Goal: Task Accomplishment & Management: Use online tool/utility

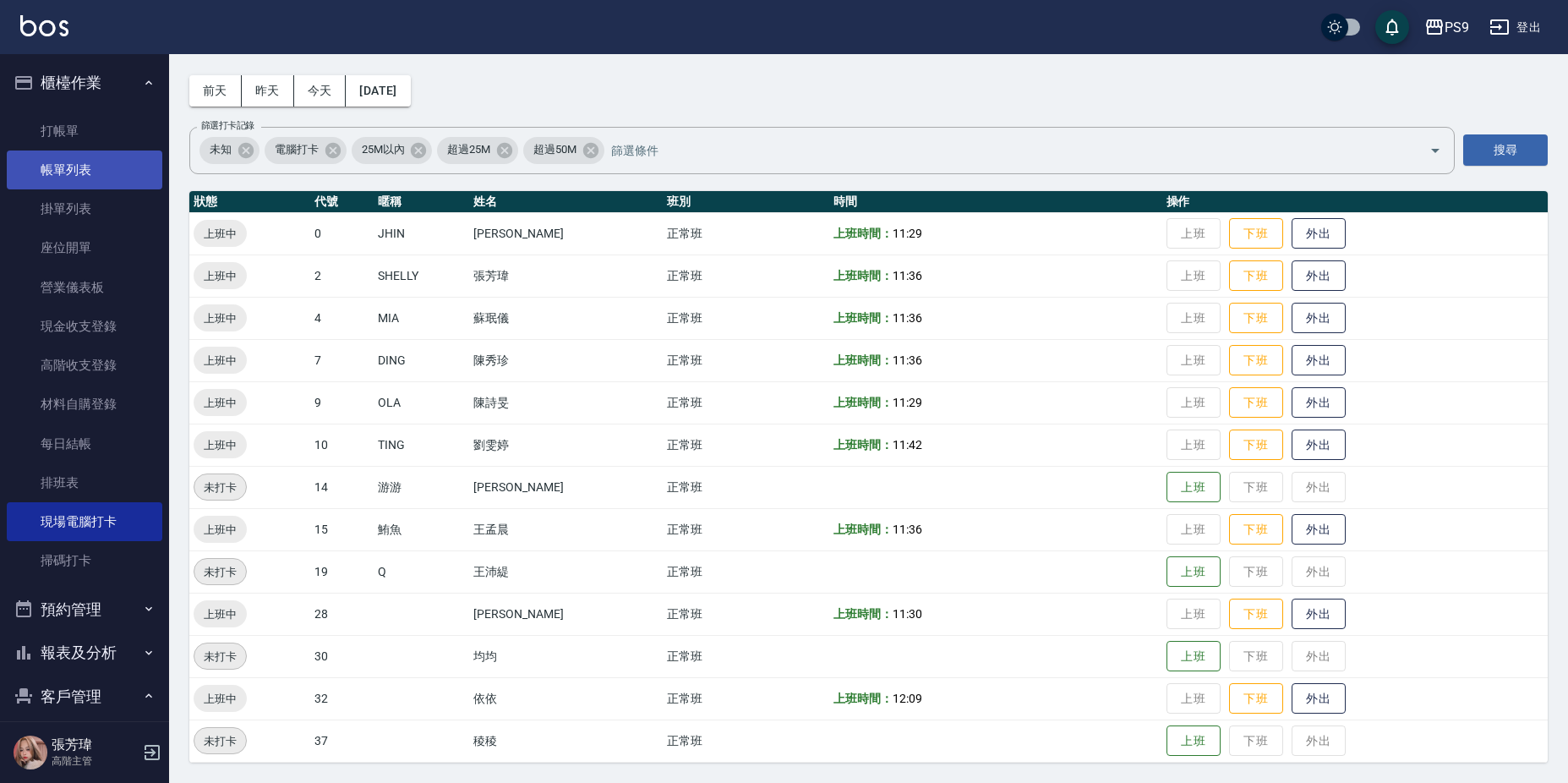
click at [71, 145] on link "打帳單" at bounding box center [84, 130] width 155 height 39
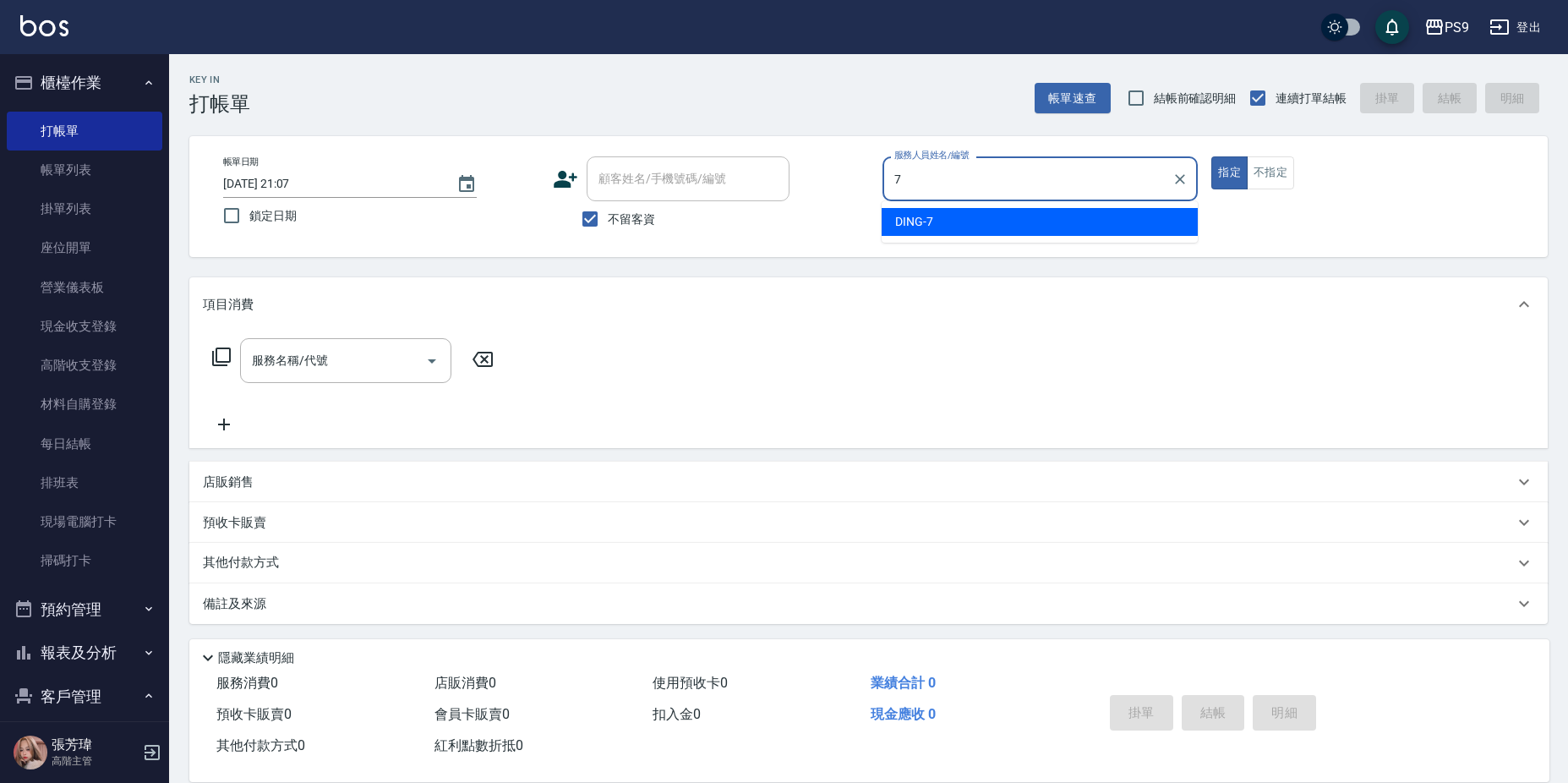
type input "DING-7"
type button "true"
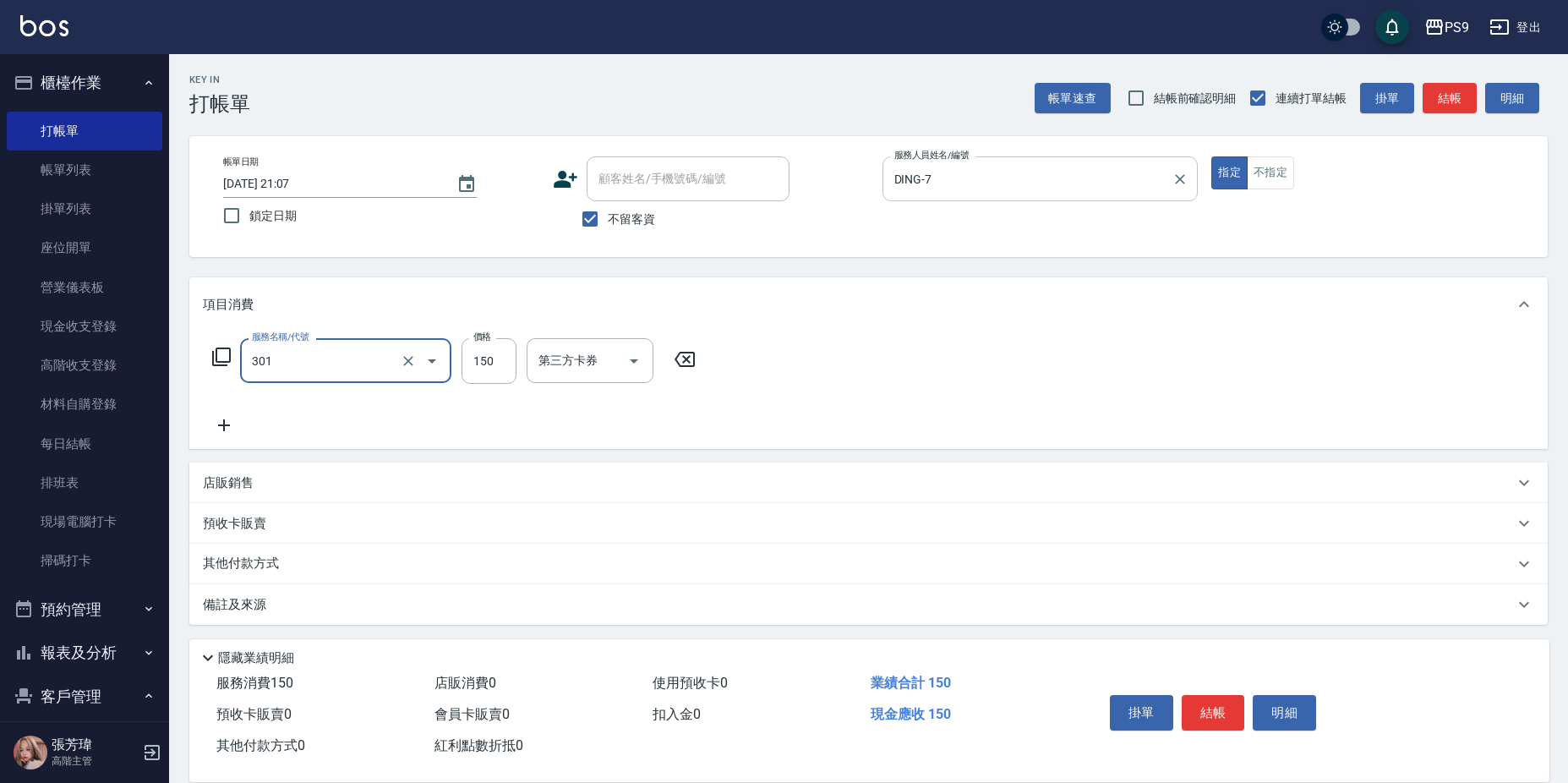
type input "剪-150(301)"
click at [413, 358] on icon "Clear" at bounding box center [409, 361] width 17 height 17
type input "0"
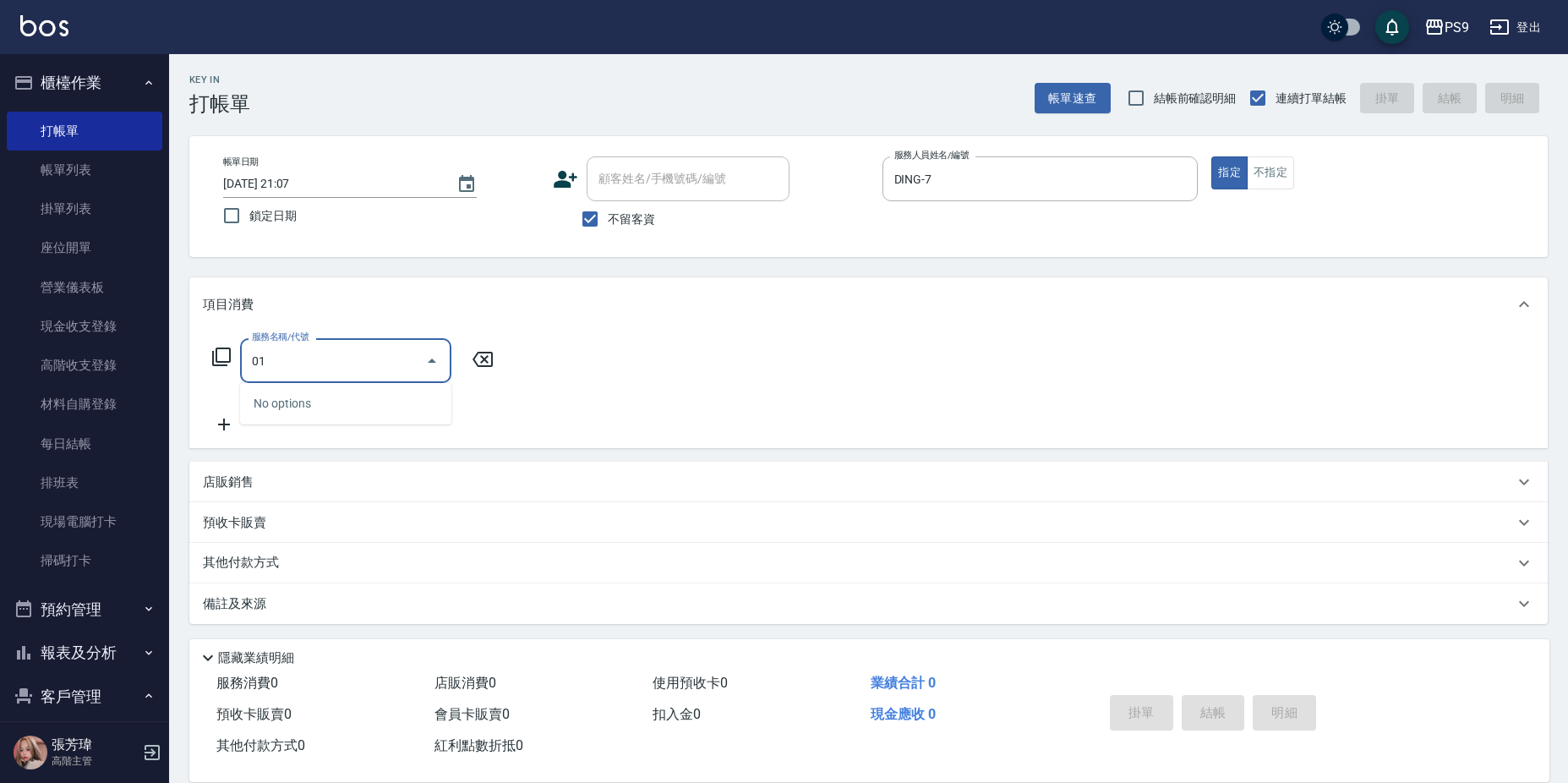
type input "0"
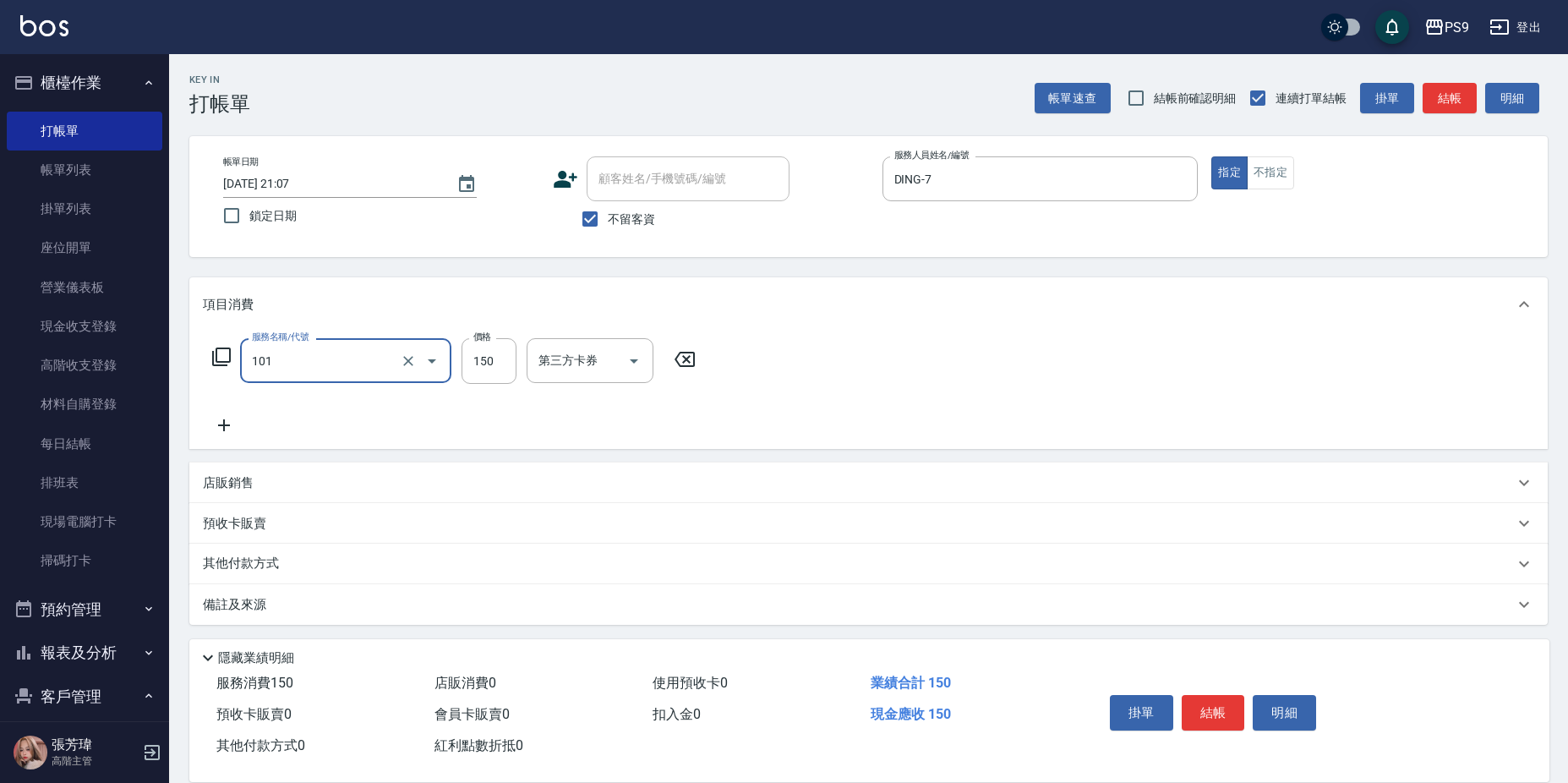
type input "洗髮(101)"
type input "3"
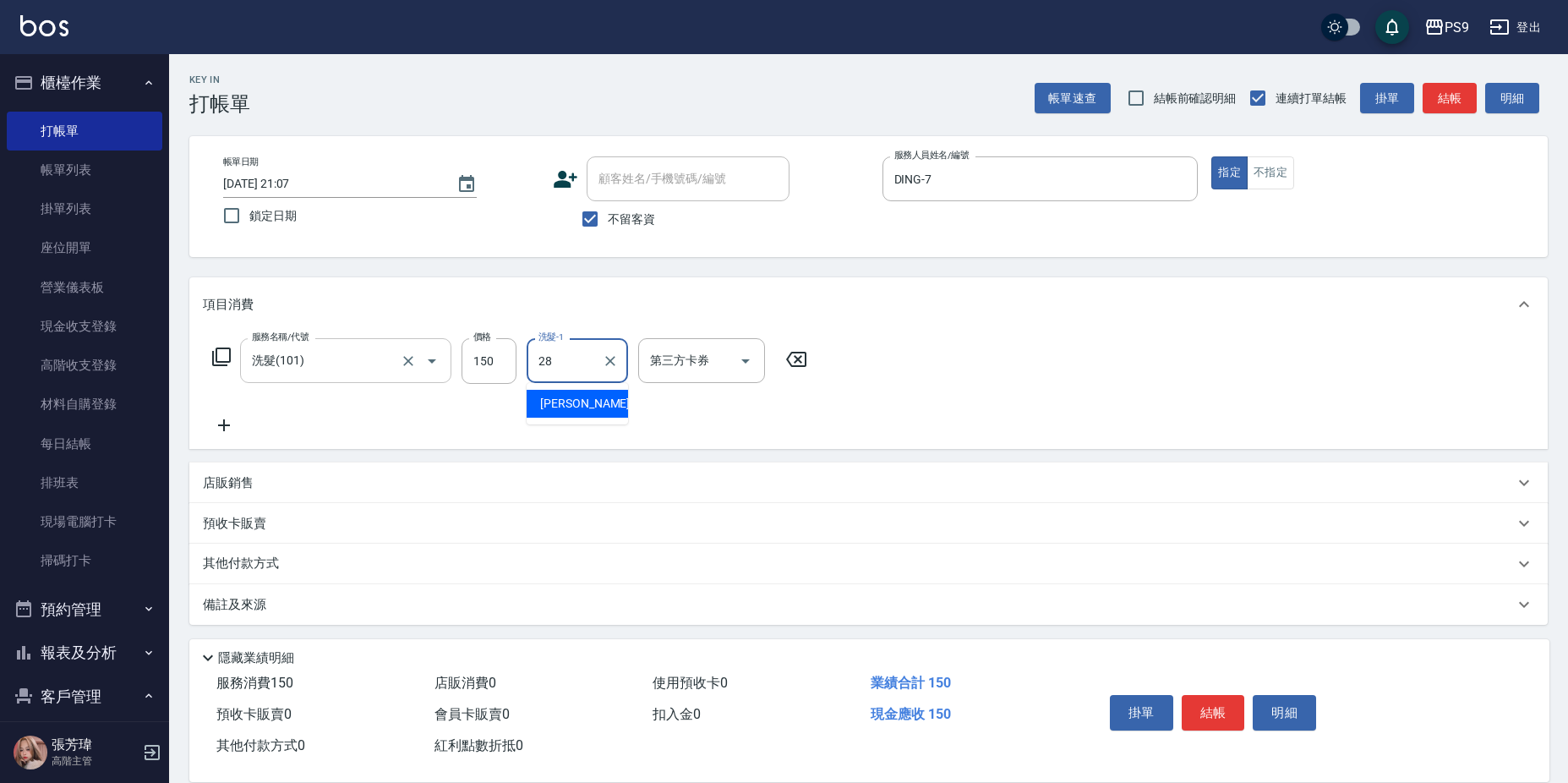
type input "洪瑀嬿-28"
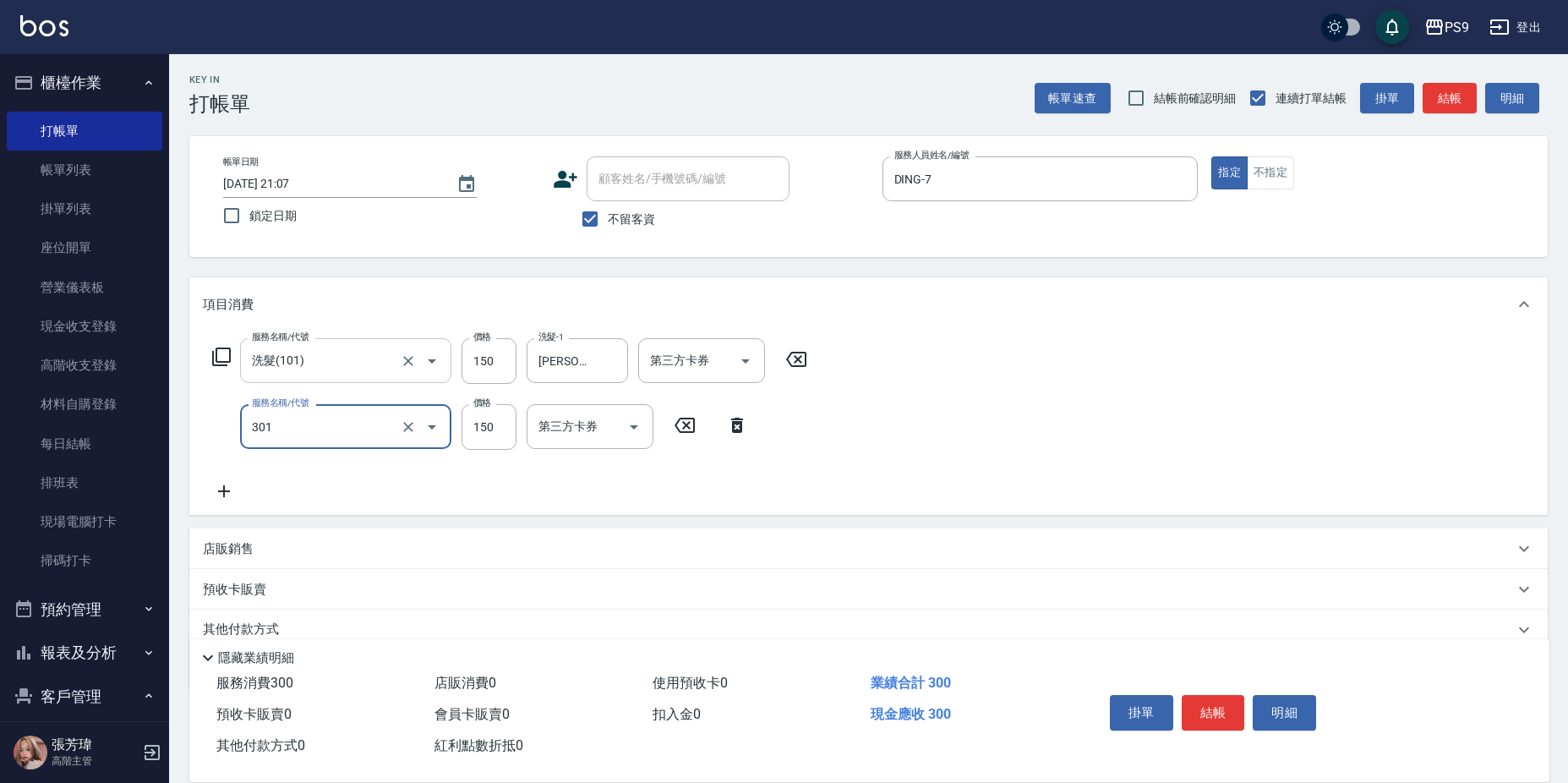
type input "剪-150(301)"
type input "200"
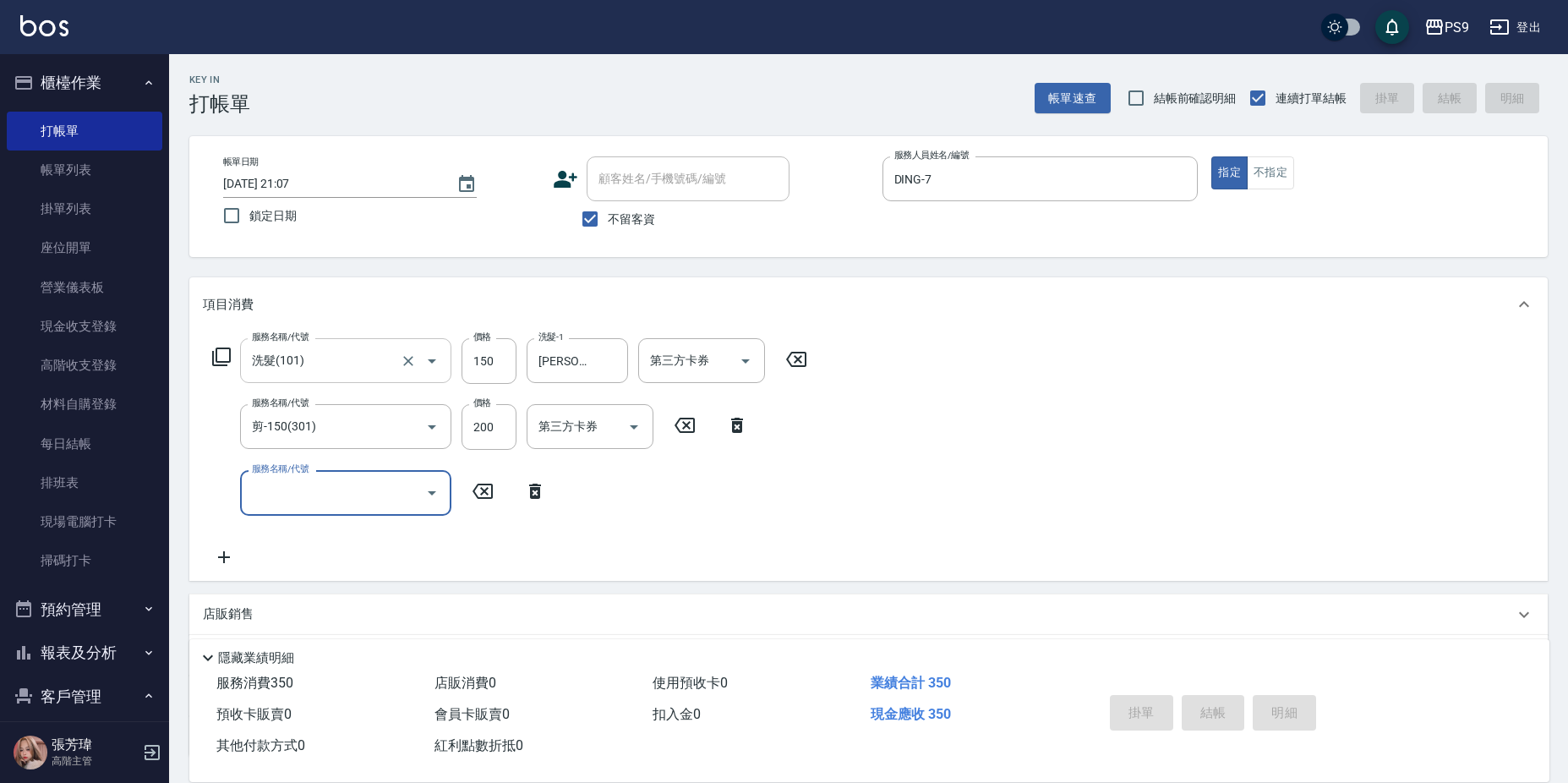
type input "2025/09/14 21:08"
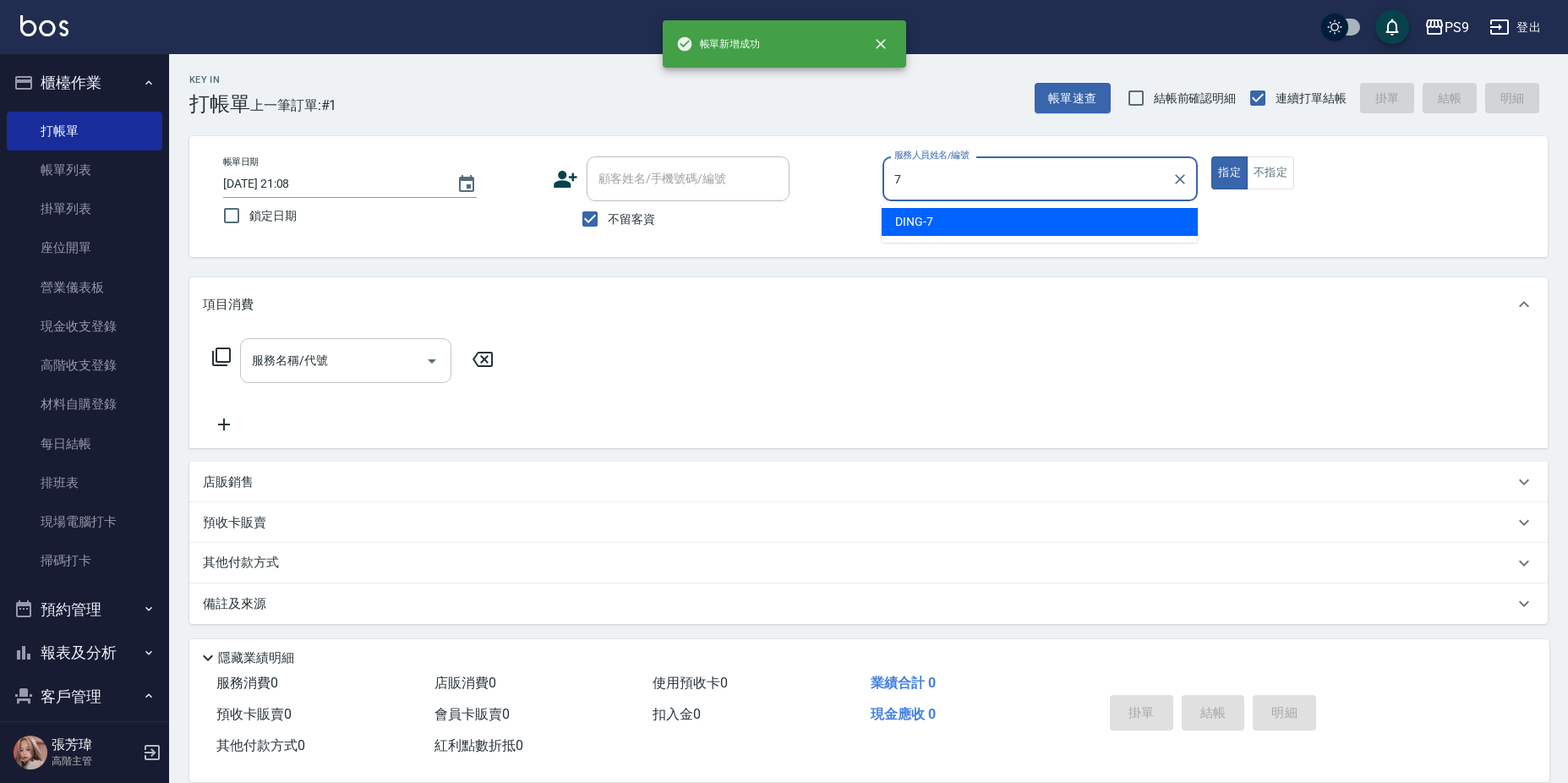
type input "DING-7"
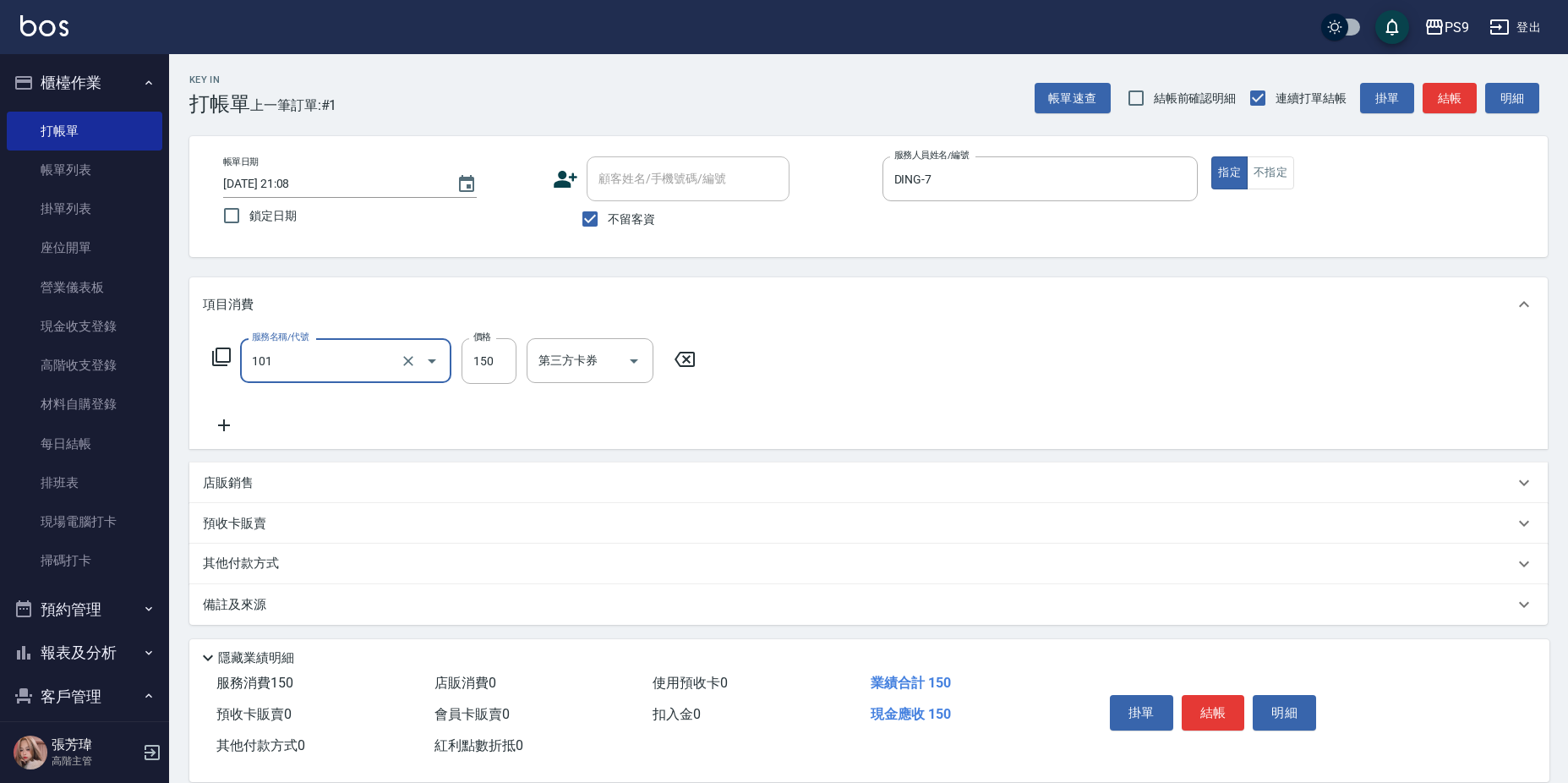
type input "洗髮(101)"
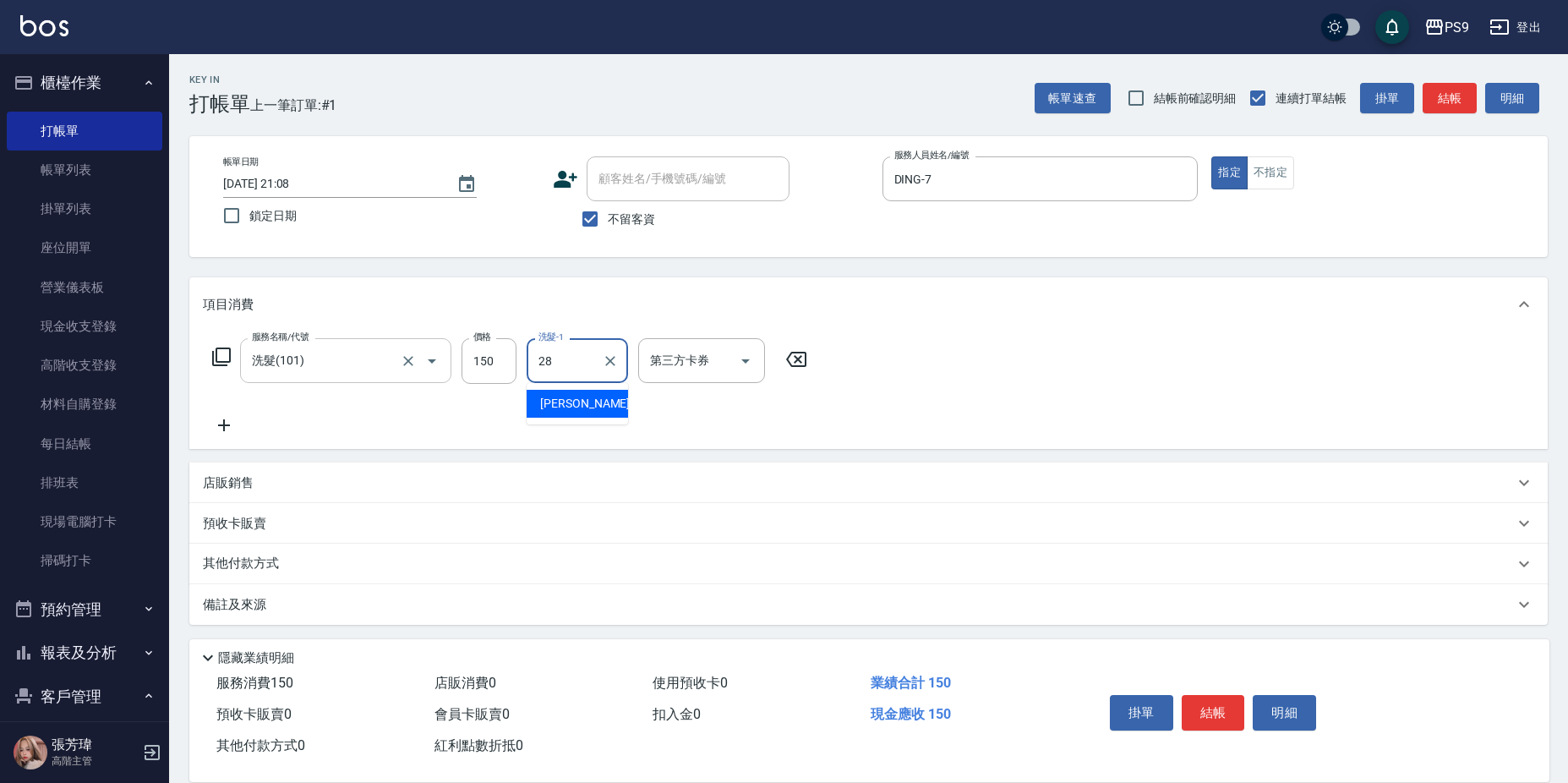
type input "洪瑀嬿-28"
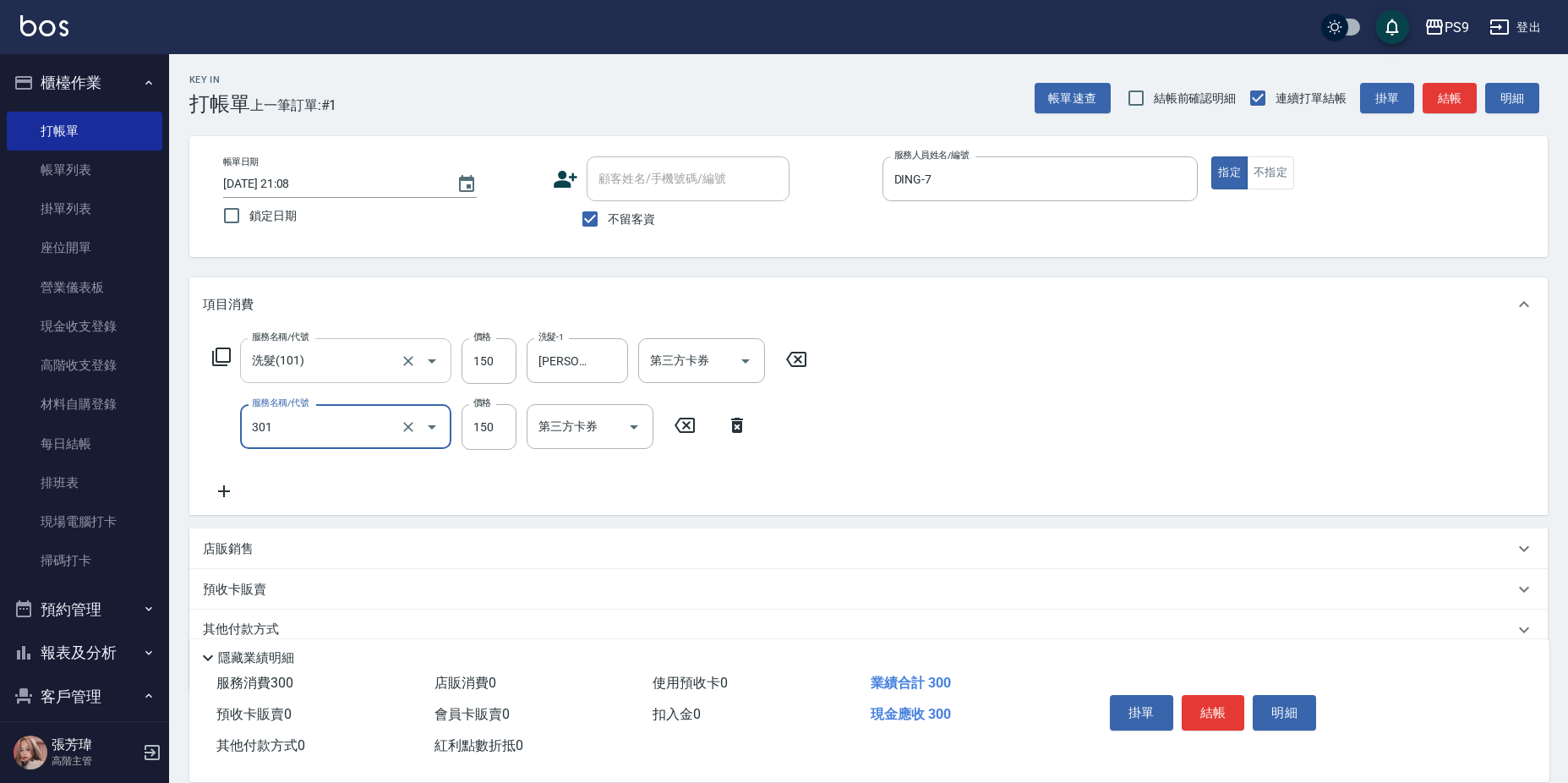
type input "剪-150(301)"
type input "200"
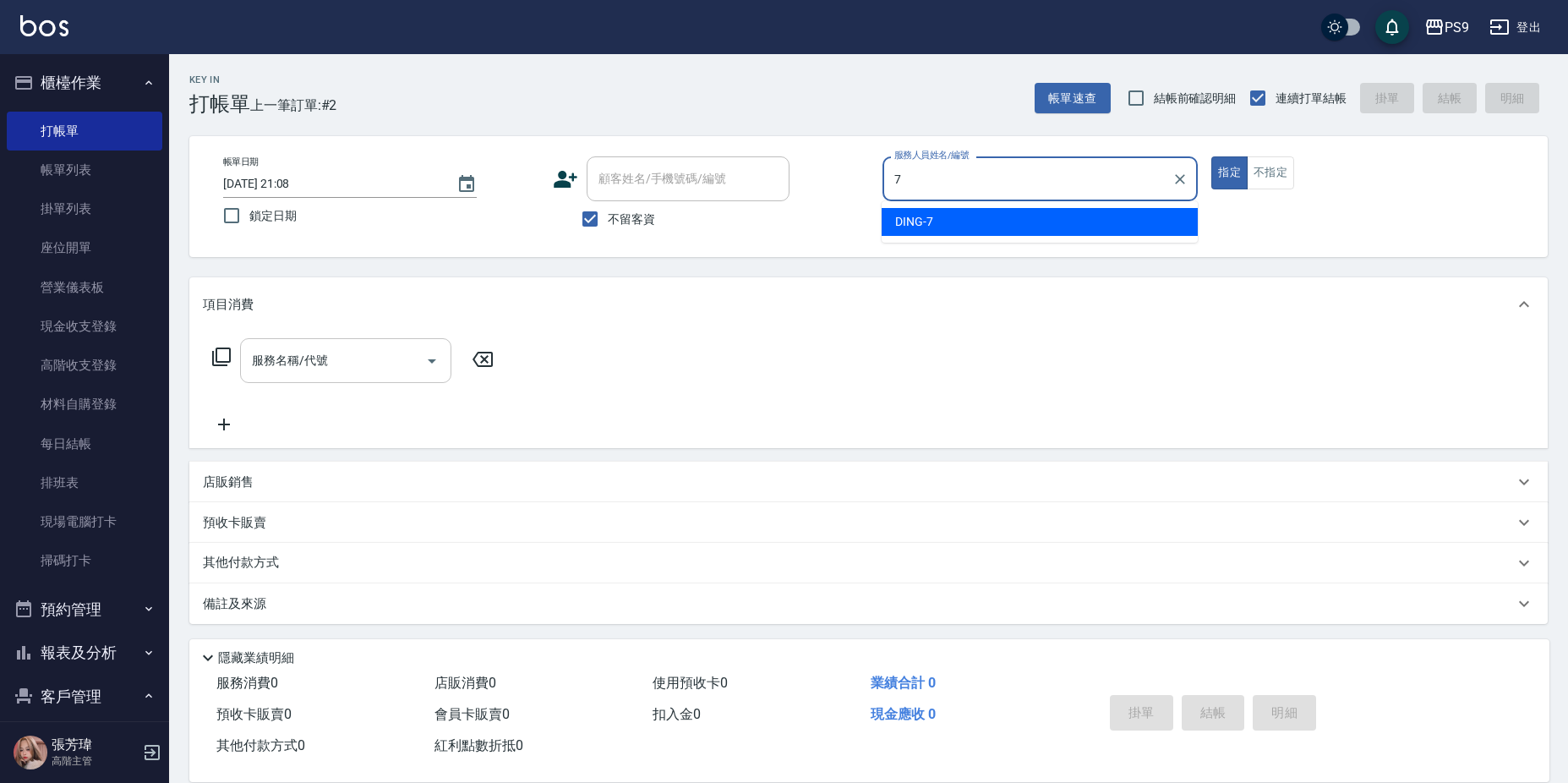
type input "DING-7"
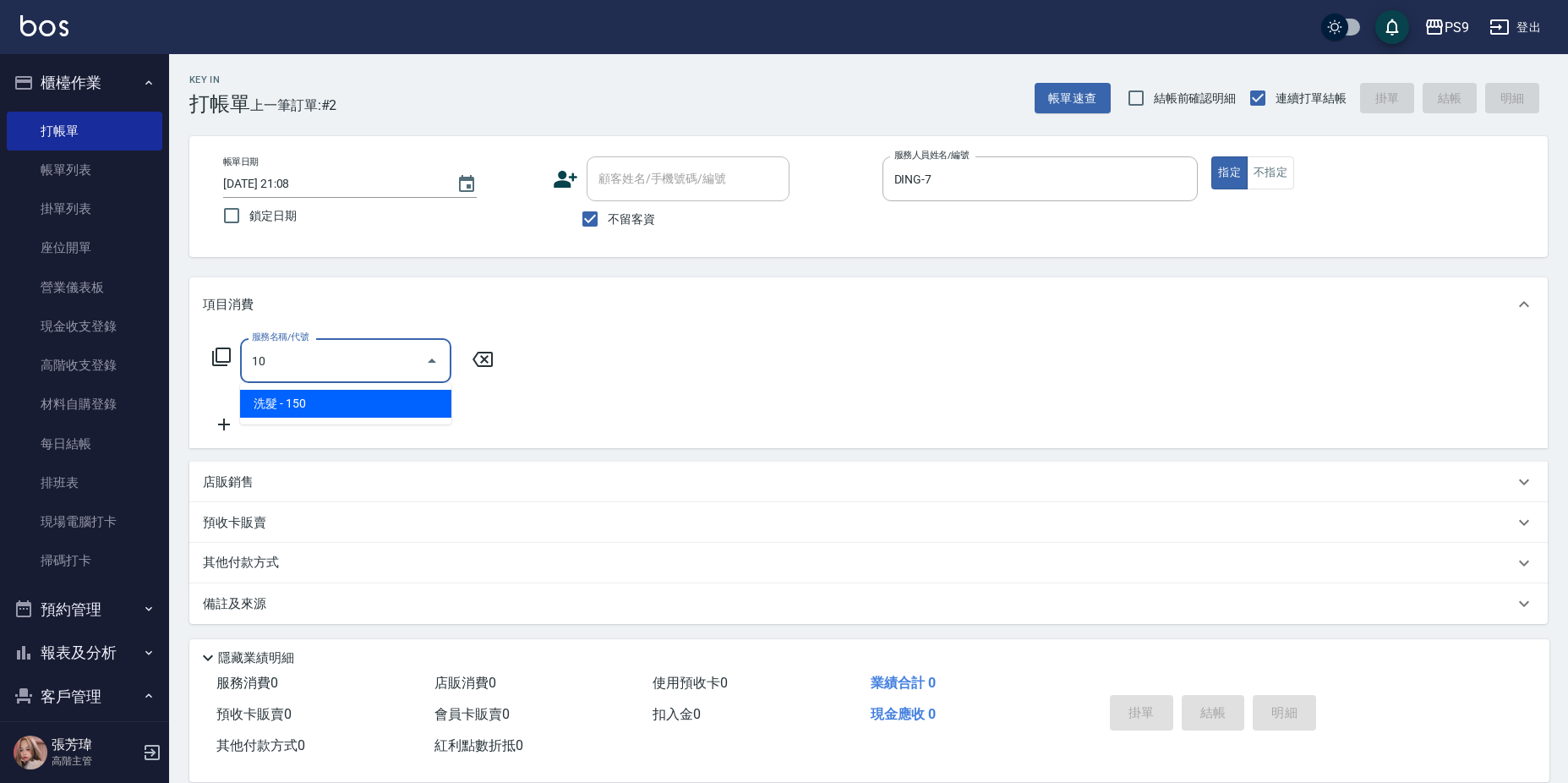
type input "1"
type input "剪-150(301)"
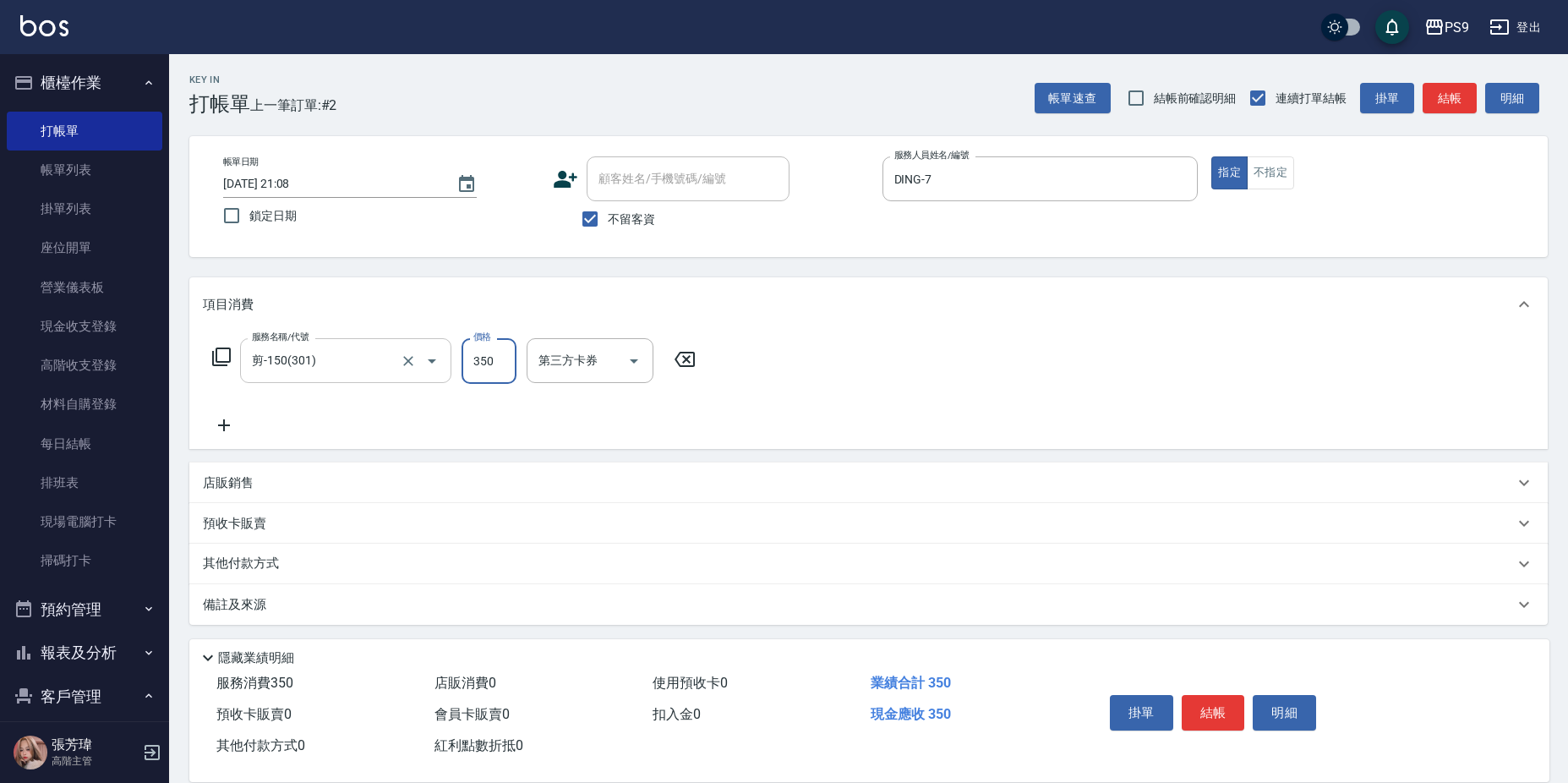
type input "350"
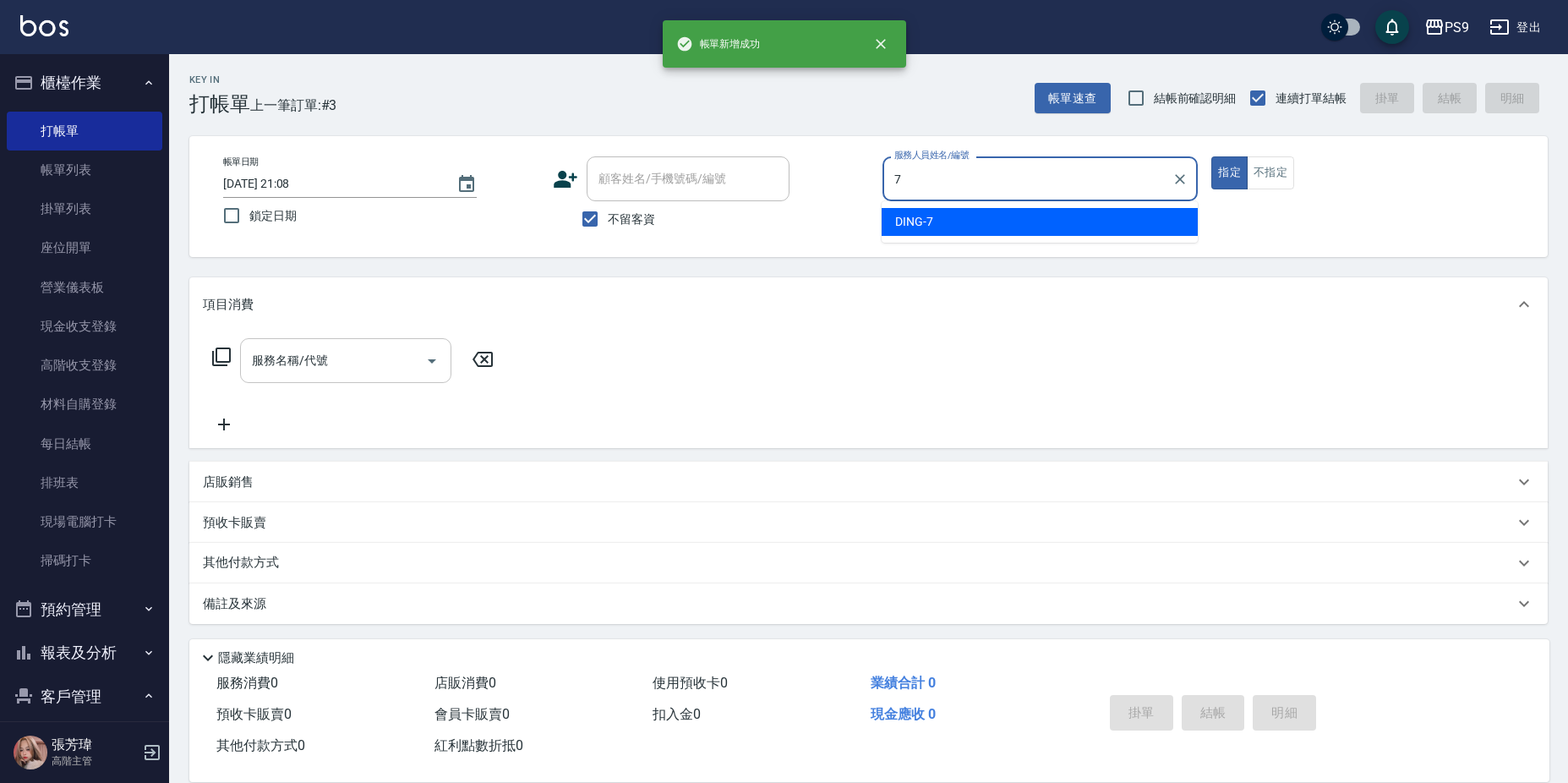
type input "DING-7"
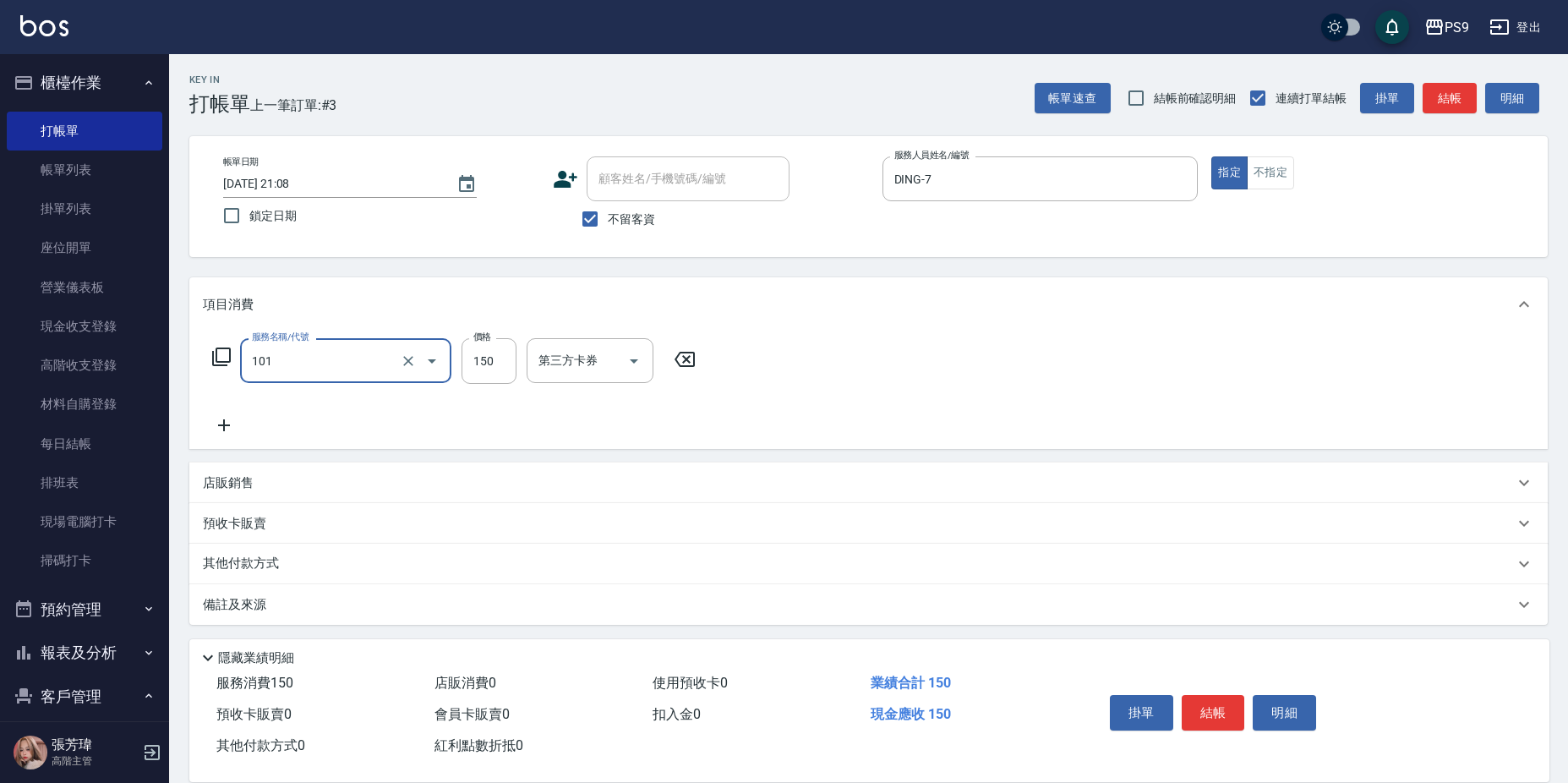
type input "洗髮(101)"
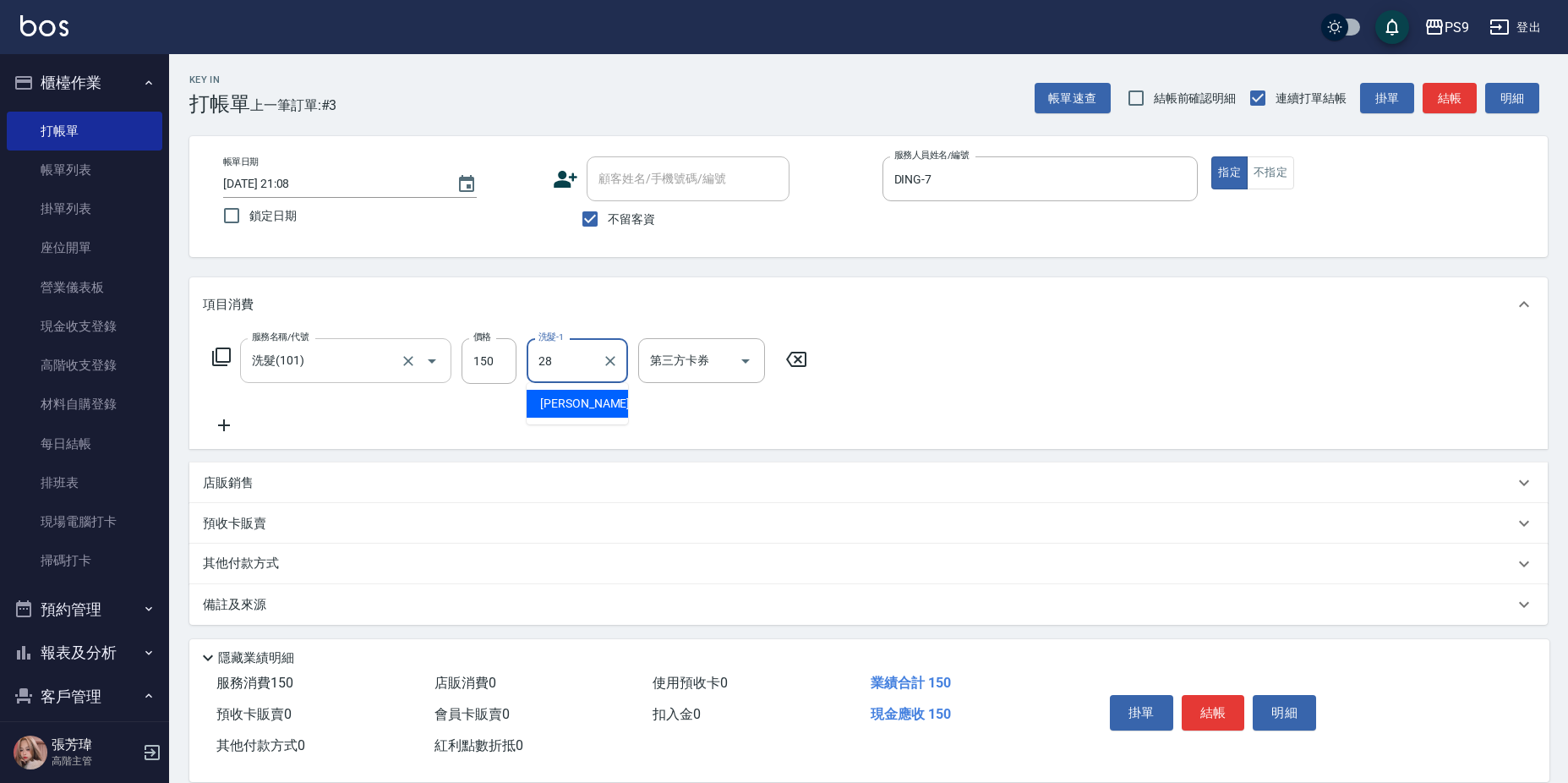
type input "洪瑀嬿-28"
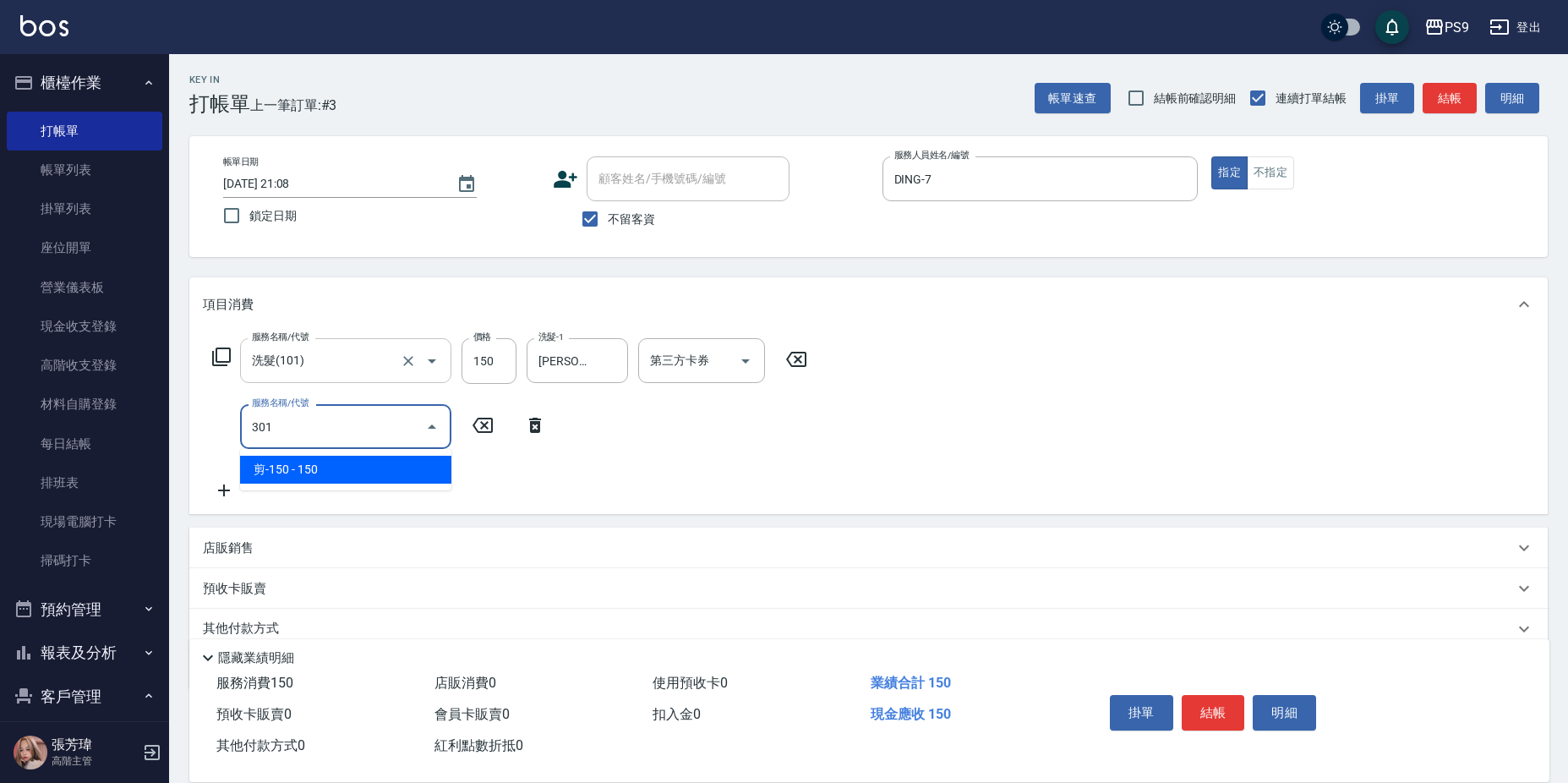
type input "剪-150(301)"
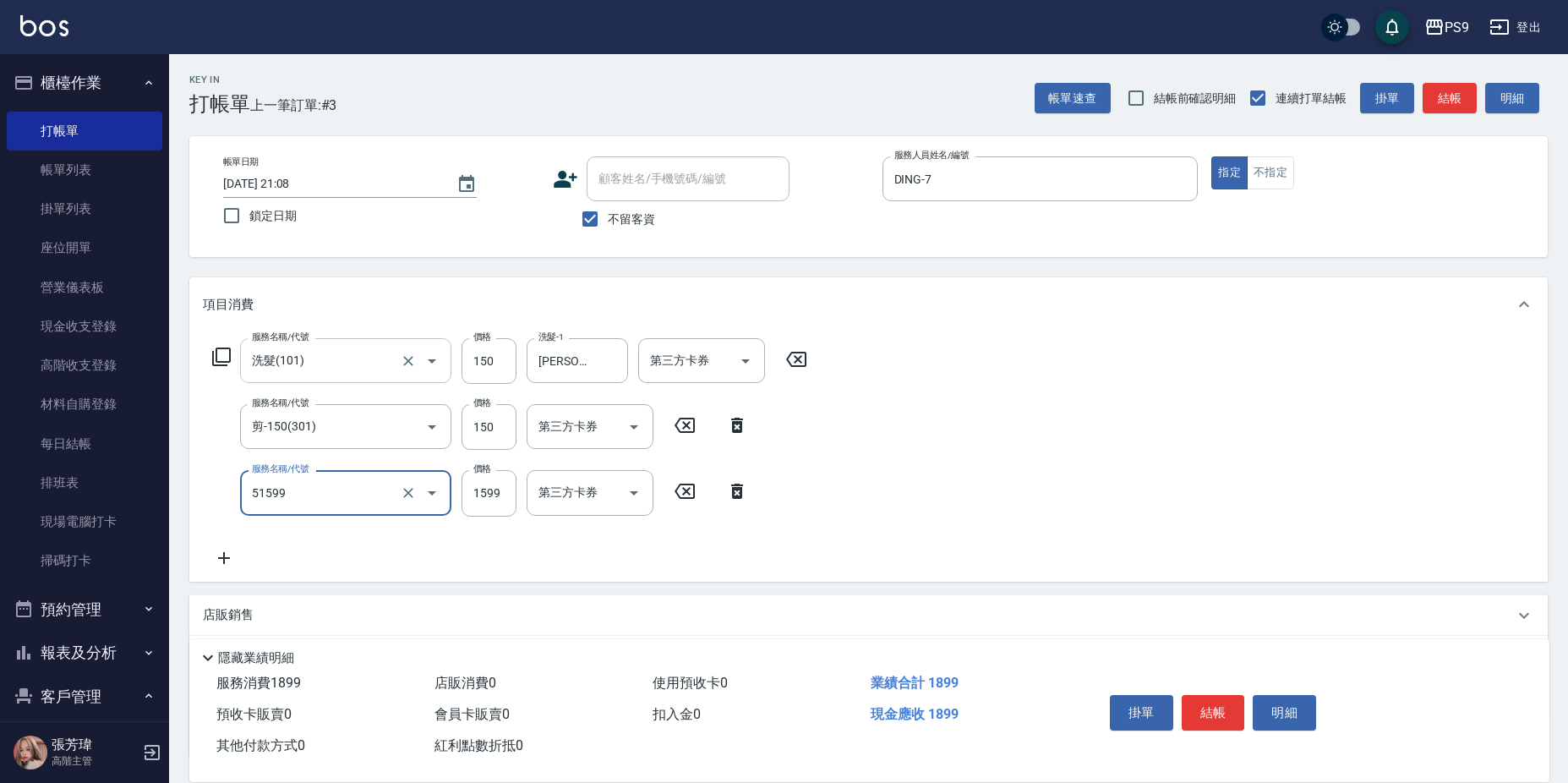
type input "燙1599(51599)"
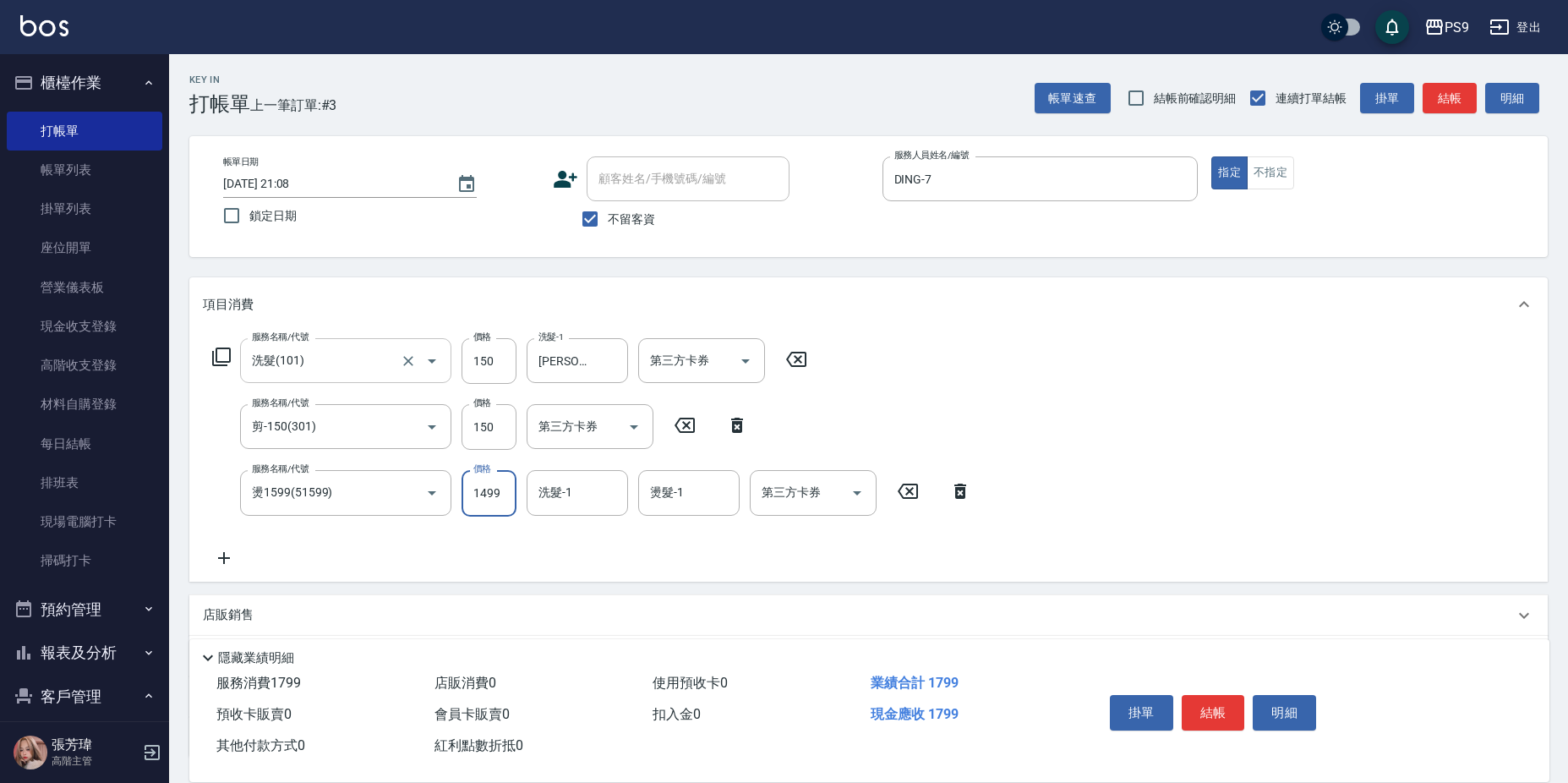
type input "1499"
type input "洪瑀嬿-28"
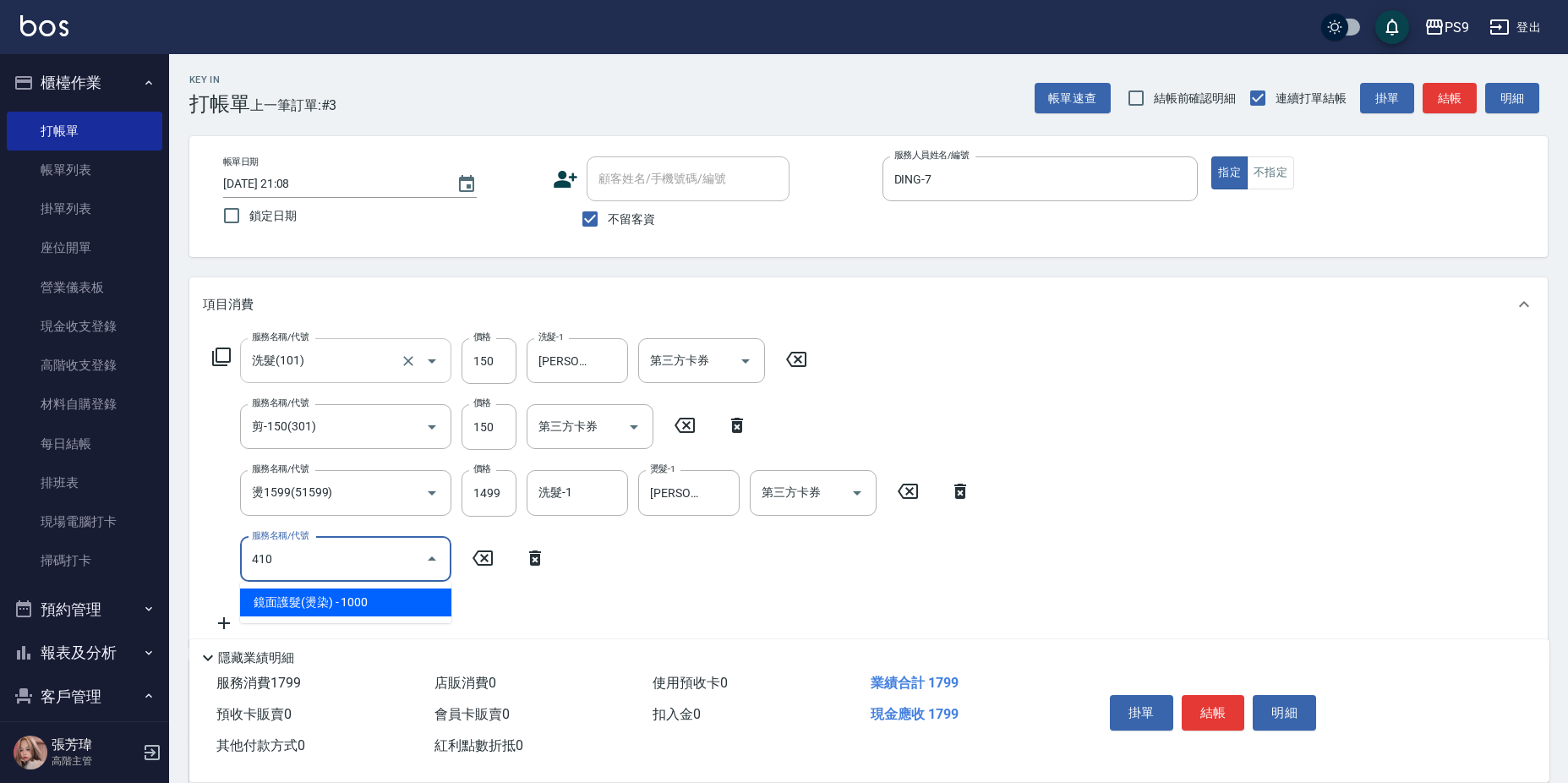
type input "鏡面護髮(燙染)(410)"
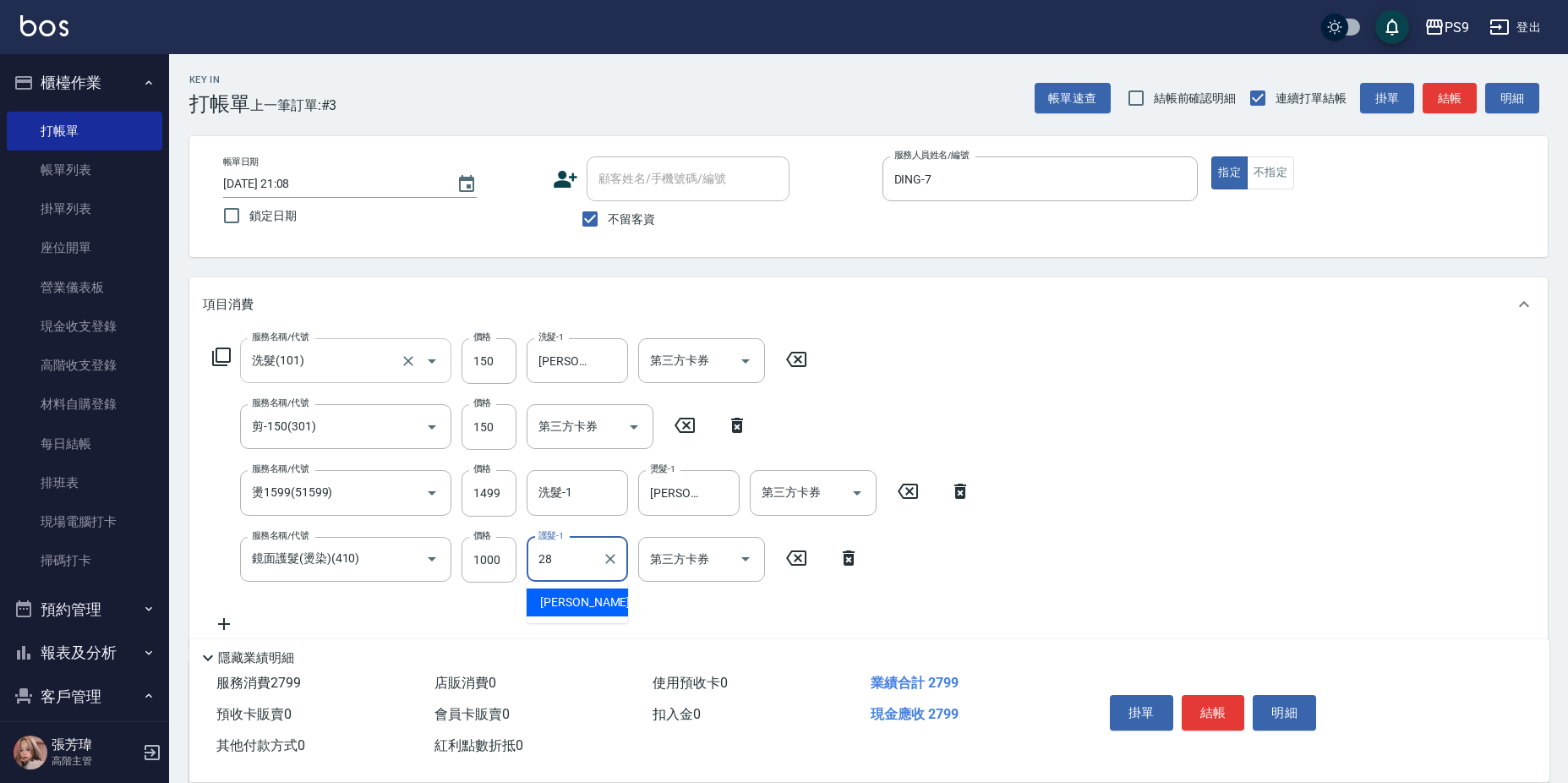
type input "洪瑀嬿-28"
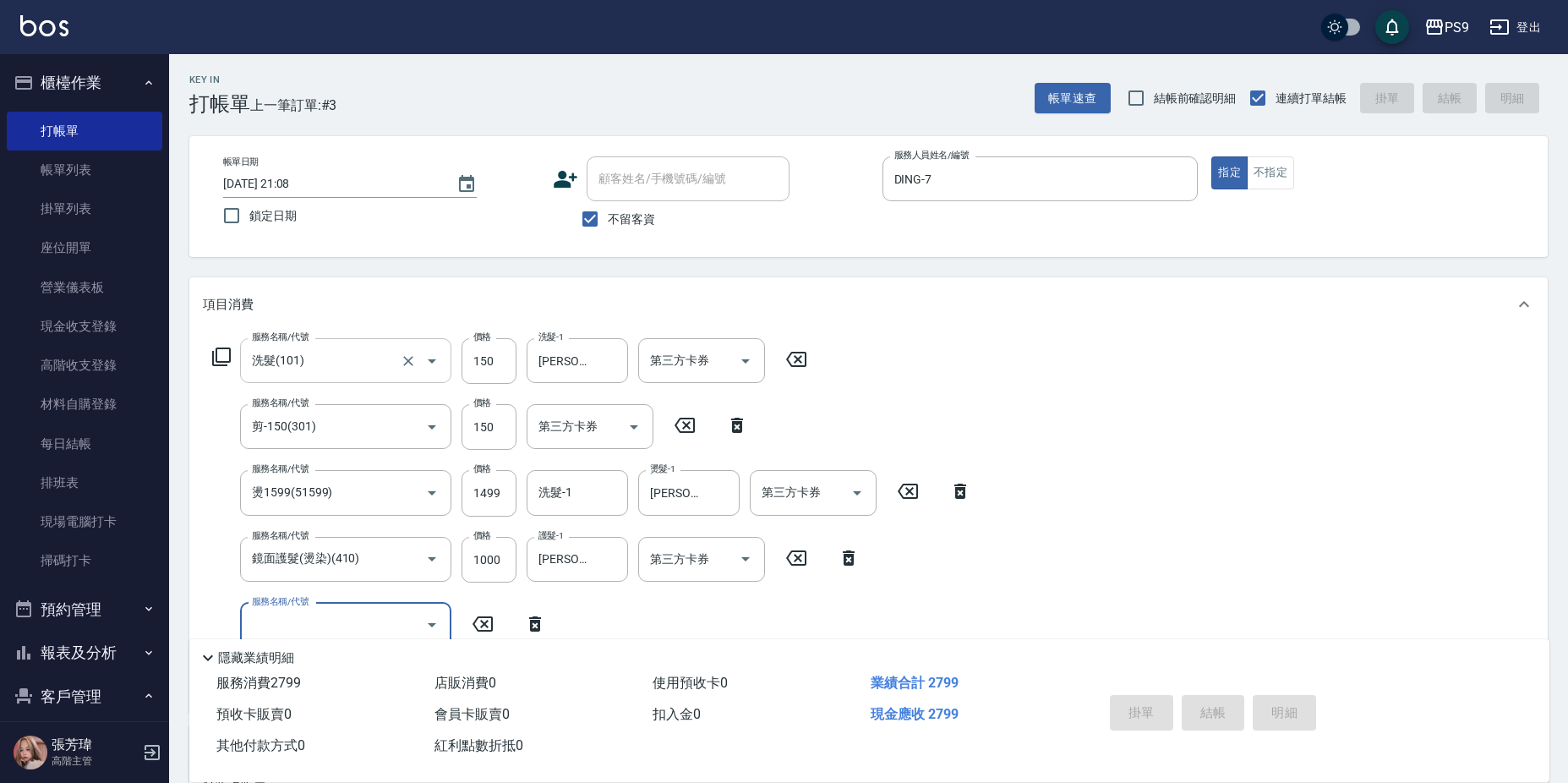
type input "2025/09/14 21:09"
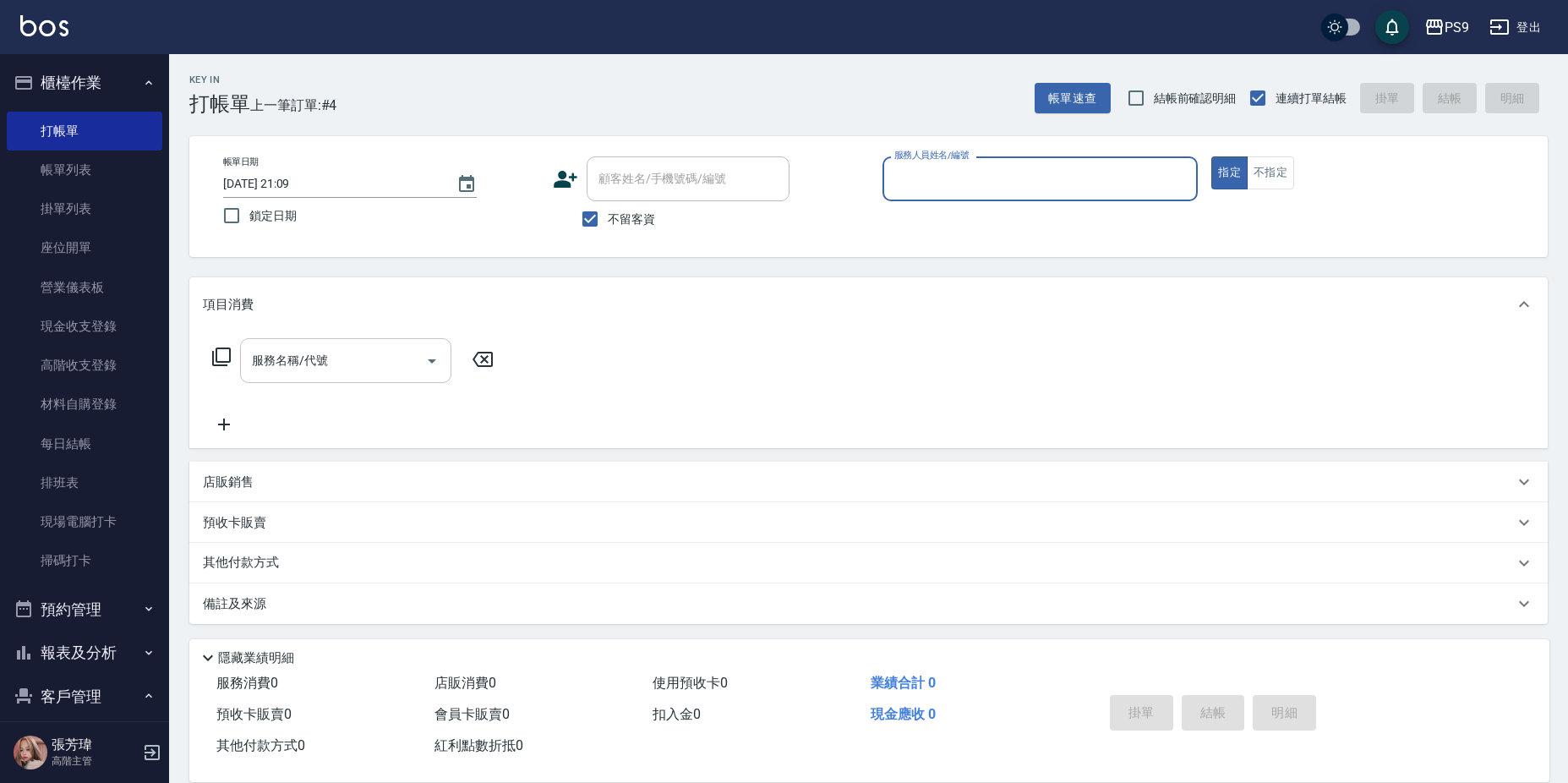
click at [646, 226] on span "不留客資" at bounding box center [632, 219] width 47 height 18
click at [608, 226] on input "不留客資" at bounding box center [590, 219] width 36 height 36
checkbox input "false"
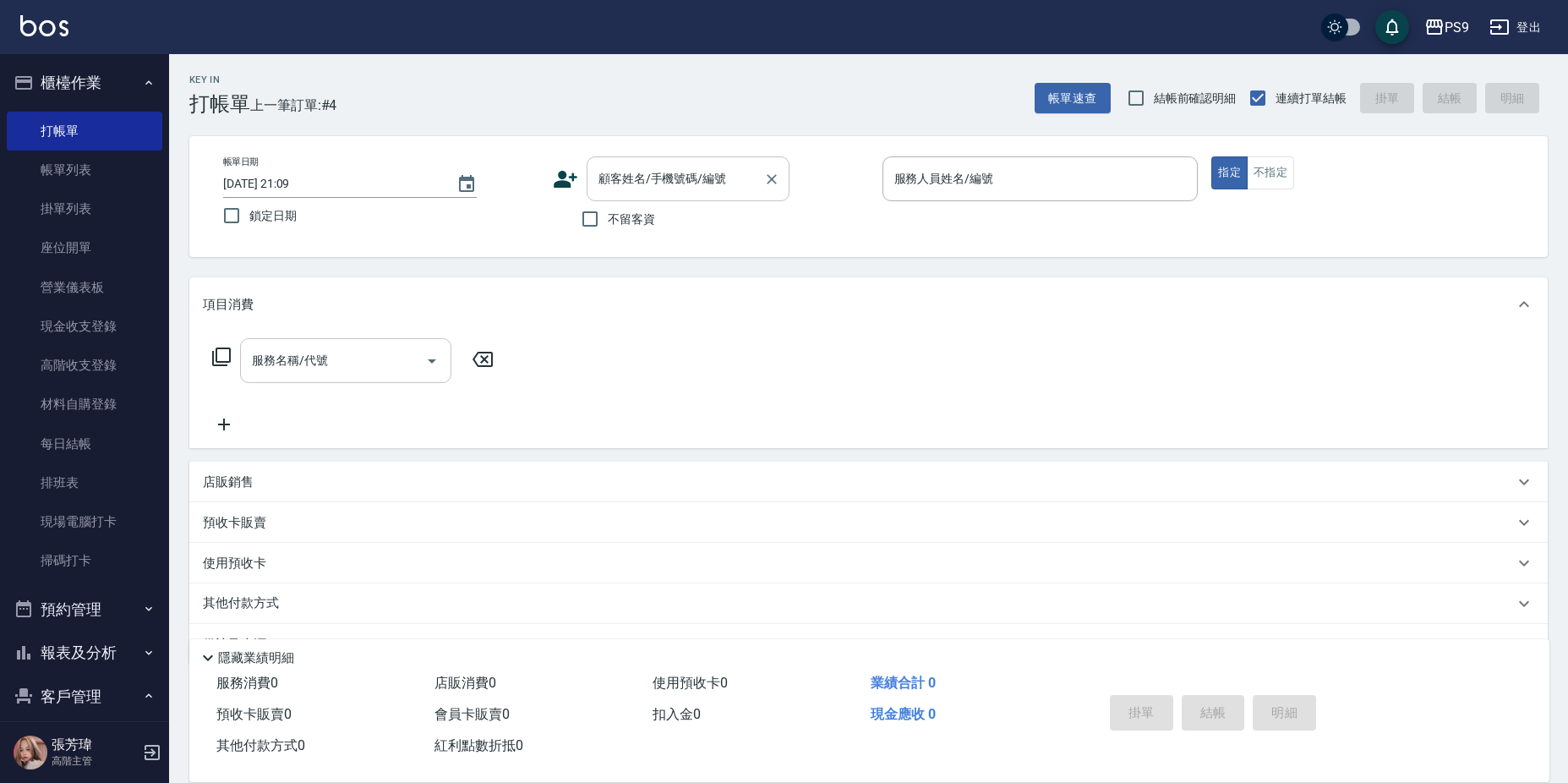
click at [676, 188] on input "顧客姓名/手機號碼/編號" at bounding box center [675, 178] width 163 height 29
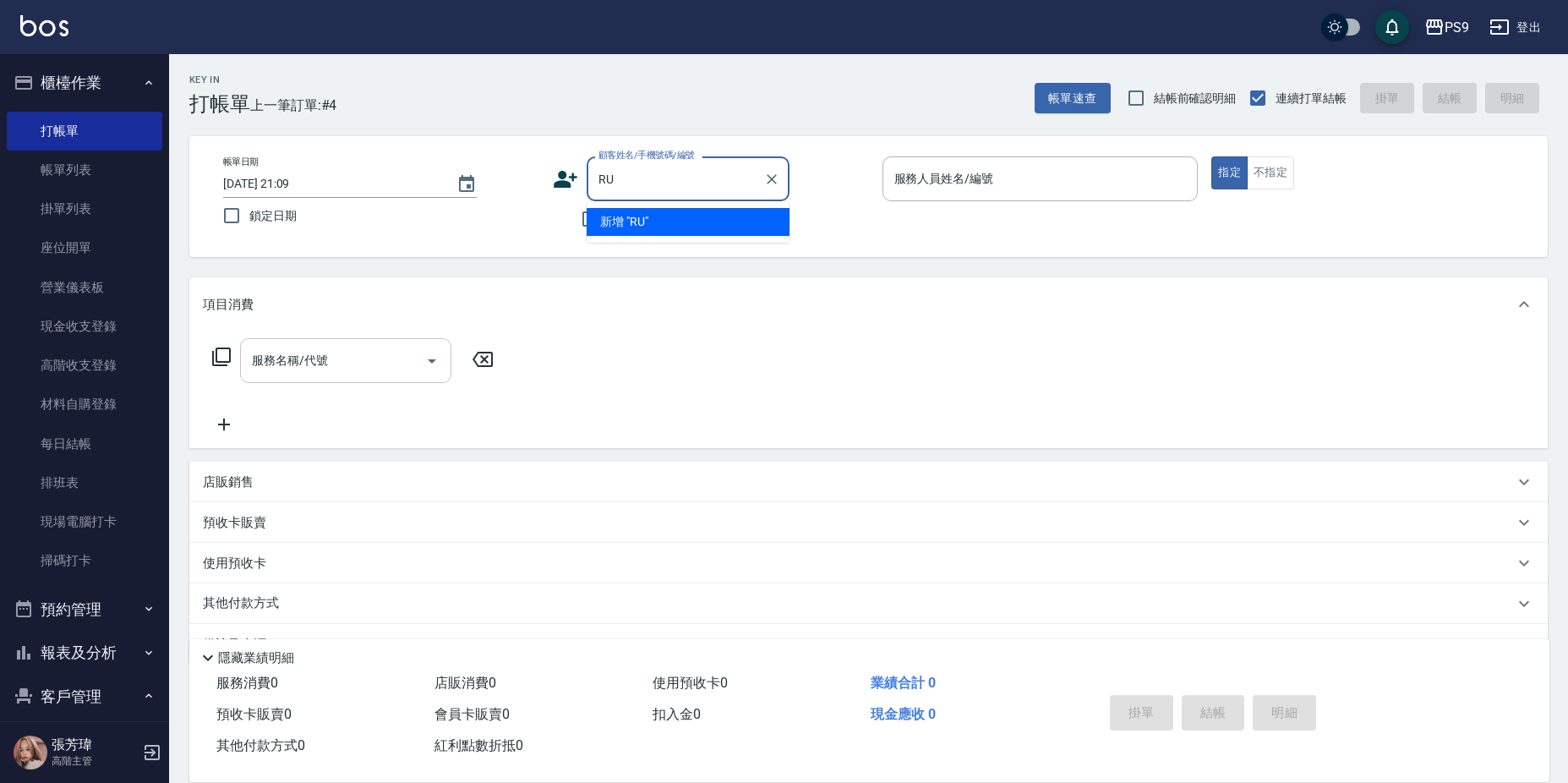
type input "R"
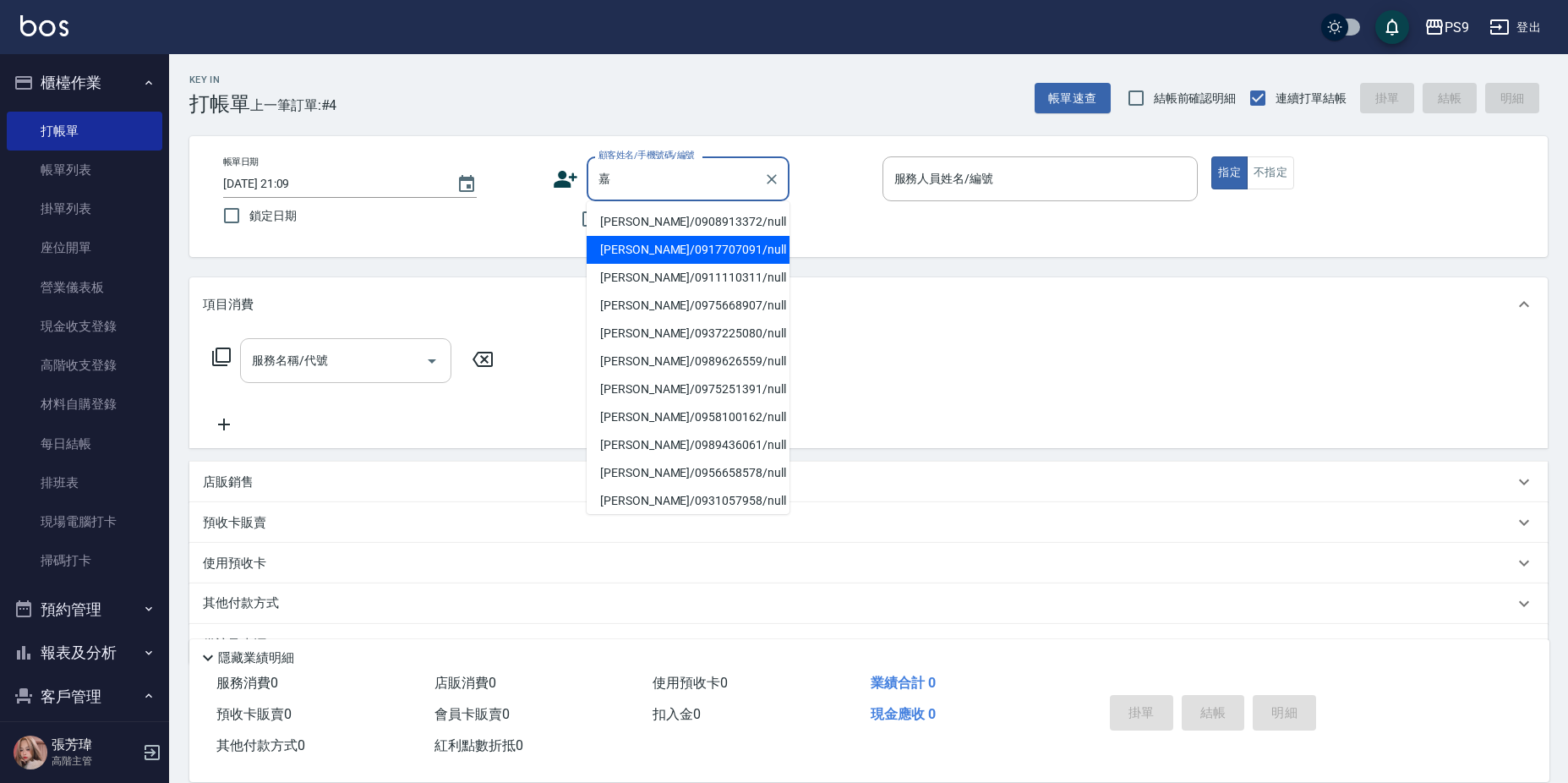
click at [697, 261] on li "洪嘉陽/0917707091/null" at bounding box center [688, 249] width 202 height 27
type input "洪嘉陽/0917707091/null"
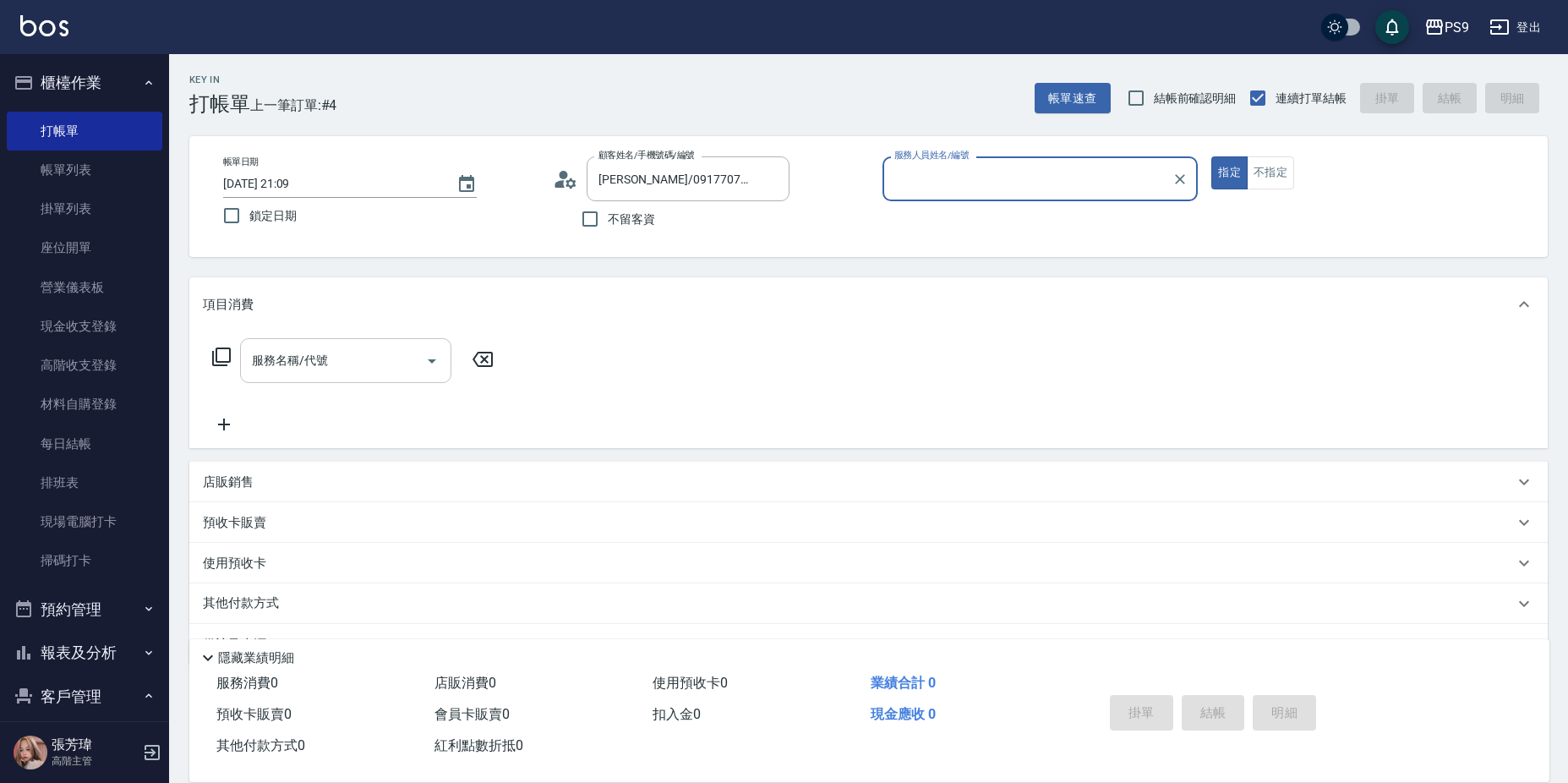
type input "TING-10"
click at [770, 178] on icon "Clear" at bounding box center [772, 179] width 10 height 10
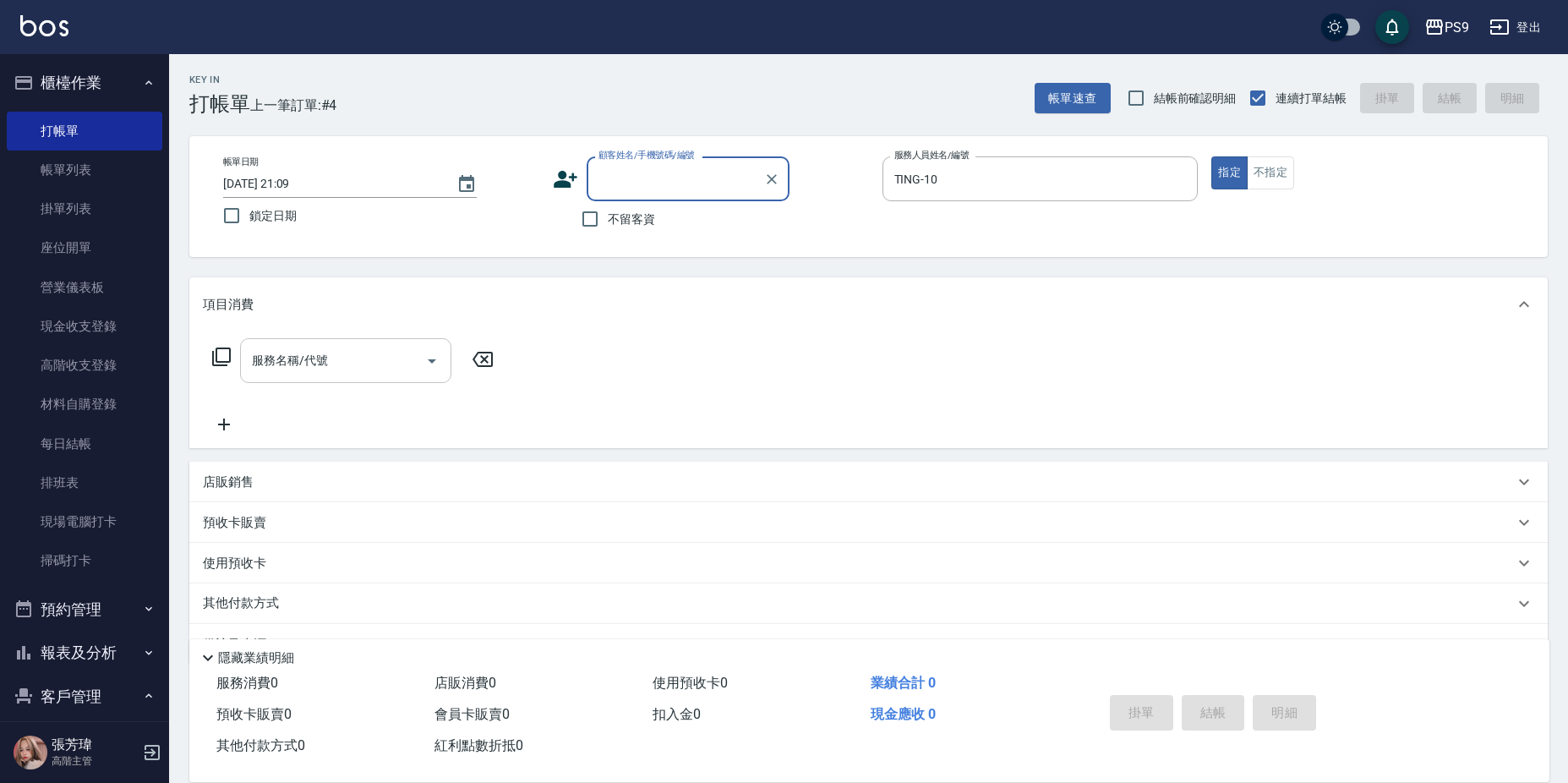
click at [699, 182] on input "顧客姓名/手機號碼/編號" at bounding box center [675, 178] width 163 height 29
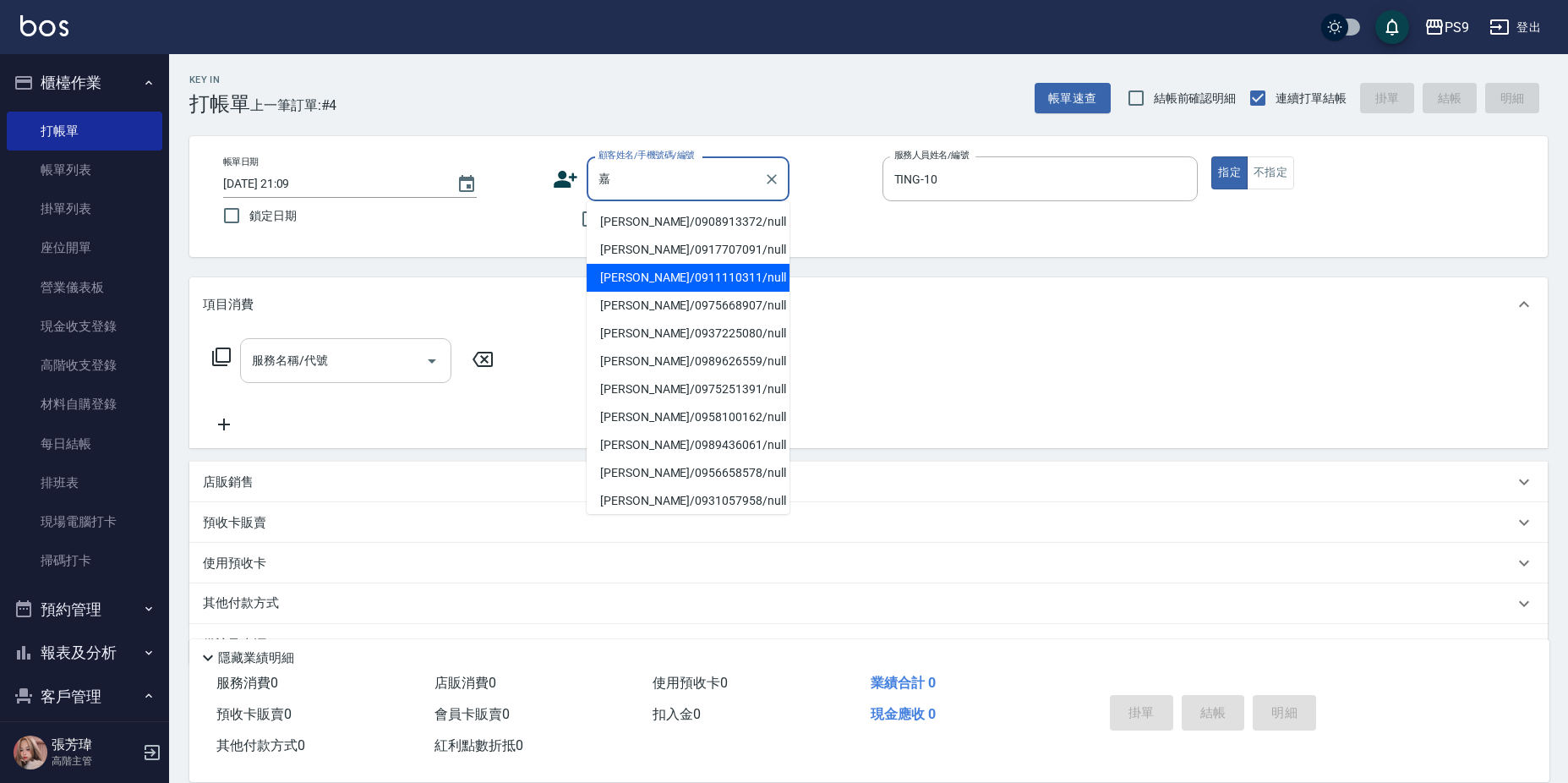
click at [703, 265] on li "程嘉琳/0911110311/null" at bounding box center [688, 277] width 202 height 27
type input "程嘉琳/0911110311/null"
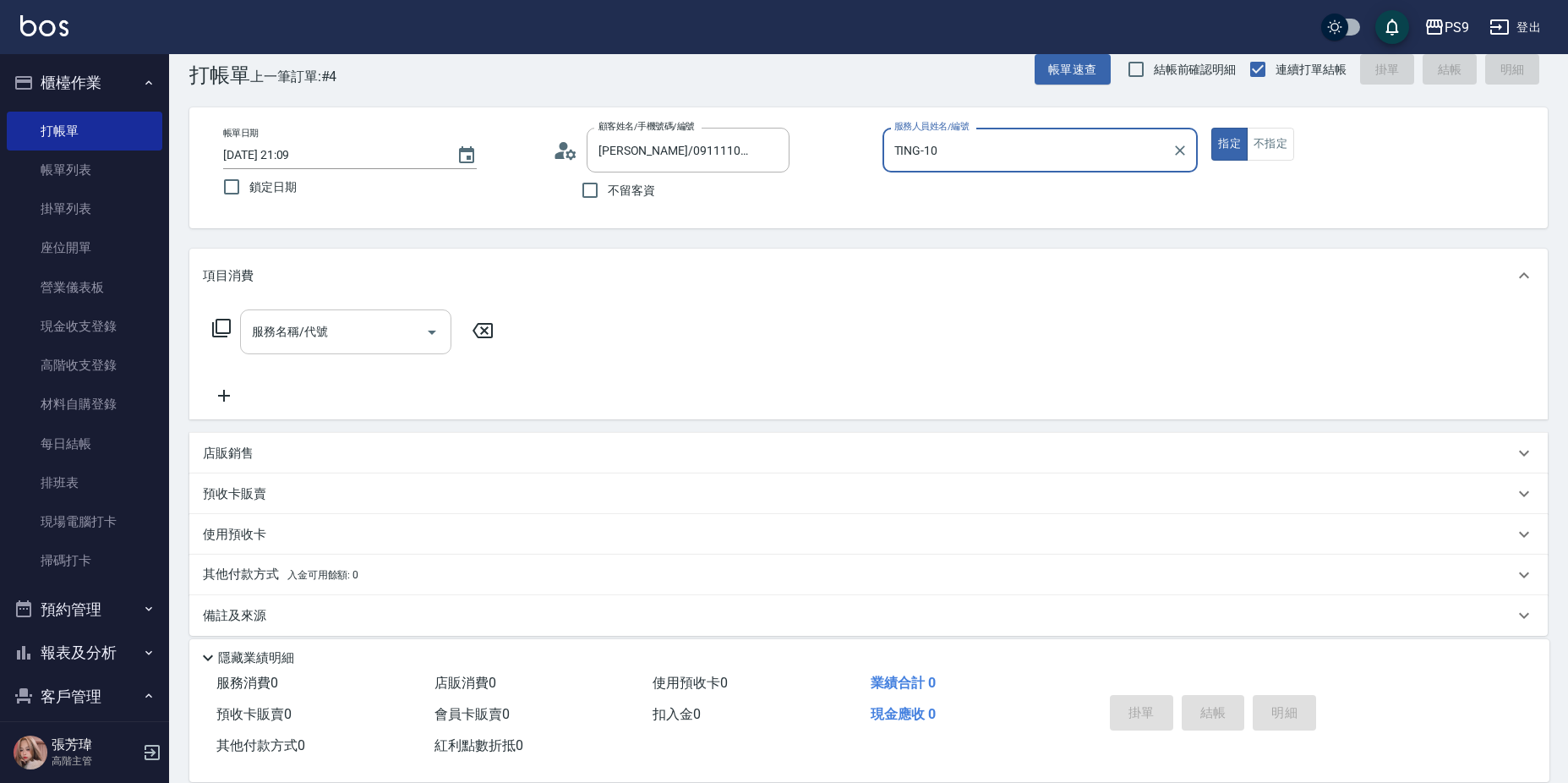
scroll to position [44, 0]
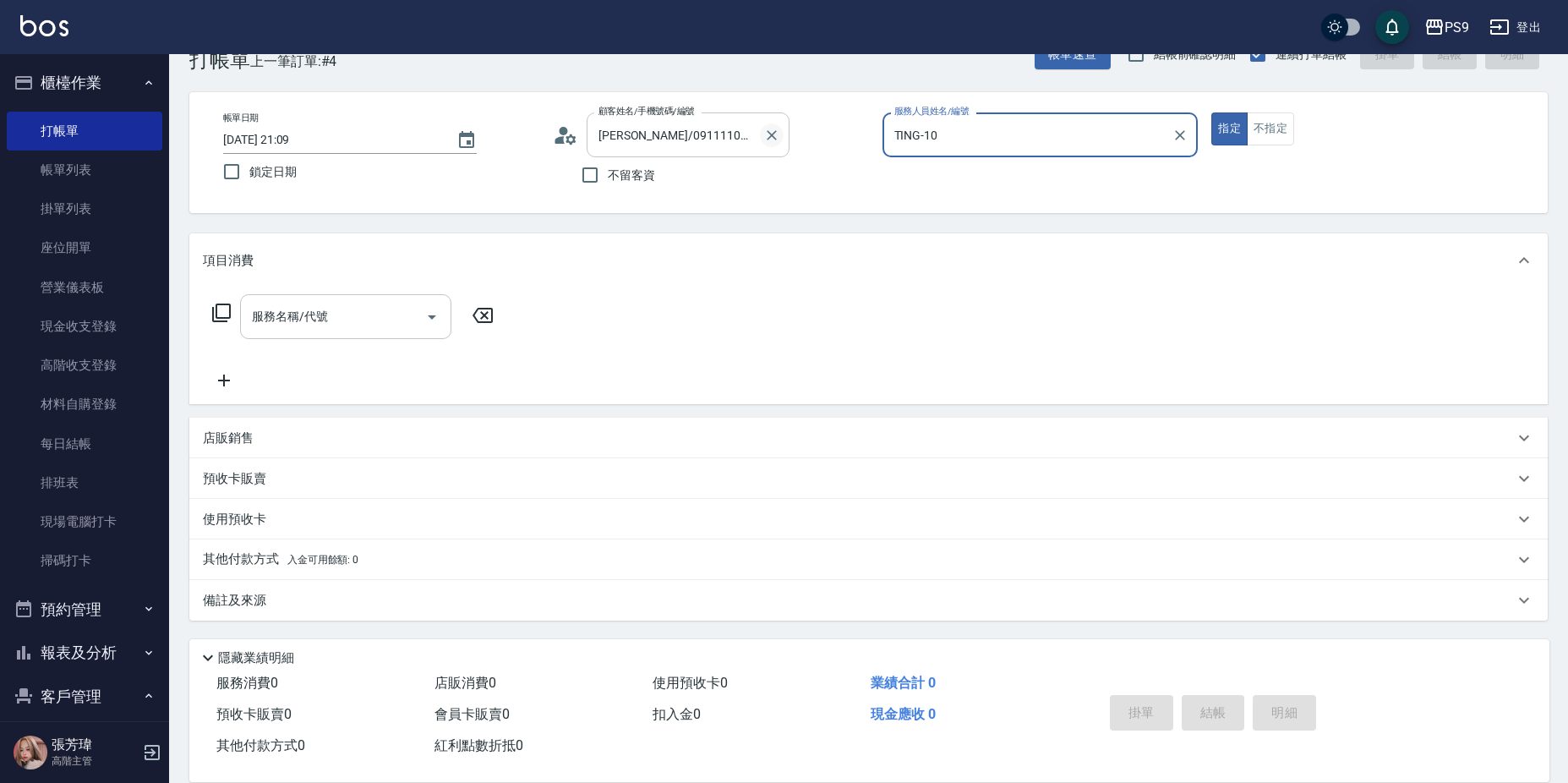
click at [771, 132] on icon "Clear" at bounding box center [772, 135] width 17 height 17
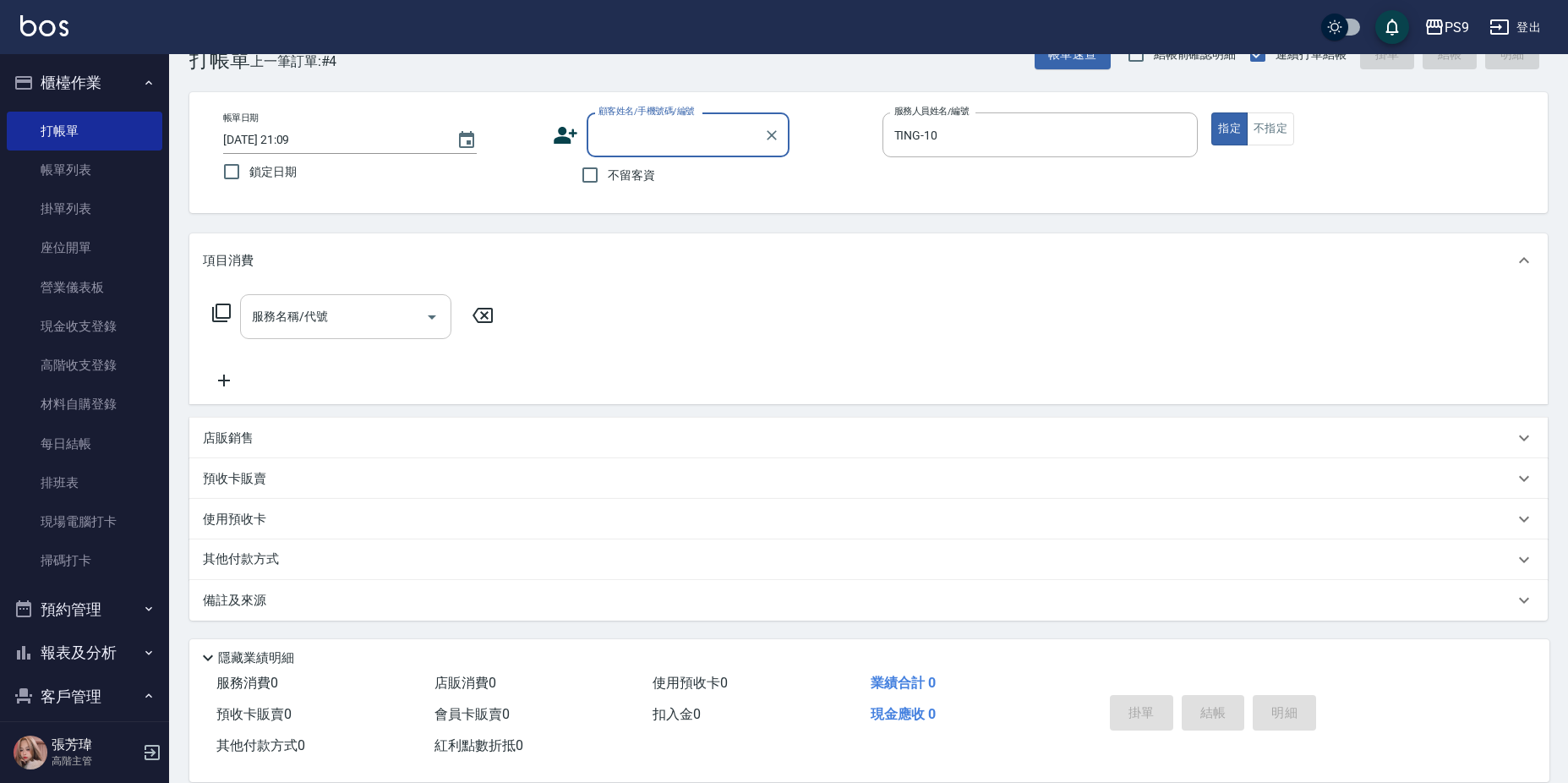
click at [679, 118] on div "顧客姓名/手機號碼/編號" at bounding box center [688, 134] width 202 height 44
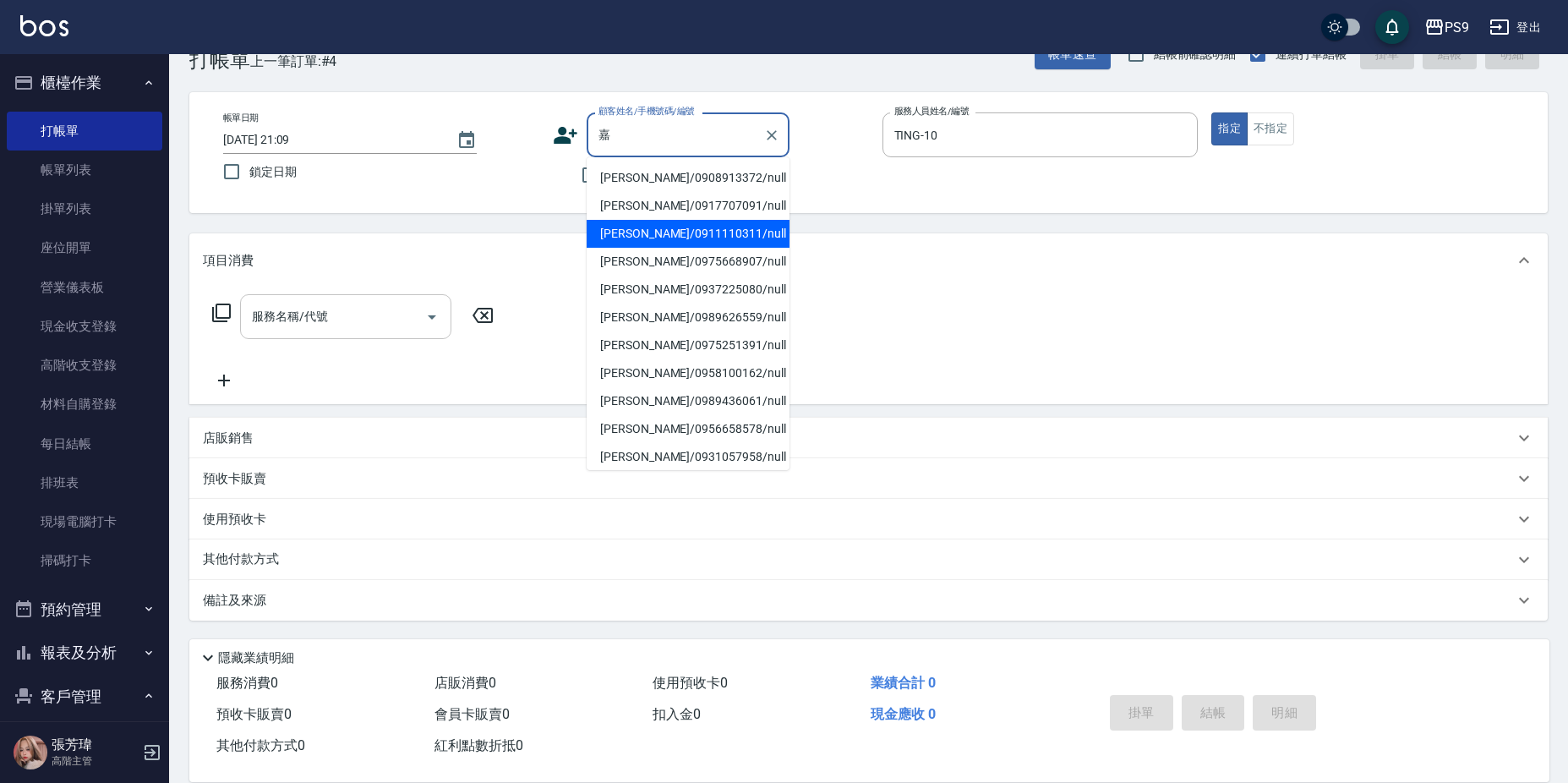
click at [655, 235] on li "程嘉琳/0911110311/null" at bounding box center [688, 233] width 202 height 27
type input "程嘉琳/0911110311/null"
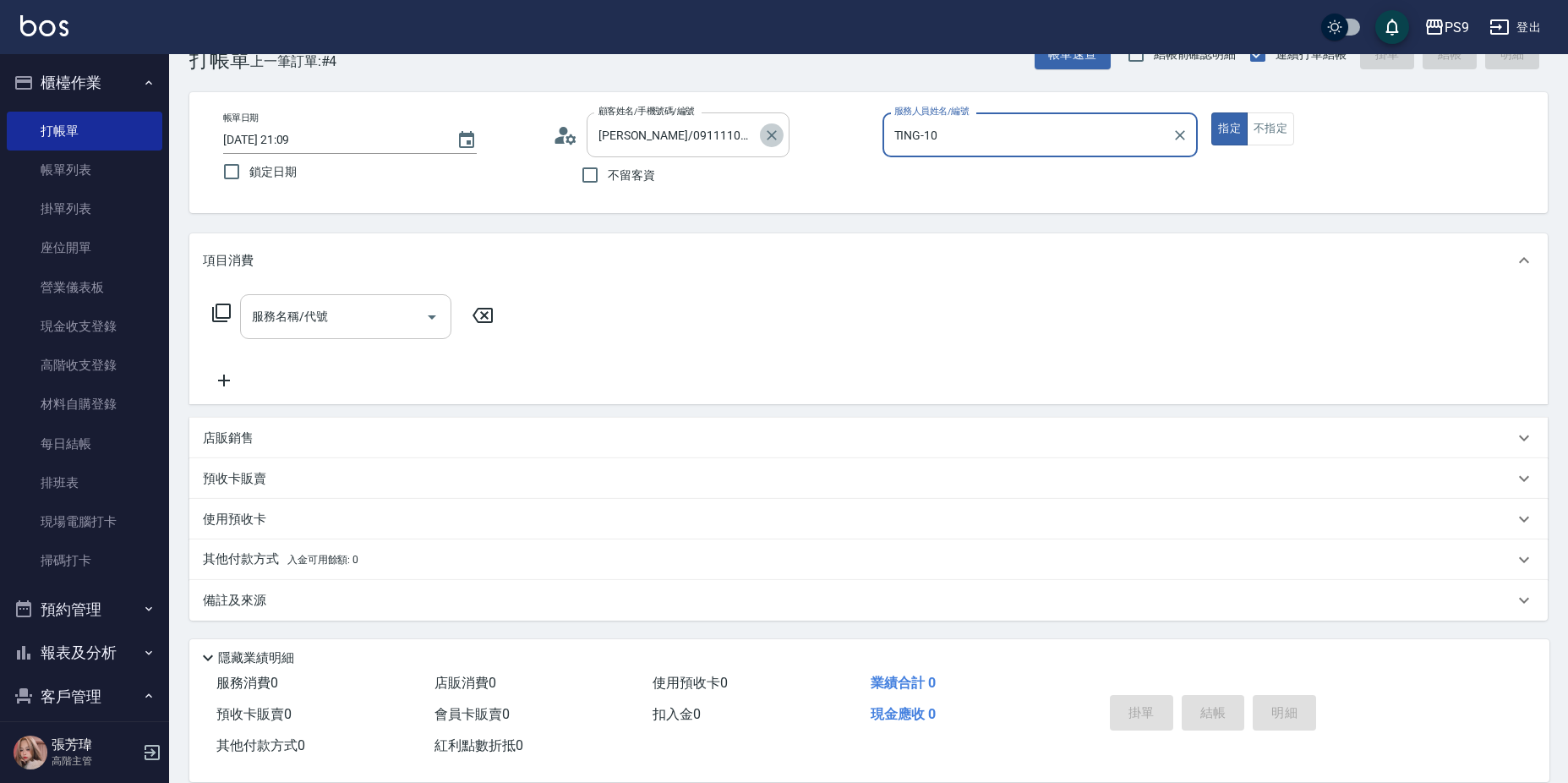
click at [764, 131] on icon "Clear" at bounding box center [772, 135] width 17 height 17
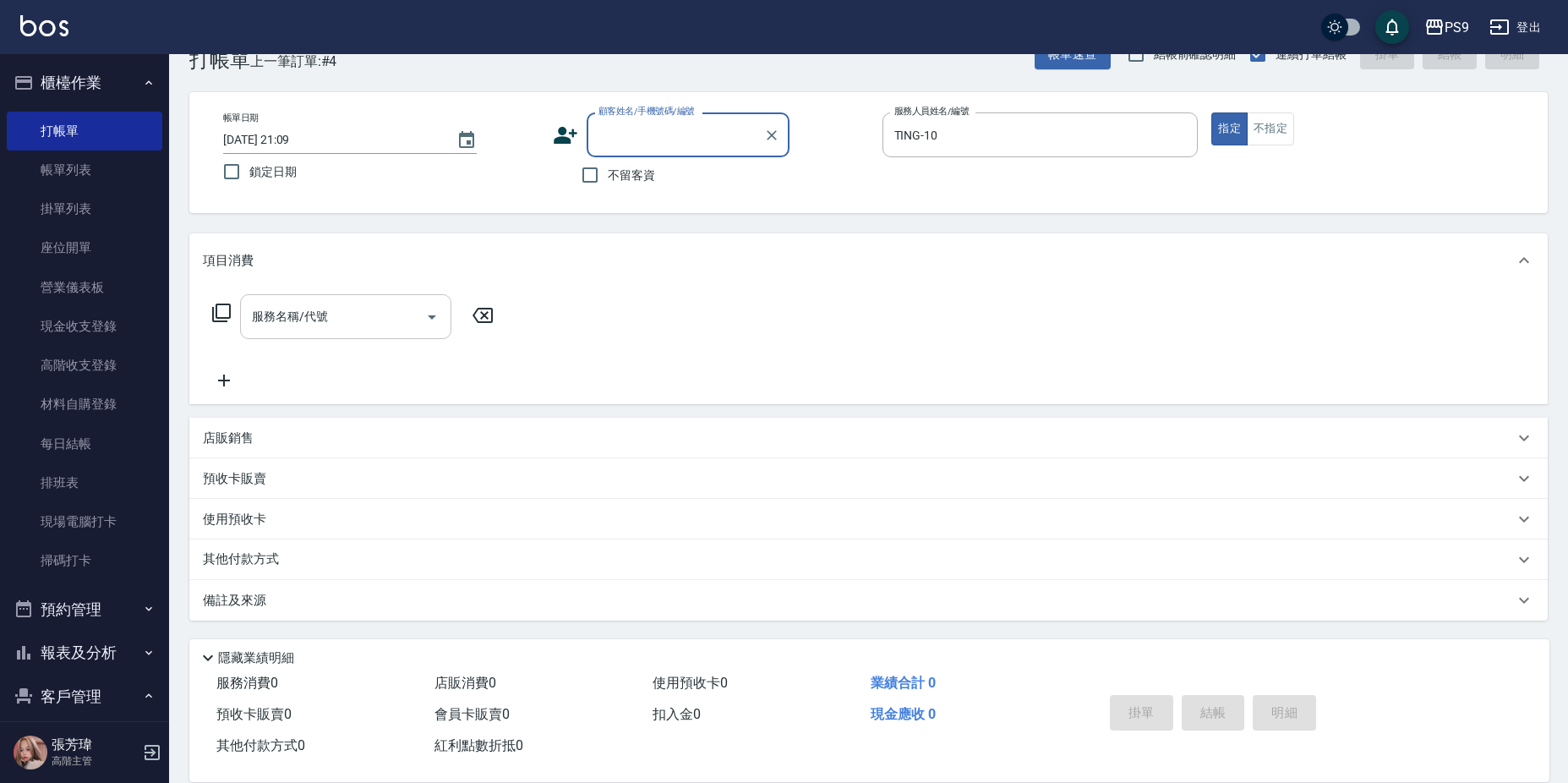
click at [698, 296] on div "服務名稱/代號 服務名稱/代號" at bounding box center [868, 345] width 1358 height 116
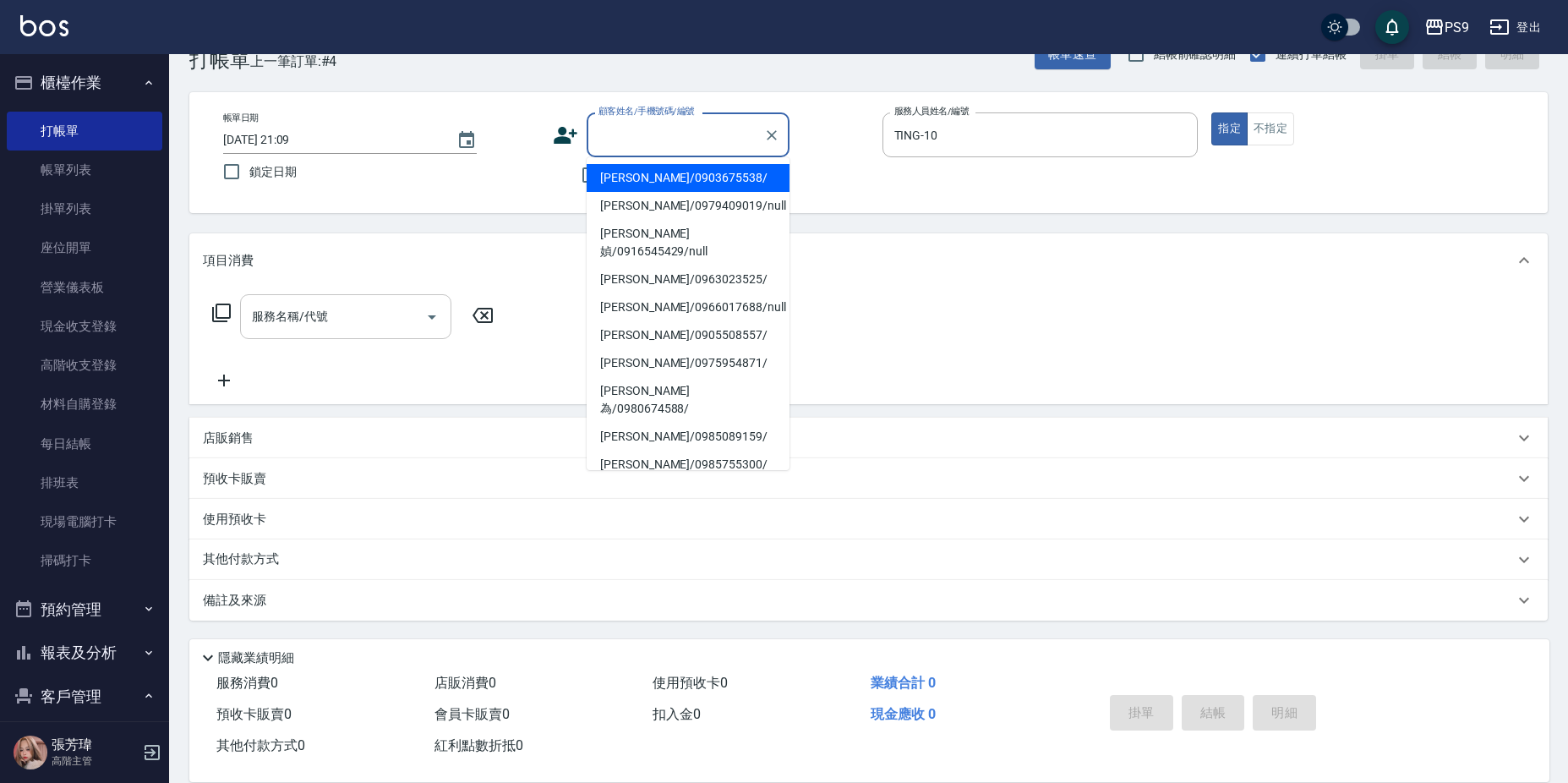
click at [646, 145] on input "顧客姓名/手機號碼/編號" at bounding box center [675, 134] width 163 height 29
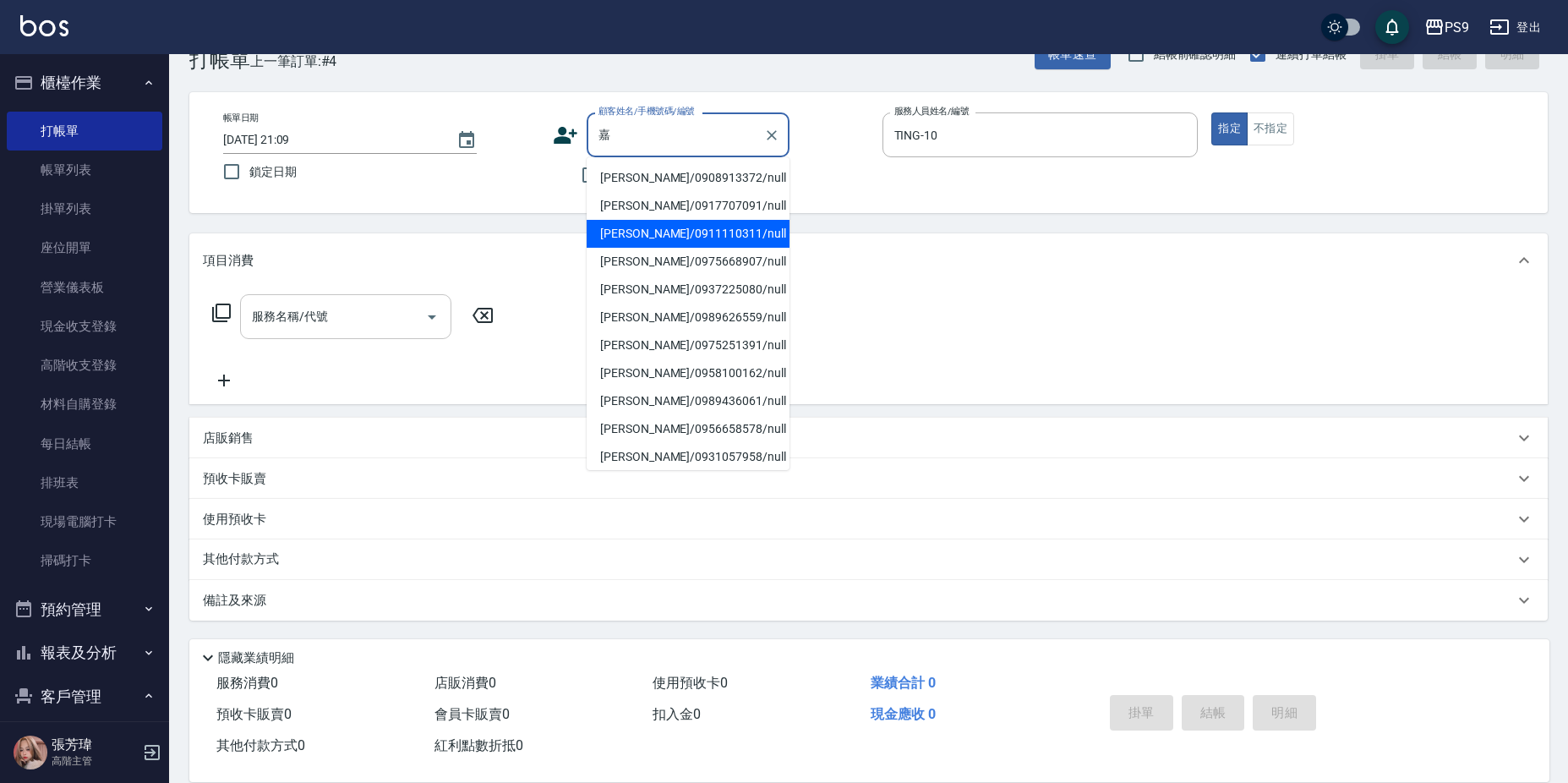
click at [669, 226] on li "程嘉琳/0911110311/null" at bounding box center [688, 233] width 202 height 27
type input "程嘉琳/0911110311/null"
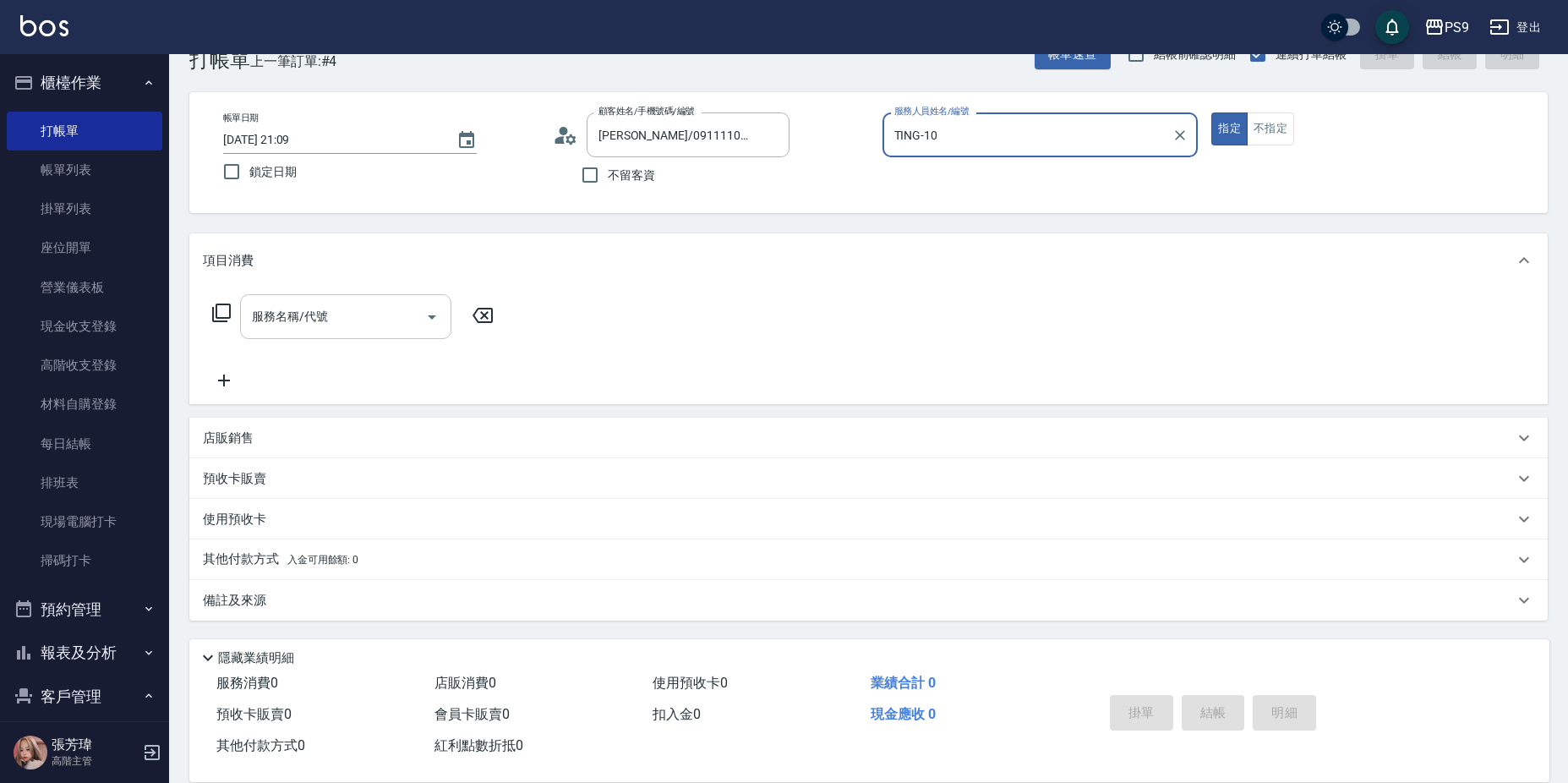
click at [1211, 113] on button "指定" at bounding box center [1229, 129] width 36 height 33
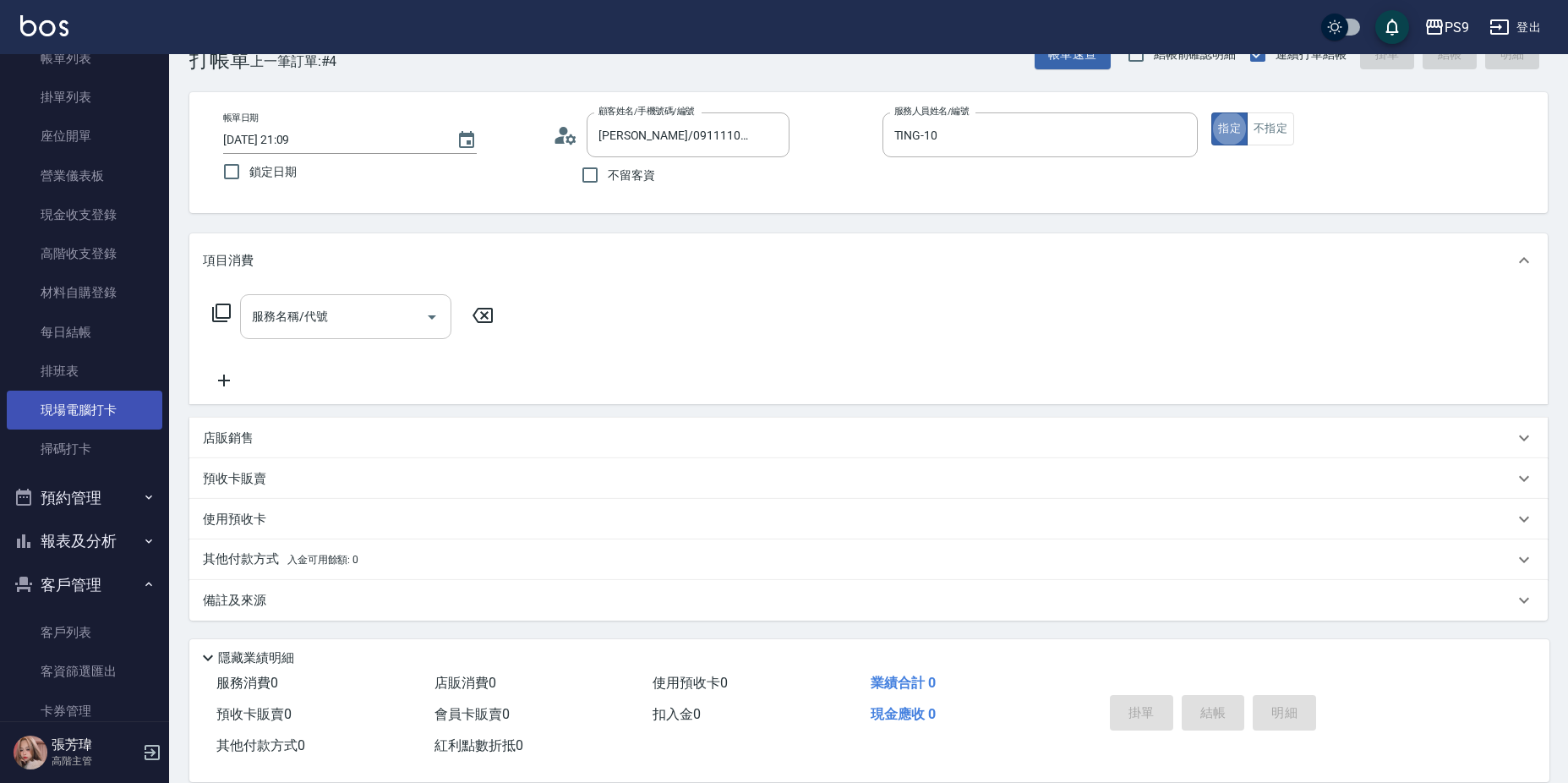
scroll to position [253, 0]
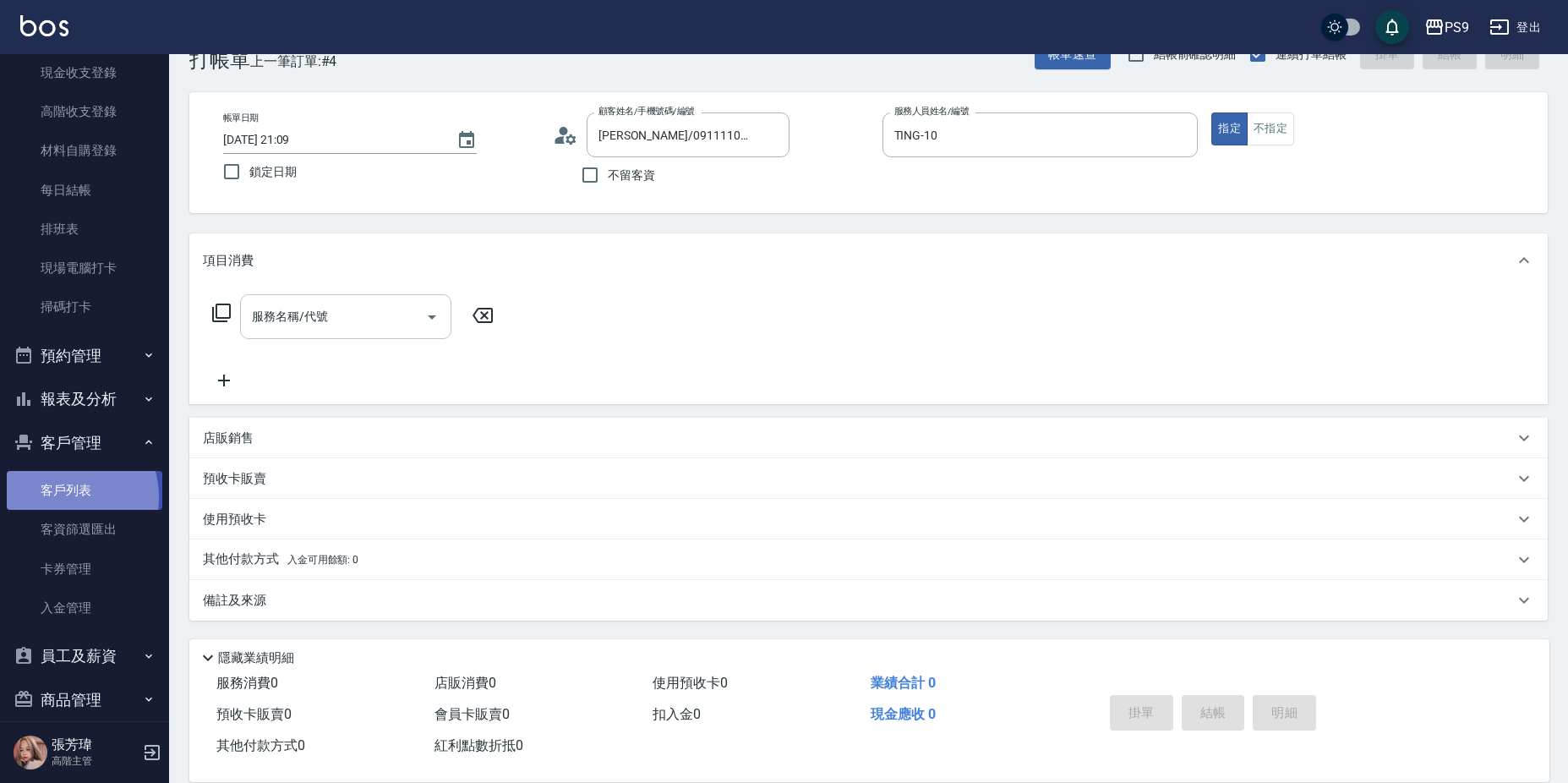
click at [61, 496] on link "客戶列表" at bounding box center [84, 490] width 155 height 39
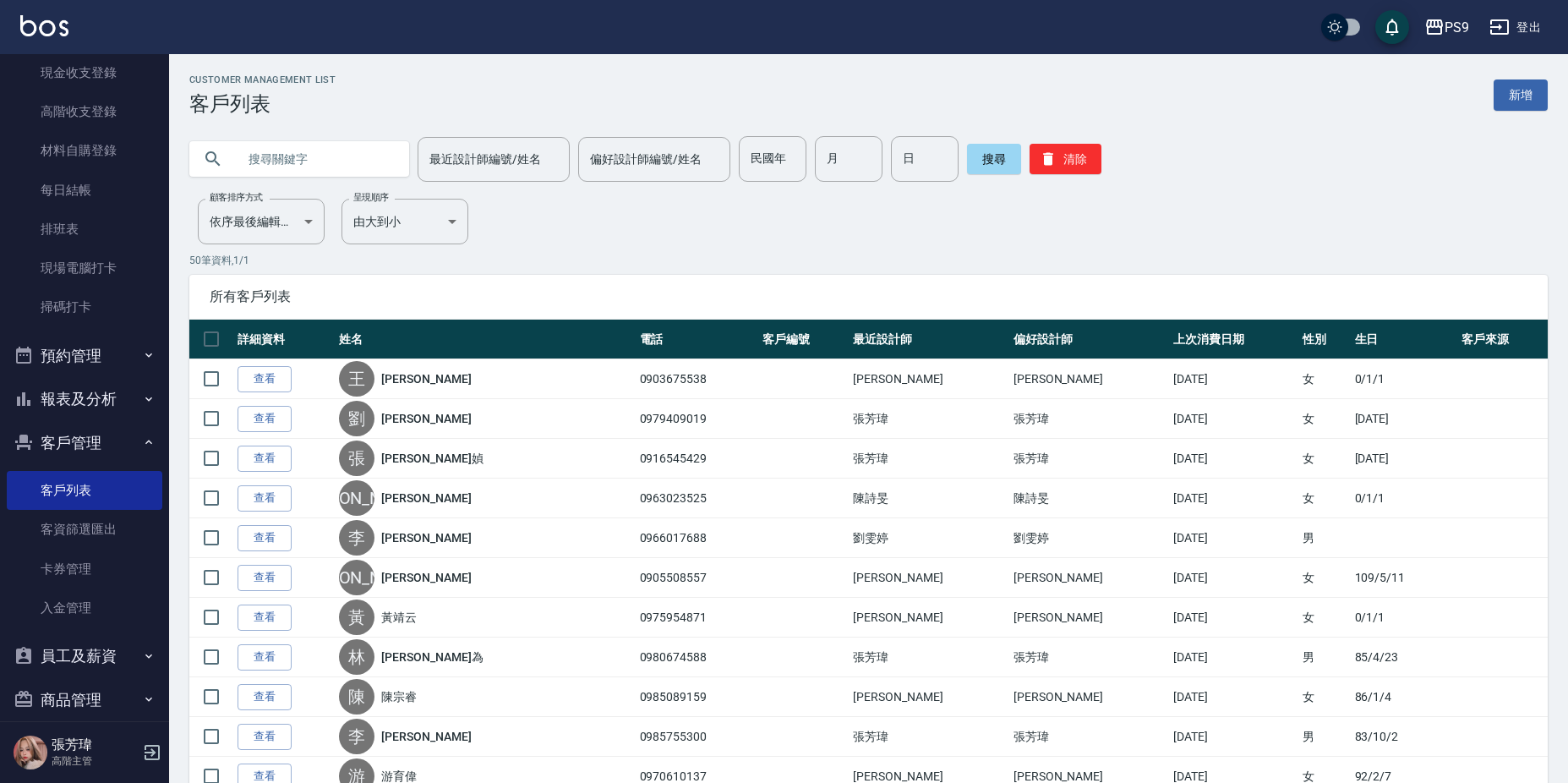
click at [287, 176] on input "text" at bounding box center [316, 159] width 159 height 45
type input "嘉"
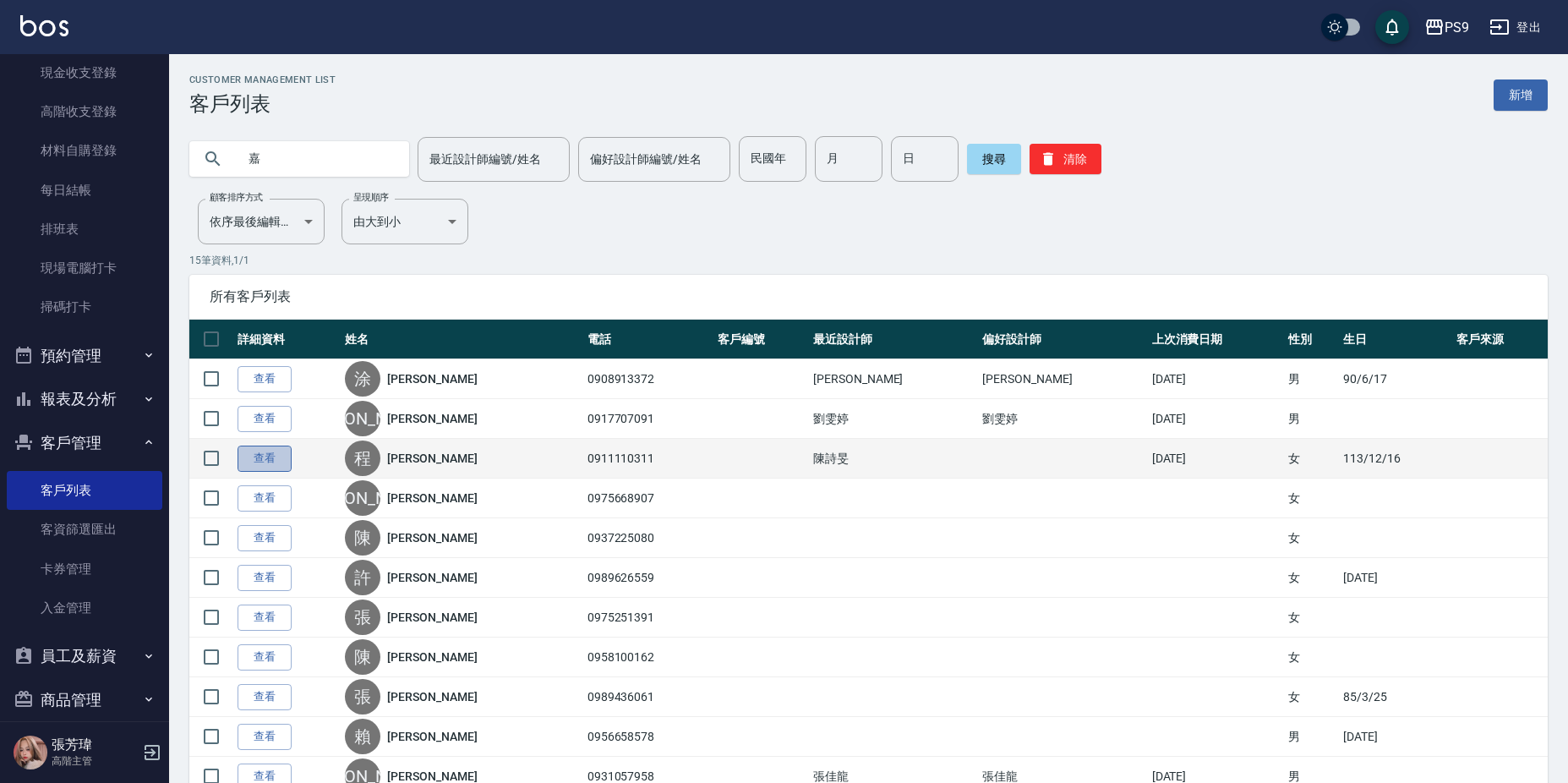
click at [259, 458] on link "查看" at bounding box center [264, 459] width 54 height 26
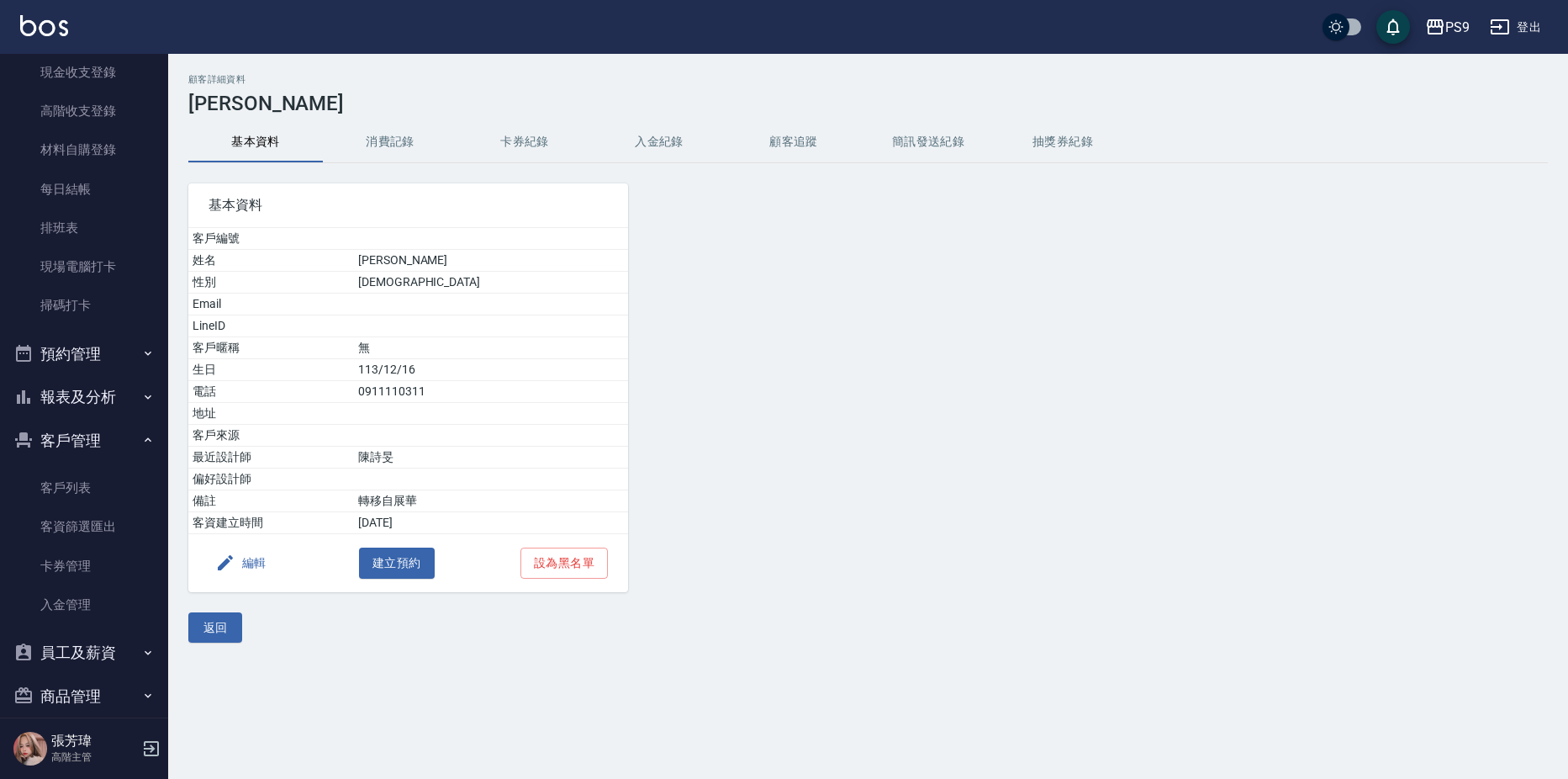
click at [243, 572] on button "編輯" at bounding box center [241, 563] width 65 height 31
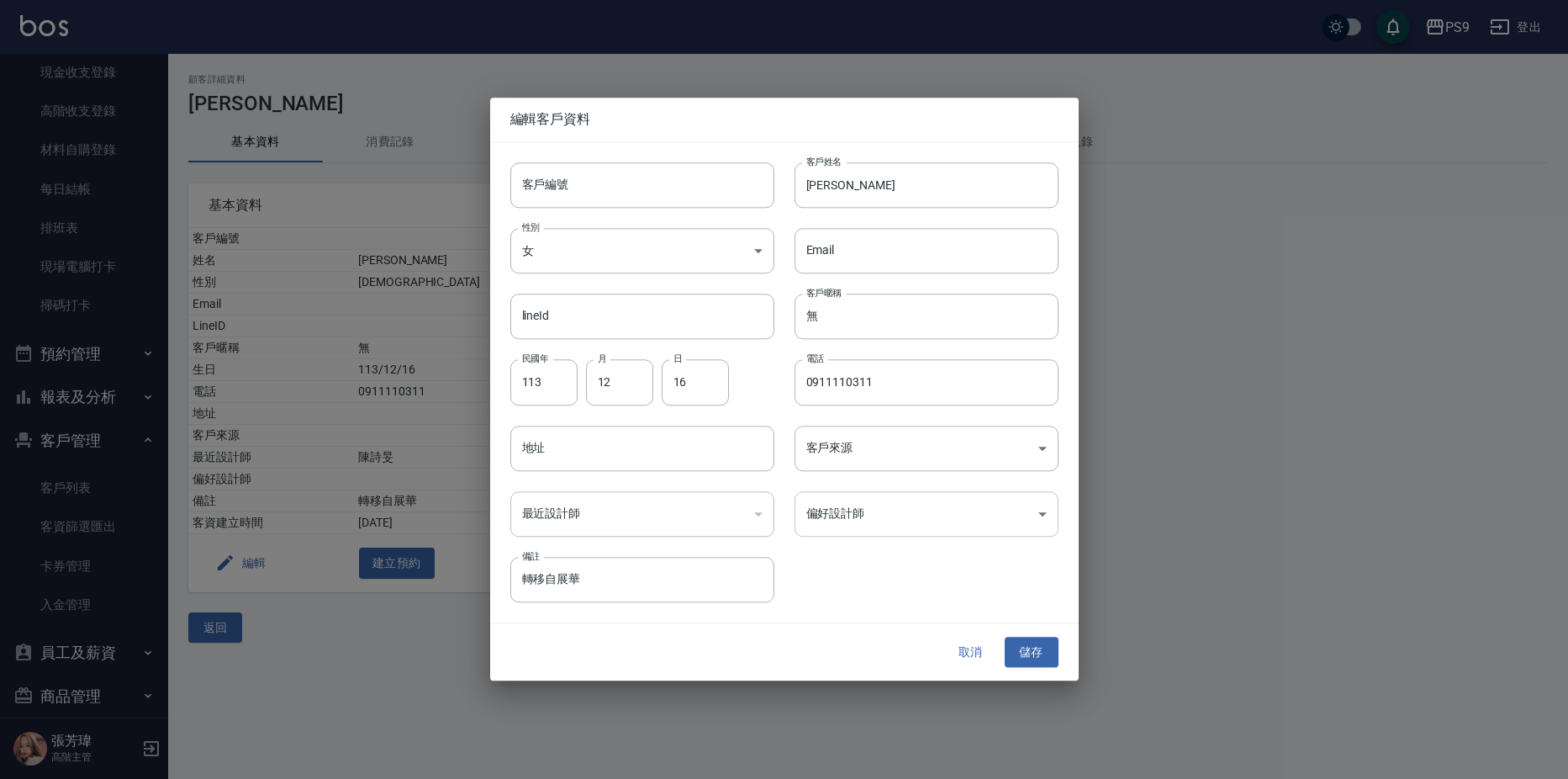
click at [857, 505] on body "PS9 登出 櫃檯作業 打帳單 帳單列表 掛單列表 座位開單 營業儀表板 現金收支登錄 高階收支登錄 材料自購登錄 每日結帳 排班表 現場電腦打卡 掃碼打卡 …" at bounding box center [784, 390] width 1568 height 779
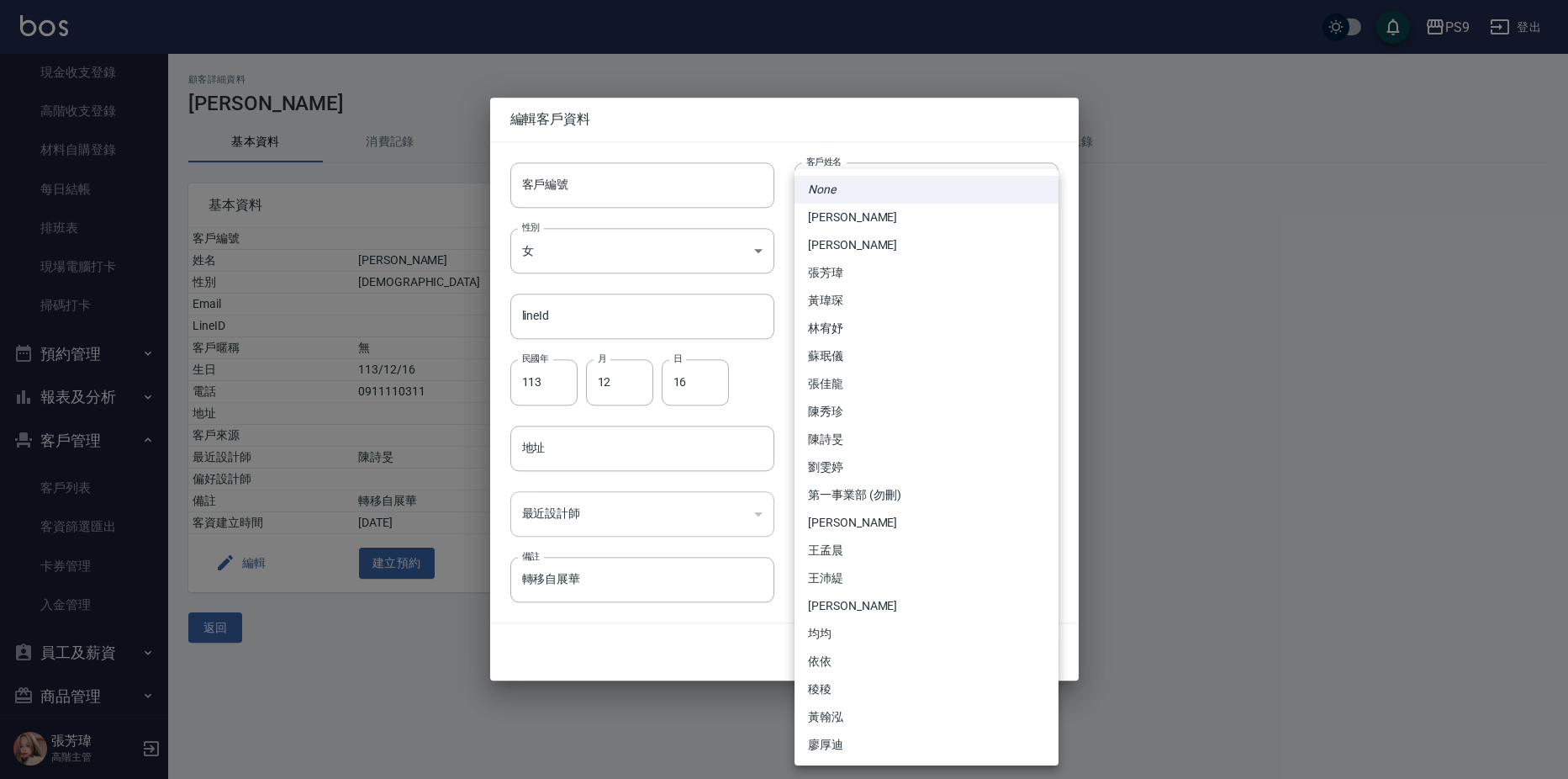
click at [842, 442] on li "陳詩旻" at bounding box center [926, 438] width 264 height 27
type input "d5fe8880-f0e5-4317-babc-35bcb9fcbd96"
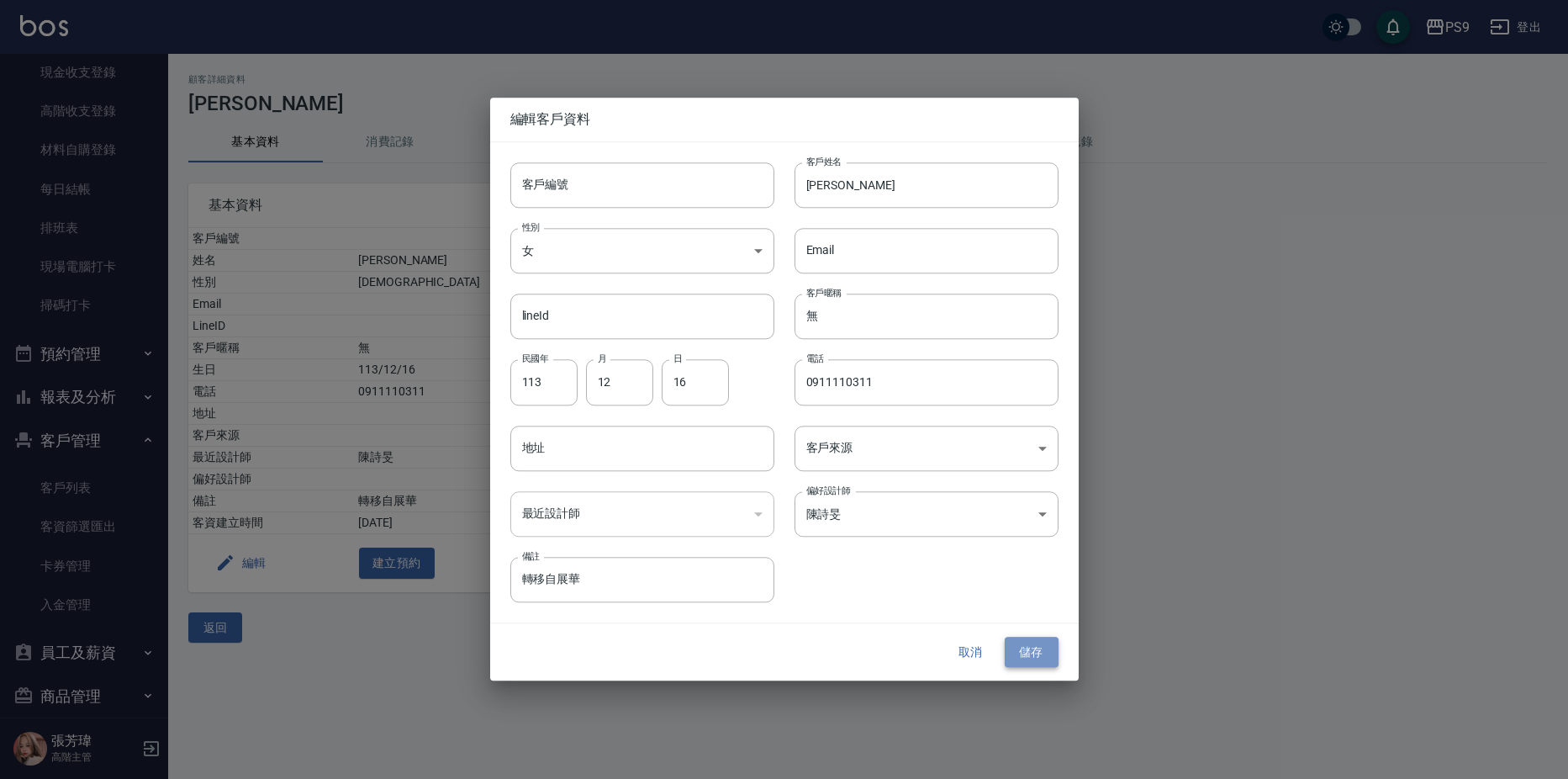
click at [1021, 652] on button "儲存" at bounding box center [1031, 651] width 54 height 31
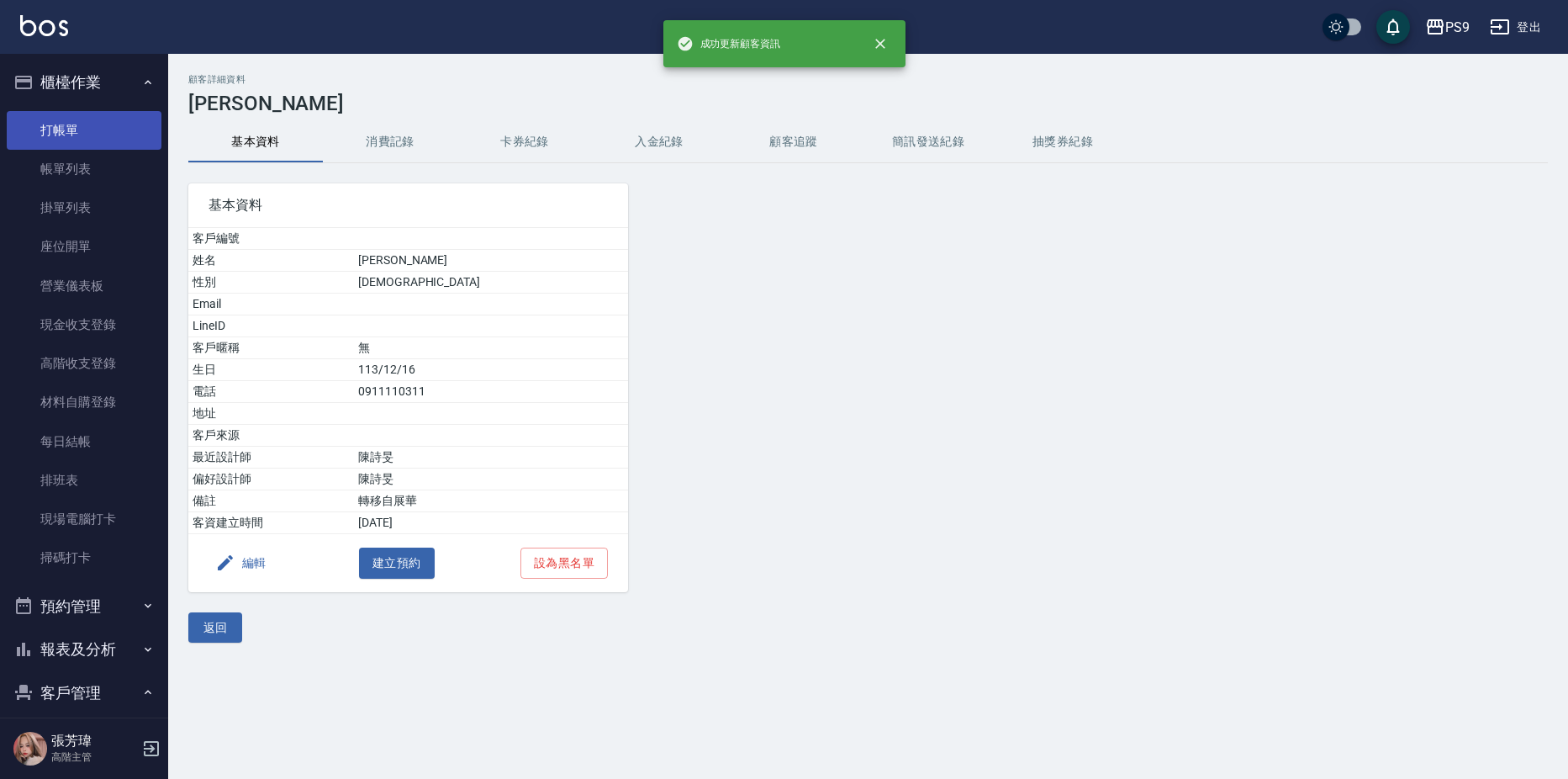
click at [112, 113] on ul "打帳單 帳單列表 掛單列表 座位開單 營業儀表板 現金收支登錄 高階收支登錄 材料自購登錄 每日結帳 排班表 現場電腦打卡 掃碼打卡" at bounding box center [84, 344] width 154 height 480
click at [110, 127] on link "打帳單" at bounding box center [84, 130] width 154 height 39
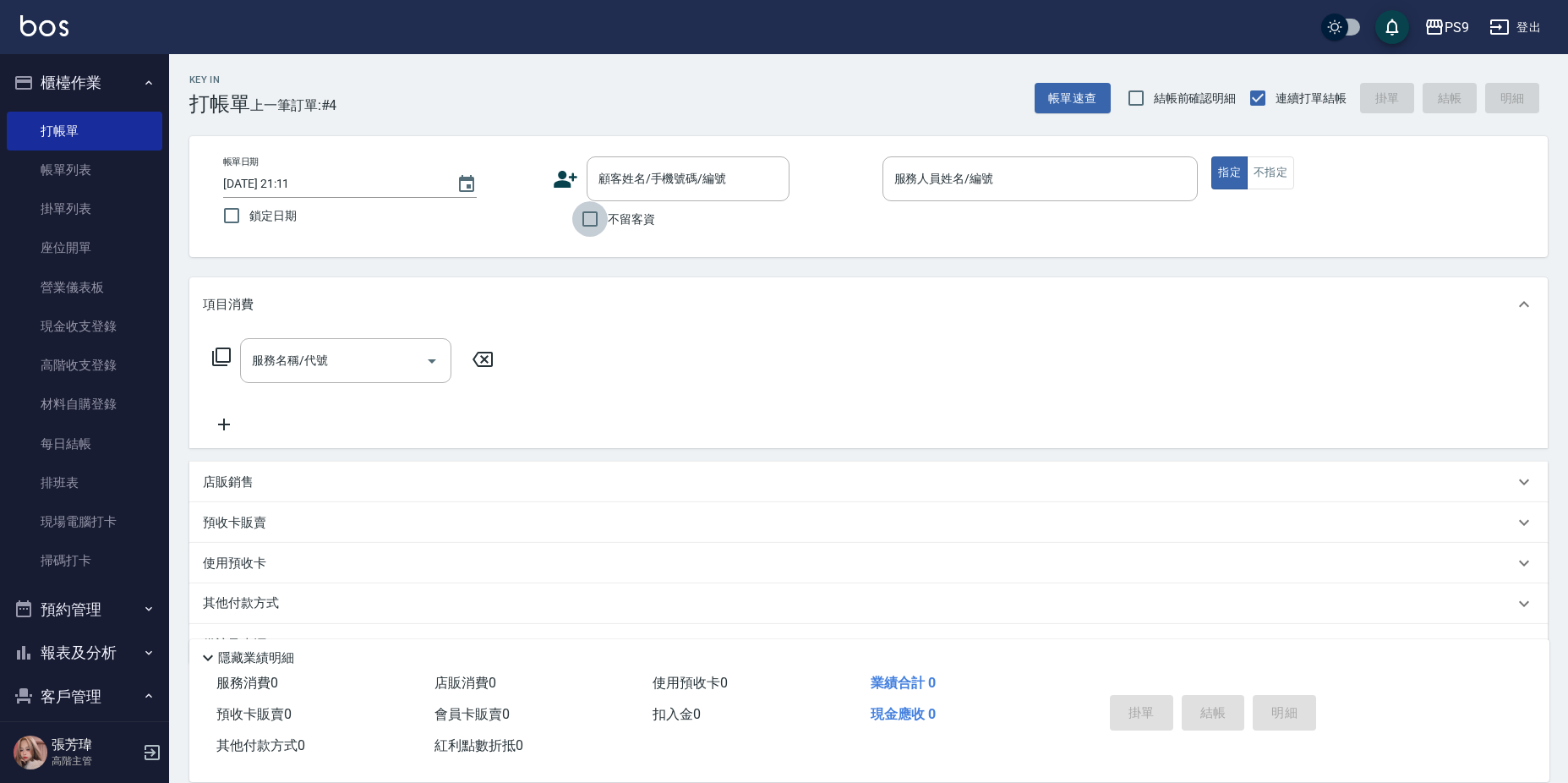
click at [589, 218] on input "不留客資" at bounding box center [590, 219] width 36 height 36
checkbox input "true"
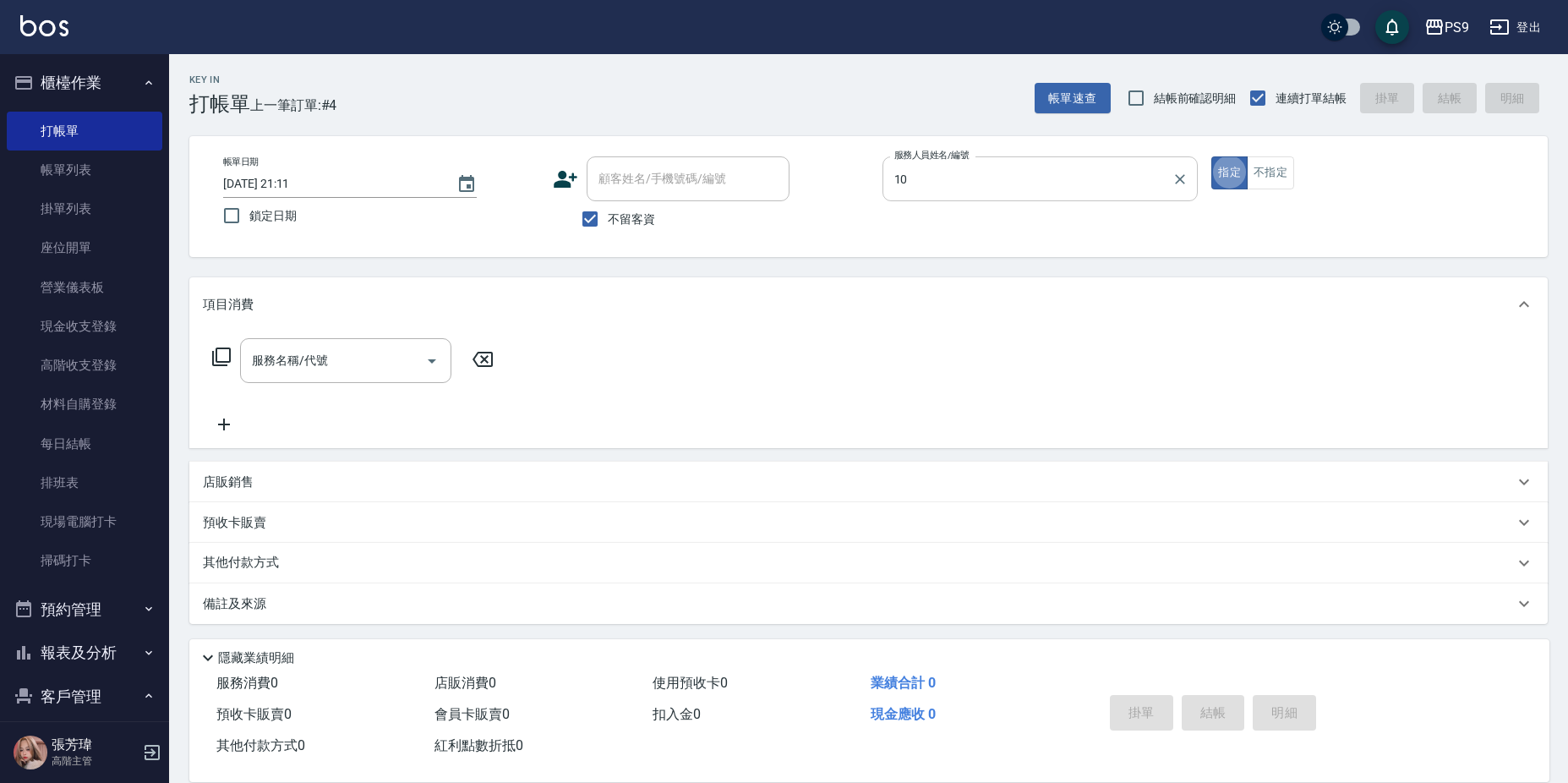
type input "TING-10"
type button "true"
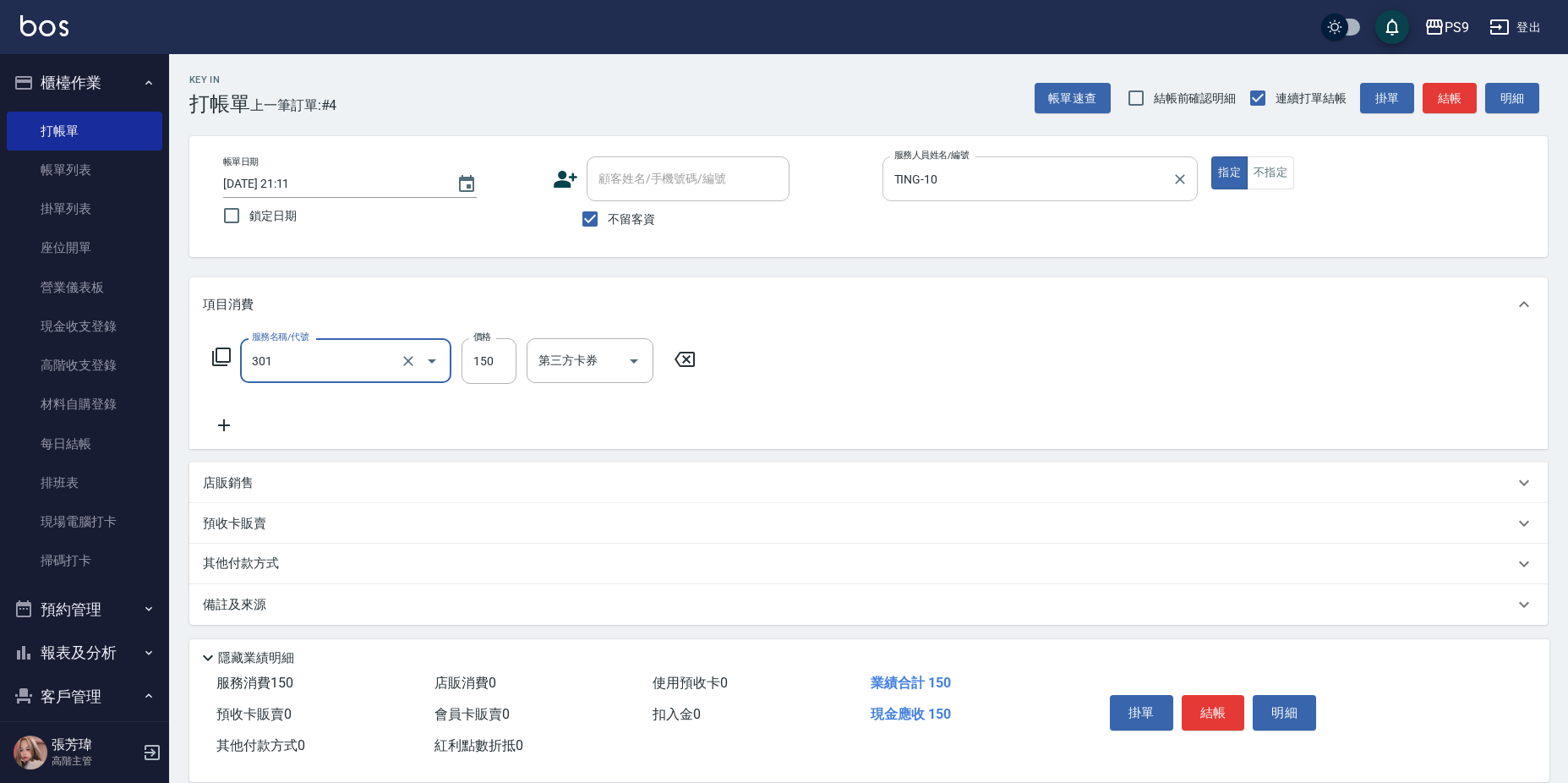
type input "剪-150(301)"
type input "350"
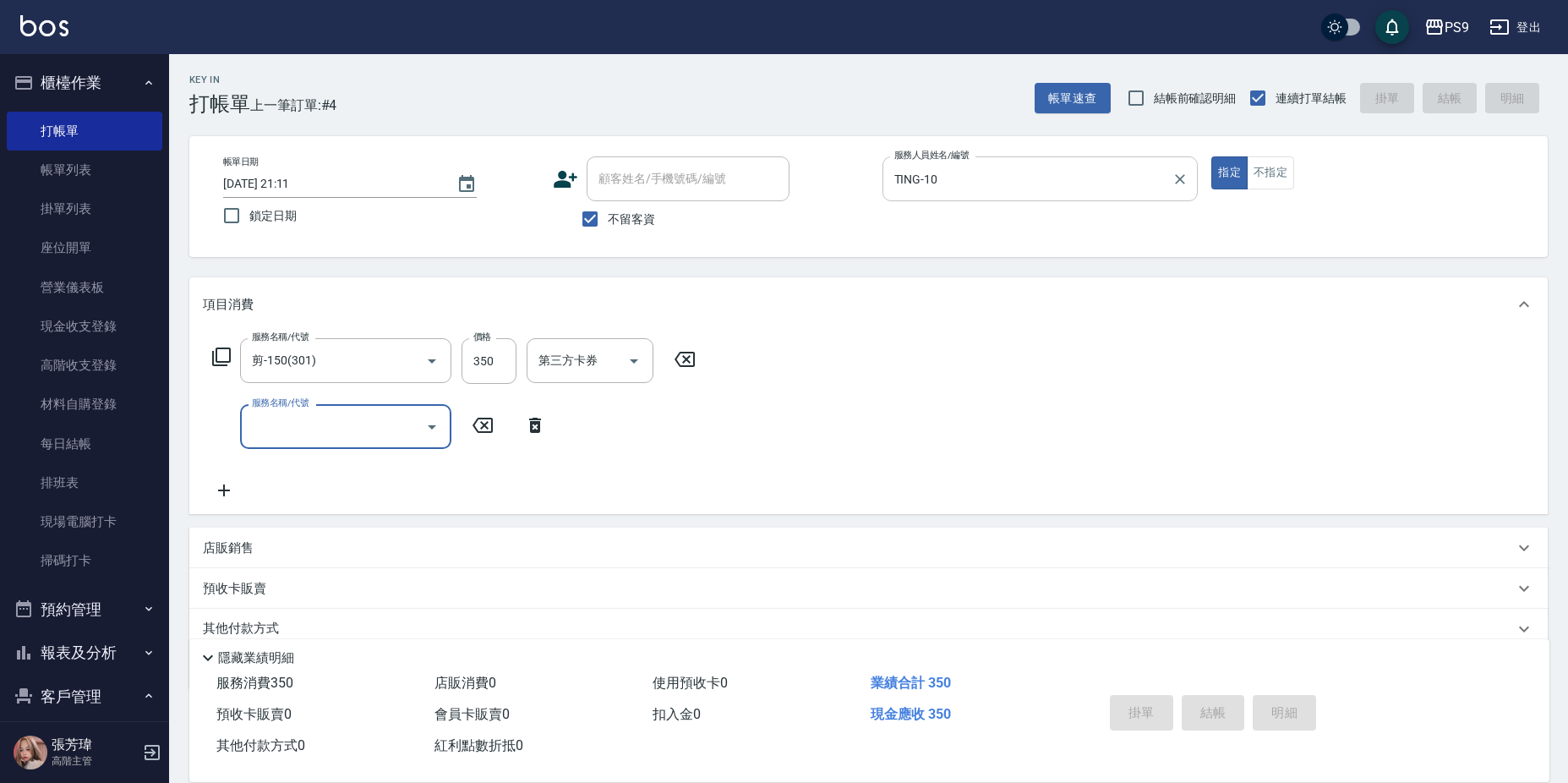
type input "2025/09/14 21:13"
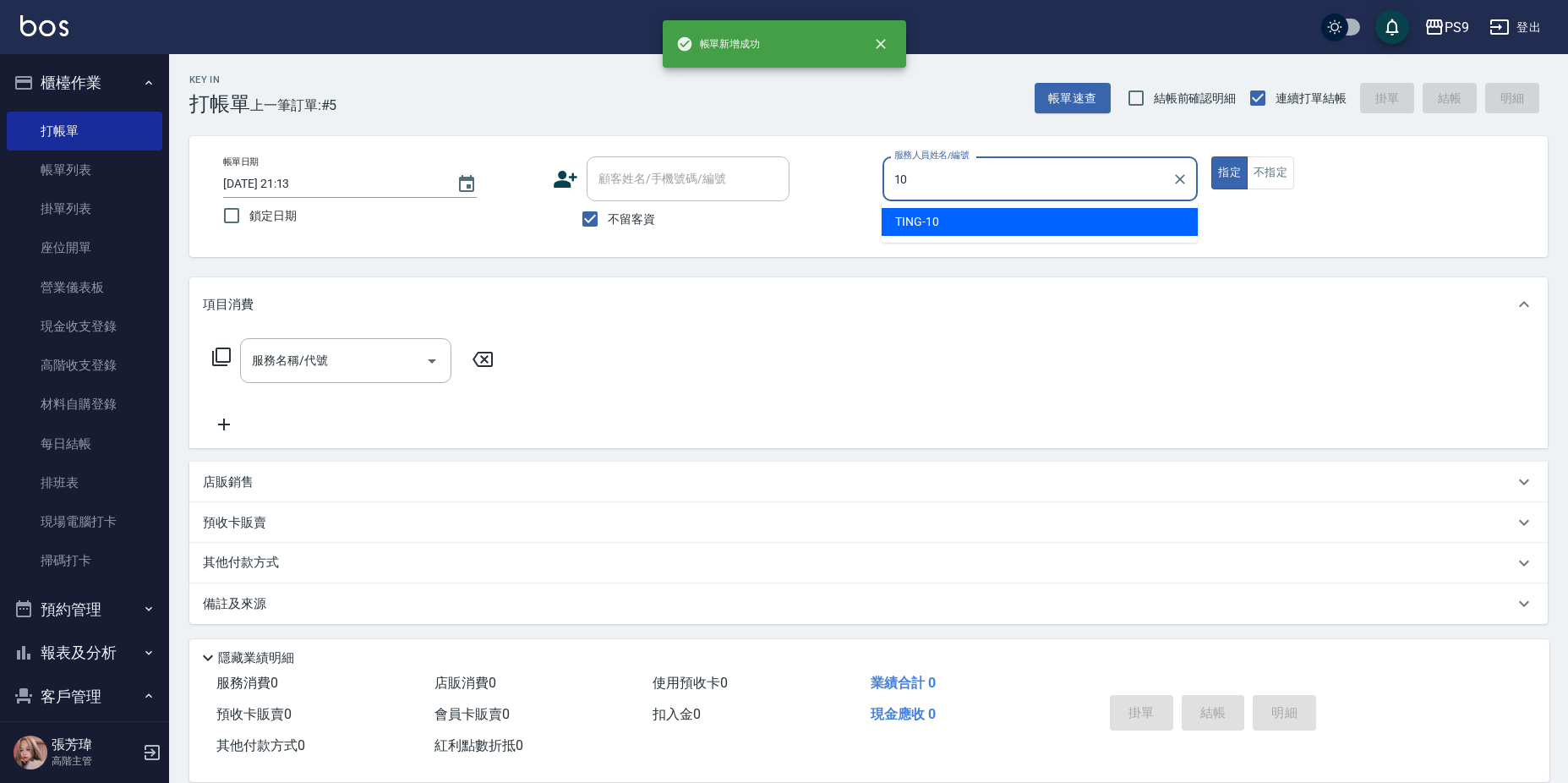
type input "TING-10"
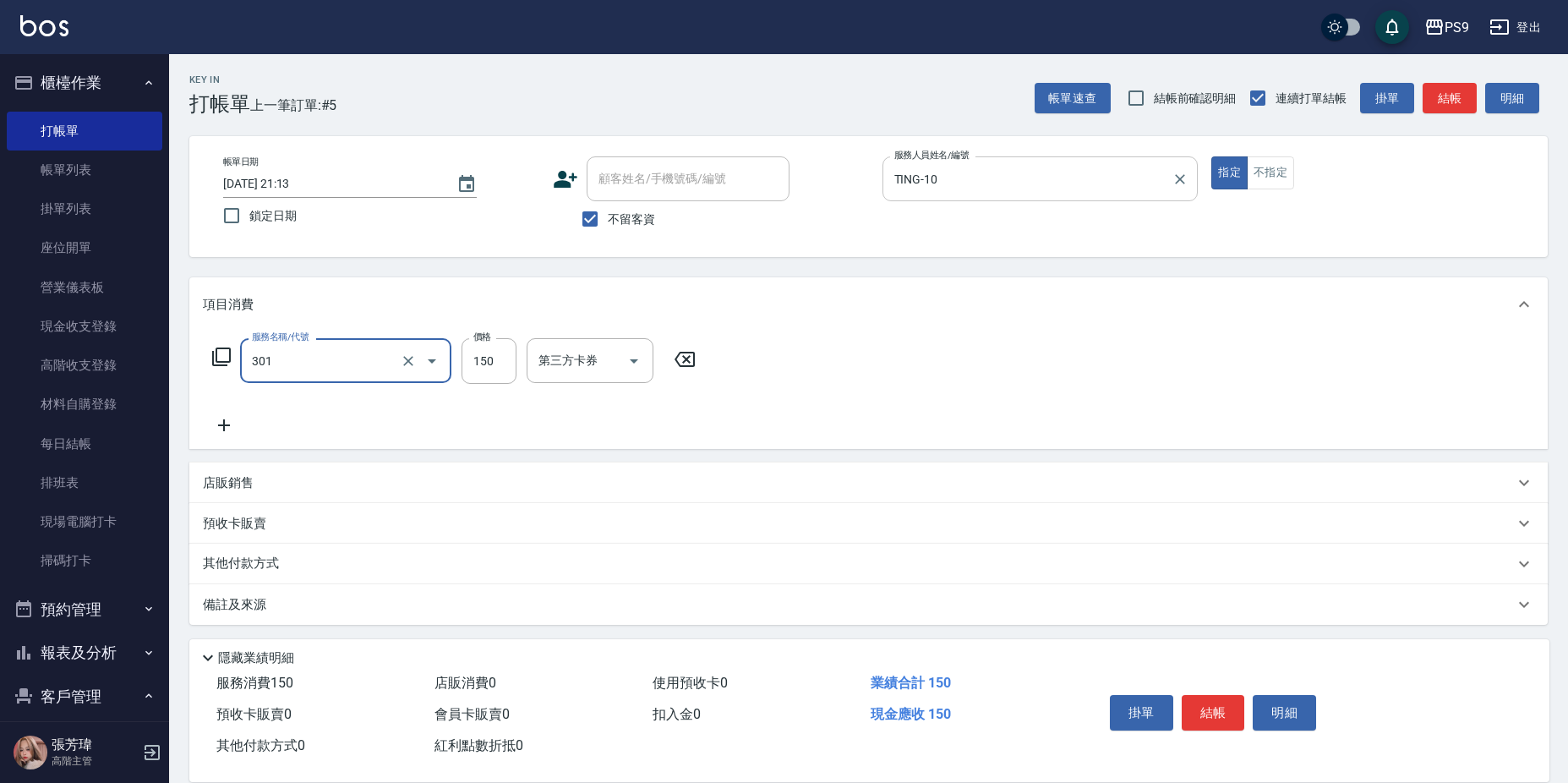
type input "剪-150(301)"
type input "350"
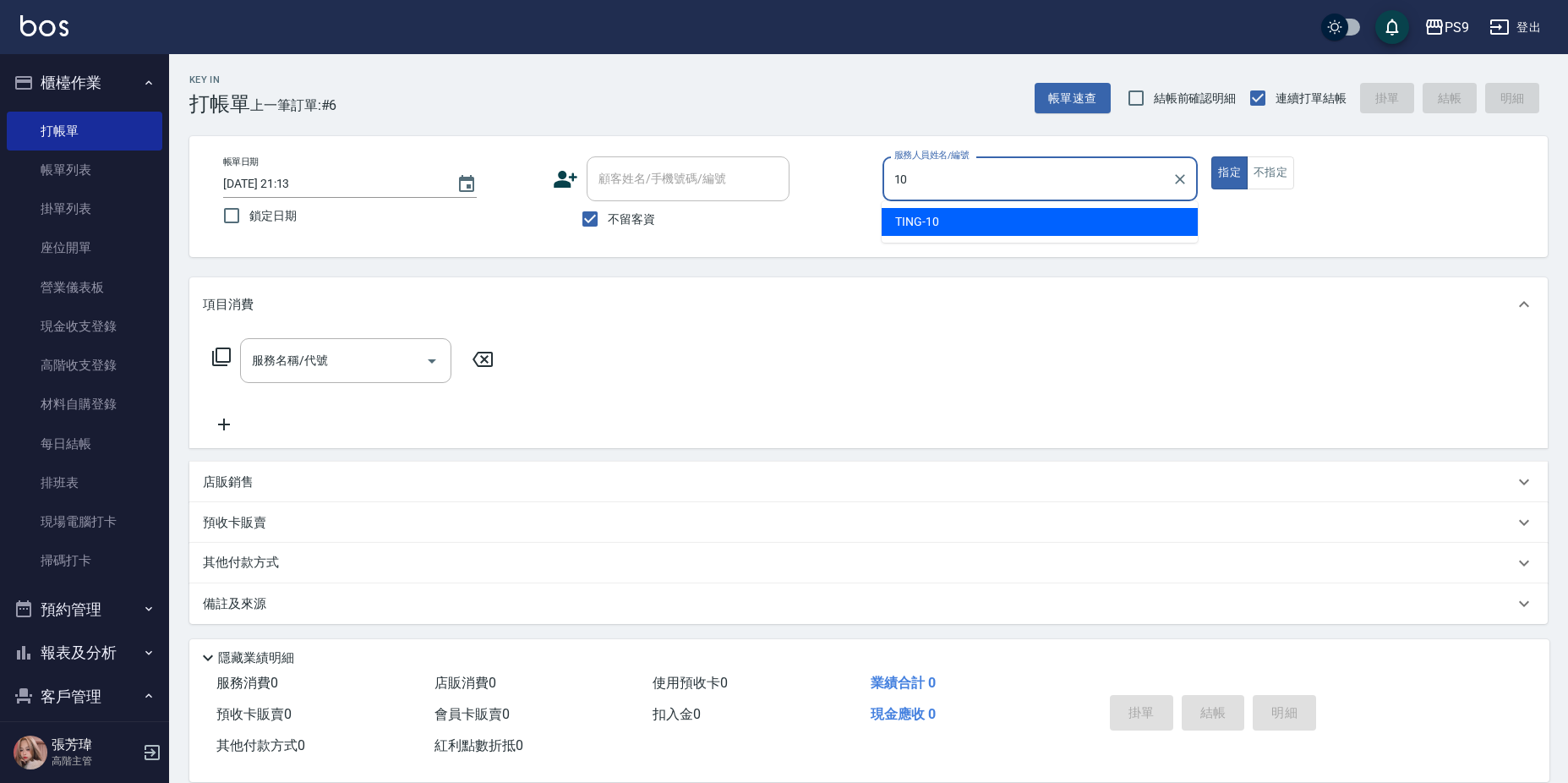
type input "TING-10"
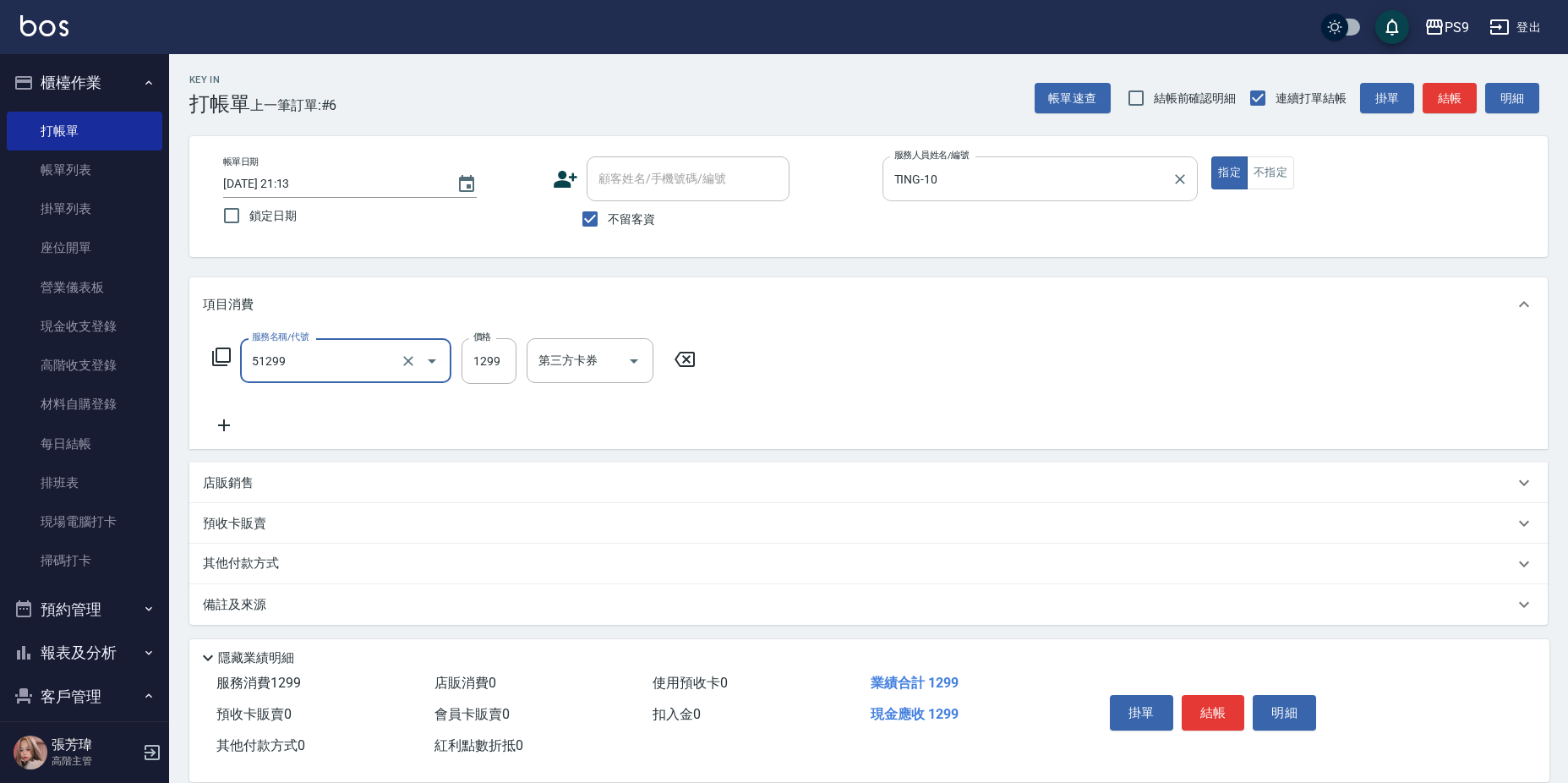
type input "2A燙髮套餐(51299)"
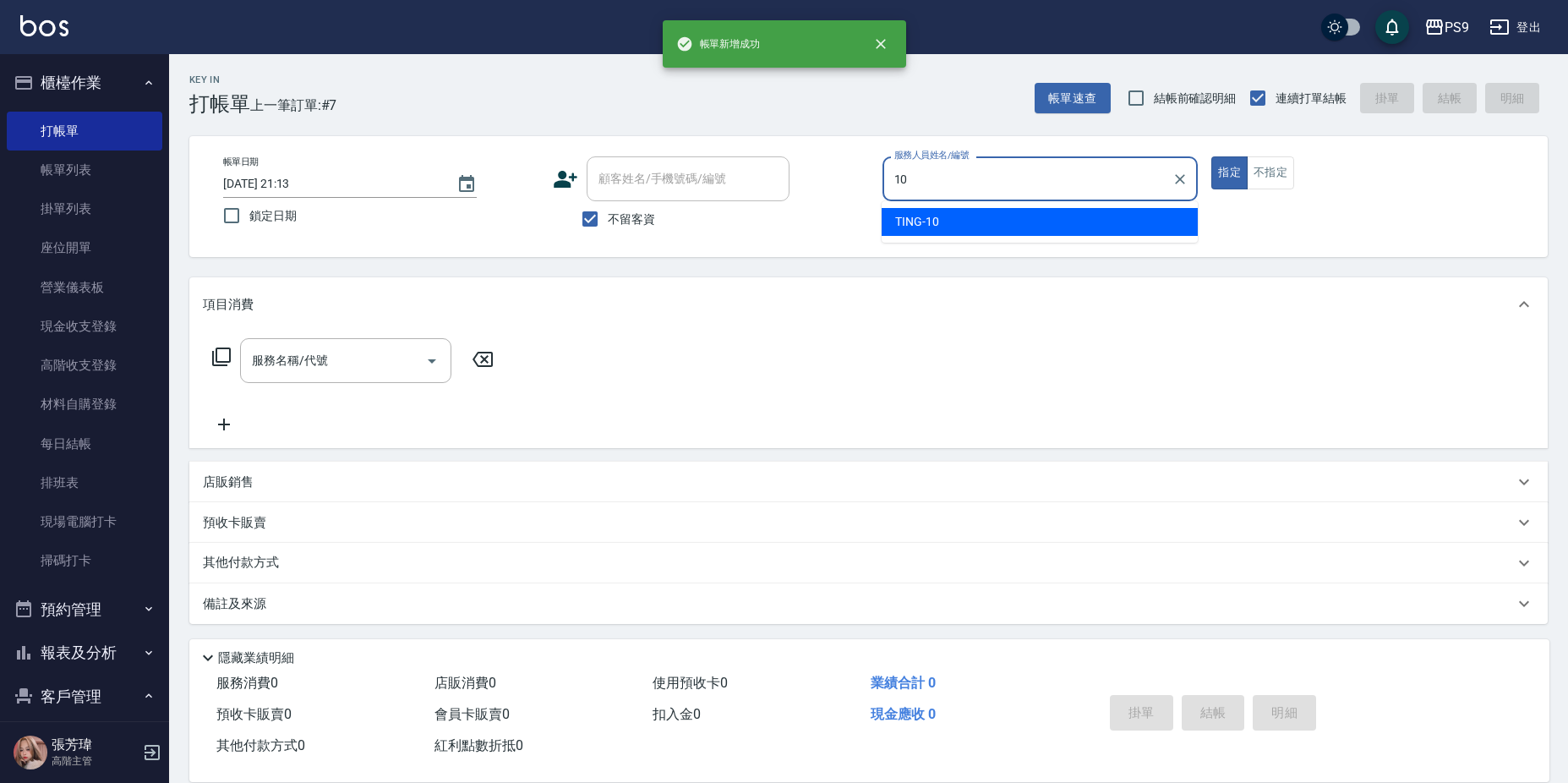
type input "TING-10"
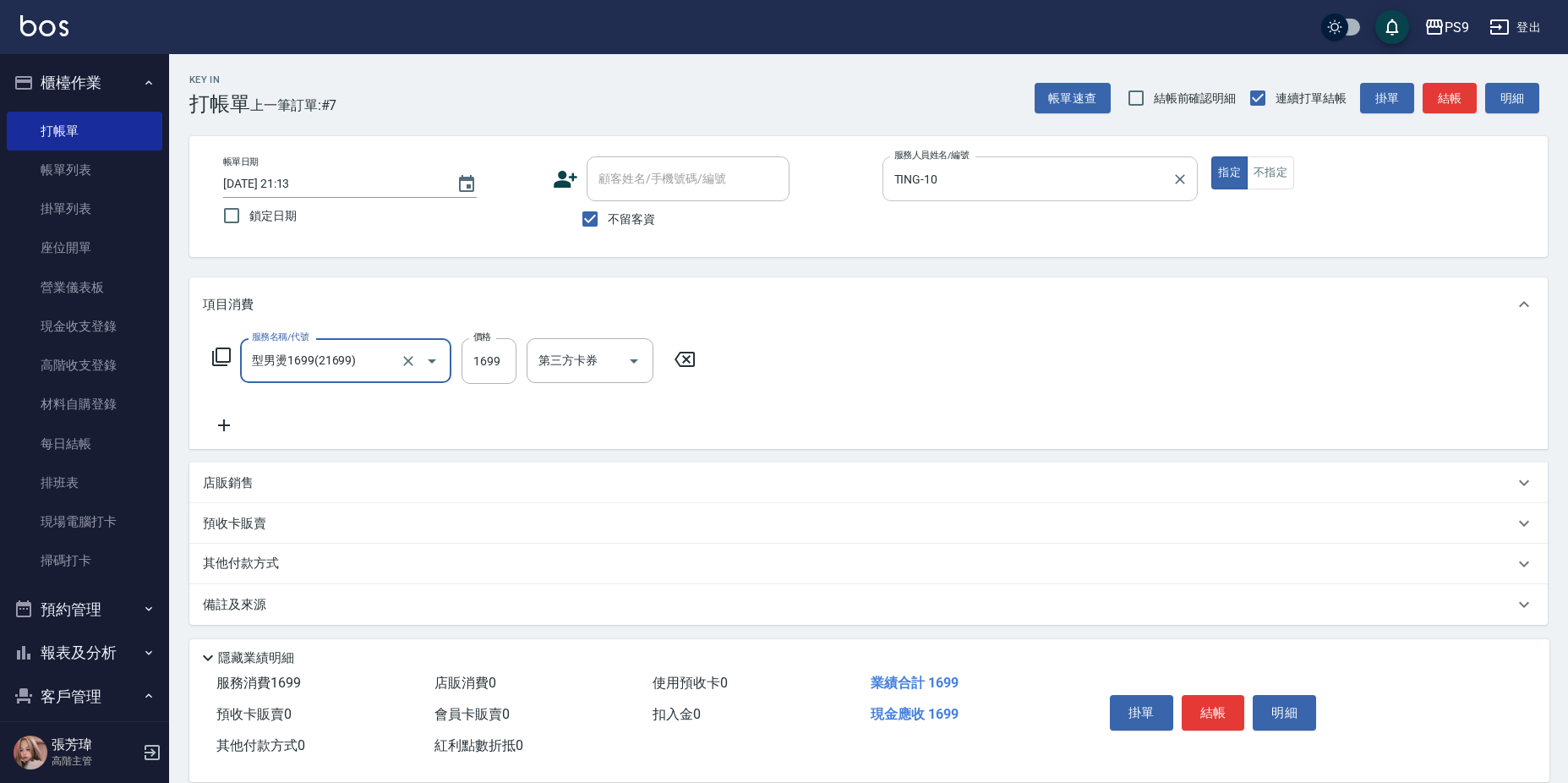
type input "型男燙1699(21699)"
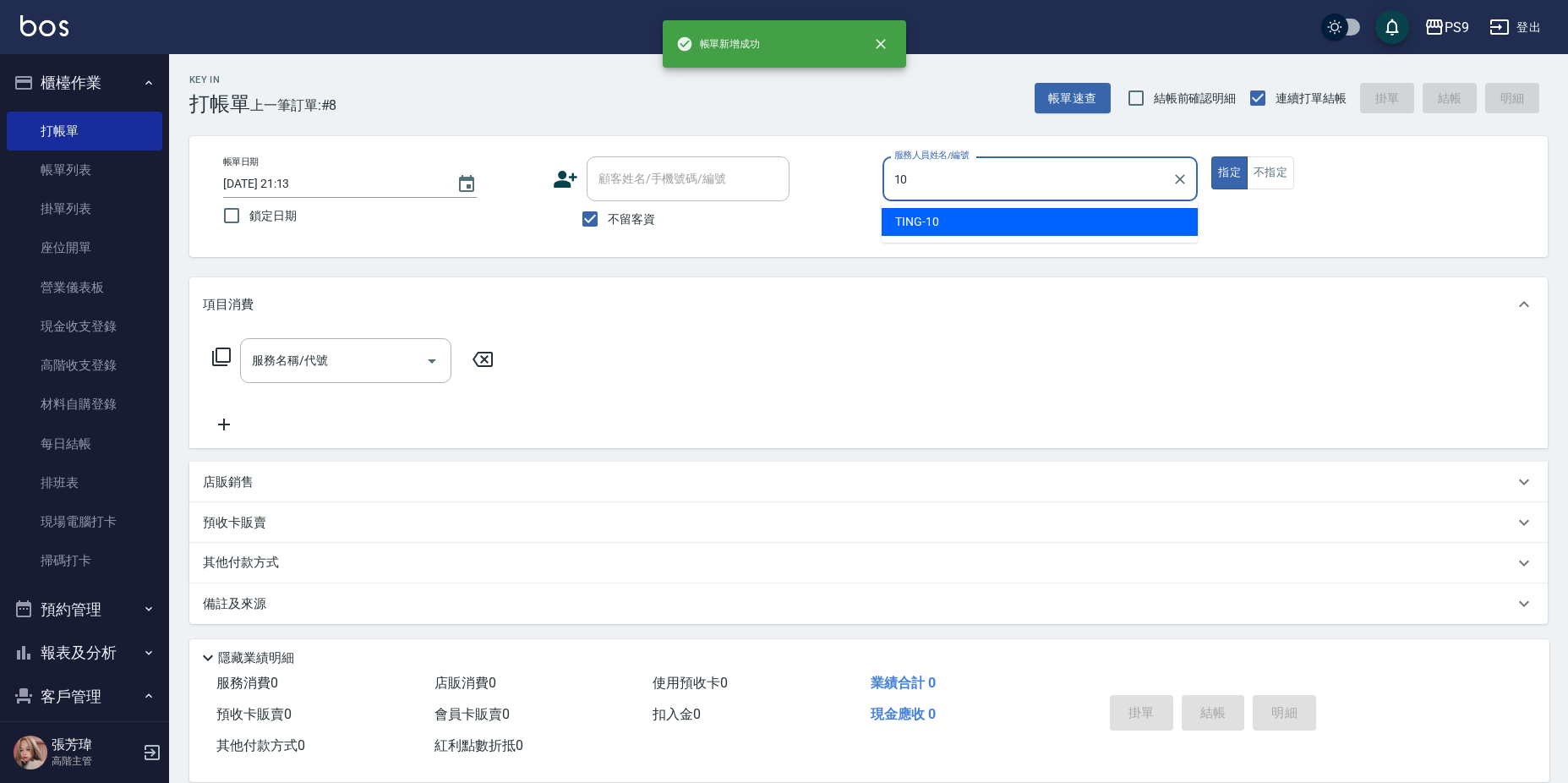
type input "TING-10"
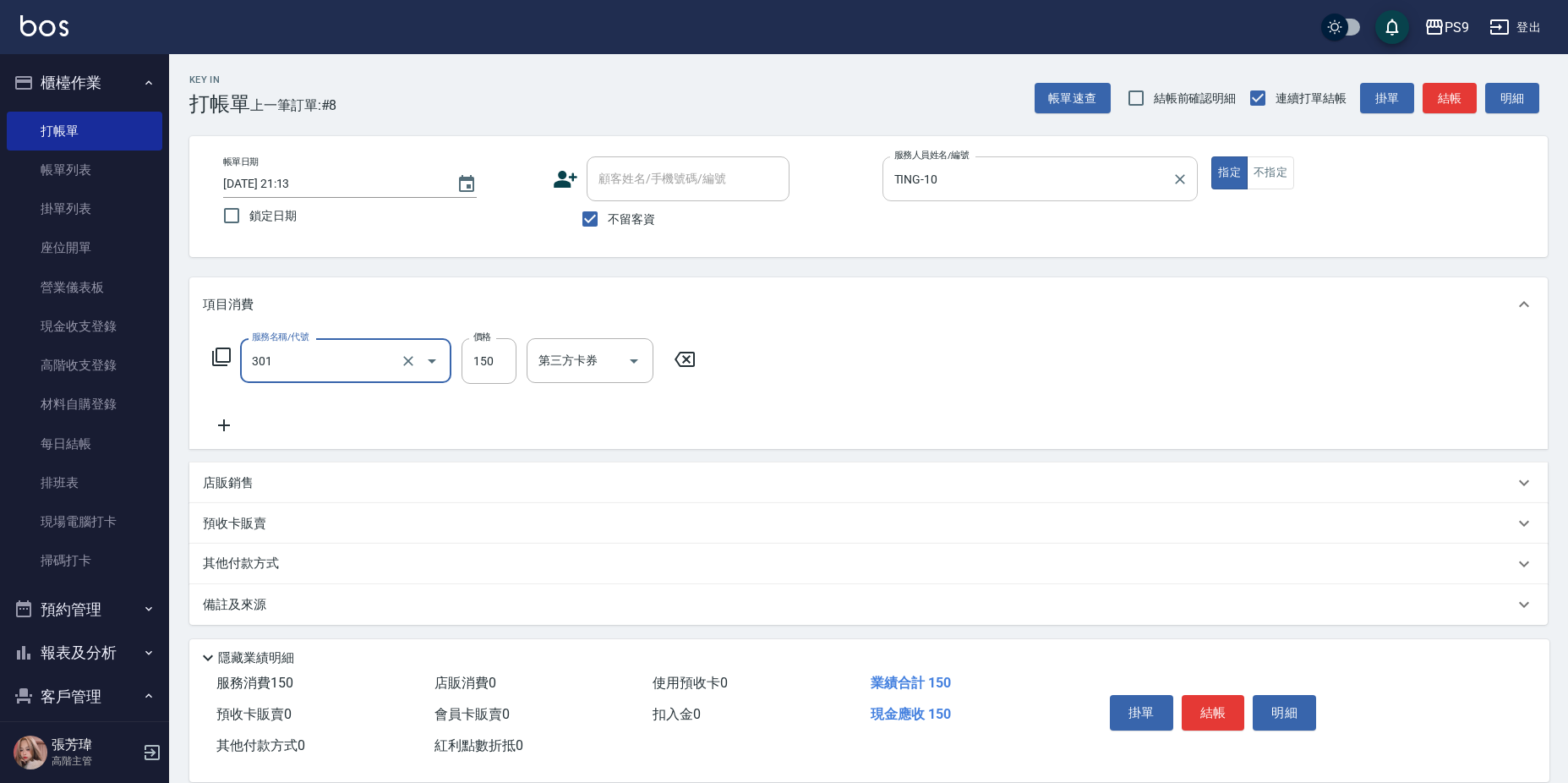
type input "剪-150(301)"
type input "350"
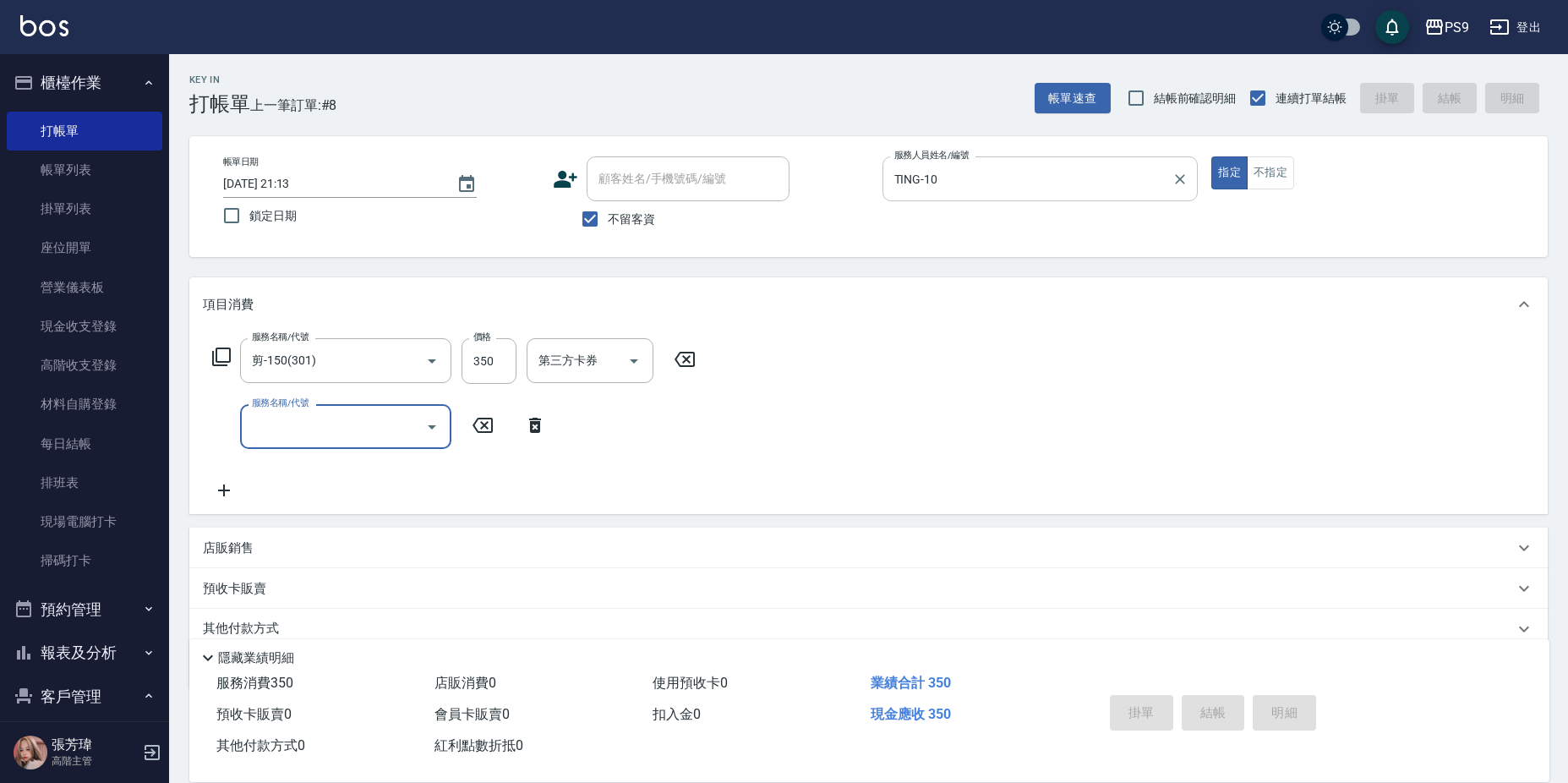
type input "2025/09/14 21:14"
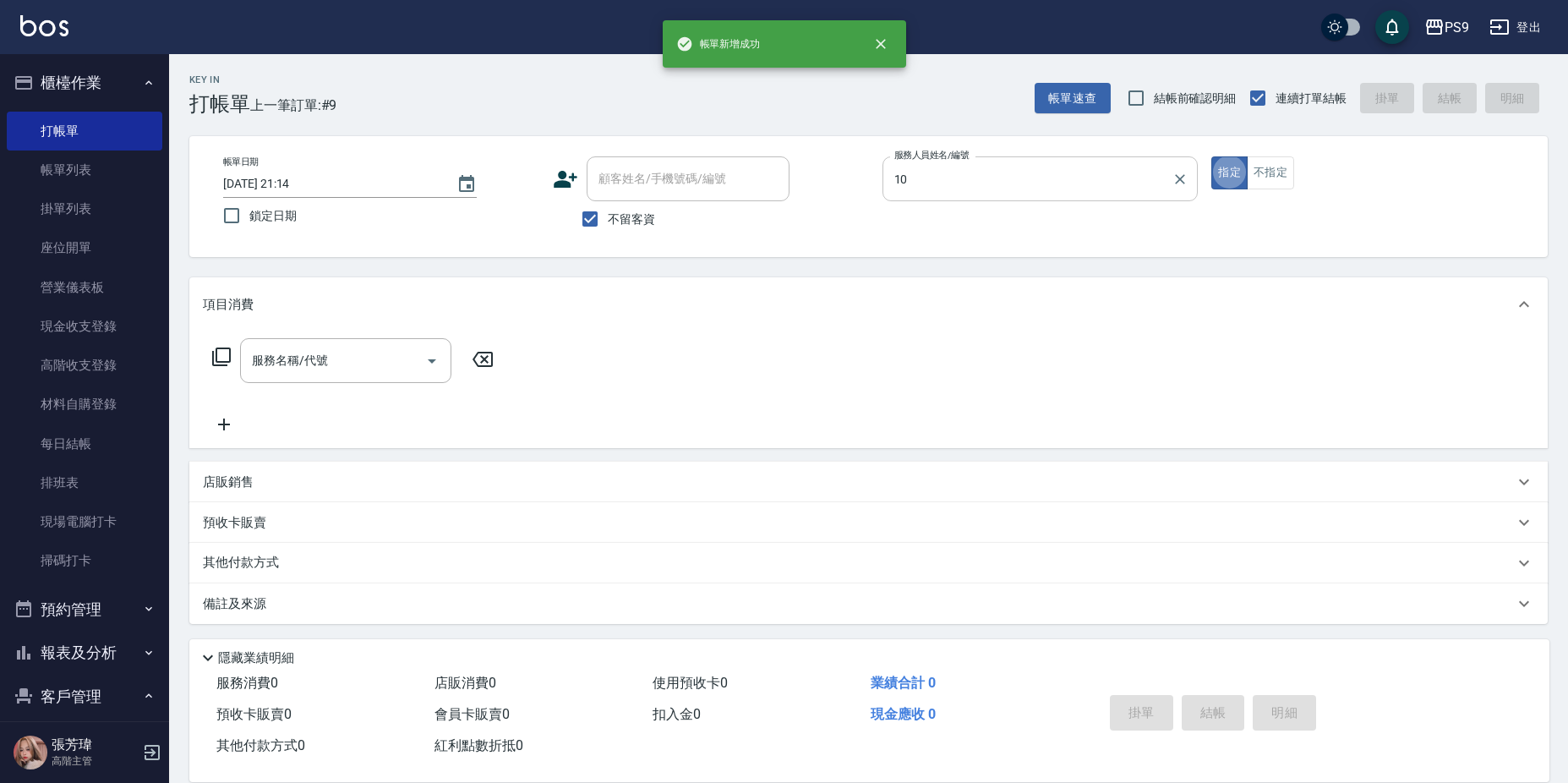
type input "TING-10"
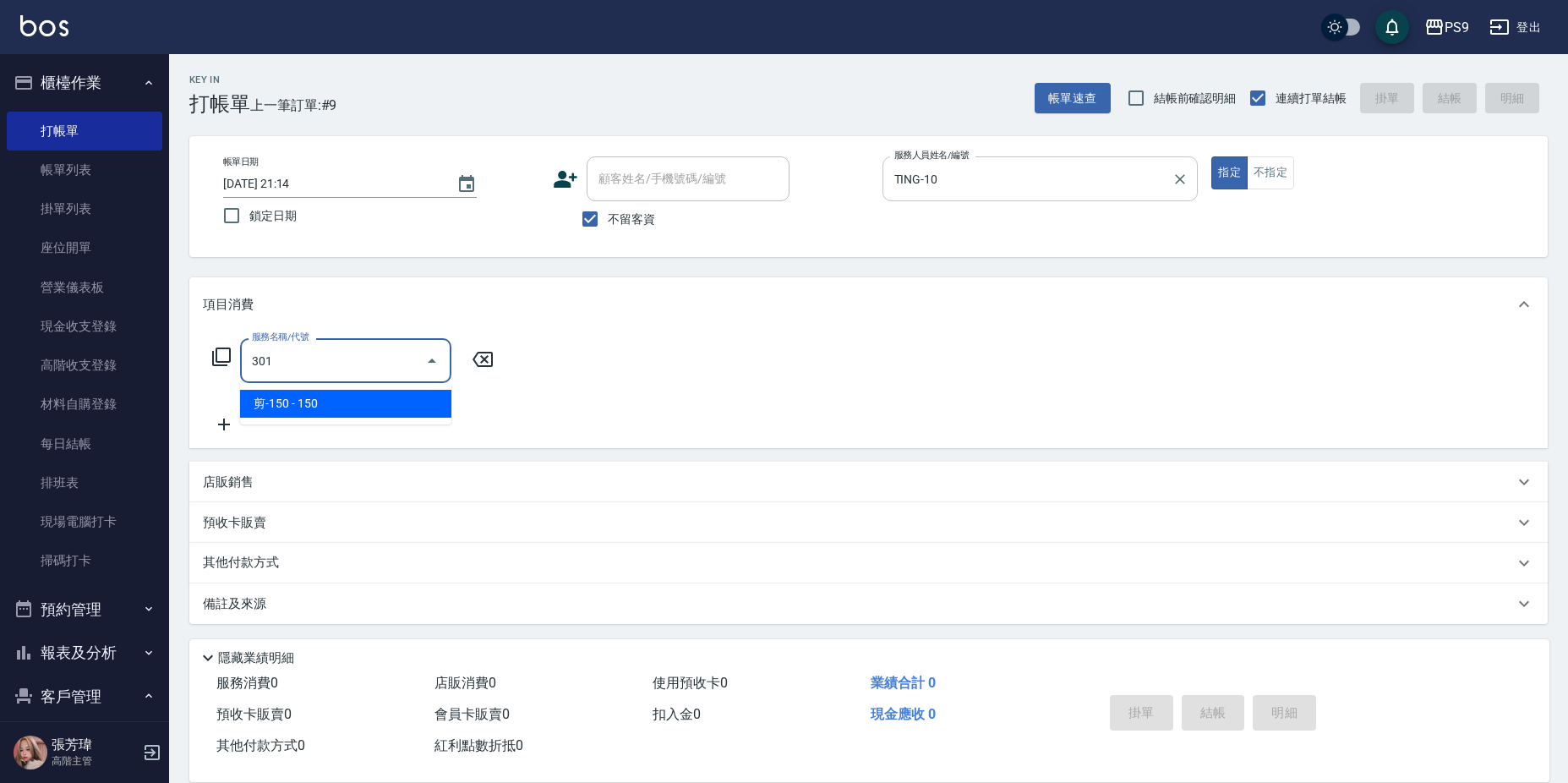
type input "剪-150(301)"
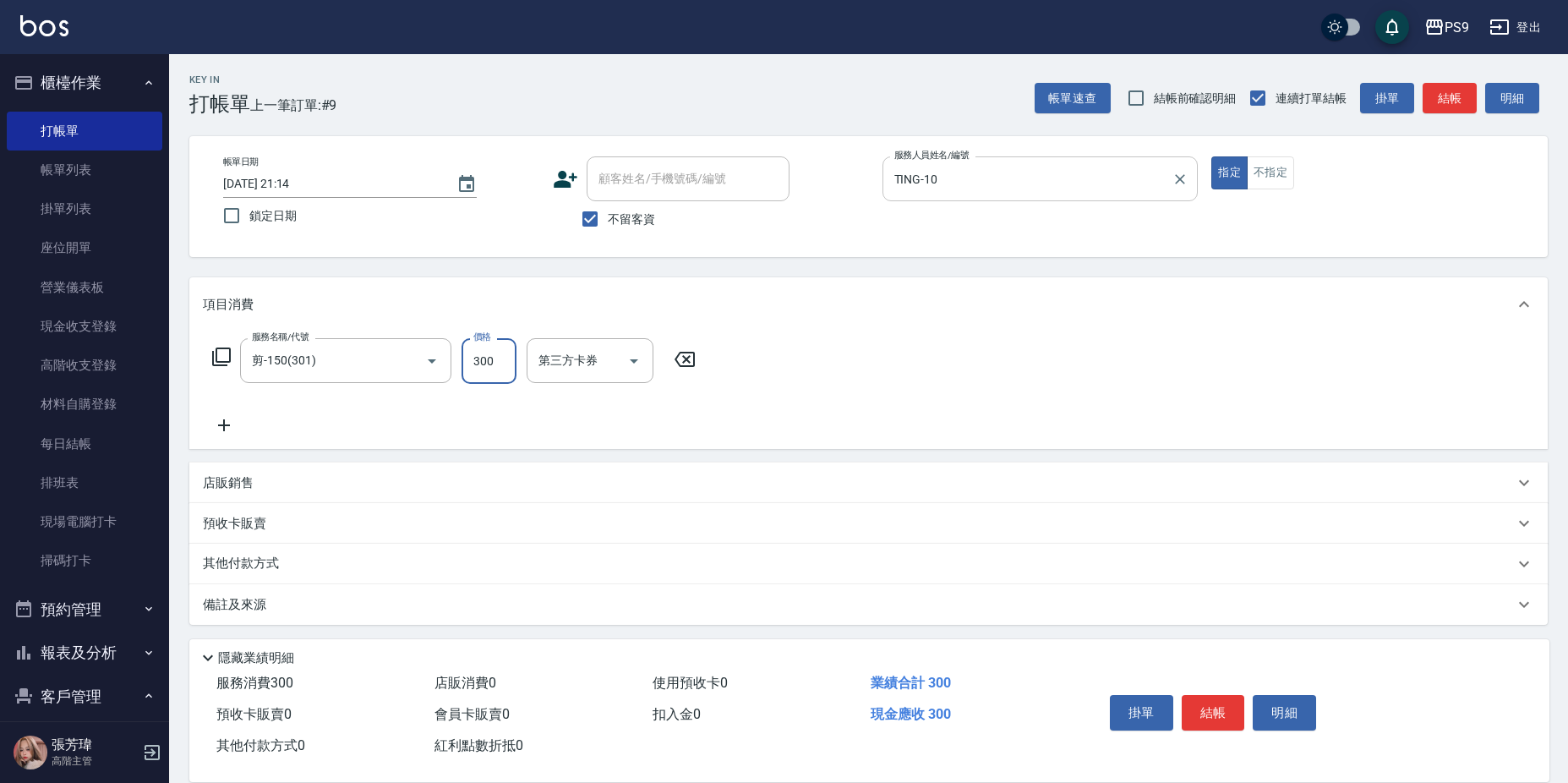
type input "300"
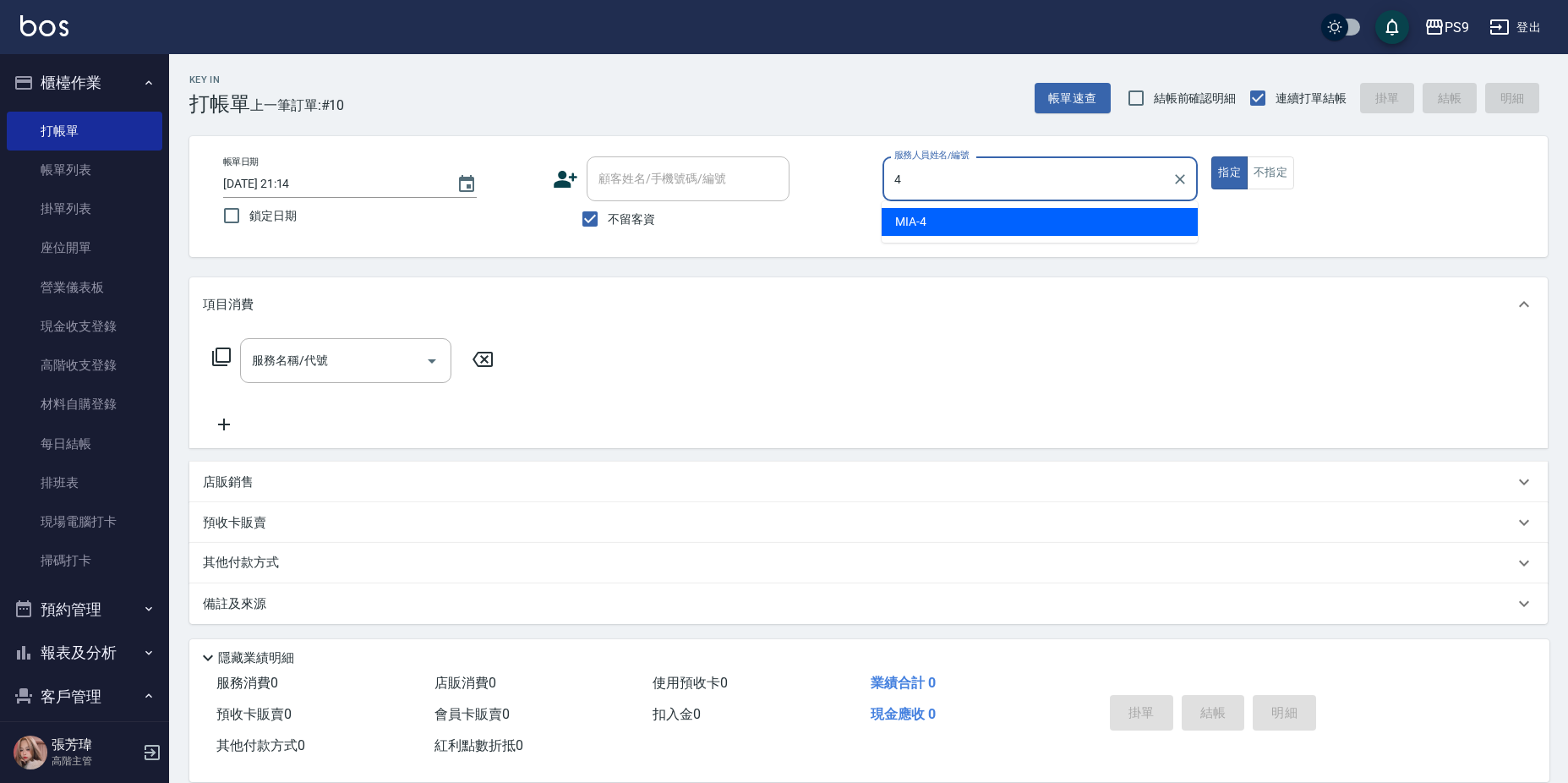
type input "MIA-4"
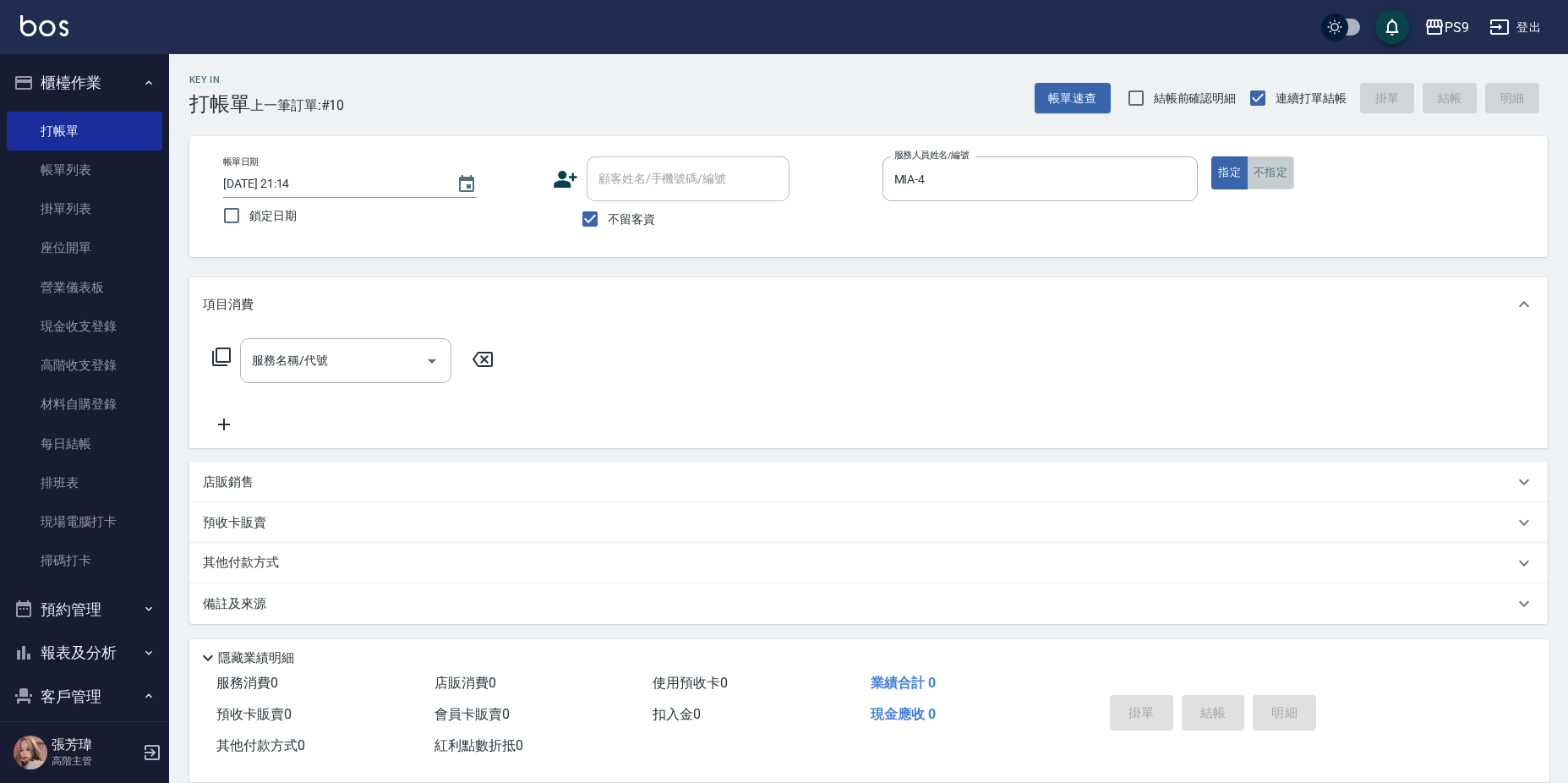
click at [1264, 171] on button "不指定" at bounding box center [1270, 172] width 47 height 33
type button "false"
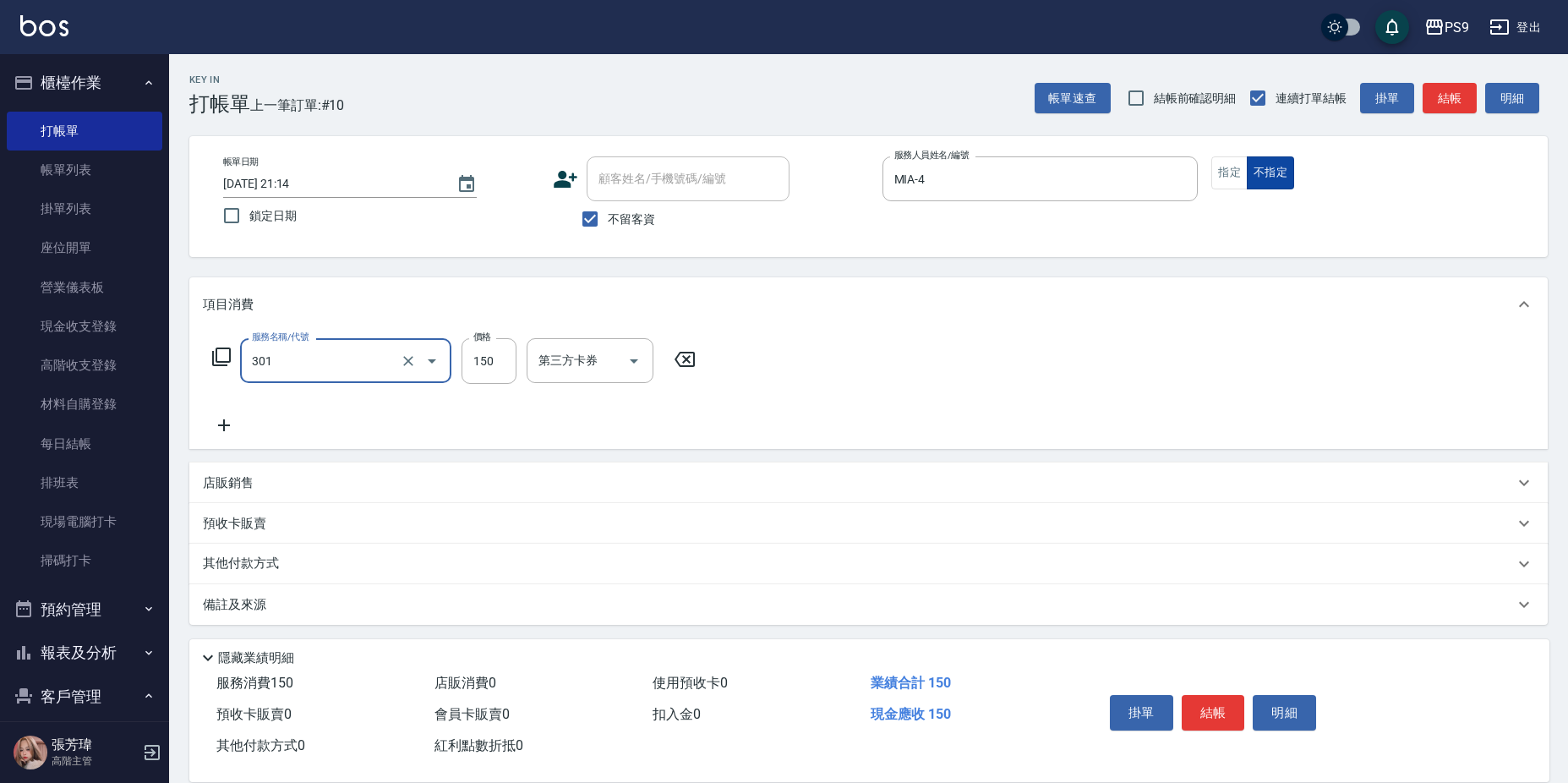
type input "剪-150(301)"
type input "300"
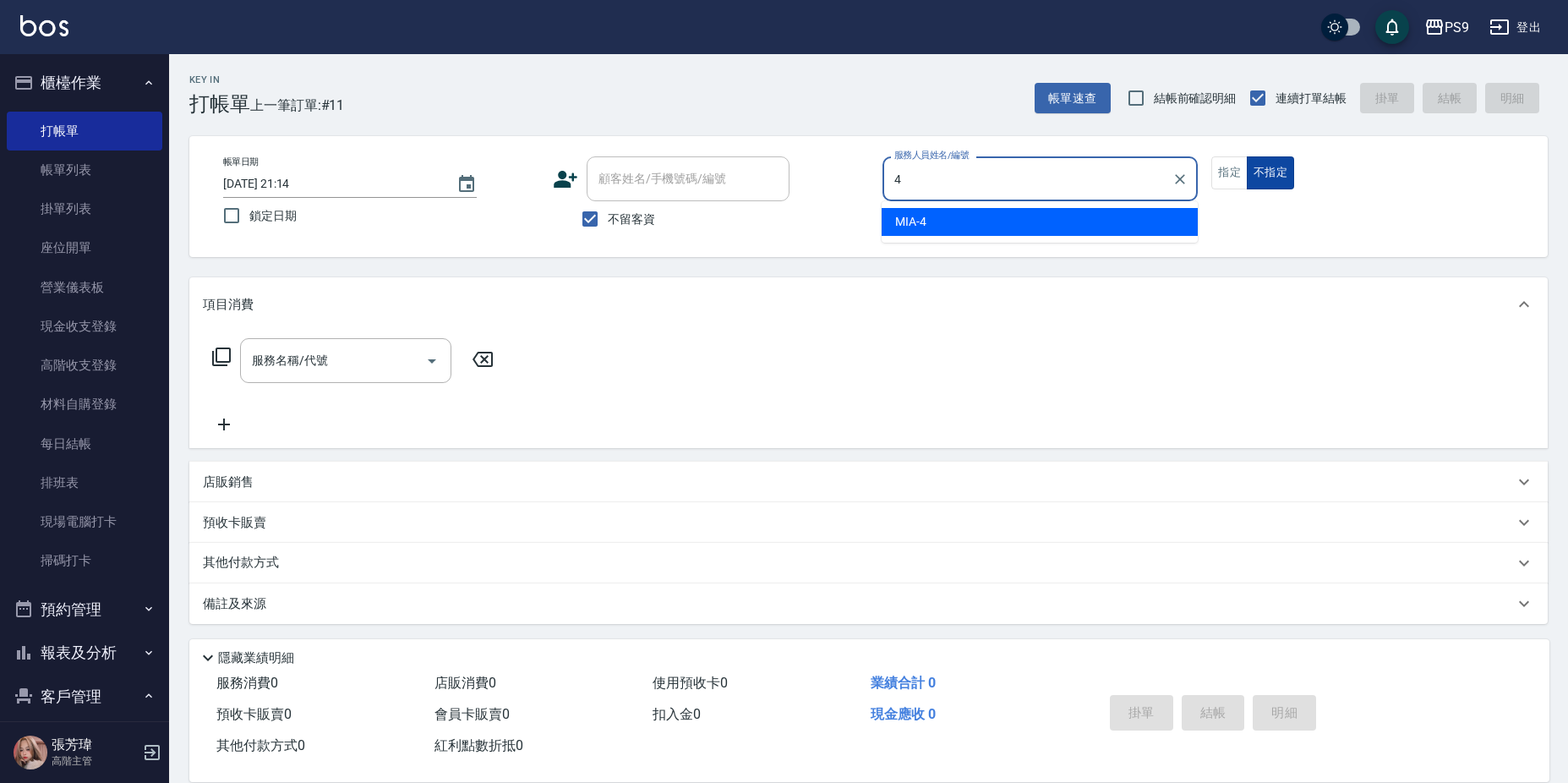
type input "MIA-4"
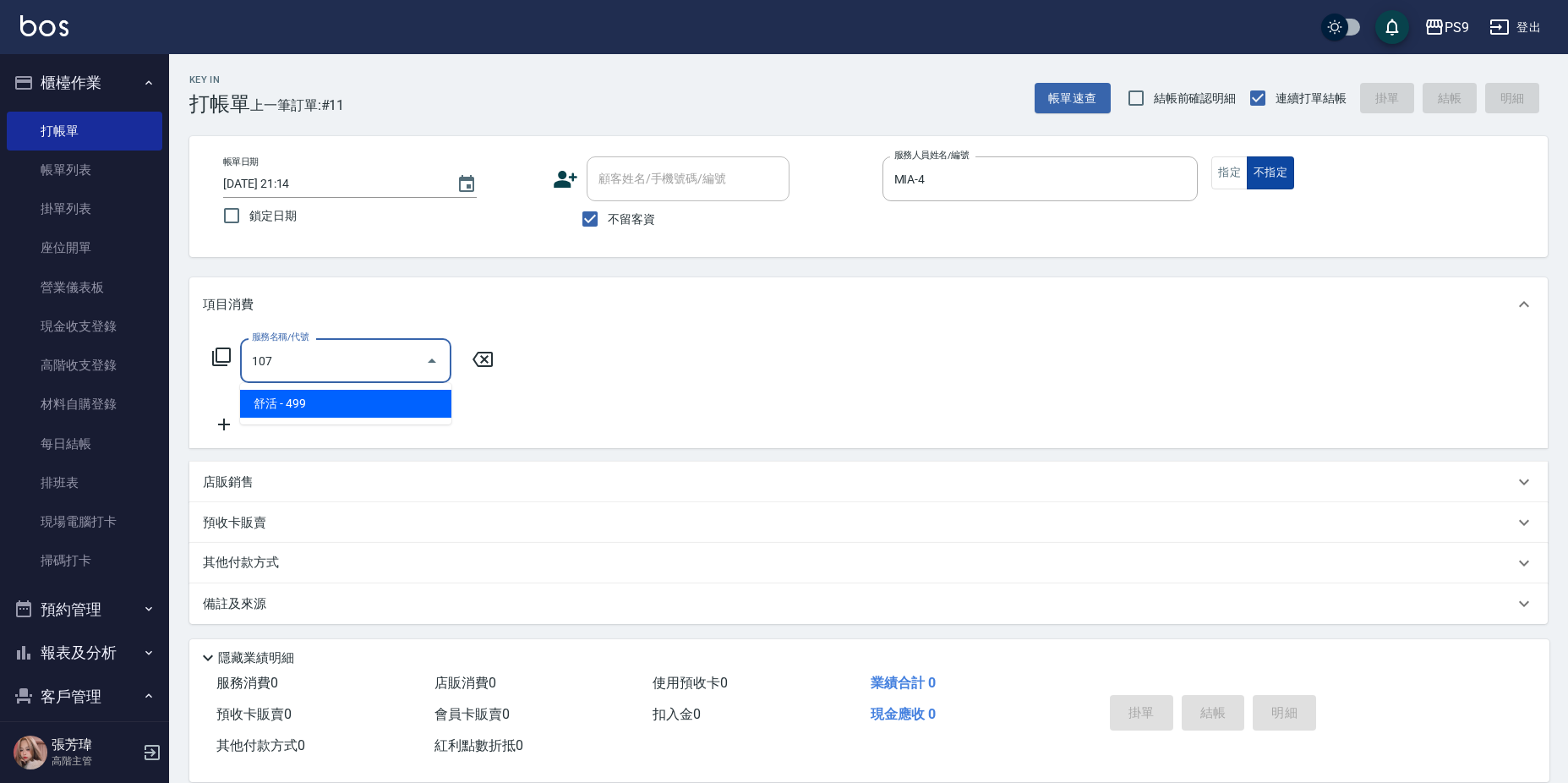
type input "舒活(107)"
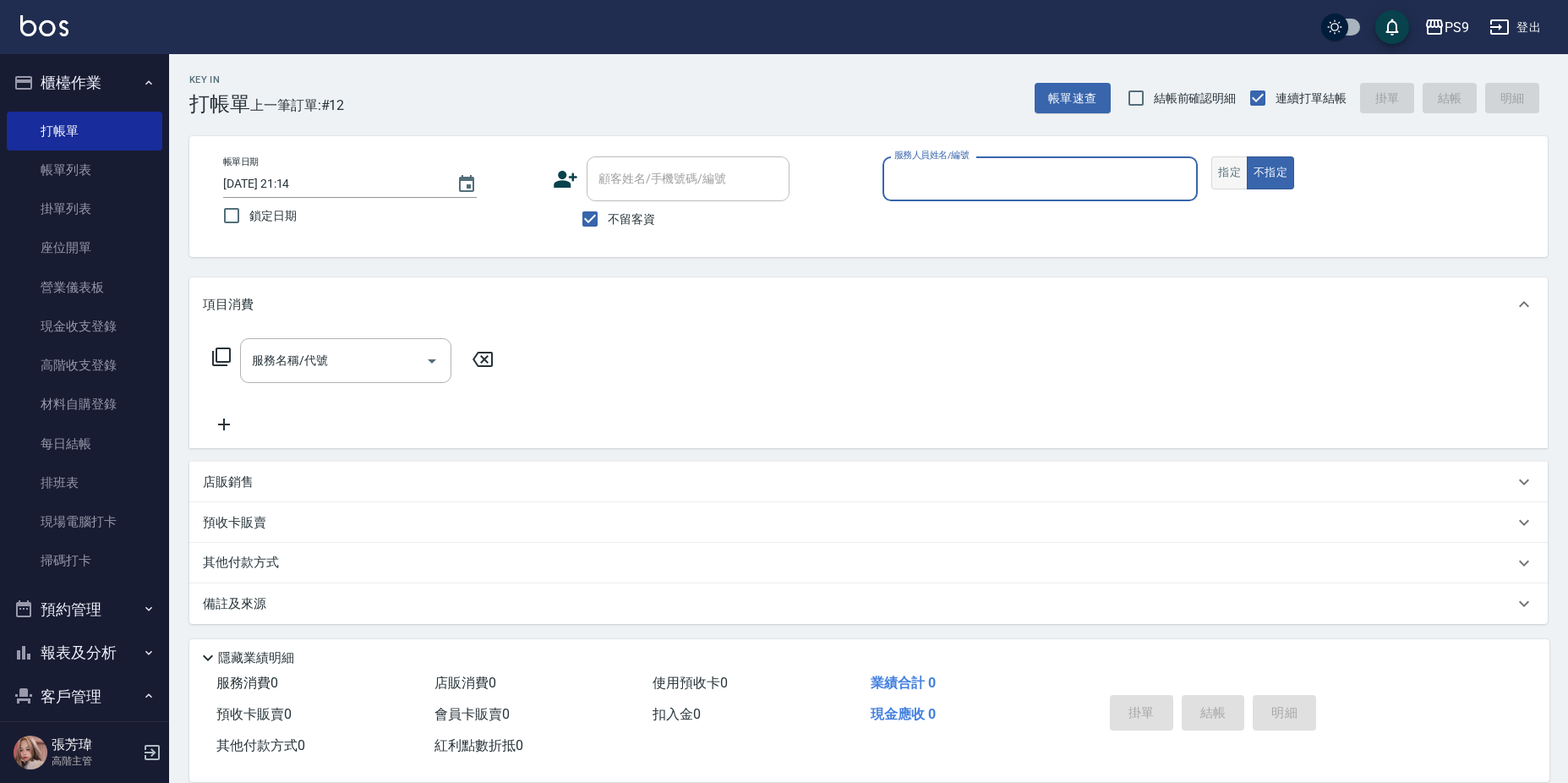
click at [1223, 163] on button "指定" at bounding box center [1229, 172] width 36 height 33
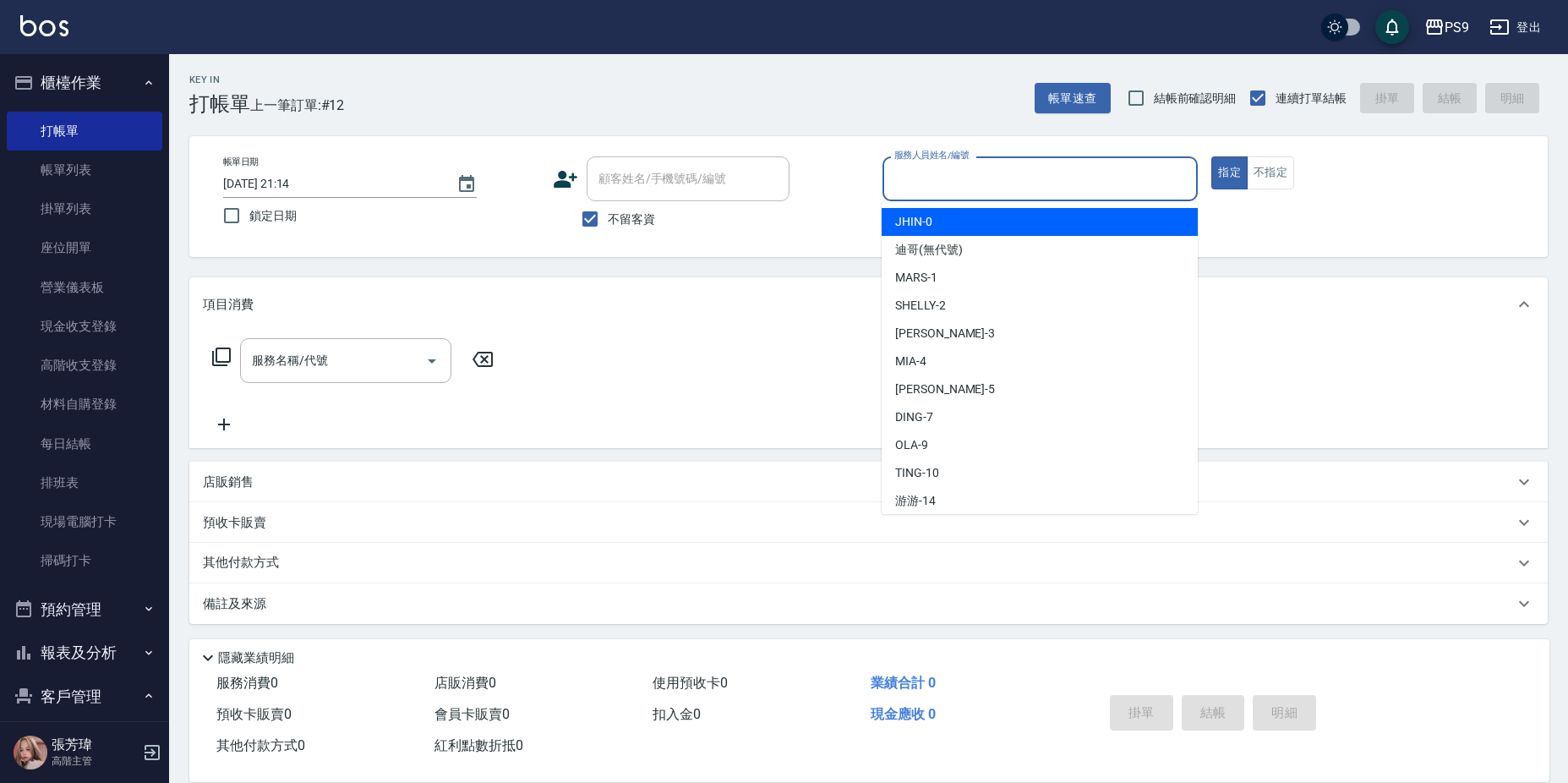
click at [999, 186] on input "服務人員姓名/編號" at bounding box center [1040, 178] width 301 height 29
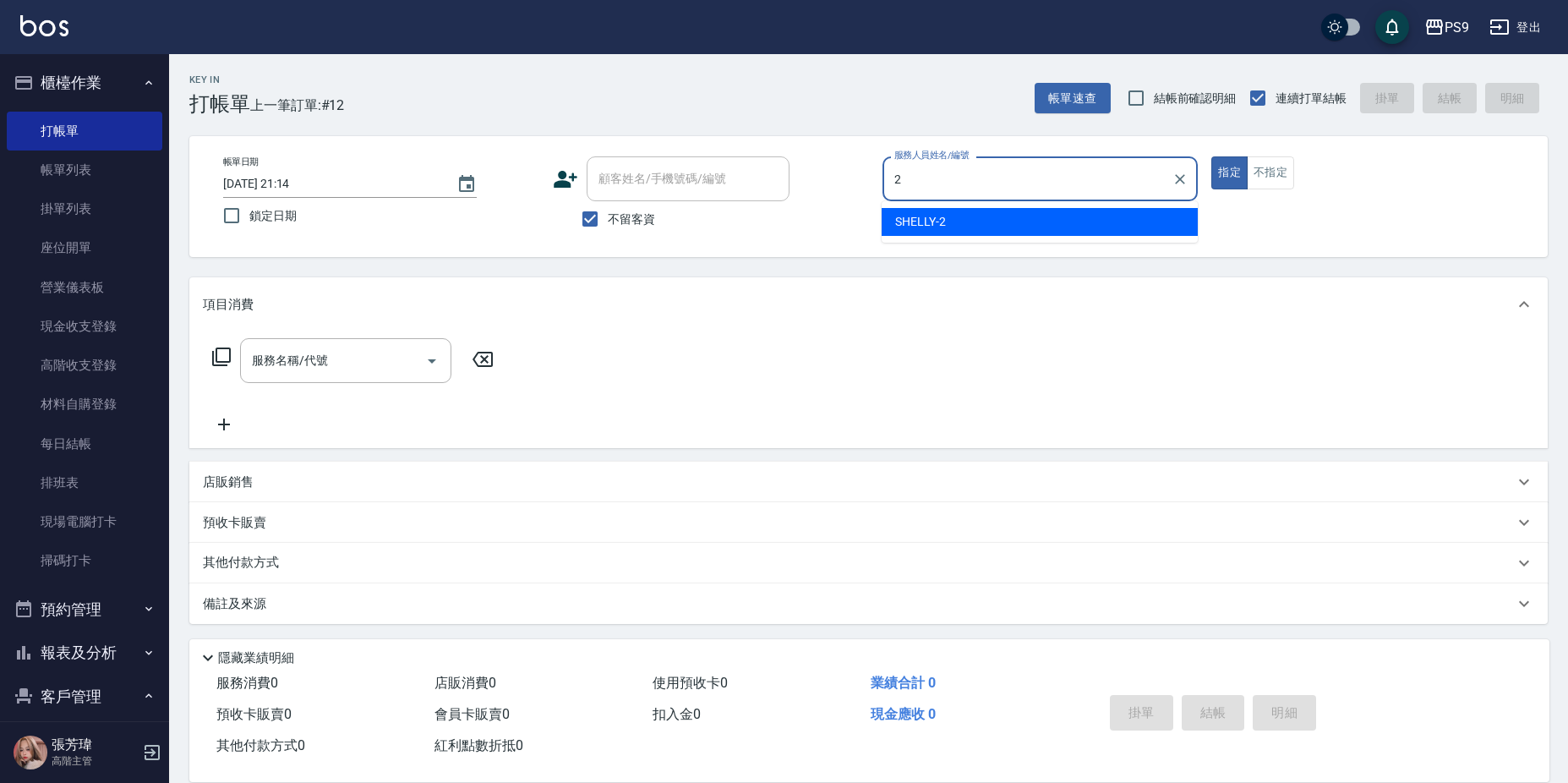
type input "SHELLY-2"
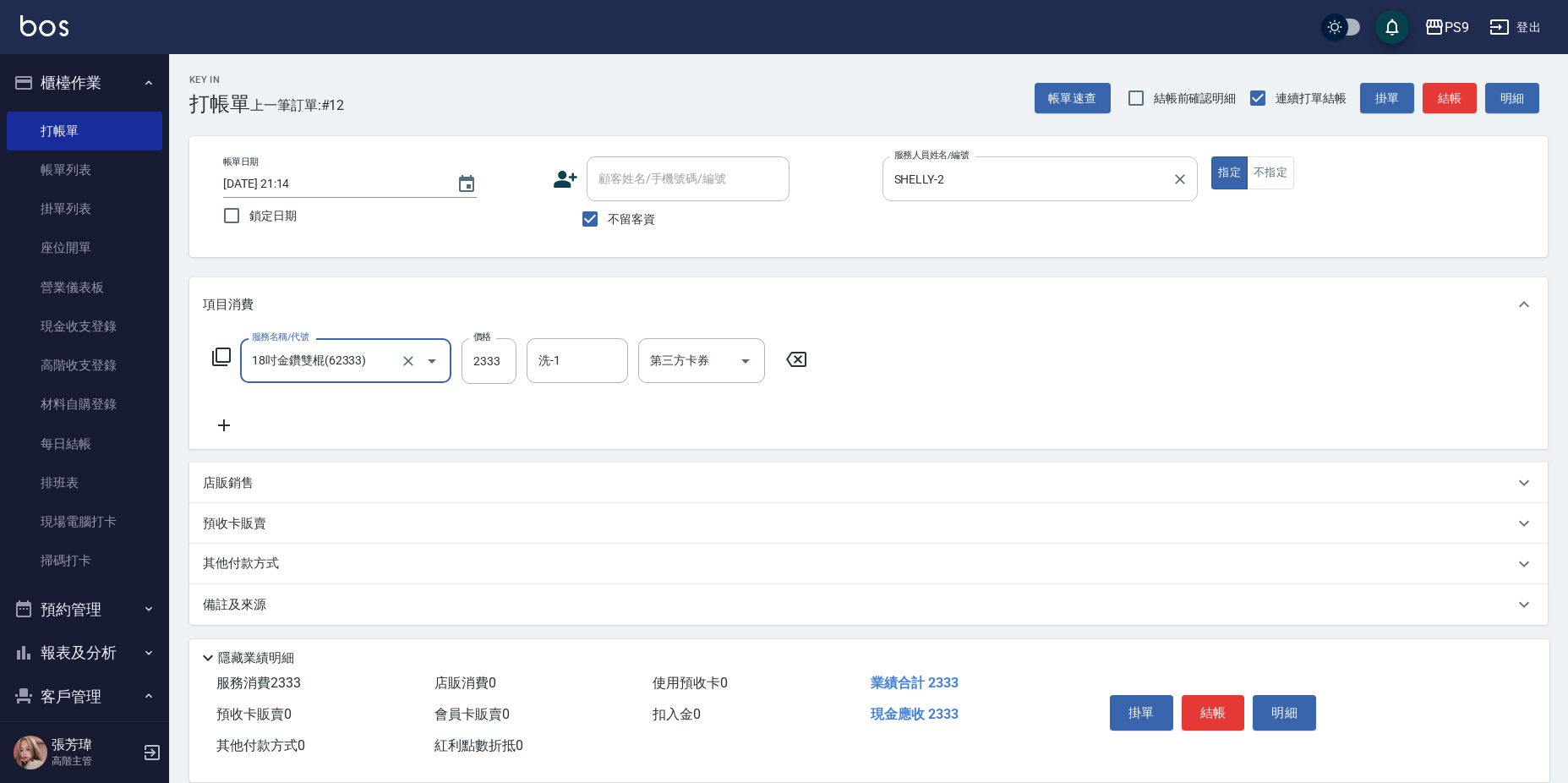
type input "18吋金鑽雙棍(62333)"
type input "洪瑀嬿-28"
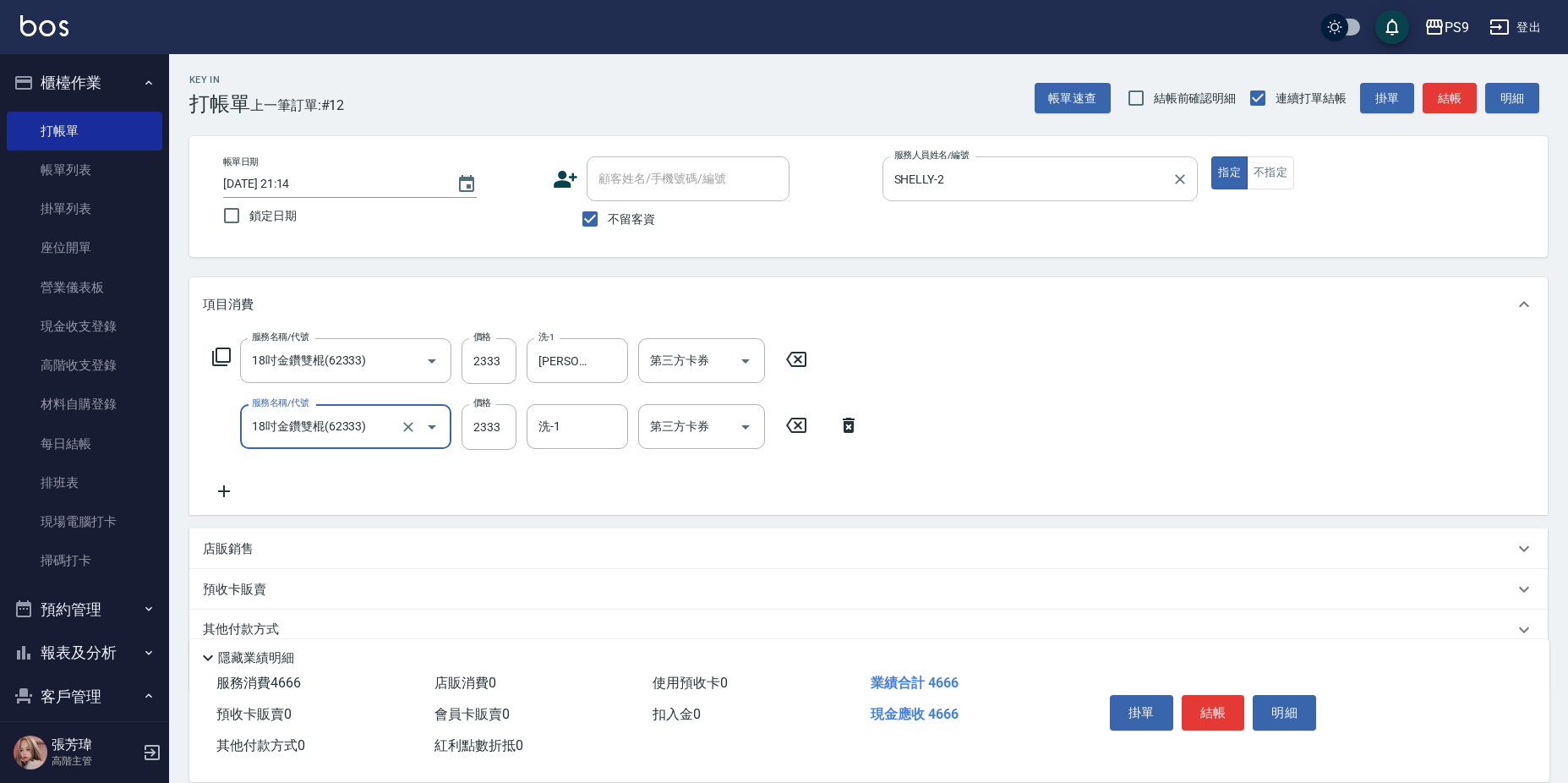
type input "18吋金鑽雙棍(62333)"
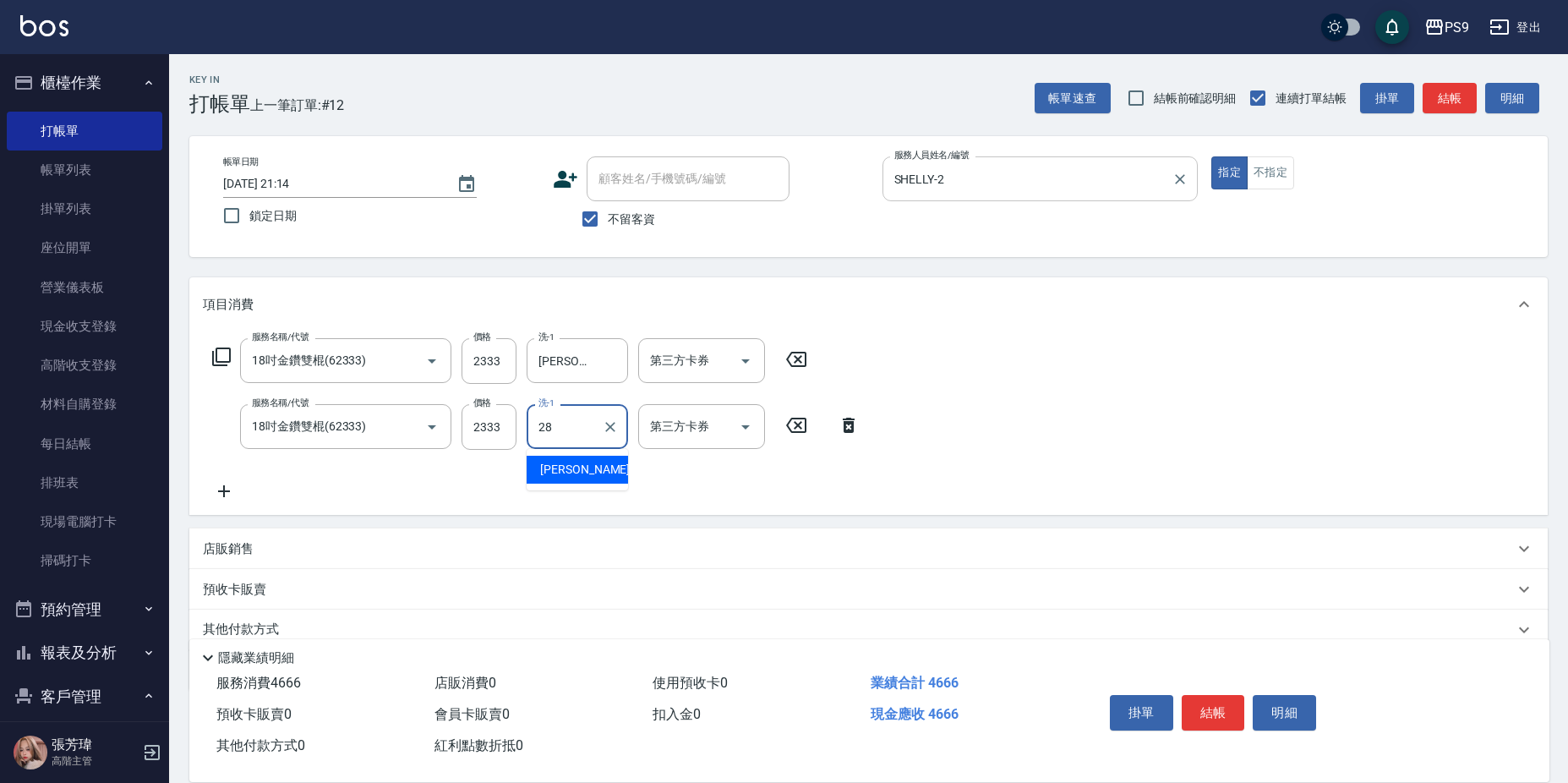
type input "洪瑀嬿-28"
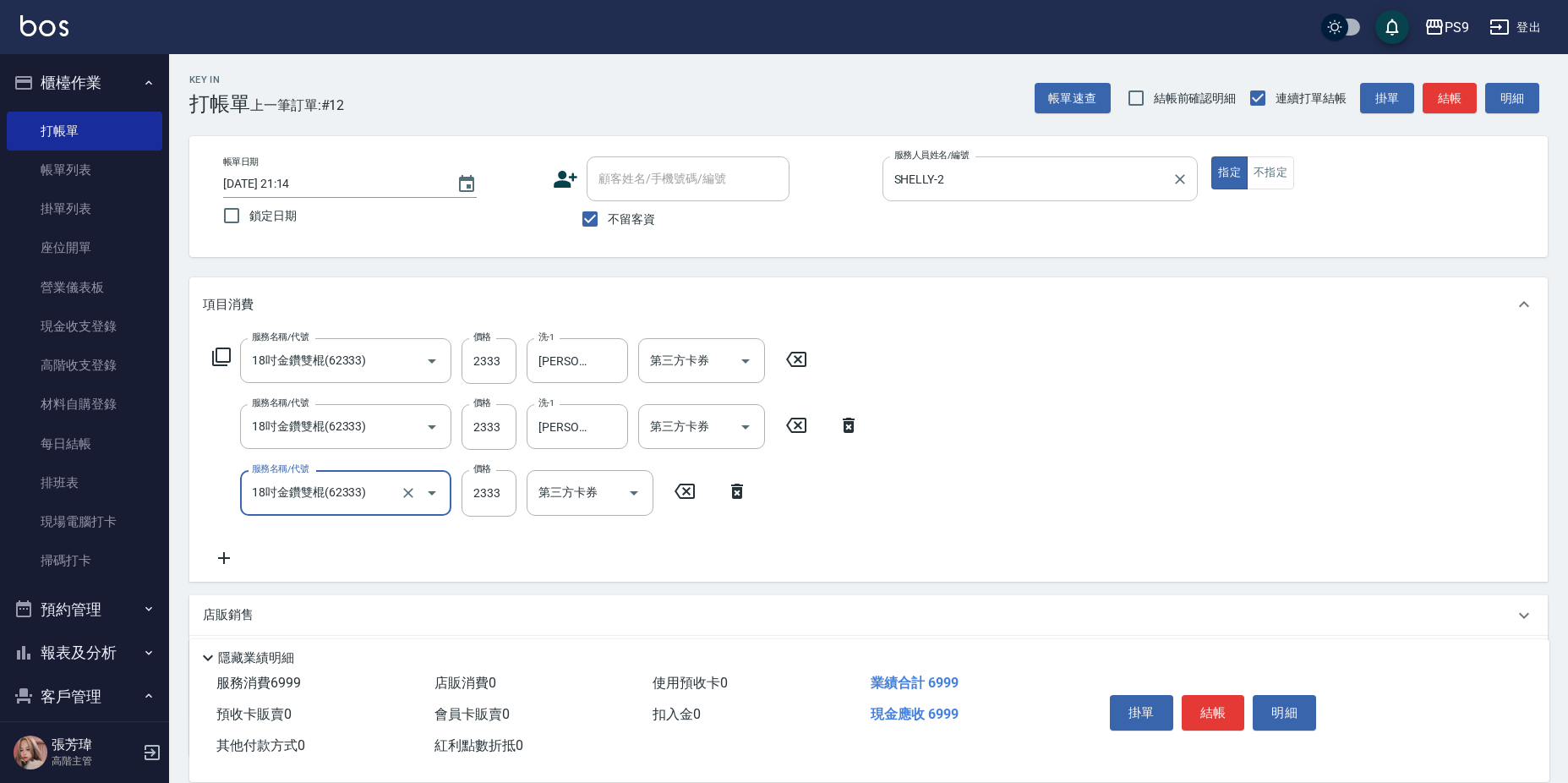
type input "18吋金鑽雙棍(62333)"
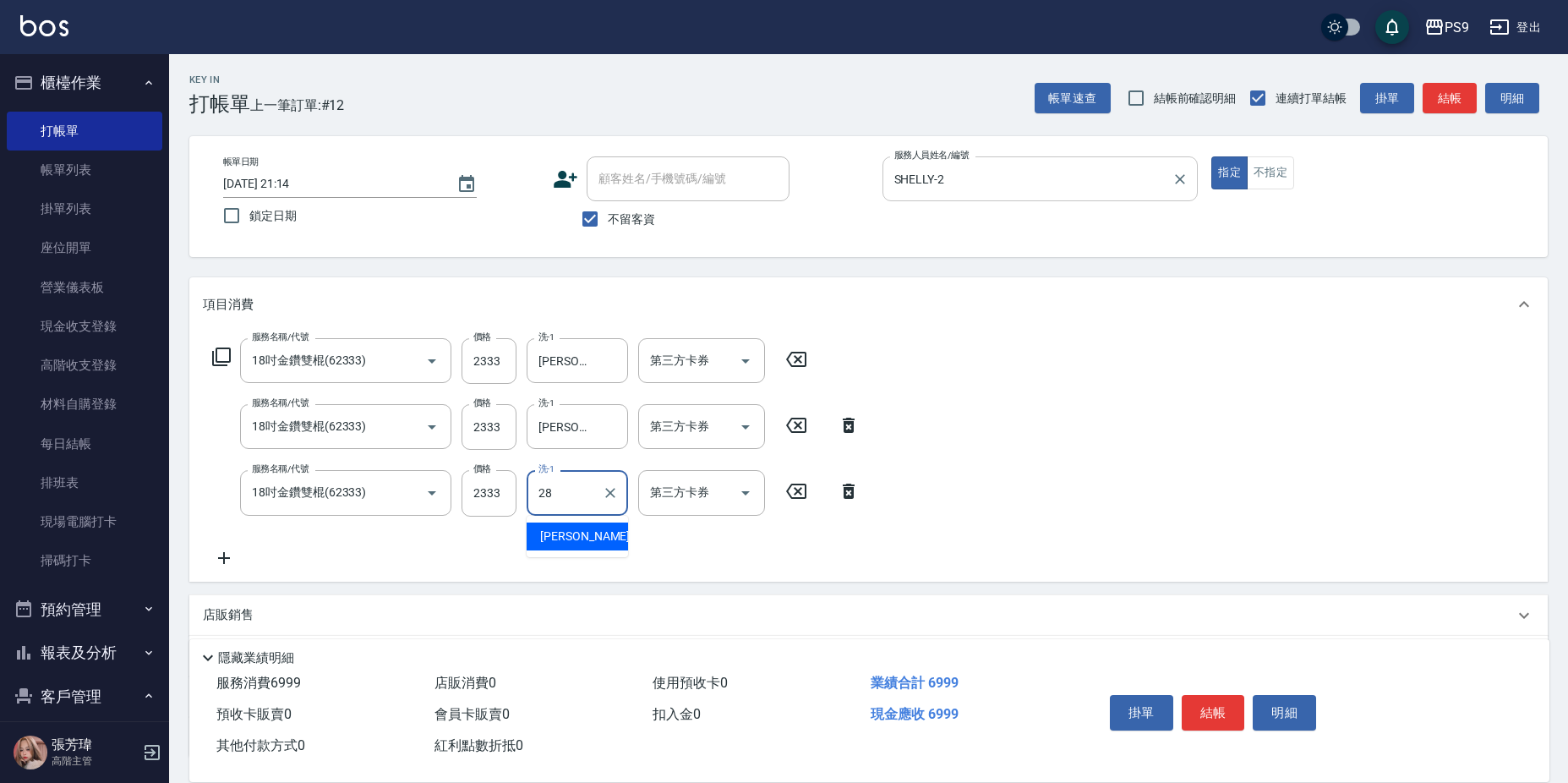
type input "洪瑀嬿-28"
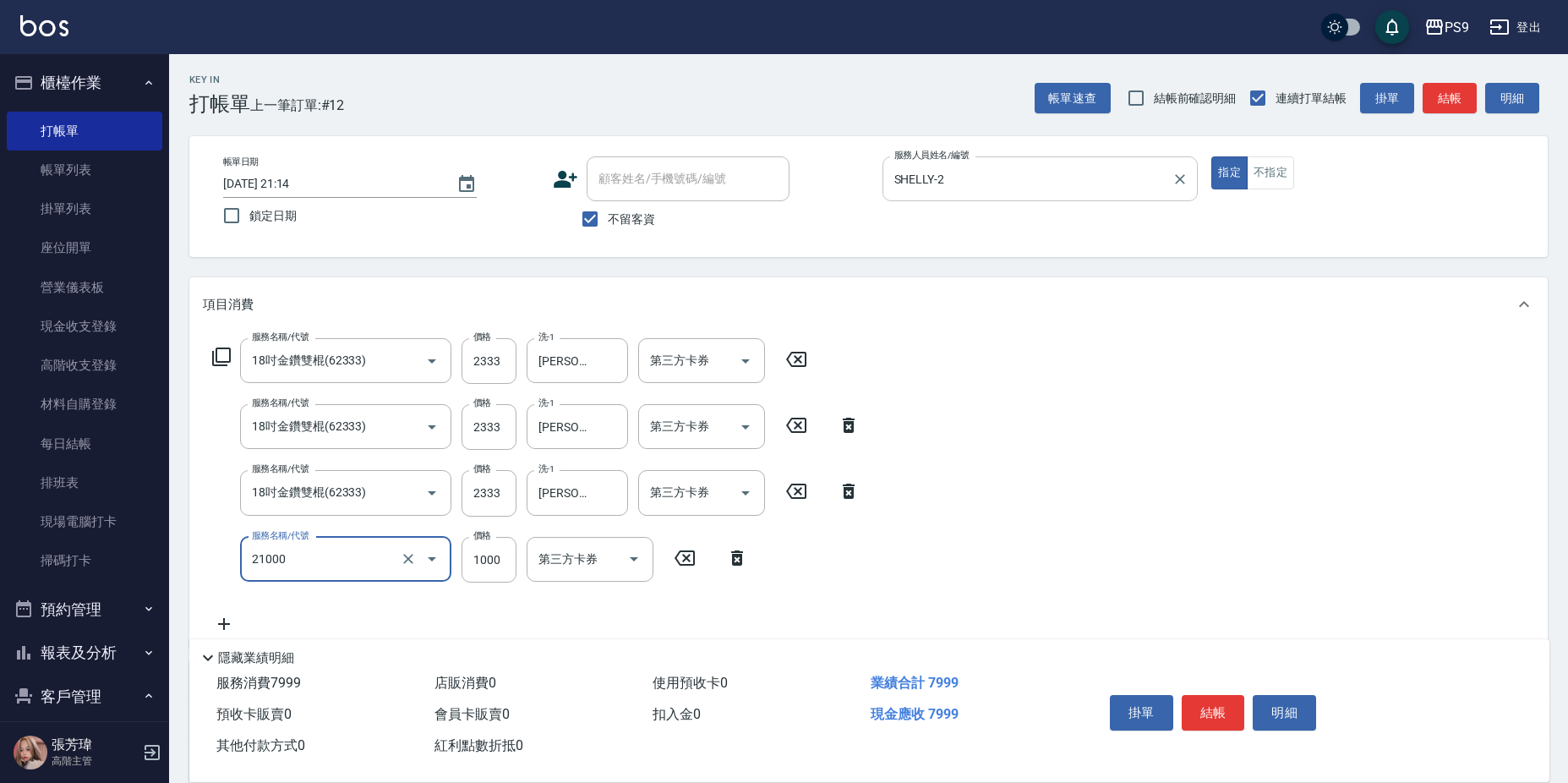
type input "染髮1000(21000)"
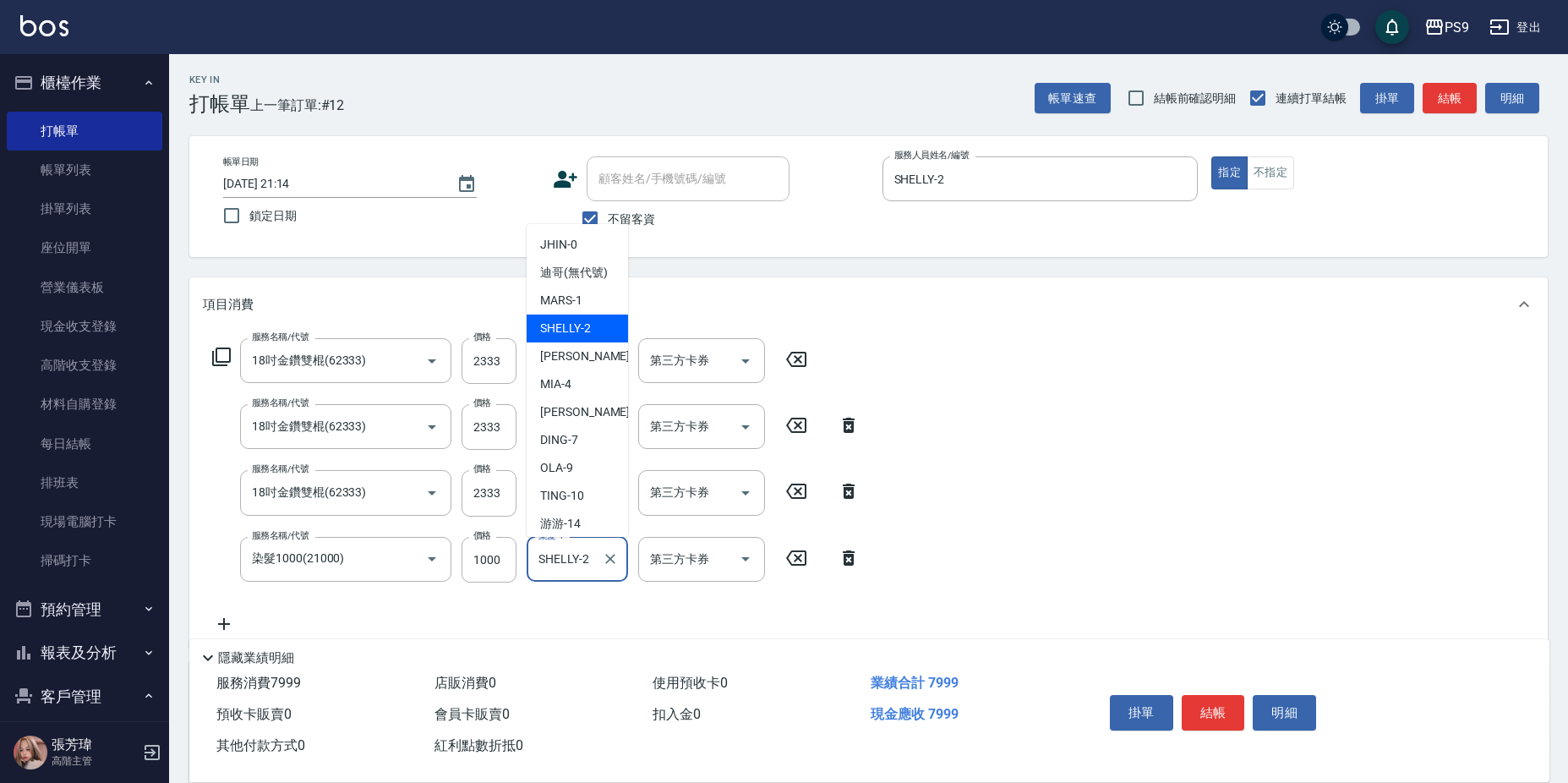
click at [576, 565] on input "SHELLY-2" at bounding box center [565, 559] width 61 height 29
type input "SHELLY-2"
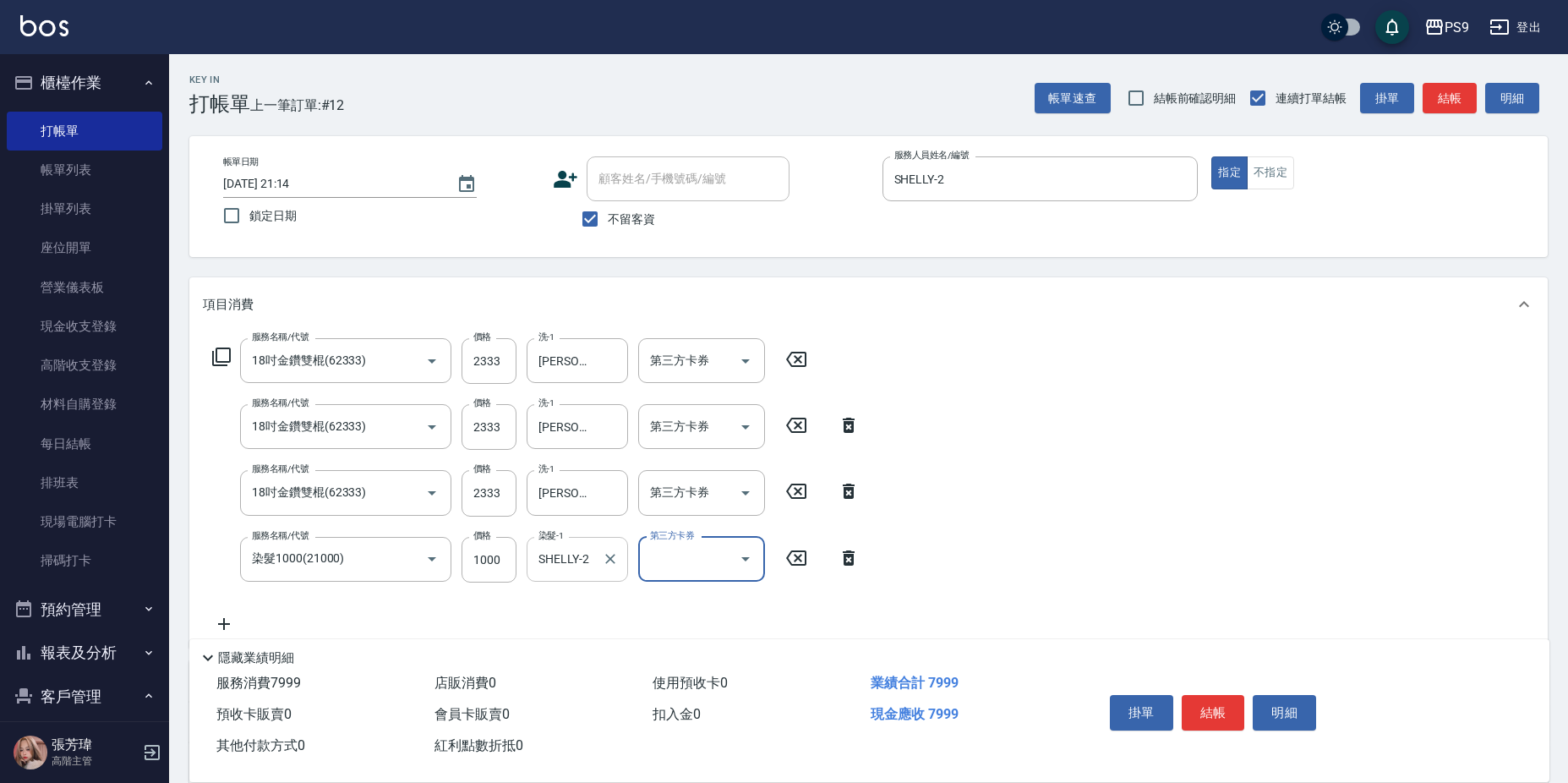
scroll to position [0, 0]
click at [613, 562] on icon "Clear" at bounding box center [610, 558] width 10 height 10
type input "洪瑀嬿-28"
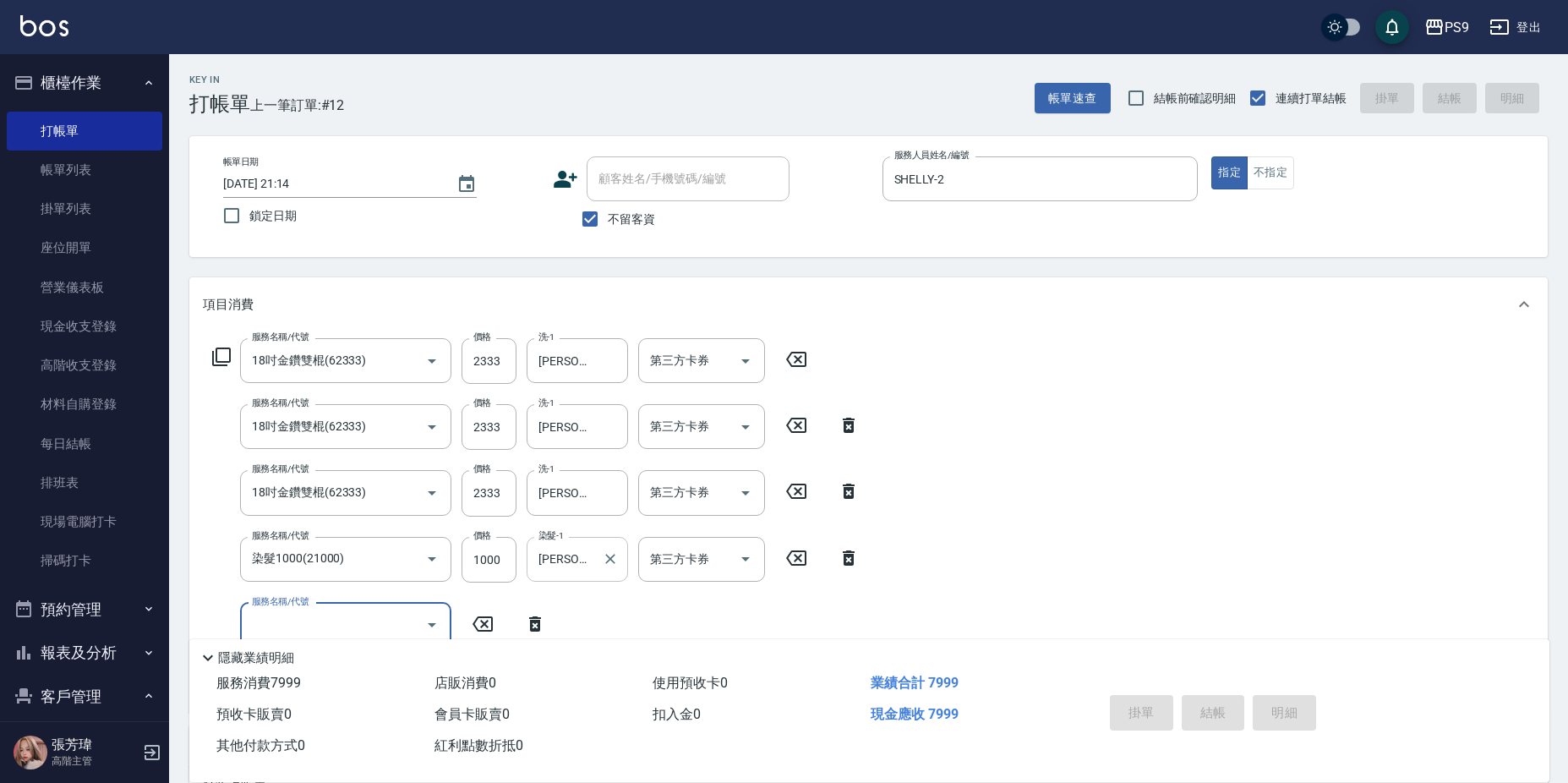
type input "2025/09/14 21:15"
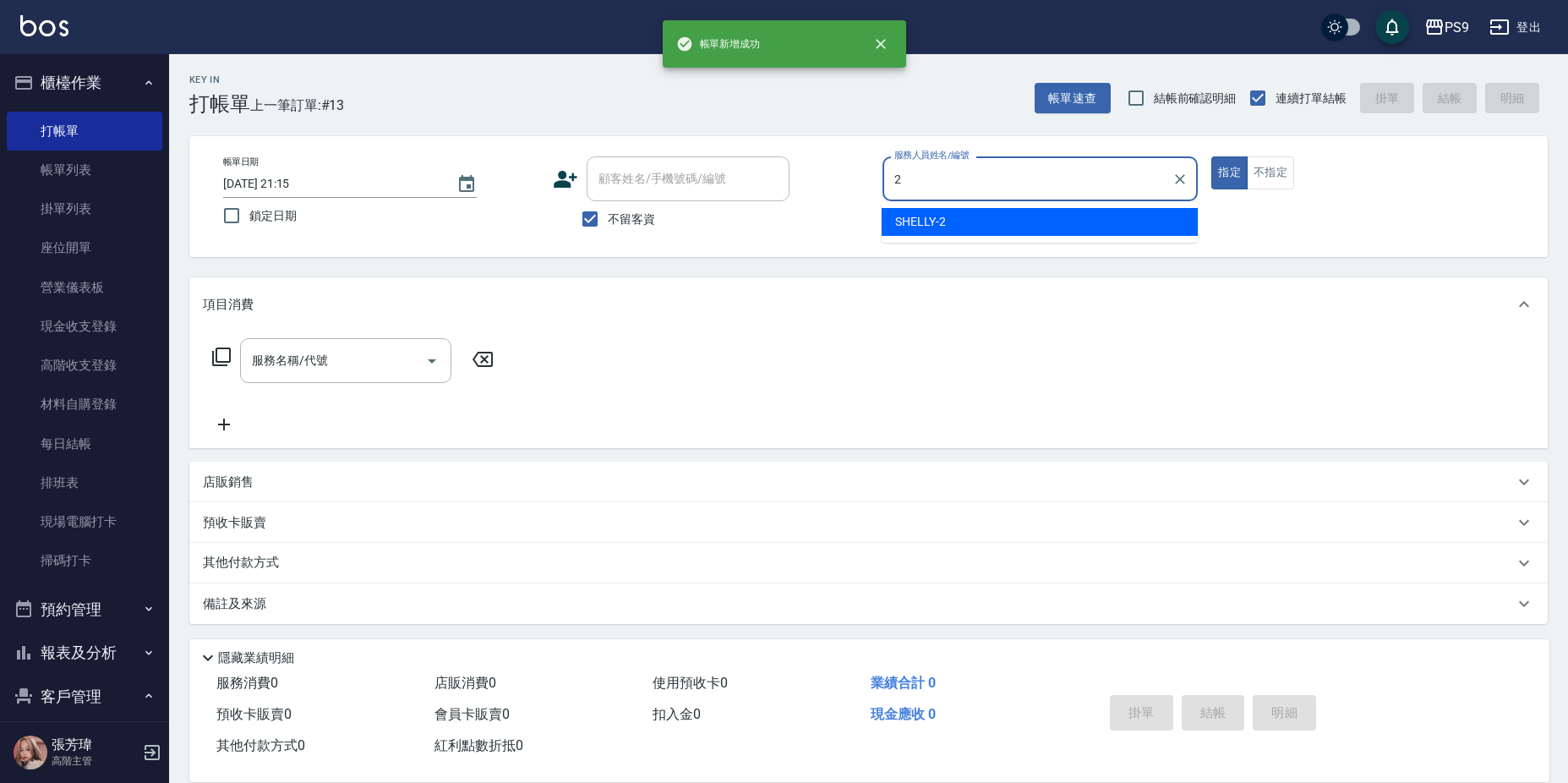
type input "SHELLY-2"
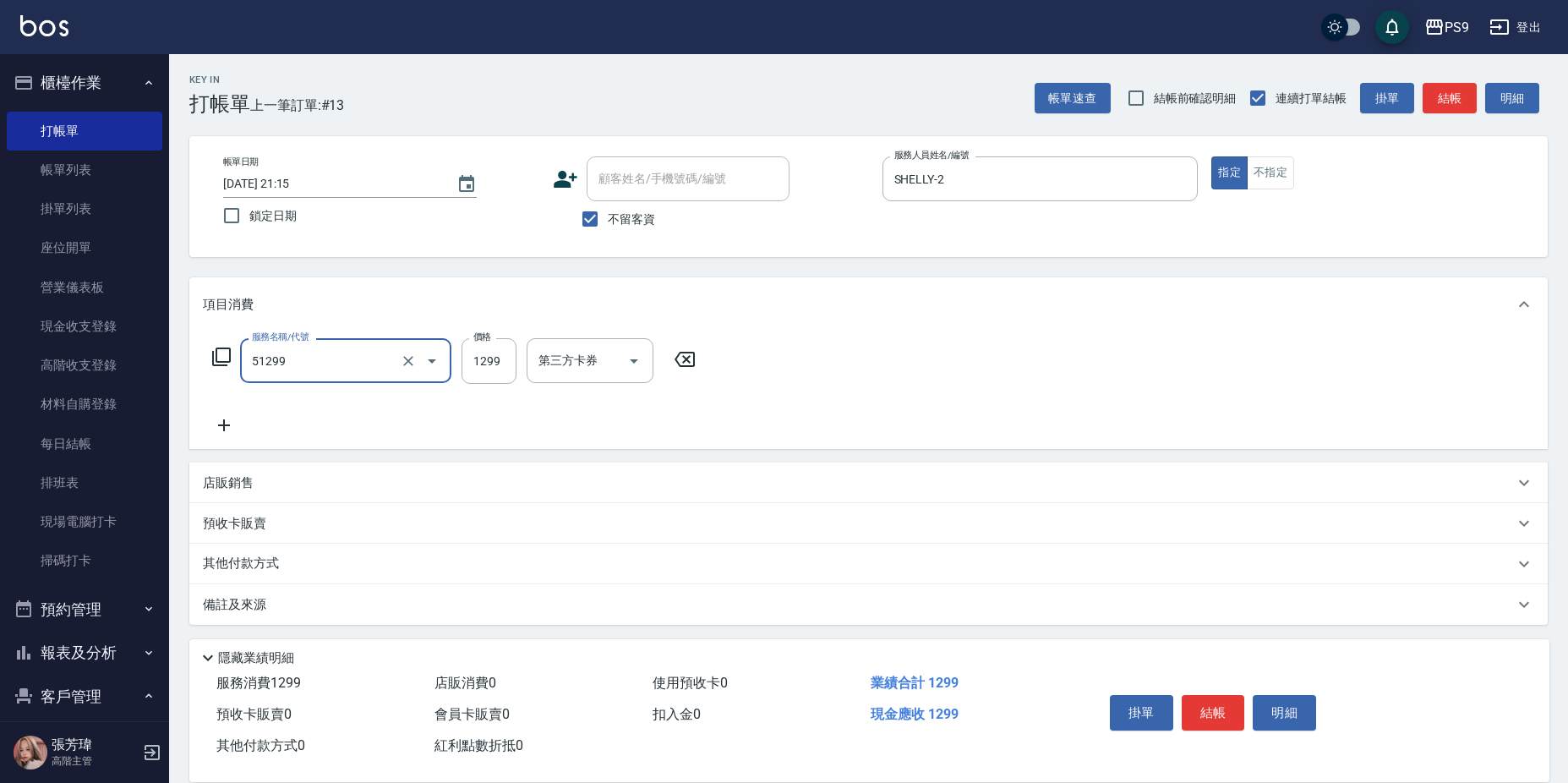
type input "2A燙髮套餐(51299)"
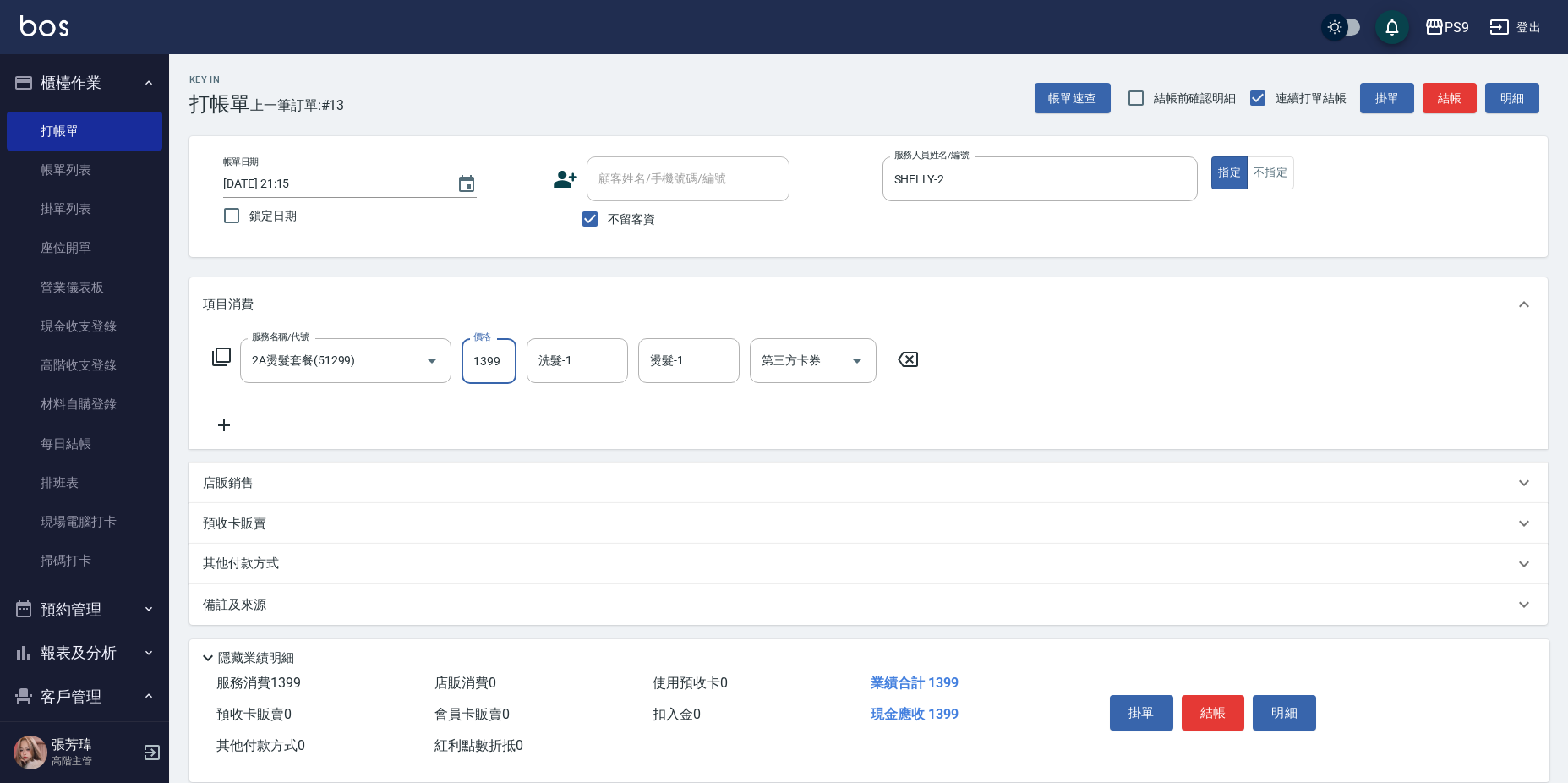
type input "1399"
type input "洪瑀嬿-28"
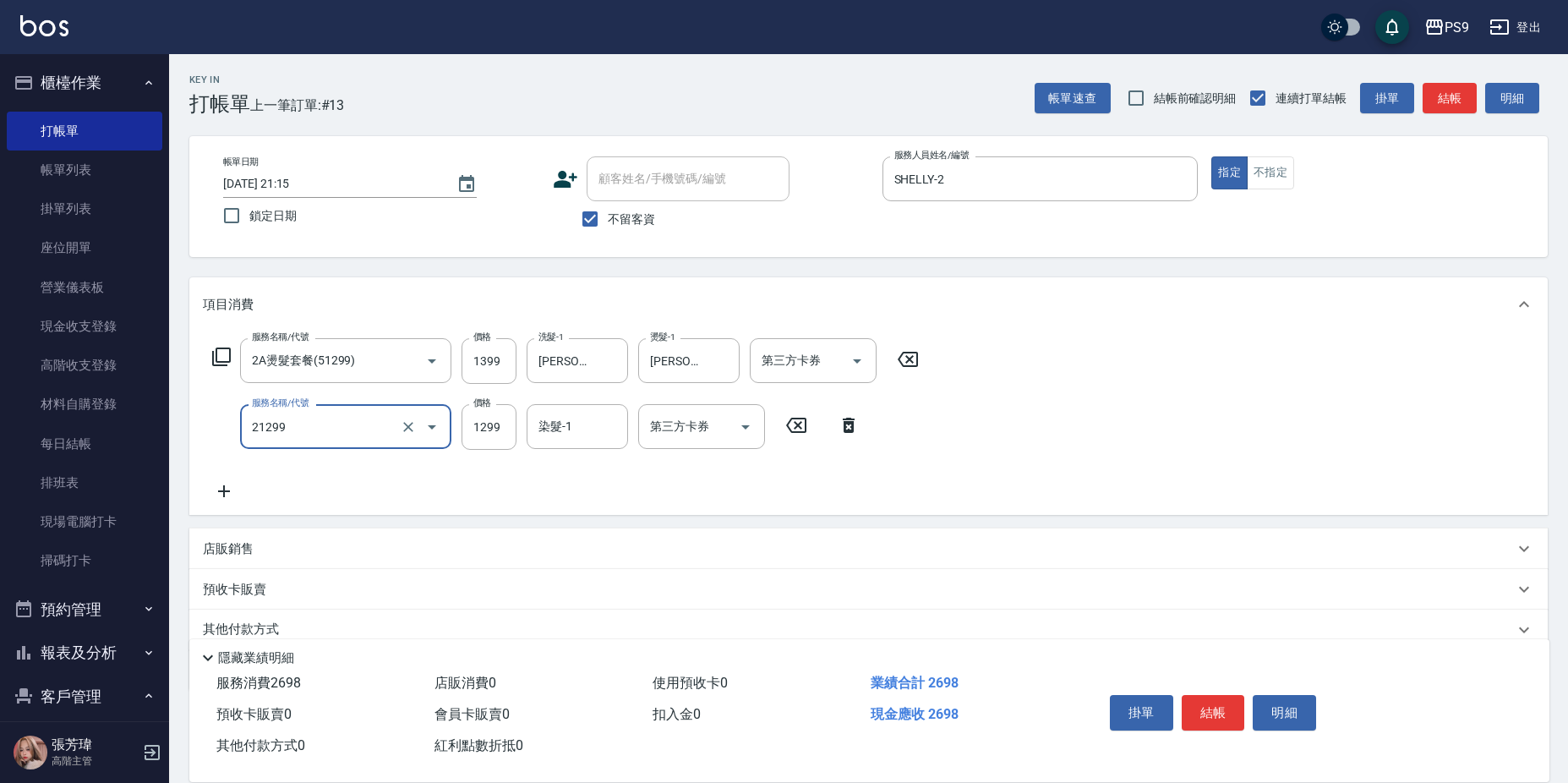
type input "2A染髮套餐(21299)"
type input "1399"
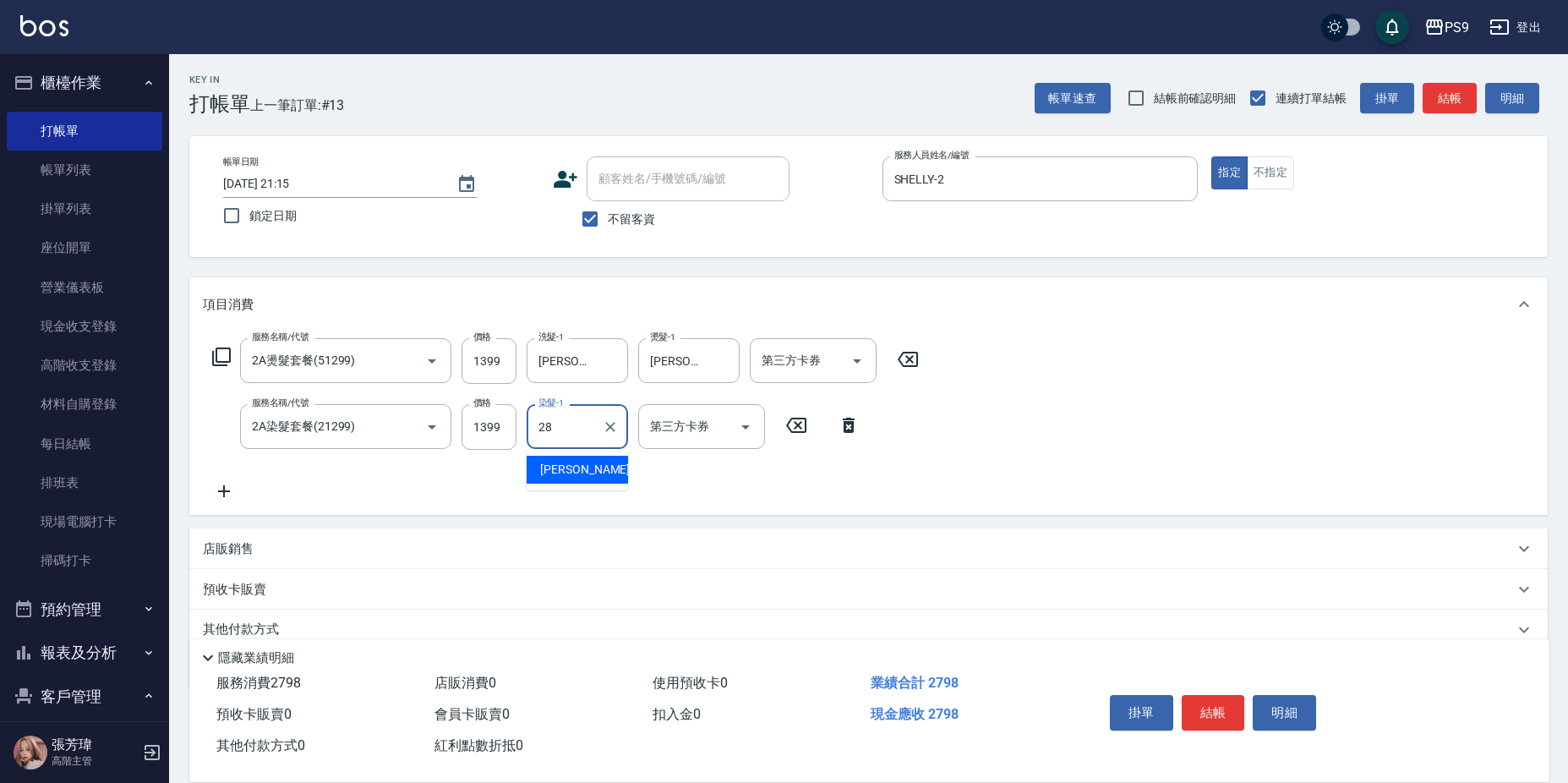
type input "洪瑀嬿-28"
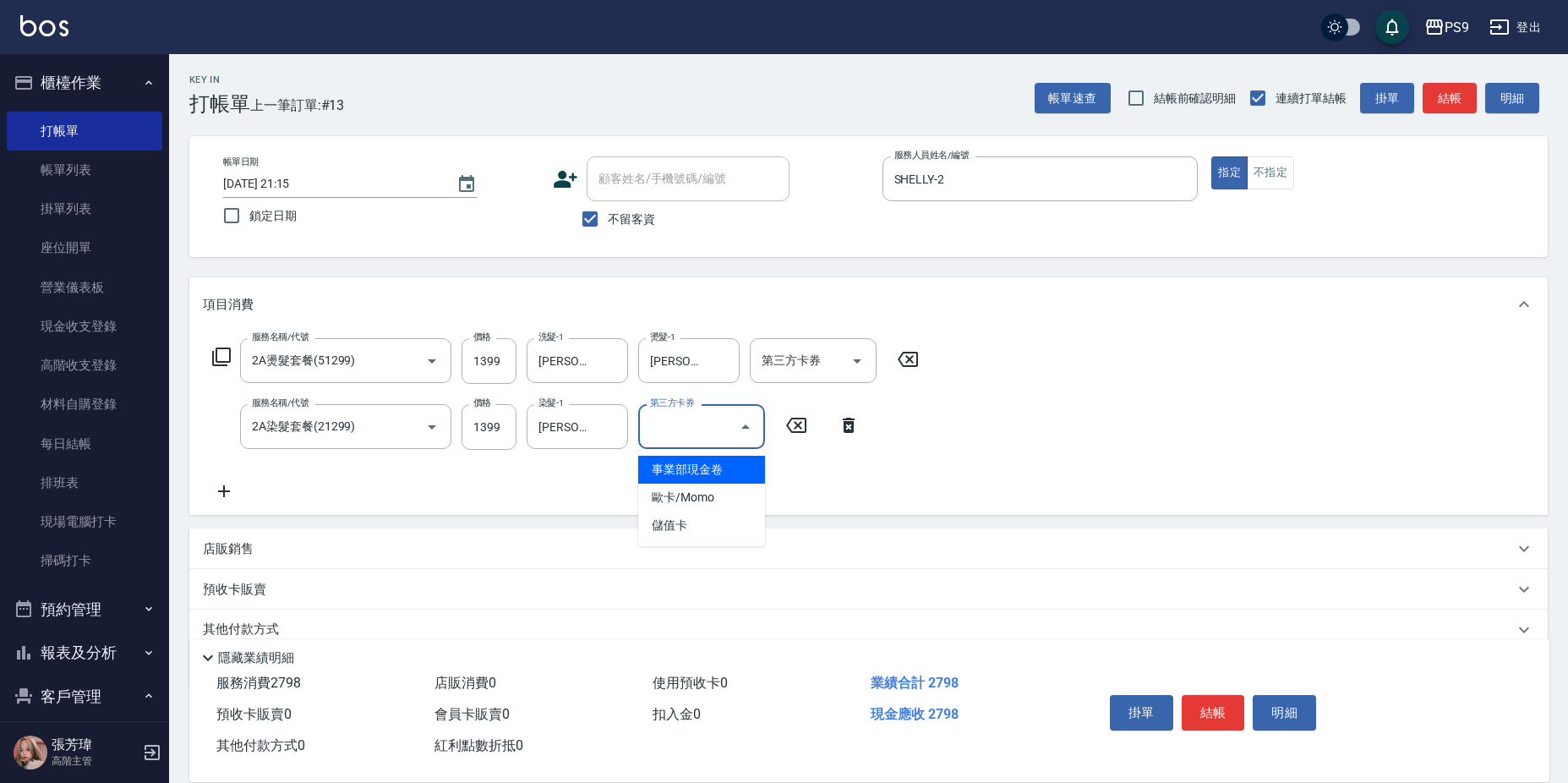
type input "事業部現金卷"
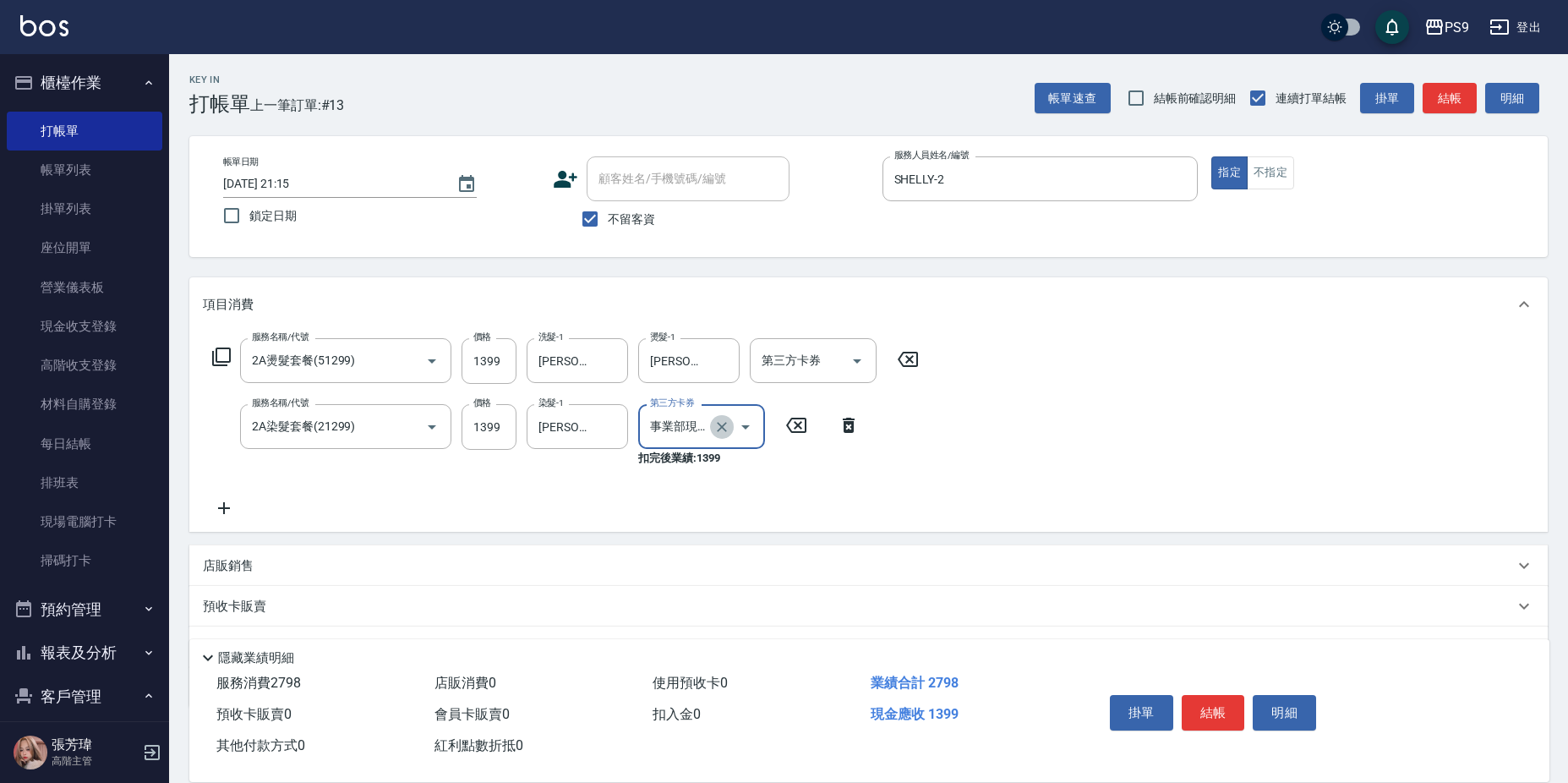
click at [716, 422] on icon "Clear" at bounding box center [722, 426] width 17 height 17
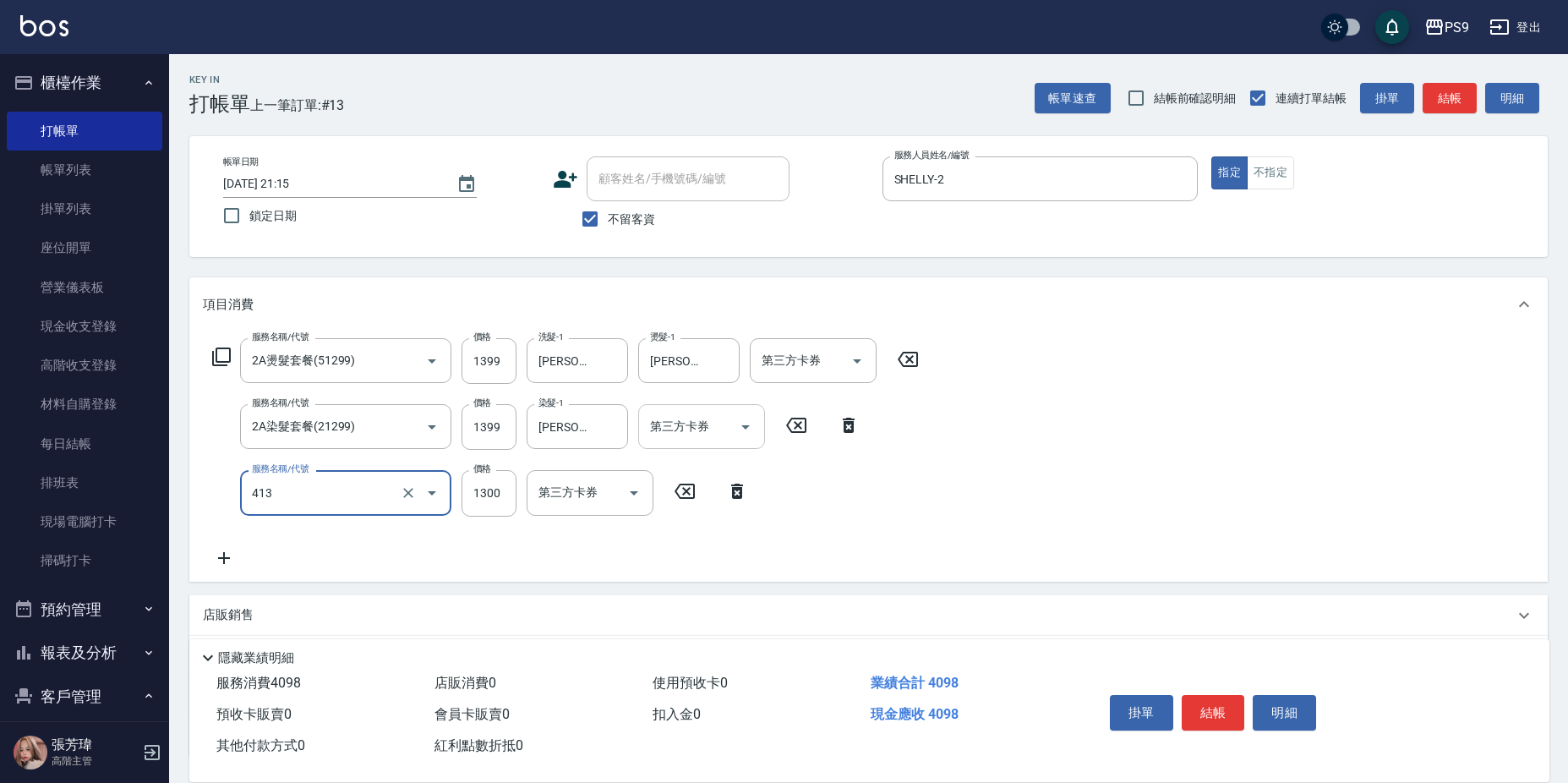
type input "鏡面護髮(413)"
type input "2000"
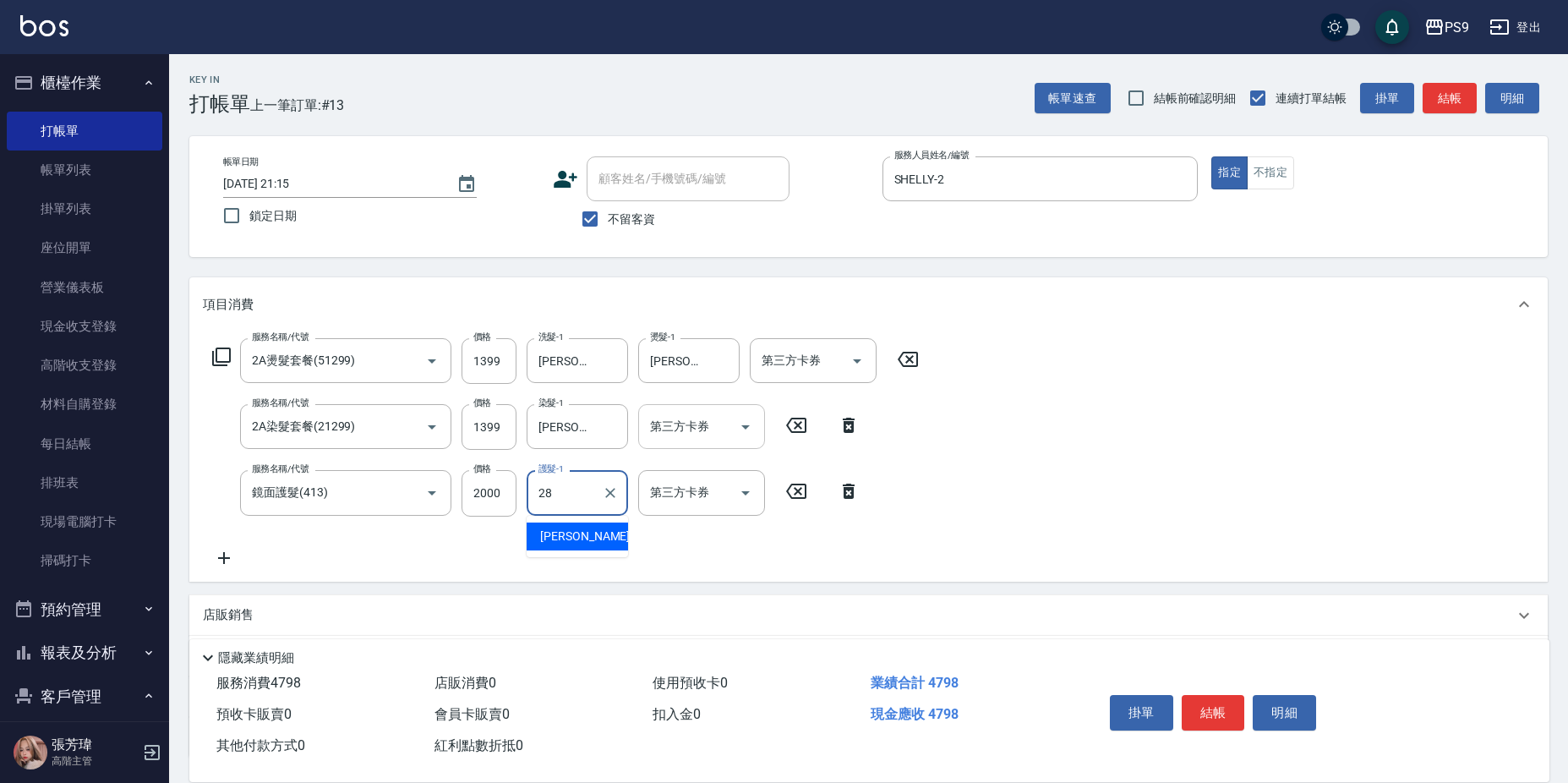
type input "洪瑀嬿-28"
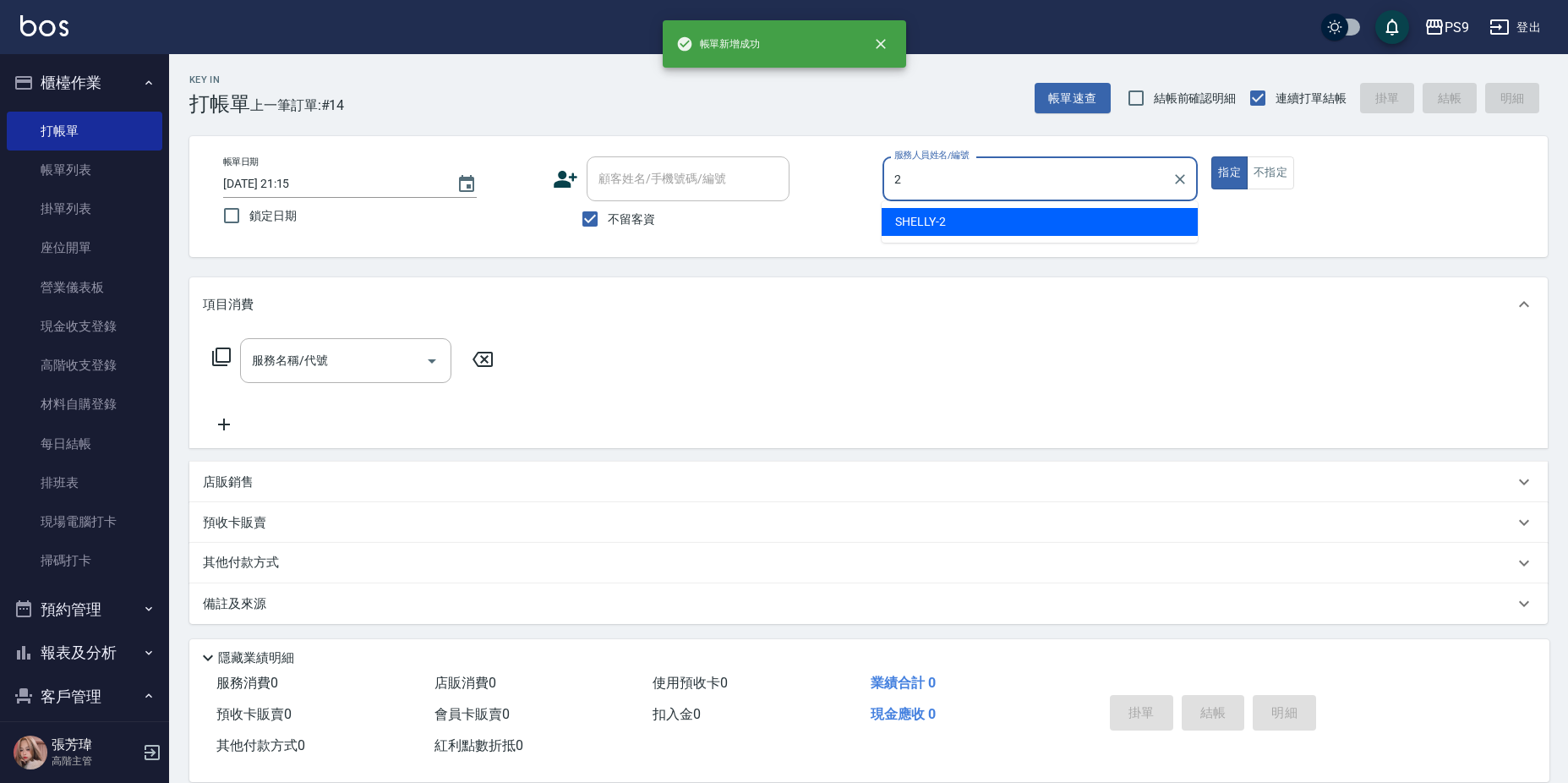
type input "SHELLY-2"
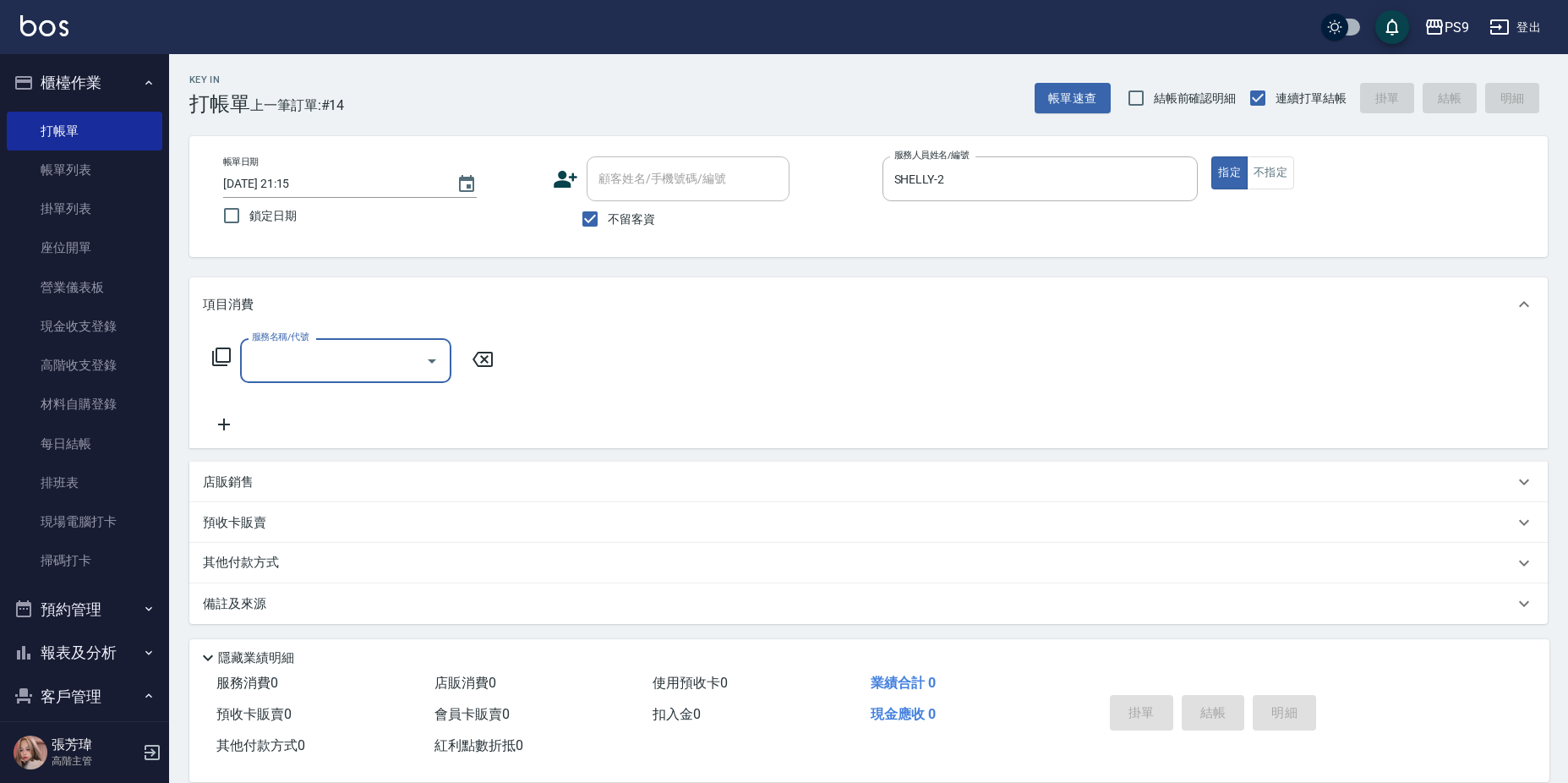
click at [601, 227] on input "不留客資" at bounding box center [590, 219] width 36 height 36
checkbox input "false"
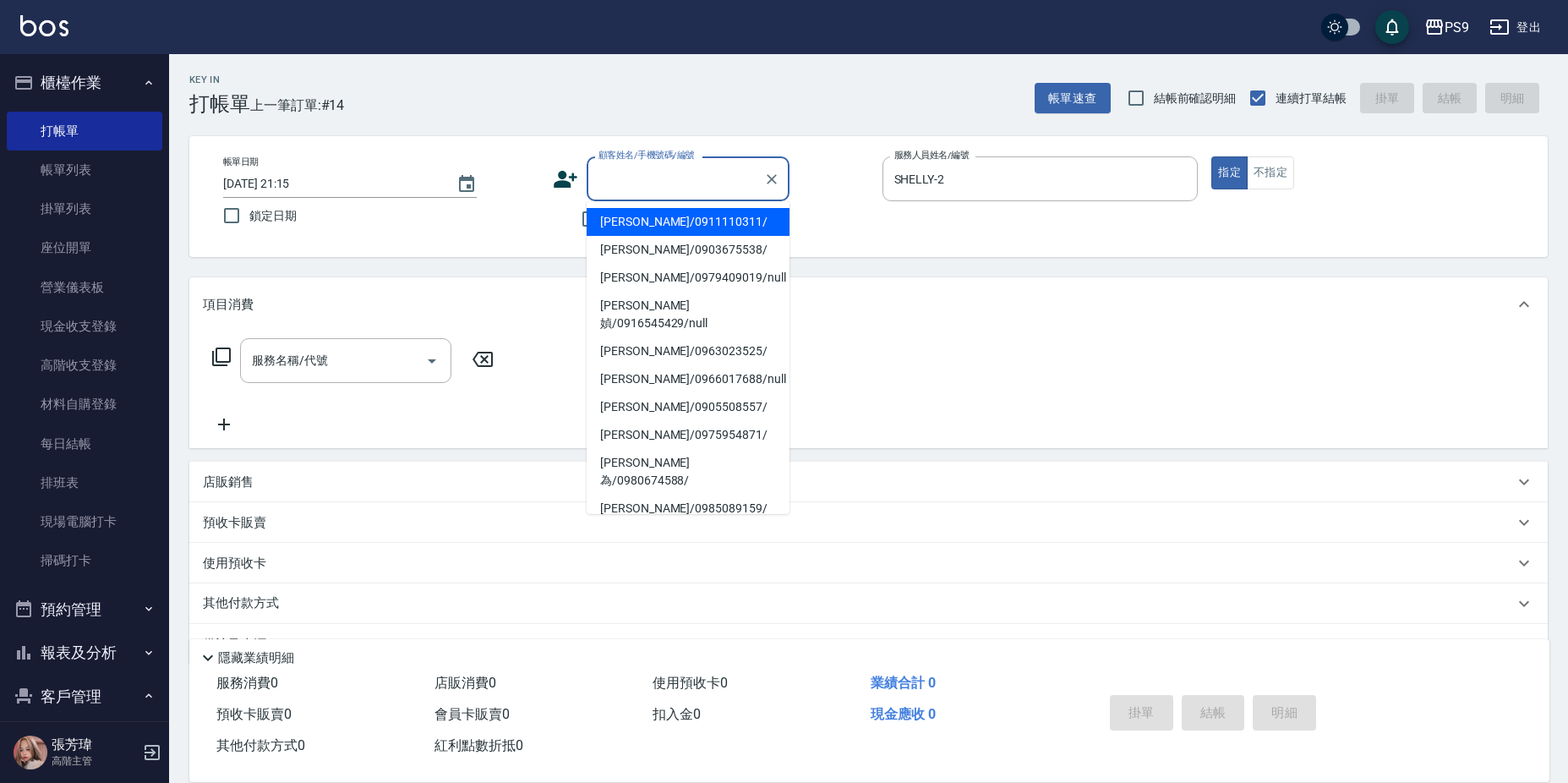
click at [624, 179] on input "顧客姓名/手機號碼/編號" at bounding box center [675, 178] width 163 height 29
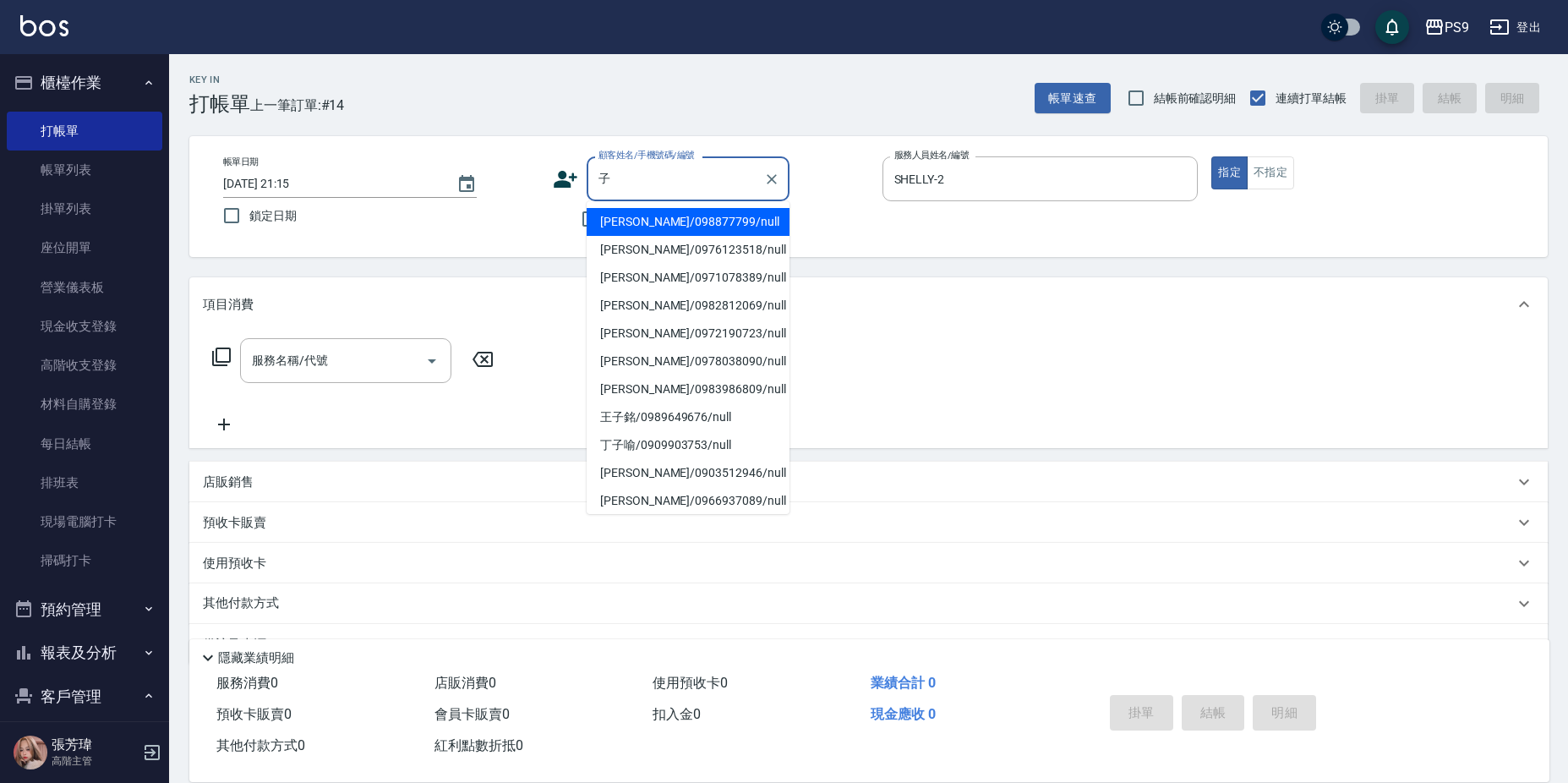
click at [671, 221] on li "邱子新/098877799/null" at bounding box center [688, 221] width 202 height 27
type input "邱子新/098877799/null"
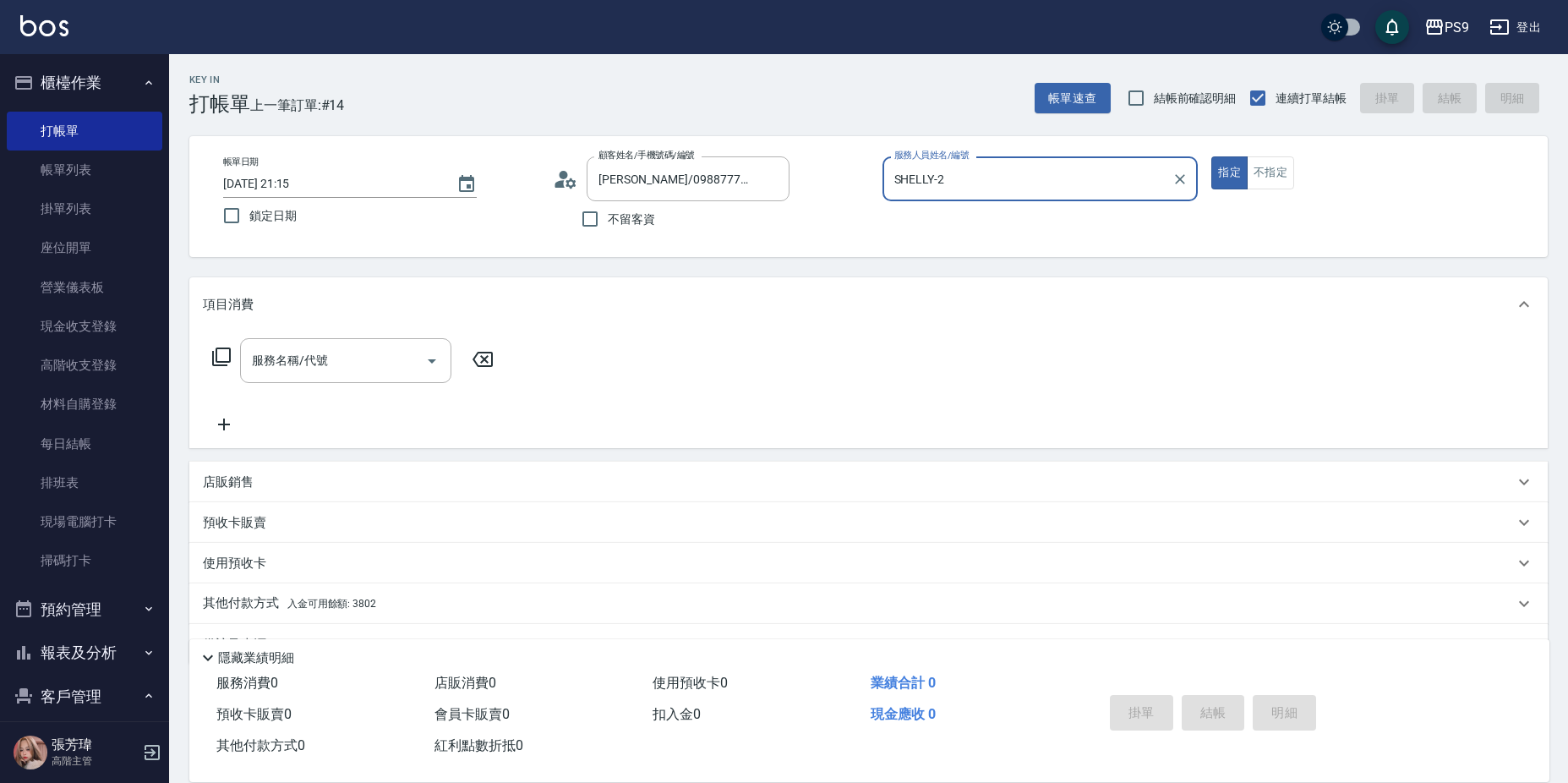
click at [1211, 156] on button "指定" at bounding box center [1229, 172] width 36 height 33
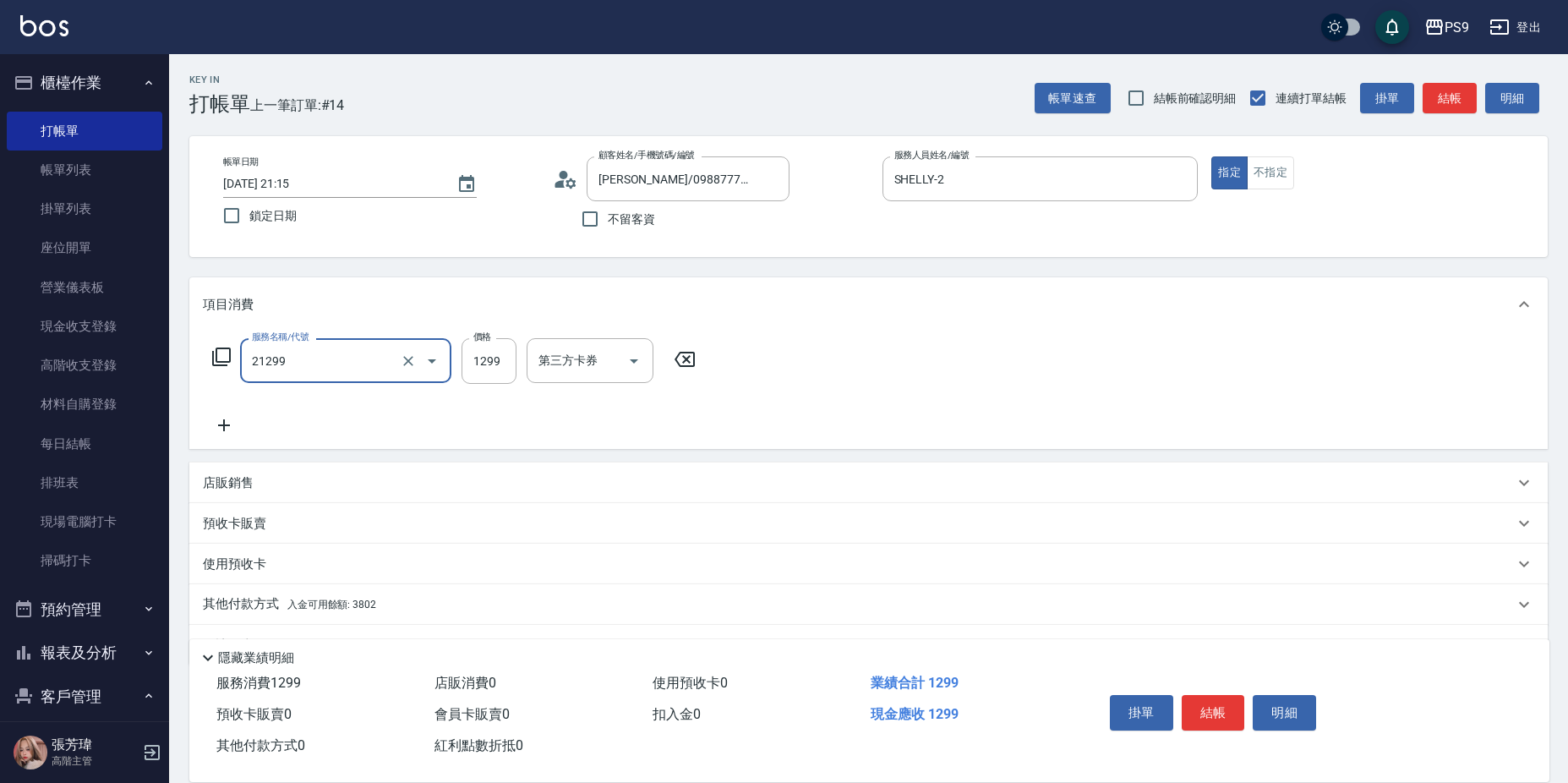
type input "2A染髮套餐(21299)"
type input "1399"
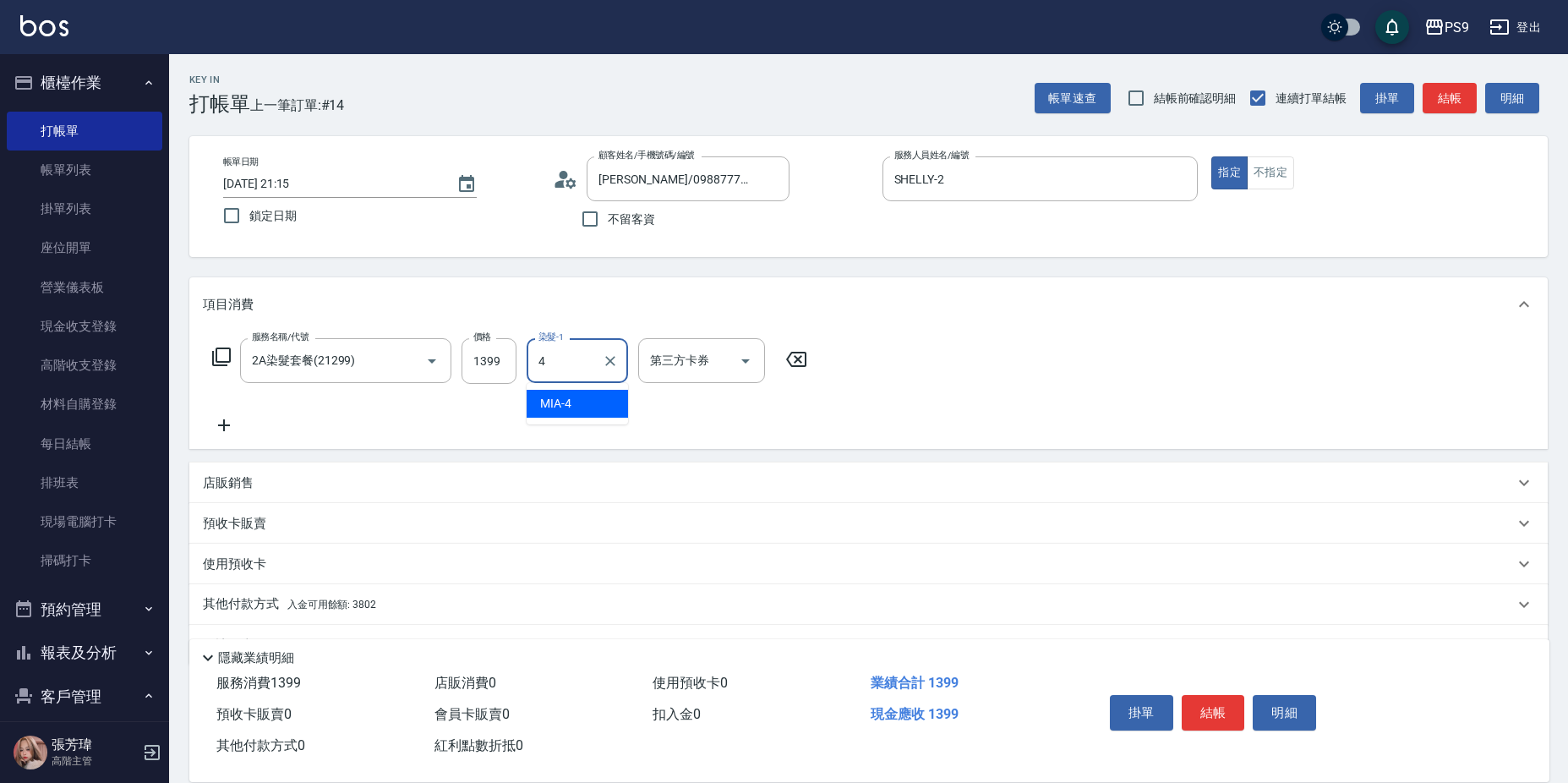
type input "MIA-4"
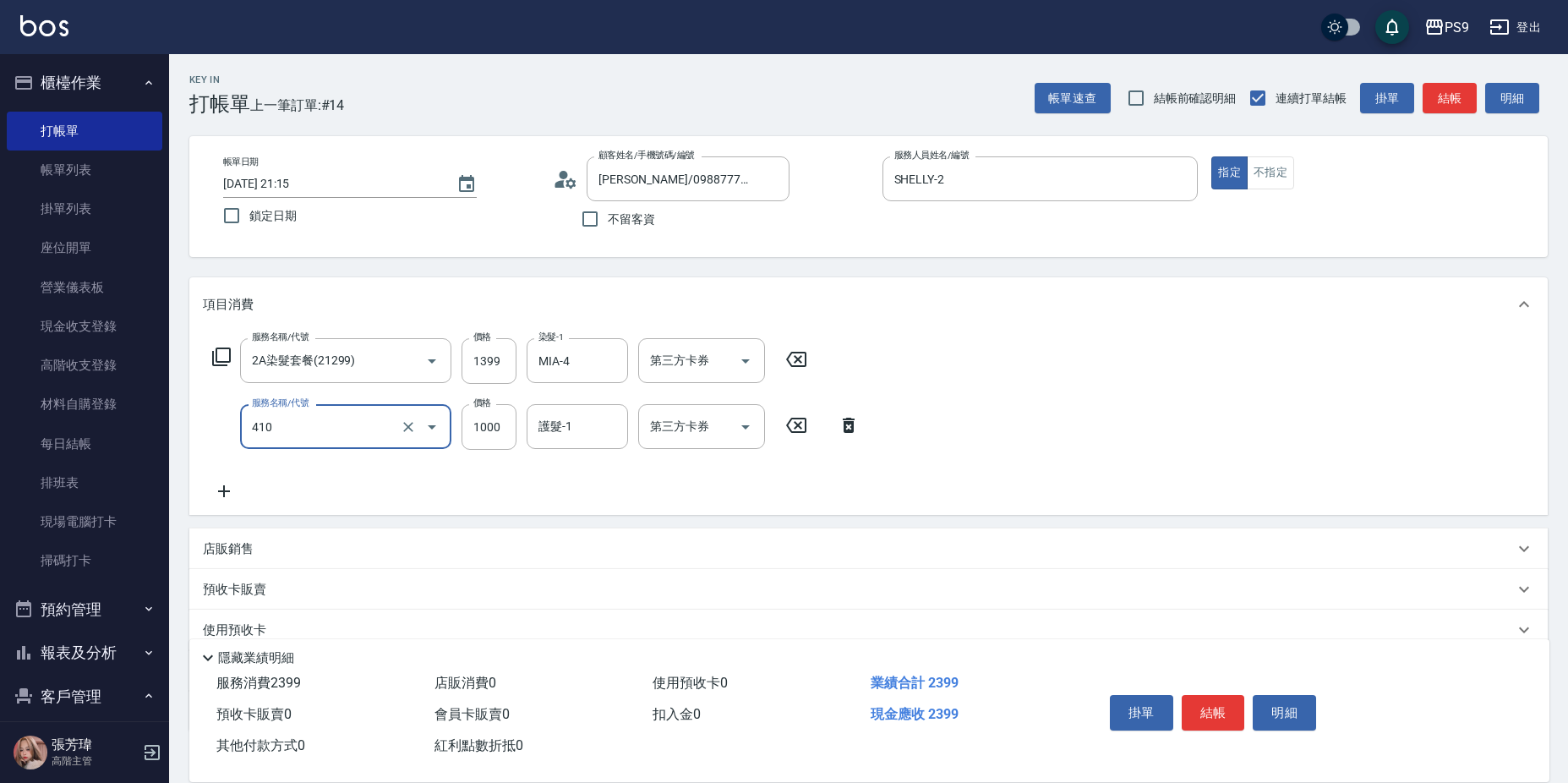
type input "鏡面護髮(燙染)(410)"
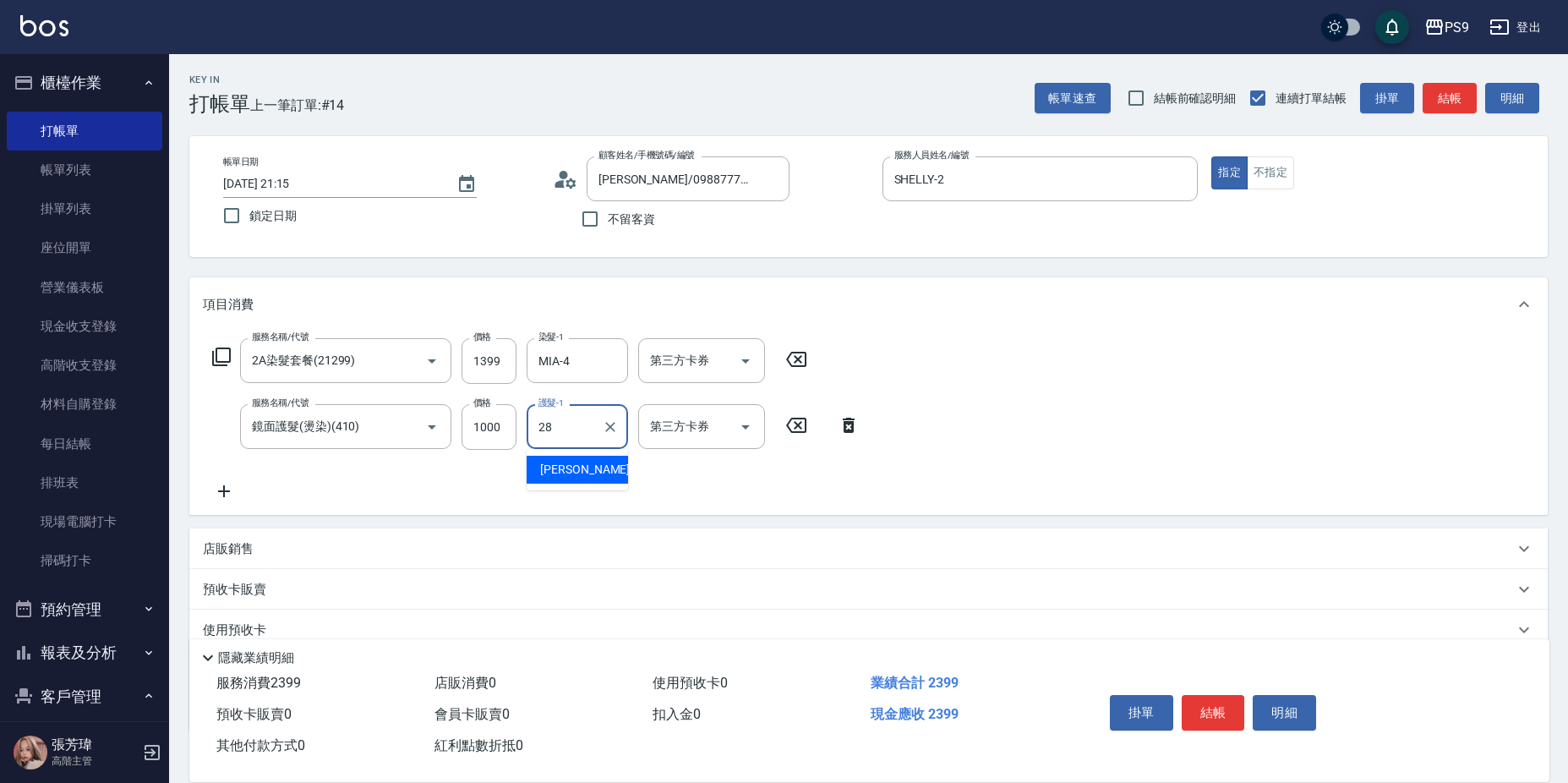
type input "洪瑀嬿-28"
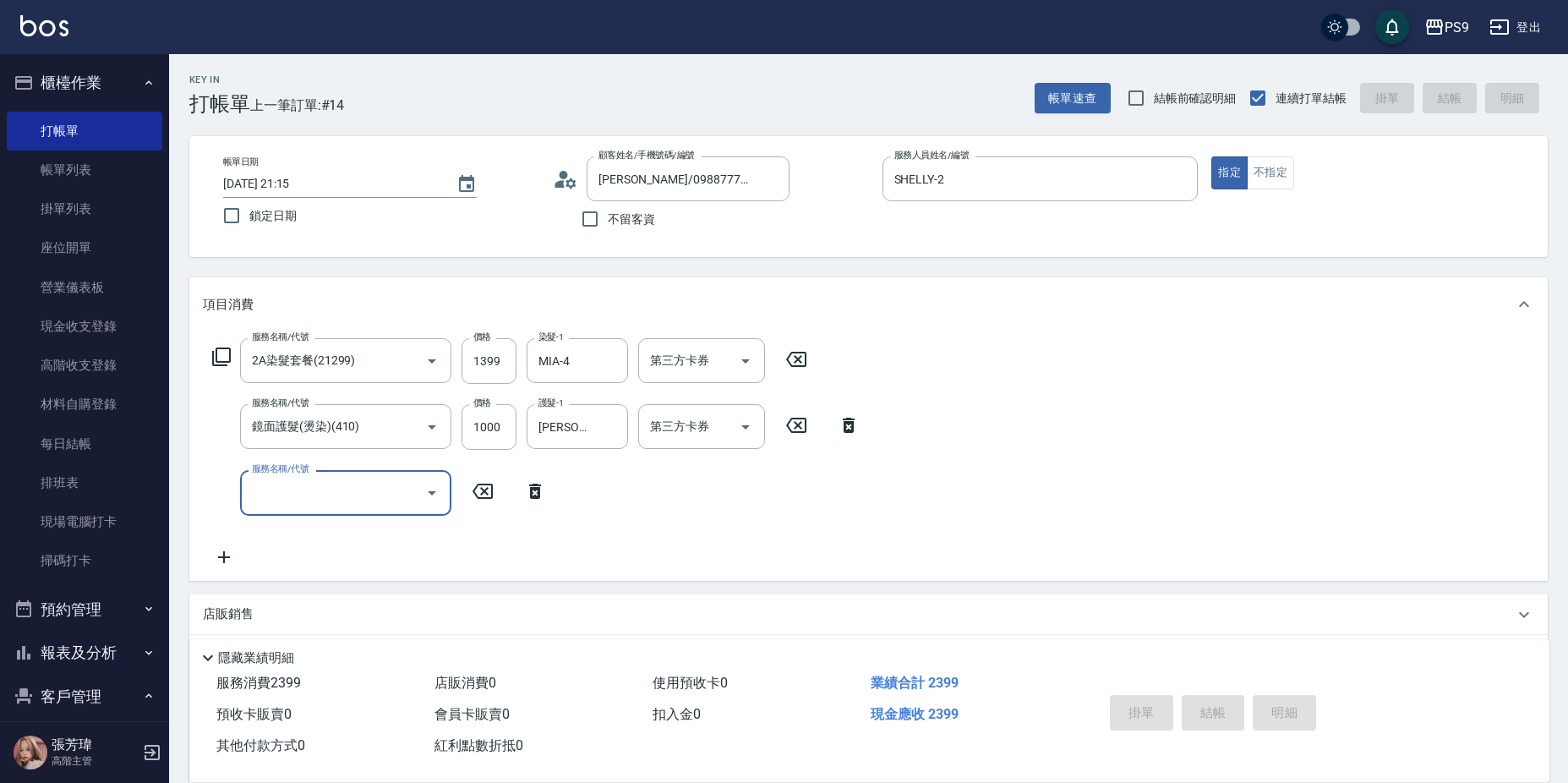
type input "2025/09/14 21:16"
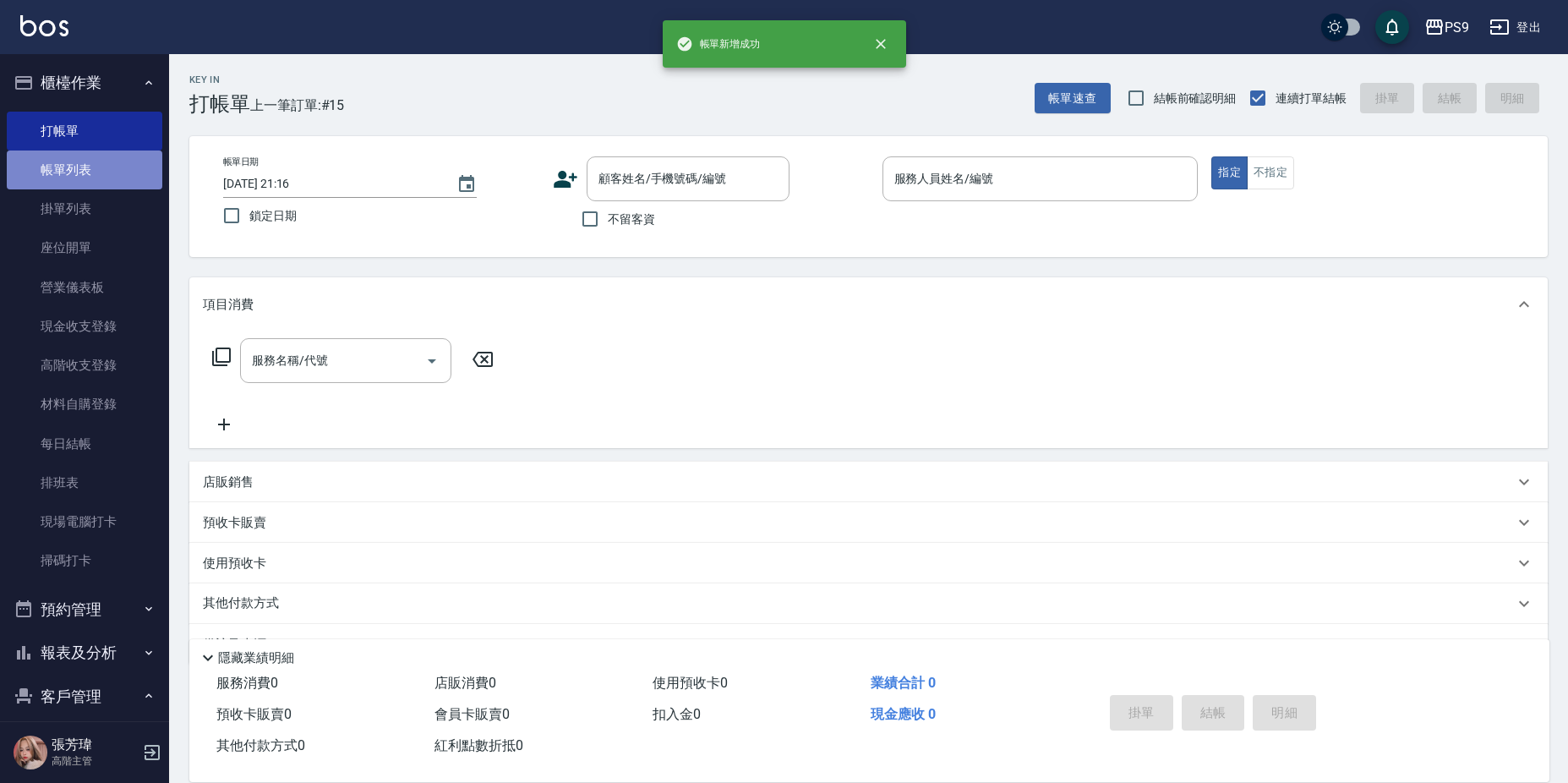
click at [105, 173] on link "帳單列表" at bounding box center [84, 169] width 155 height 39
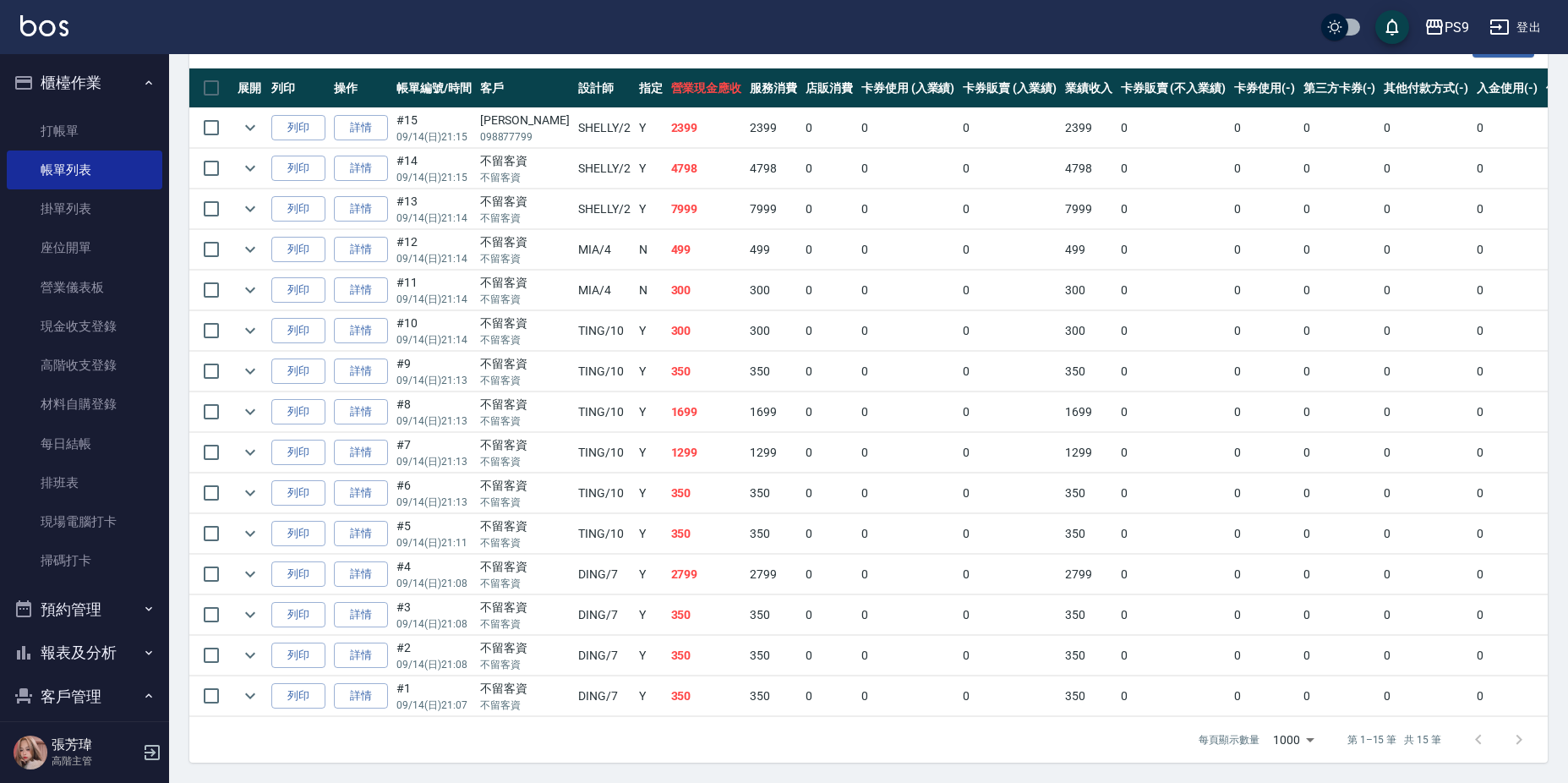
scroll to position [413, 0]
click at [78, 133] on link "打帳單" at bounding box center [84, 130] width 155 height 39
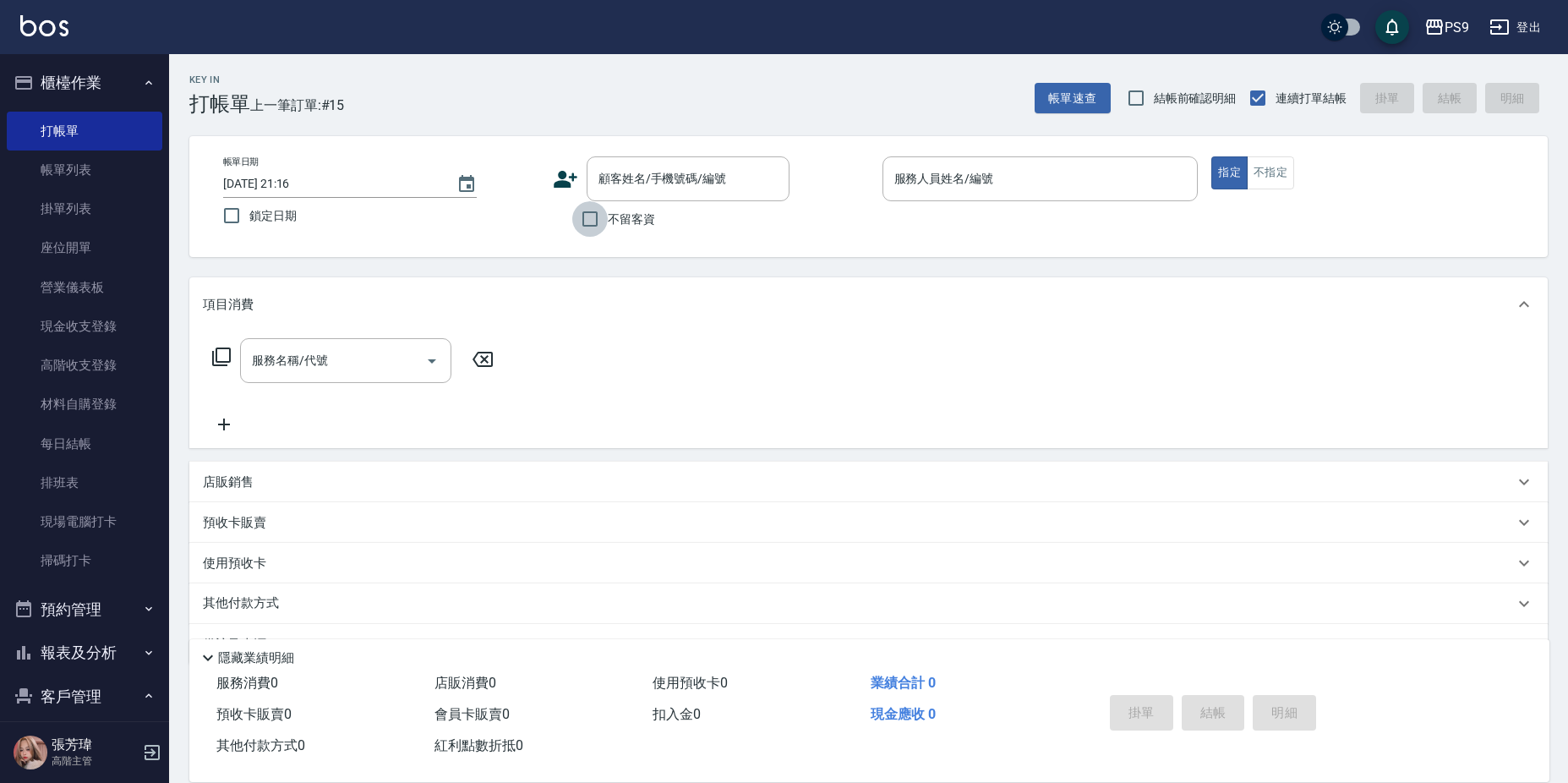
click at [602, 216] on input "不留客資" at bounding box center [590, 219] width 36 height 36
checkbox input "true"
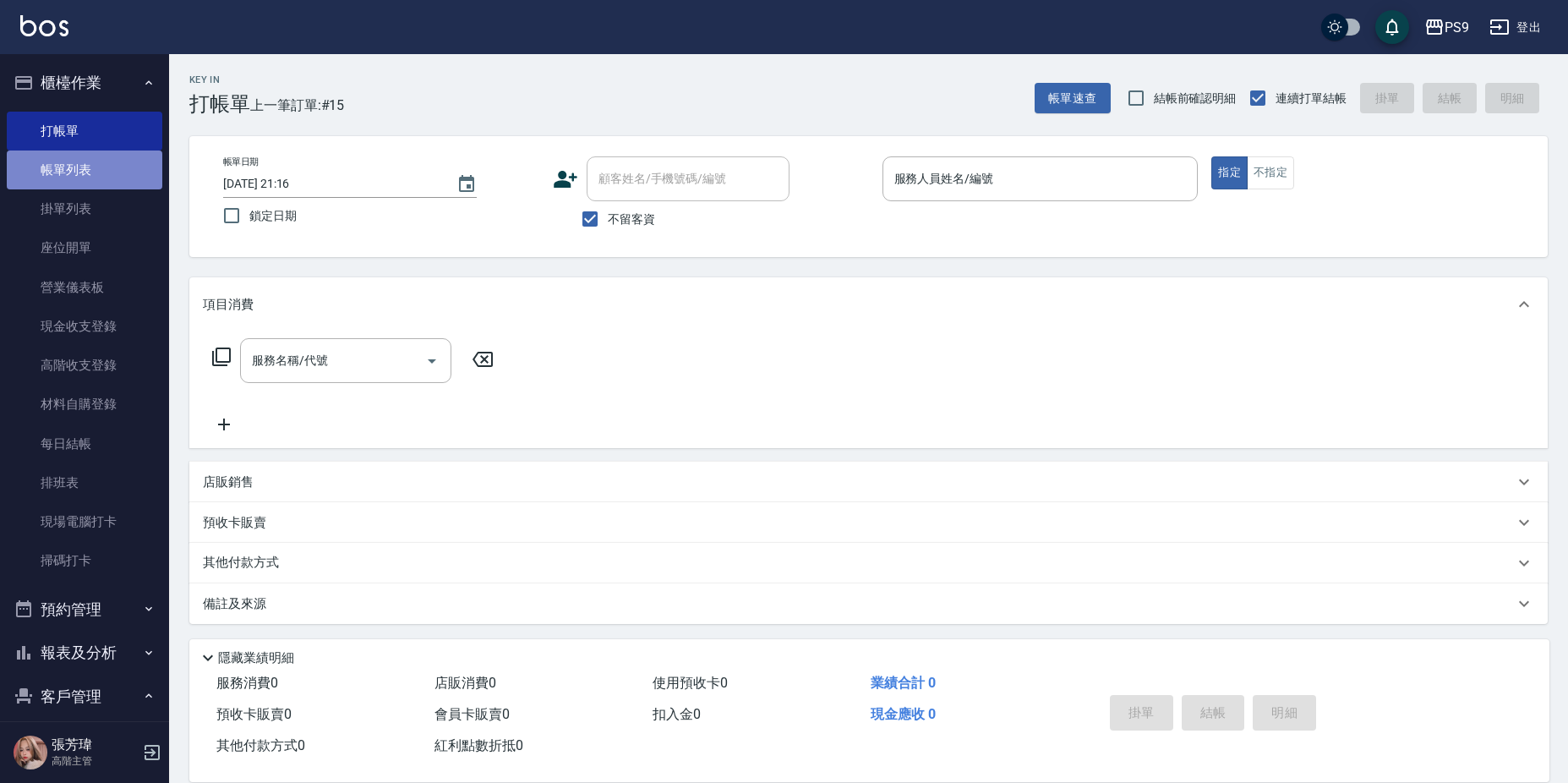
click at [110, 166] on link "帳單列表" at bounding box center [84, 169] width 155 height 39
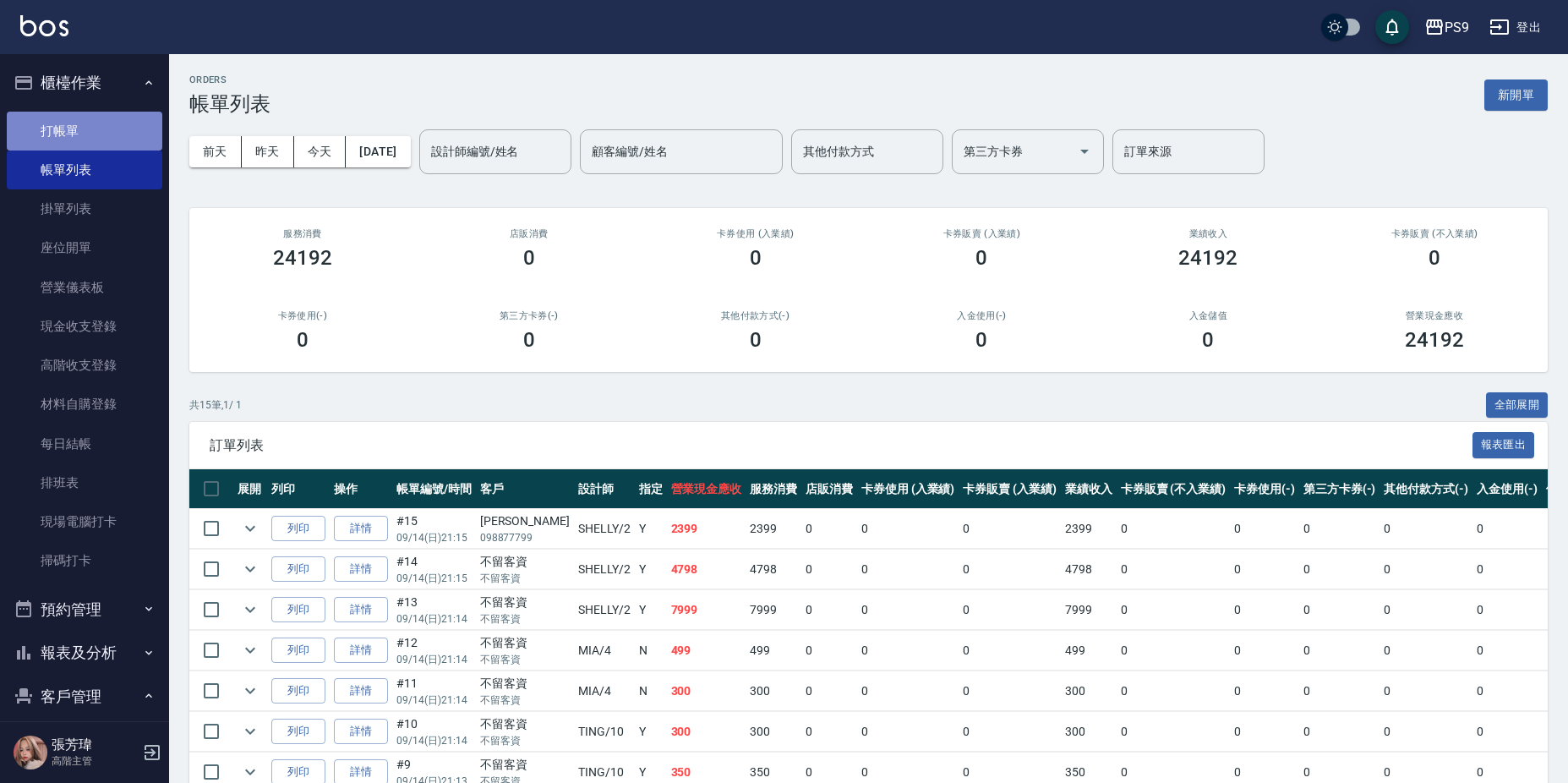
click at [96, 123] on link "打帳單" at bounding box center [84, 130] width 155 height 39
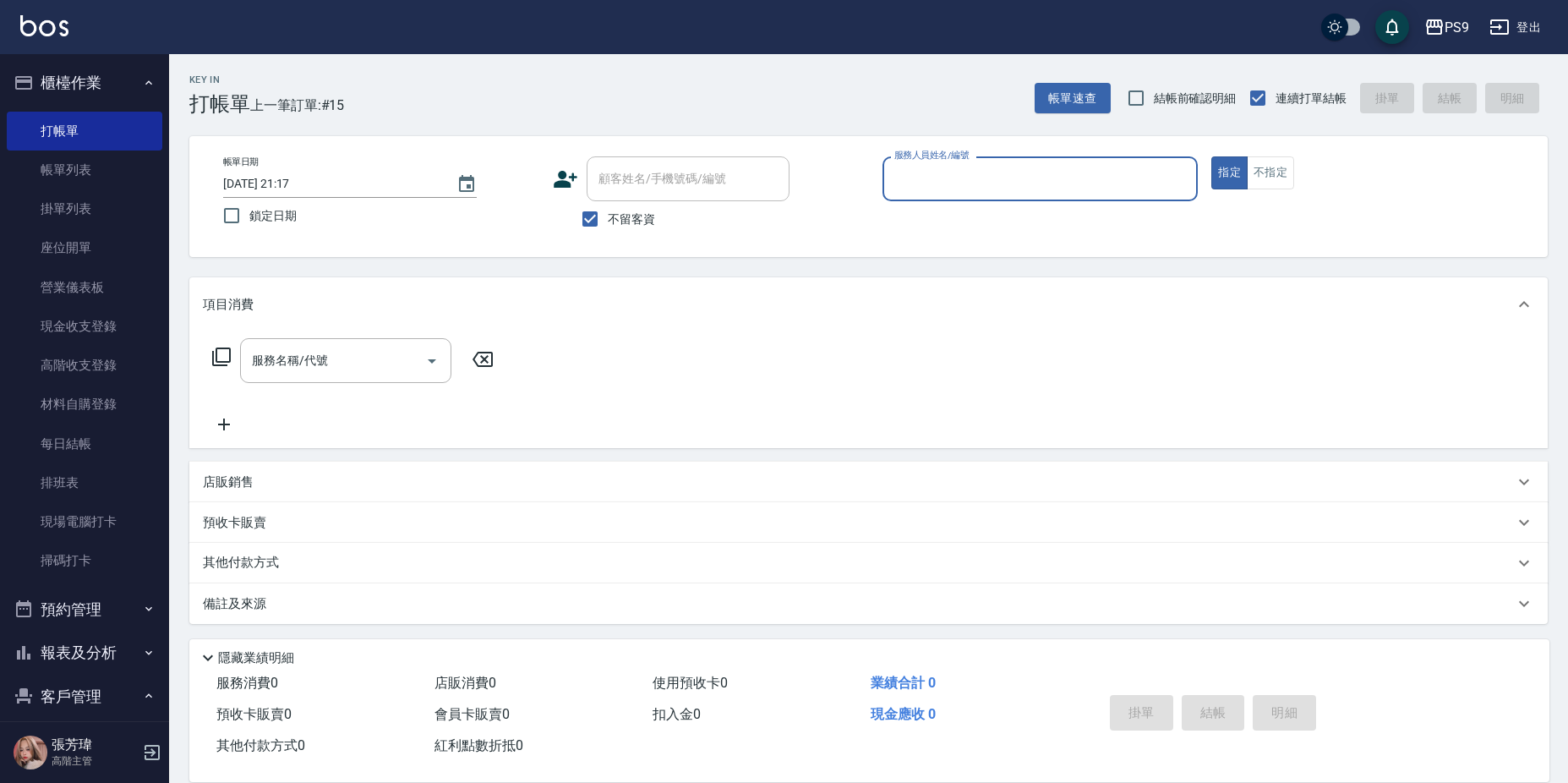
click at [610, 224] on span "不留客資" at bounding box center [632, 219] width 47 height 18
click at [608, 224] on input "不留客資" at bounding box center [590, 219] width 36 height 36
checkbox input "false"
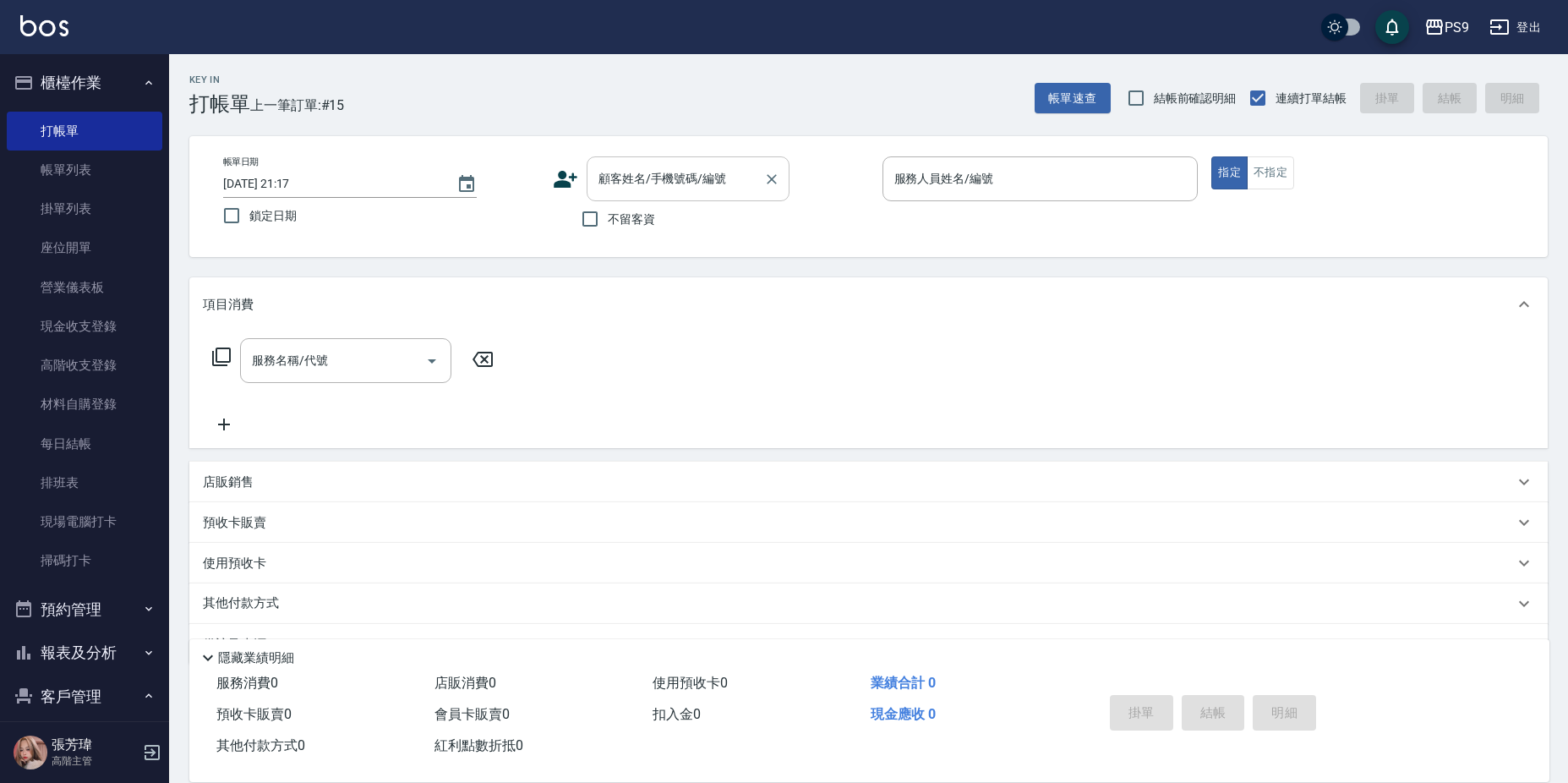
click at [641, 179] on input "顧客姓名/手機號碼/編號" at bounding box center [675, 178] width 163 height 29
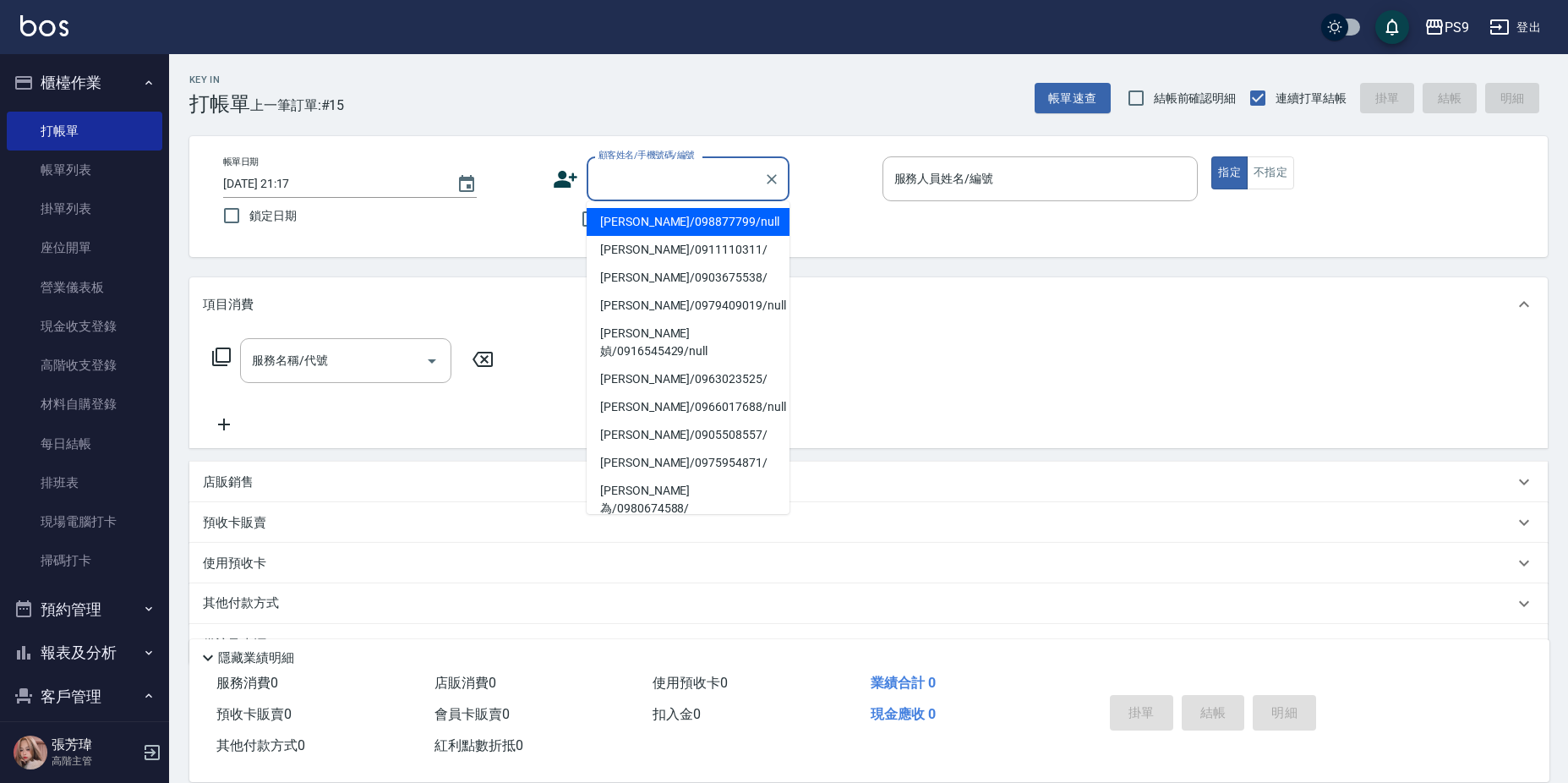
click at [653, 221] on li "邱子新/098877799/null" at bounding box center [688, 221] width 202 height 27
type input "邱子新/098877799/null"
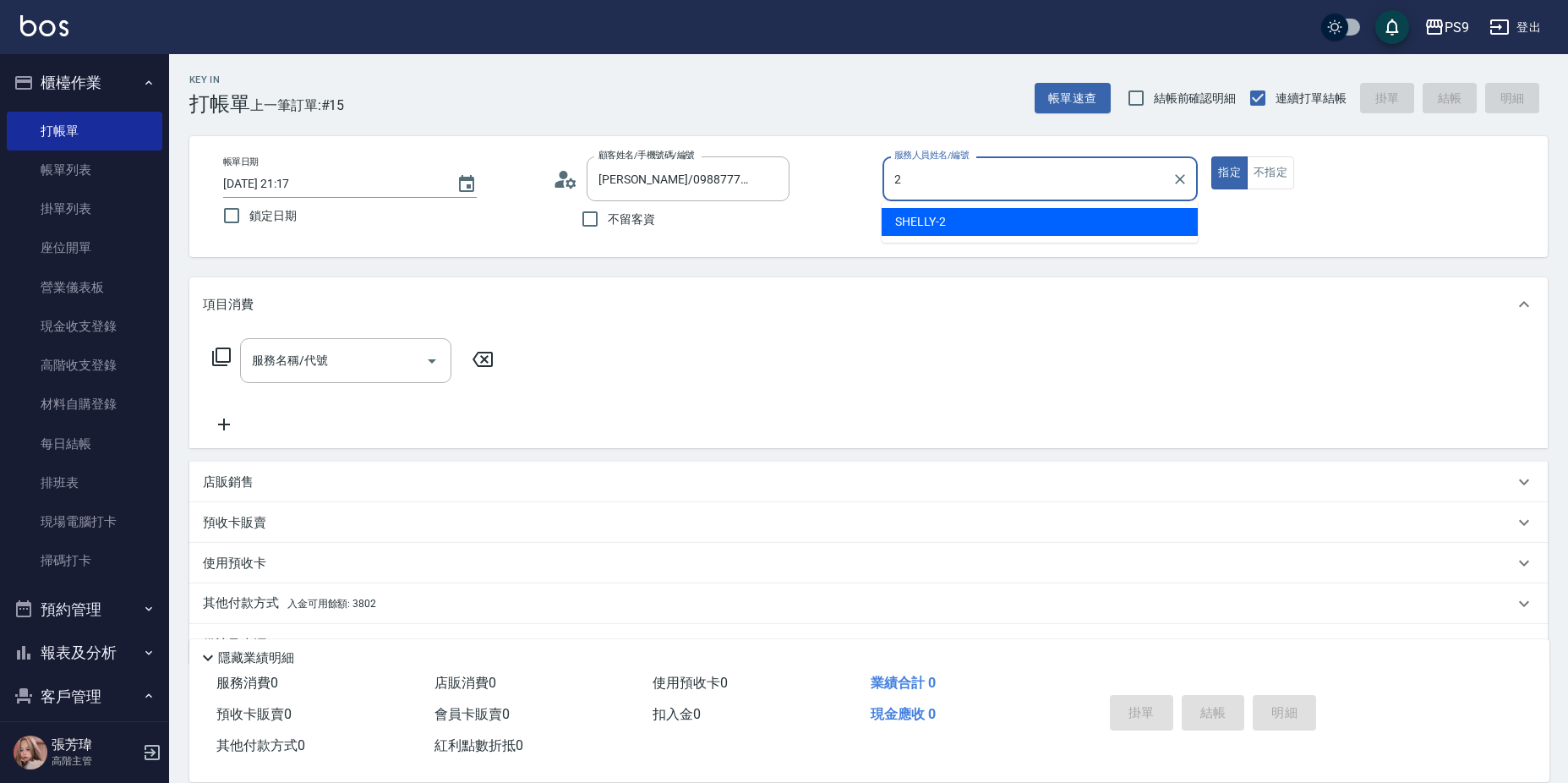
type input "SHELLY-2"
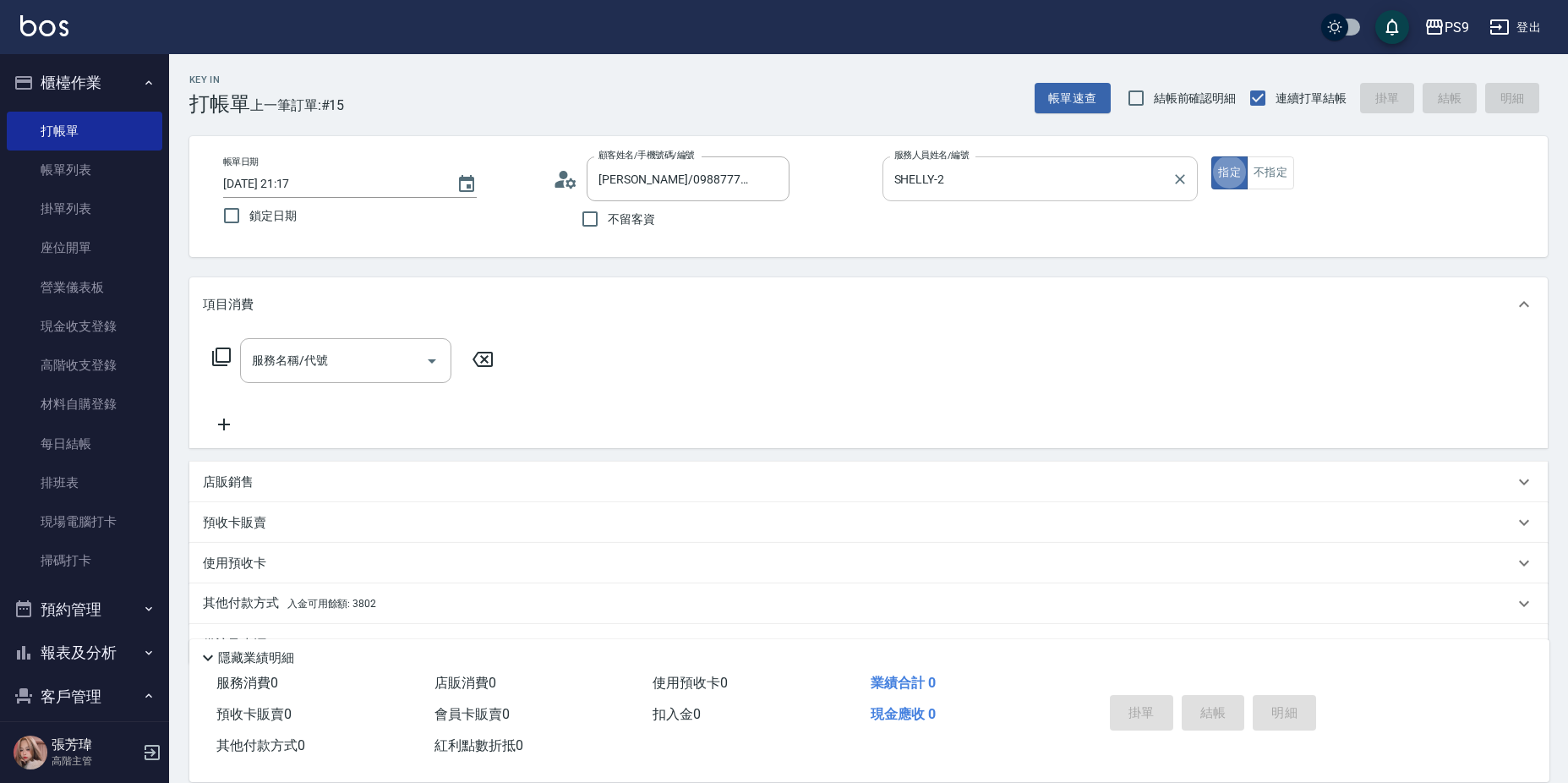
type button "true"
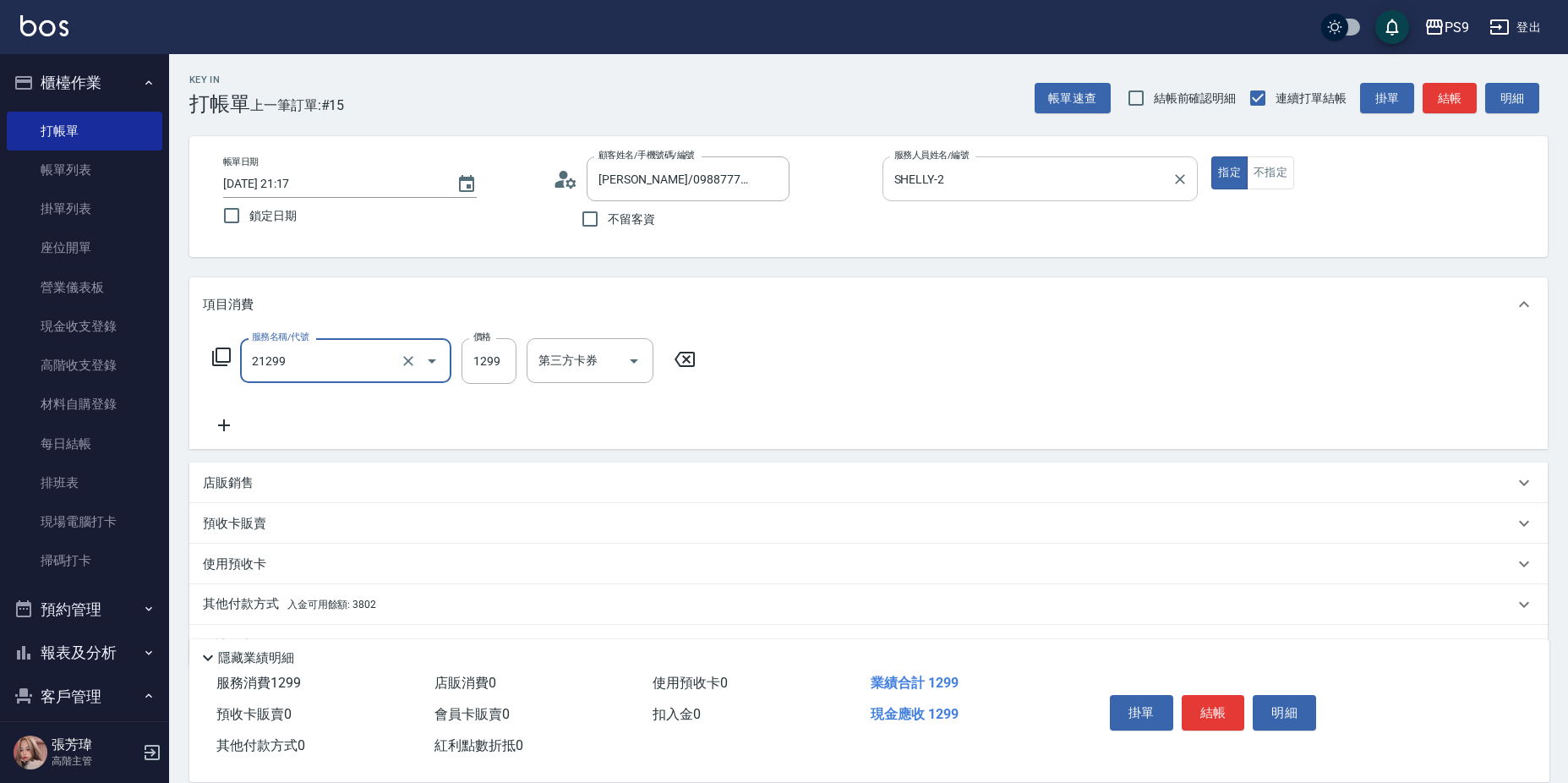
type input "2A染髮套餐(21299)"
type input "1399"
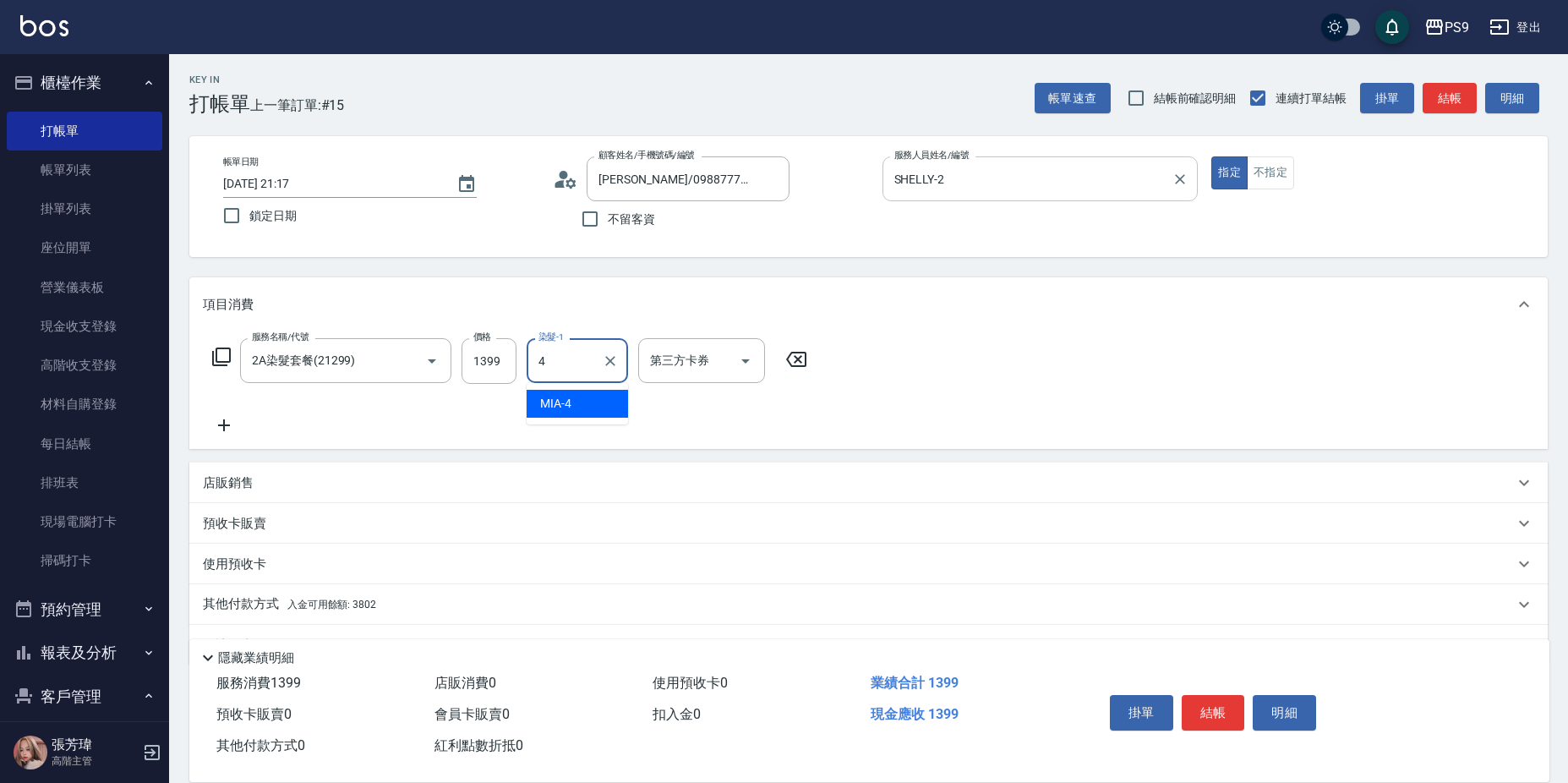
type input "MIA-4"
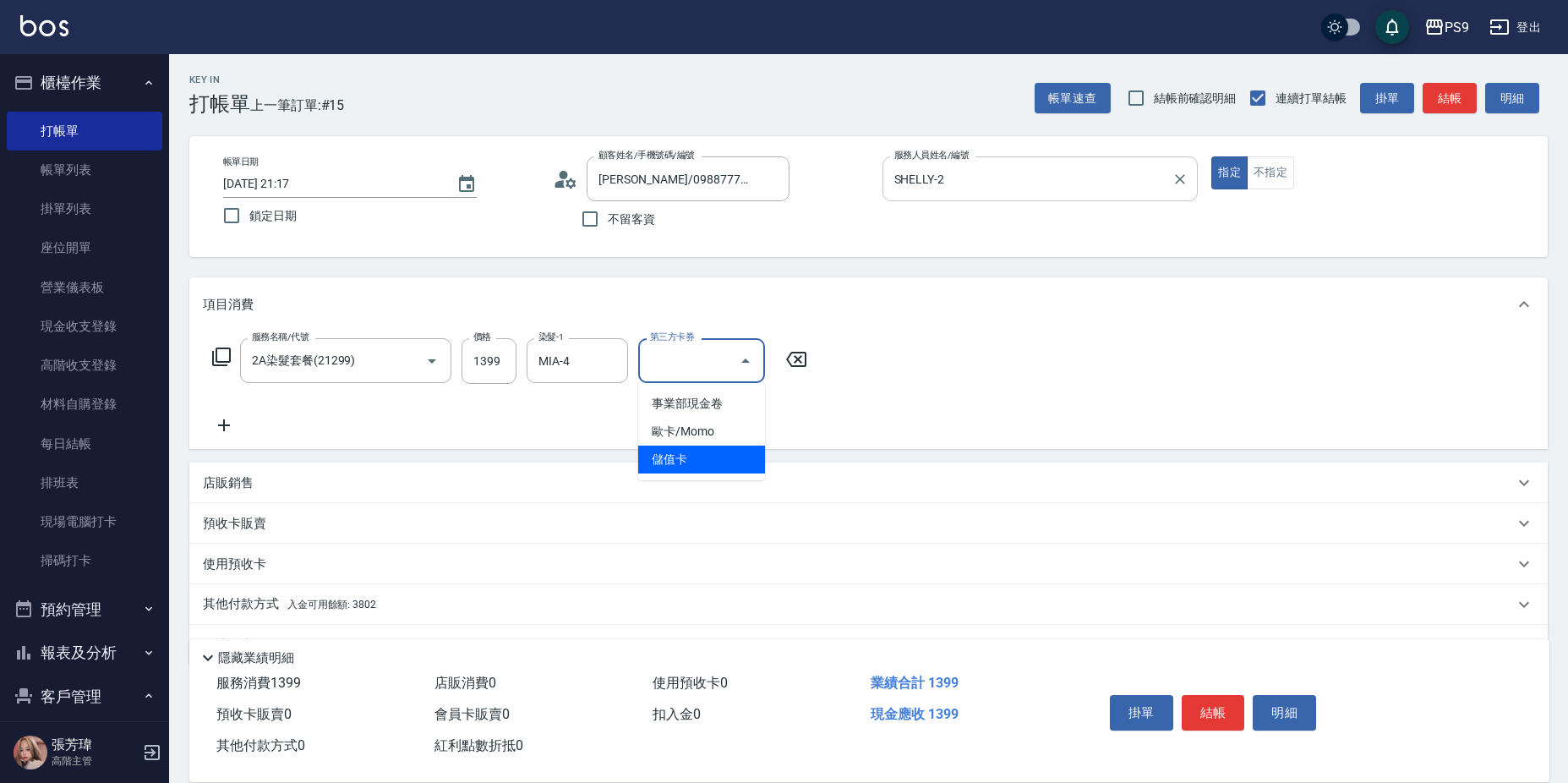
type input "儲值卡"
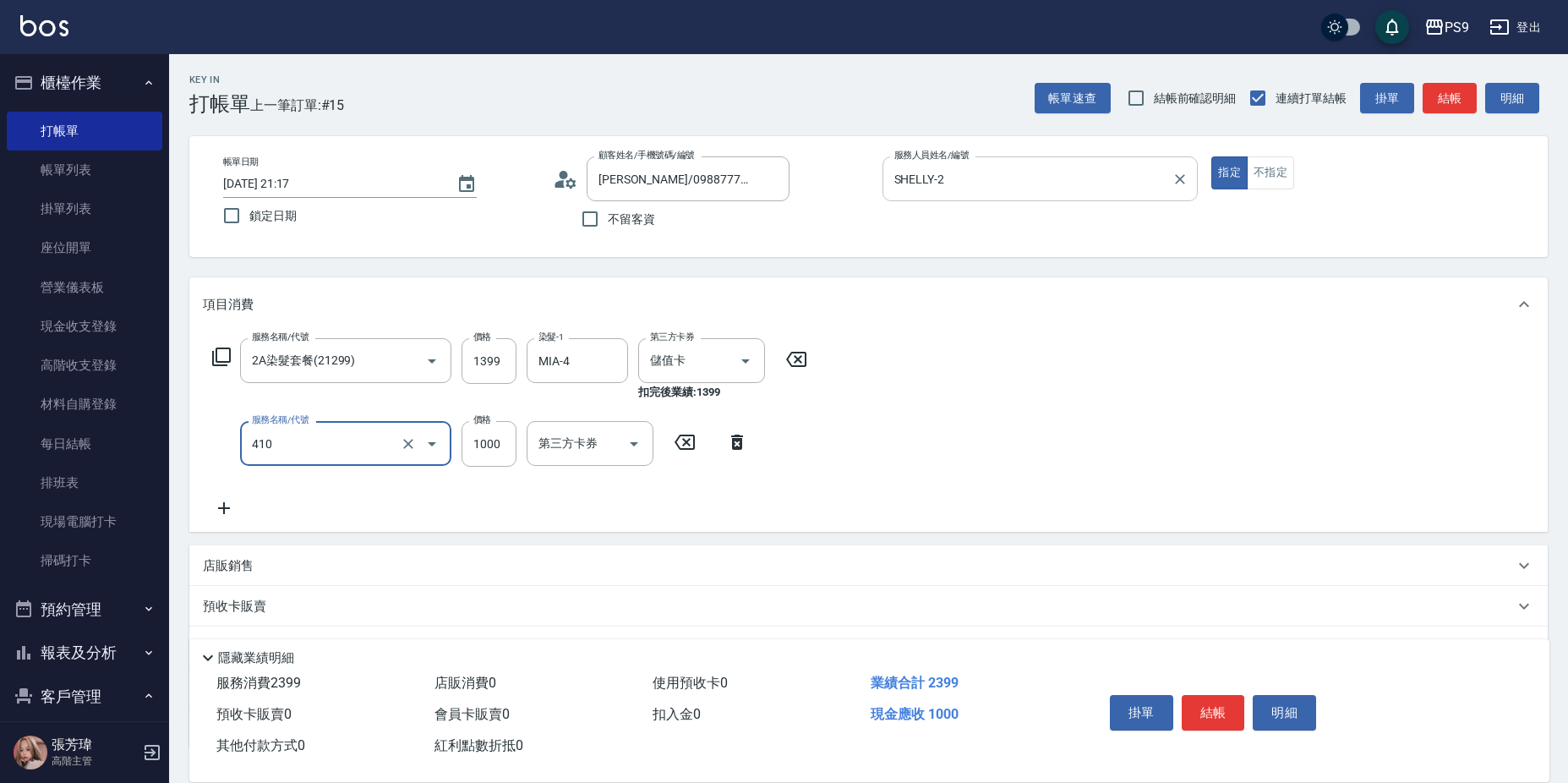
type input "鏡面護髮(燙染)(410)"
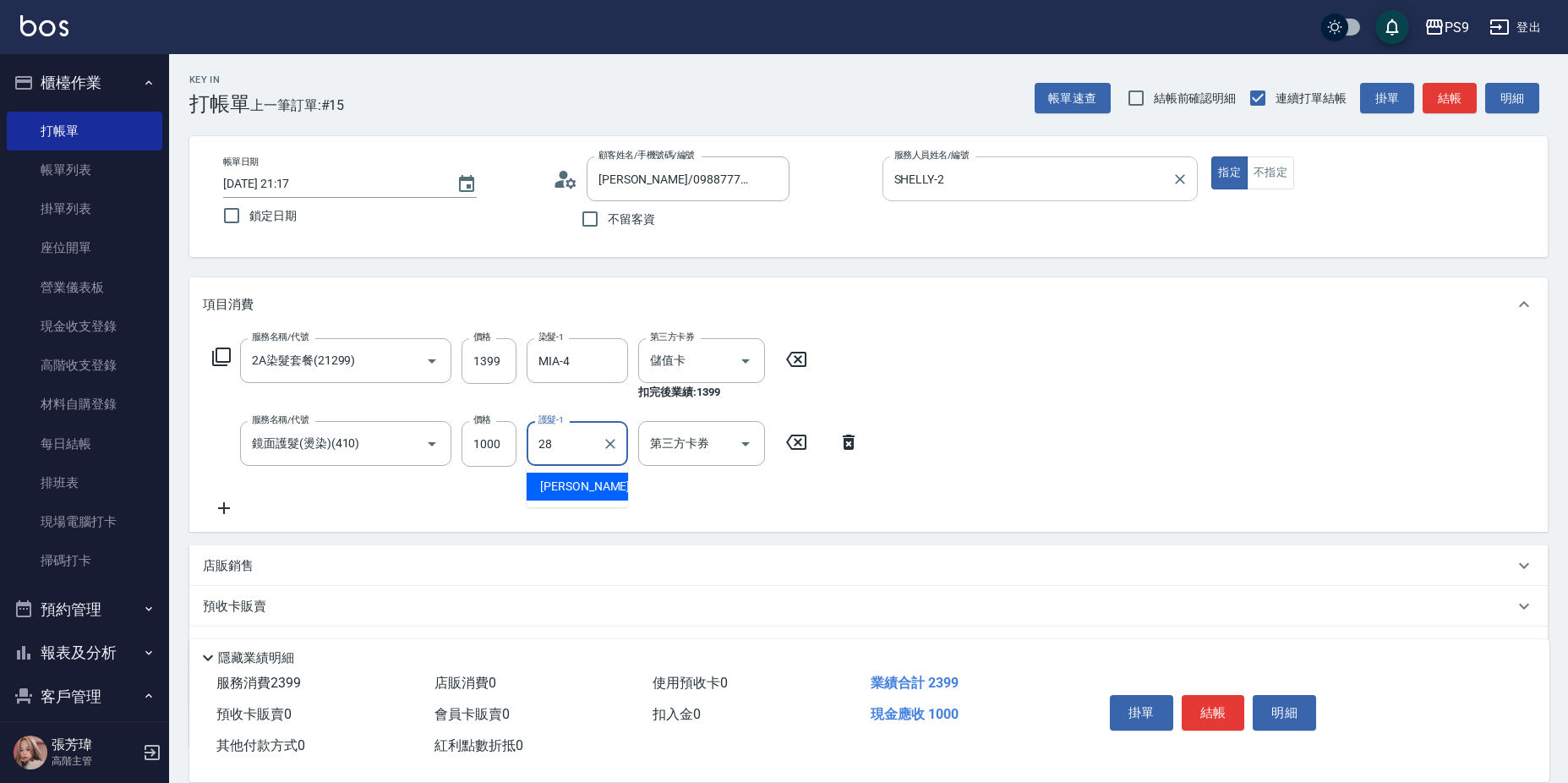
type input "洪瑀嬿-28"
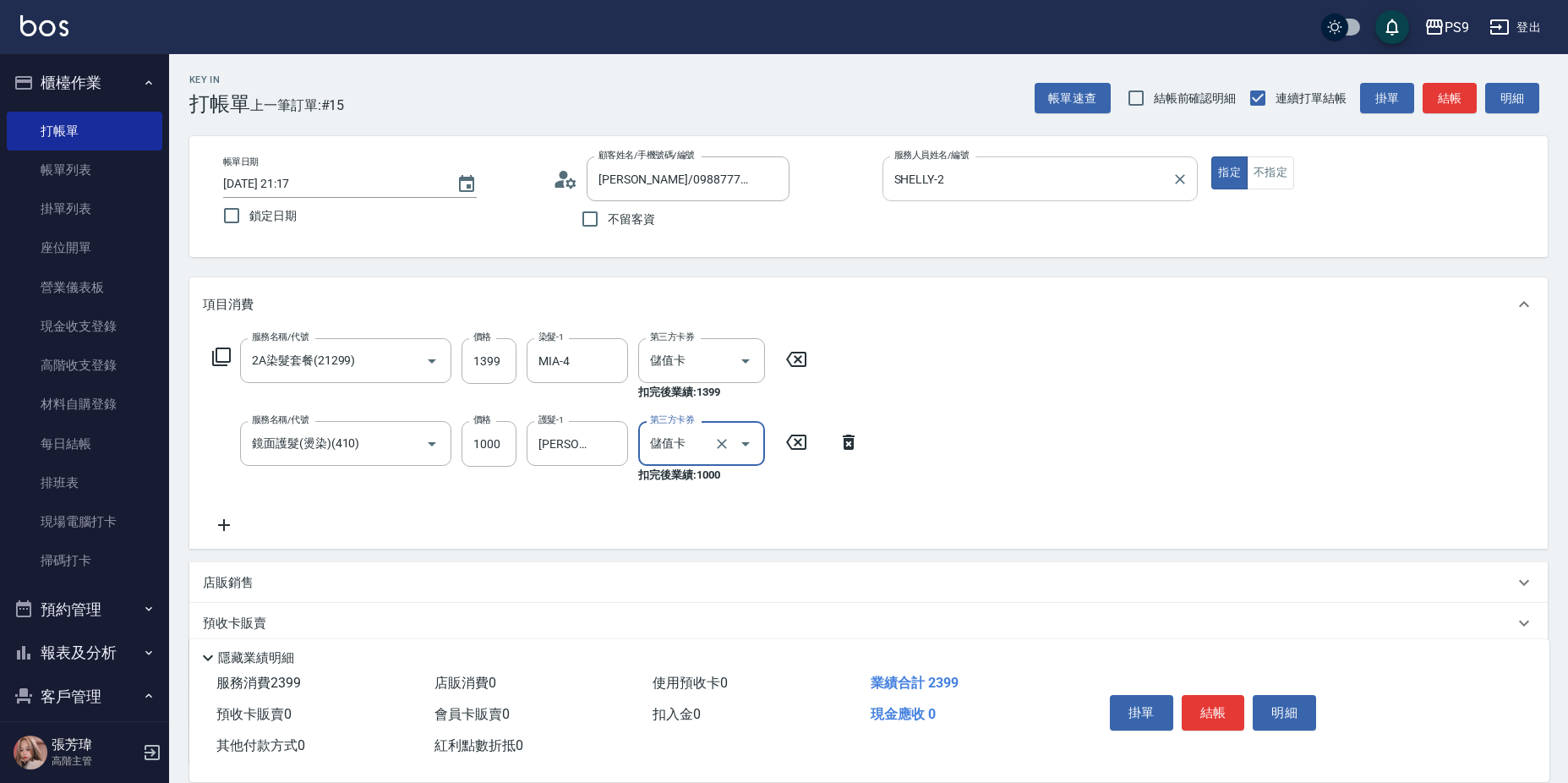
type input "儲值卡"
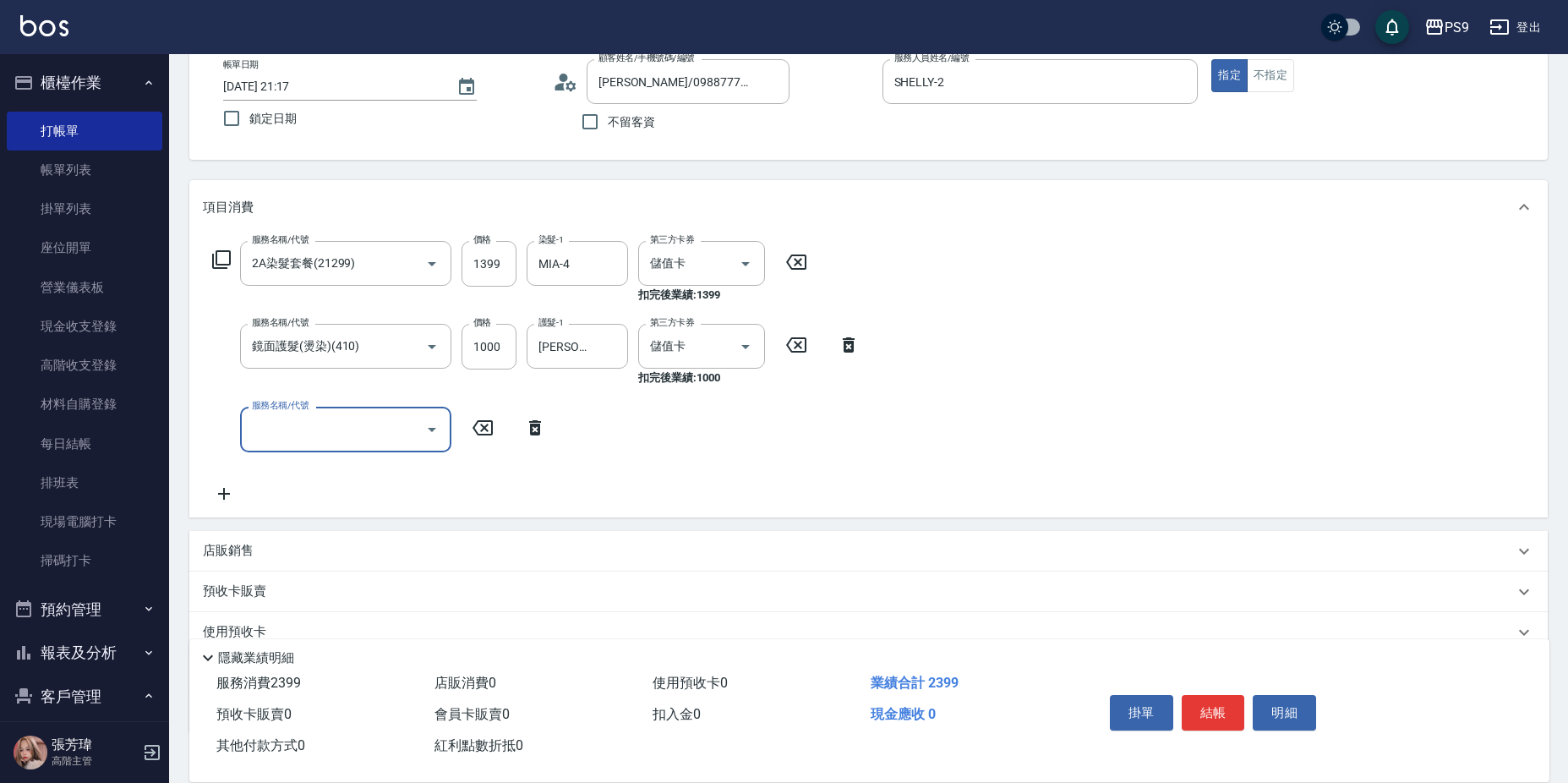
scroll to position [211, 0]
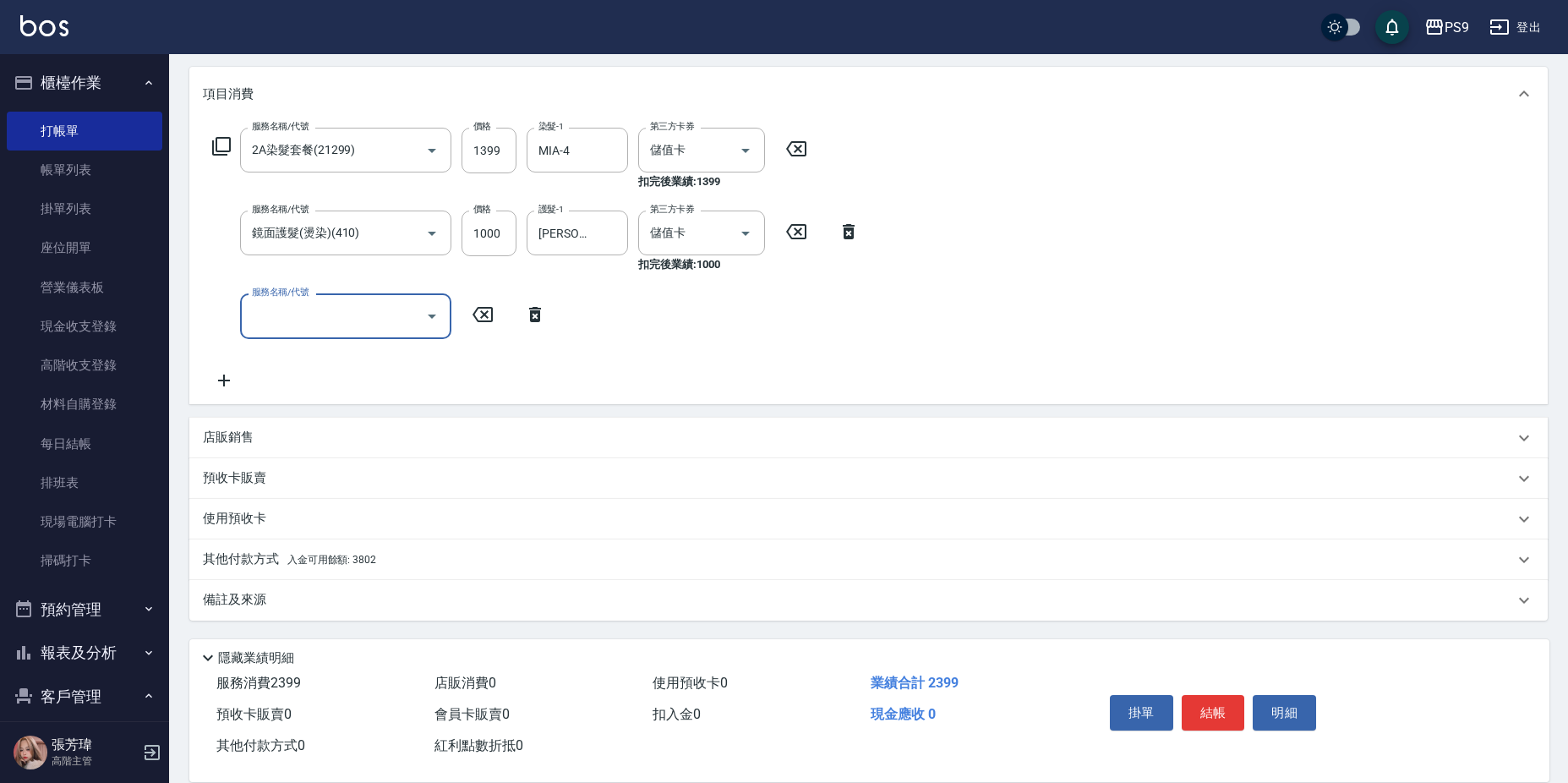
click at [349, 554] on span "入金可用餘額: 3802" at bounding box center [332, 559] width 89 height 12
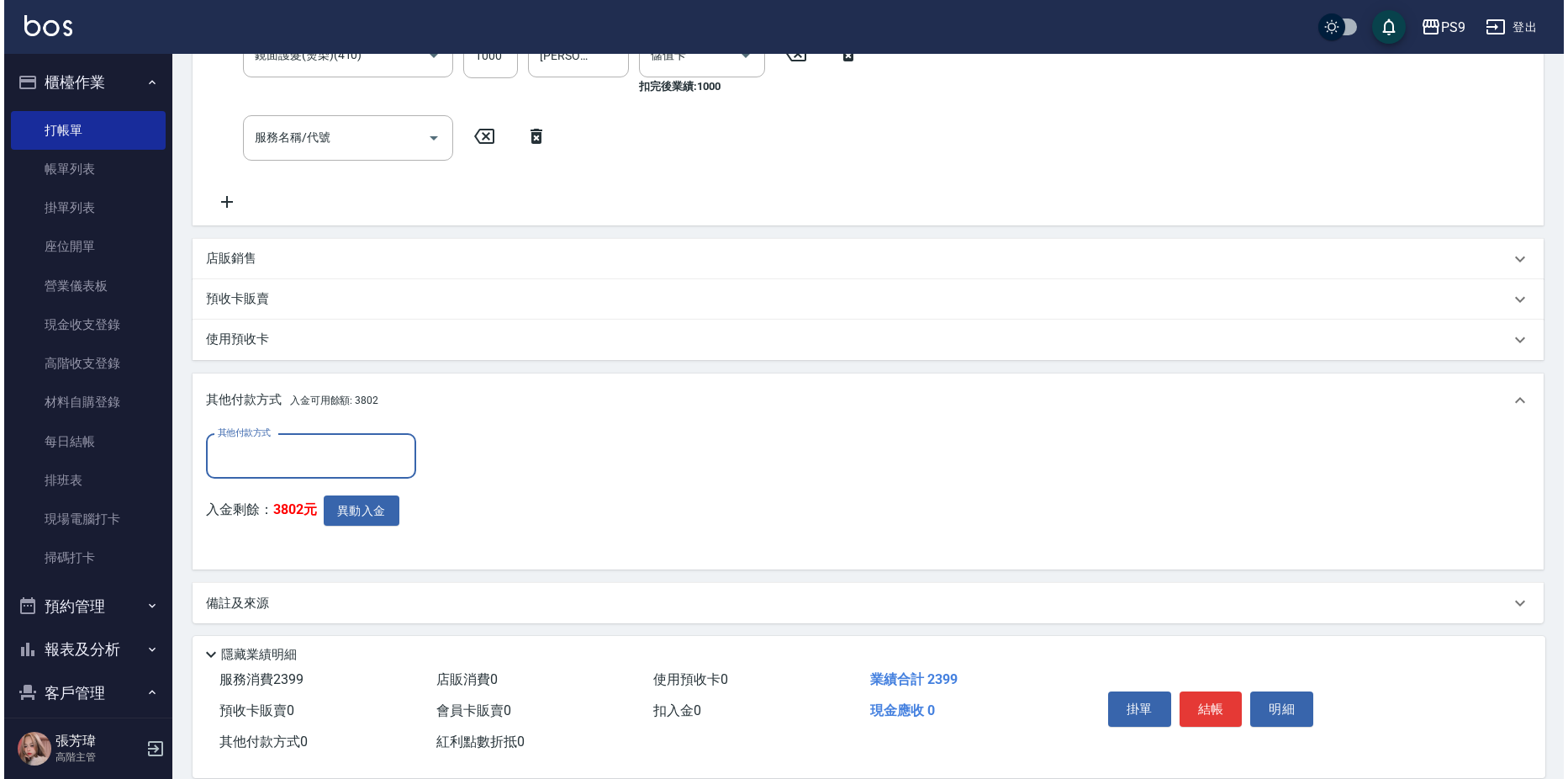
scroll to position [391, 0]
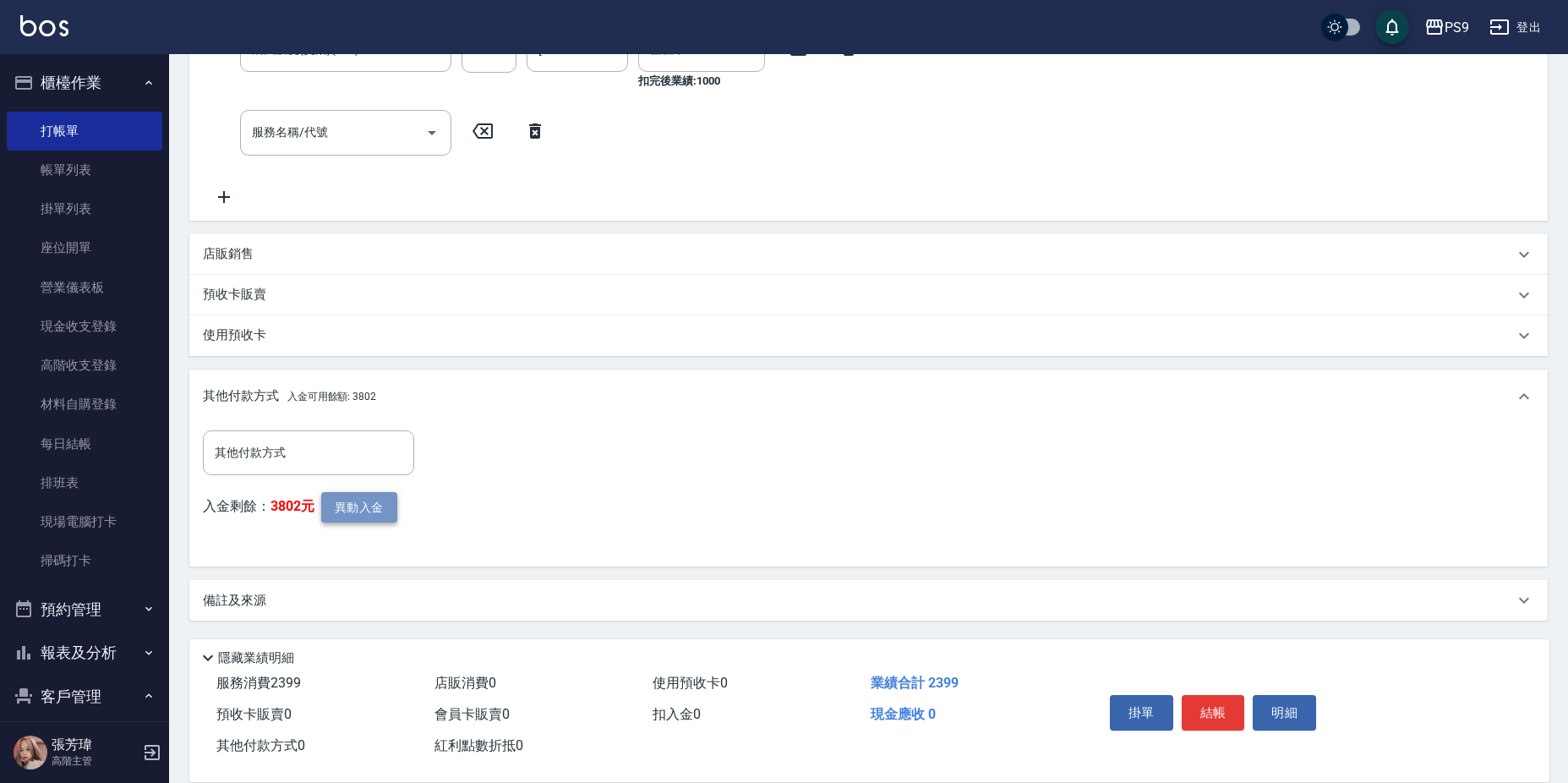
click at [349, 496] on button "異動入金" at bounding box center [359, 507] width 76 height 31
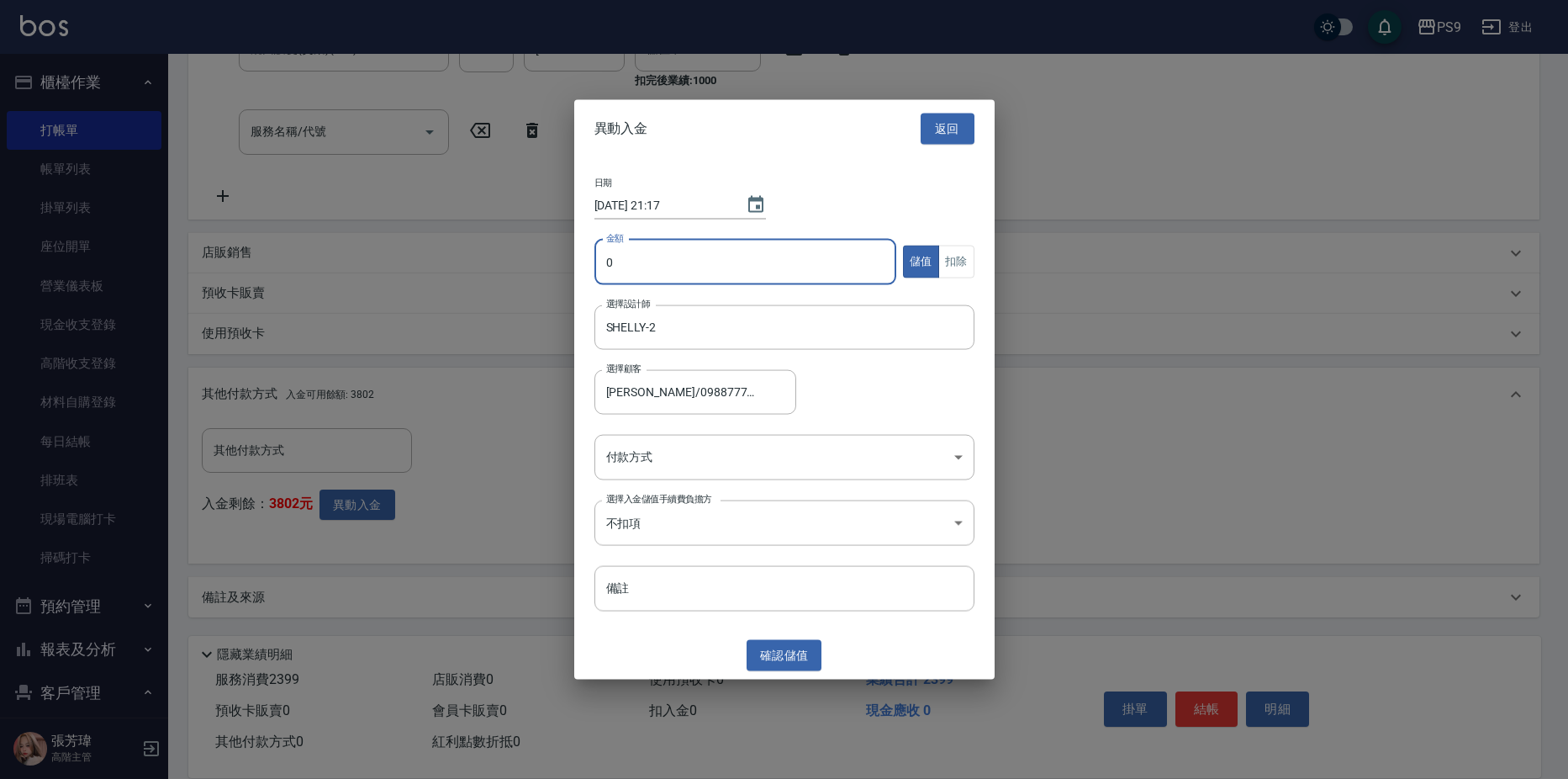
click at [747, 260] on input "0" at bounding box center [746, 262] width 303 height 45
type input "2399"
click at [961, 254] on button "扣除" at bounding box center [956, 262] width 36 height 33
click at [644, 460] on body "PS9 登出 櫃檯作業 打帳單 帳單列表 掛單列表 座位開單 營業儀表板 現金收支登錄 高階收支登錄 材料自購登錄 每日結帳 排班表 現場電腦打卡 掃碼打卡 …" at bounding box center [784, 194] width 1568 height 1170
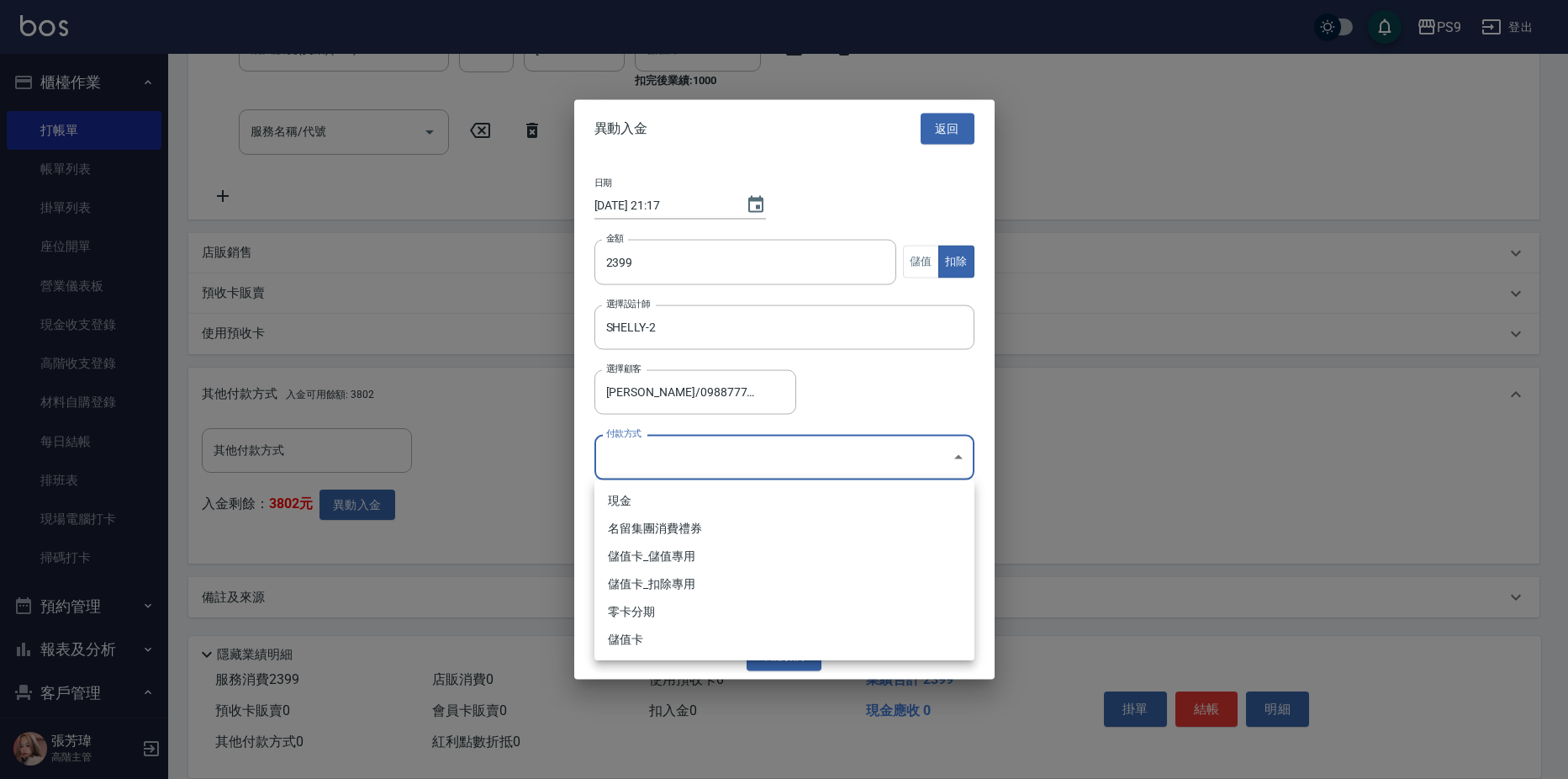
click at [646, 581] on li "儲值卡_扣除專用" at bounding box center [784, 583] width 380 height 27
type input "儲值卡_扣除專用"
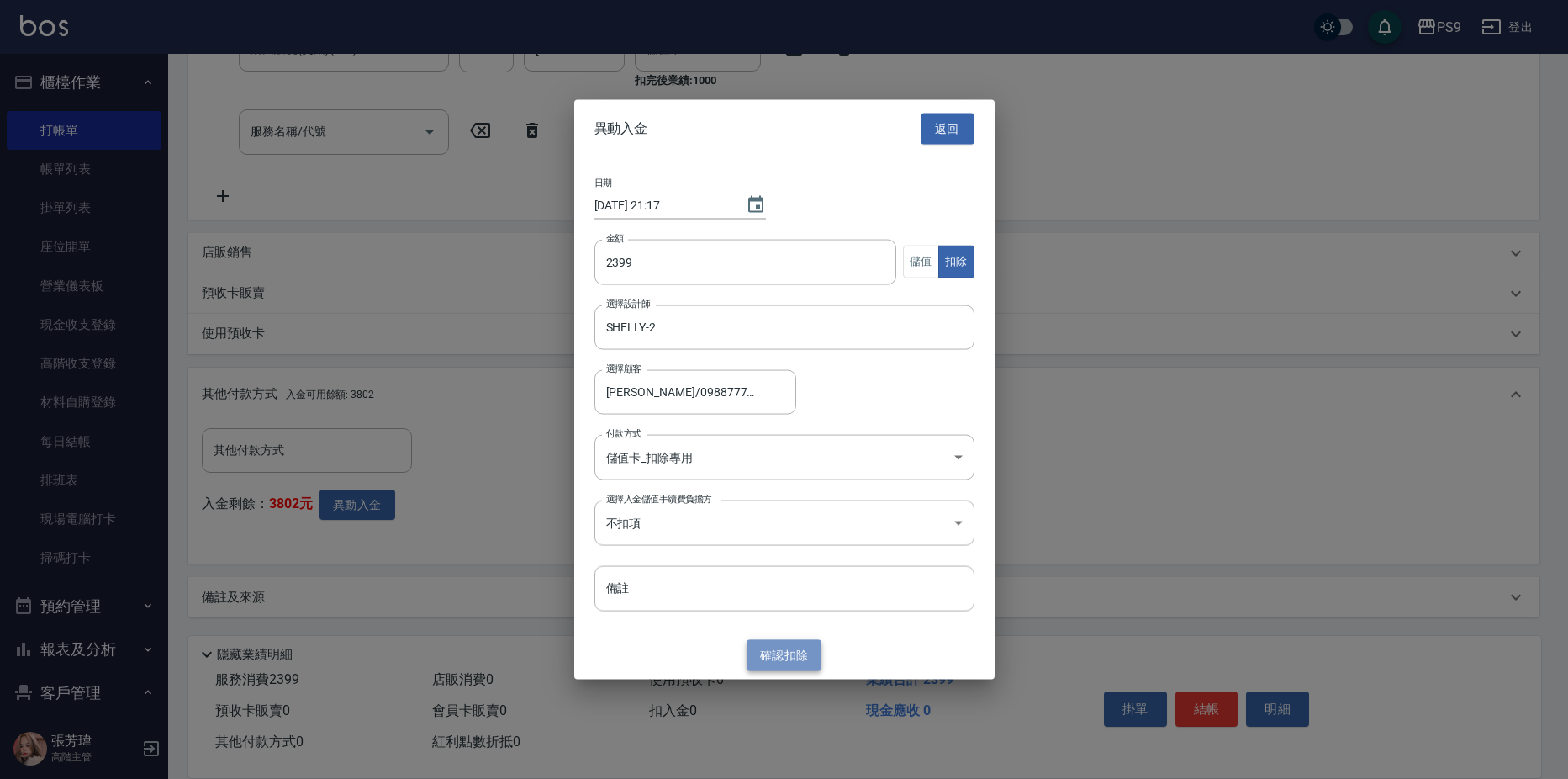
click at [788, 660] on button "確認 扣除" at bounding box center [784, 655] width 75 height 31
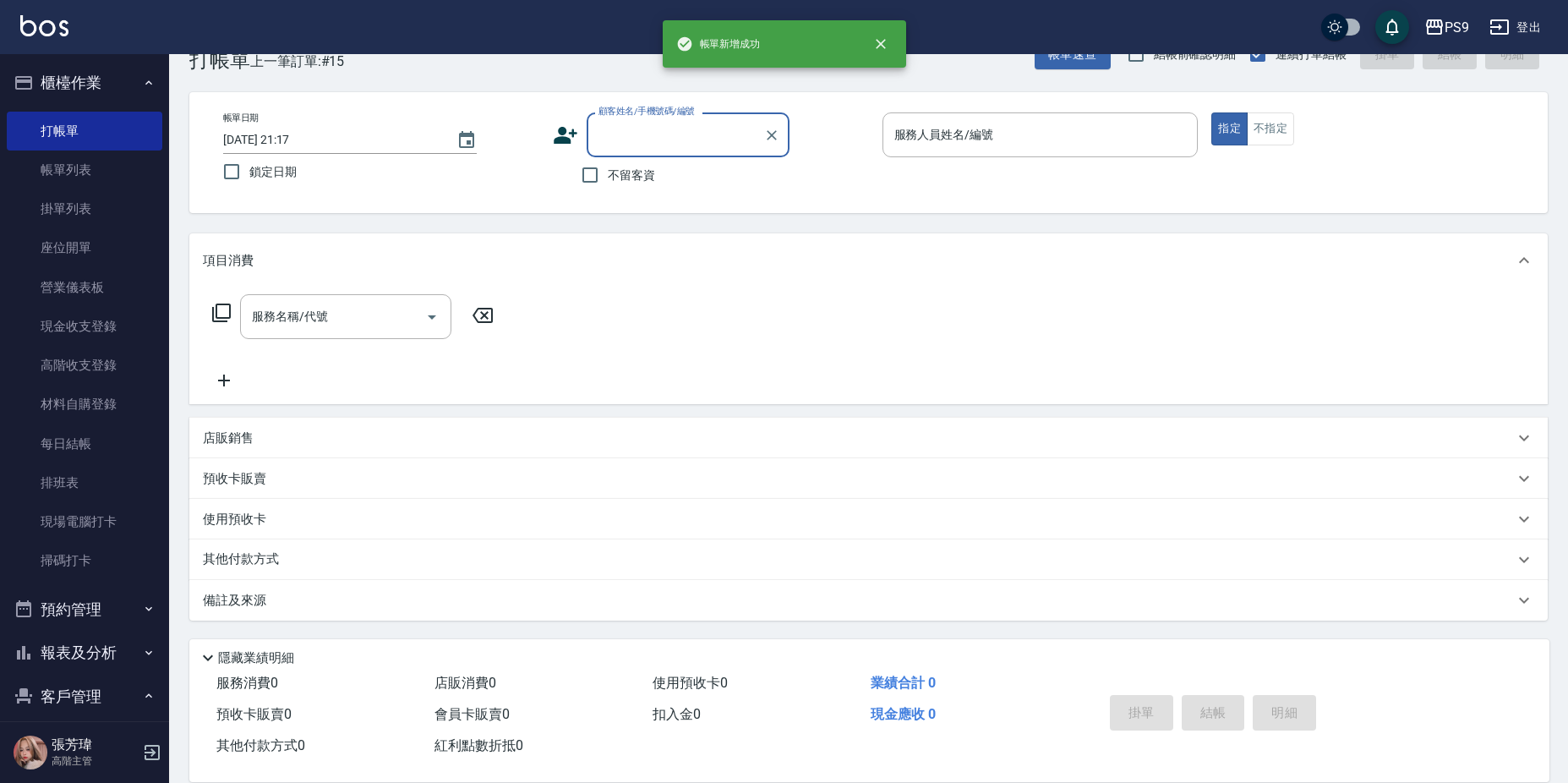
scroll to position [0, 0]
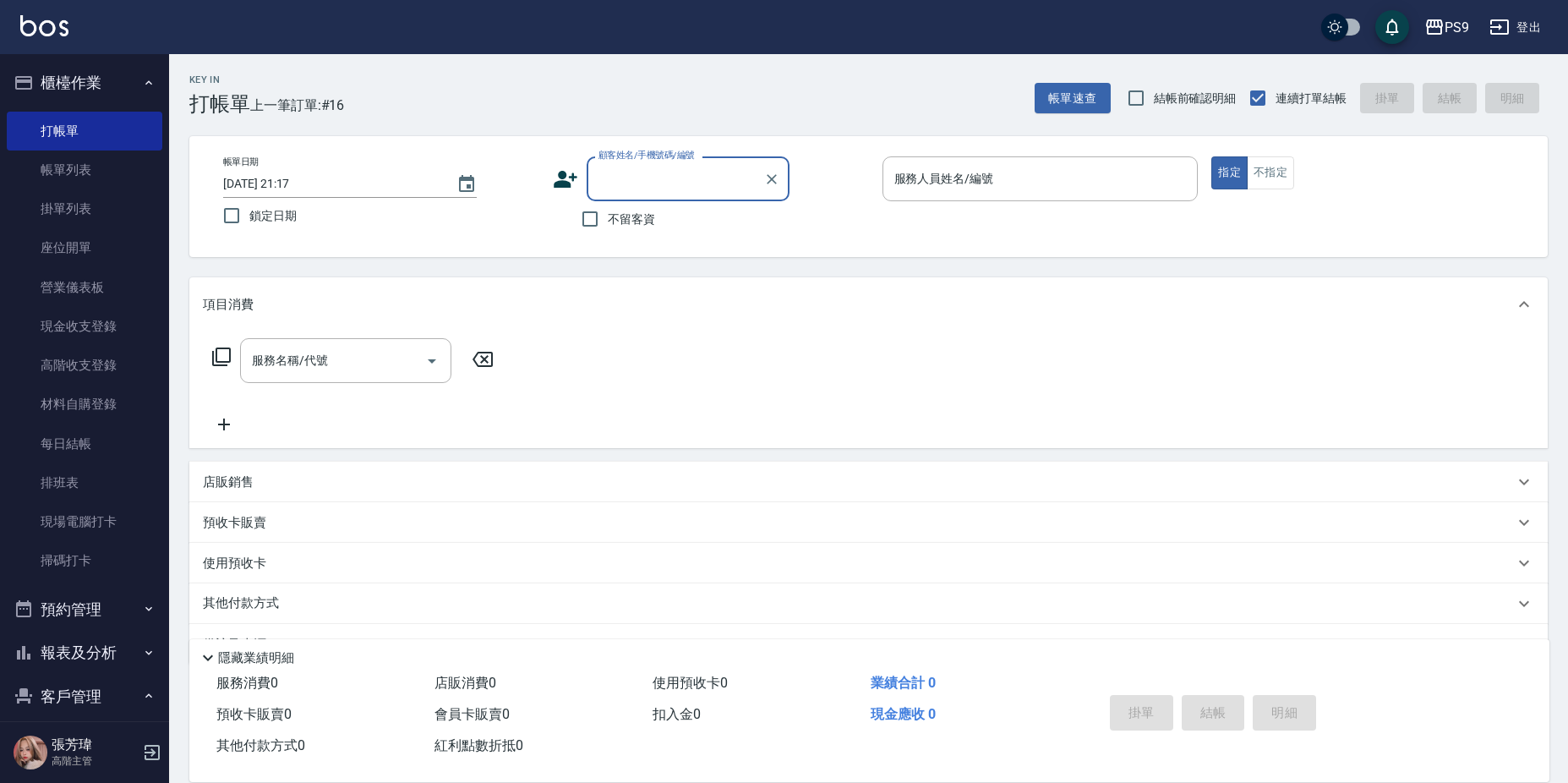
drag, startPoint x: 630, startPoint y: 224, endPoint x: 619, endPoint y: 231, distance: 13.0
click at [629, 225] on span "不留客資" at bounding box center [632, 219] width 47 height 18
click at [608, 225] on input "不留客資" at bounding box center [590, 219] width 36 height 36
checkbox input "true"
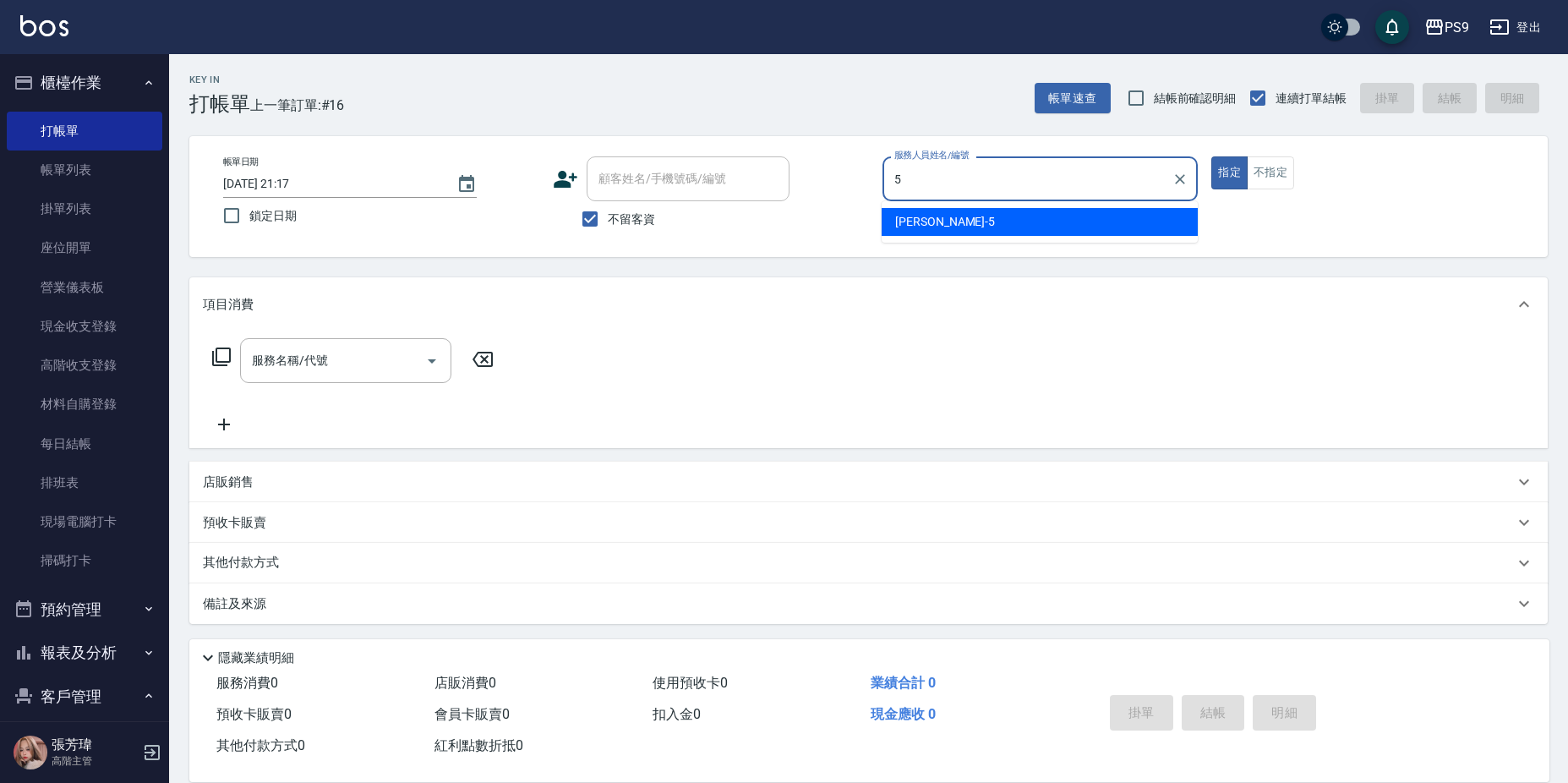
type input "NICK-5"
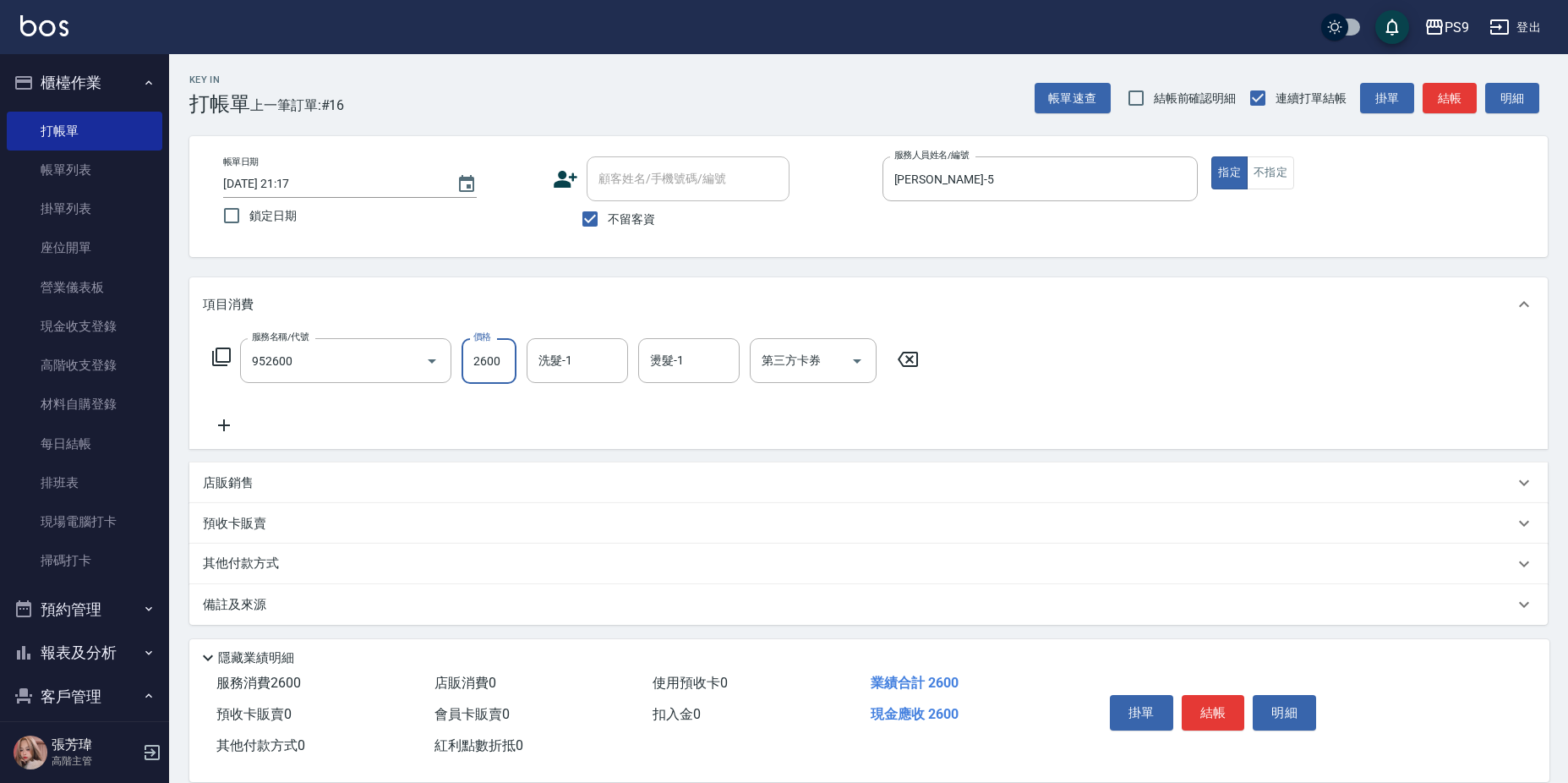
type input "過年-燙B(952600)"
type input "2500"
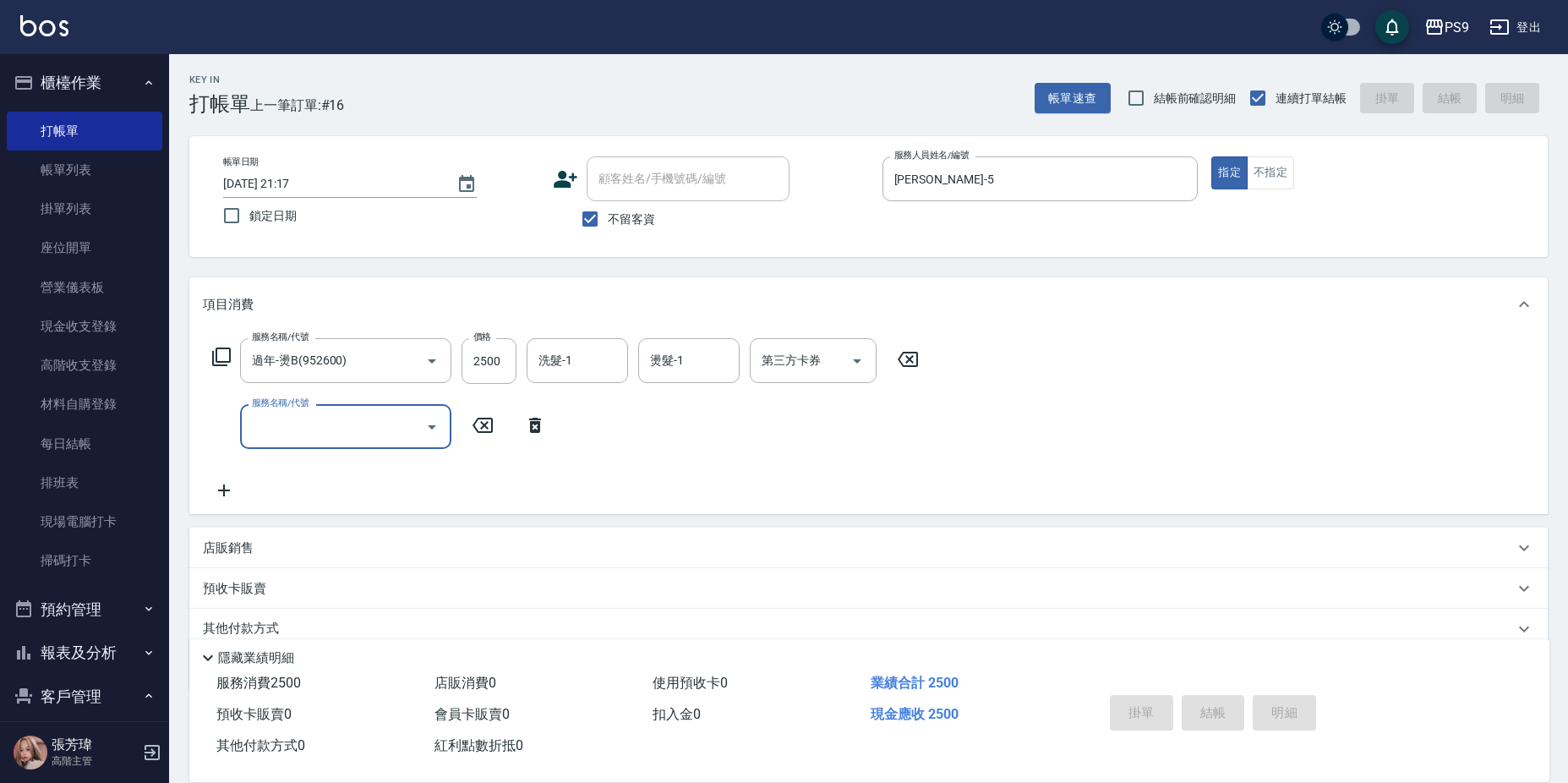
type input "2025/09/14 21:18"
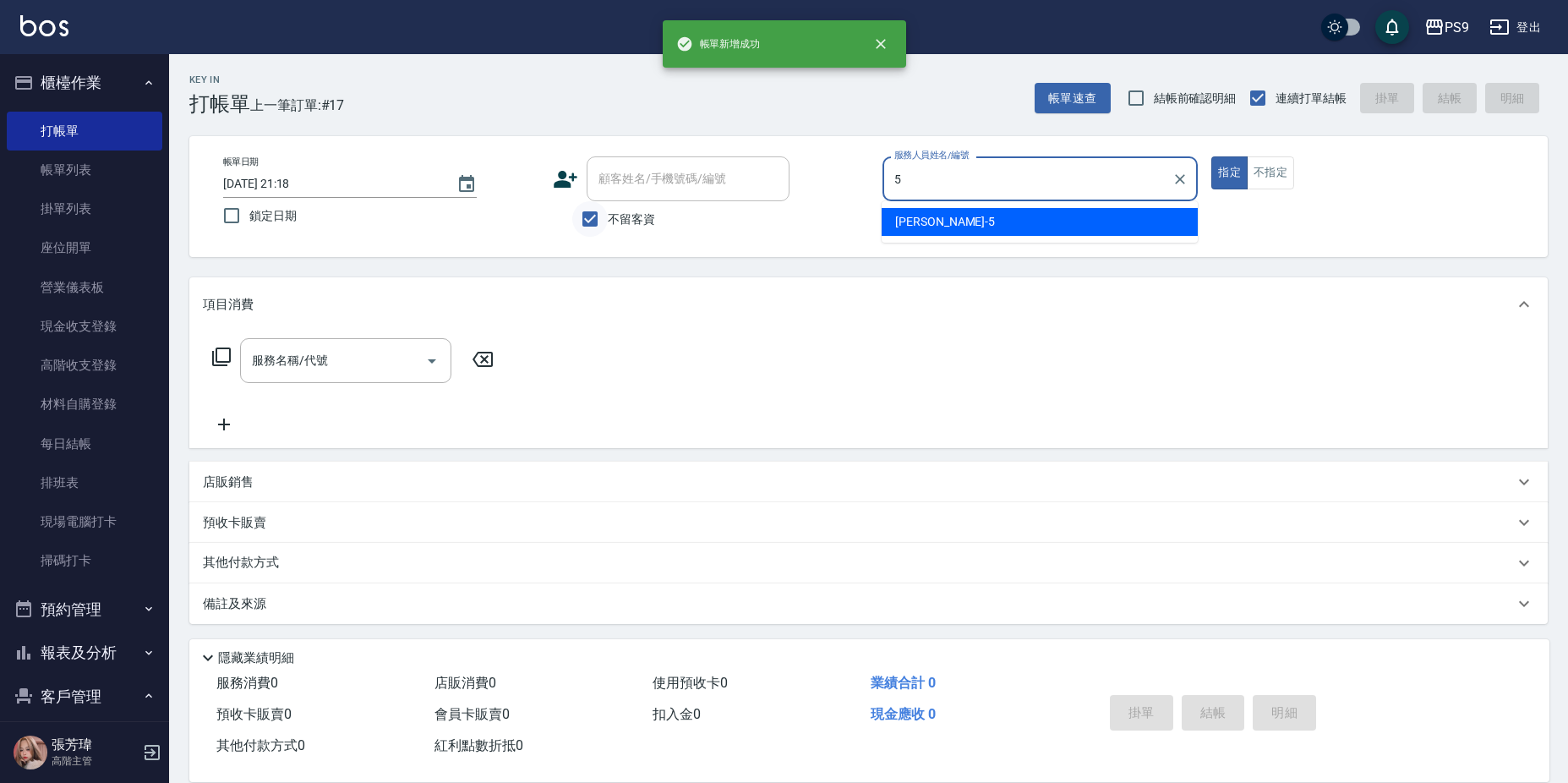
type input "NICK-5"
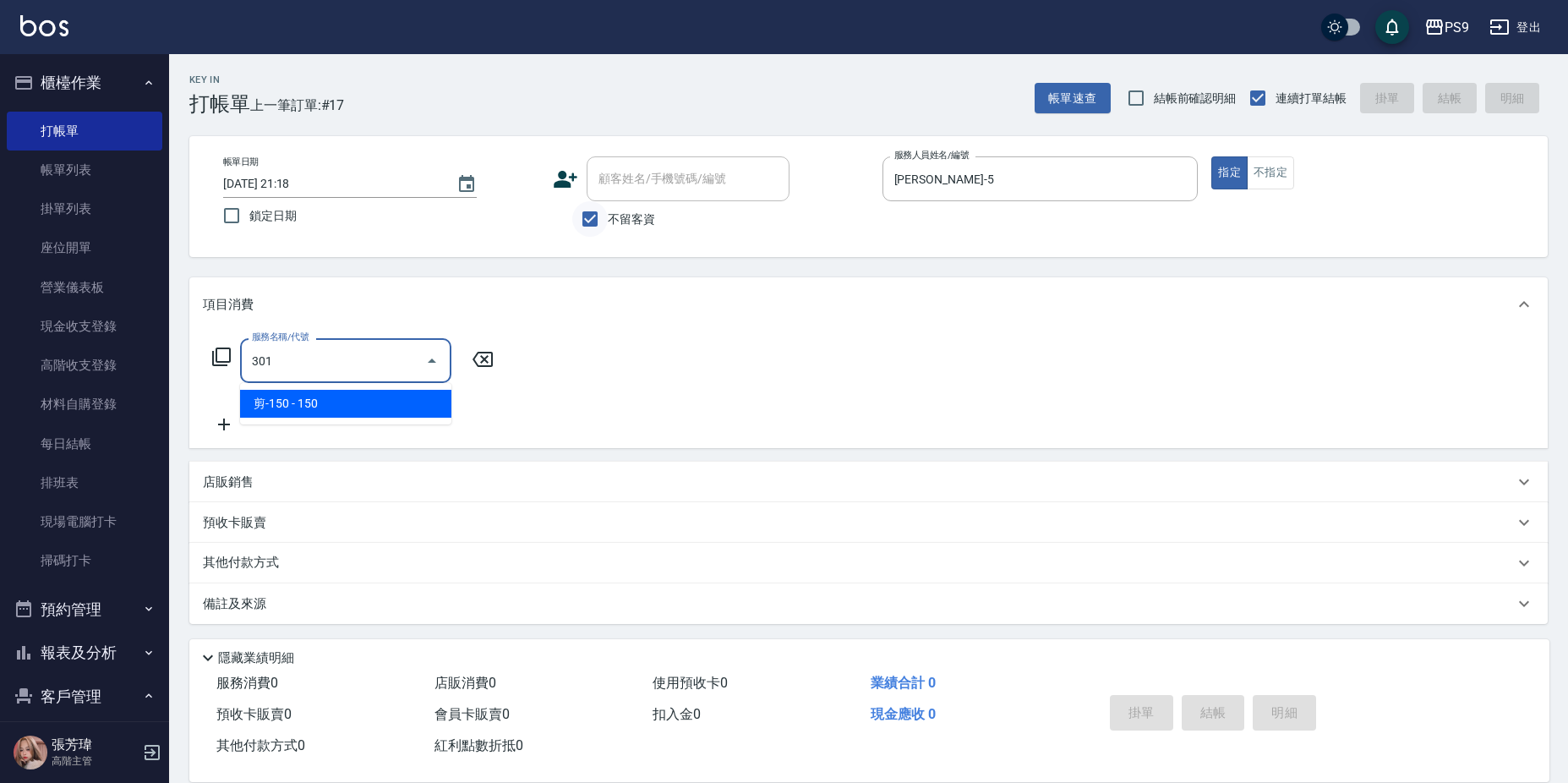
type input "剪-150(301)"
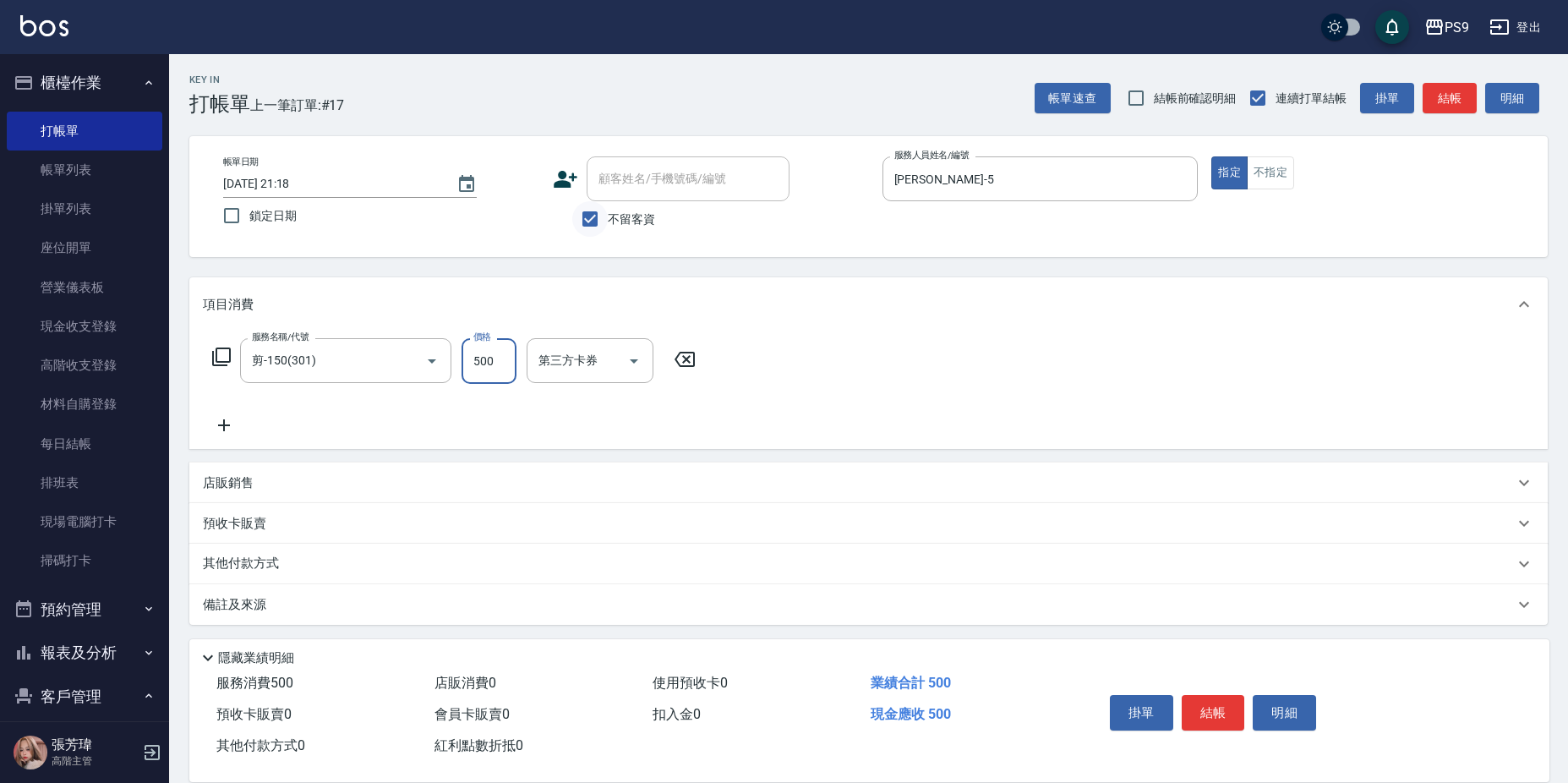
type input "500"
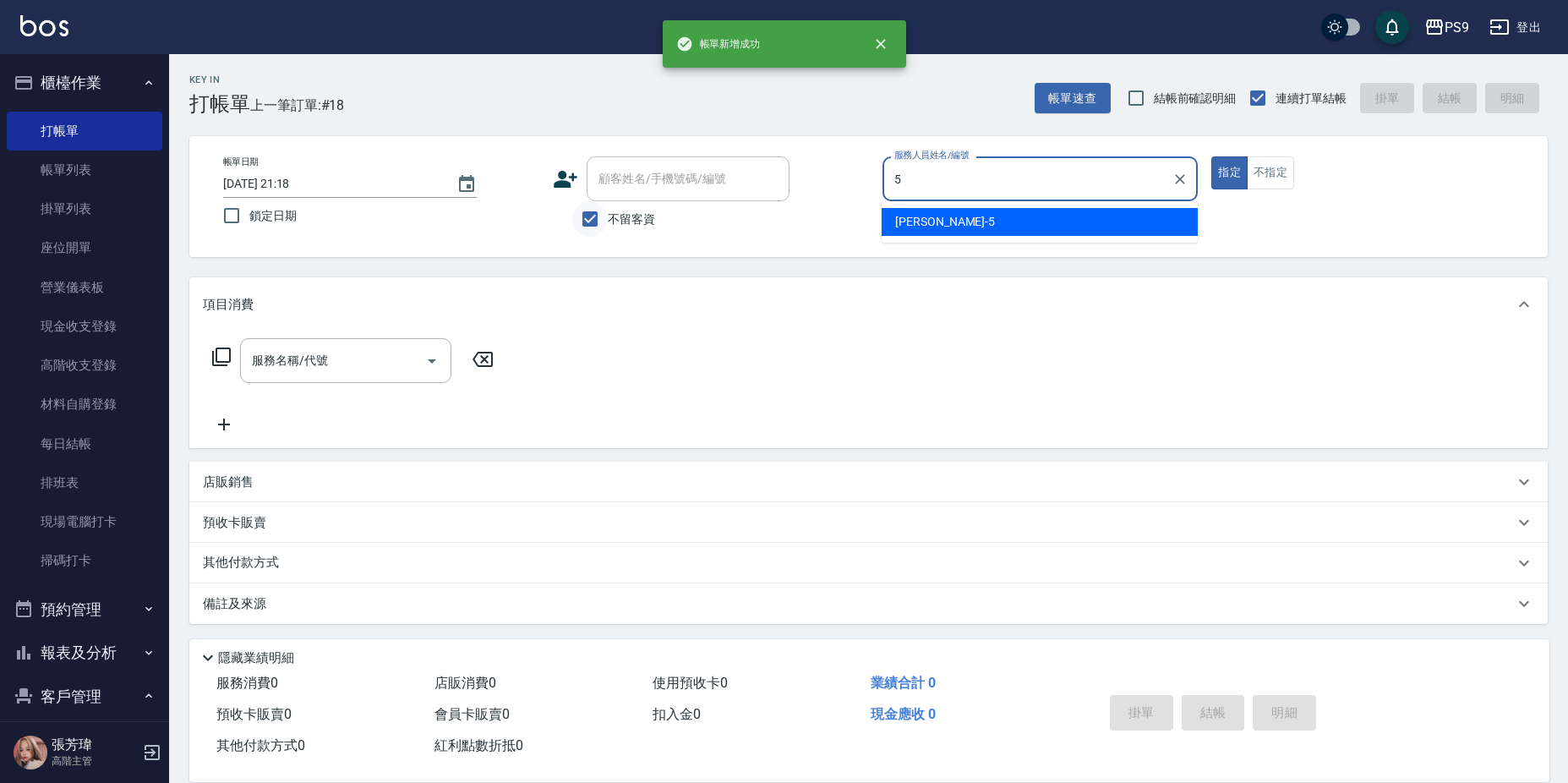
type input "NICK-5"
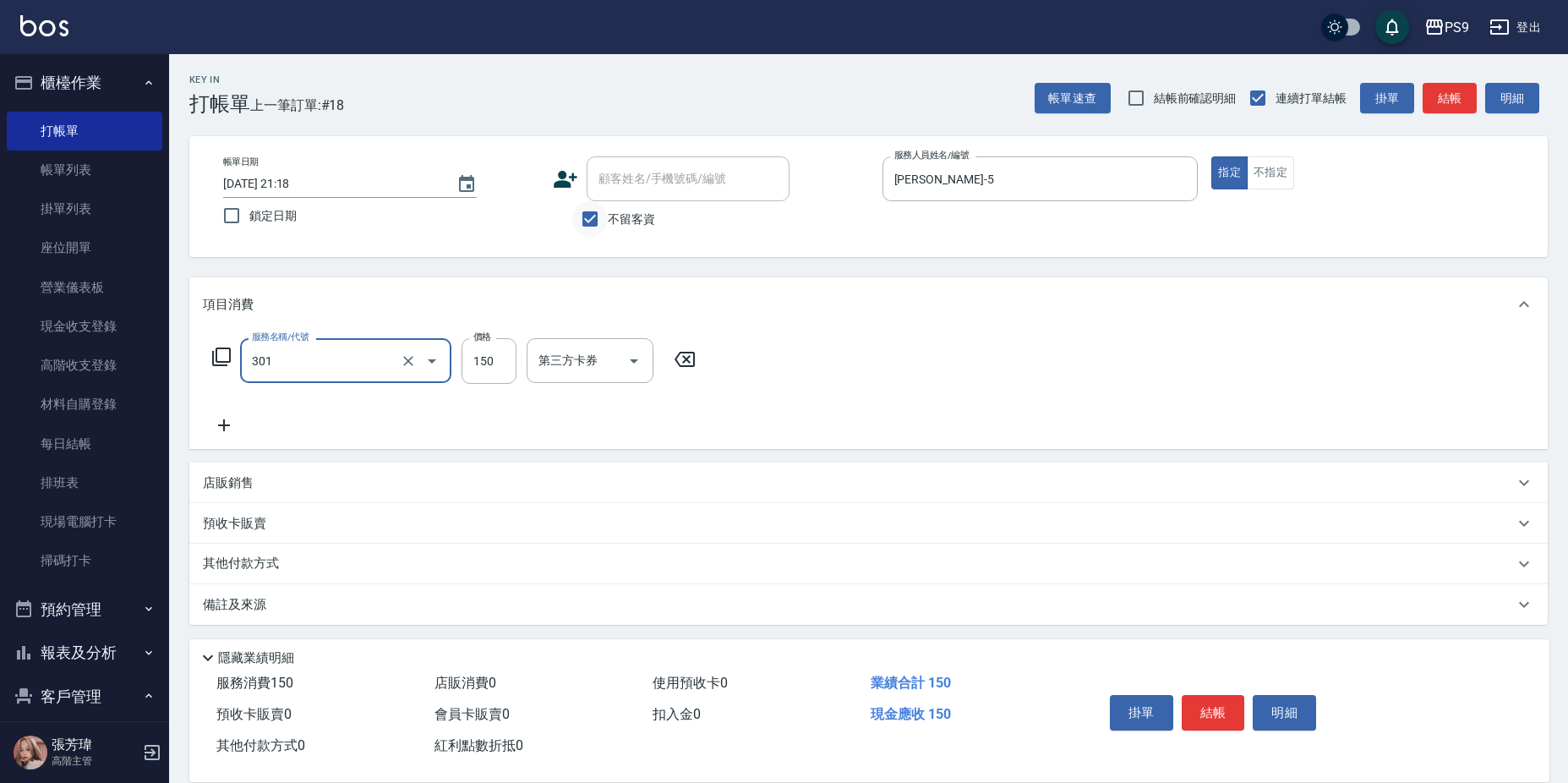
type input "剪-150(301)"
type input "500"
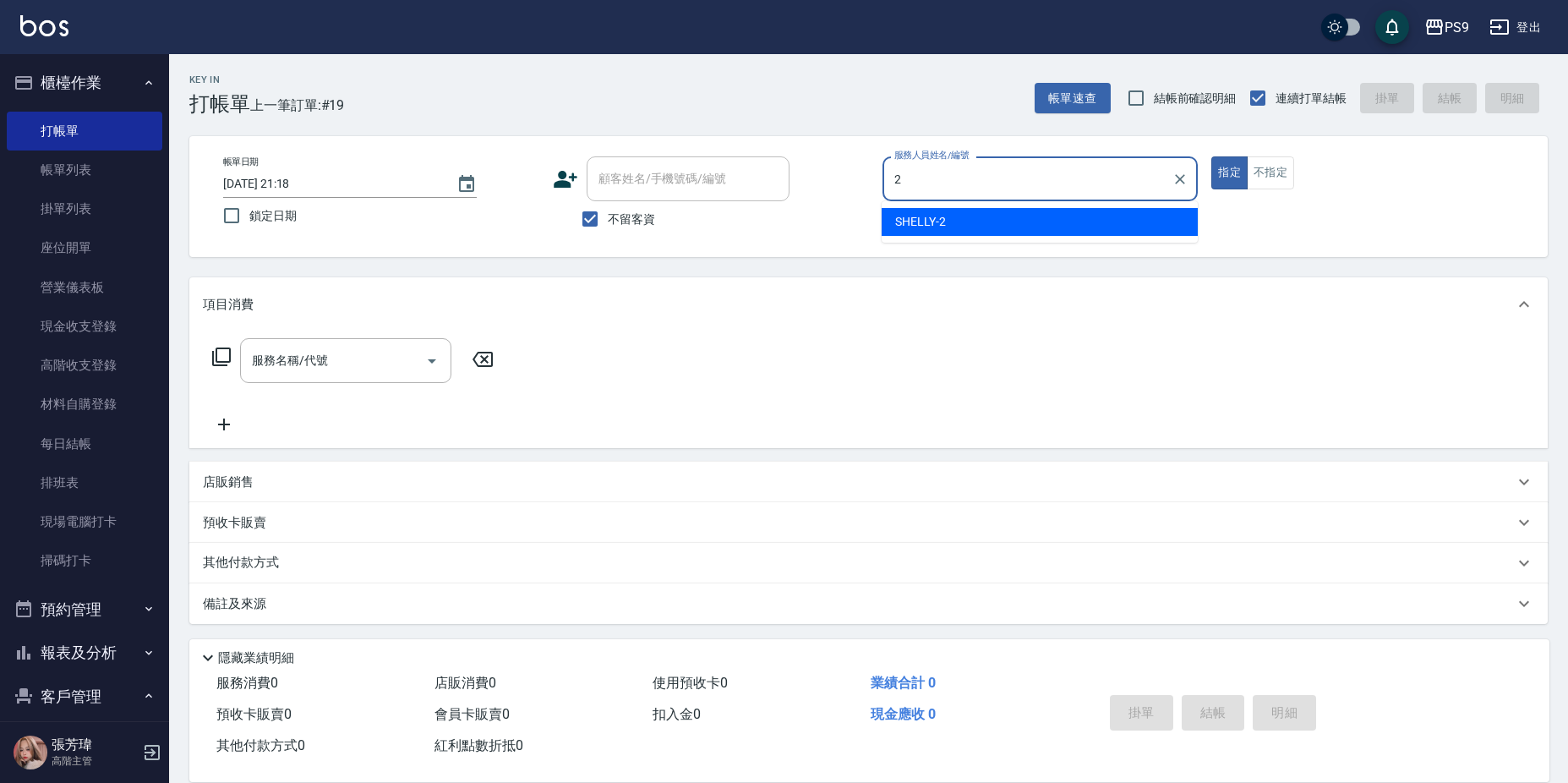
type input "SHELLY-2"
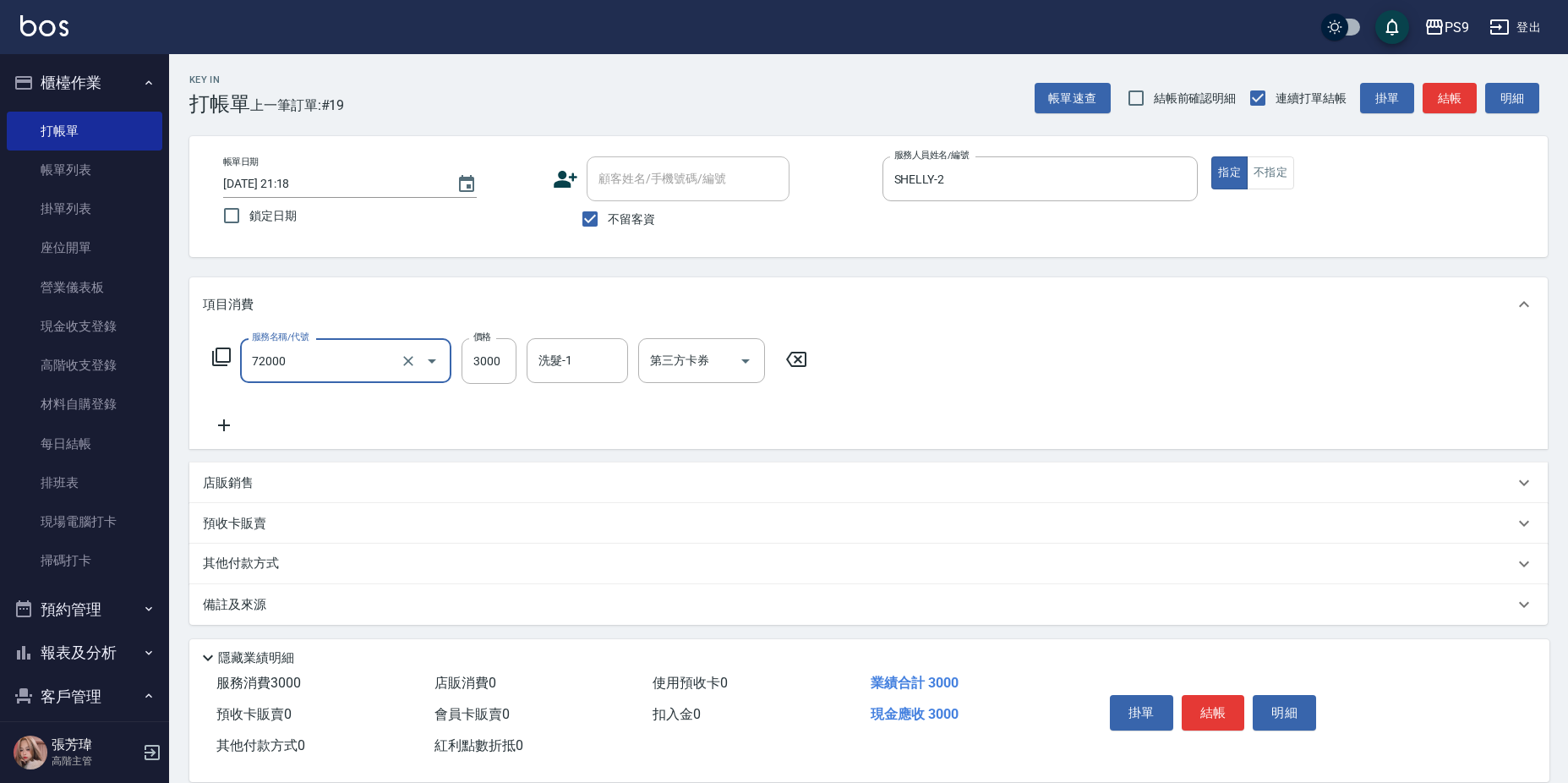
type input "接髮重整(72000)"
type input "洪瑀嬿-28"
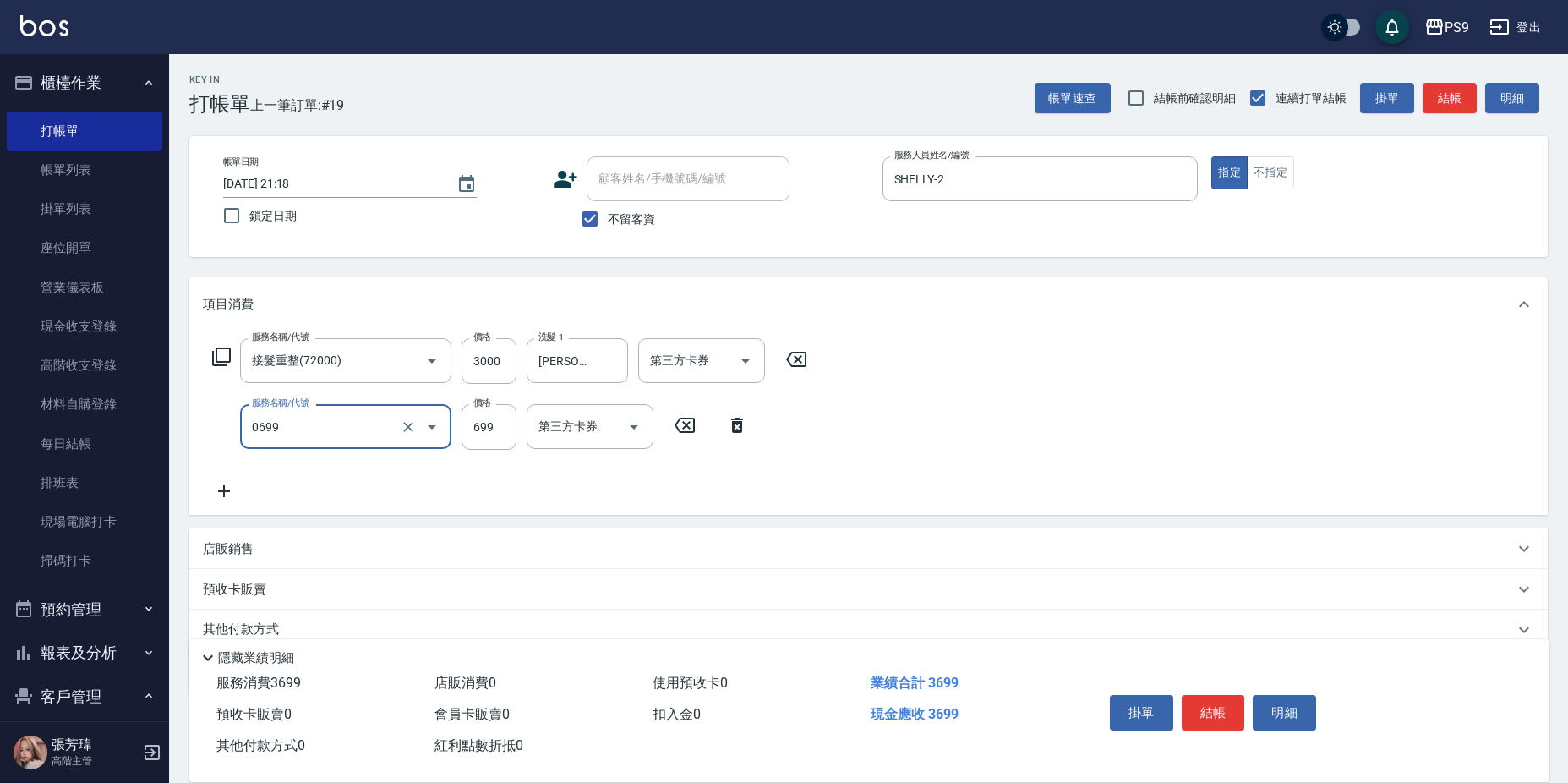
type input "699精油(0699)"
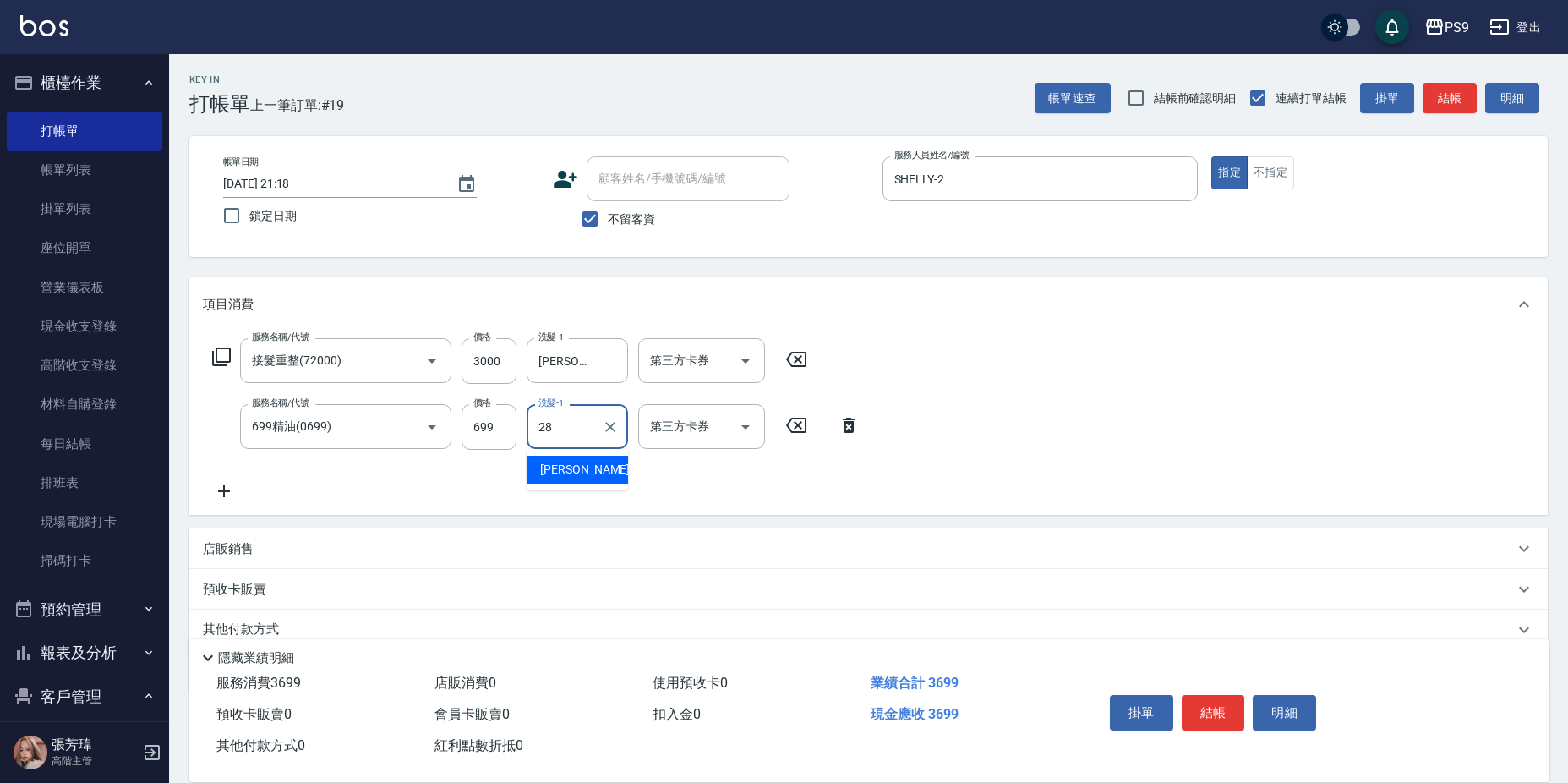
type input "洪瑀嬿-28"
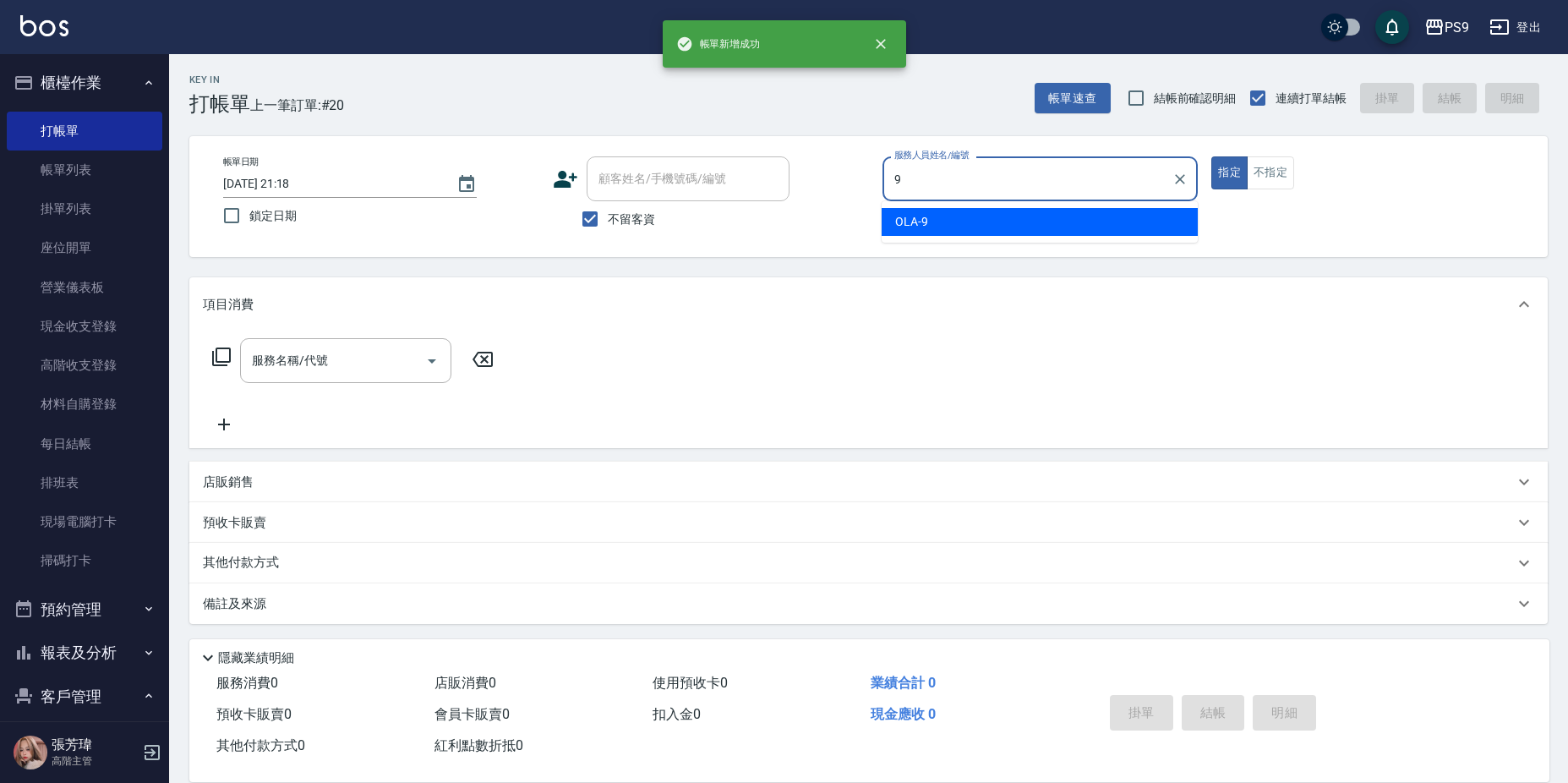
type input "OLA-9"
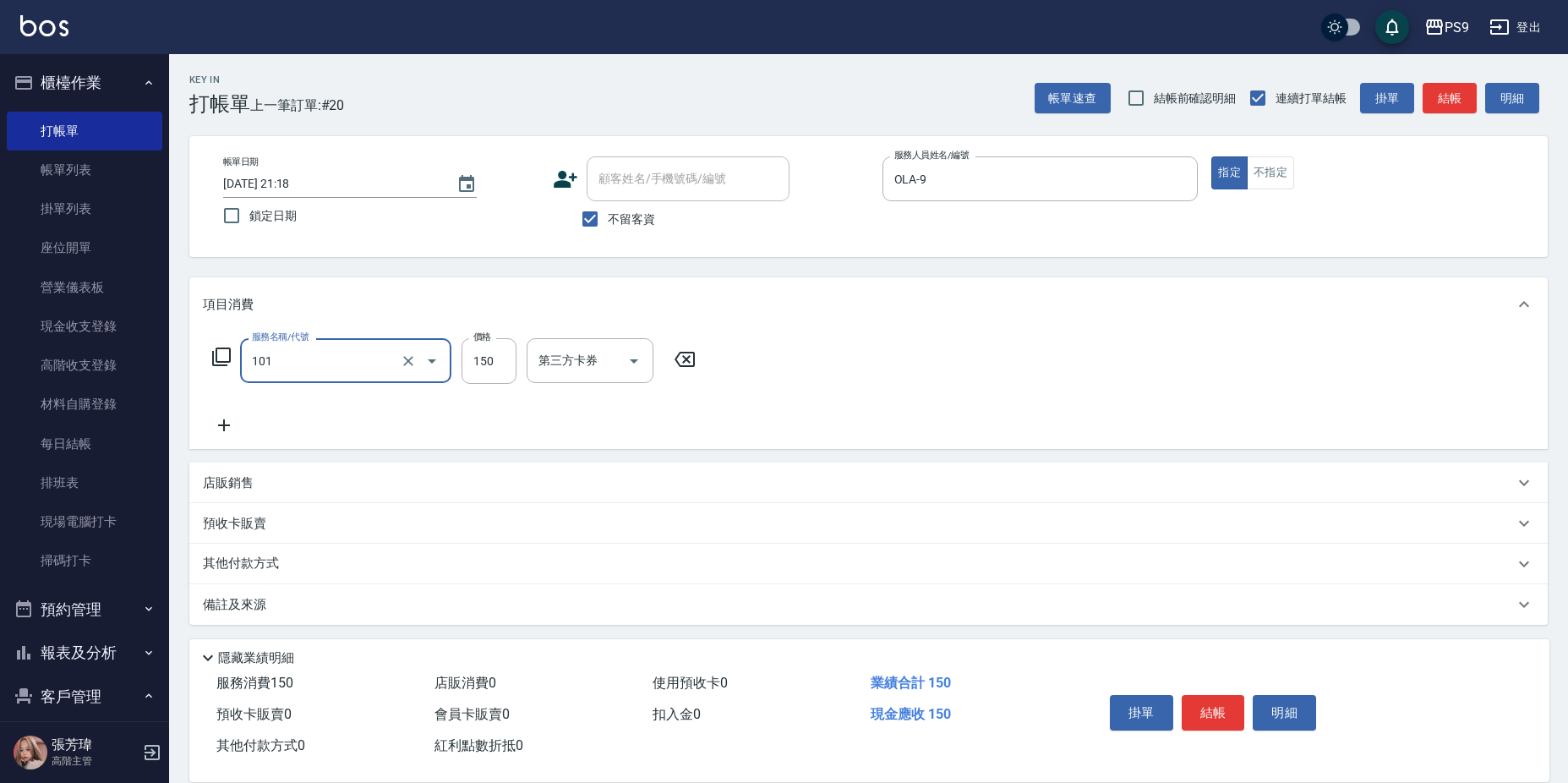
type input "洗髮(101)"
type input "150"
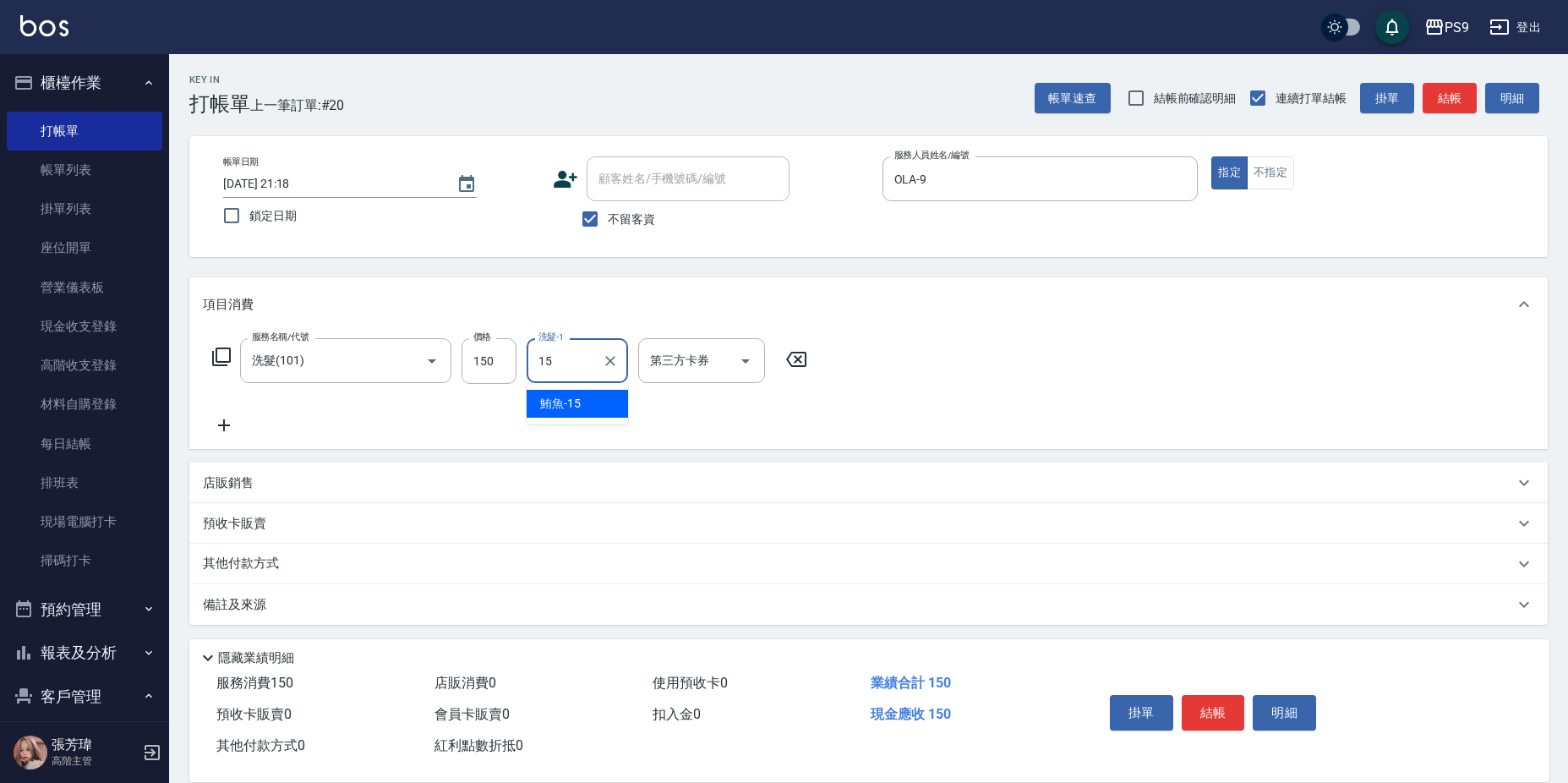
type input "鮪魚-15"
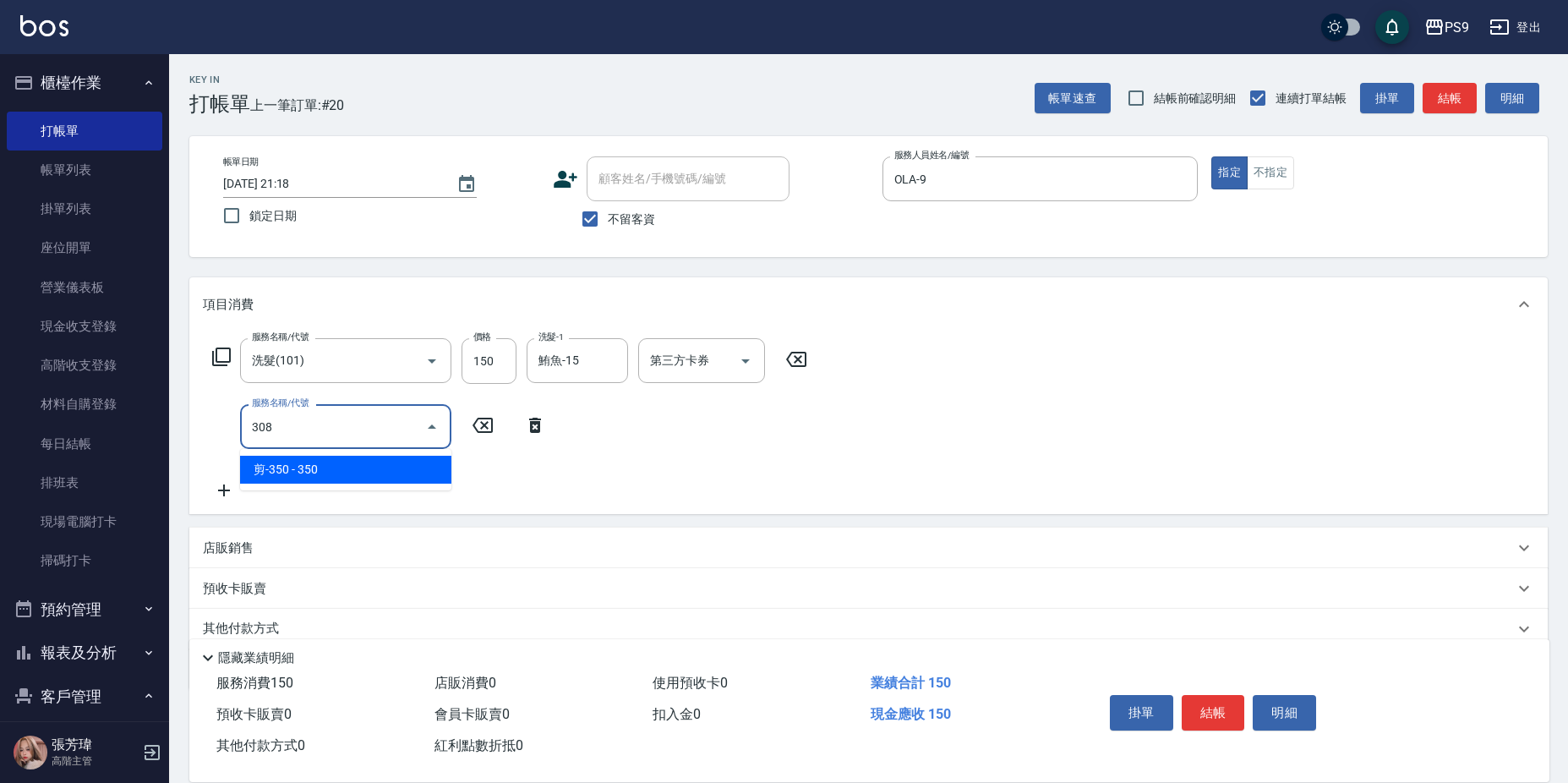
type input "剪-350(308)"
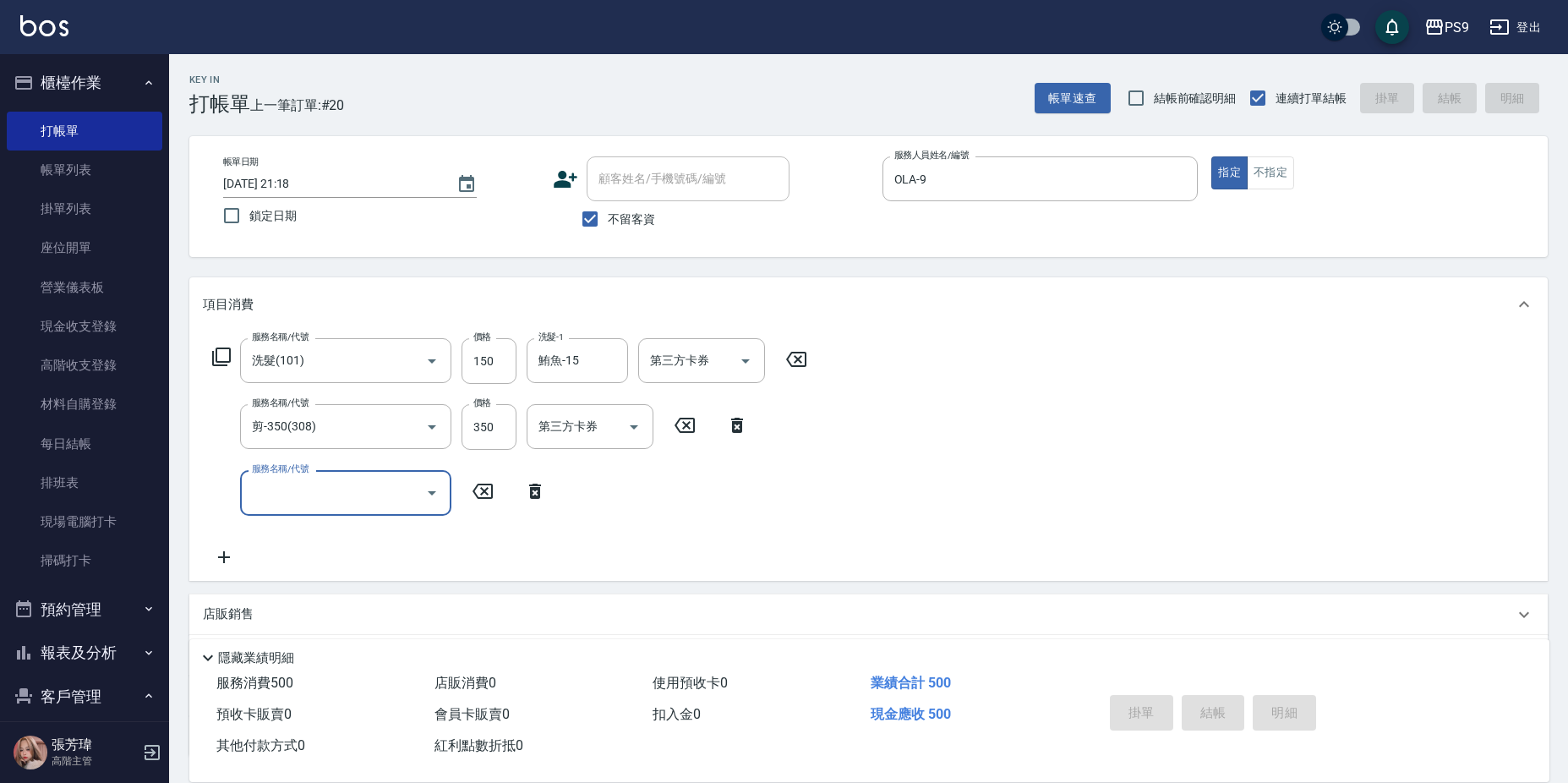
type input "2025/09/14 21:19"
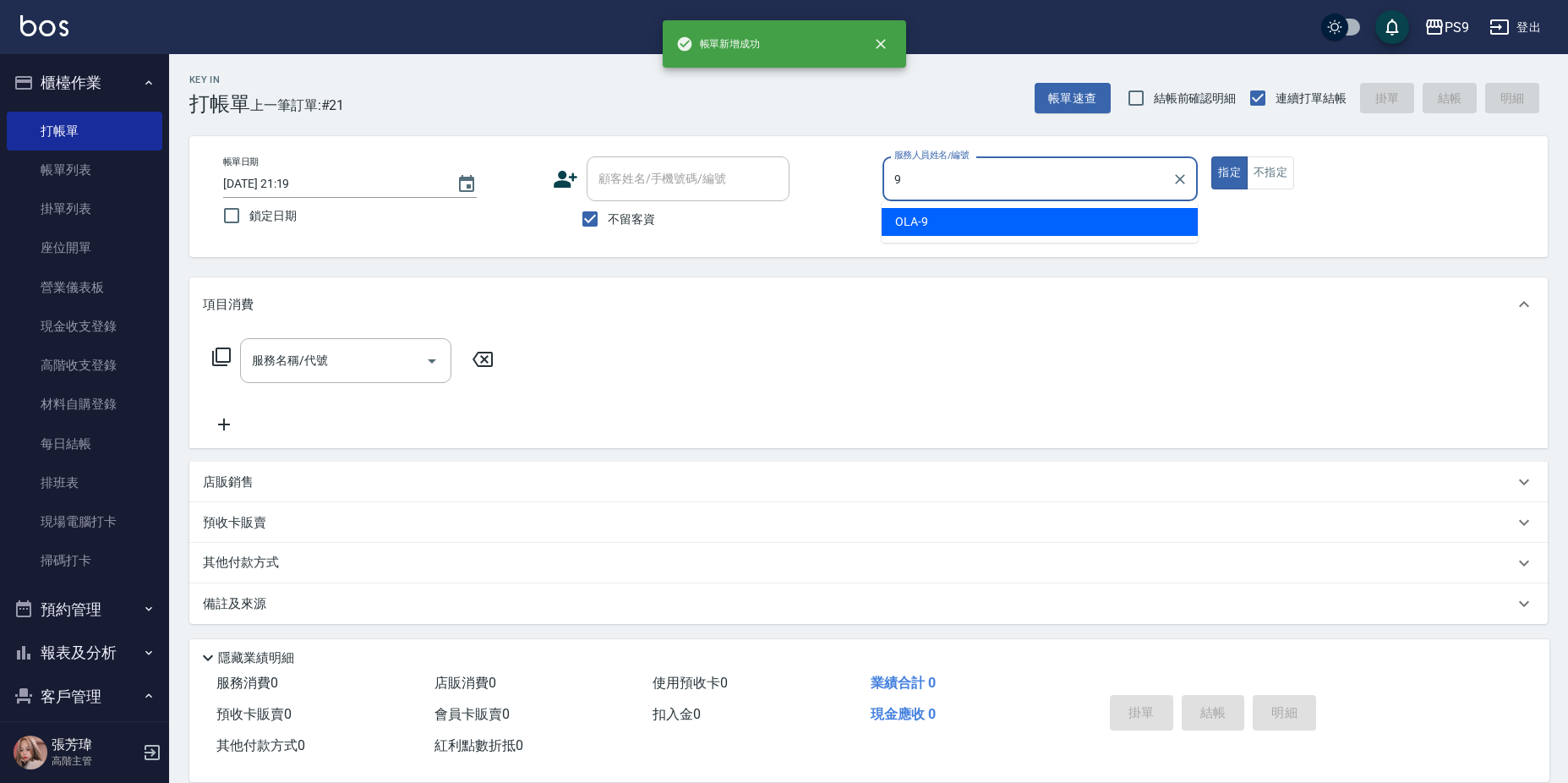
type input "OLA-9"
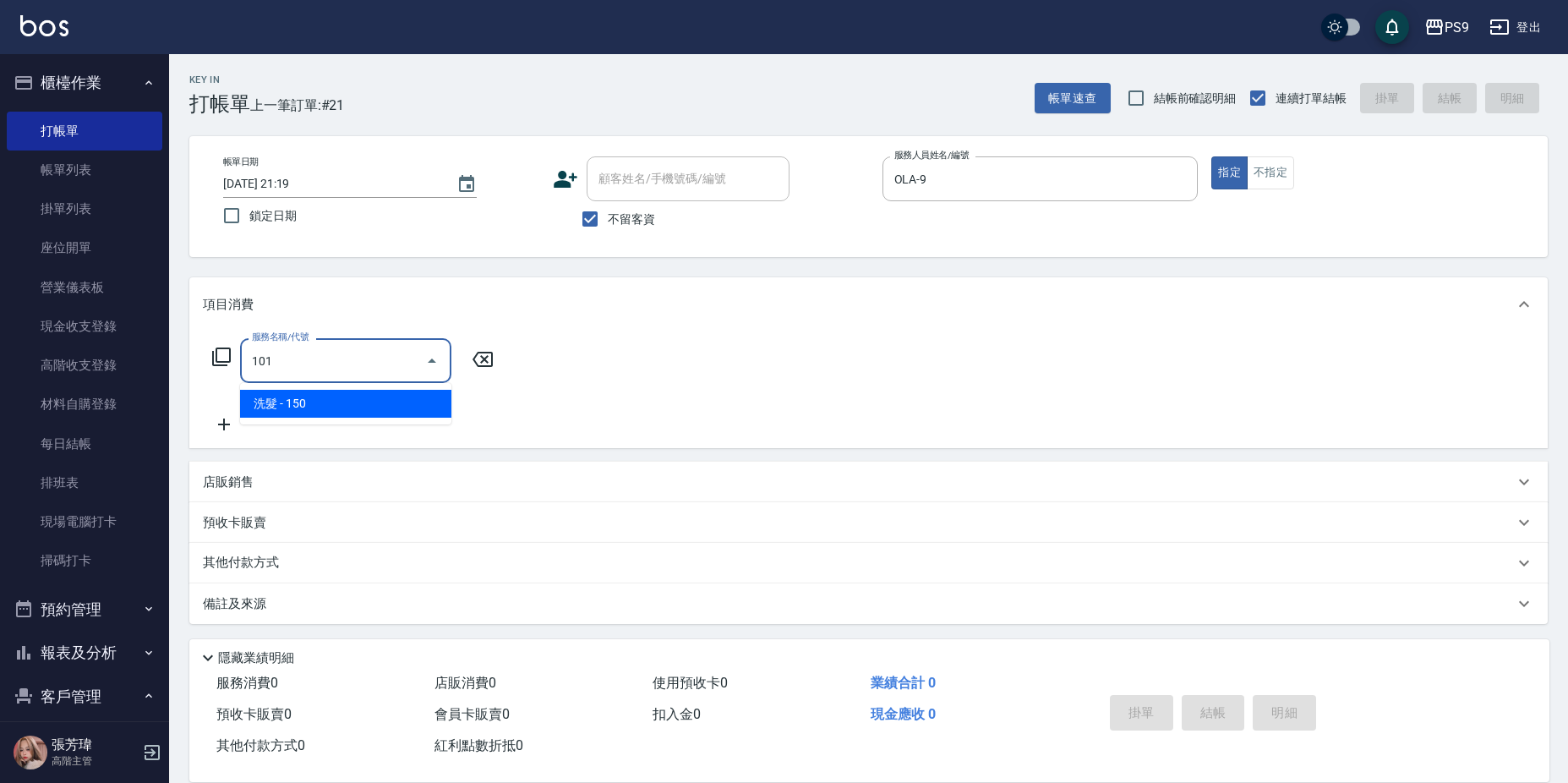
type input "洗髮(101)"
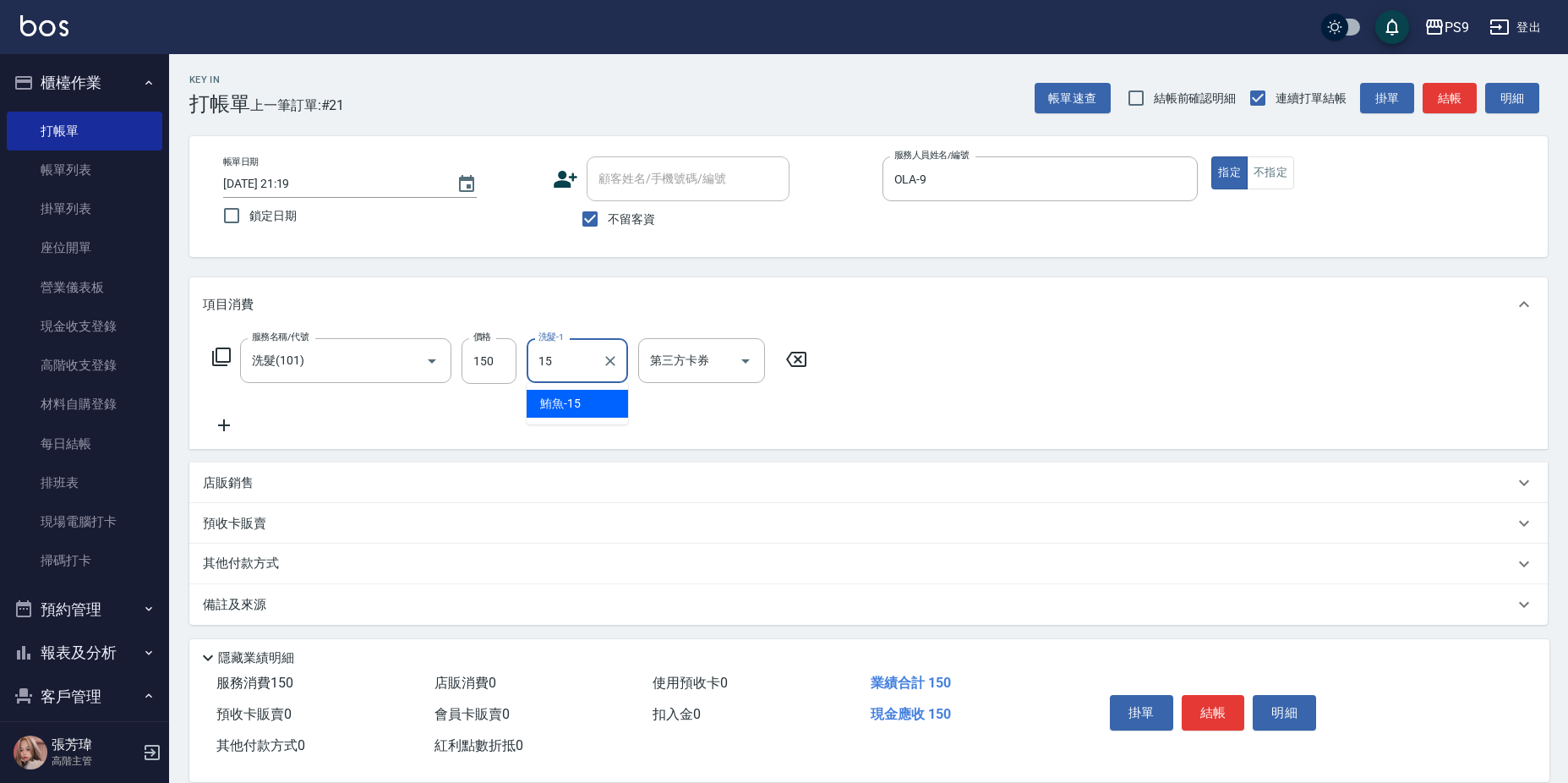
type input "鮪魚-15"
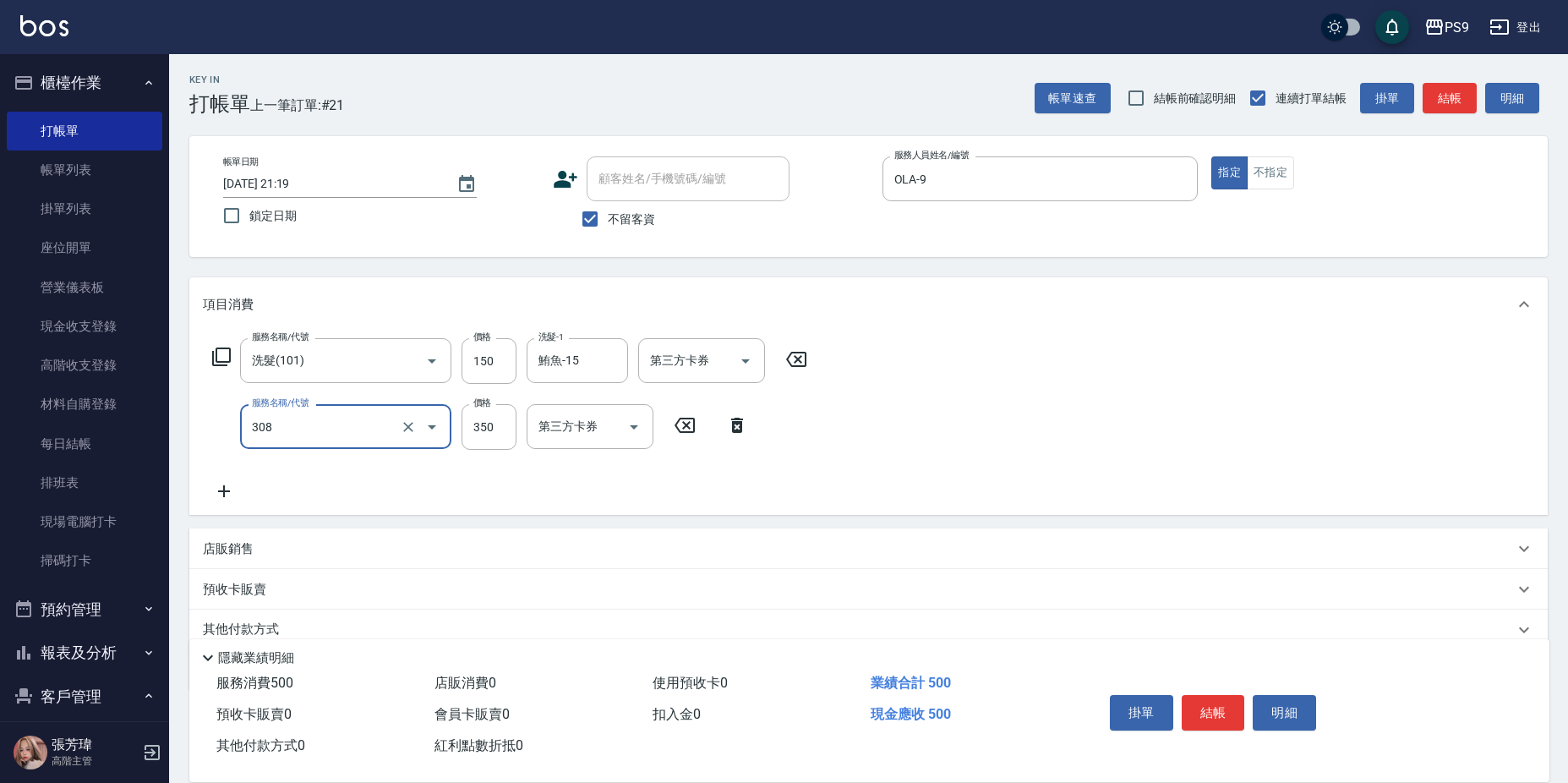
type input "剪-350(308)"
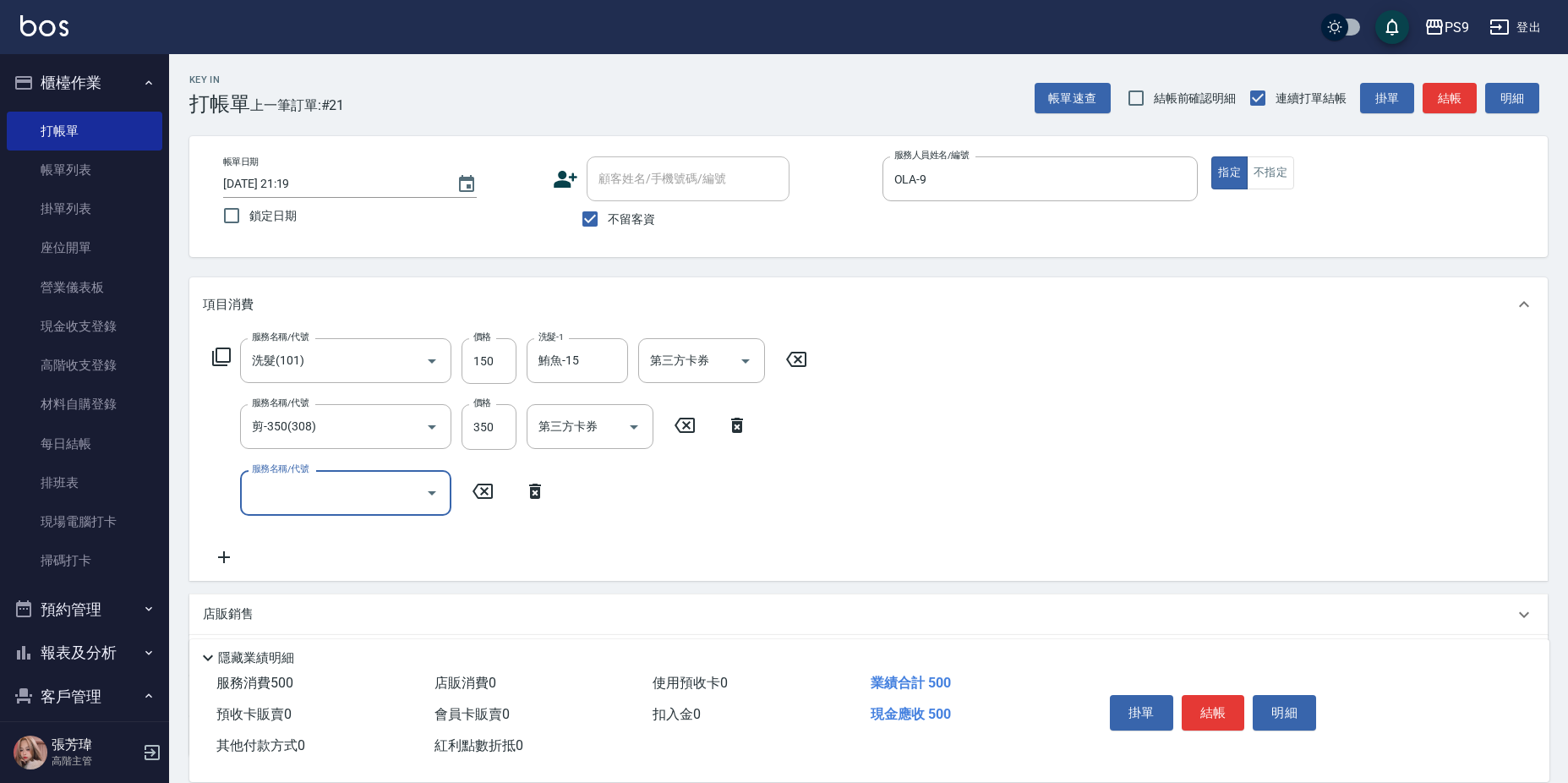
type input "5"
type input "染髮1000(21000)"
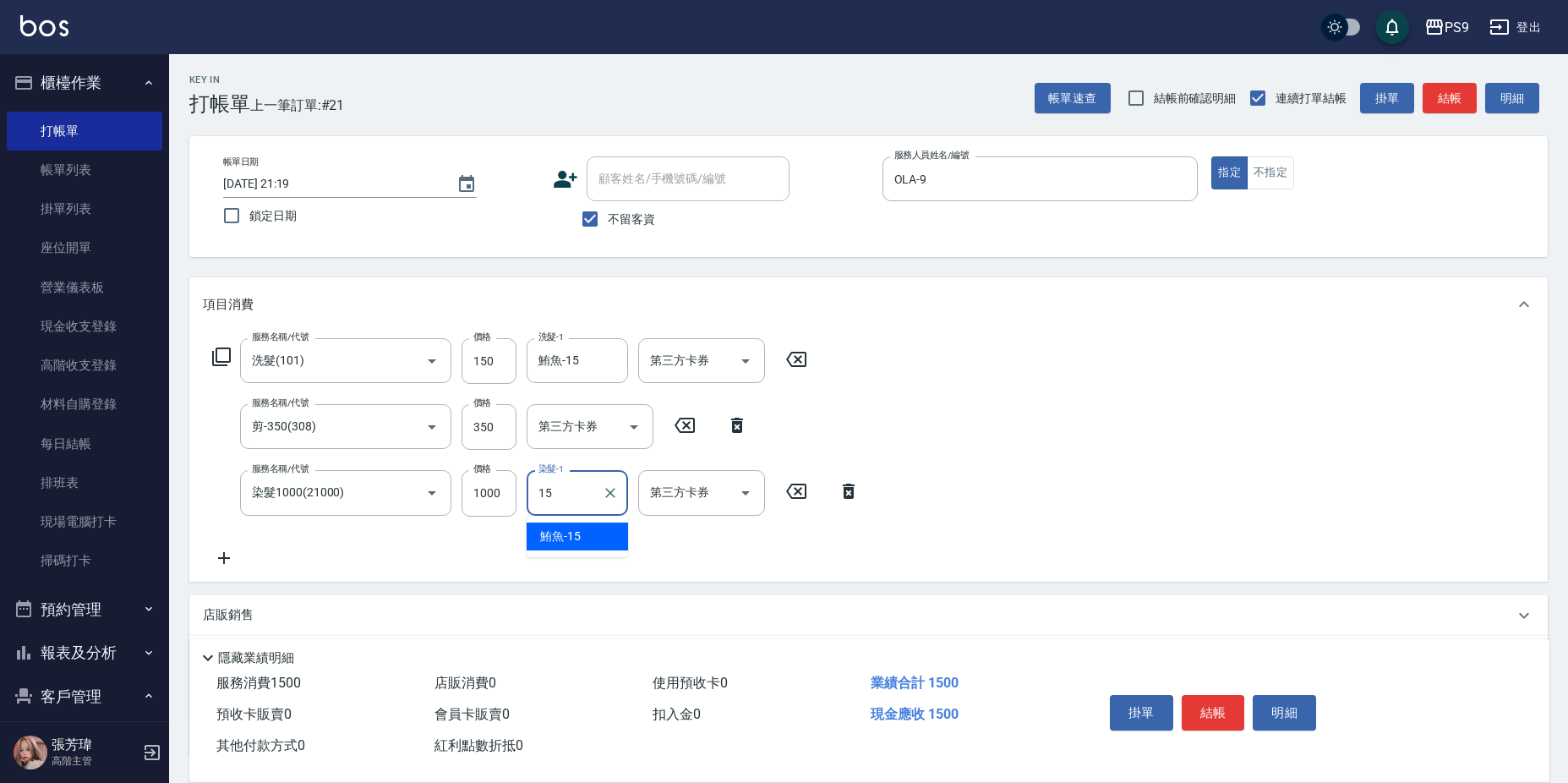
type input "鮪魚-15"
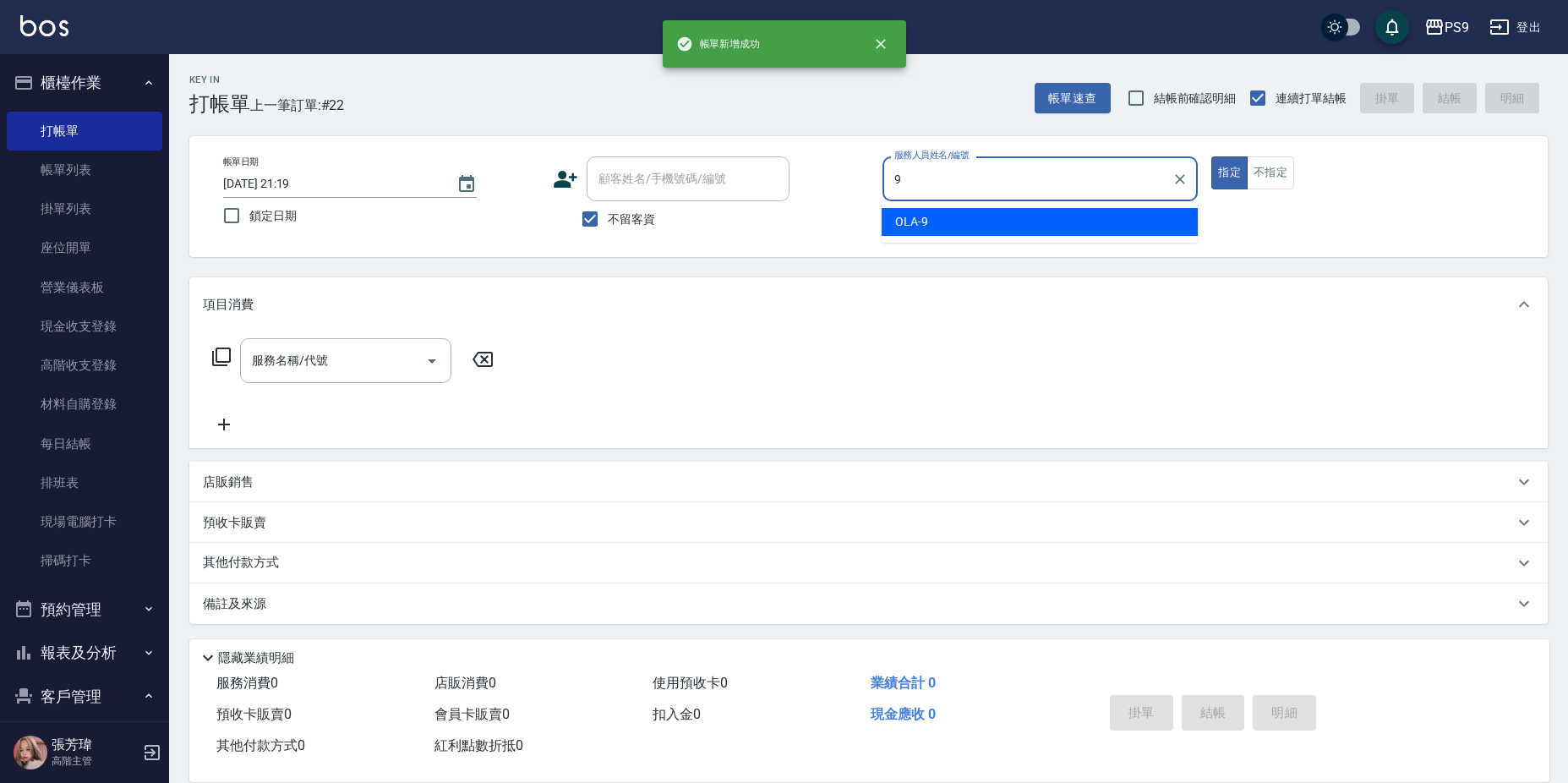
type input "OLA-9"
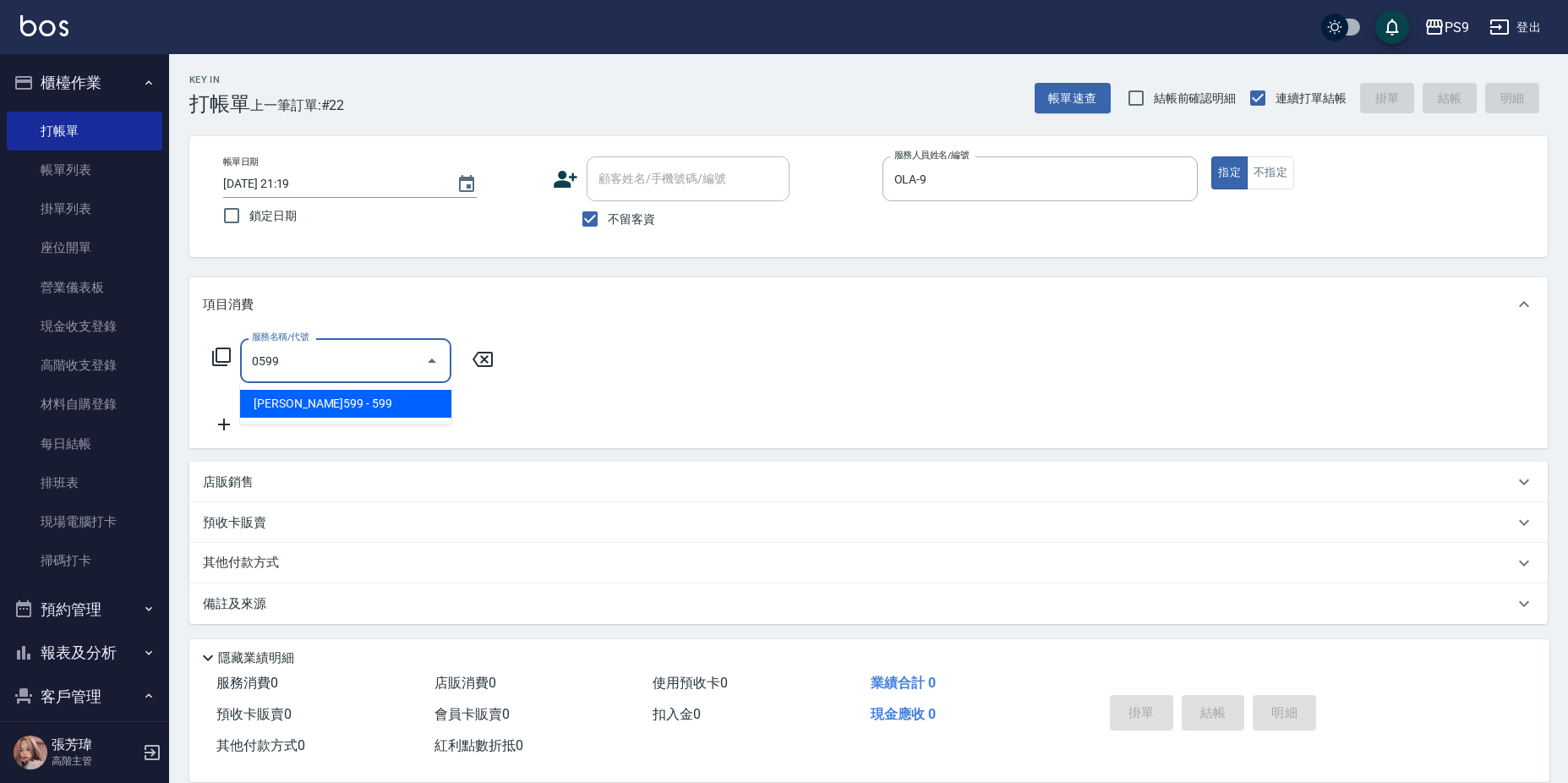
type input "伊黛莉599(0599)"
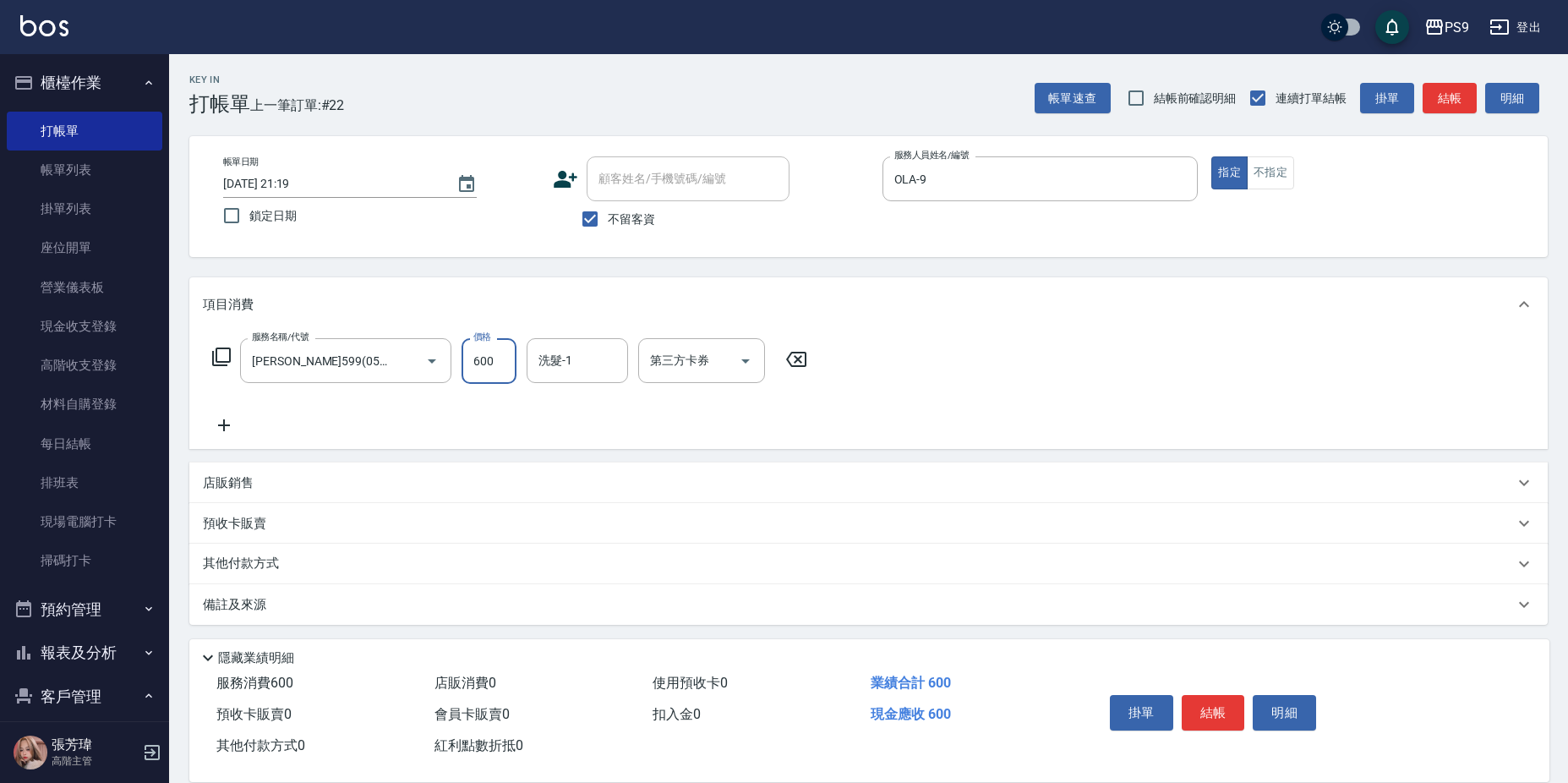
type input "600"
type input "125"
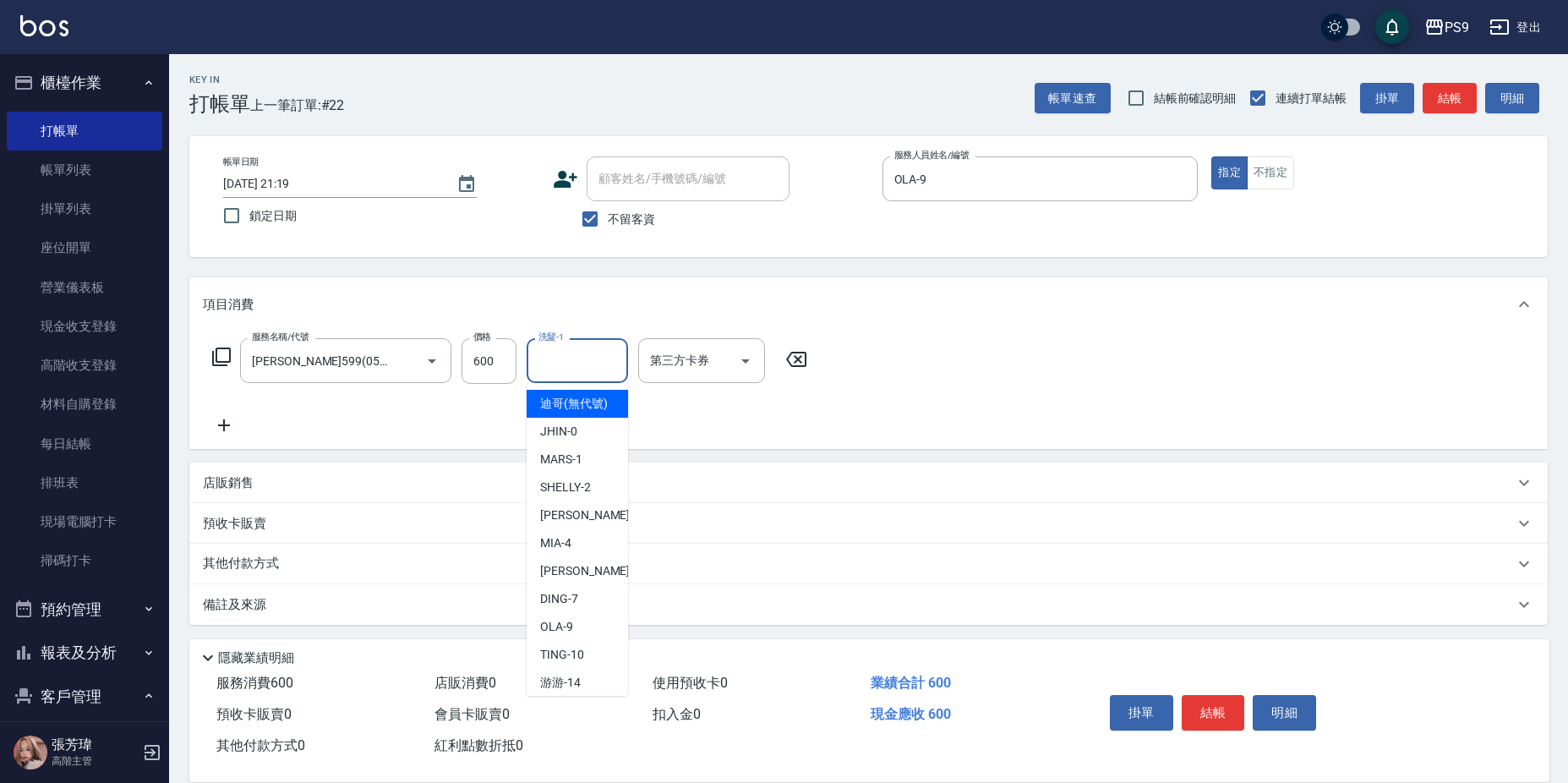
click at [562, 351] on div "洗髮-1 洗髮-1" at bounding box center [577, 359] width 101 height 44
type input "鮪魚-15"
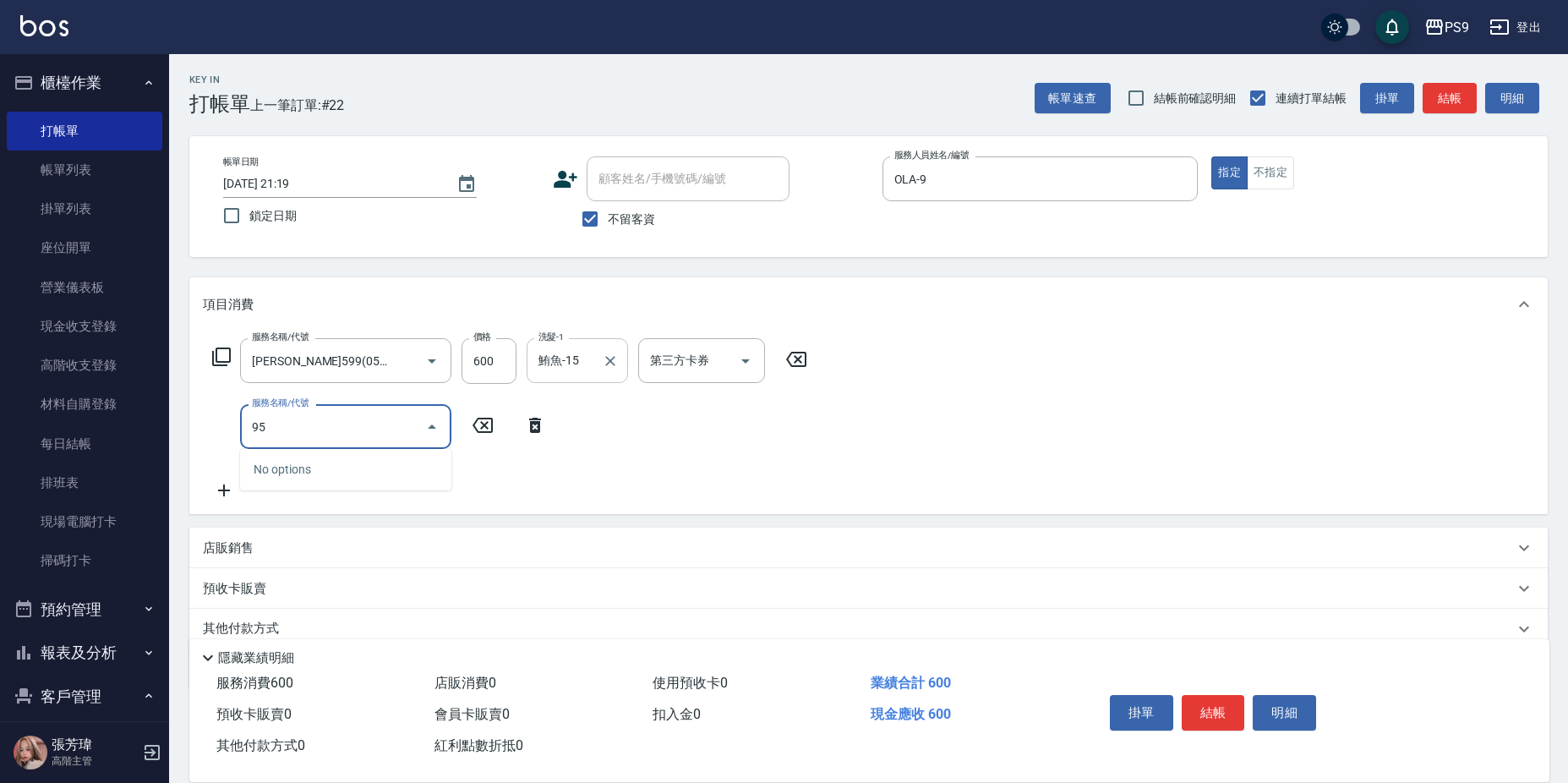
type input "9"
type input "染髮1599(21599)"
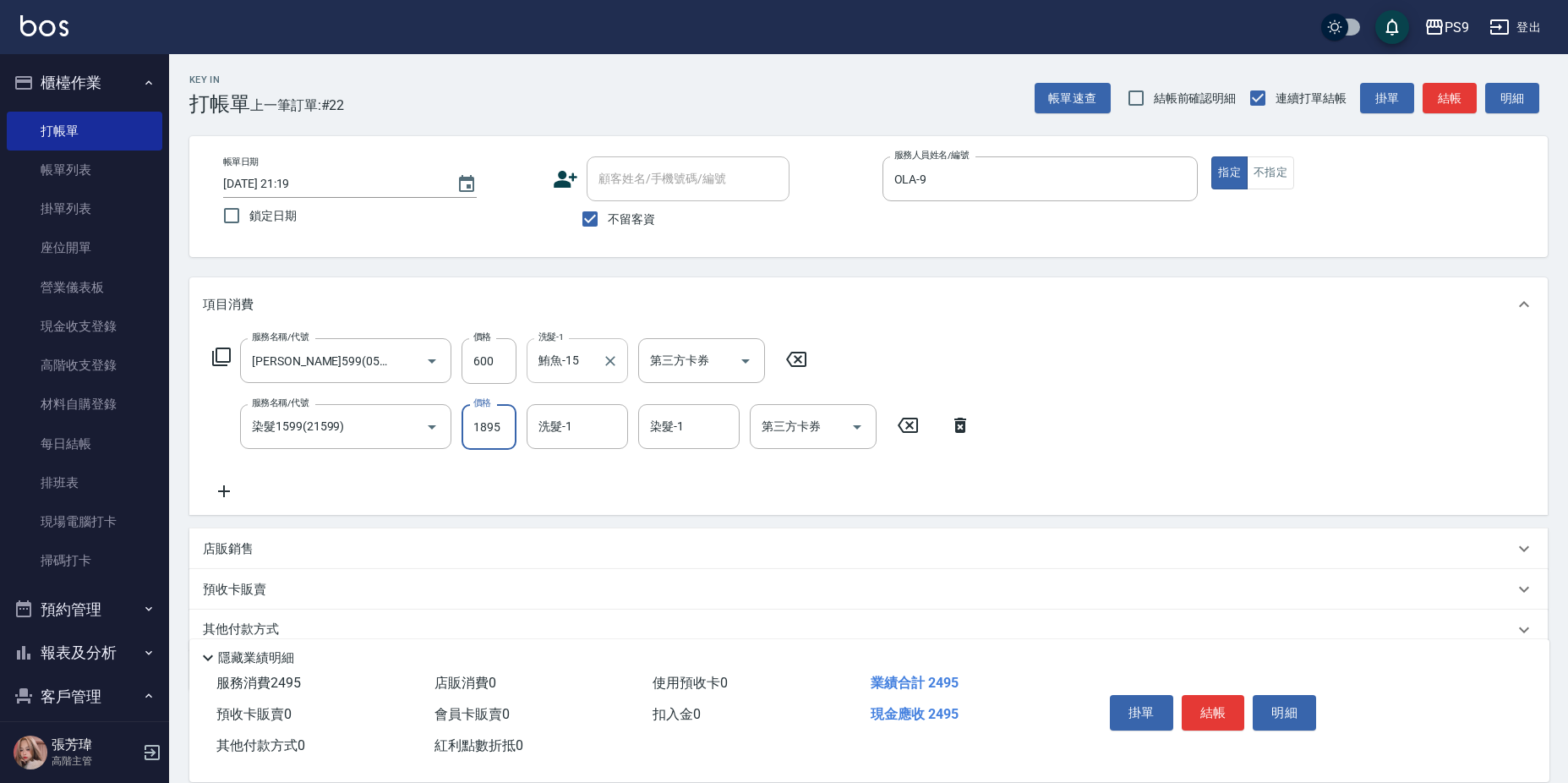
type input "1895"
type input "鮪魚-15"
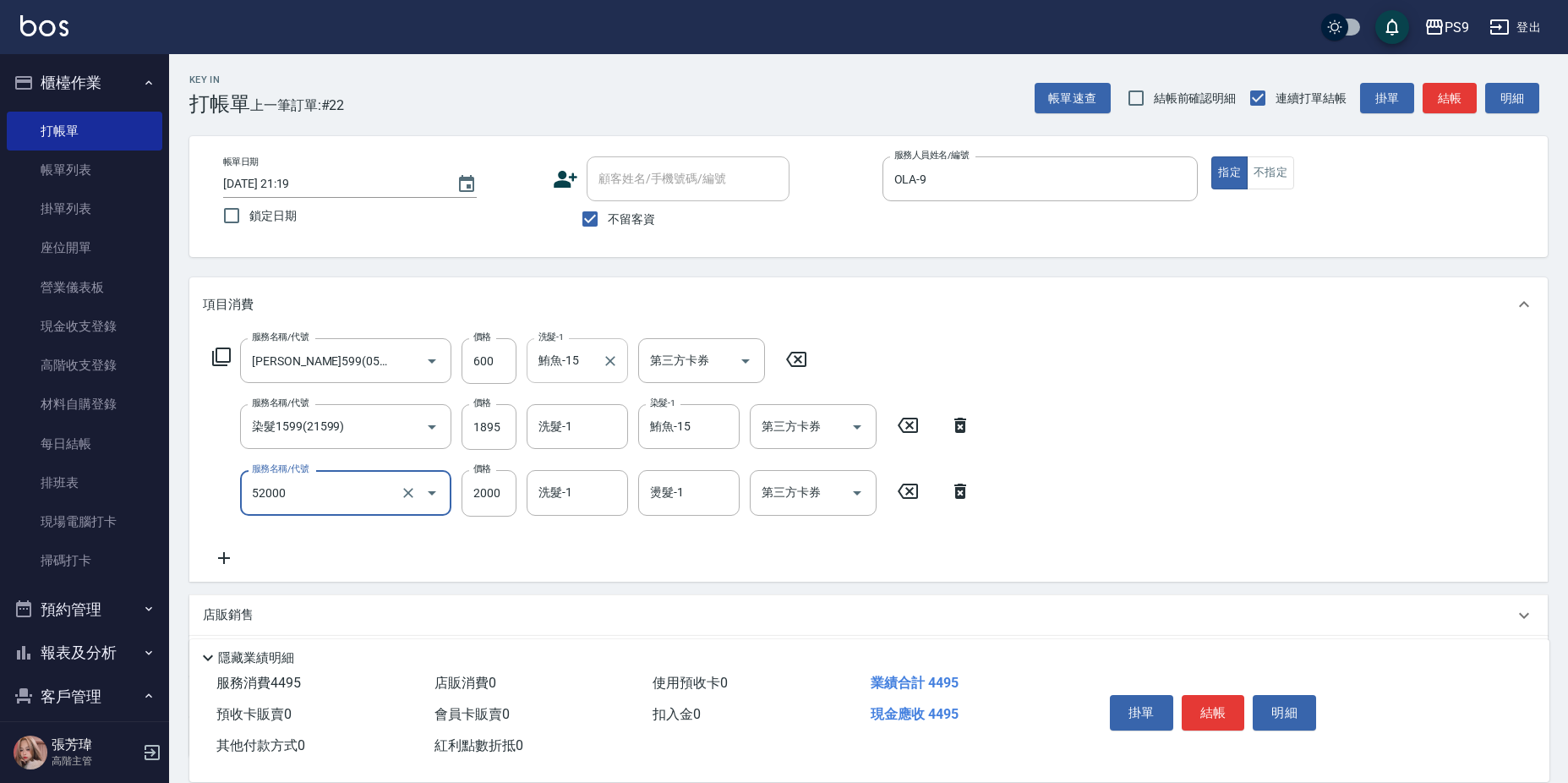
type input "燙髮2000(52000)"
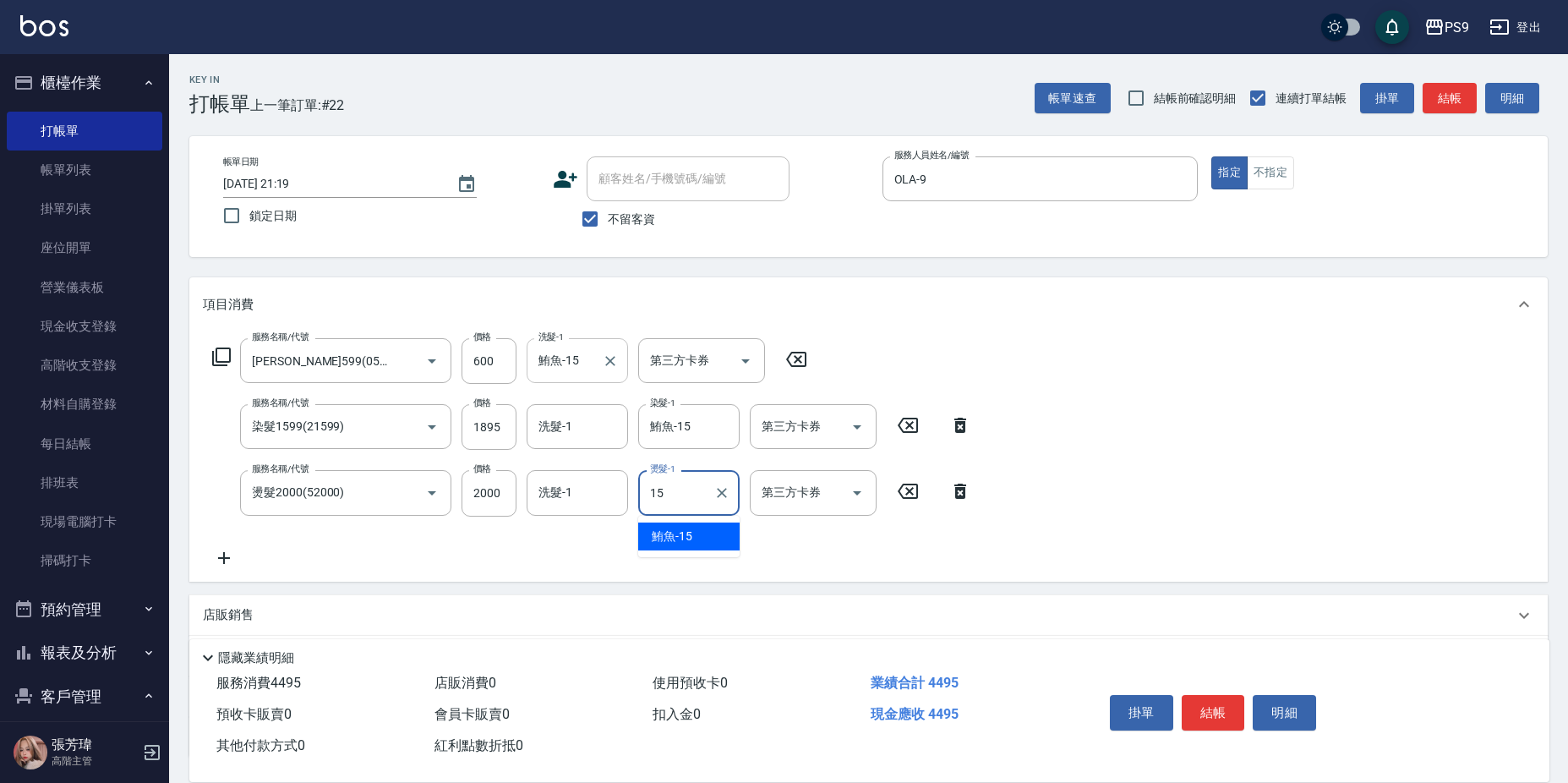
type input "鮪魚-15"
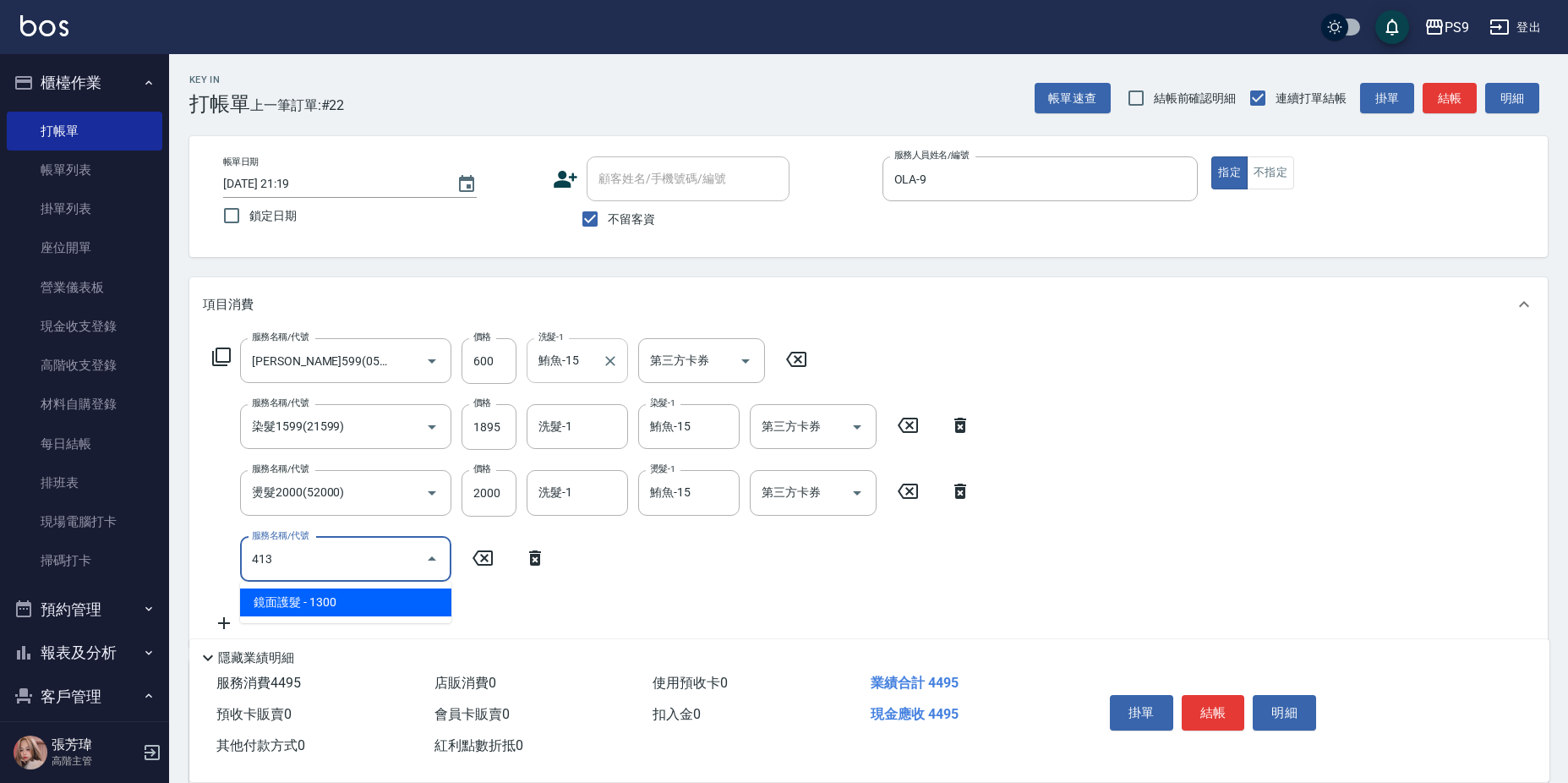
type input "鏡面護髮(413)"
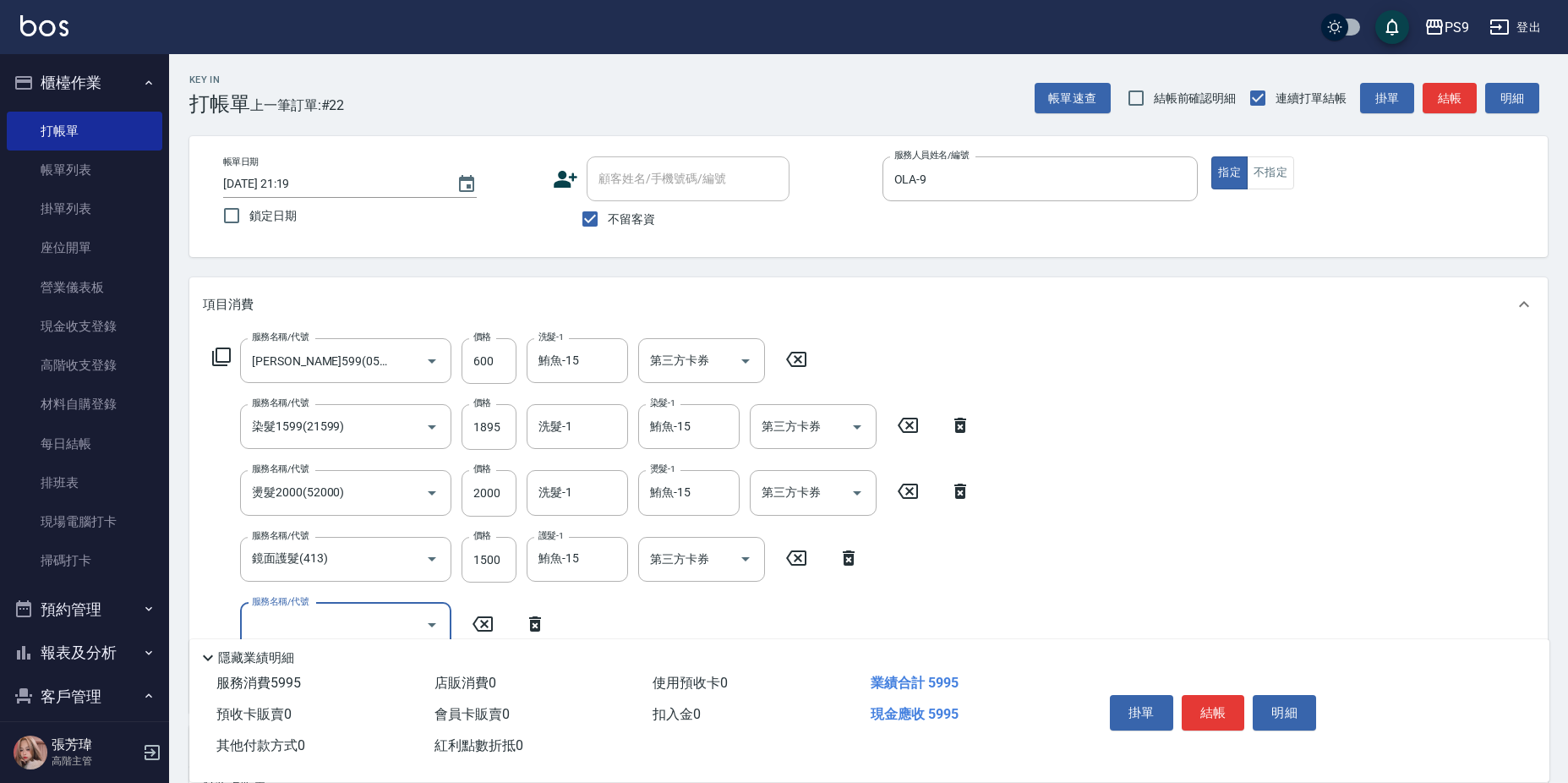
scroll to position [84, 0]
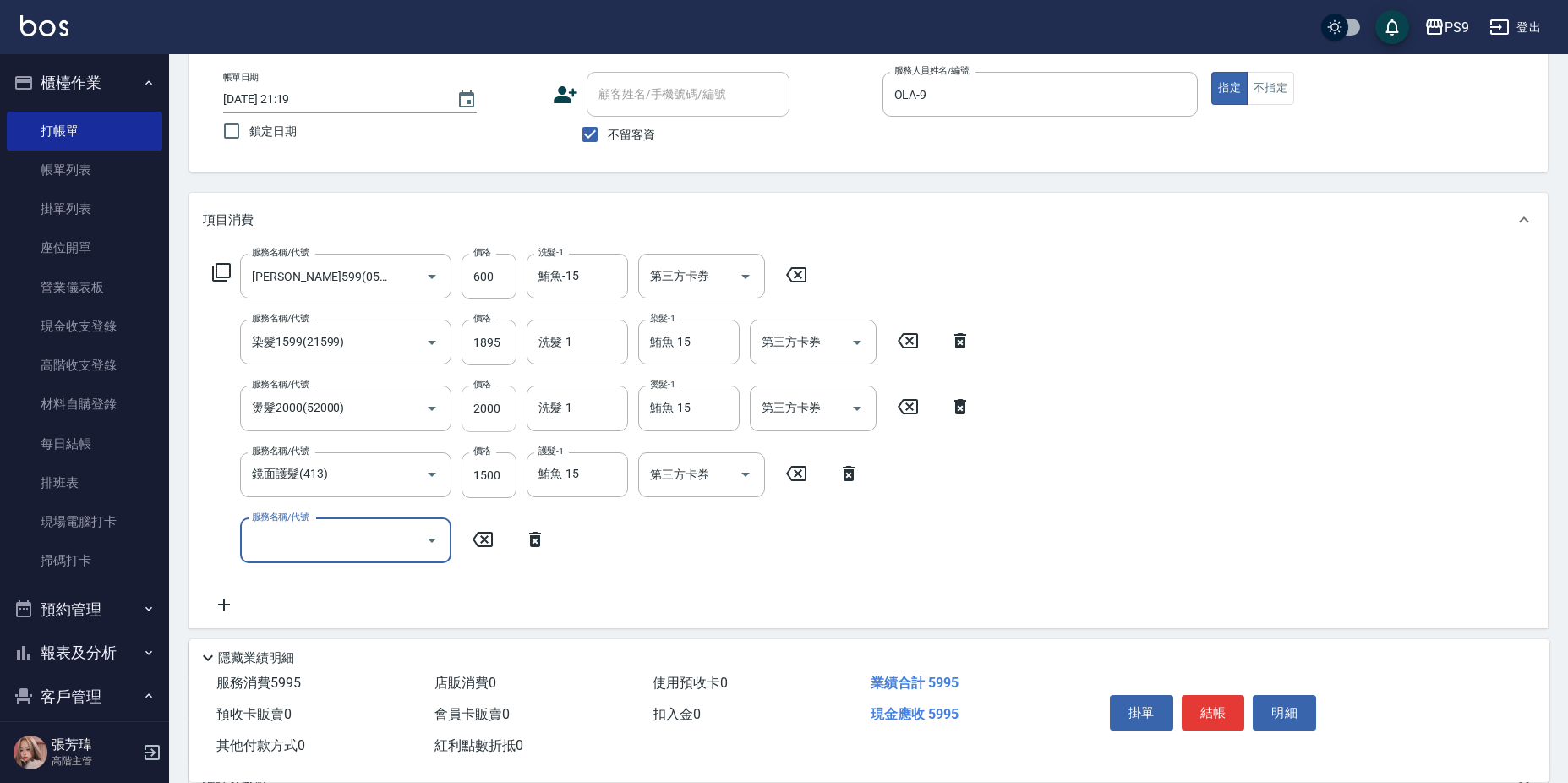
click at [494, 403] on input "2000" at bounding box center [489, 409] width 55 height 45
click at [473, 388] on input "2000" at bounding box center [489, 409] width 55 height 45
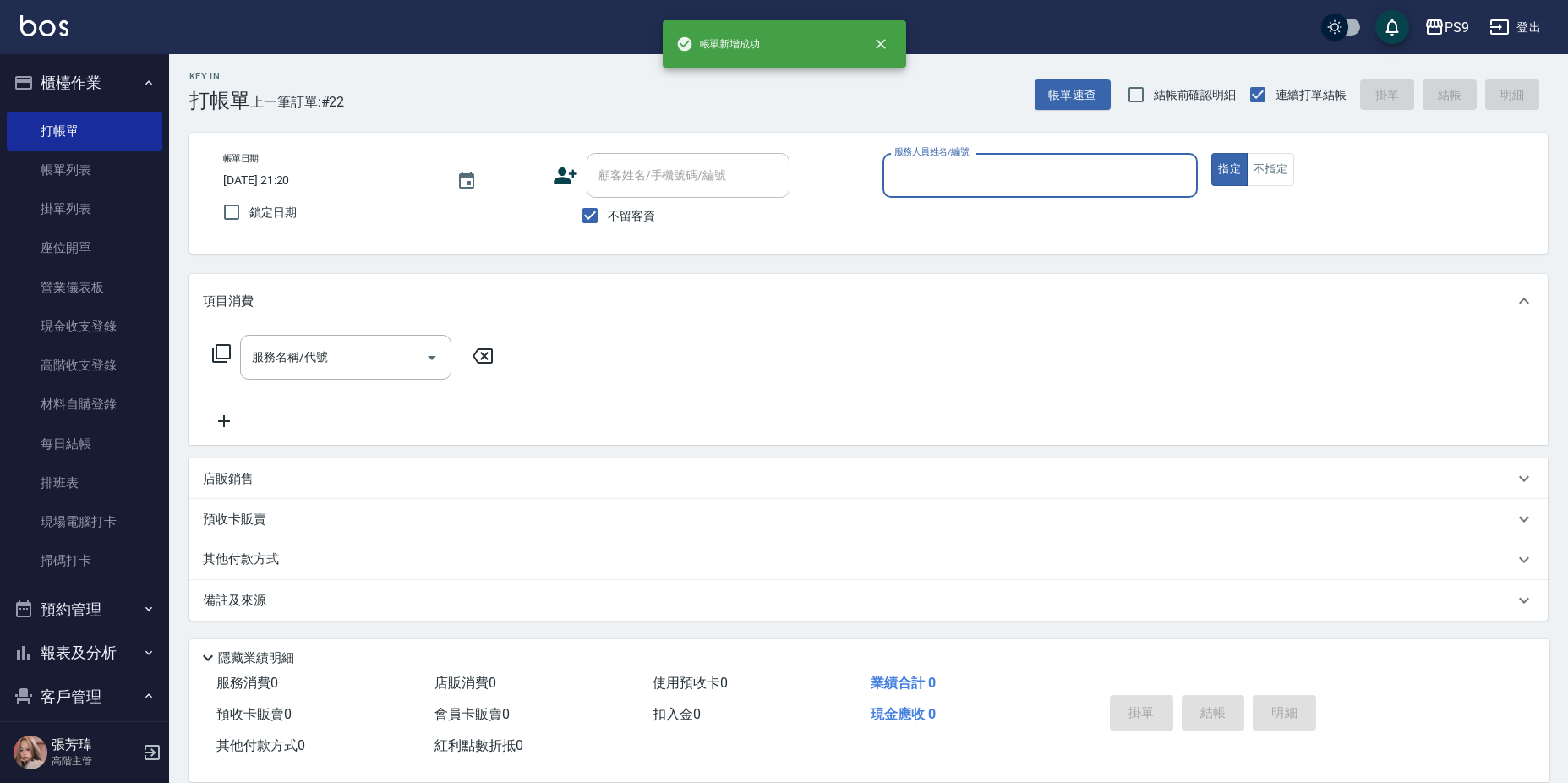
scroll to position [4, 0]
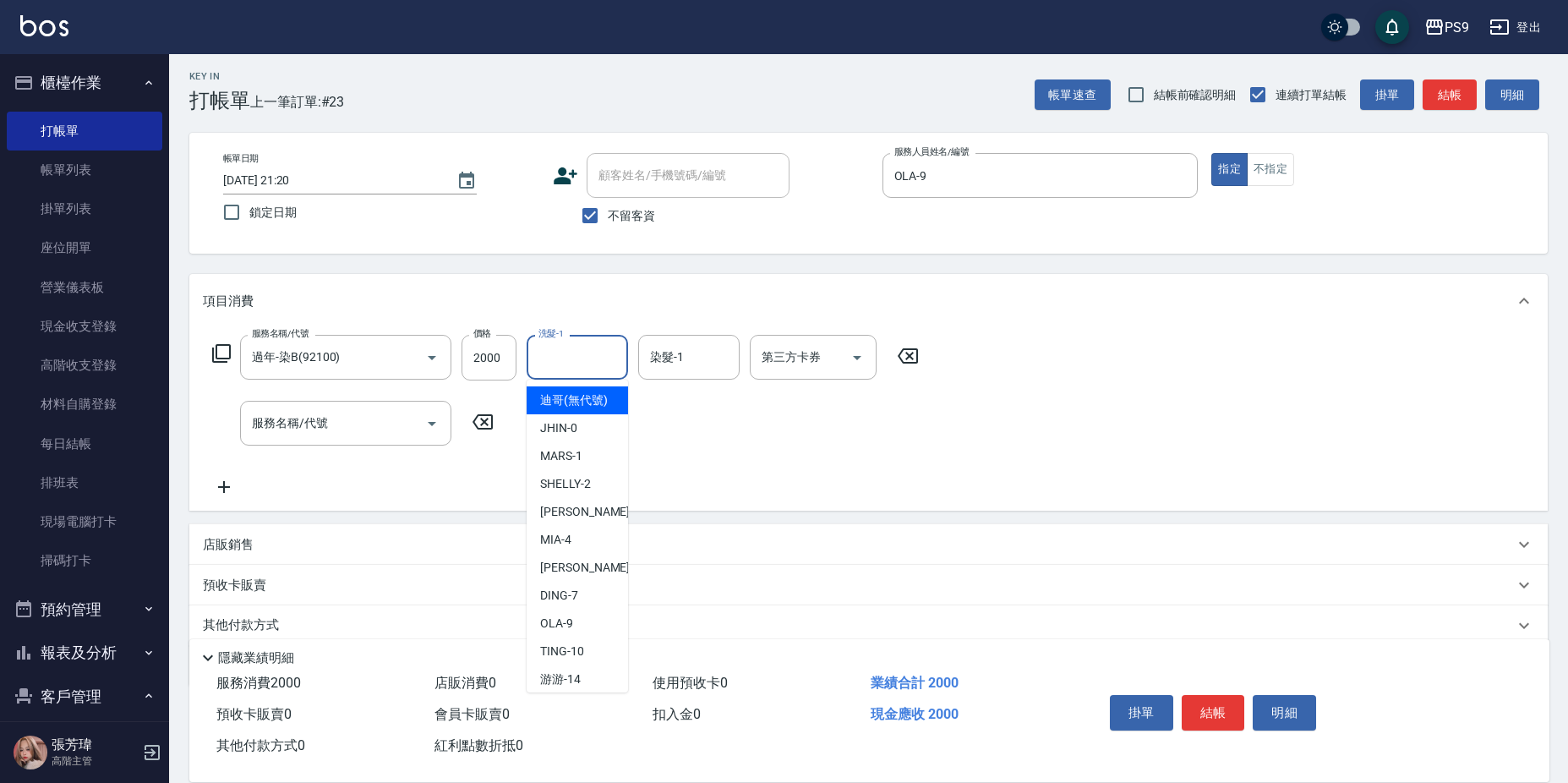
click at [578, 346] on input "洗髮-1" at bounding box center [577, 357] width 86 height 29
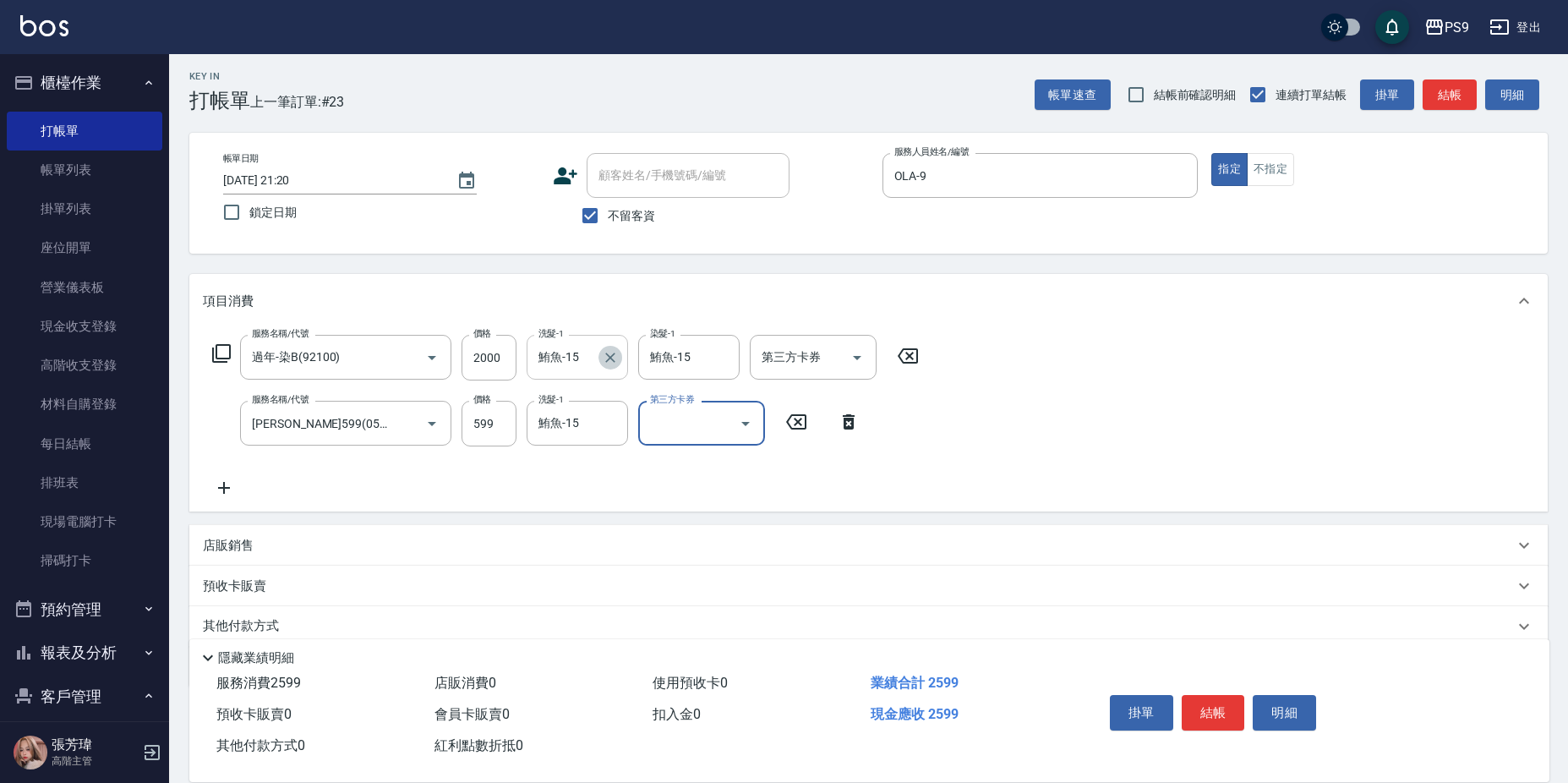
click at [609, 357] on icon "Clear" at bounding box center [610, 357] width 10 height 10
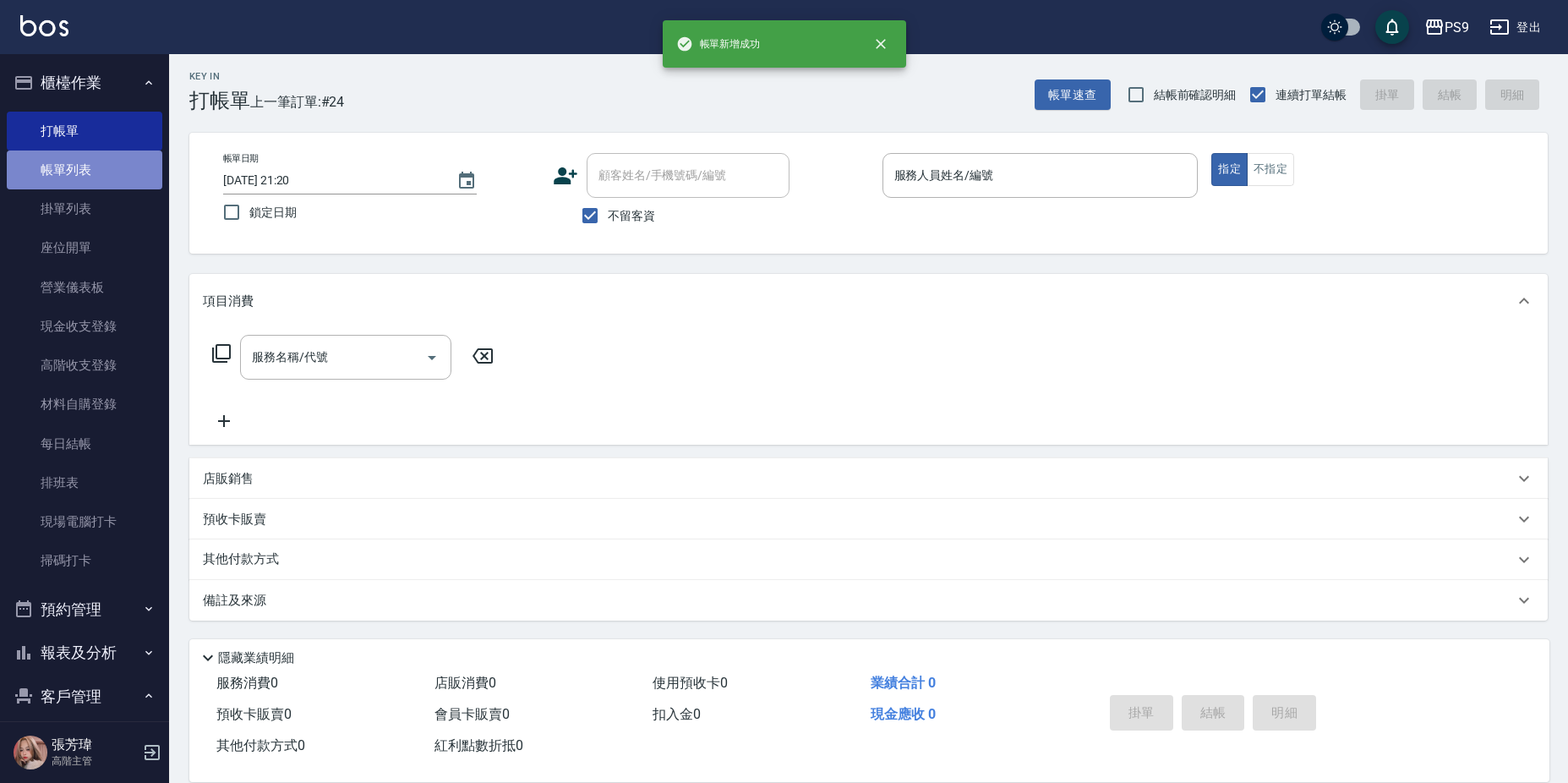
click at [107, 163] on link "帳單列表" at bounding box center [84, 169] width 155 height 39
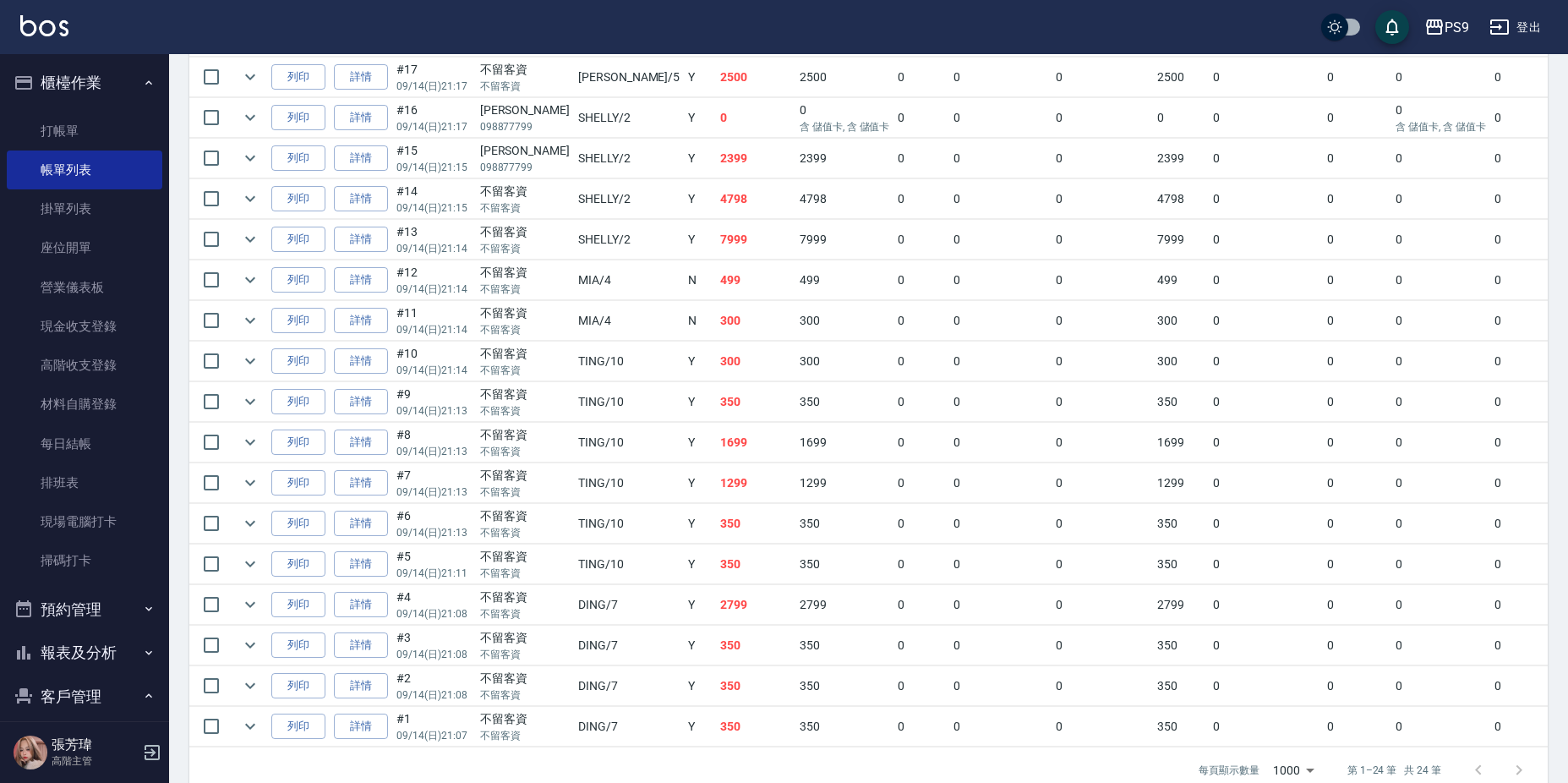
scroll to position [760, 0]
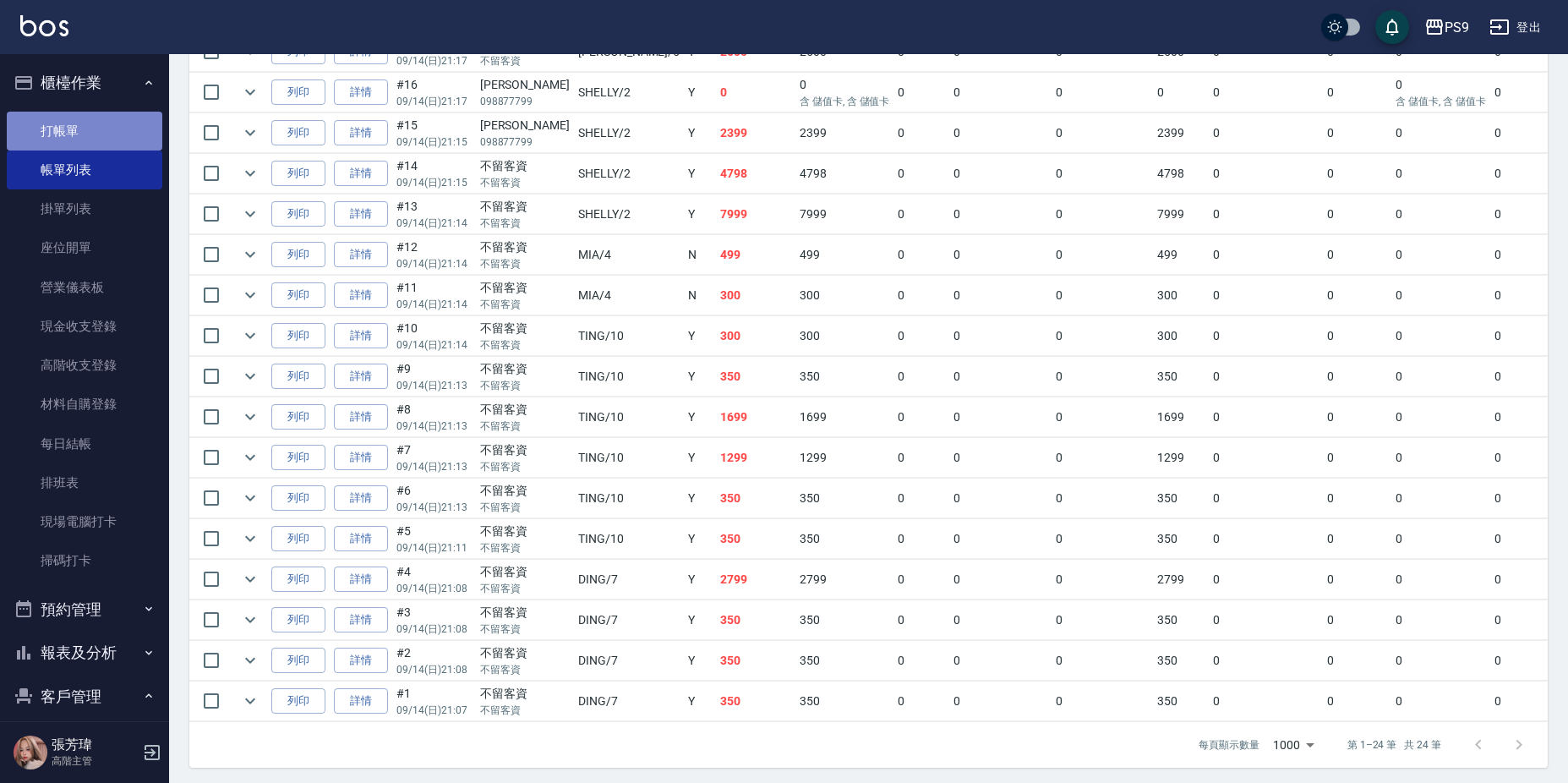
click at [89, 129] on link "打帳單" at bounding box center [84, 130] width 155 height 39
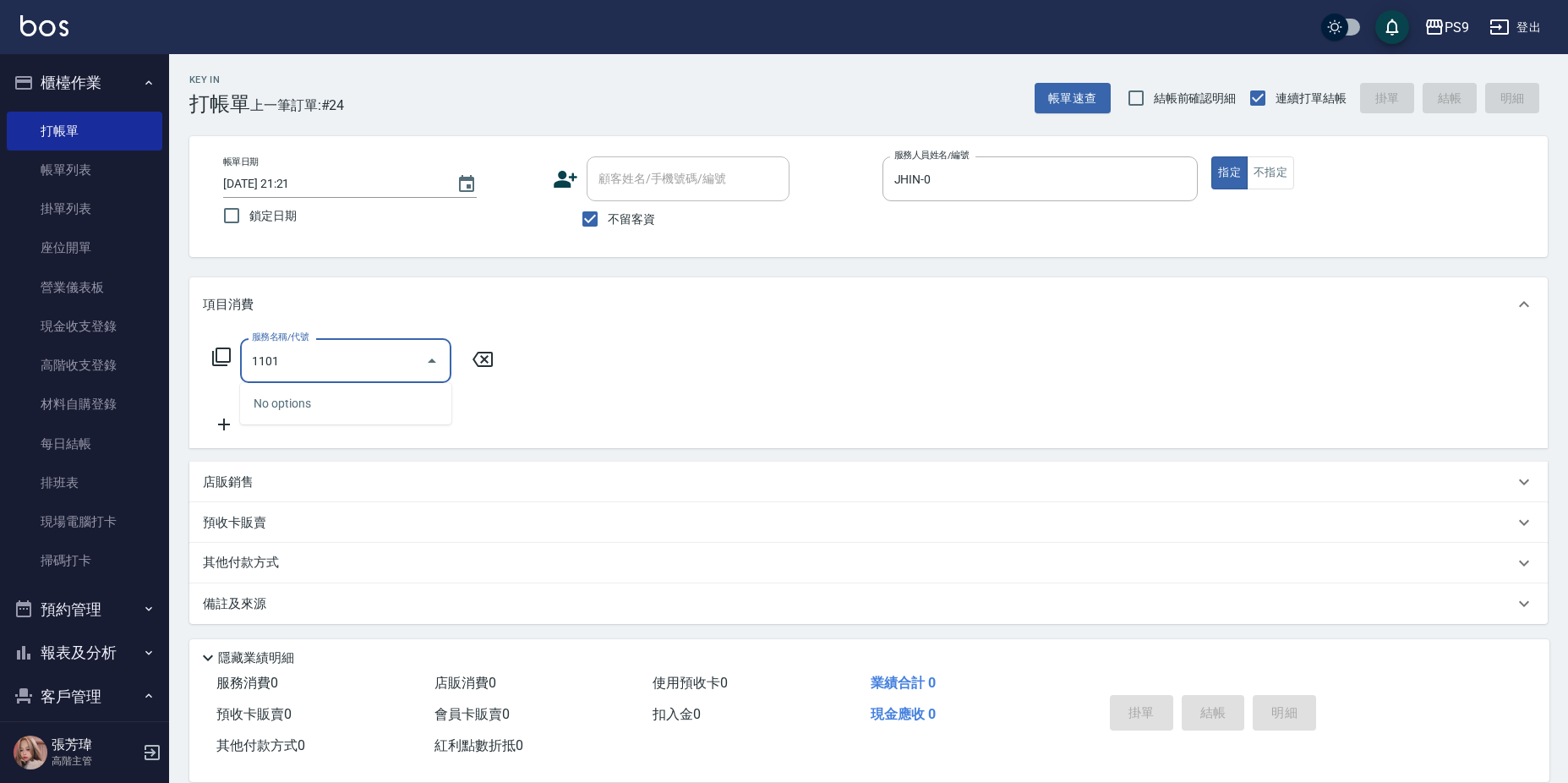
click at [408, 357] on input "1101" at bounding box center [333, 360] width 171 height 29
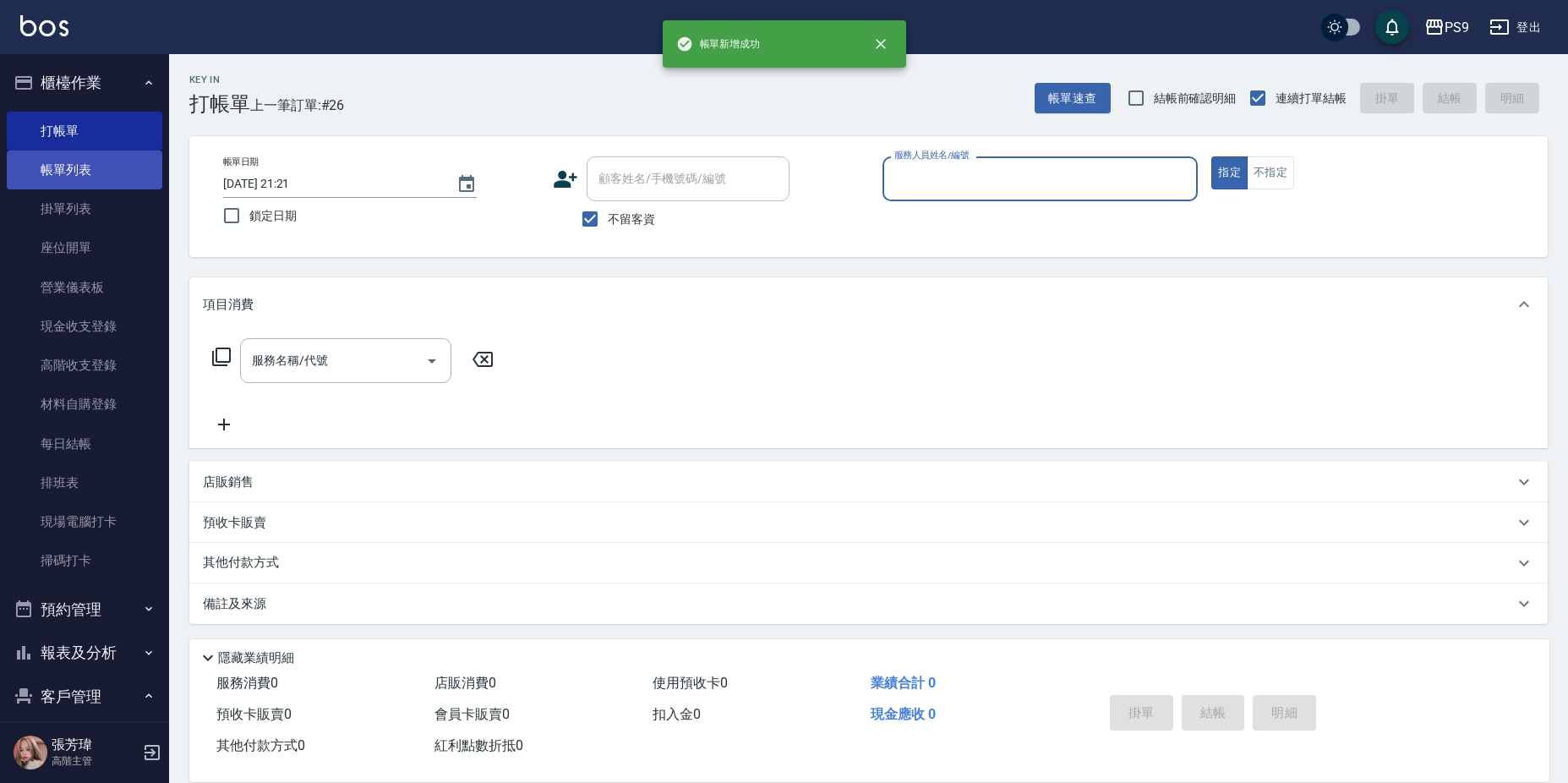
click at [131, 156] on link "帳單列表" at bounding box center [84, 169] width 155 height 39
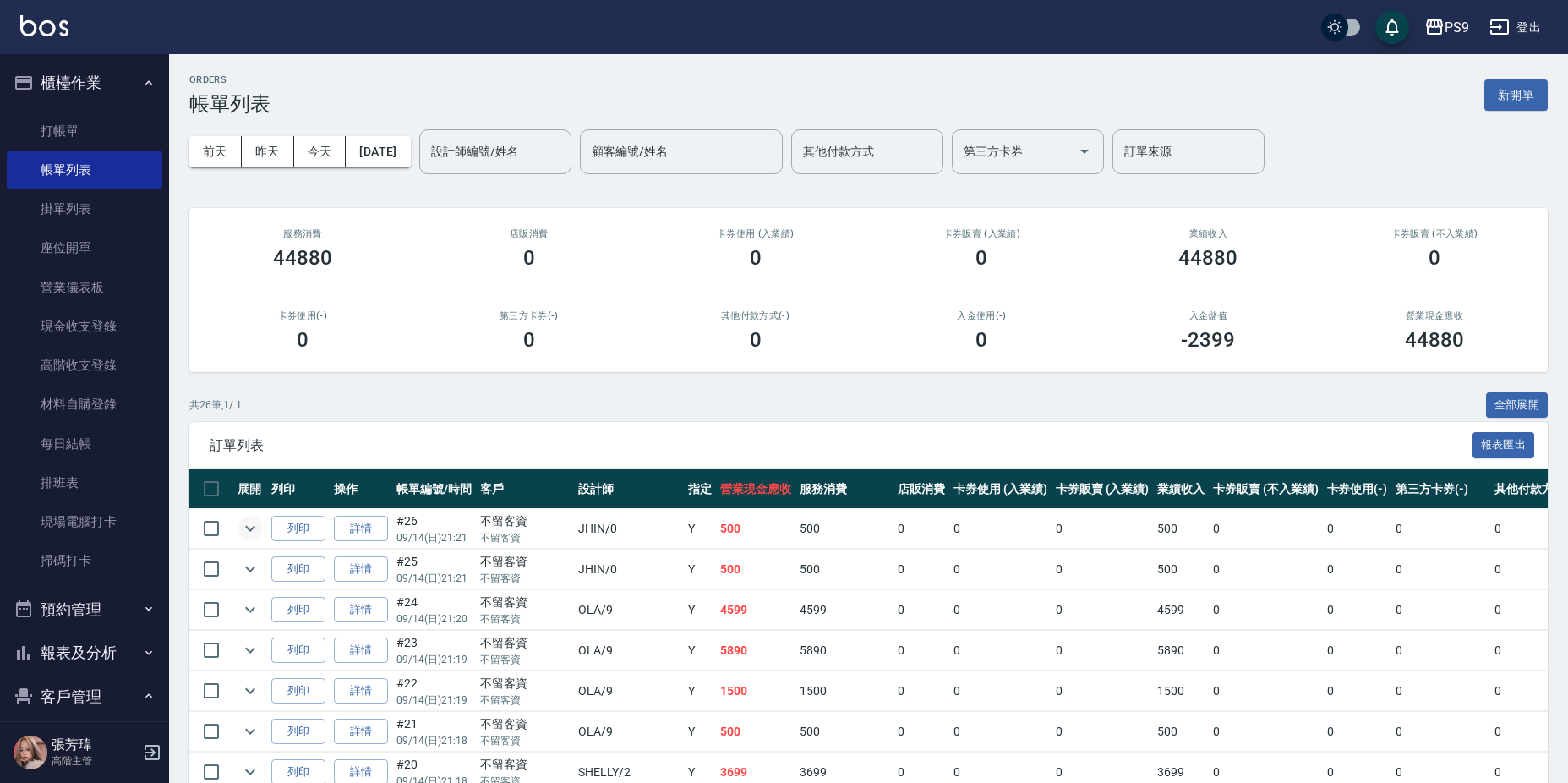
click at [243, 528] on icon "expand row" at bounding box center [250, 528] width 20 height 20
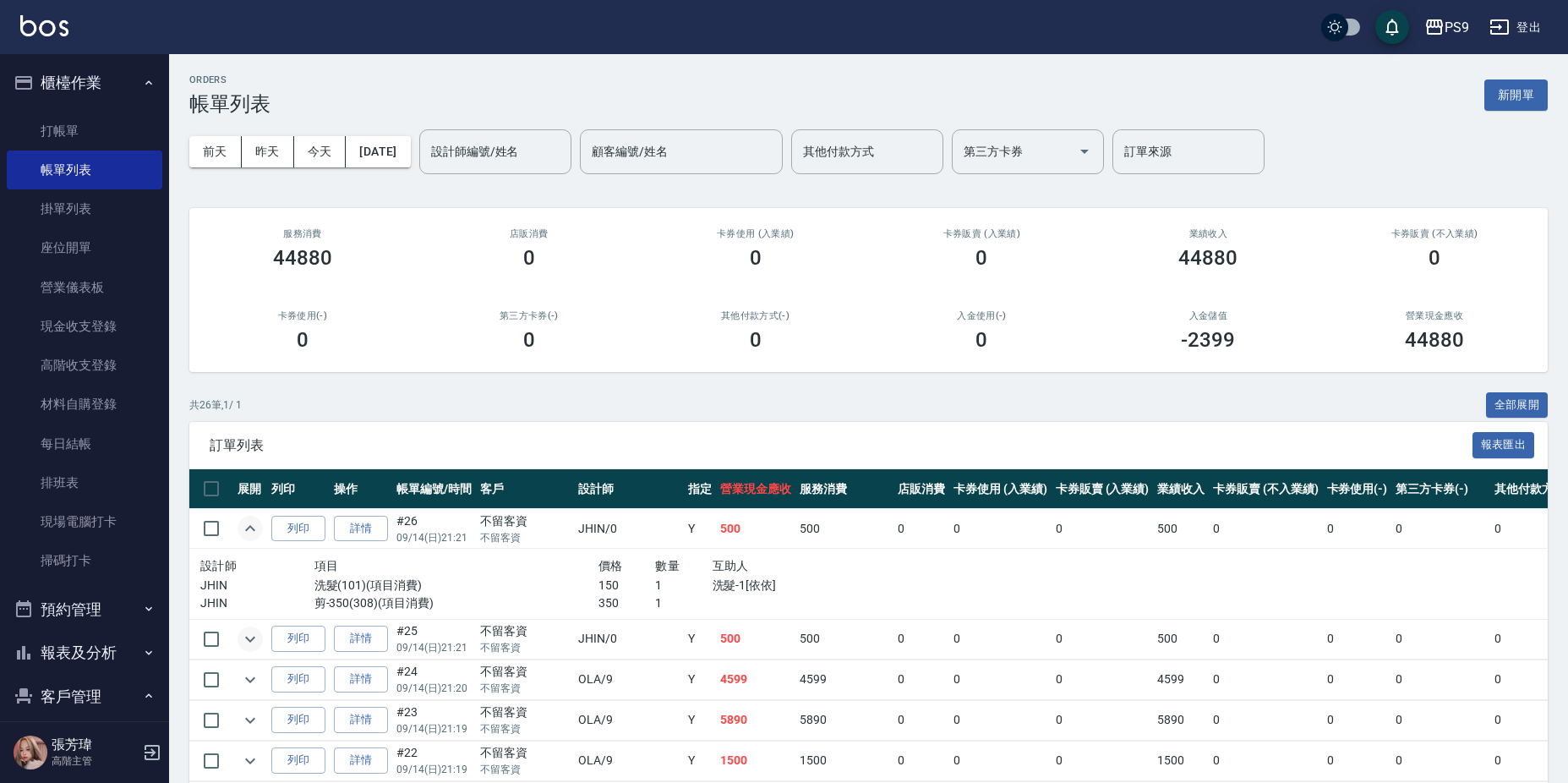
click at [259, 634] on icon "expand row" at bounding box center [250, 638] width 20 height 20
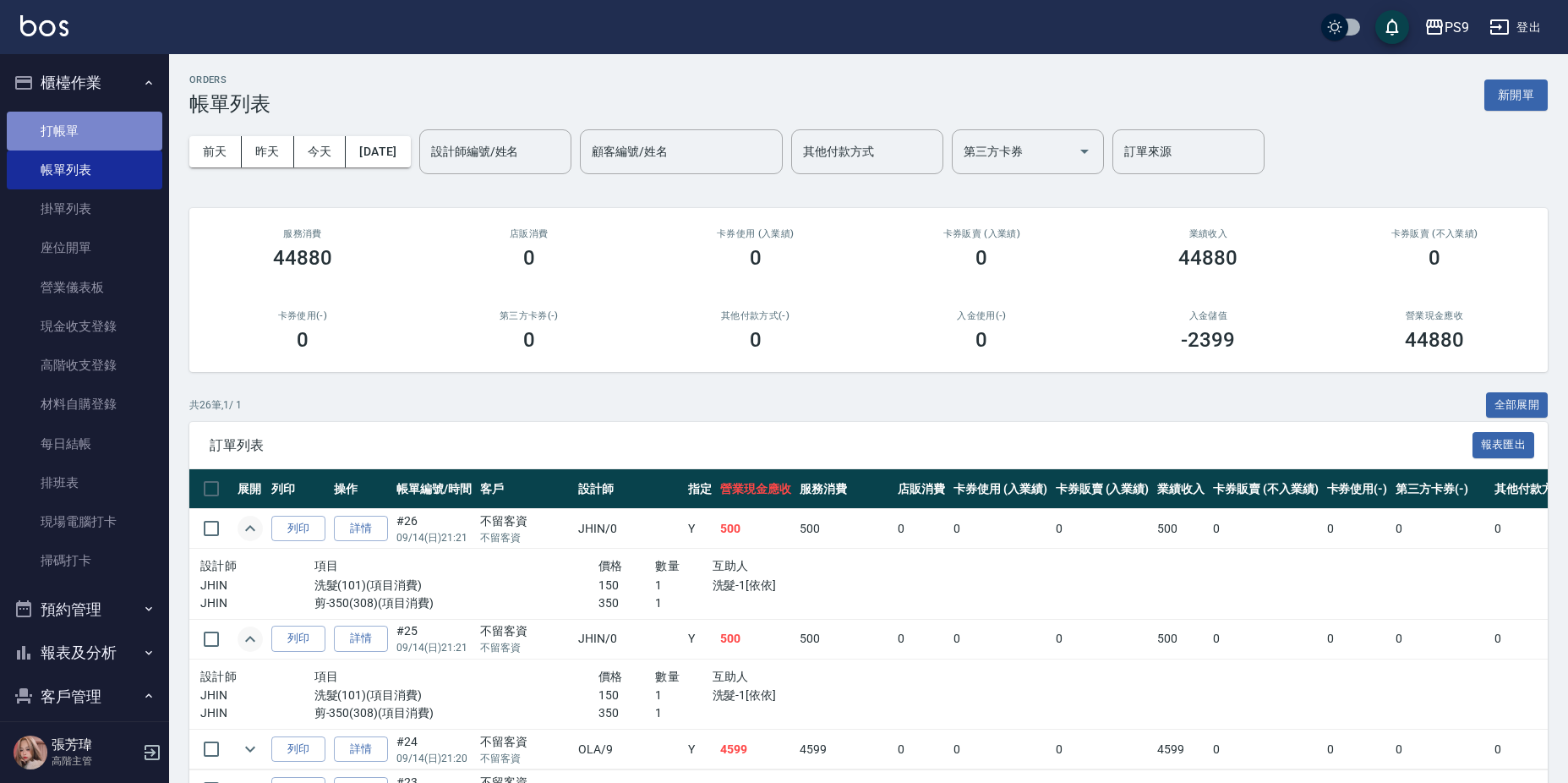
click at [115, 123] on link "打帳單" at bounding box center [84, 130] width 155 height 39
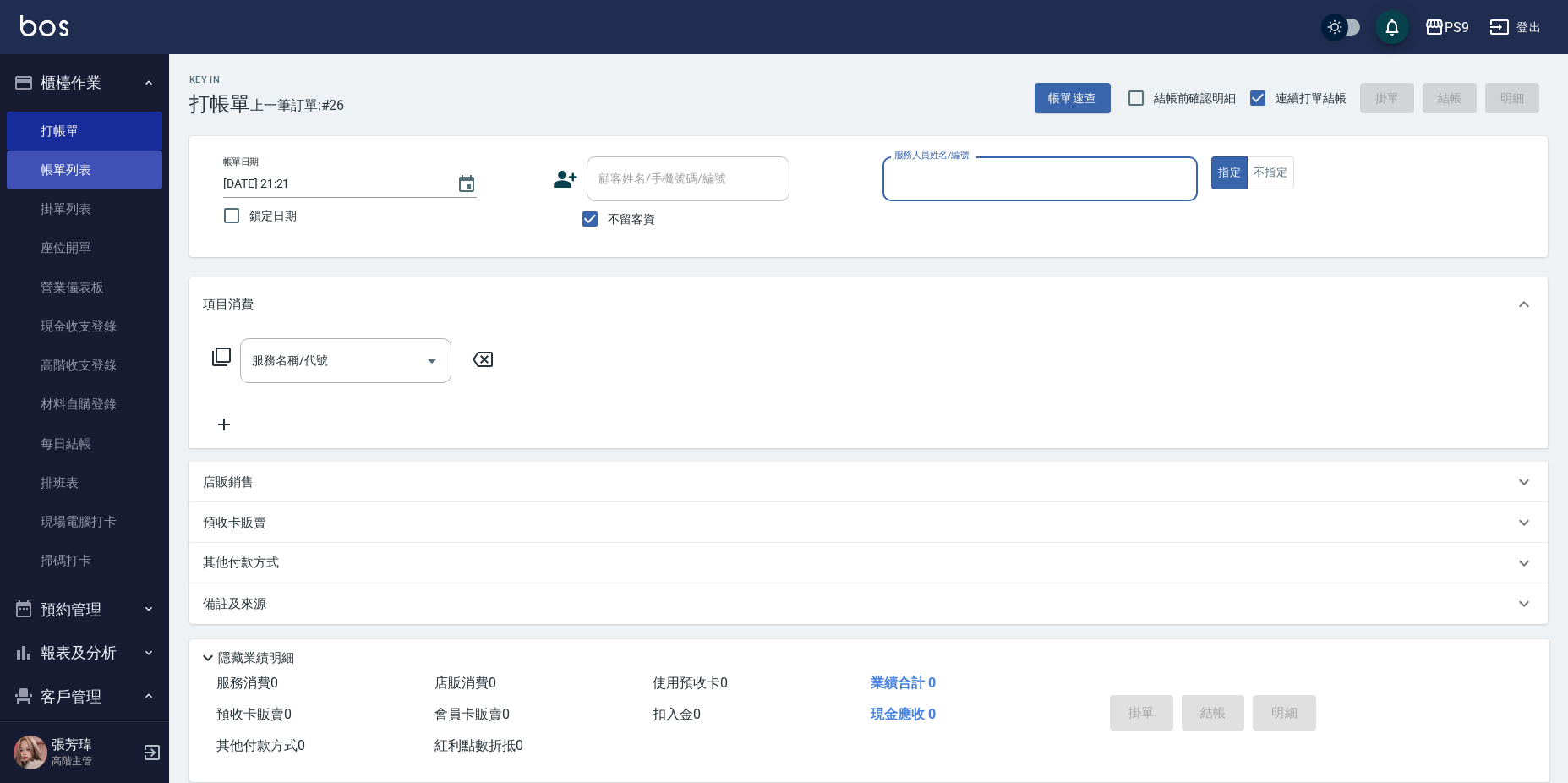
click at [72, 168] on link "帳單列表" at bounding box center [84, 169] width 155 height 39
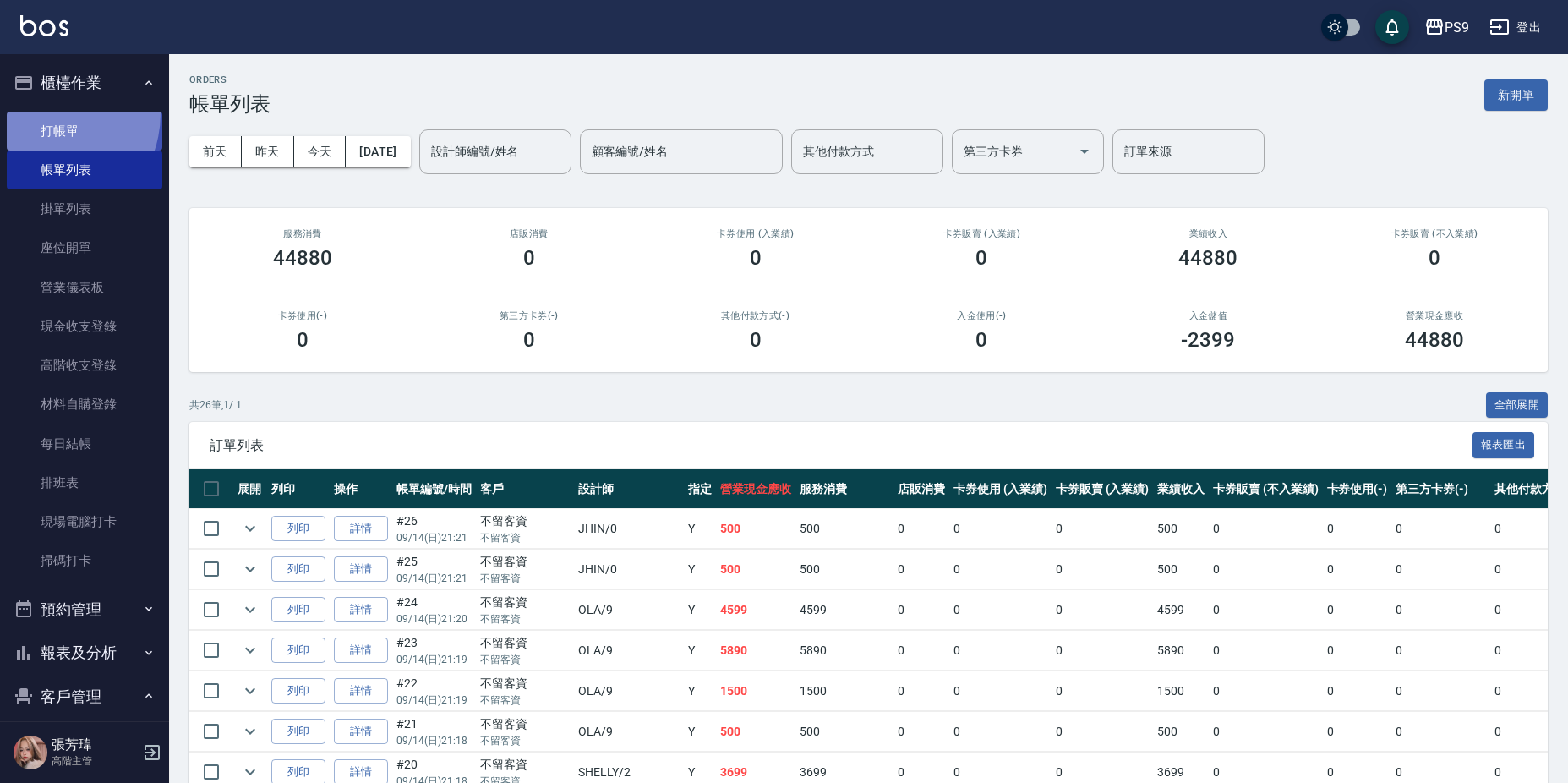
click at [43, 113] on link "打帳單" at bounding box center [84, 130] width 155 height 39
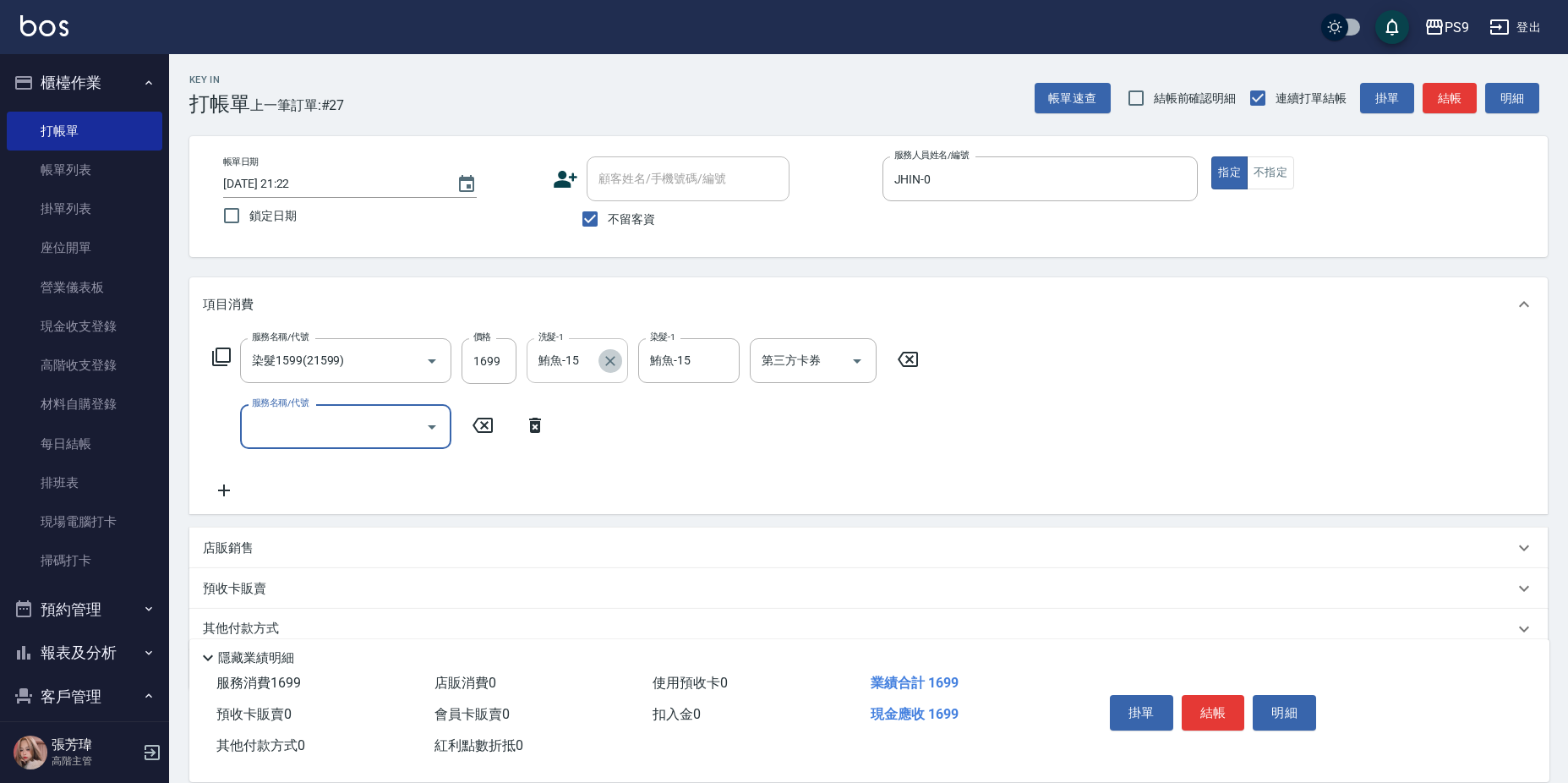
click at [602, 360] on icon "Clear" at bounding box center [610, 361] width 17 height 17
click at [720, 354] on icon "Clear" at bounding box center [722, 361] width 17 height 17
click at [578, 422] on input "護髮-1" at bounding box center [577, 426] width 86 height 29
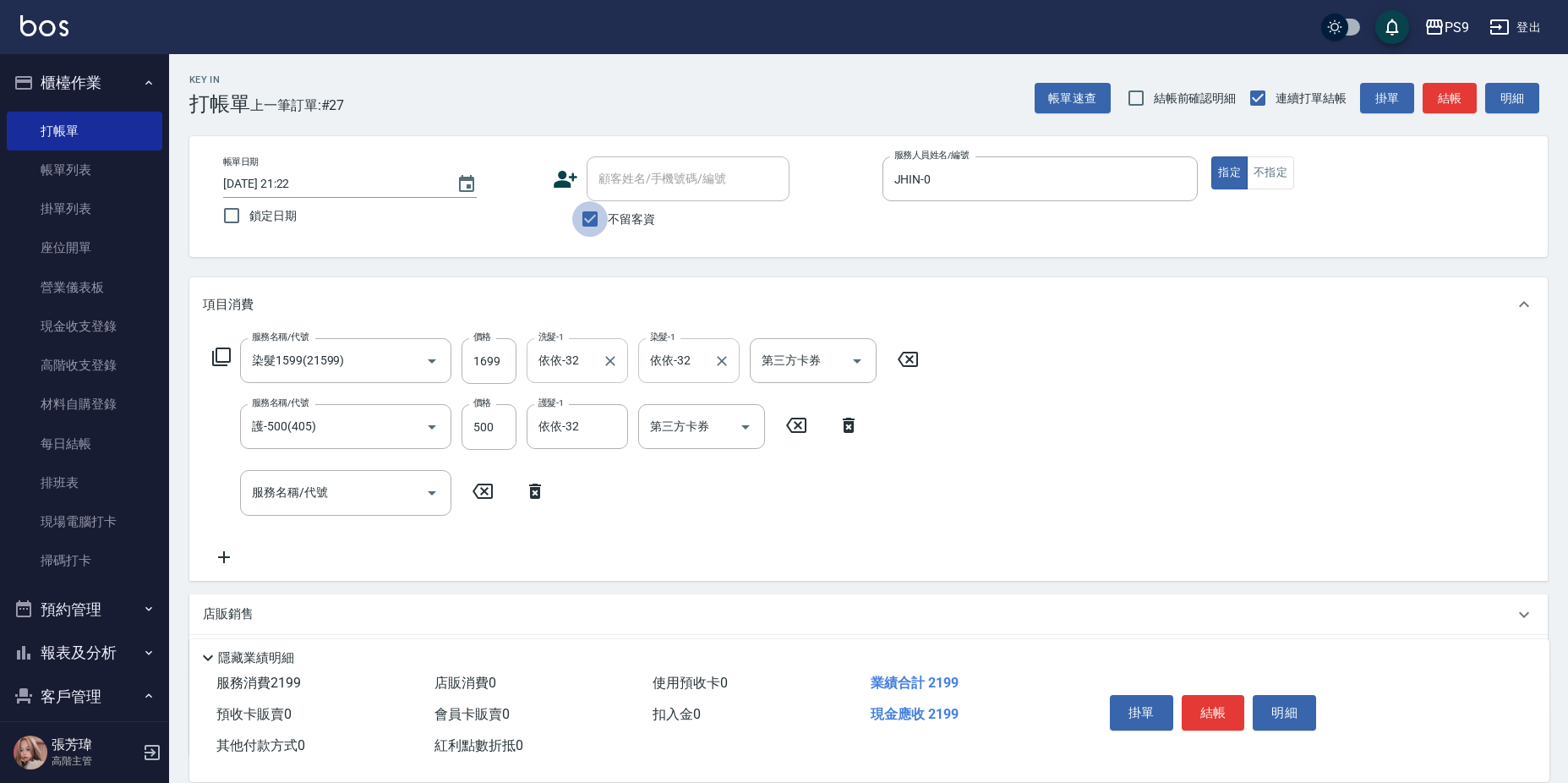
click at [586, 224] on input "不留客資" at bounding box center [590, 219] width 36 height 36
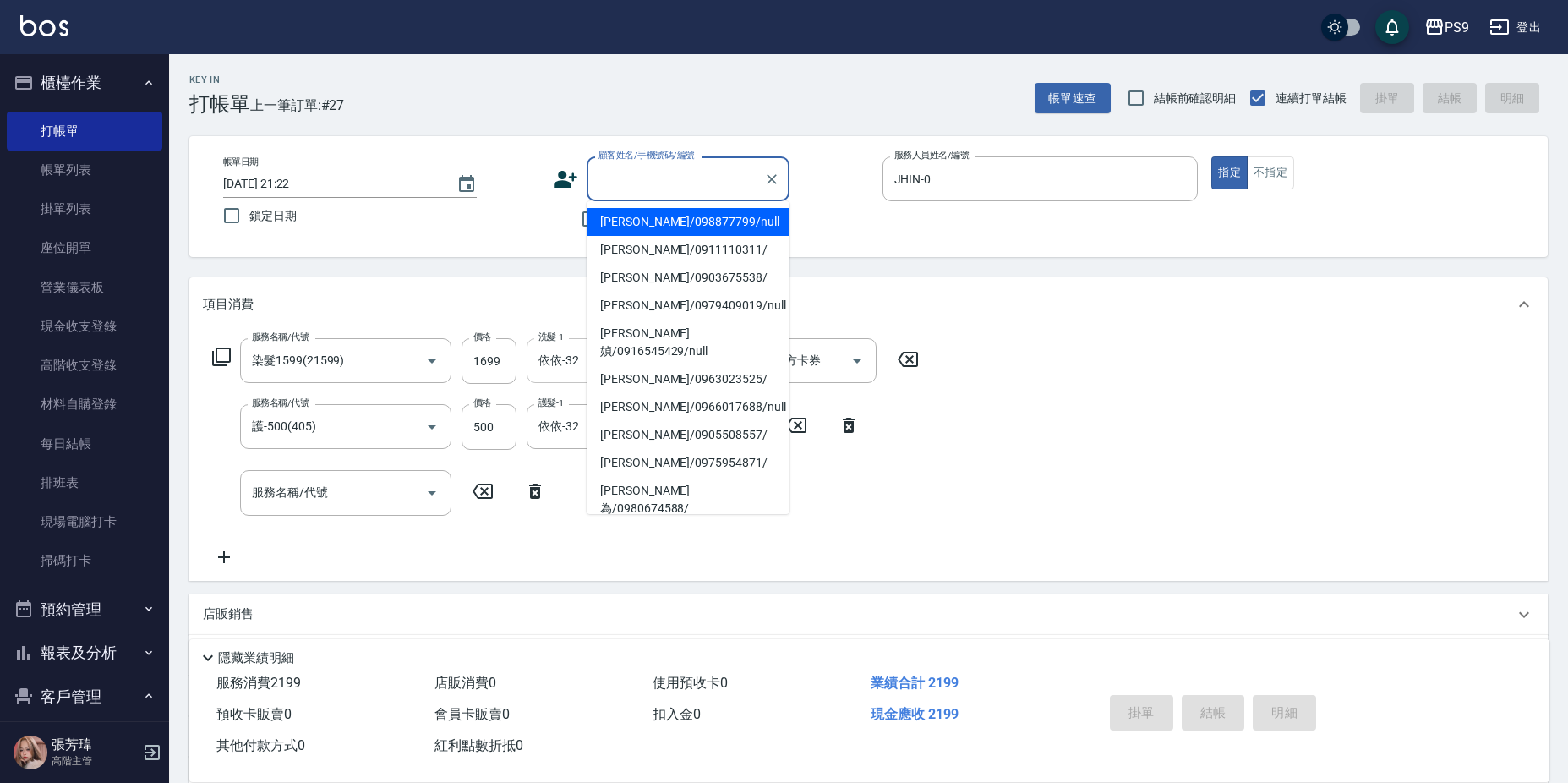
click at [680, 186] on input "顧客姓名/手機號碼/編號" at bounding box center [675, 178] width 163 height 29
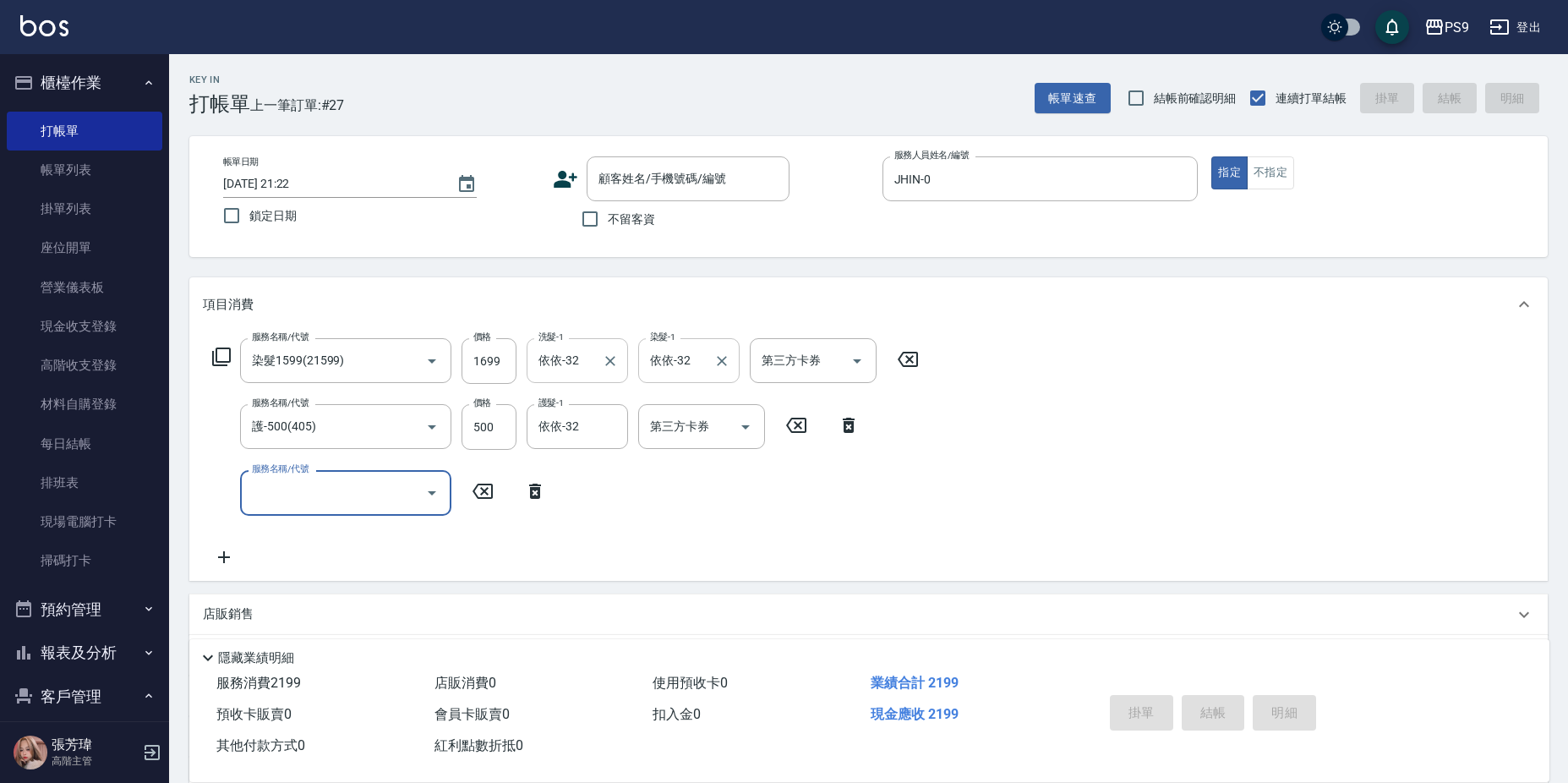
click at [301, 481] on input "服務名稱/代號" at bounding box center [333, 492] width 171 height 29
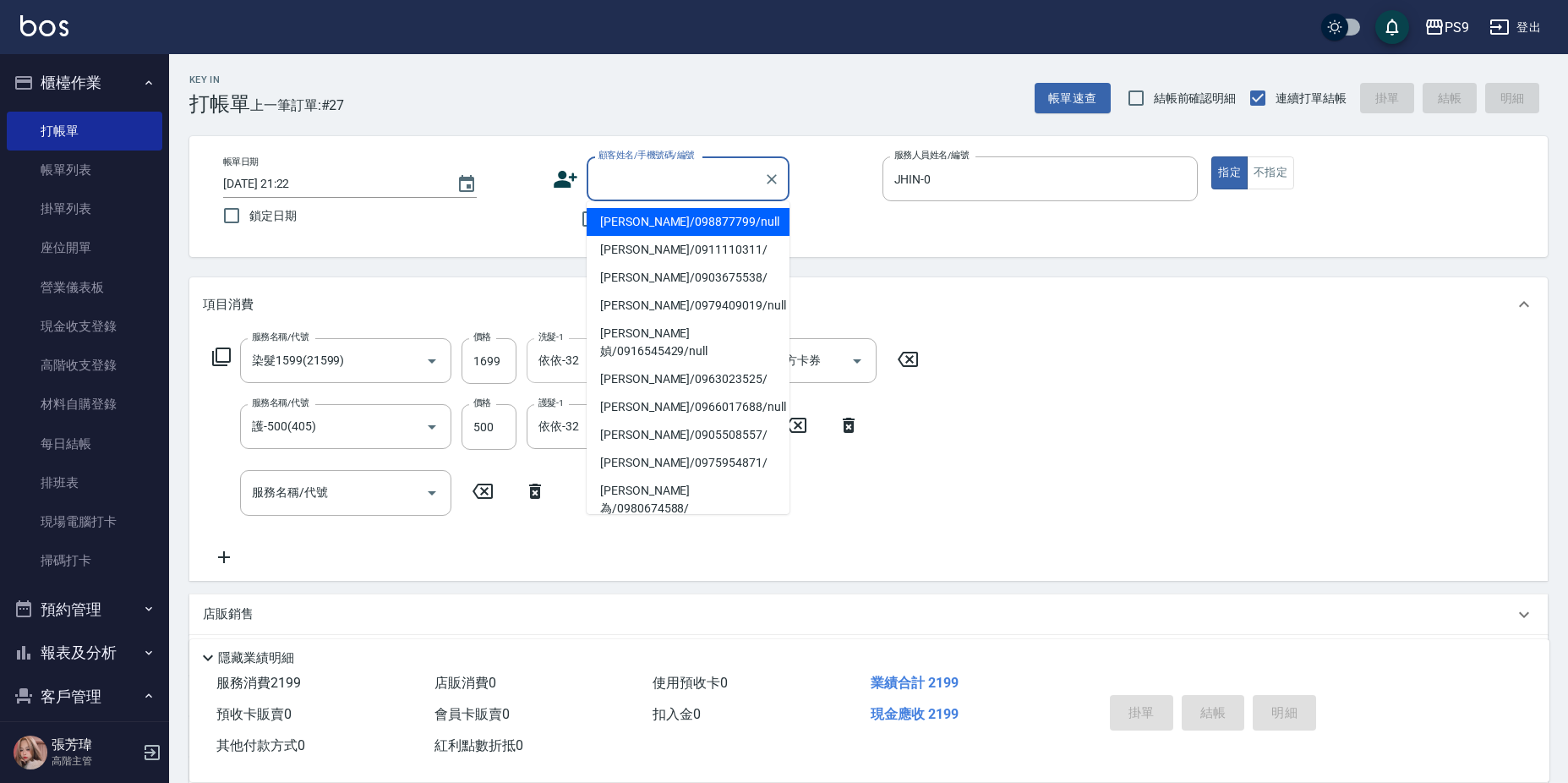
click at [682, 186] on input "顧客姓名/手機號碼/編號" at bounding box center [675, 178] width 163 height 29
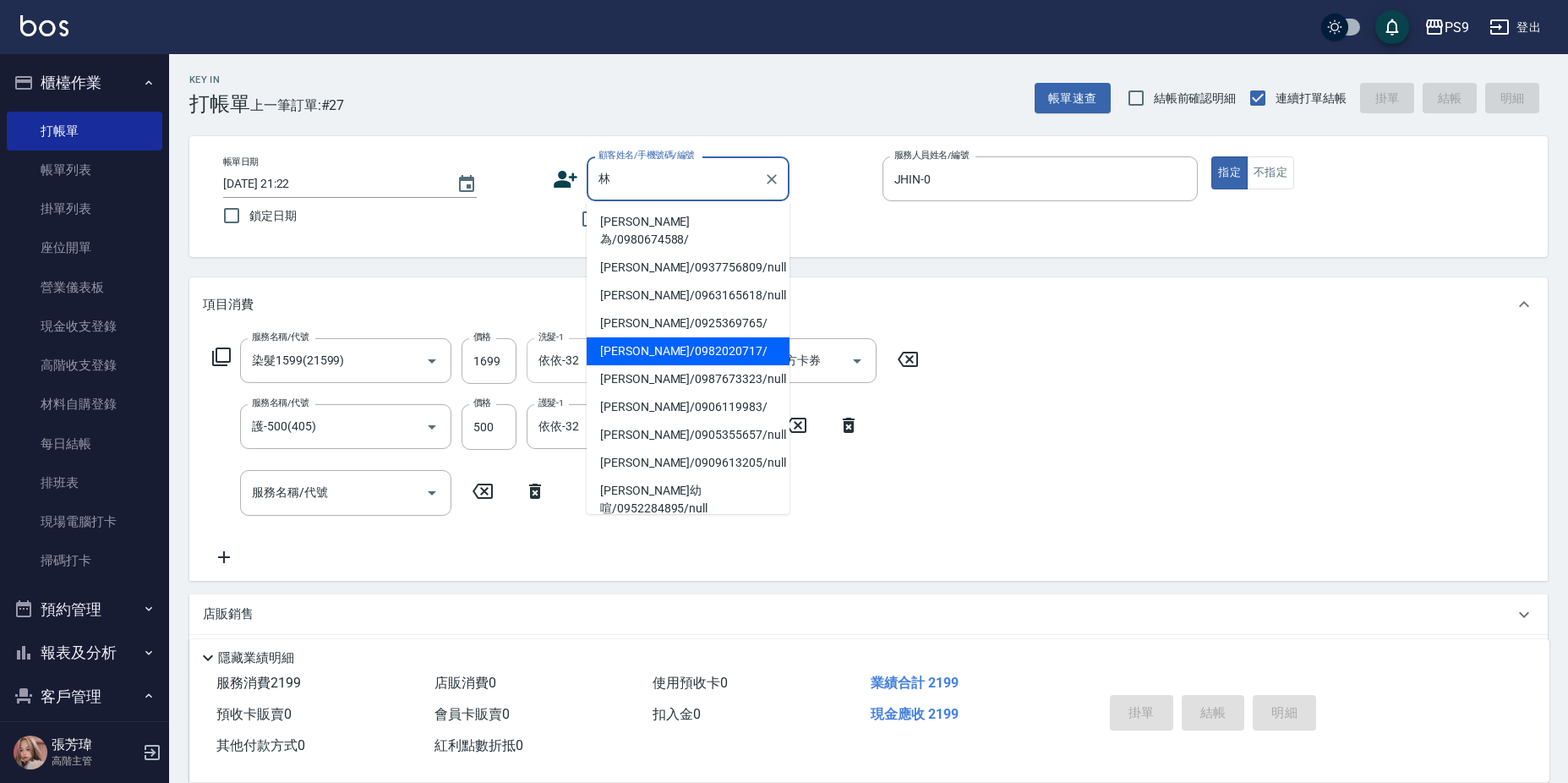
click at [649, 338] on li "林柏村/0982020717/" at bounding box center [688, 351] width 202 height 27
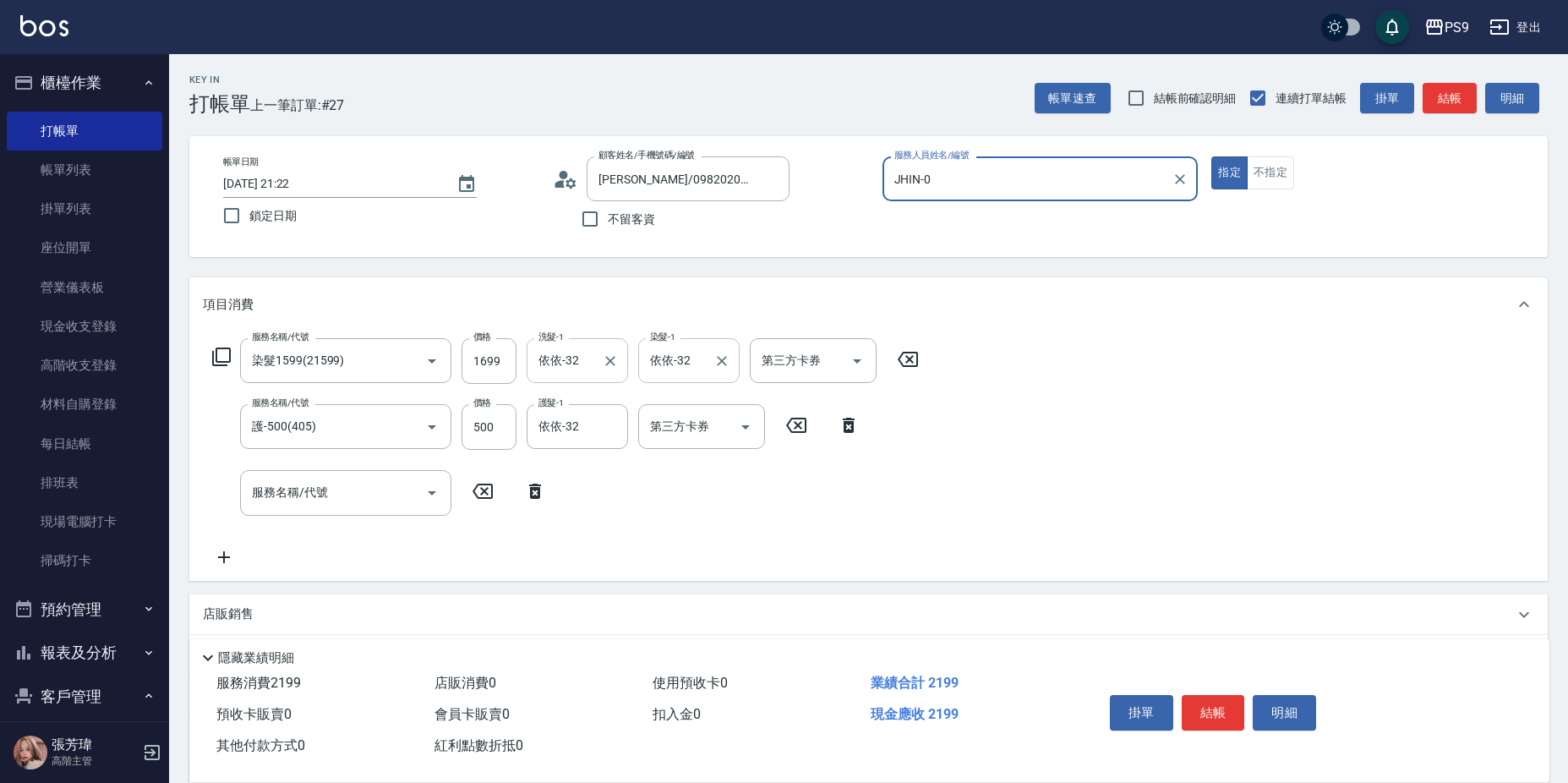
click at [1211, 156] on button "指定" at bounding box center [1229, 172] width 36 height 33
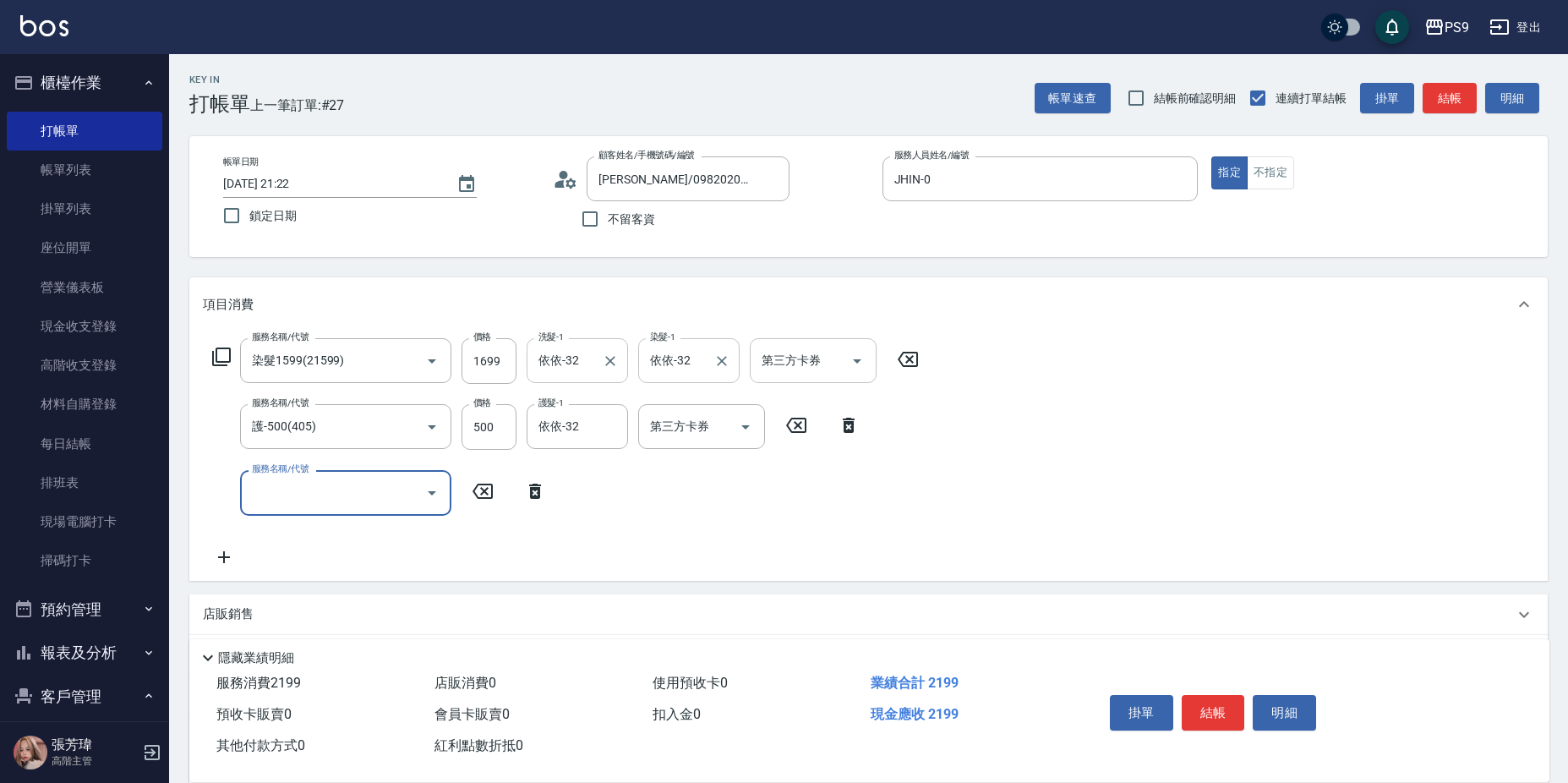
click at [761, 364] on input "第三方卡券" at bounding box center [800, 360] width 86 height 29
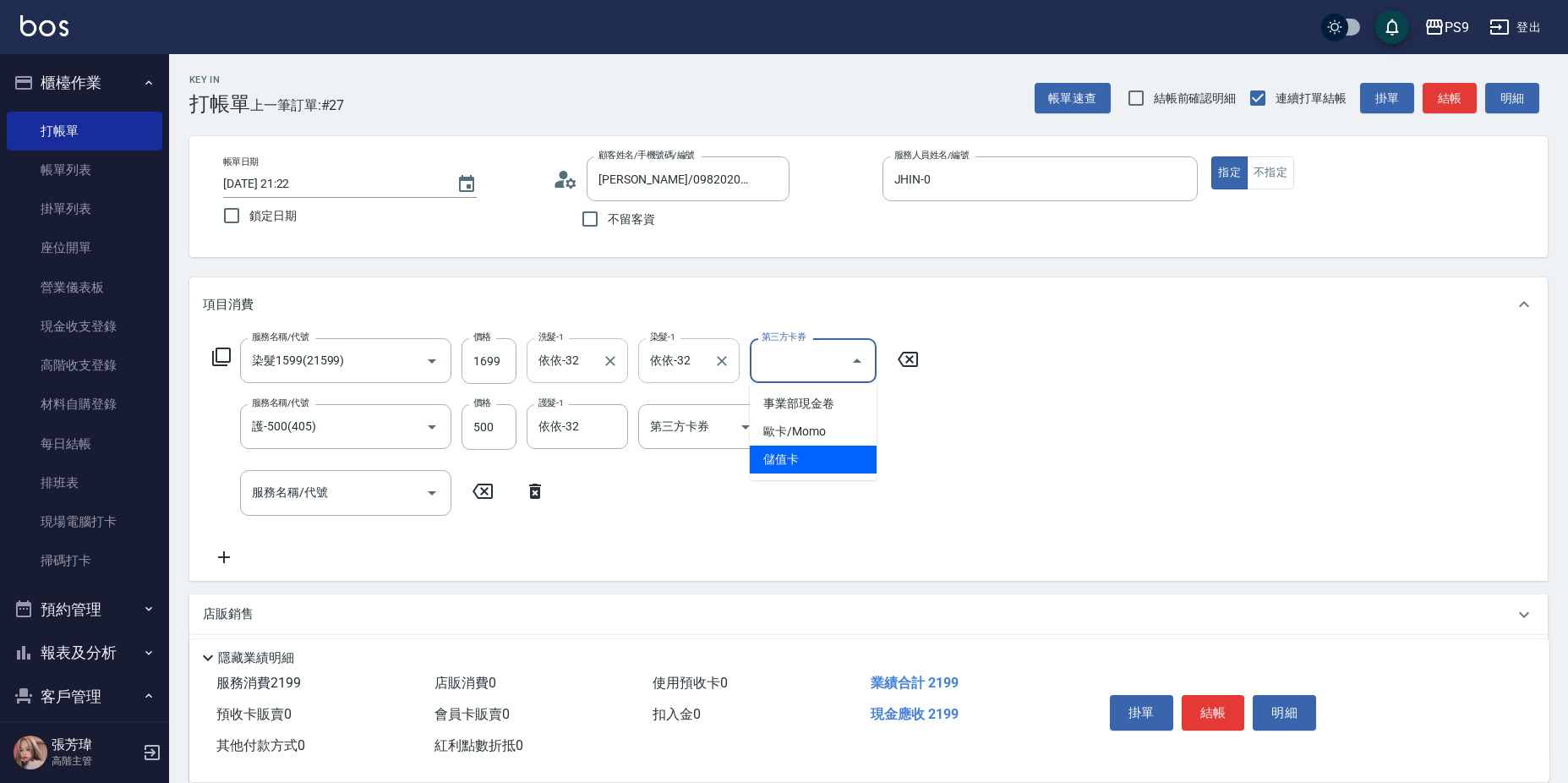
click at [824, 465] on span "儲值卡" at bounding box center [813, 459] width 127 height 27
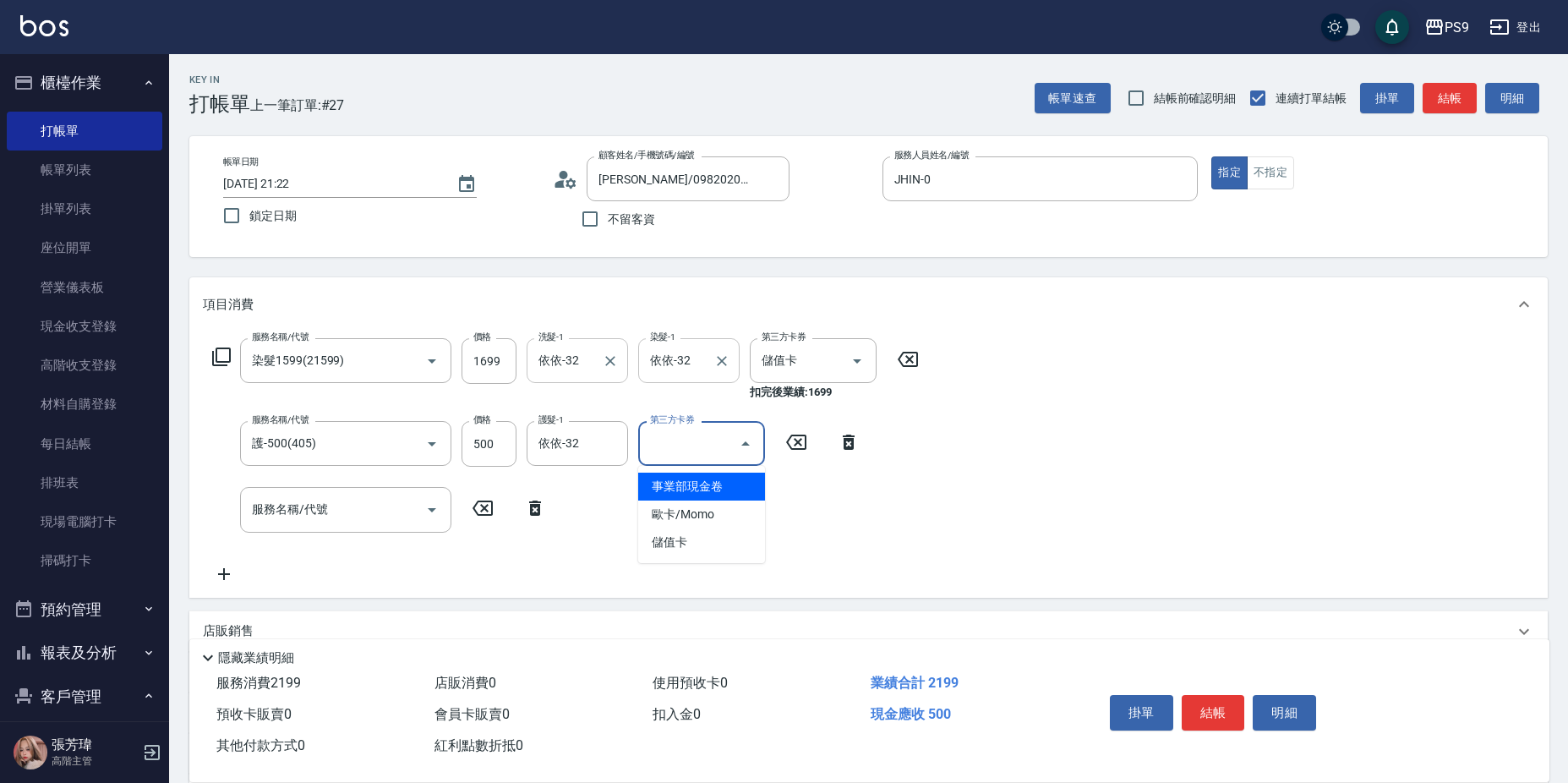
click at [725, 453] on input "第三方卡券" at bounding box center [688, 443] width 86 height 29
click at [712, 545] on span "儲值卡" at bounding box center [702, 542] width 127 height 27
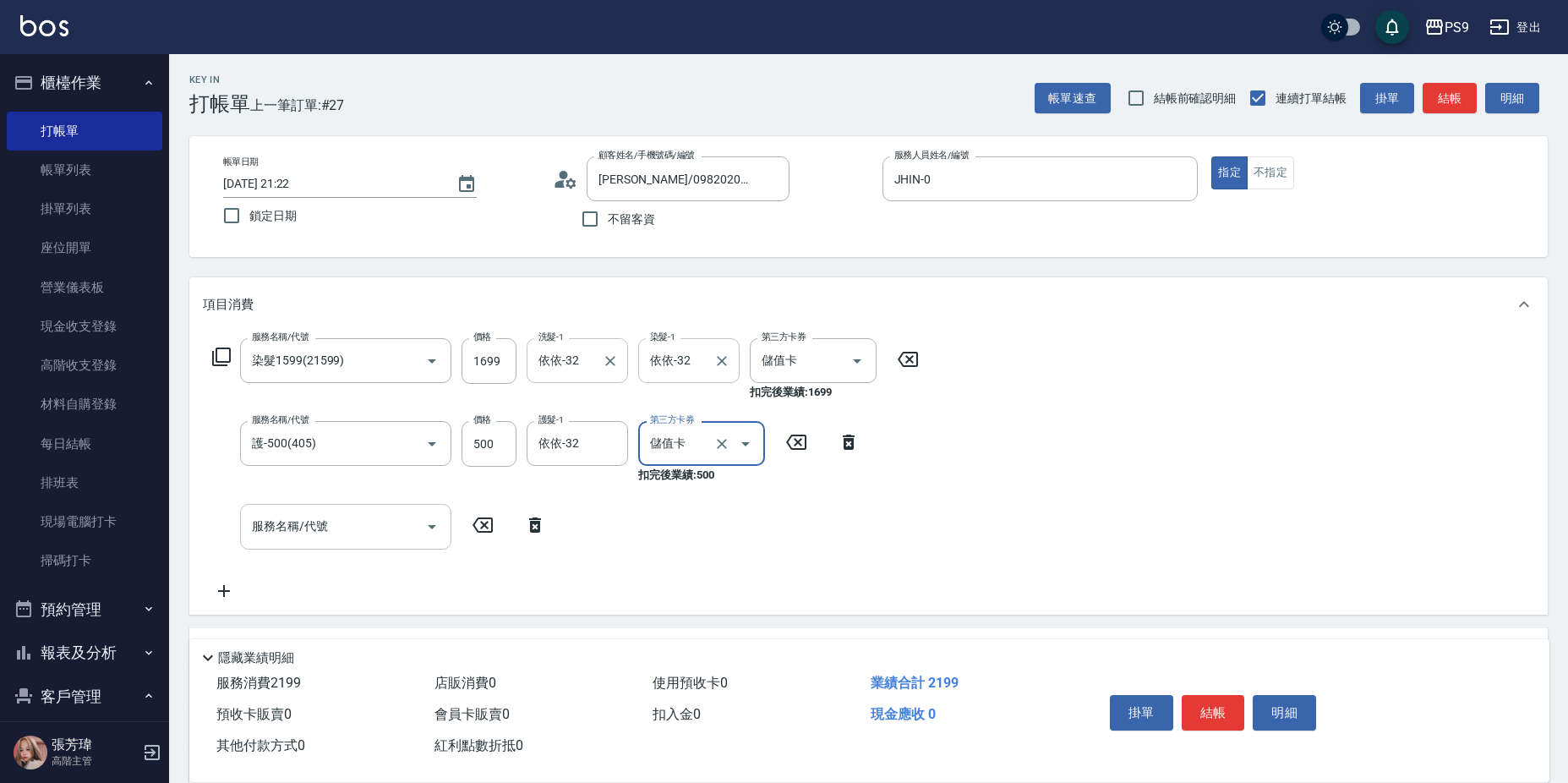
click at [347, 513] on input "服務名稱/代號" at bounding box center [333, 526] width 171 height 29
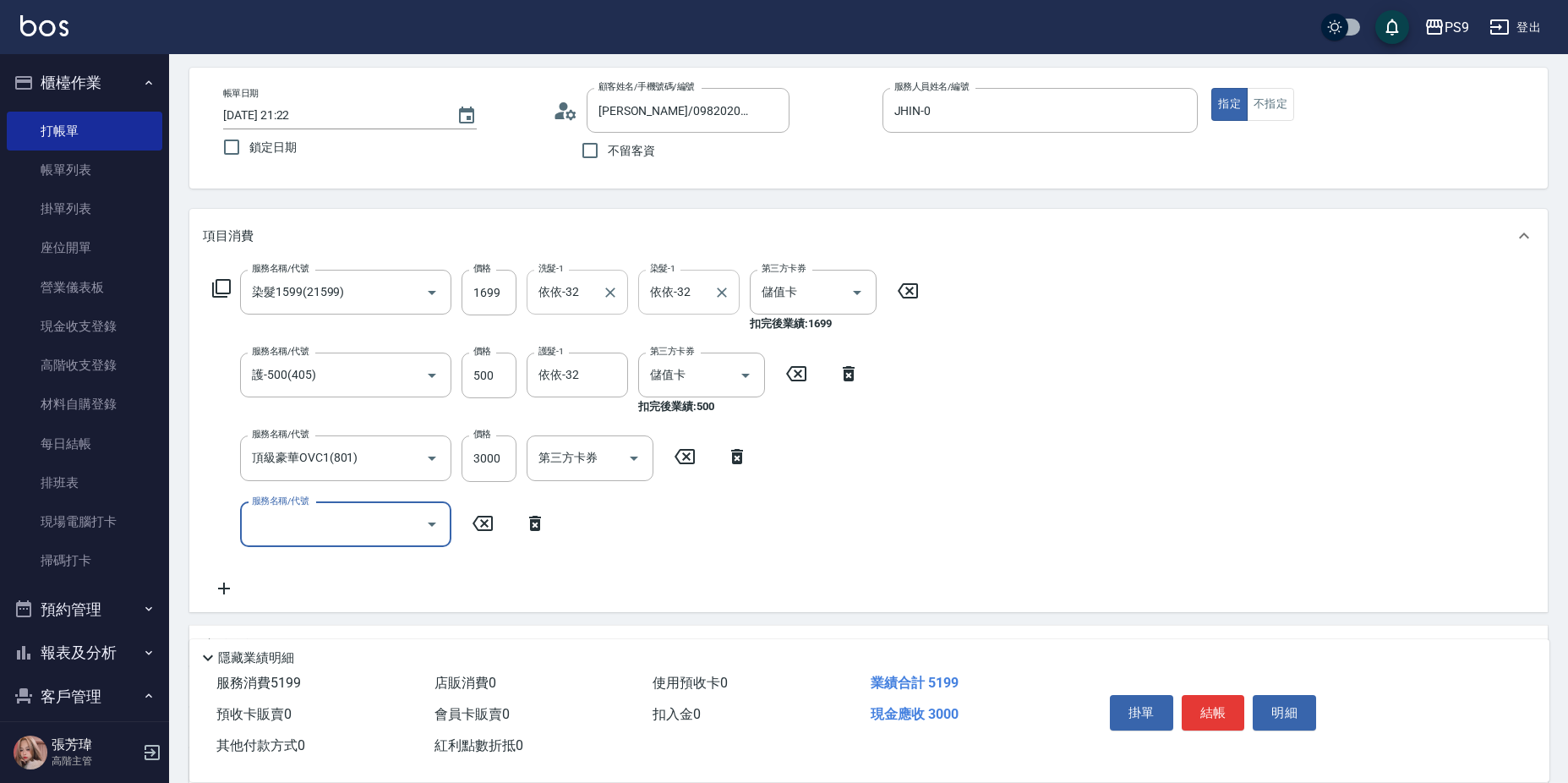
scroll to position [253, 0]
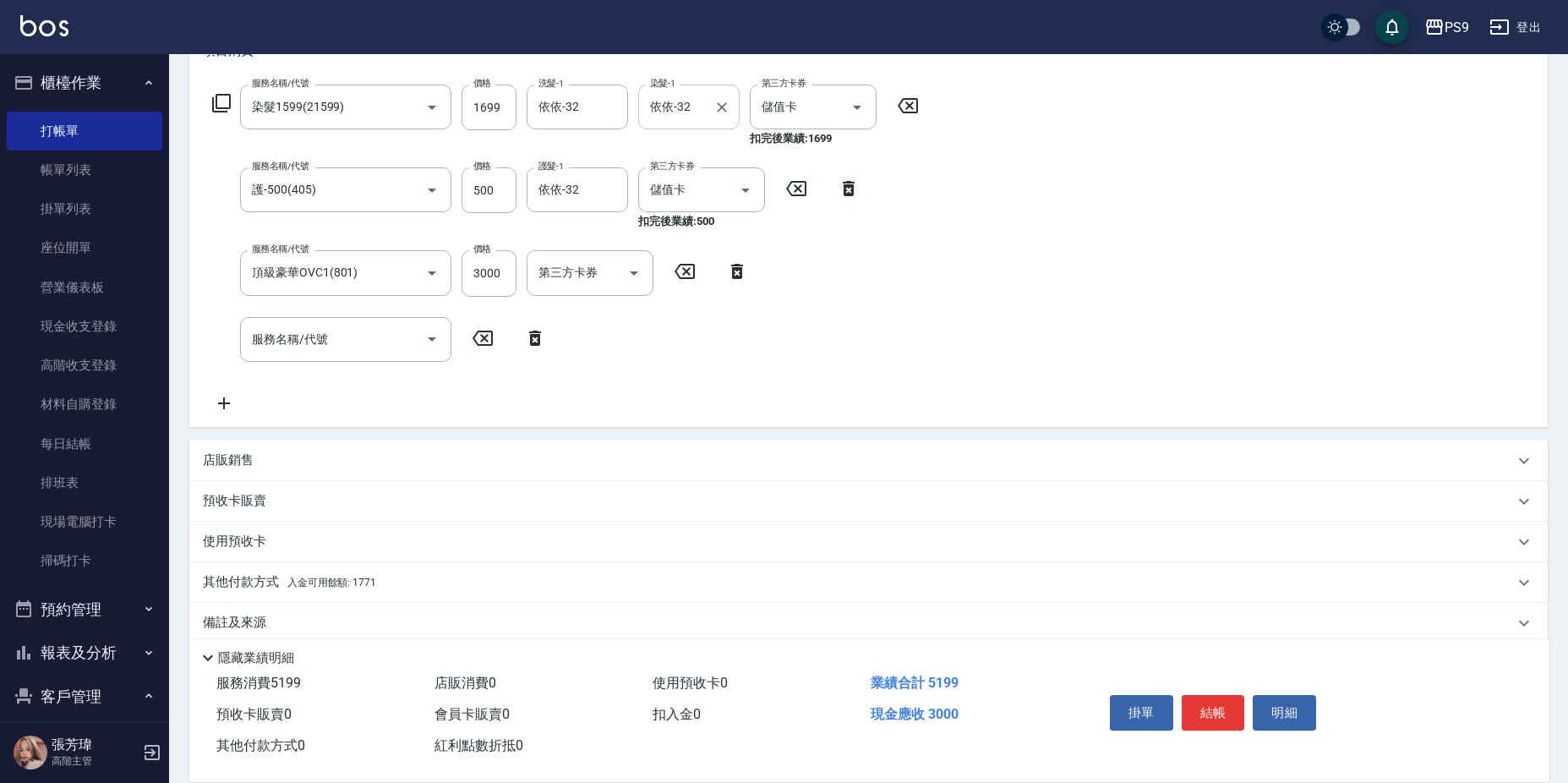
click at [367, 590] on p "其他付款方式 入金可用餘額: 1771" at bounding box center [288, 583] width 173 height 19
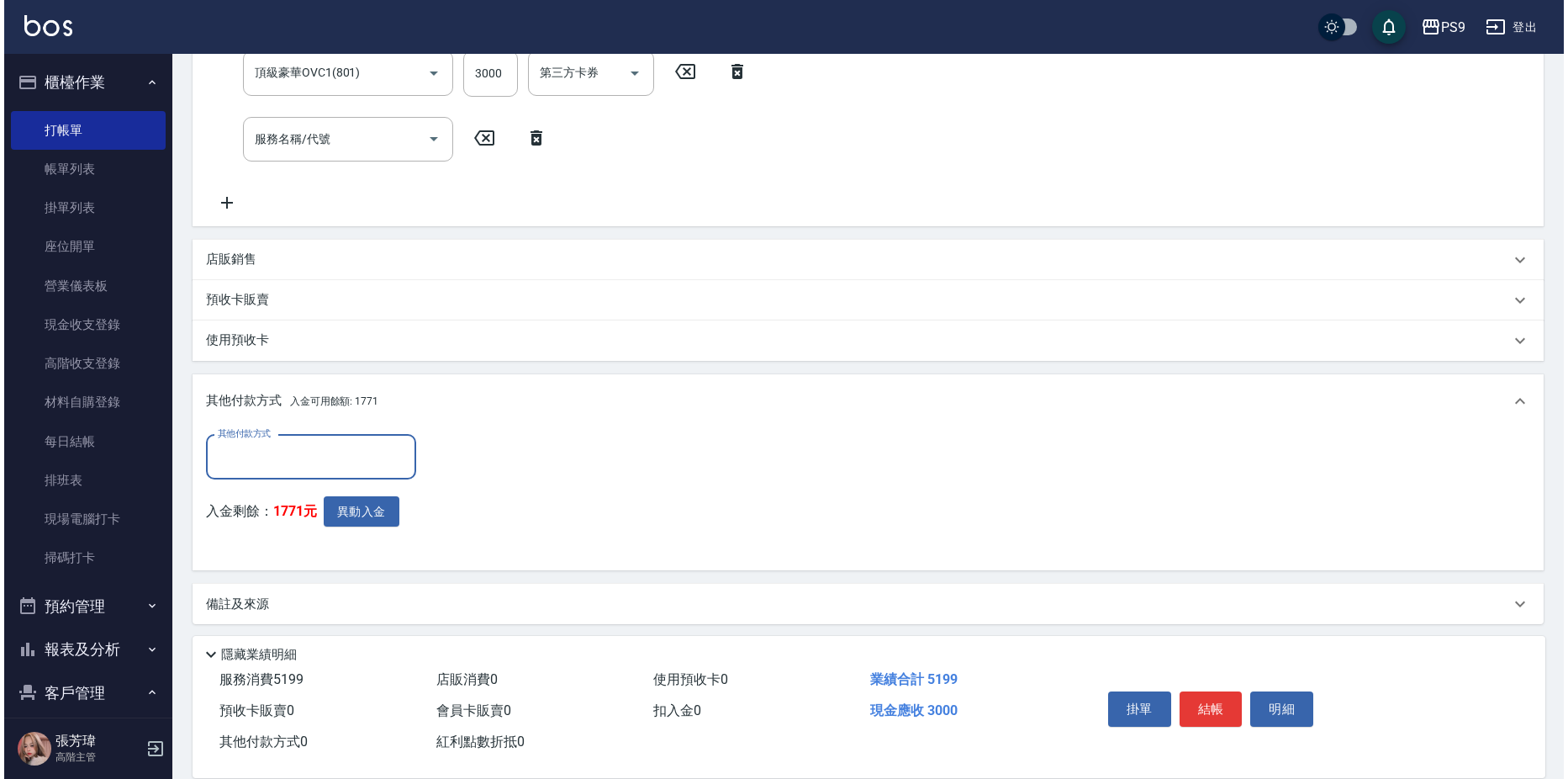
scroll to position [452, 0]
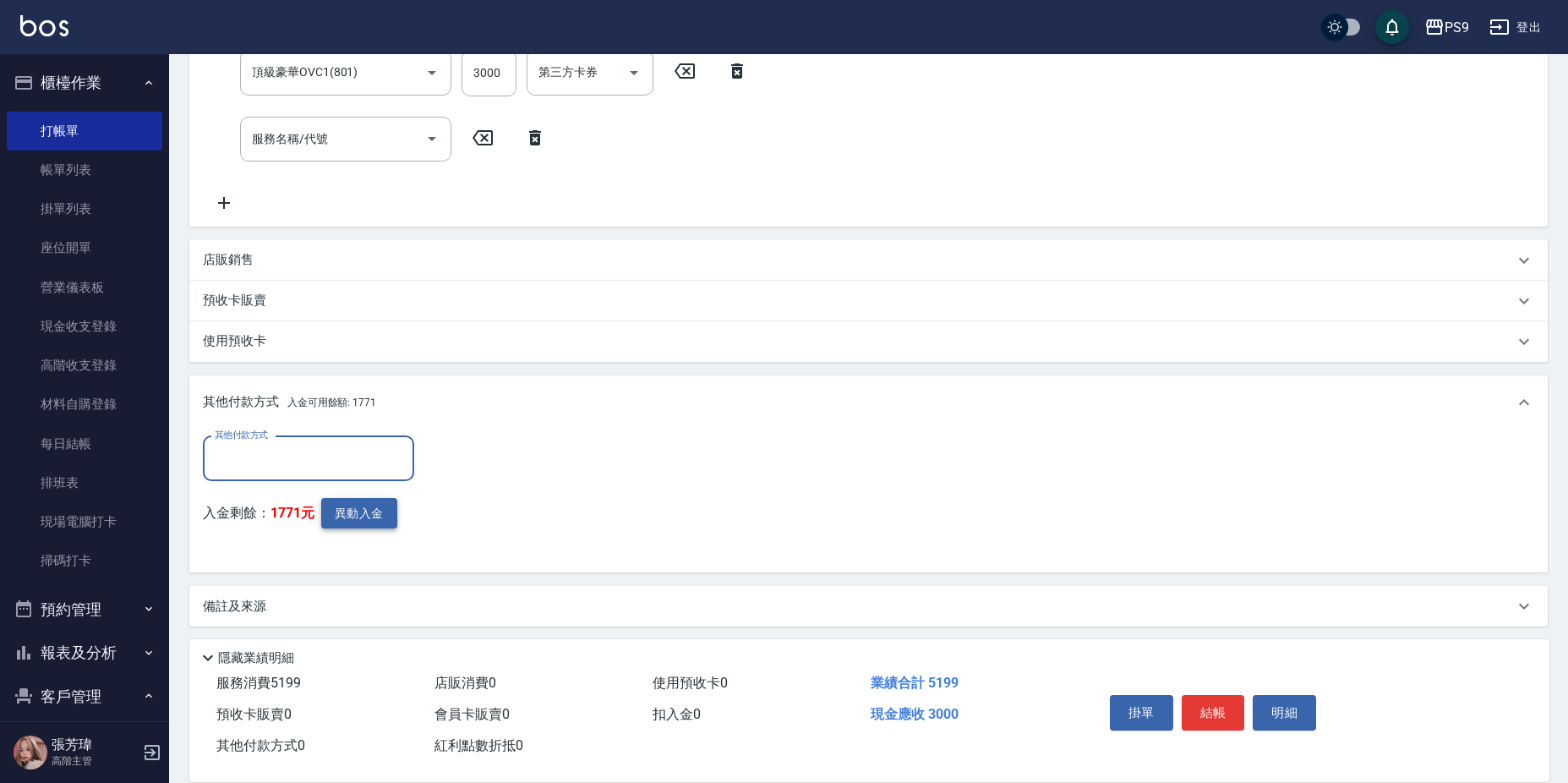
click at [365, 518] on button "異動入金" at bounding box center [359, 513] width 76 height 31
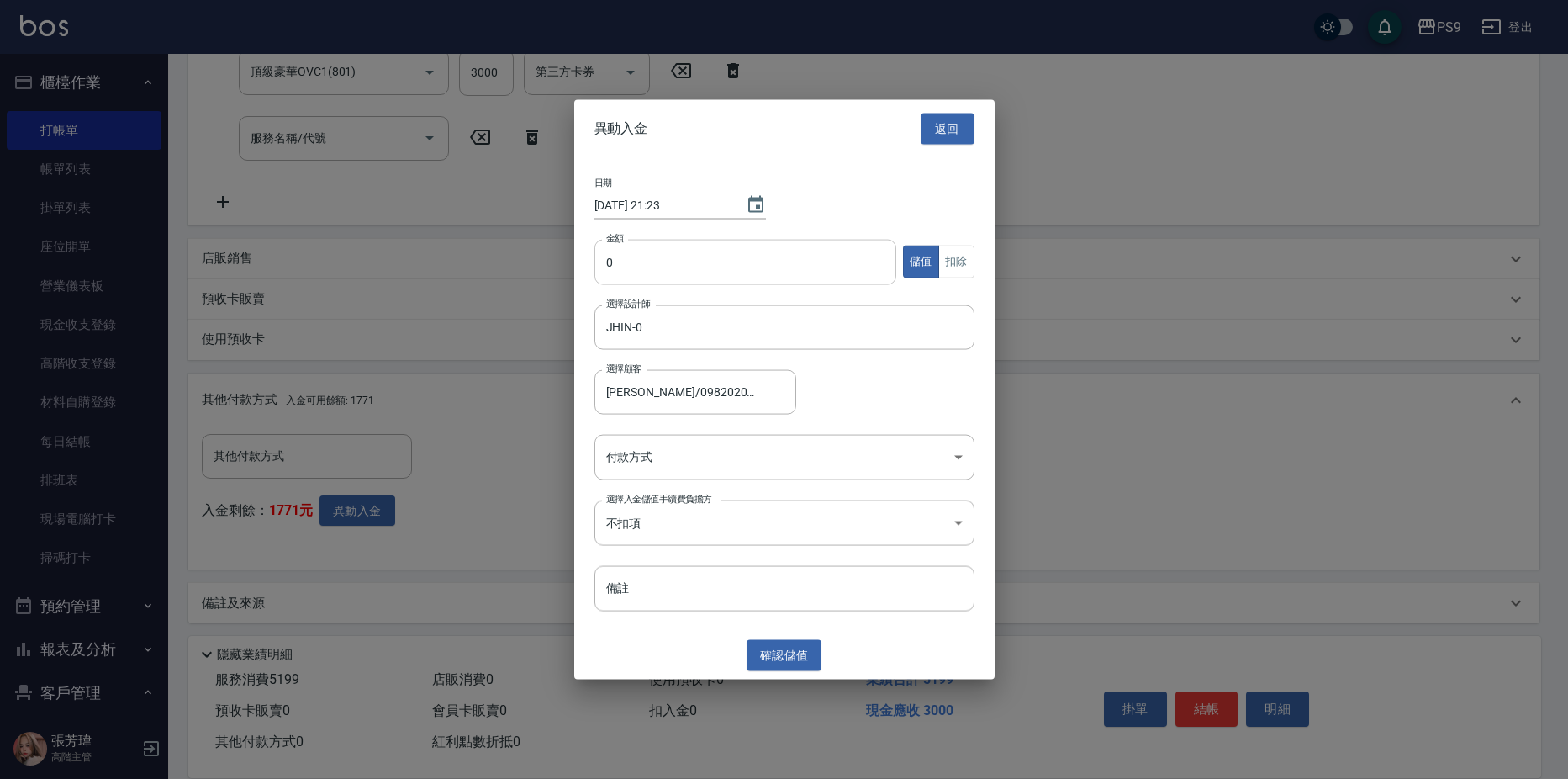
click at [811, 275] on input "0" at bounding box center [746, 262] width 303 height 45
click at [758, 439] on body "PS9 登出 櫃檯作業 打帳單 帳單列表 掛單列表 座位開單 營業儀表板 現金收支登錄 高階收支登錄 材料自購登錄 每日結帳 排班表 現場電腦打卡 掃碼打卡 …" at bounding box center [784, 167] width 1568 height 1236
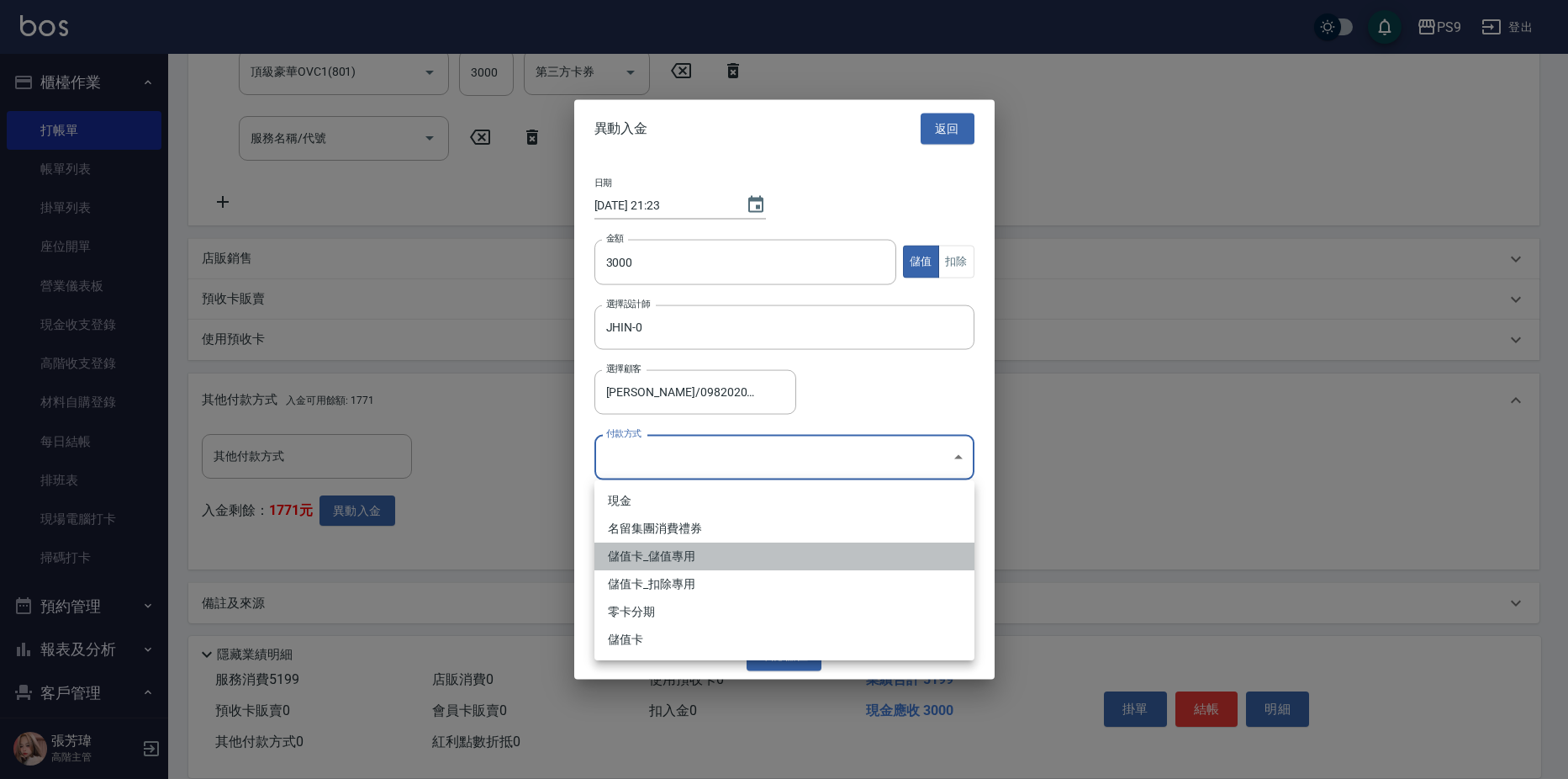
click at [714, 548] on li "儲值卡_儲值專用" at bounding box center [784, 555] width 380 height 27
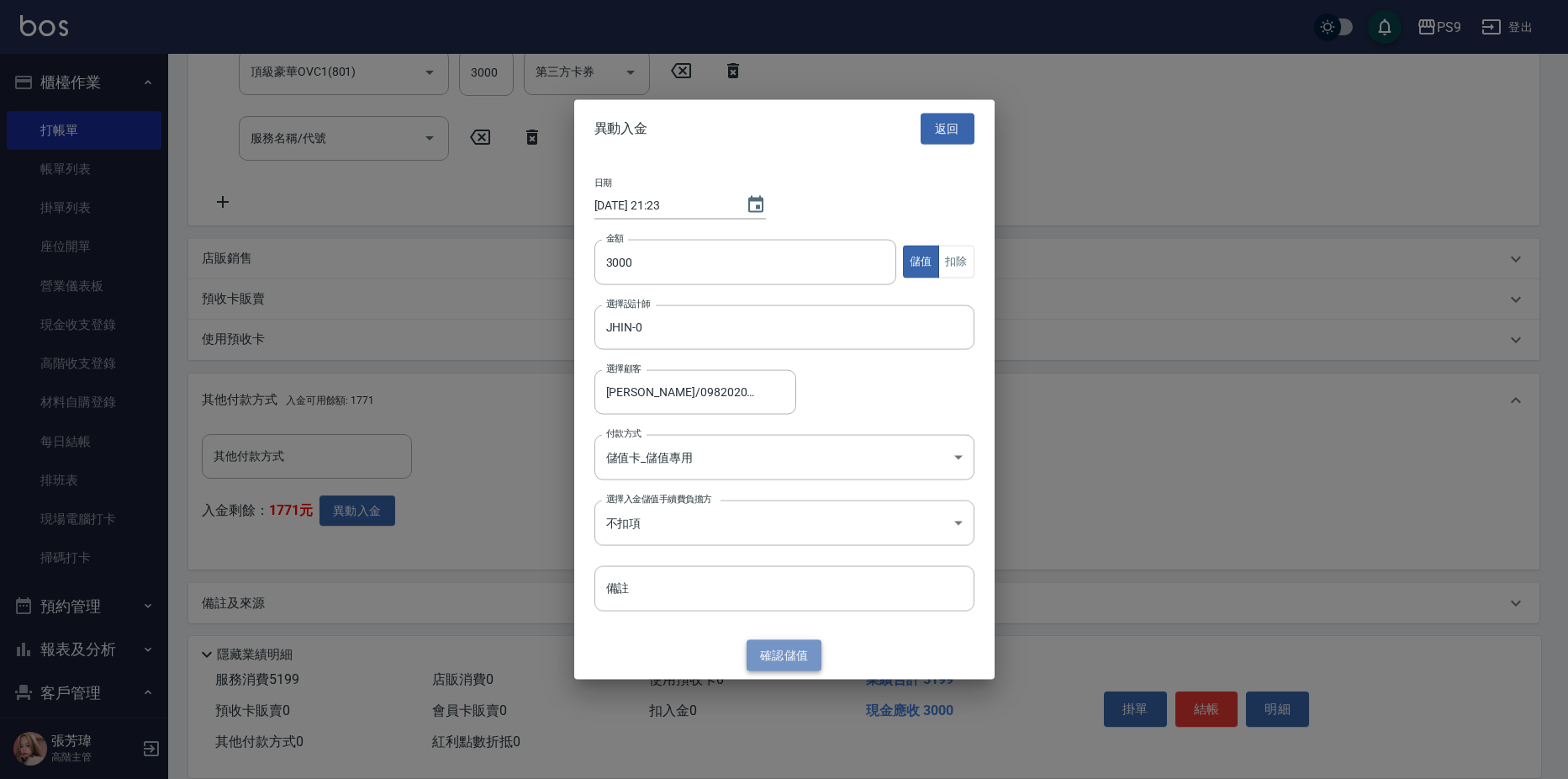
click at [777, 644] on button "確認 儲值" at bounding box center [784, 655] width 75 height 31
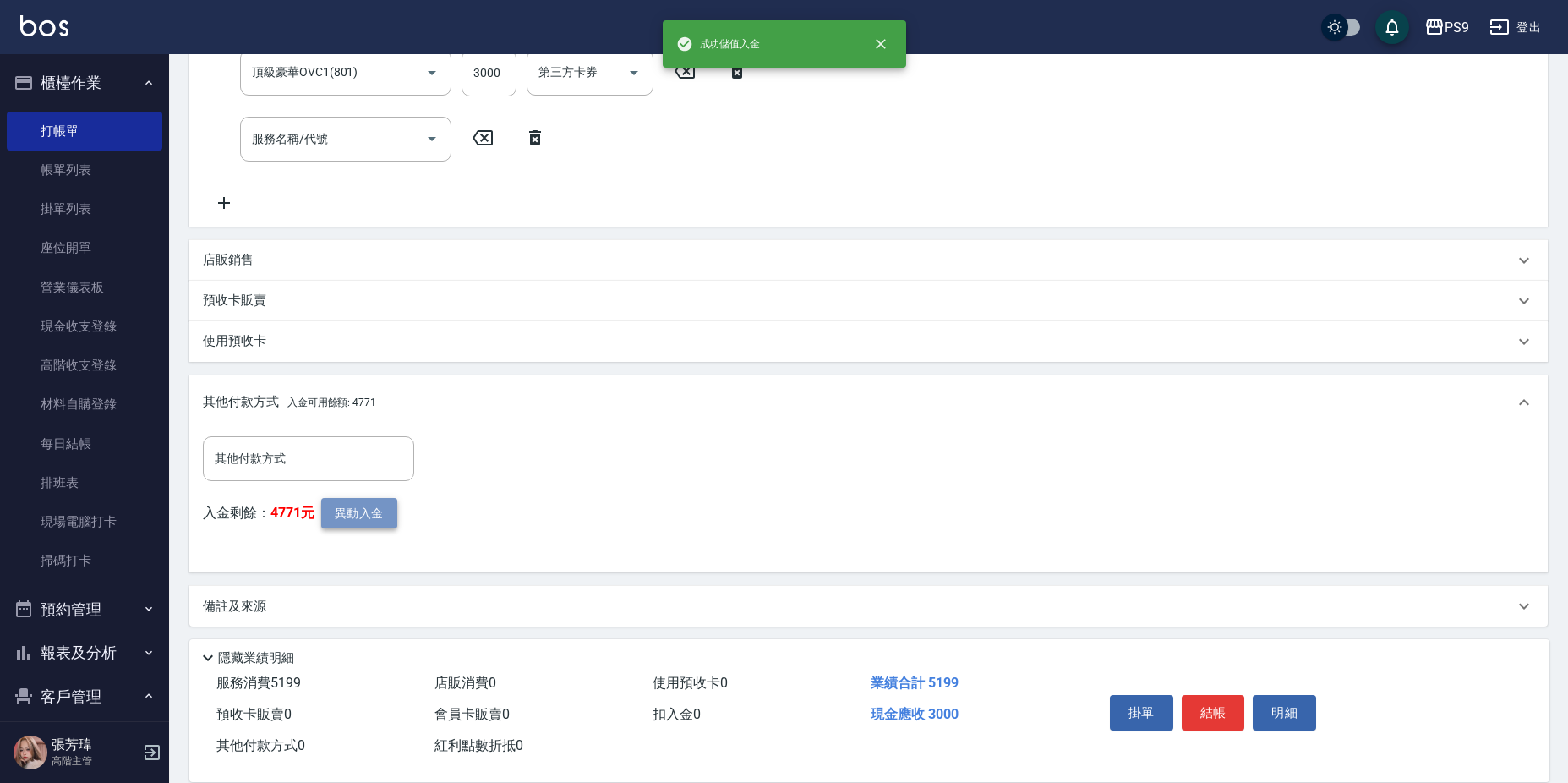
click at [373, 518] on button "異動入金" at bounding box center [359, 513] width 76 height 31
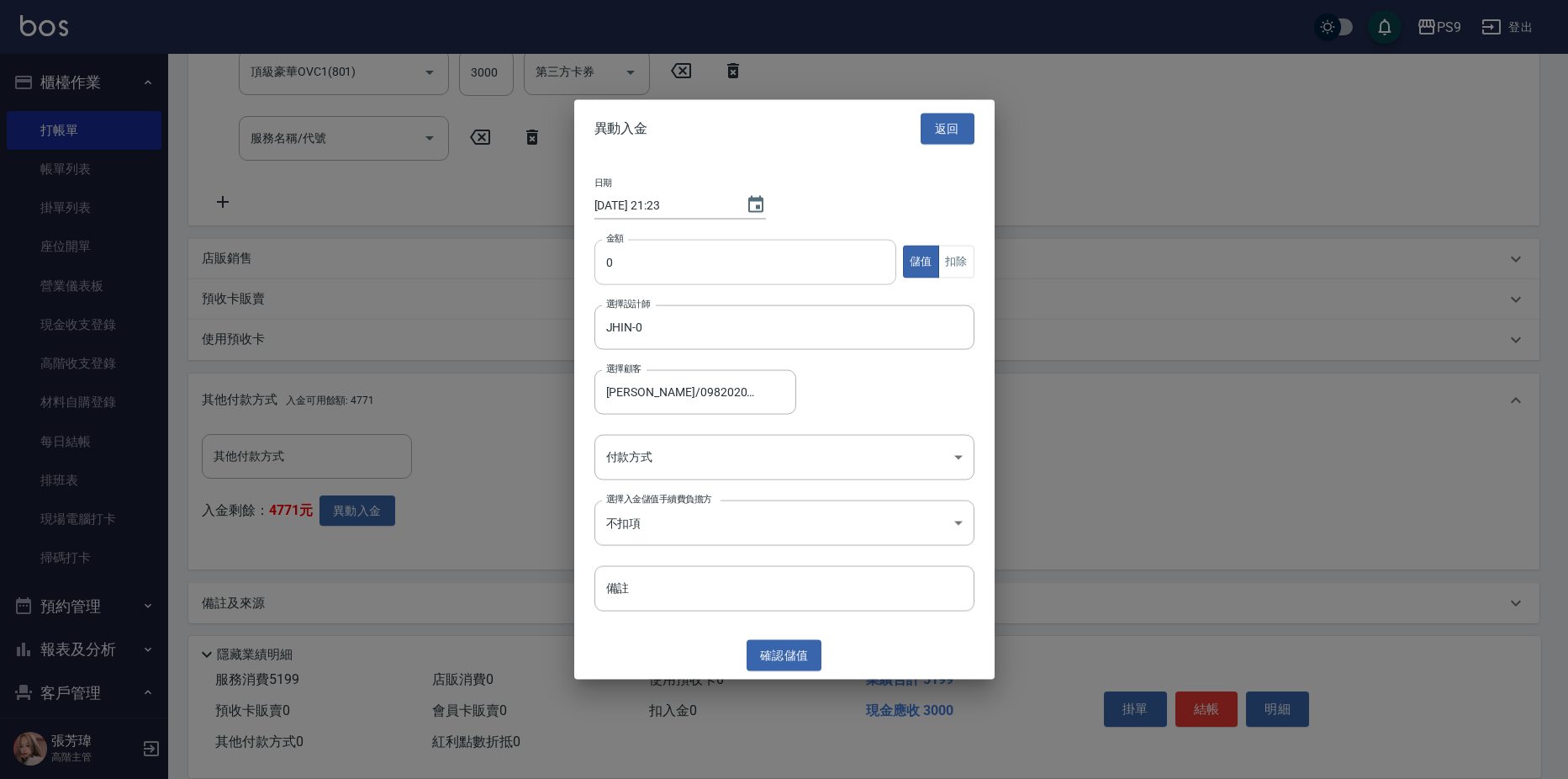
click at [795, 265] on input "0" at bounding box center [746, 262] width 303 height 45
click at [960, 268] on button "扣除" at bounding box center [956, 262] width 36 height 33
click at [806, 475] on body "PS9 登出 櫃檯作業 打帳單 帳單列表 掛單列表 座位開單 營業儀表板 現金收支登錄 高階收支登錄 材料自購登錄 每日結帳 排班表 現場電腦打卡 掃碼打卡 …" at bounding box center [784, 167] width 1568 height 1236
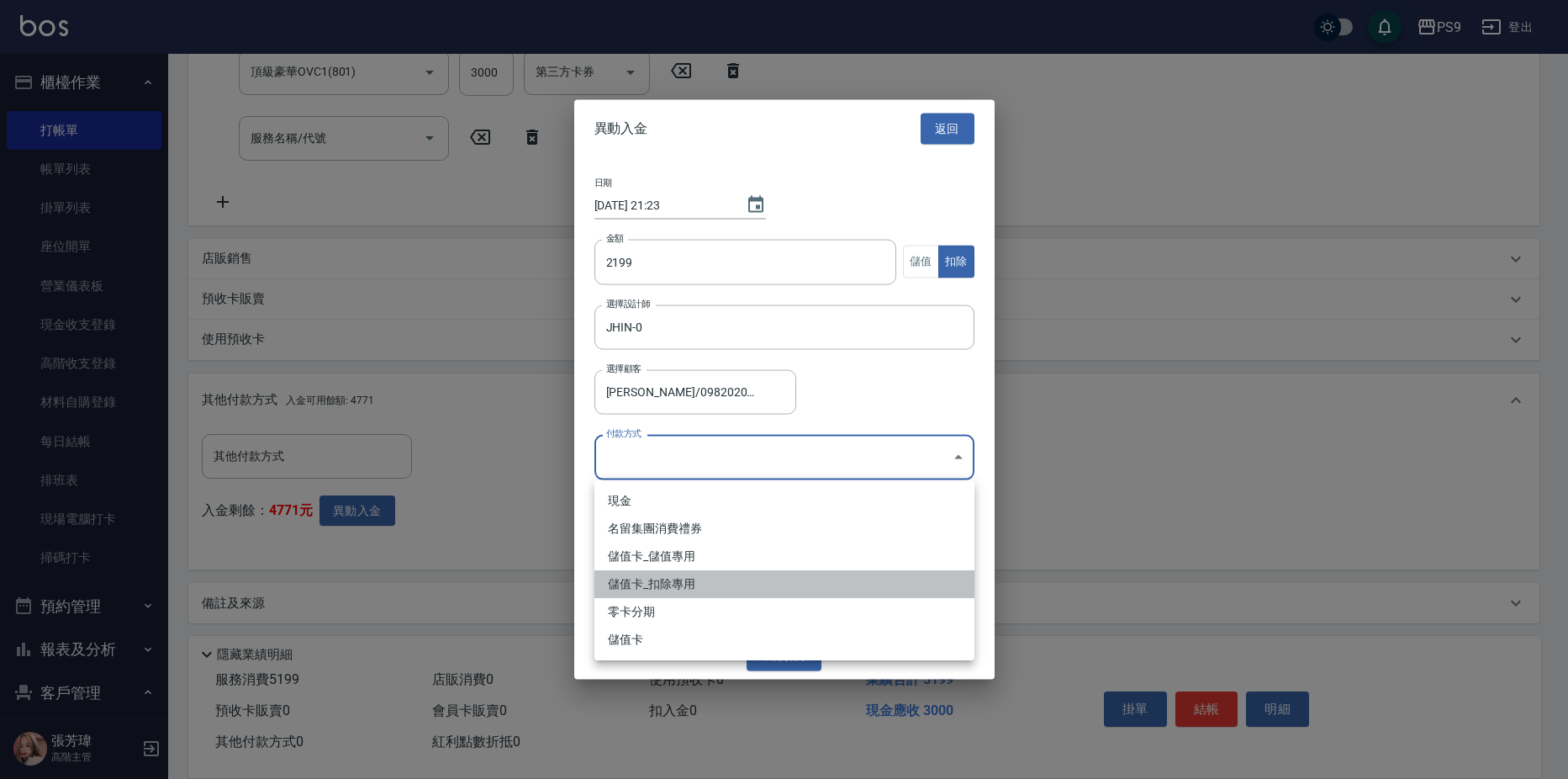
click at [728, 589] on li "儲值卡_扣除專用" at bounding box center [784, 583] width 380 height 27
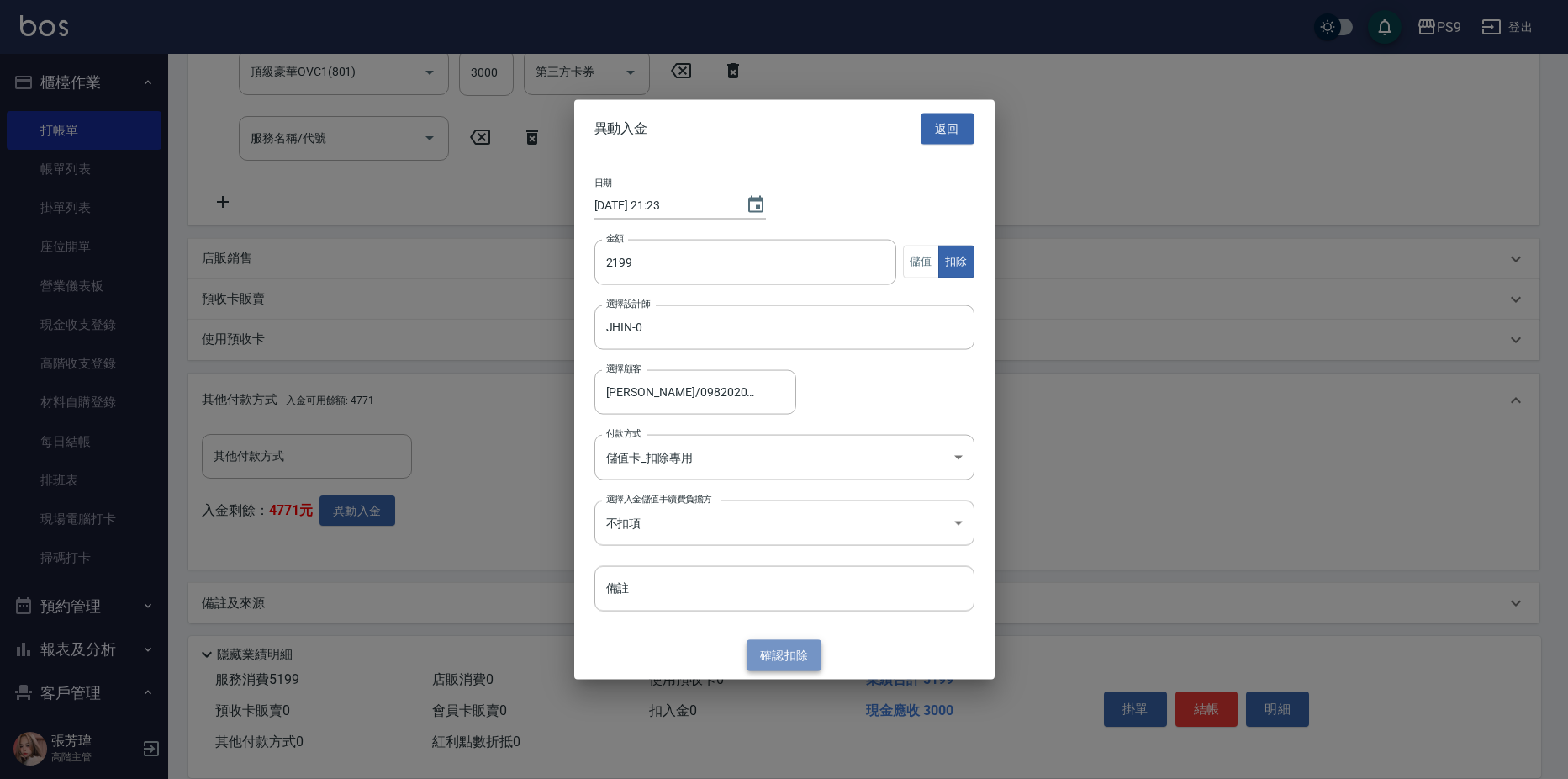
click at [774, 648] on button "確認 扣除" at bounding box center [784, 655] width 75 height 31
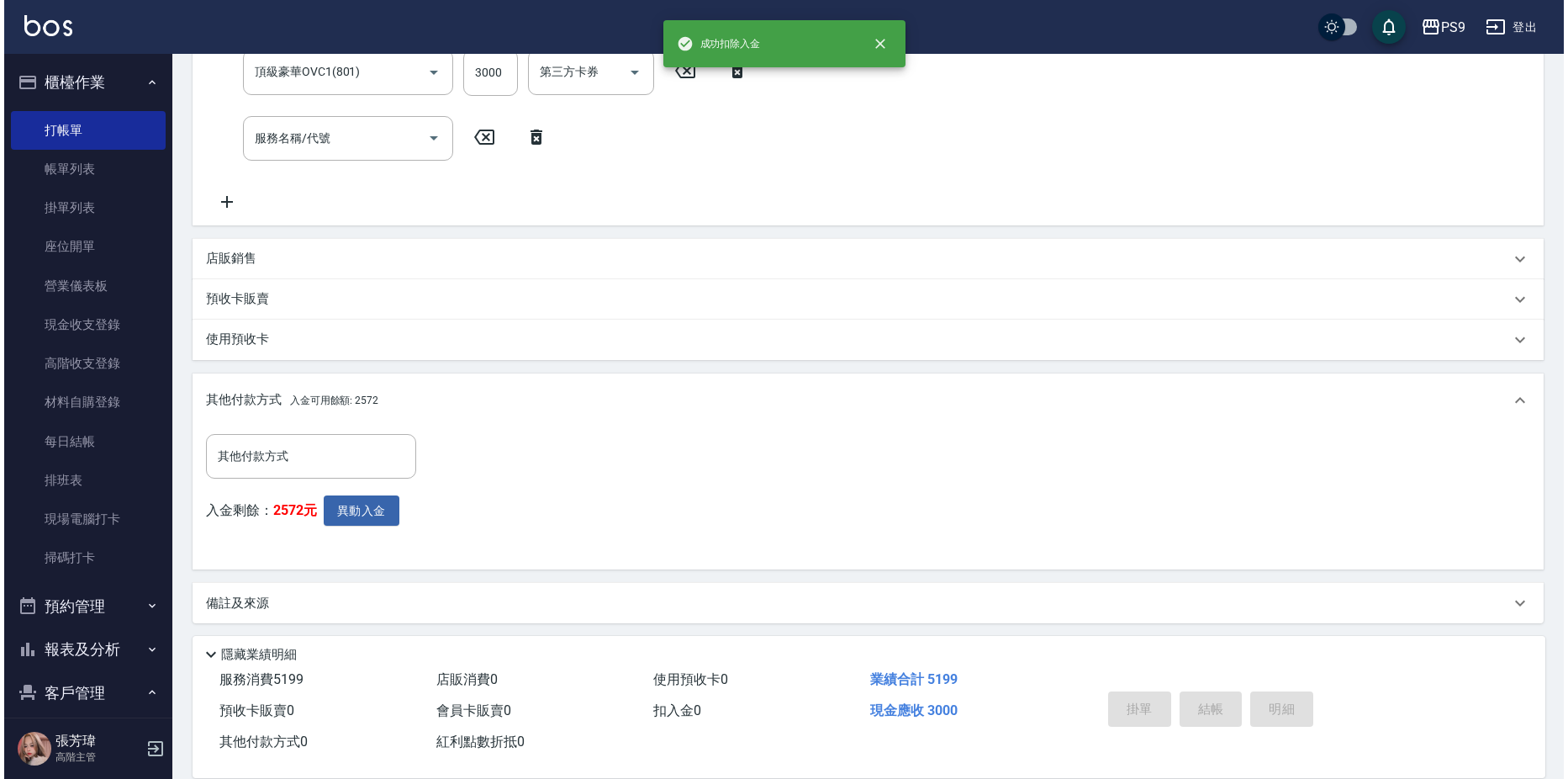
scroll to position [0, 0]
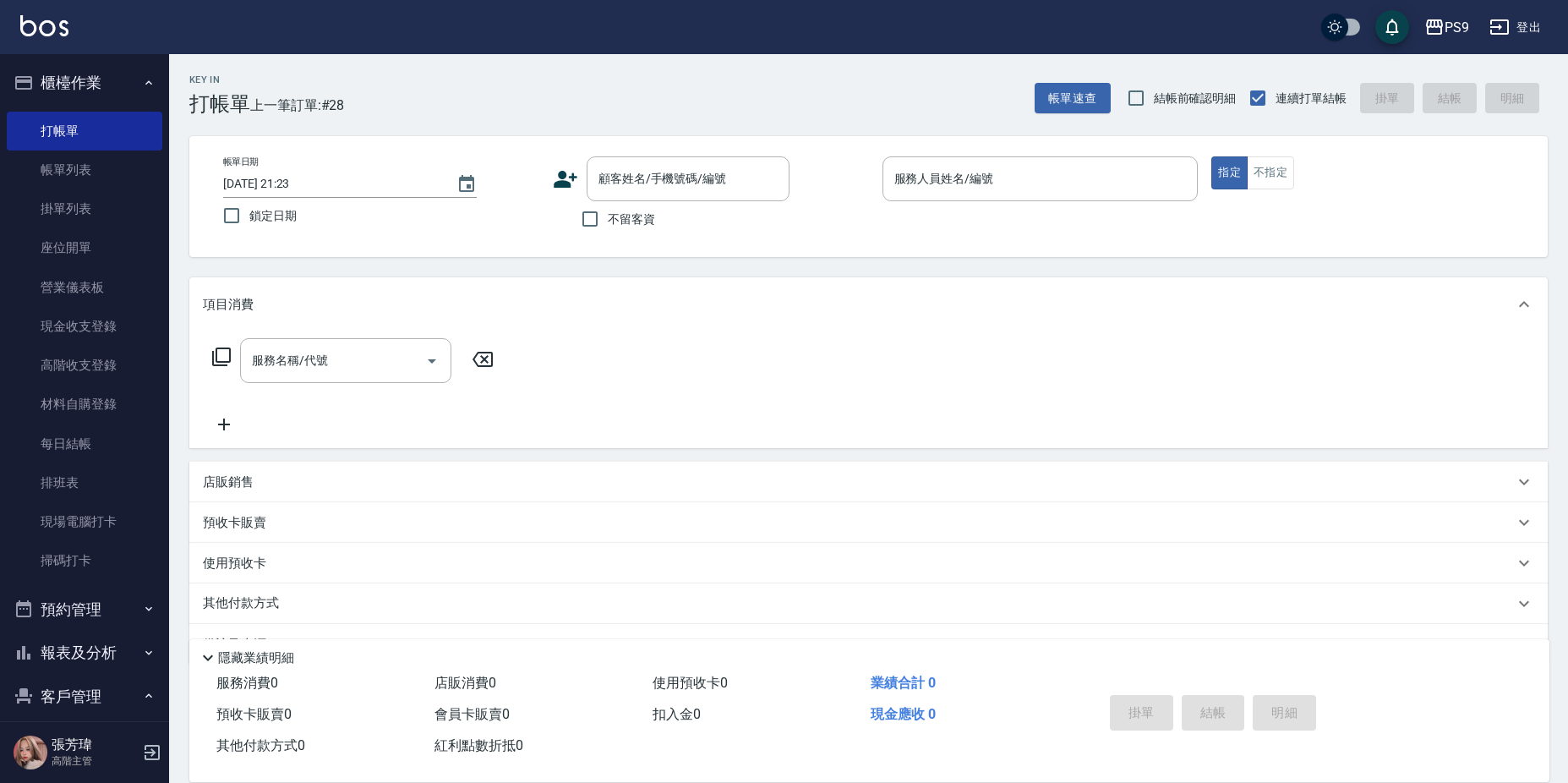
click at [622, 223] on span "不留客資" at bounding box center [632, 219] width 47 height 18
click at [608, 223] on input "不留客資" at bounding box center [590, 219] width 36 height 36
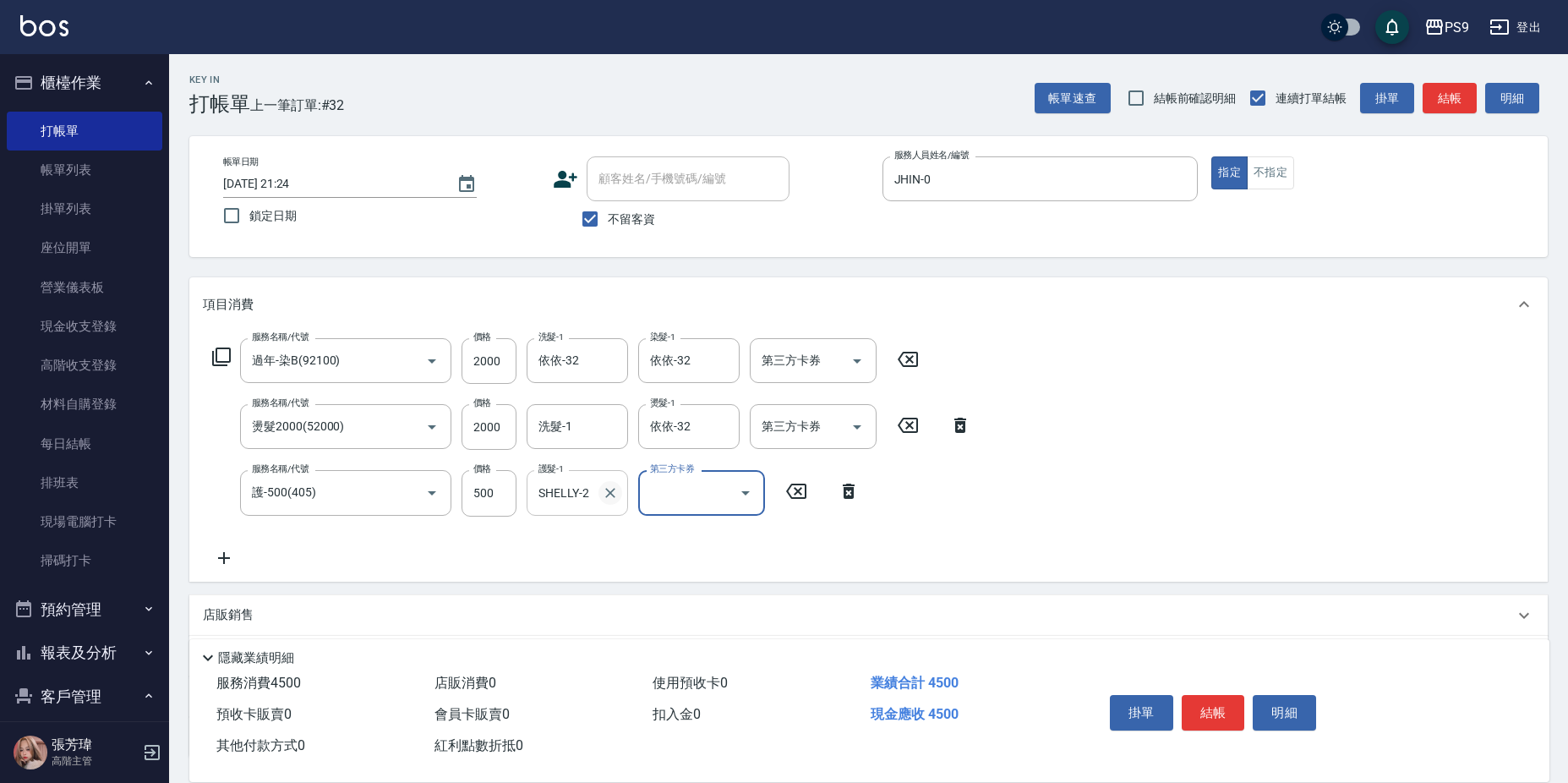
click at [612, 494] on icon "Clear" at bounding box center [610, 493] width 10 height 10
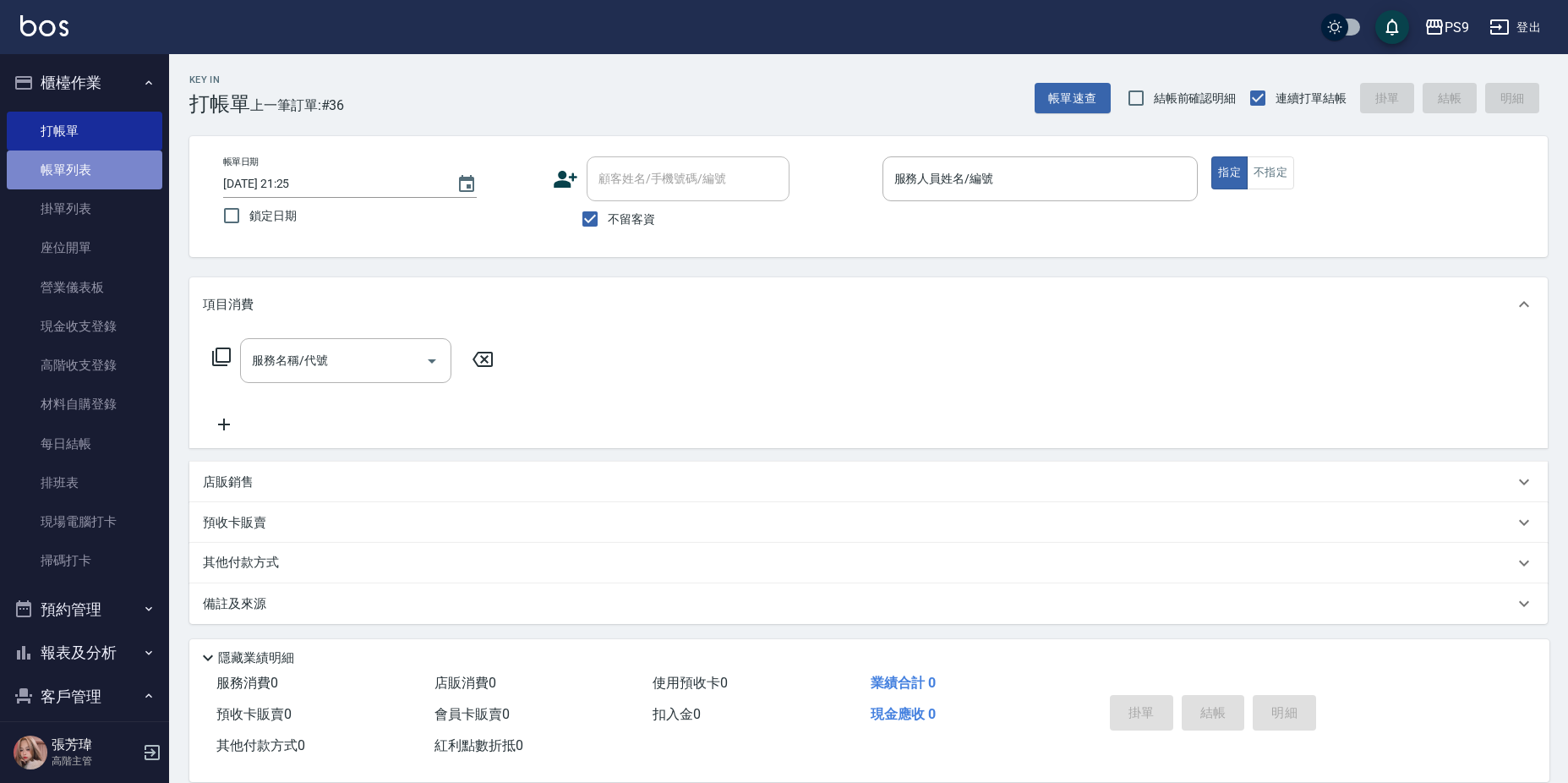
click at [90, 168] on link "帳單列表" at bounding box center [84, 169] width 155 height 39
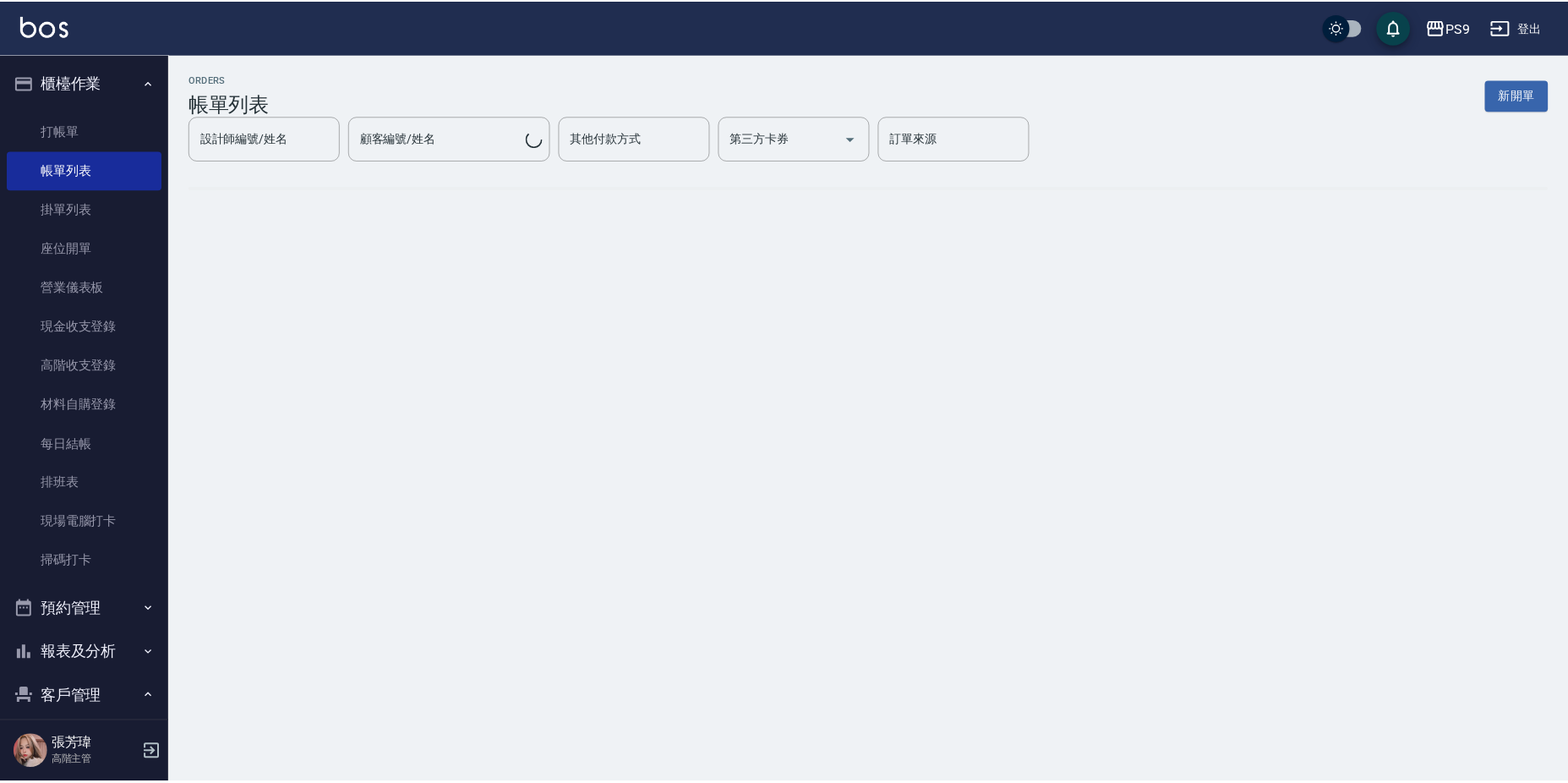
scroll to position [253, 0]
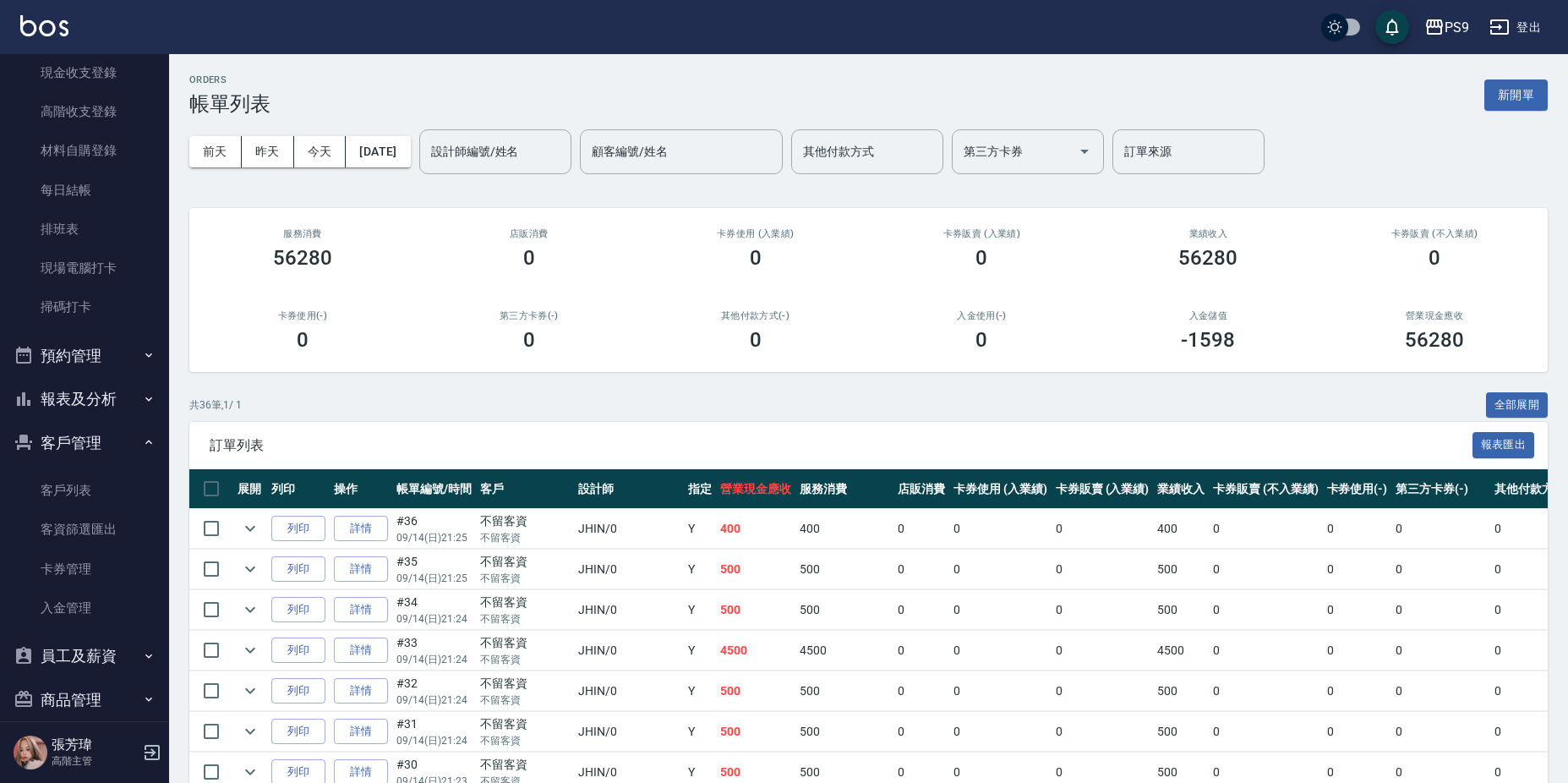
click at [84, 652] on button "員工及薪資" at bounding box center [84, 655] width 155 height 44
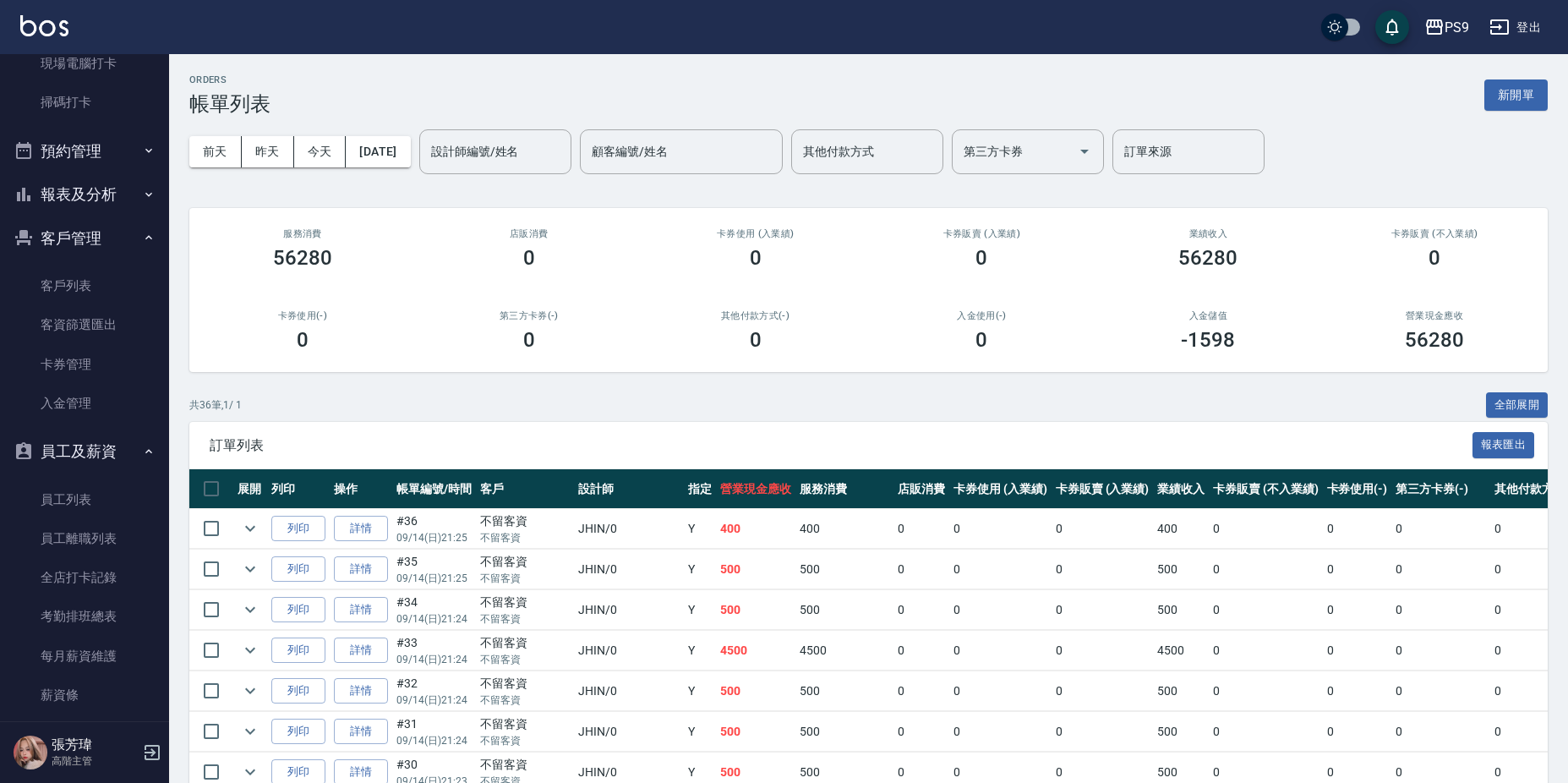
scroll to position [433, 0]
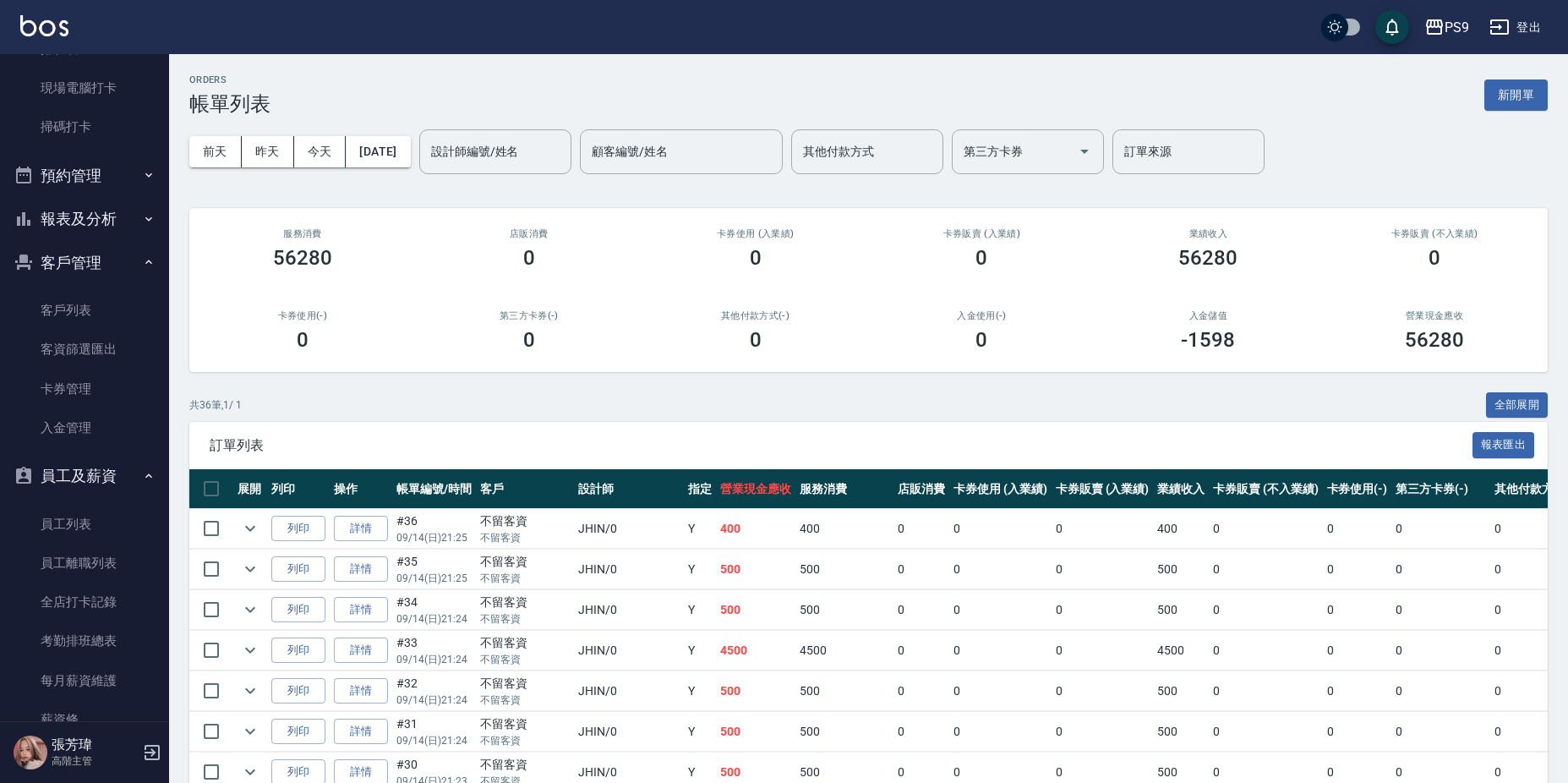
click at [99, 212] on button "報表及分析" at bounding box center [84, 218] width 155 height 44
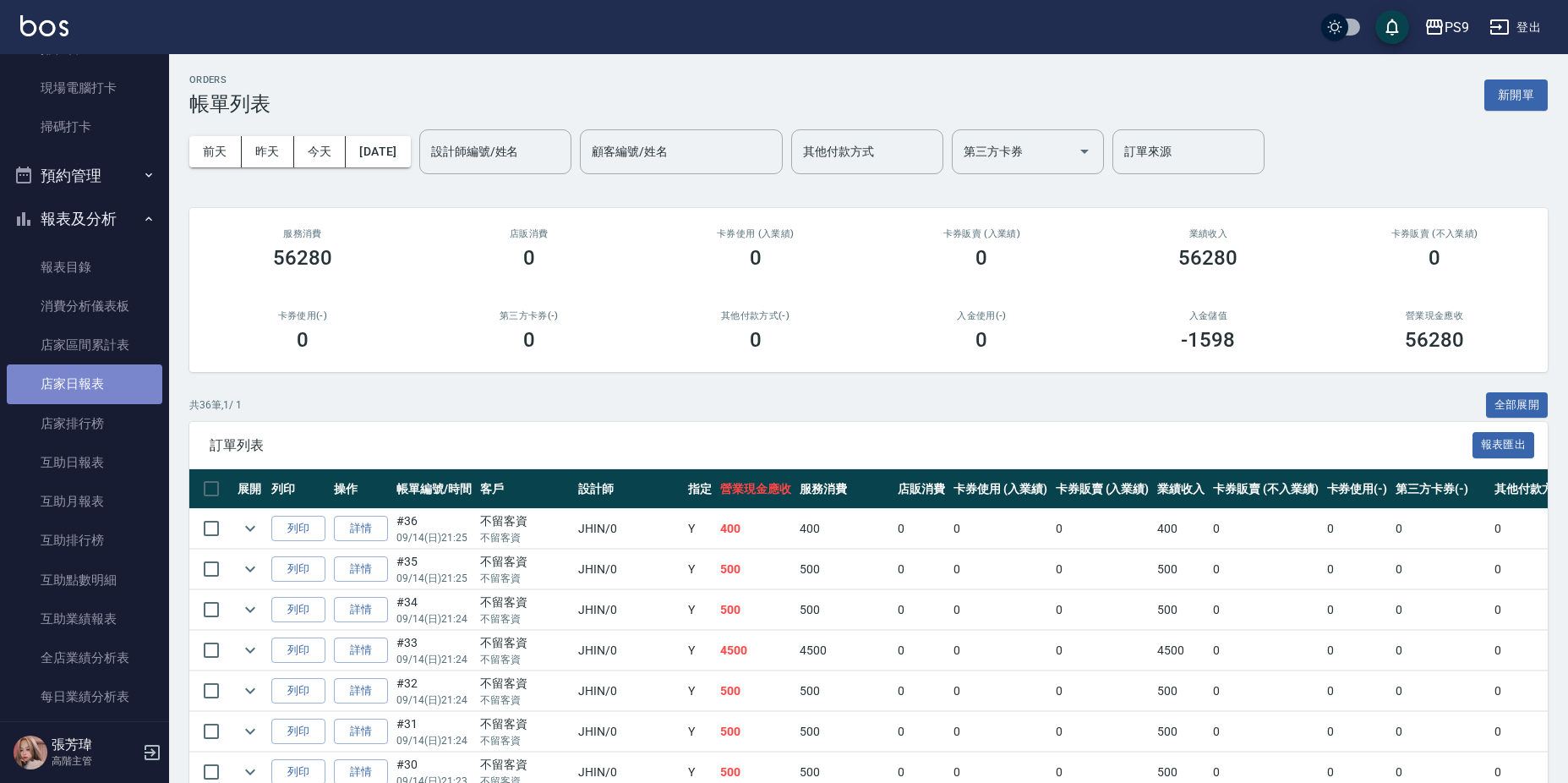
click at [92, 378] on link "店家日報表" at bounding box center [84, 383] width 155 height 39
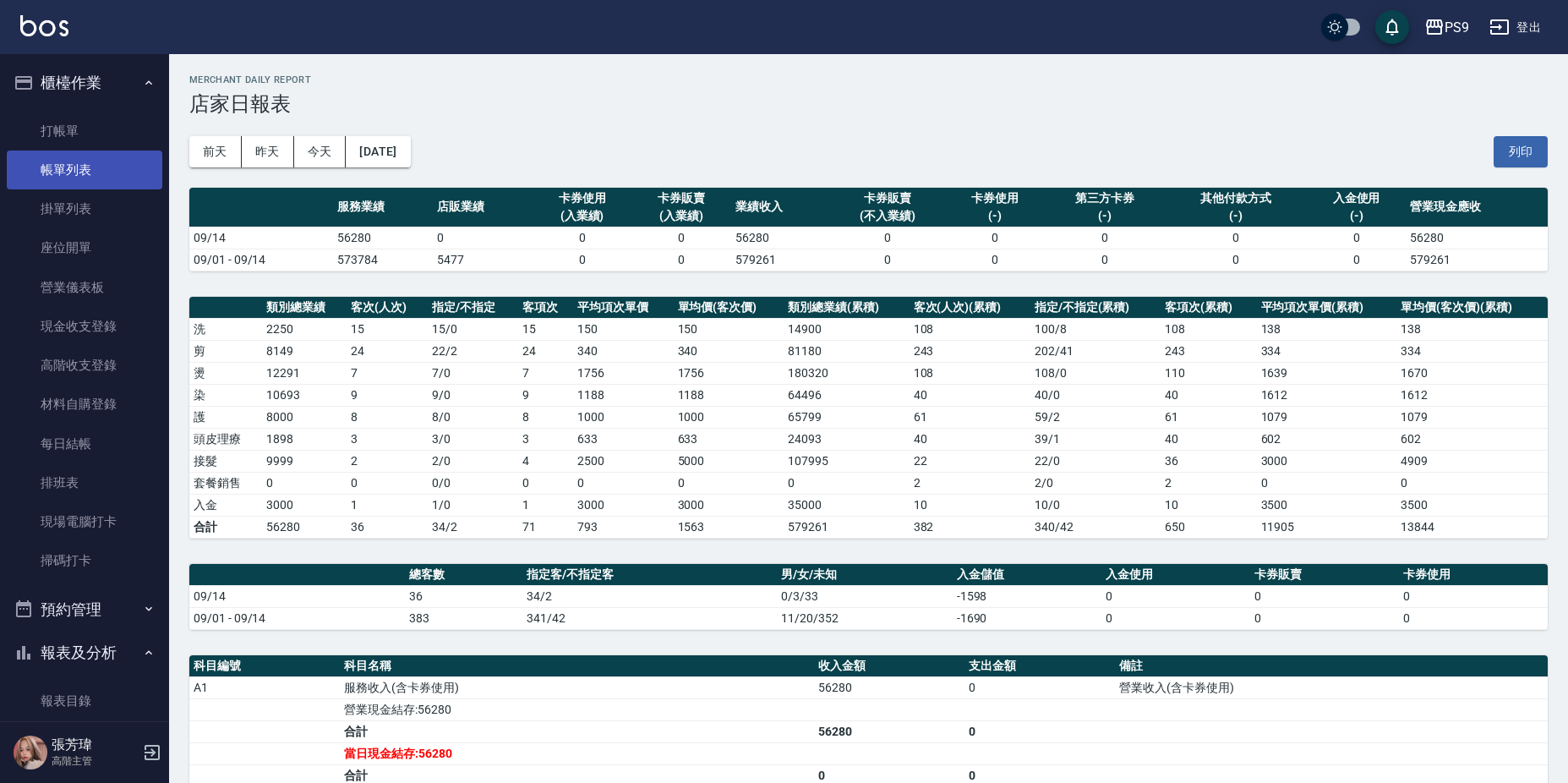
click at [88, 167] on link "帳單列表" at bounding box center [84, 169] width 155 height 39
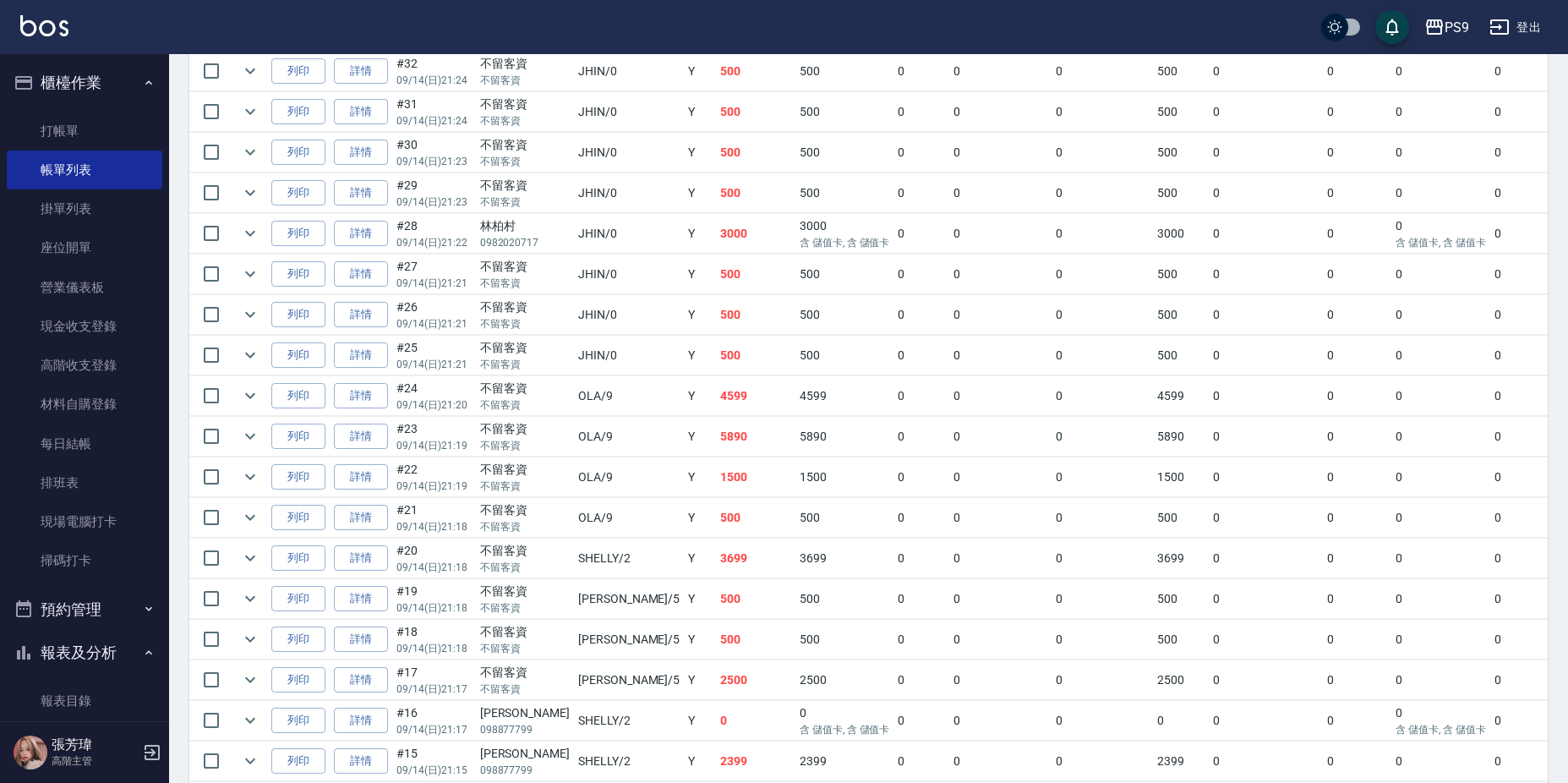
scroll to position [423, 0]
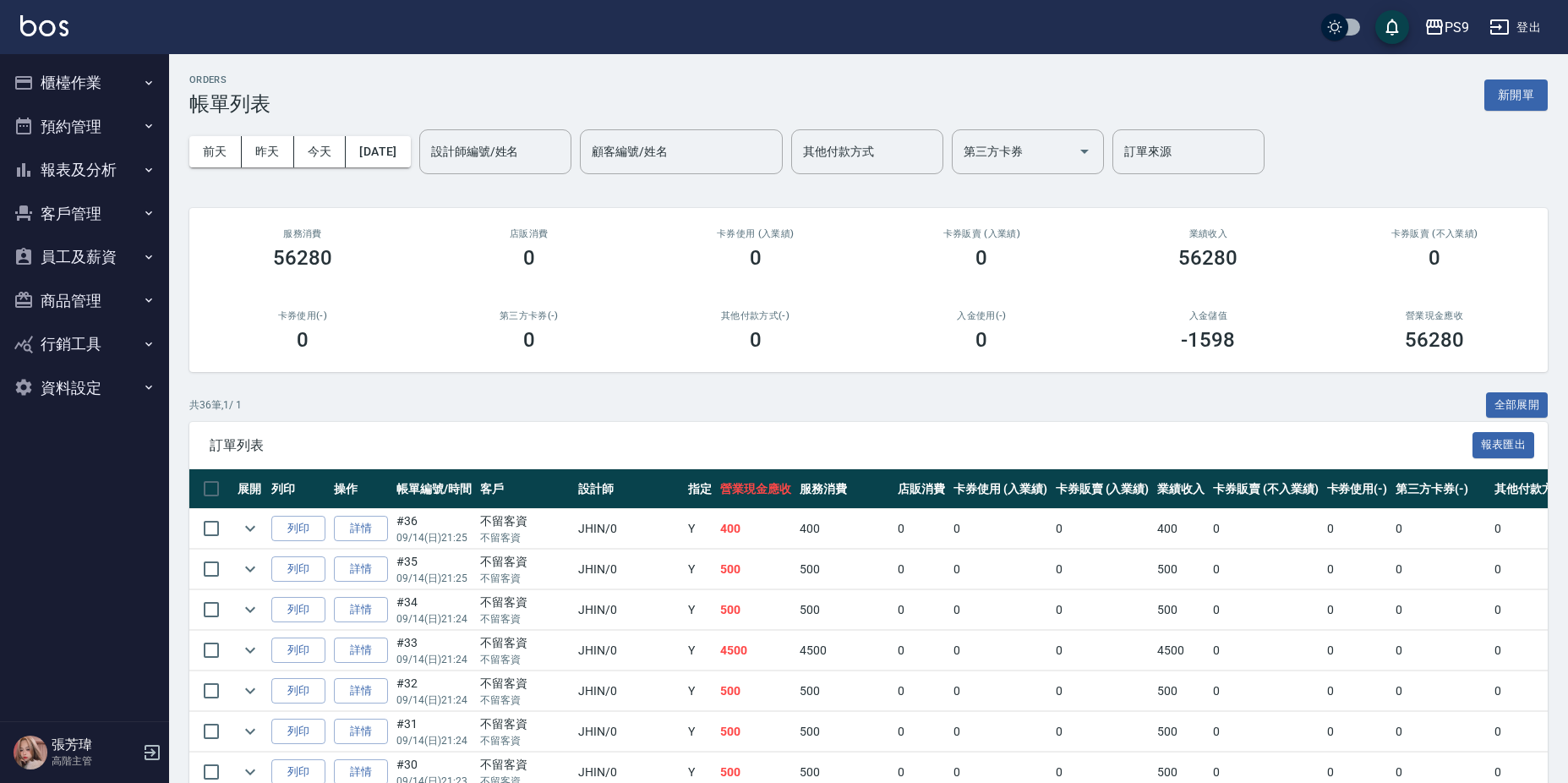
click at [141, 80] on button "櫃檯作業" at bounding box center [84, 82] width 155 height 44
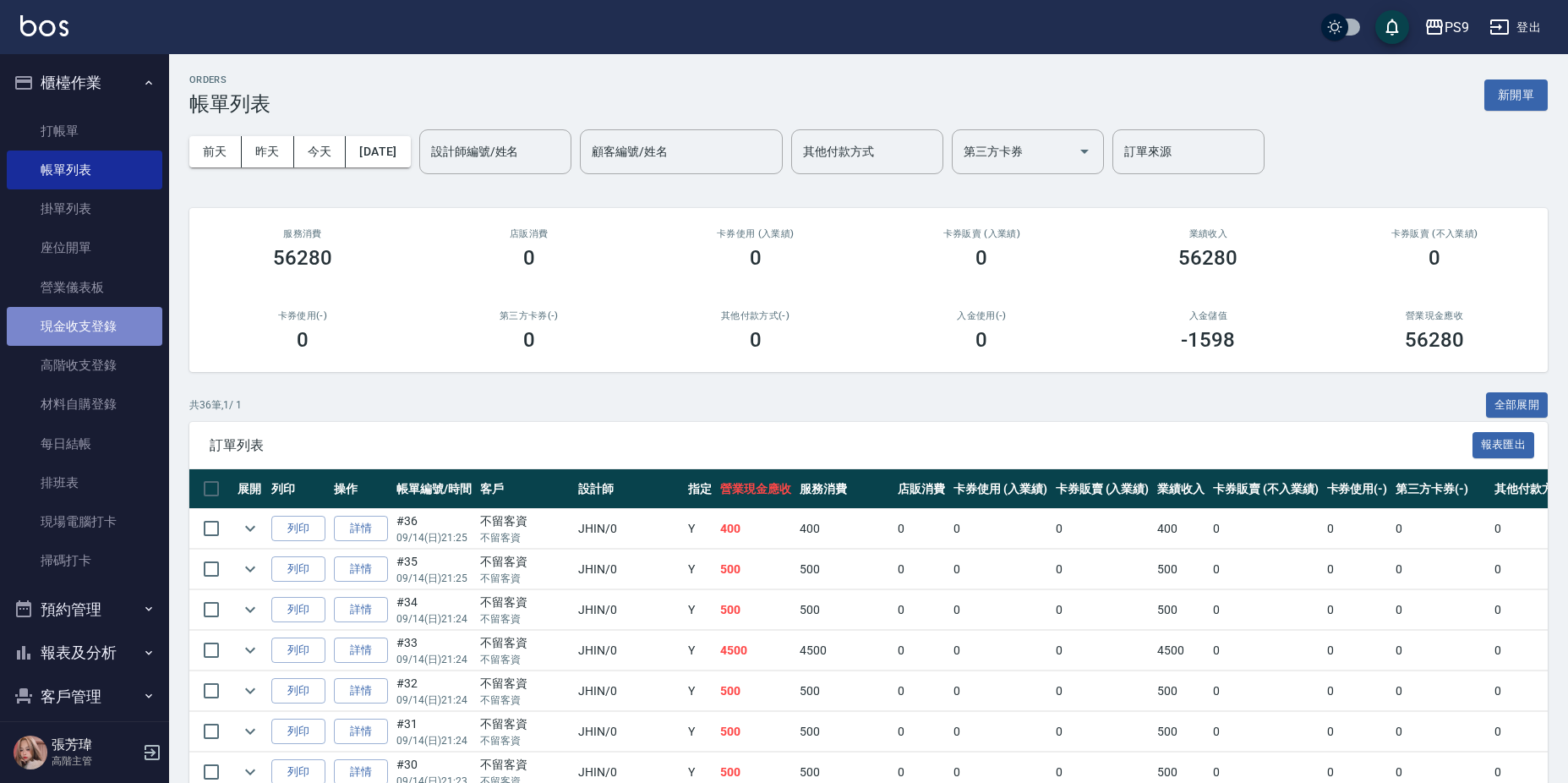
click at [113, 321] on link "現金收支登錄" at bounding box center [84, 325] width 155 height 39
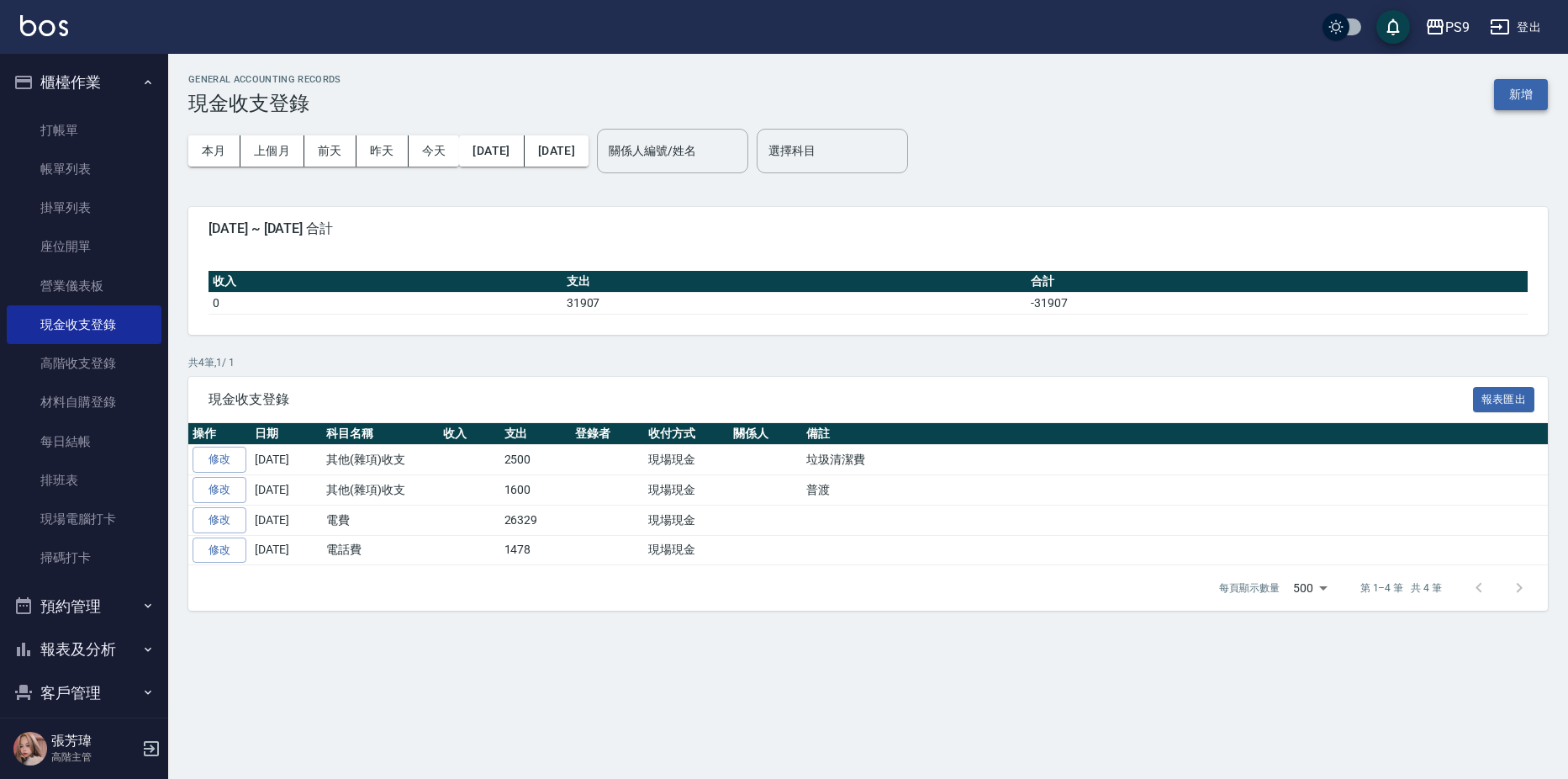
click at [1529, 89] on button "新增" at bounding box center [1520, 94] width 54 height 31
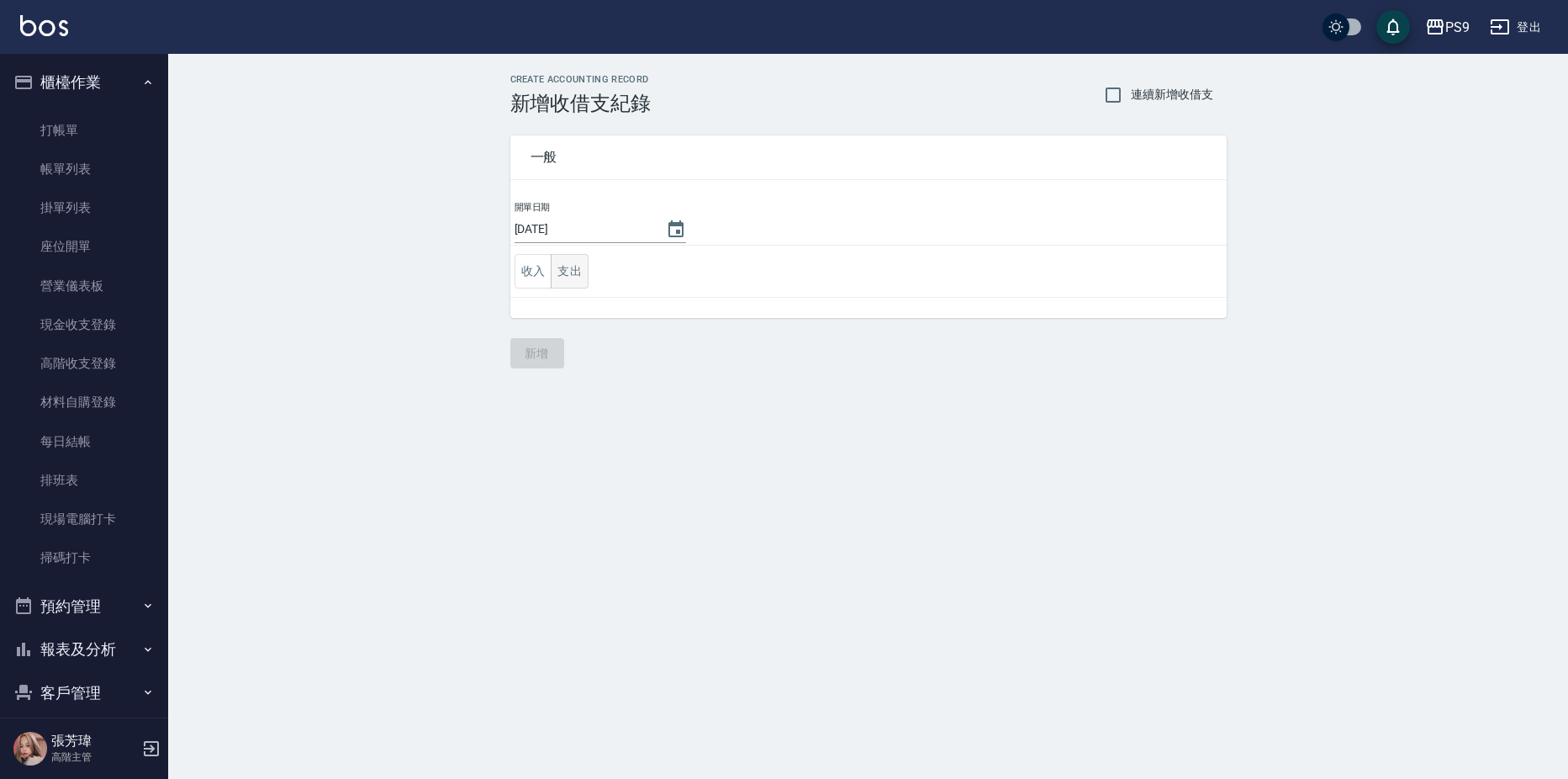
click at [572, 282] on button "支出" at bounding box center [569, 271] width 38 height 35
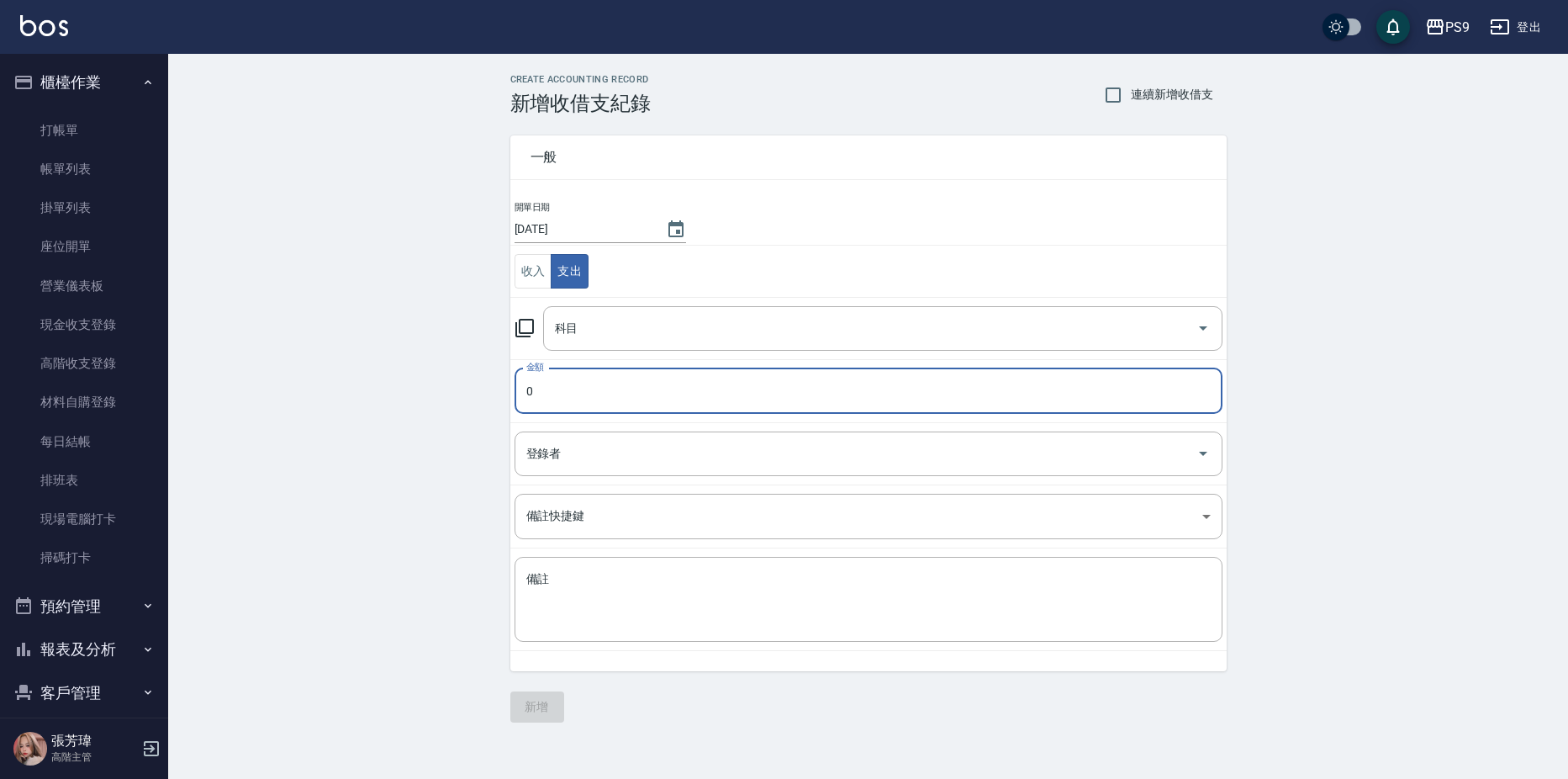
click at [588, 391] on input "0" at bounding box center [868, 390] width 707 height 45
type input "420"
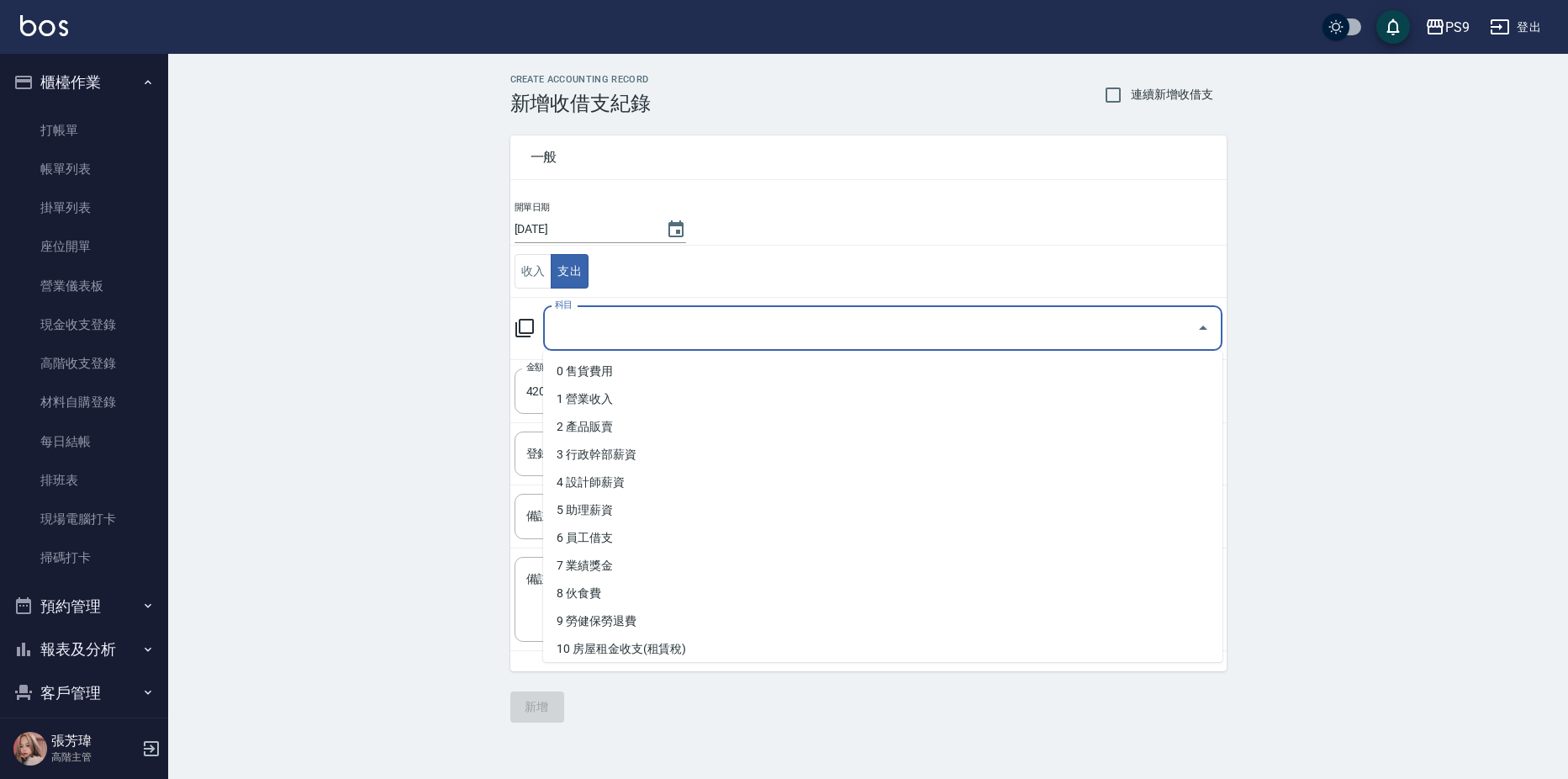
drag, startPoint x: 594, startPoint y: 317, endPoint x: 594, endPoint y: 337, distance: 20.0
click at [594, 318] on input "科目" at bounding box center [869, 327] width 639 height 29
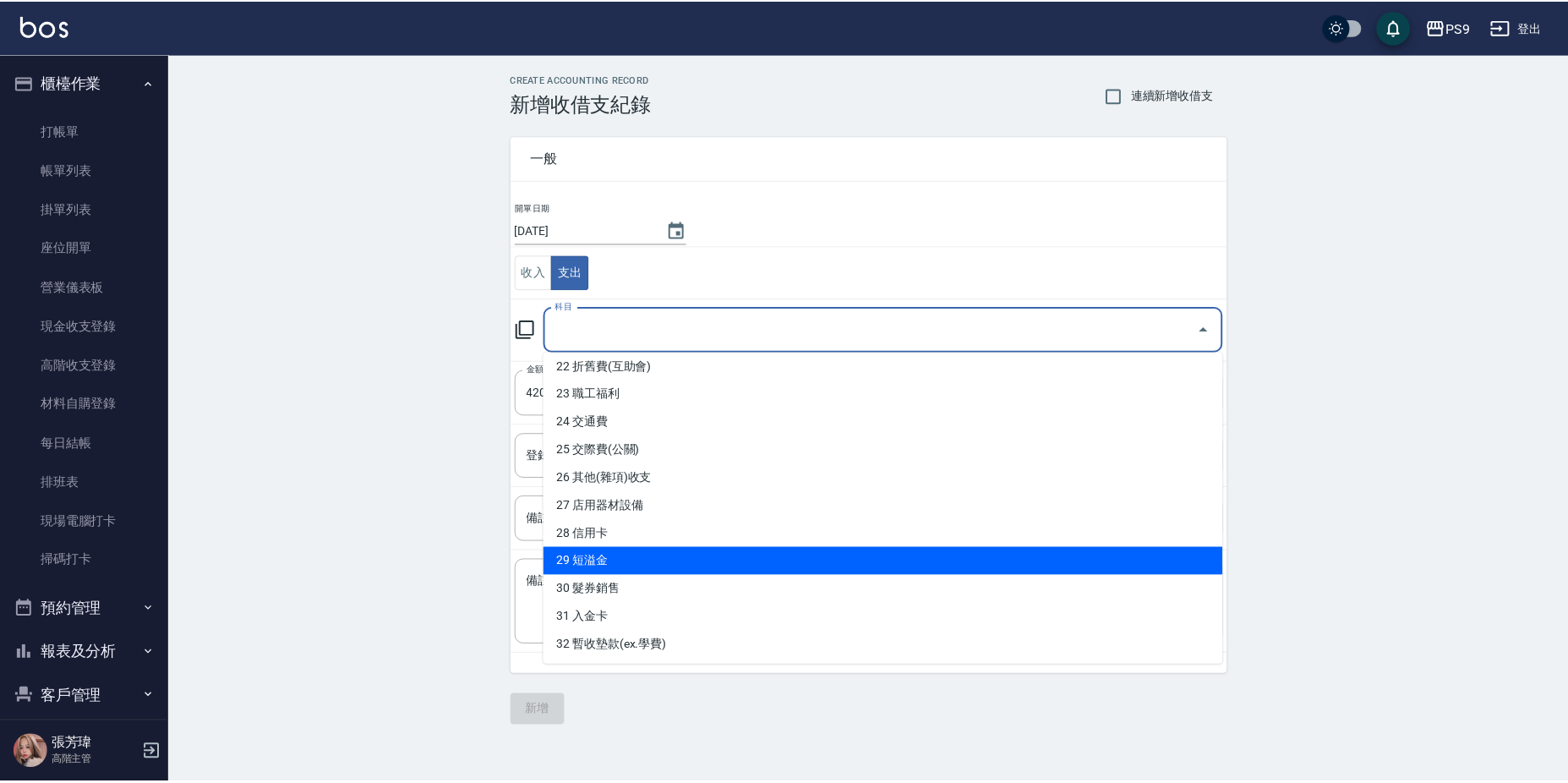
scroll to position [592, 0]
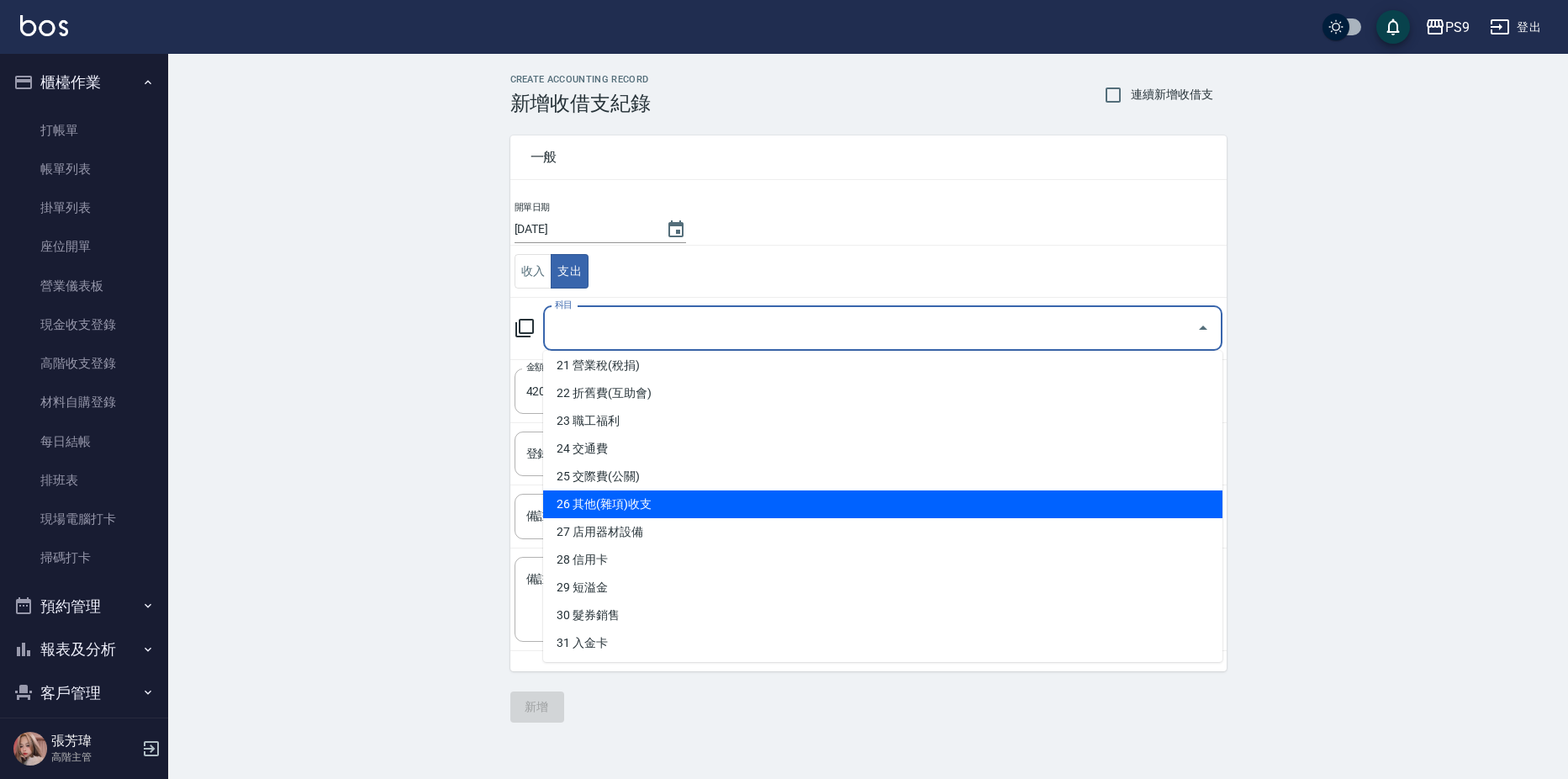
click at [613, 497] on li "26 其他(雜項)收支" at bounding box center [882, 503] width 679 height 27
type input "26 其他(雜項)收支"
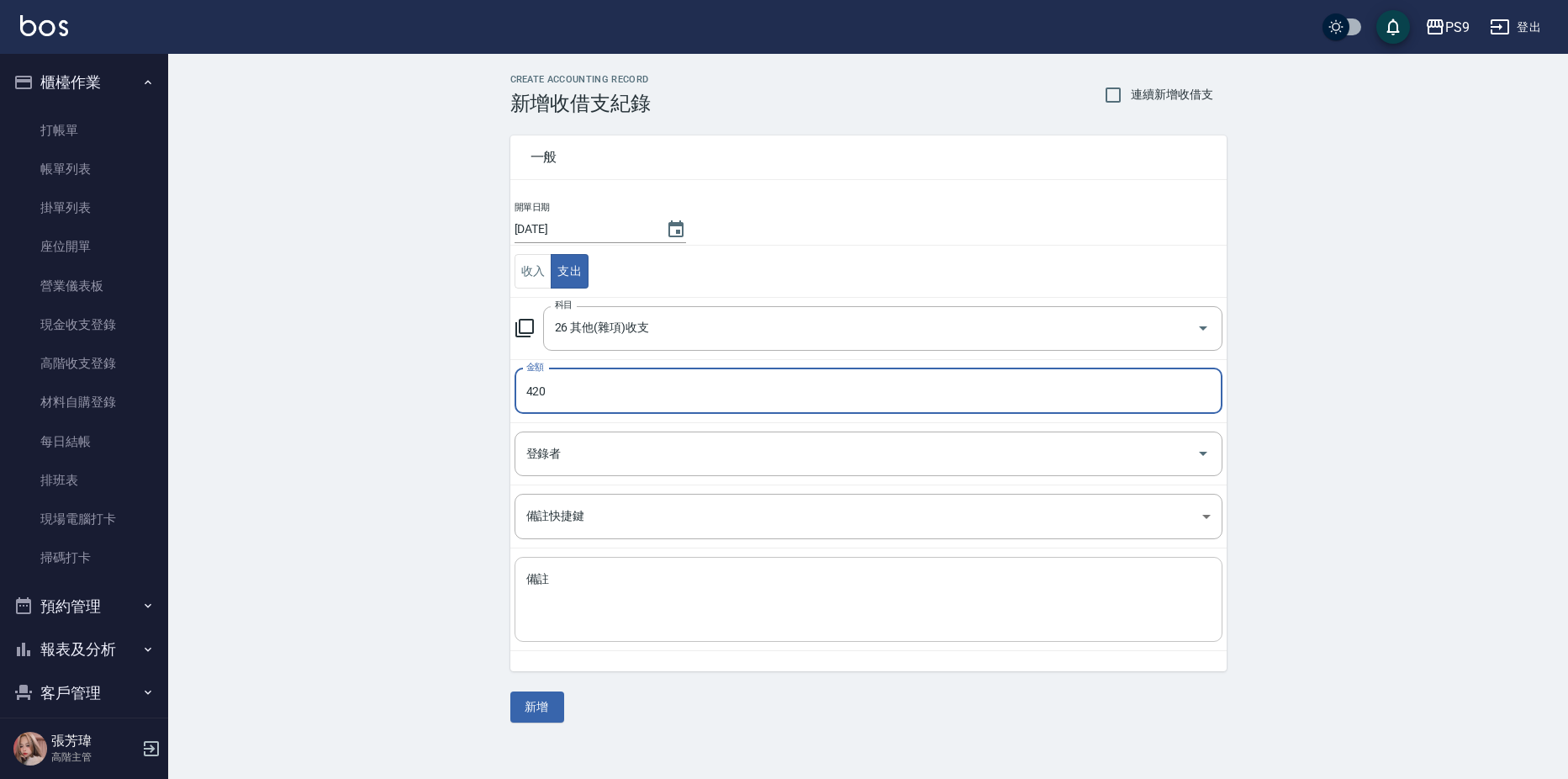
click at [601, 606] on textarea "備註" at bounding box center [867, 599] width 684 height 57
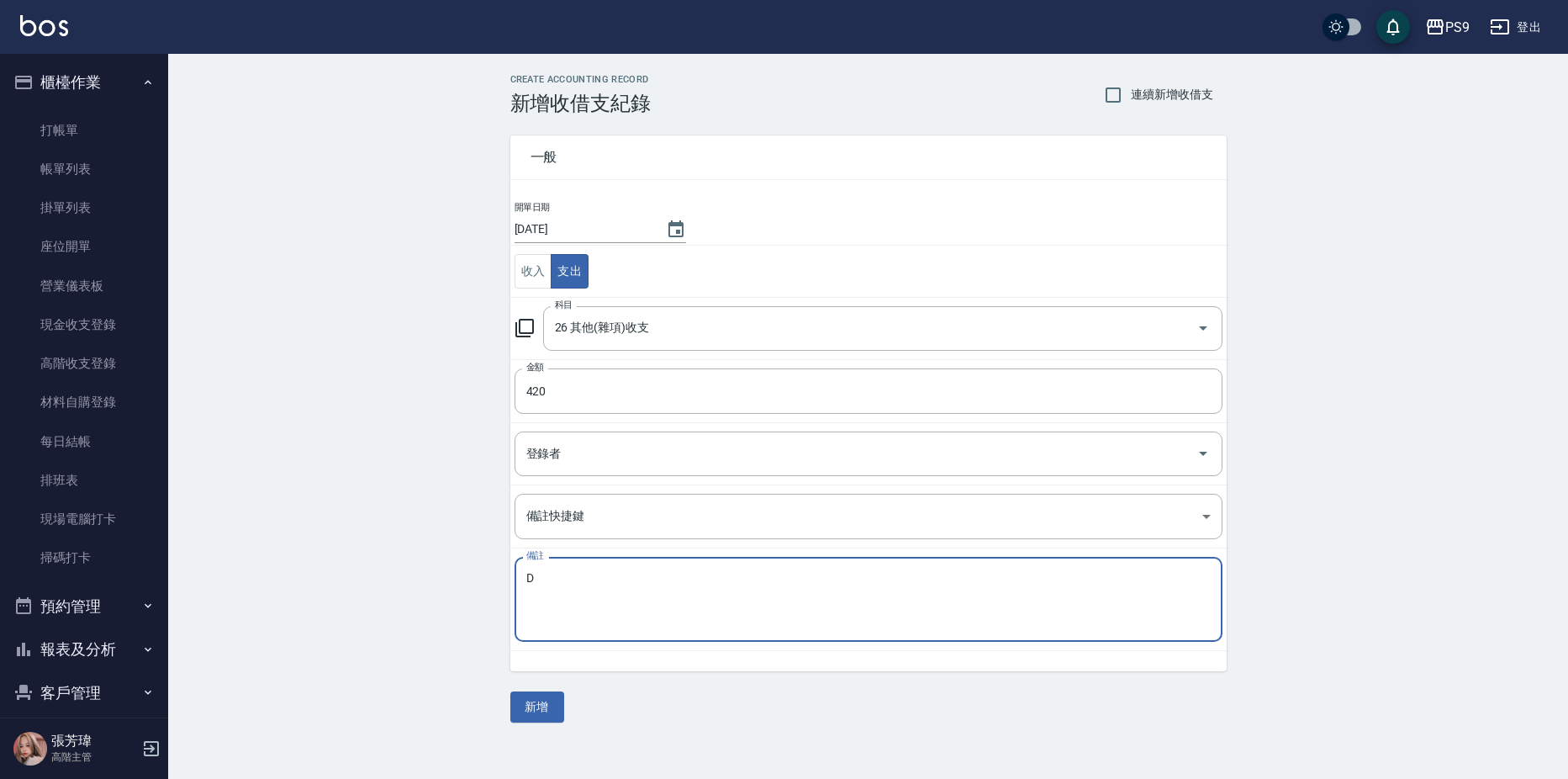
type textarea "D"
type textarea "空白帳單"
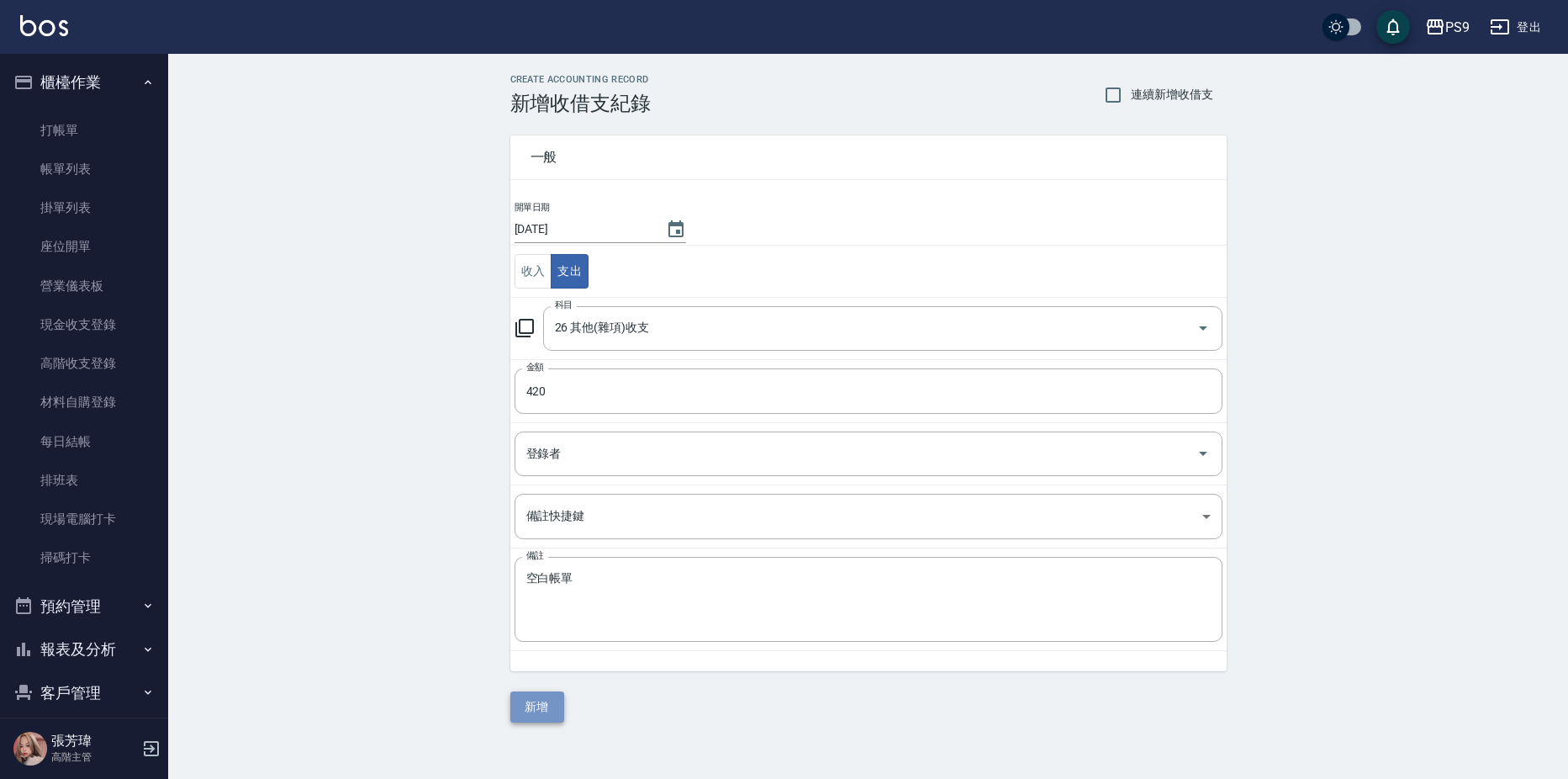
click at [550, 707] on button "新增" at bounding box center [536, 707] width 54 height 31
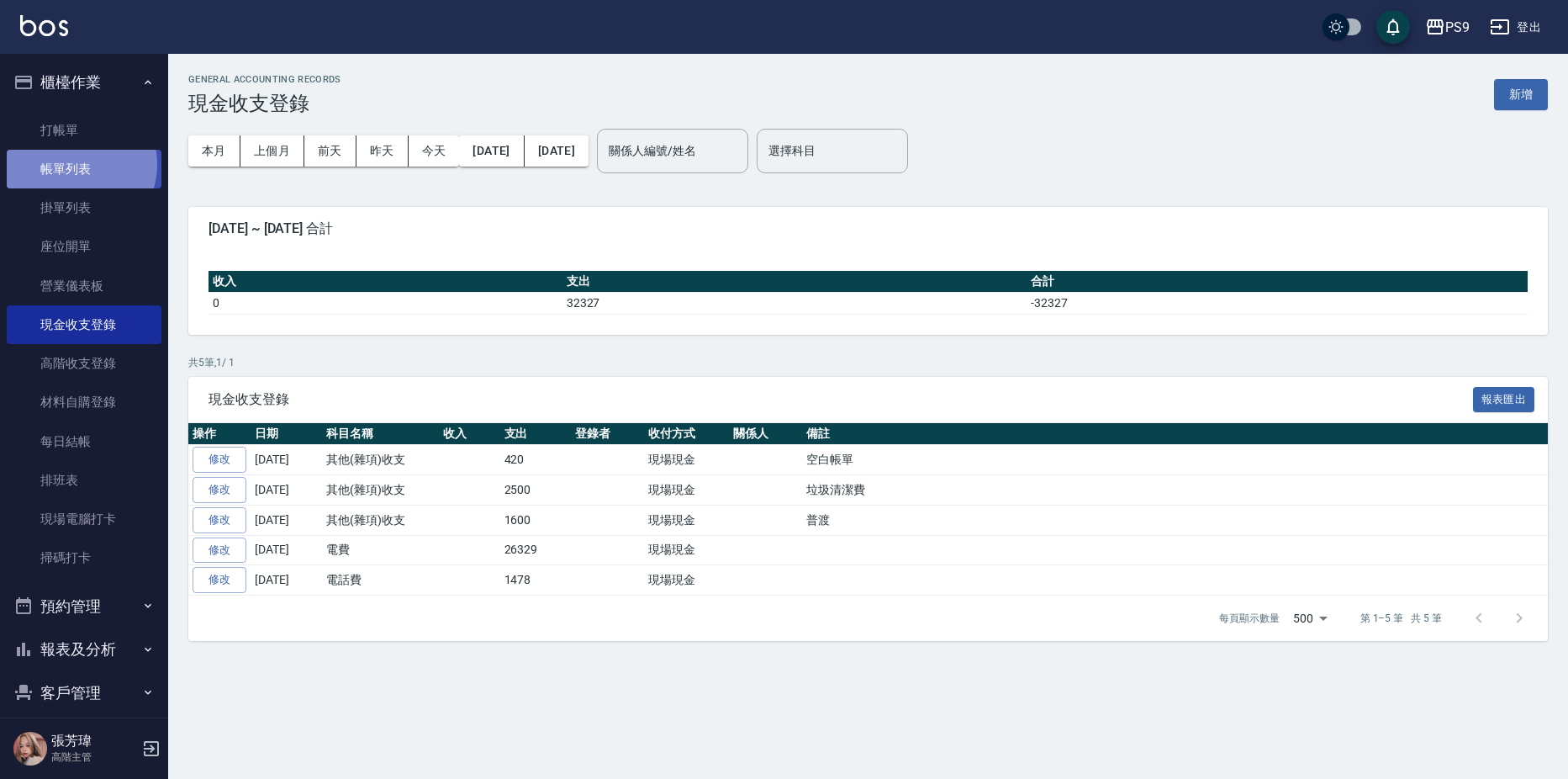
click at [75, 165] on link "帳單列表" at bounding box center [84, 168] width 154 height 39
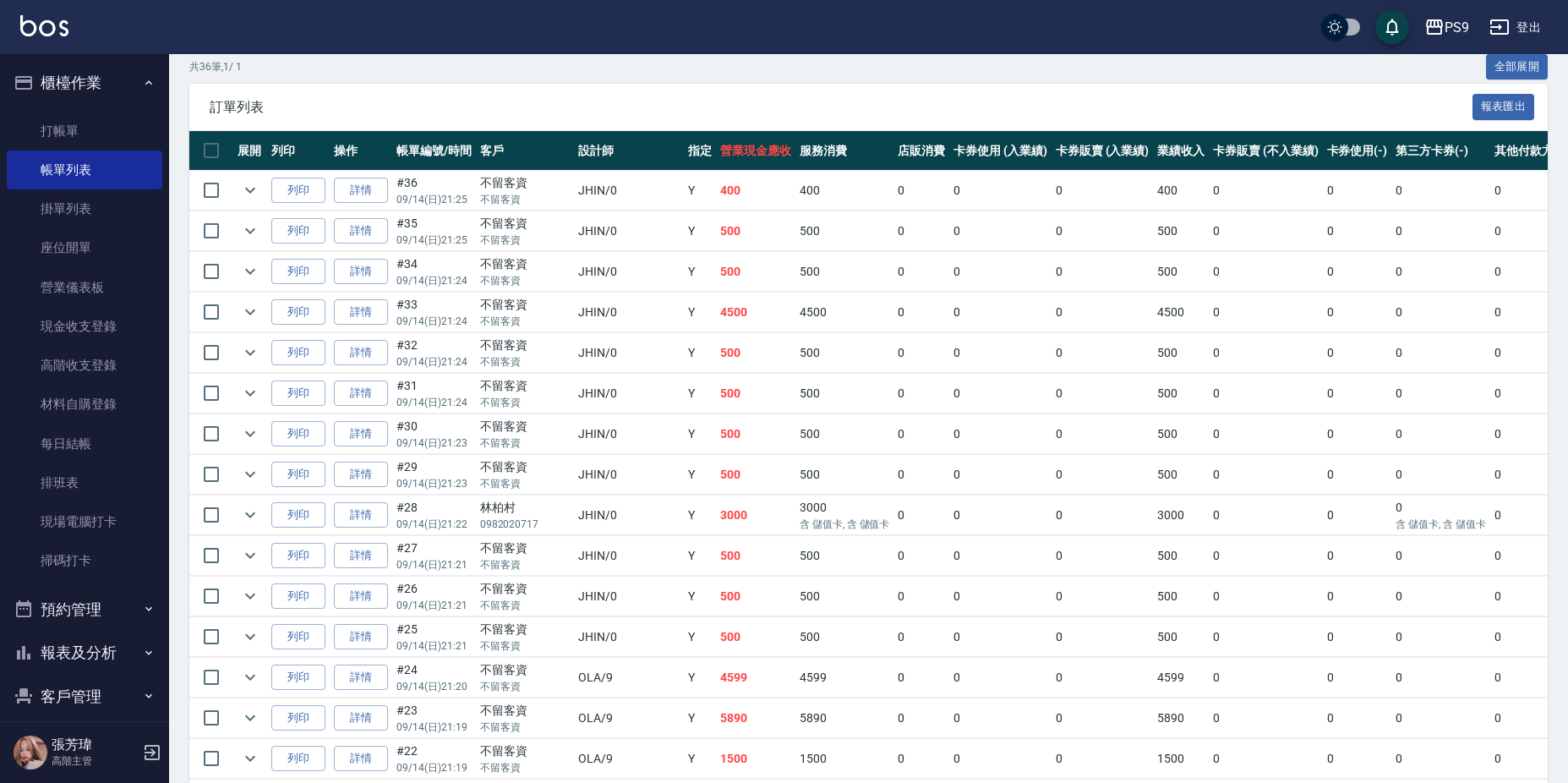
scroll to position [845, 0]
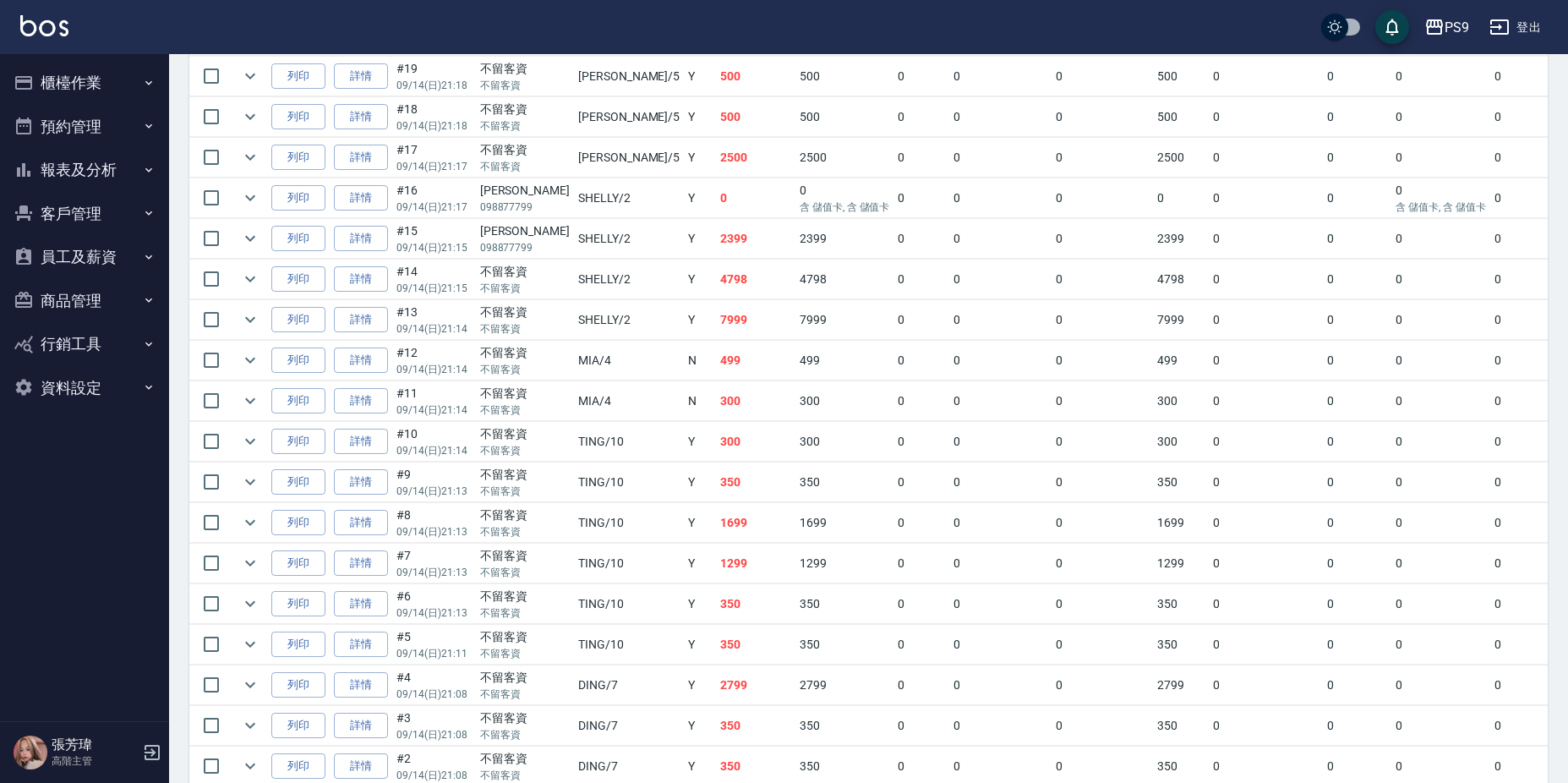
scroll to position [1012, 0]
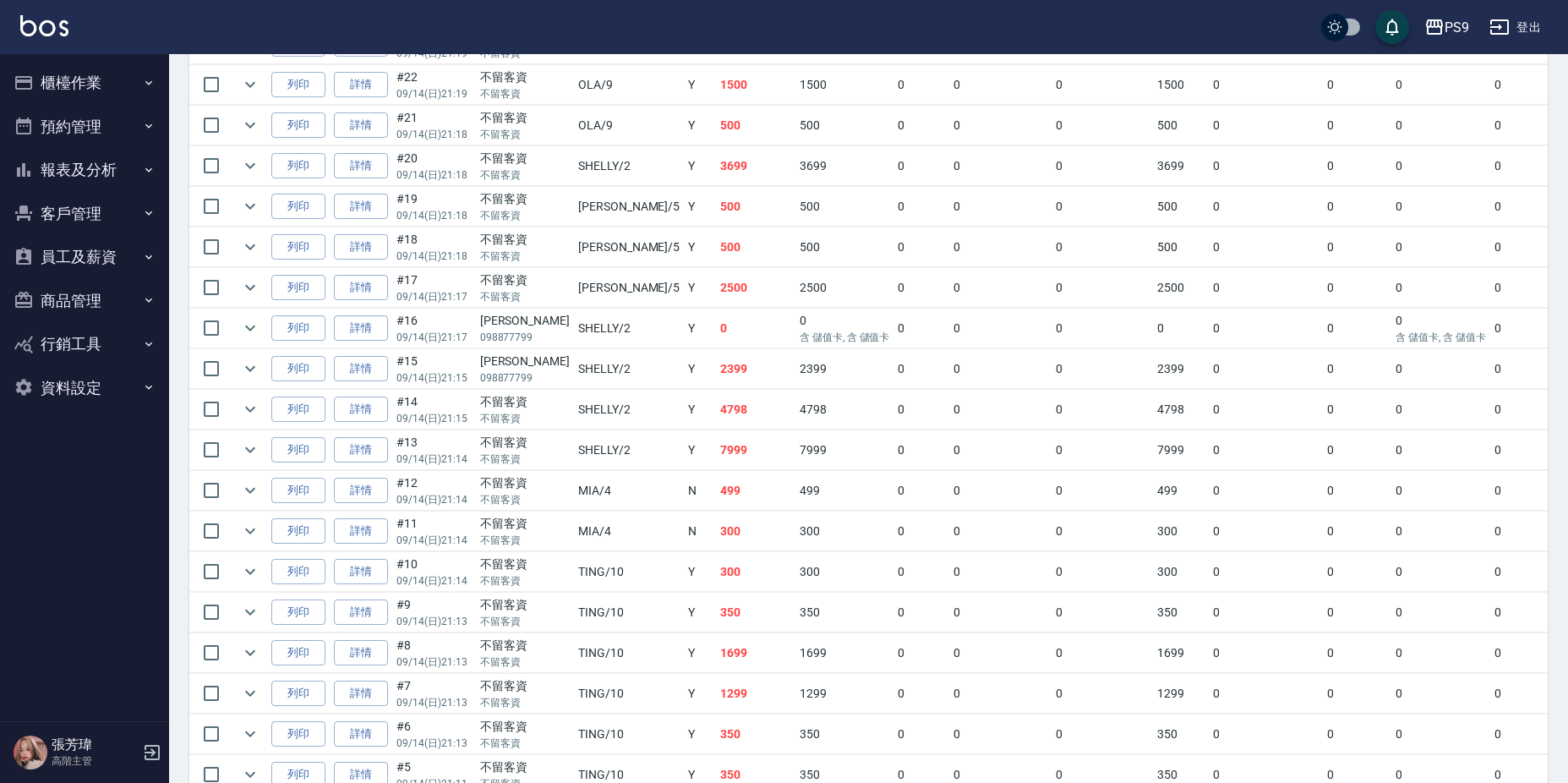
click at [61, 78] on button "櫃檯作業" at bounding box center [84, 82] width 155 height 44
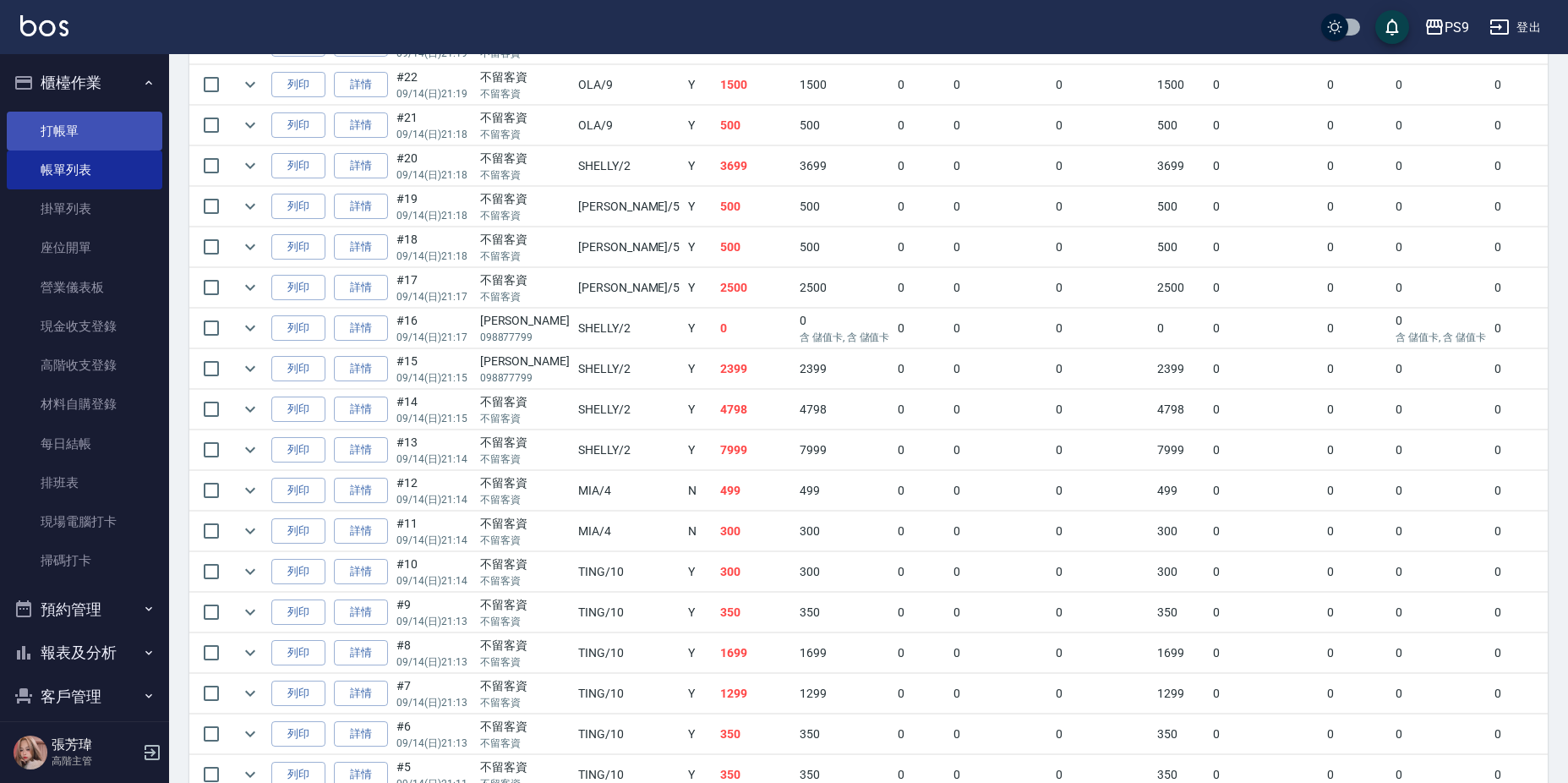
click at [72, 130] on link "打帳單" at bounding box center [84, 130] width 155 height 39
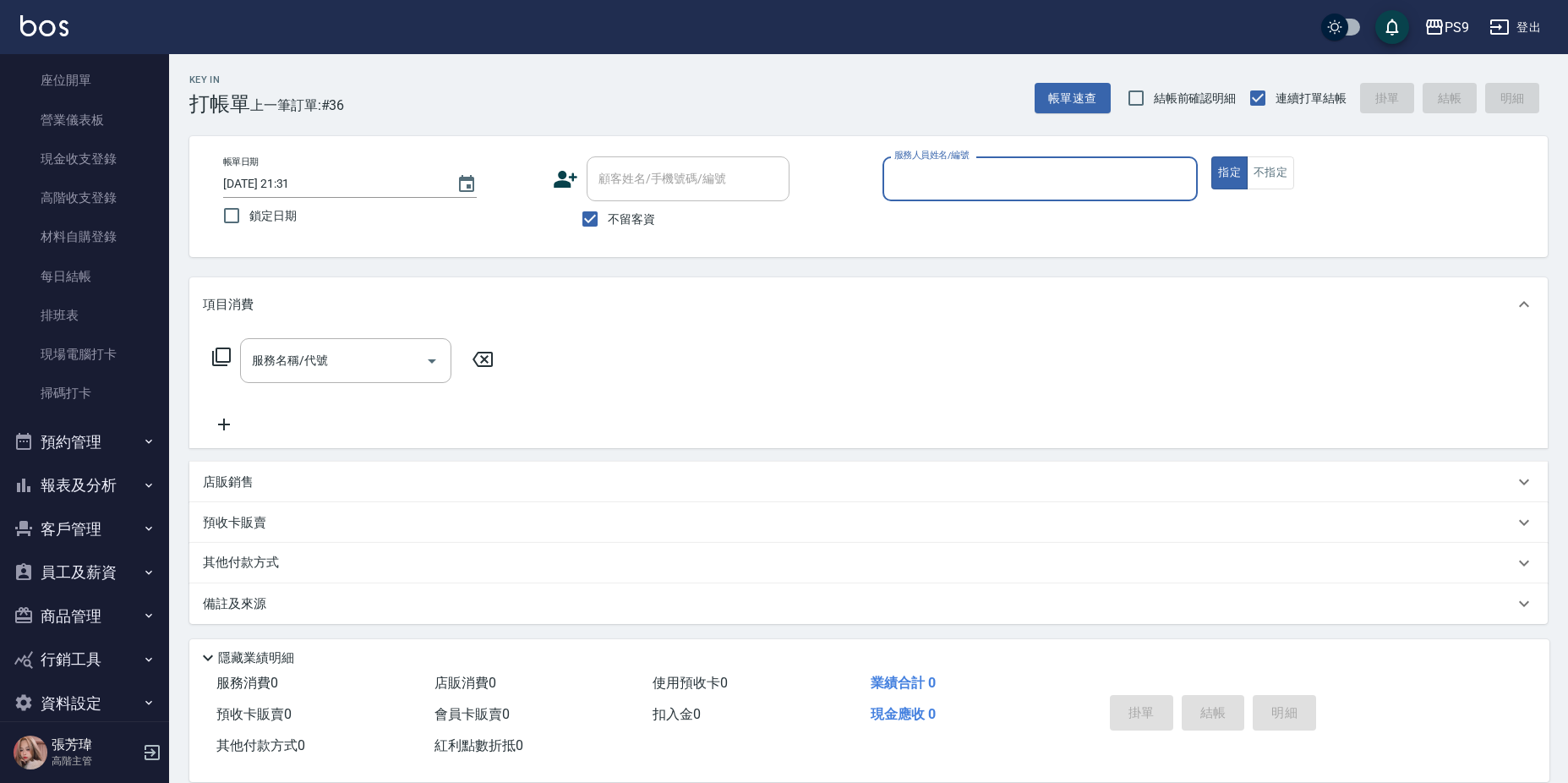
scroll to position [169, 0]
click at [112, 478] on button "報表及分析" at bounding box center [84, 483] width 155 height 44
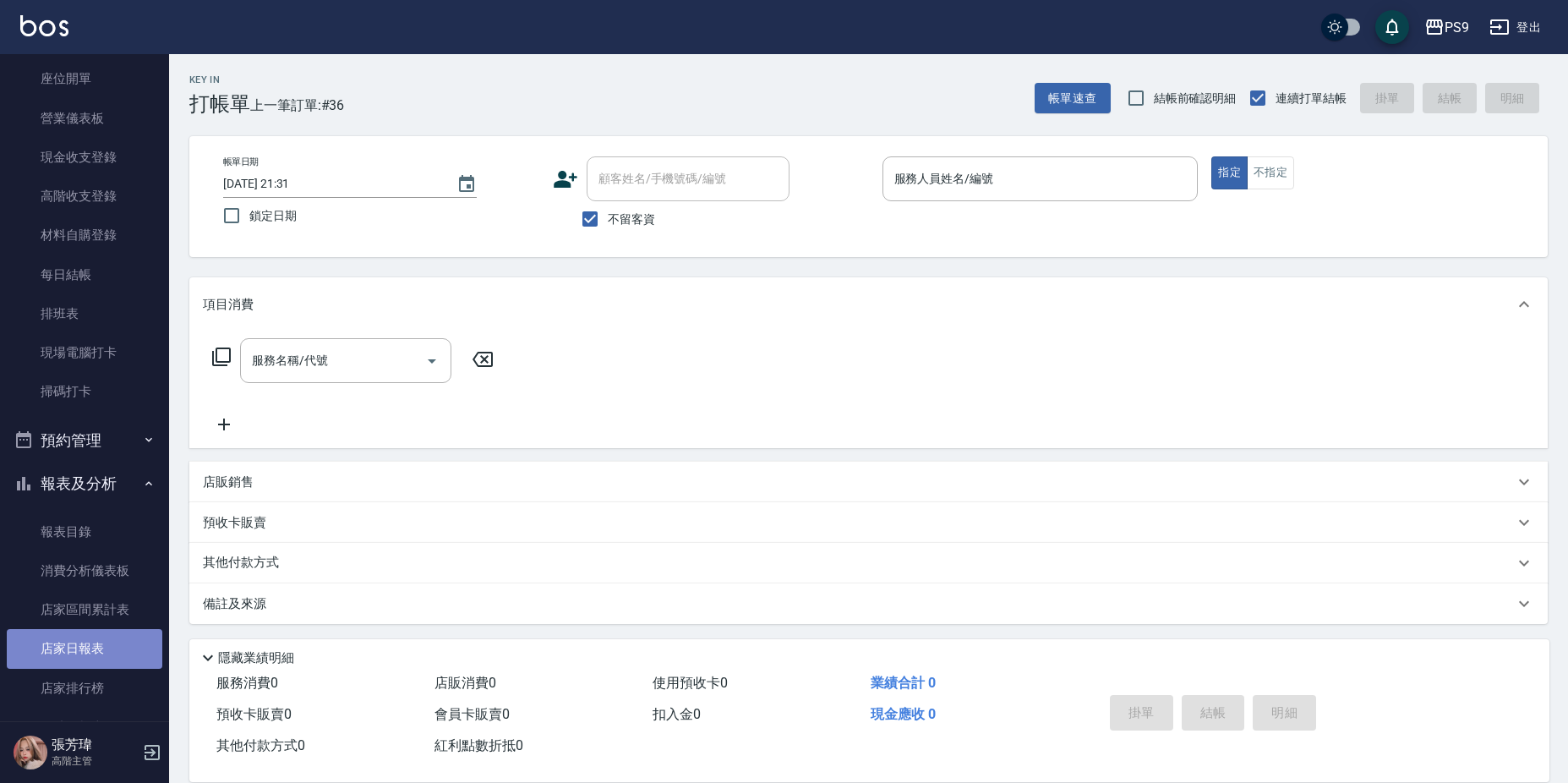
click at [107, 665] on link "店家日報表" at bounding box center [84, 648] width 155 height 39
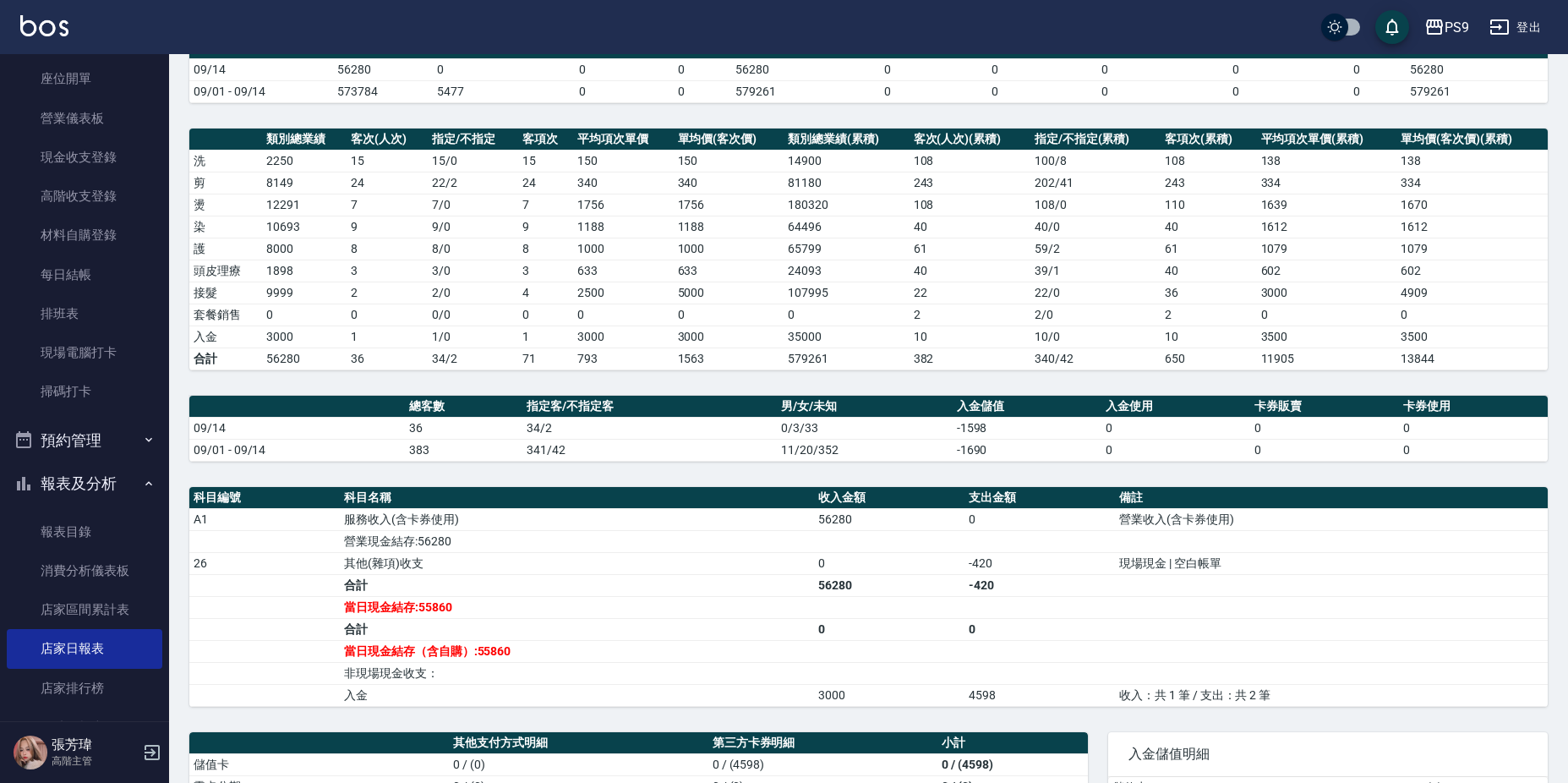
scroll to position [169, 0]
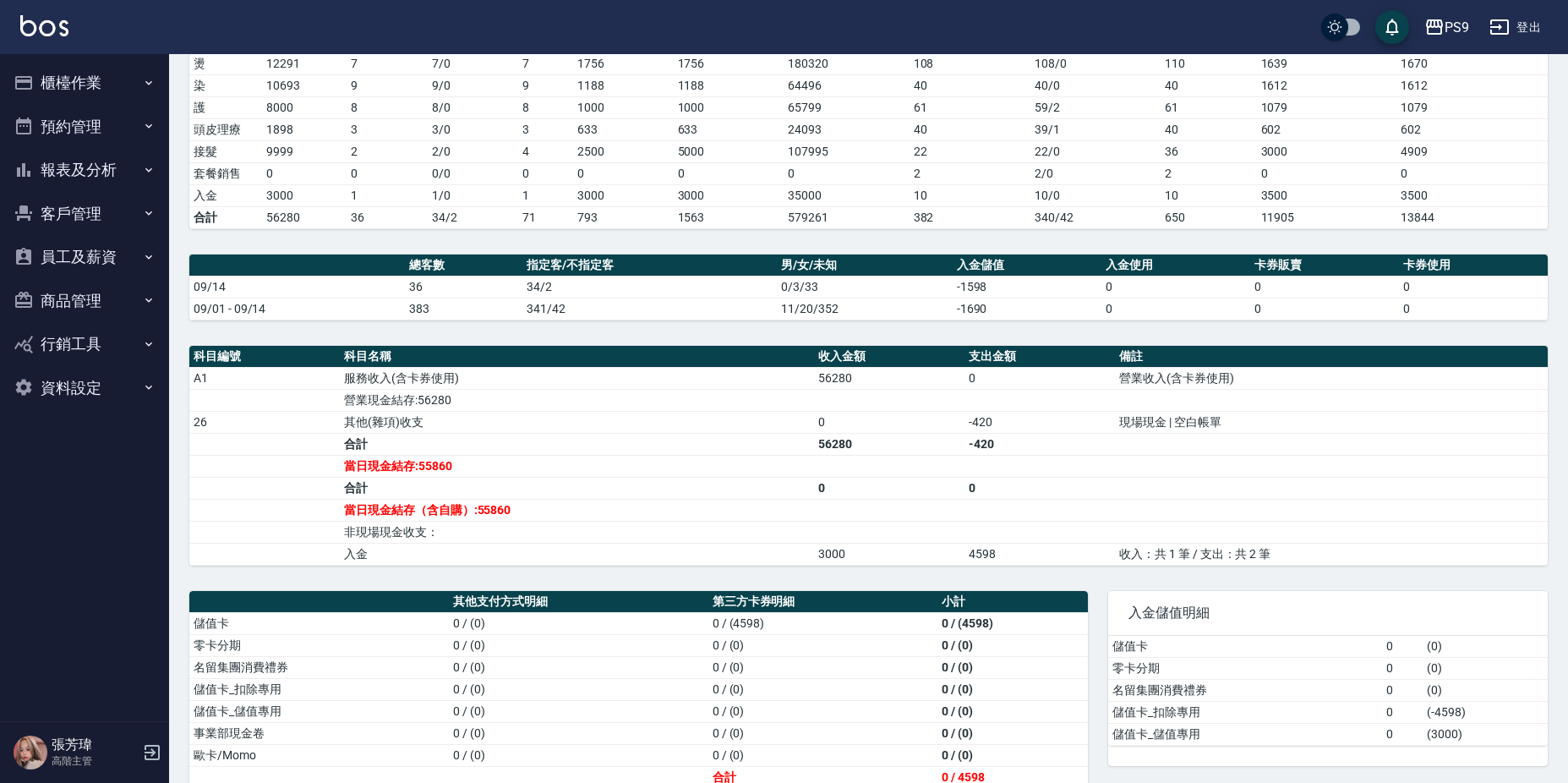
scroll to position [336, 0]
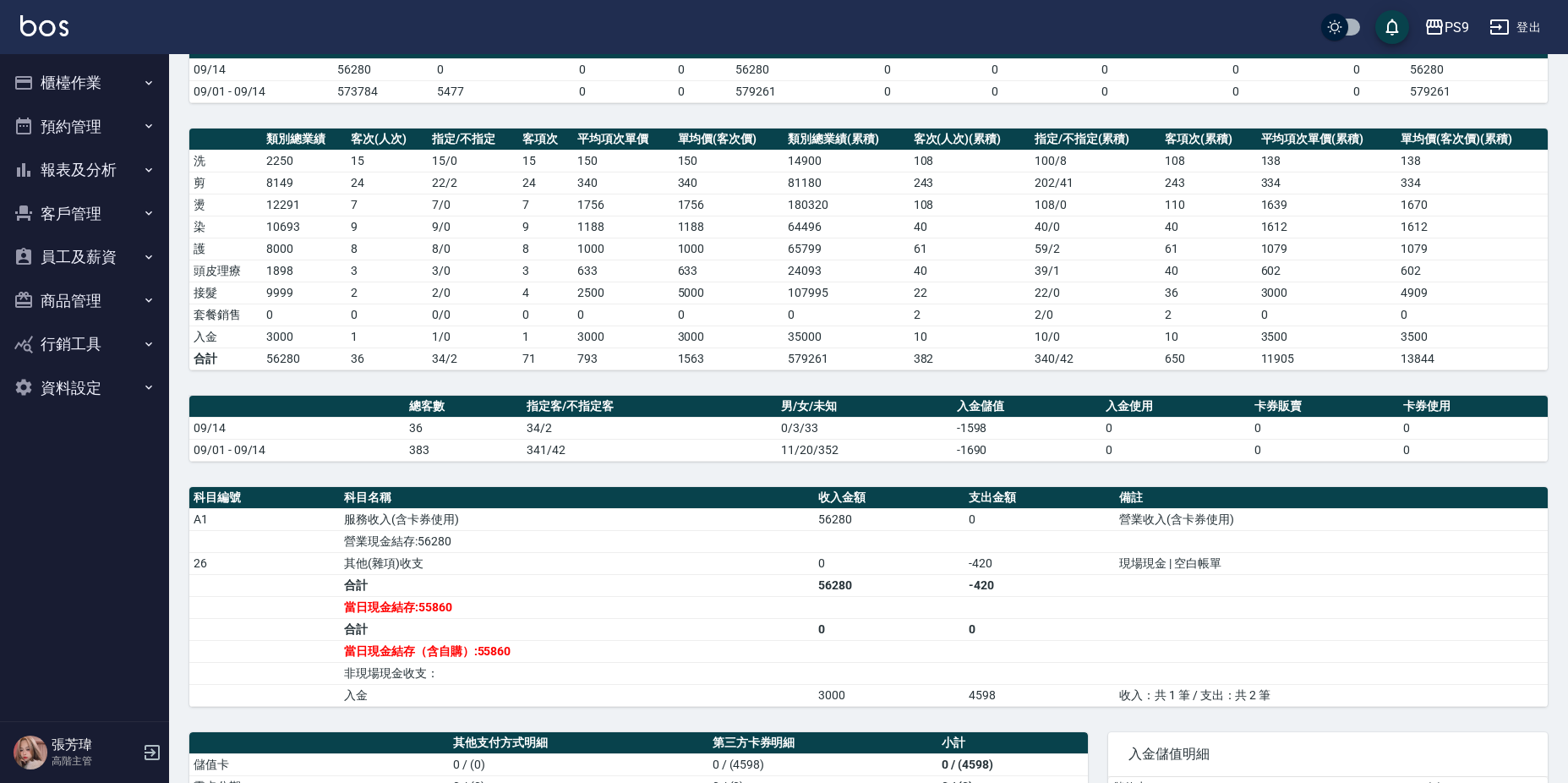
scroll to position [336, 0]
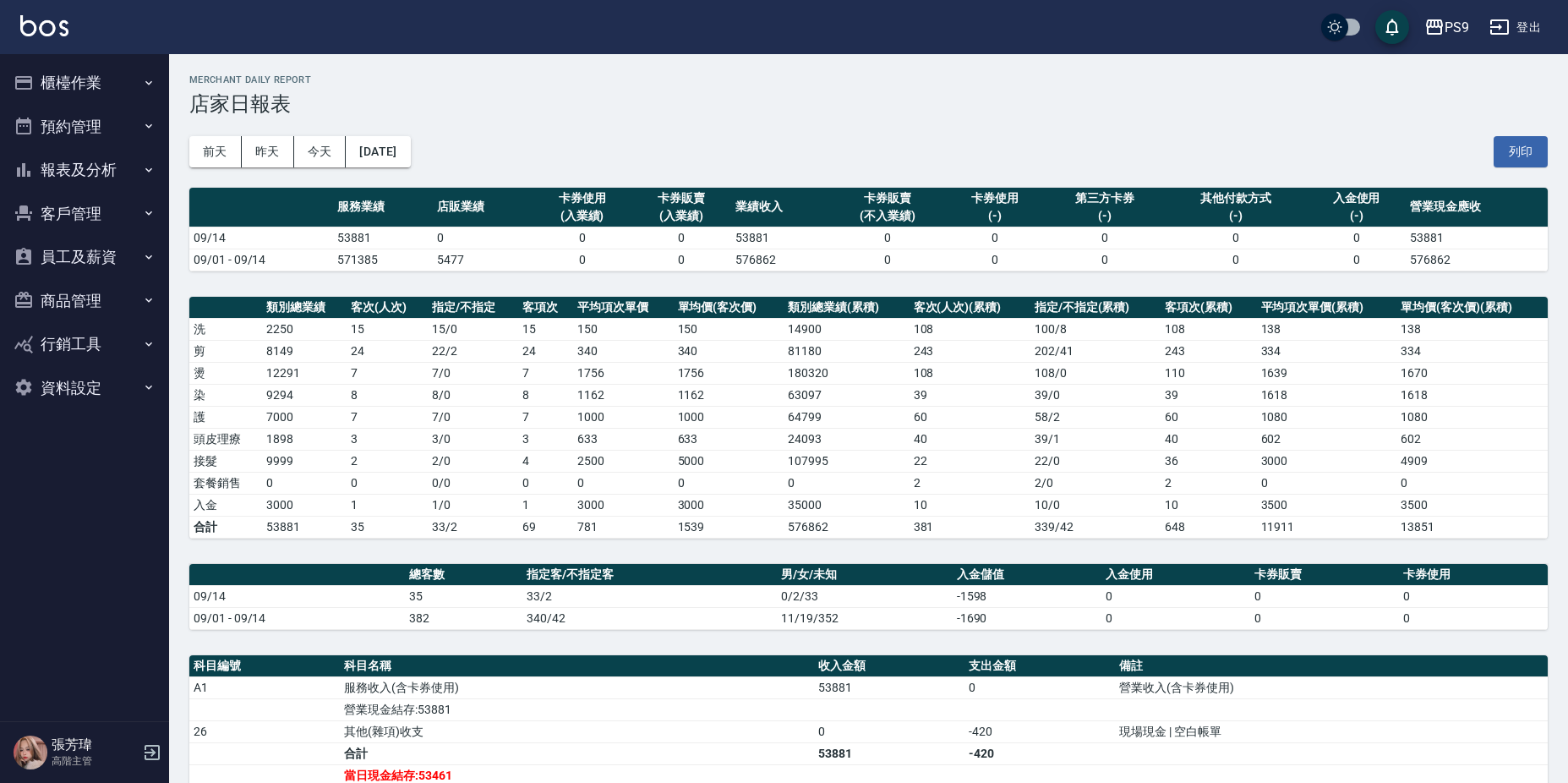
click at [65, 171] on button "報表及分析" at bounding box center [84, 169] width 155 height 44
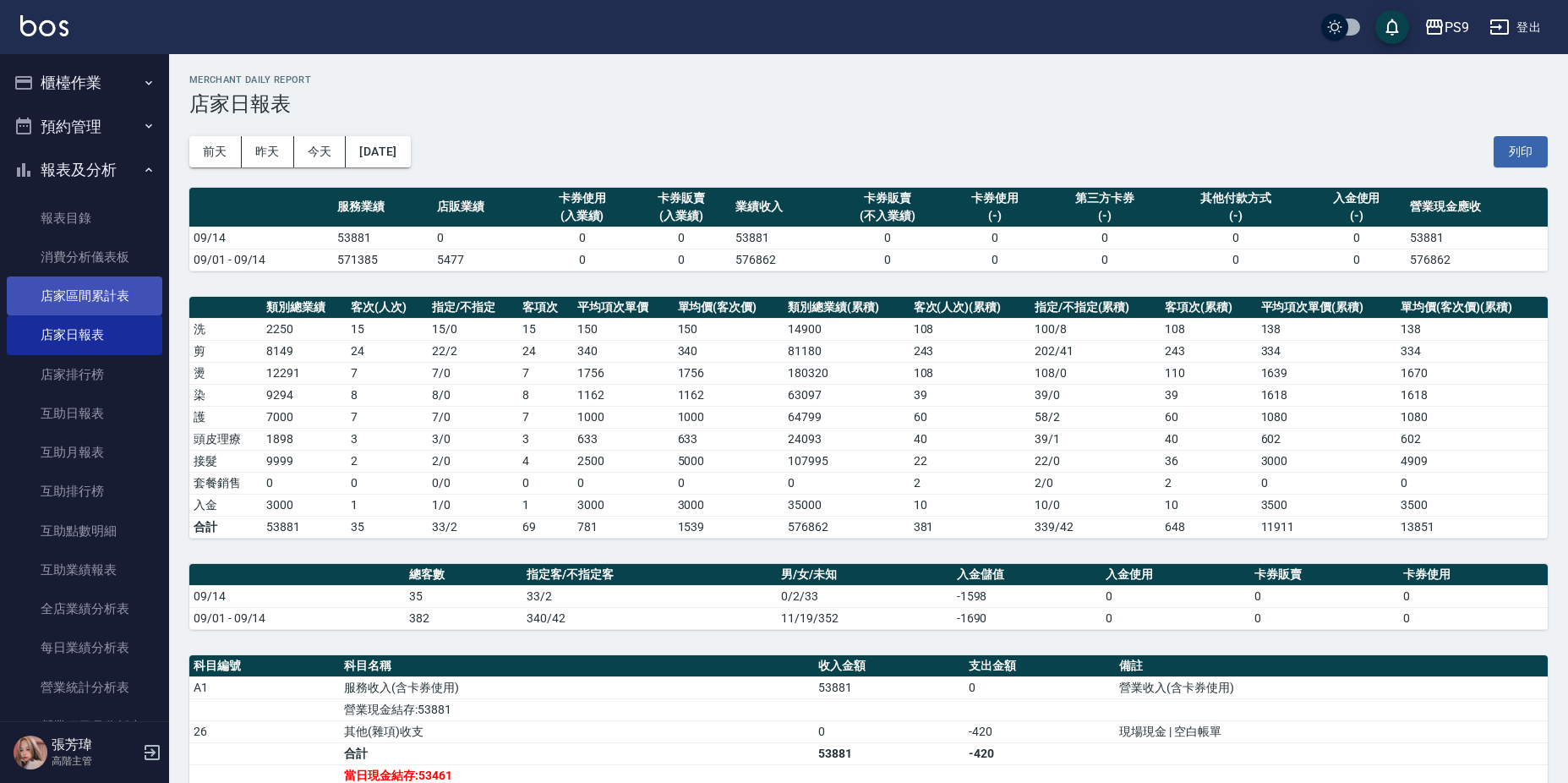
click at [63, 294] on link "店家區間累計表" at bounding box center [84, 295] width 155 height 39
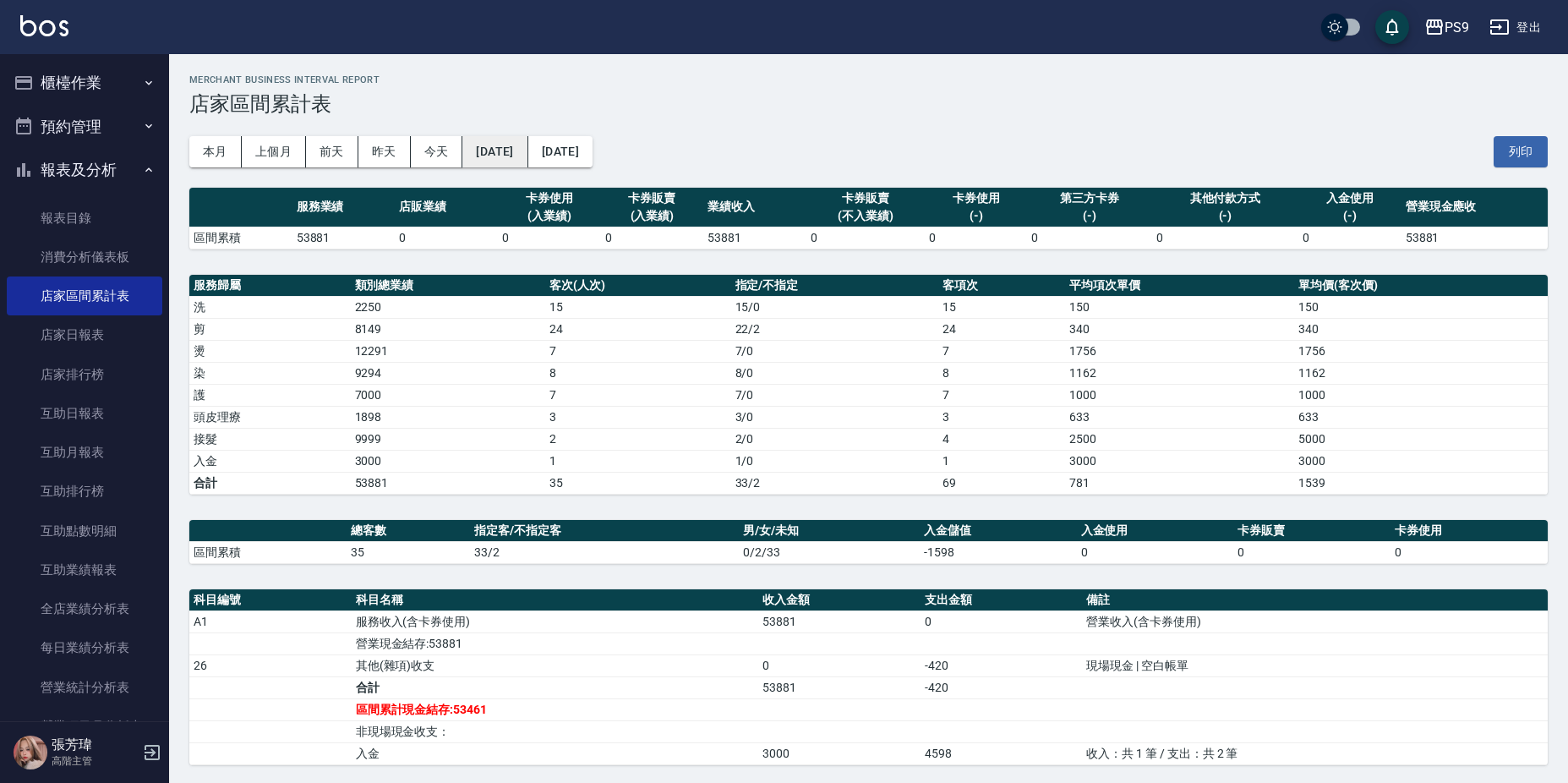
click at [479, 154] on button "[DATE]" at bounding box center [495, 151] width 65 height 31
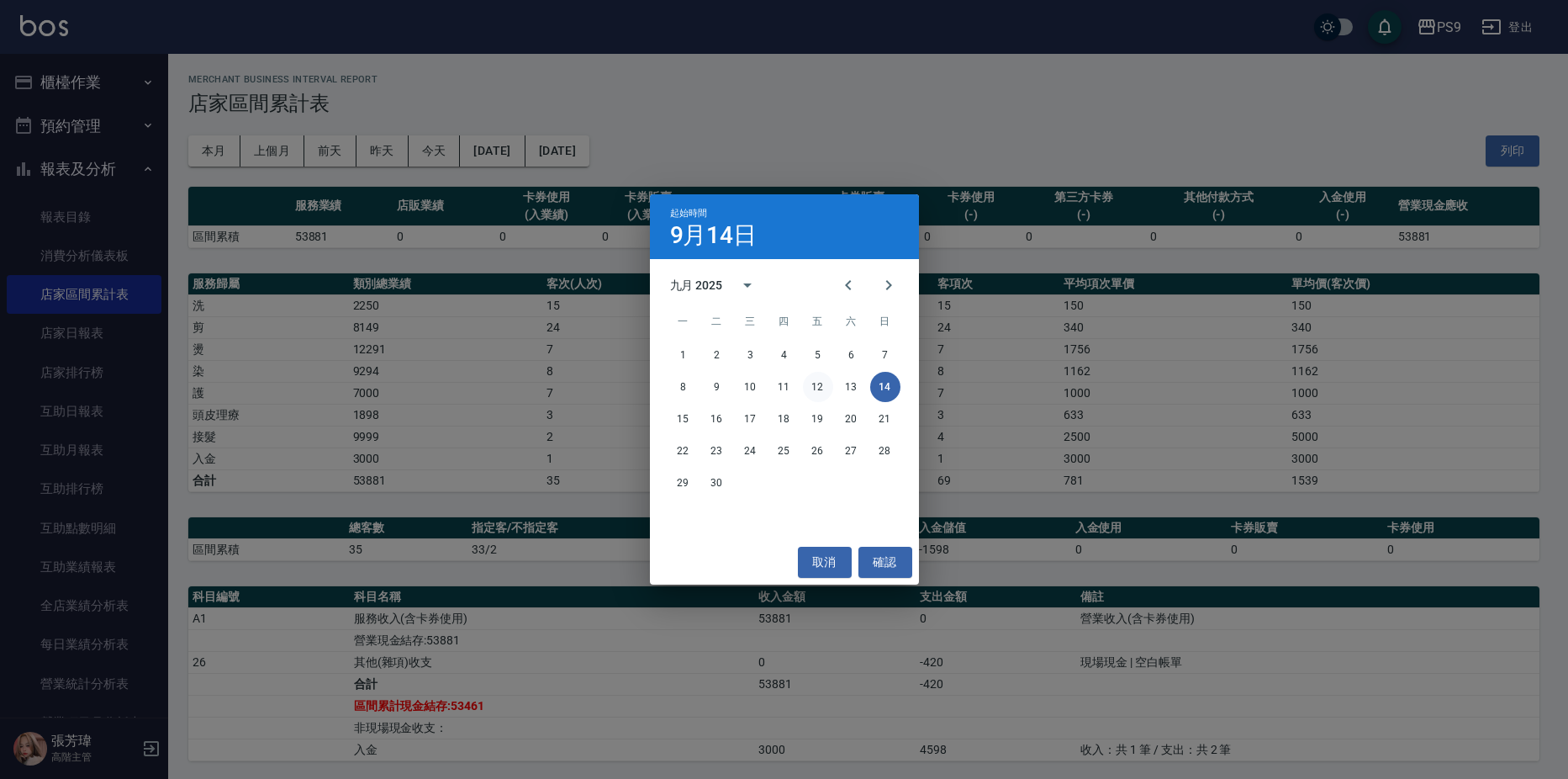
click at [819, 375] on button "12" at bounding box center [817, 387] width 30 height 30
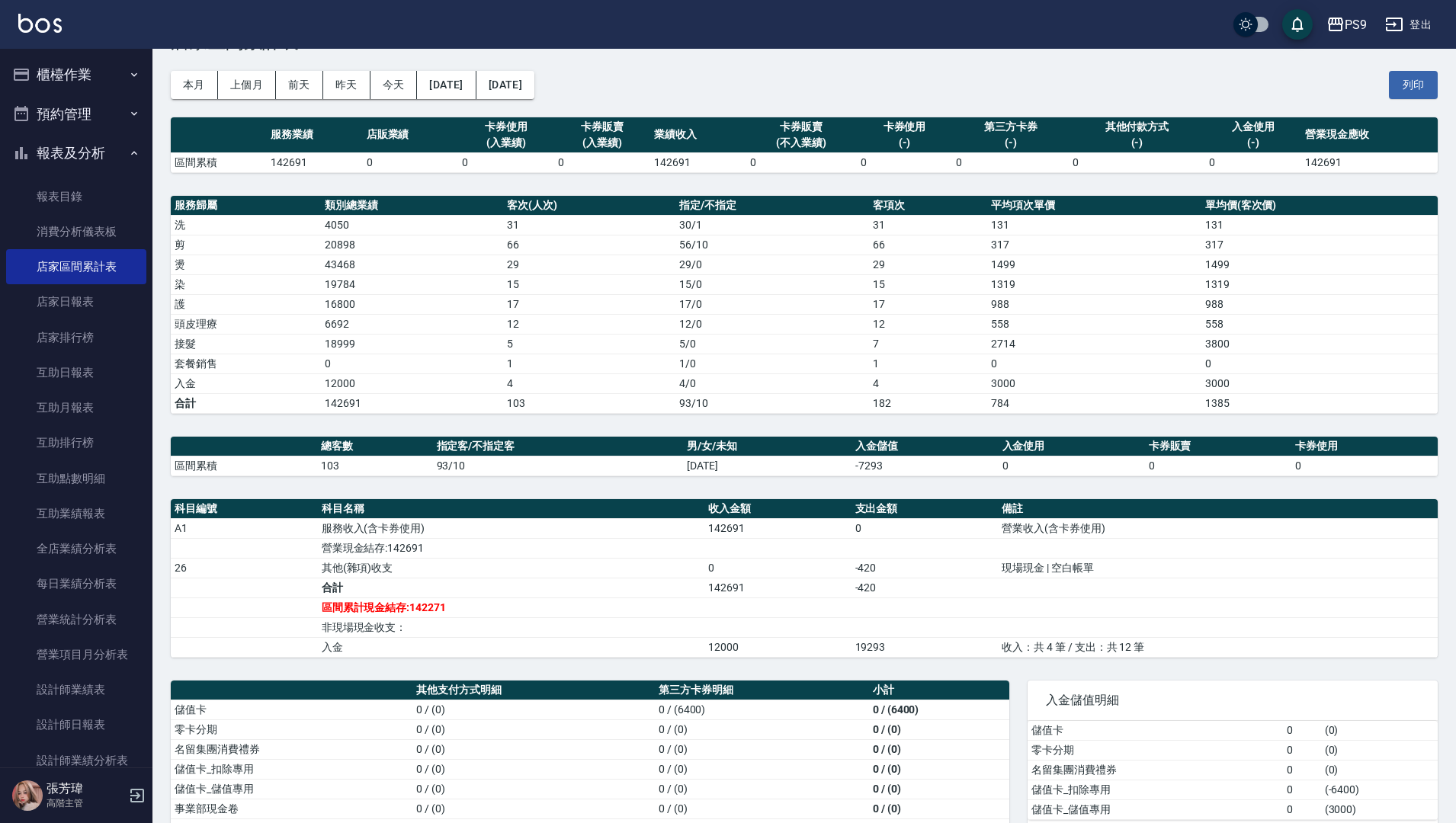
scroll to position [106, 0]
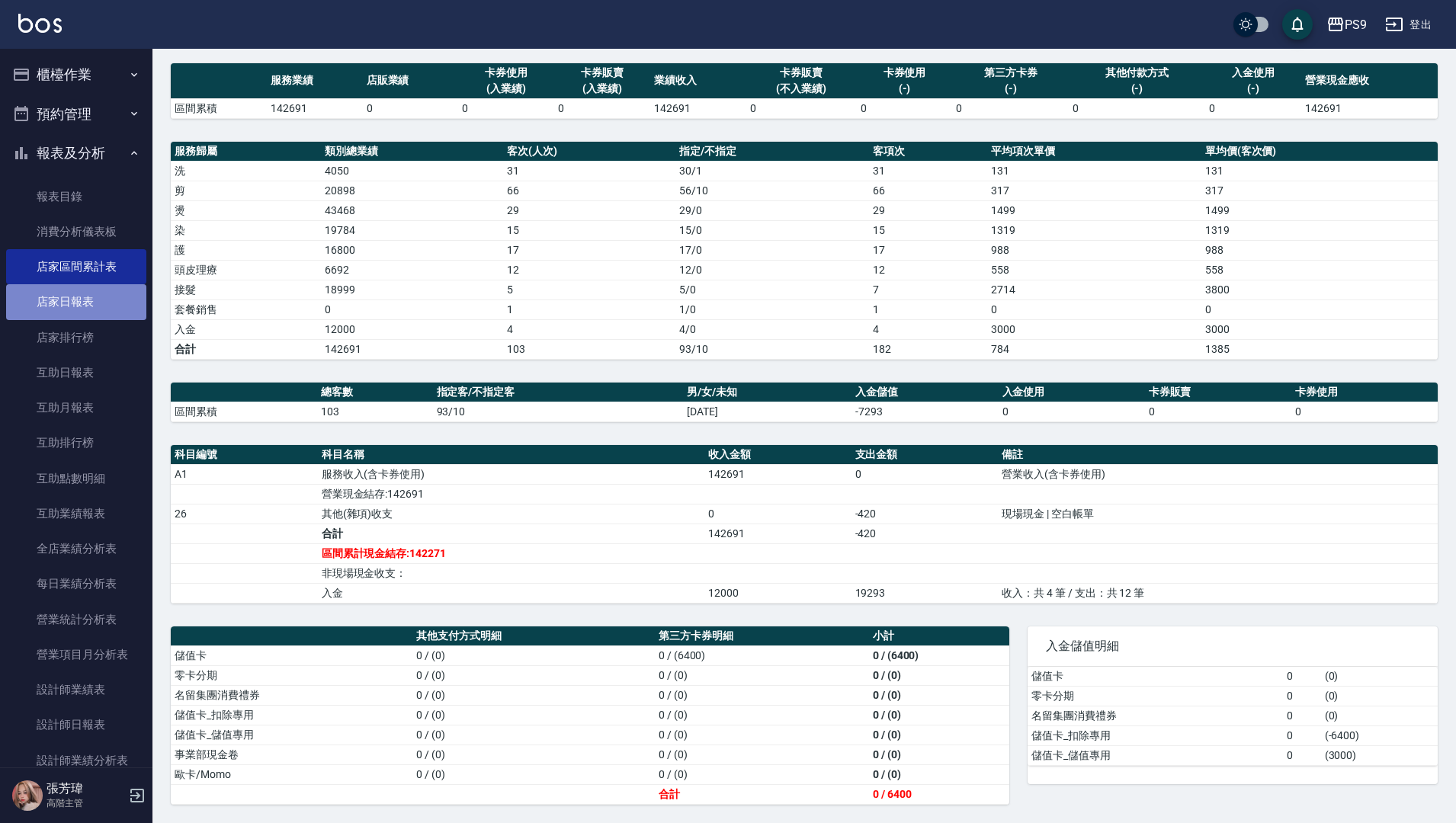
click at [102, 298] on link "店家日報表" at bounding box center [76, 301] width 140 height 35
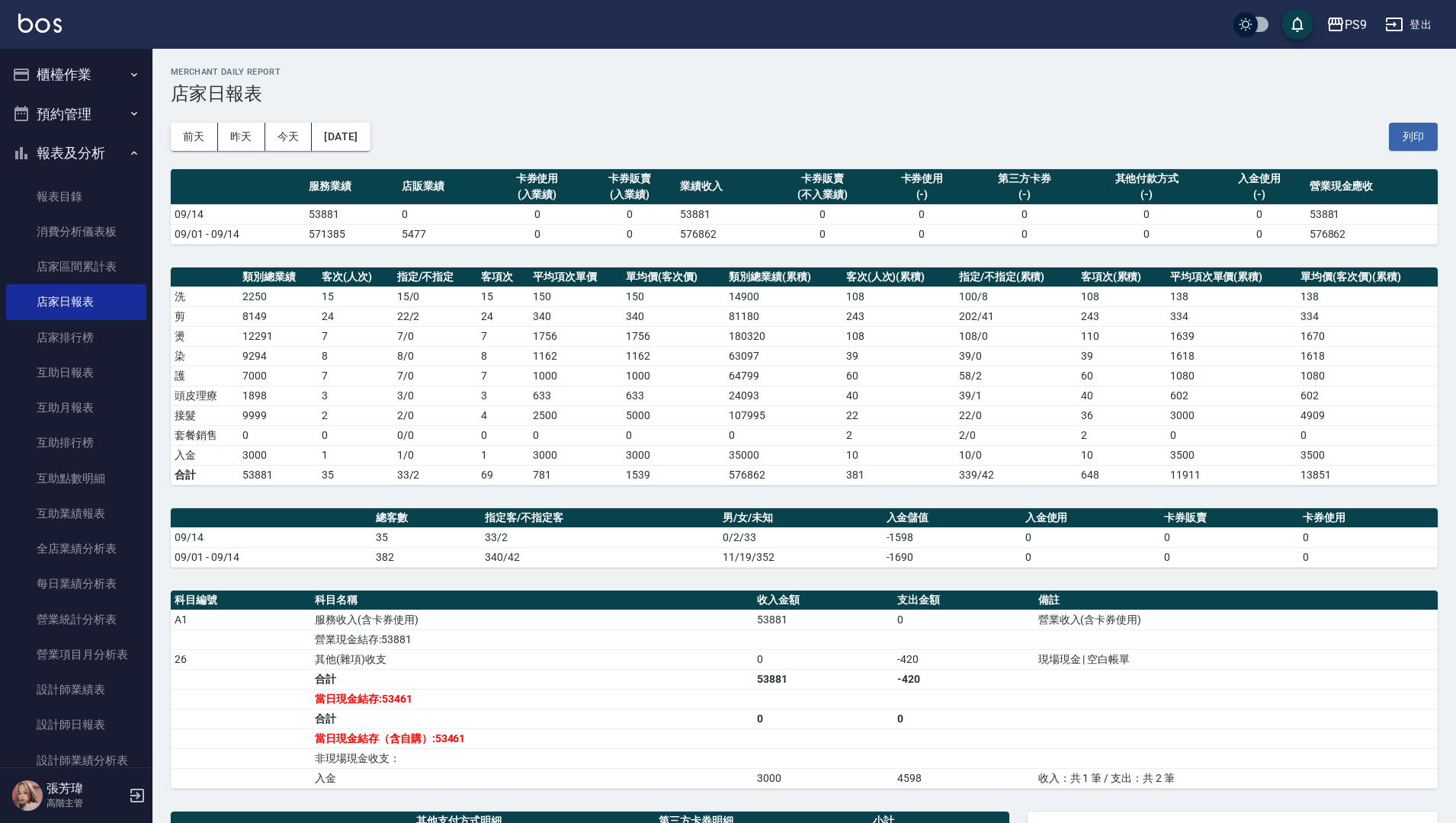
scroll to position [185, 0]
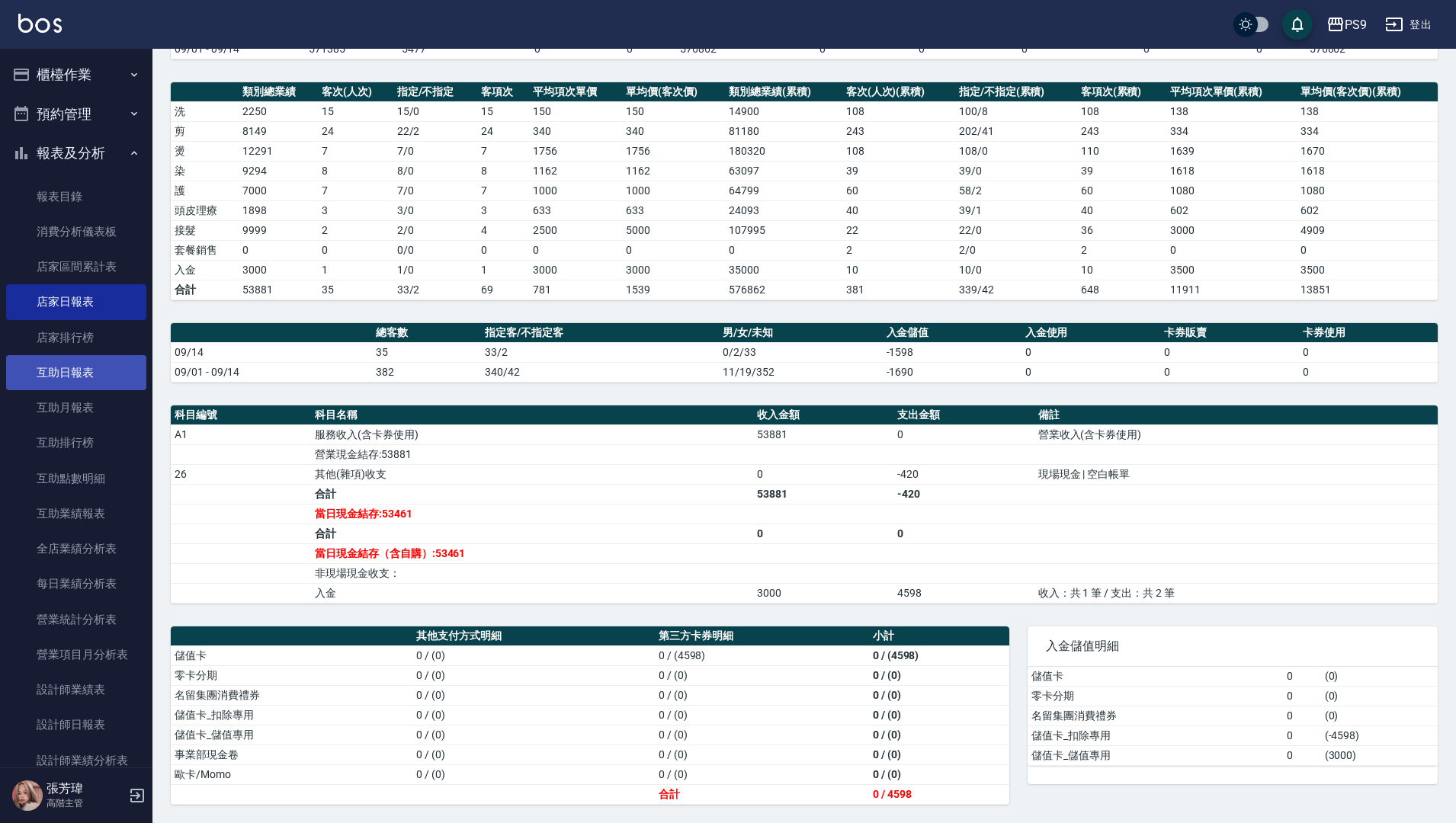
click at [93, 383] on link "互助日報表" at bounding box center [76, 372] width 140 height 35
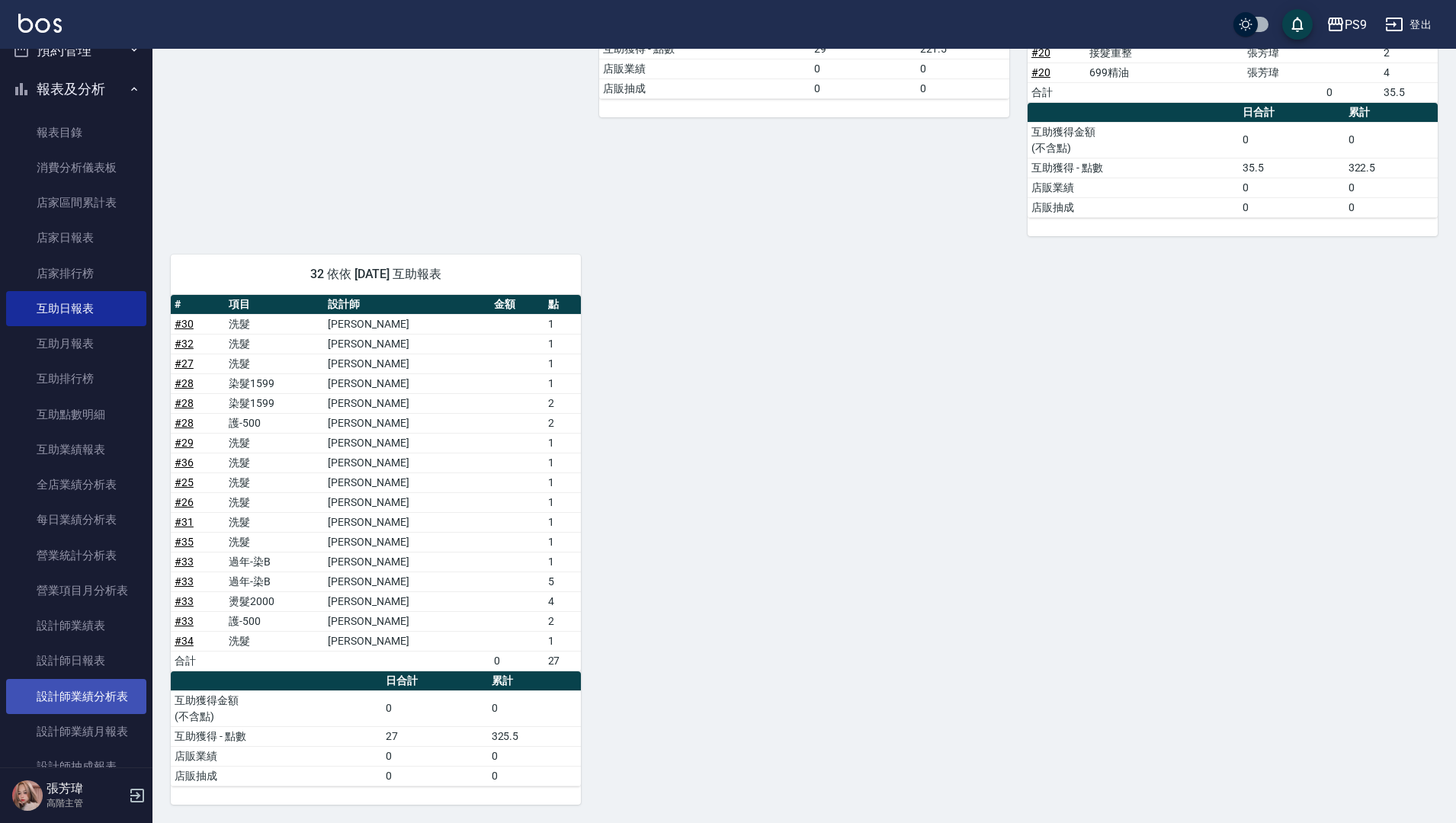
scroll to position [153, 0]
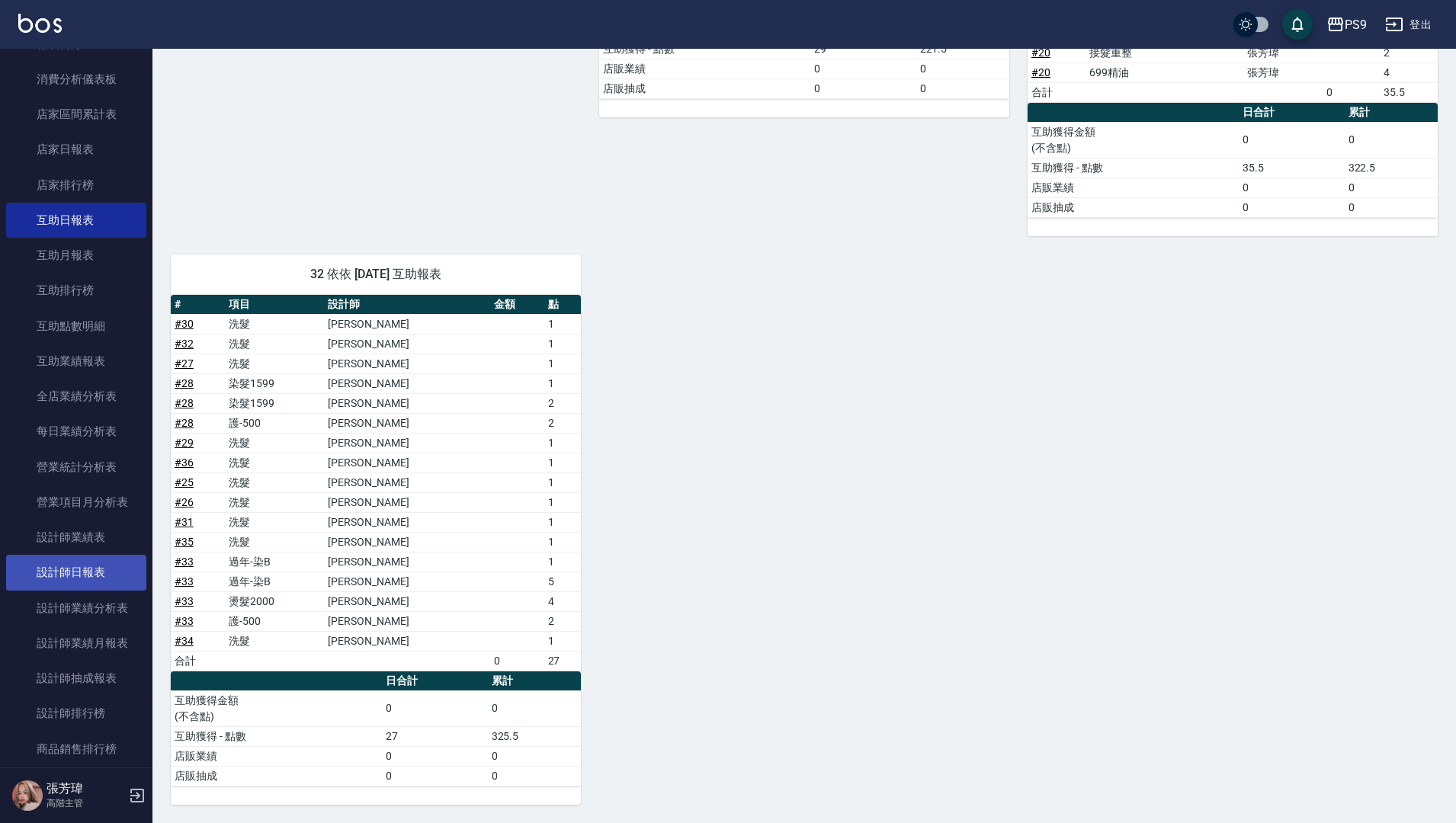
click at [90, 581] on link "設計師日報表" at bounding box center [76, 572] width 140 height 35
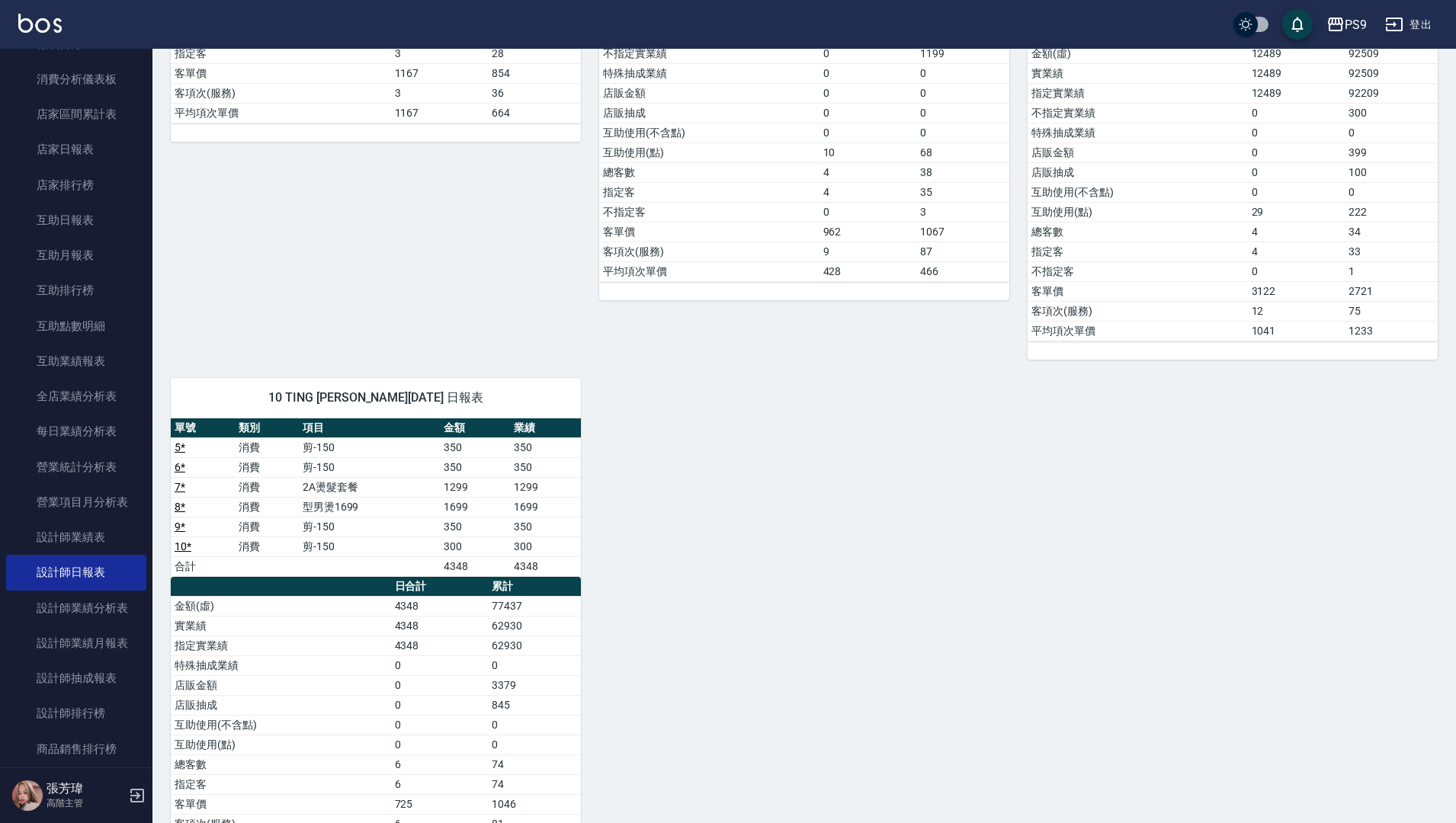
scroll to position [1440, 0]
